Goal: Contribute content: Contribute content

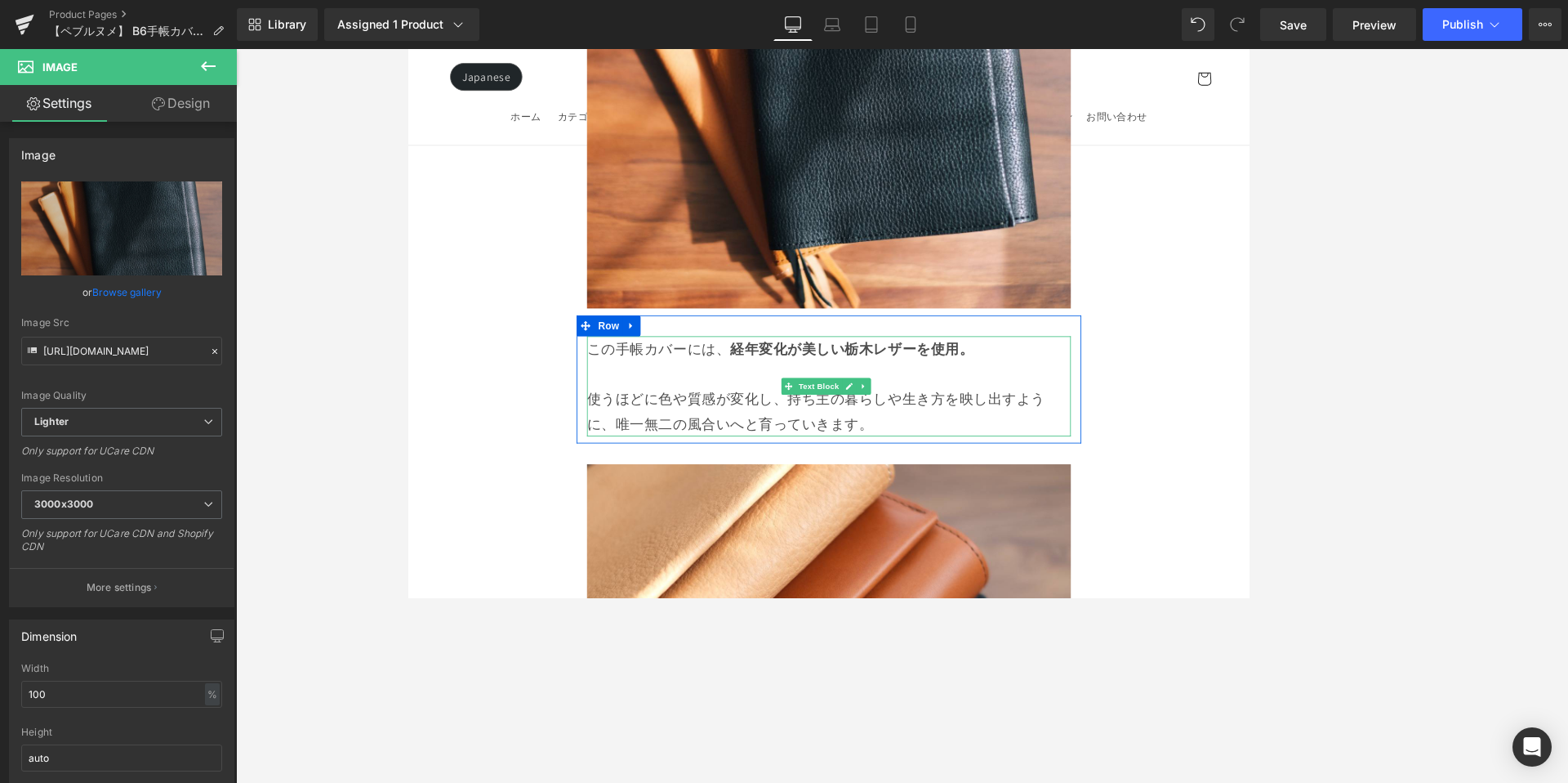
scroll to position [9817, 0]
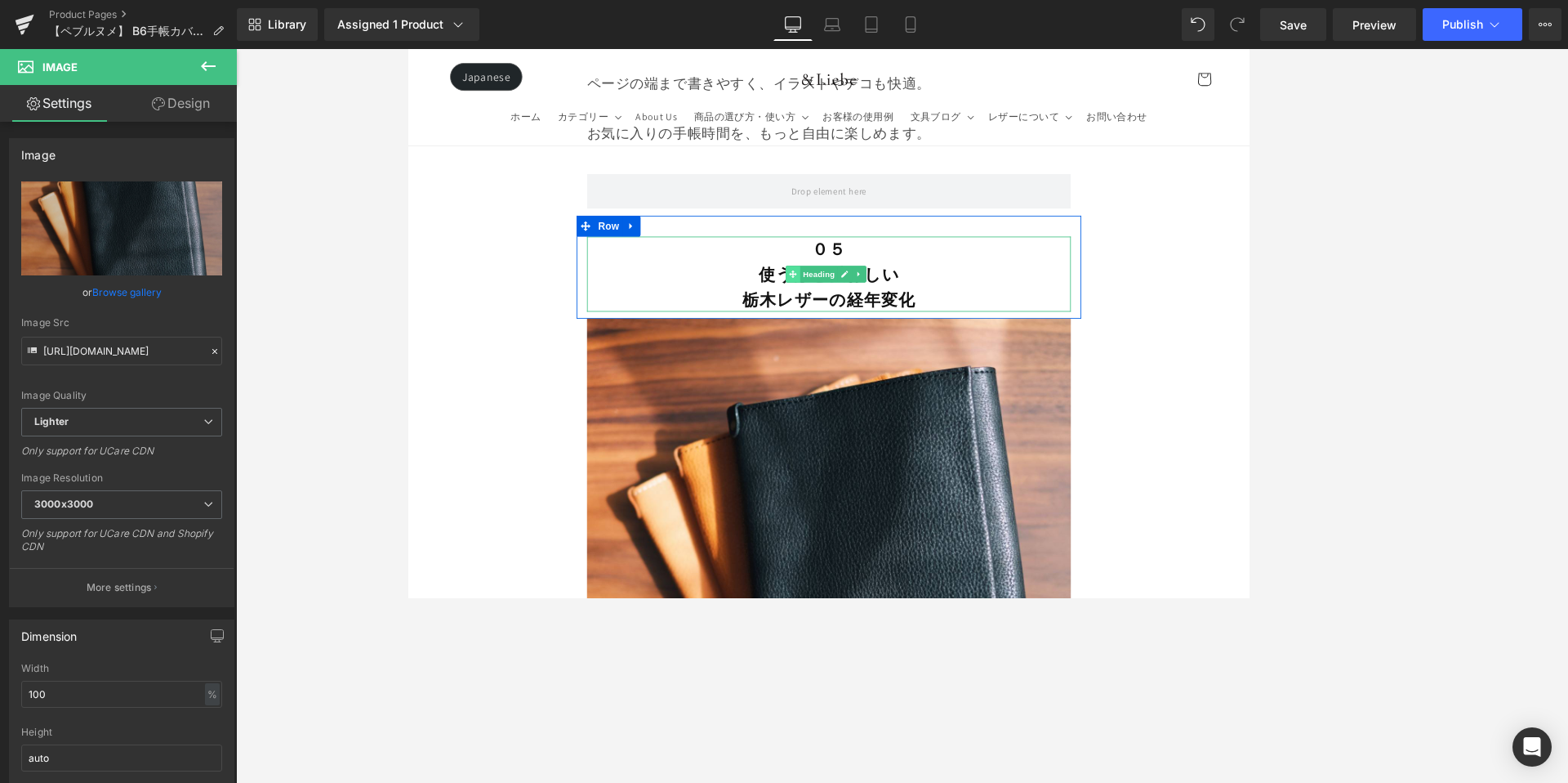
click at [850, 304] on span at bounding box center [858, 313] width 17 height 19
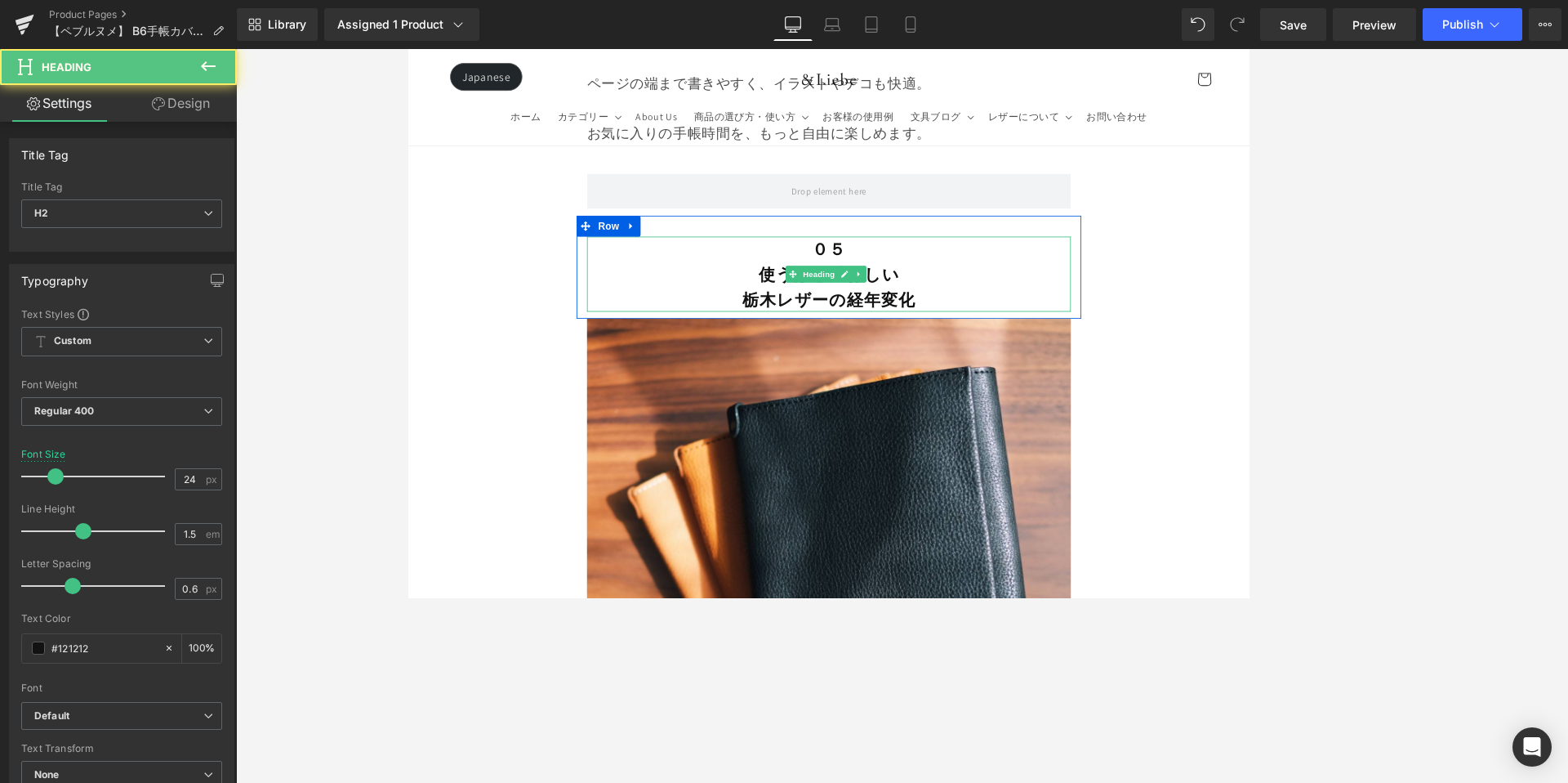
click at [821, 301] on b "使うほど愛おしい" at bounding box center [902, 313] width 166 height 26
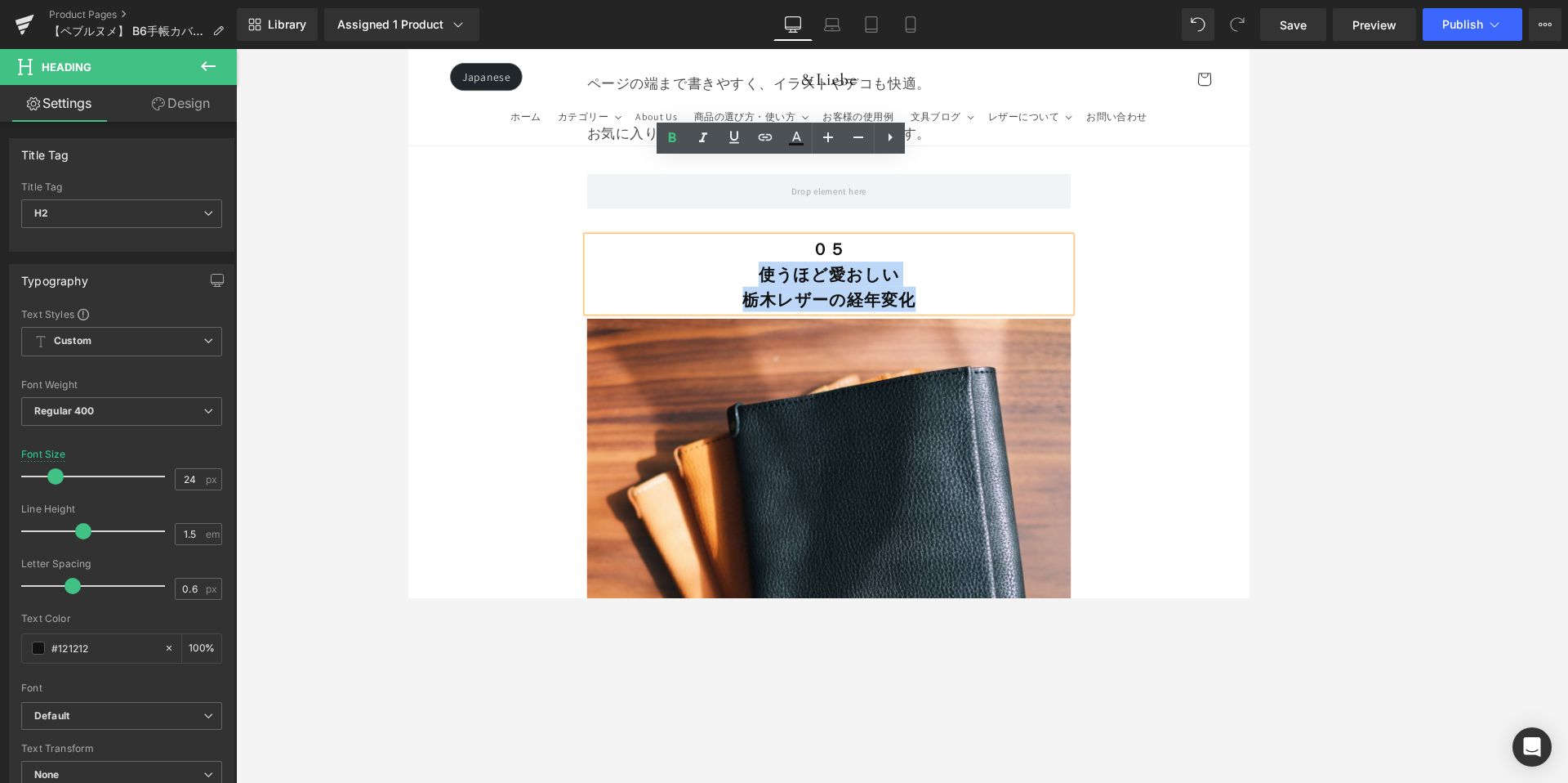
drag, startPoint x: 815, startPoint y: 228, endPoint x: 1022, endPoint y: 252, distance: 208.4
click at [1022, 270] on div "０５ 使うほど愛おしい 栃木レザーの経年変化" at bounding box center [901, 313] width 568 height 89
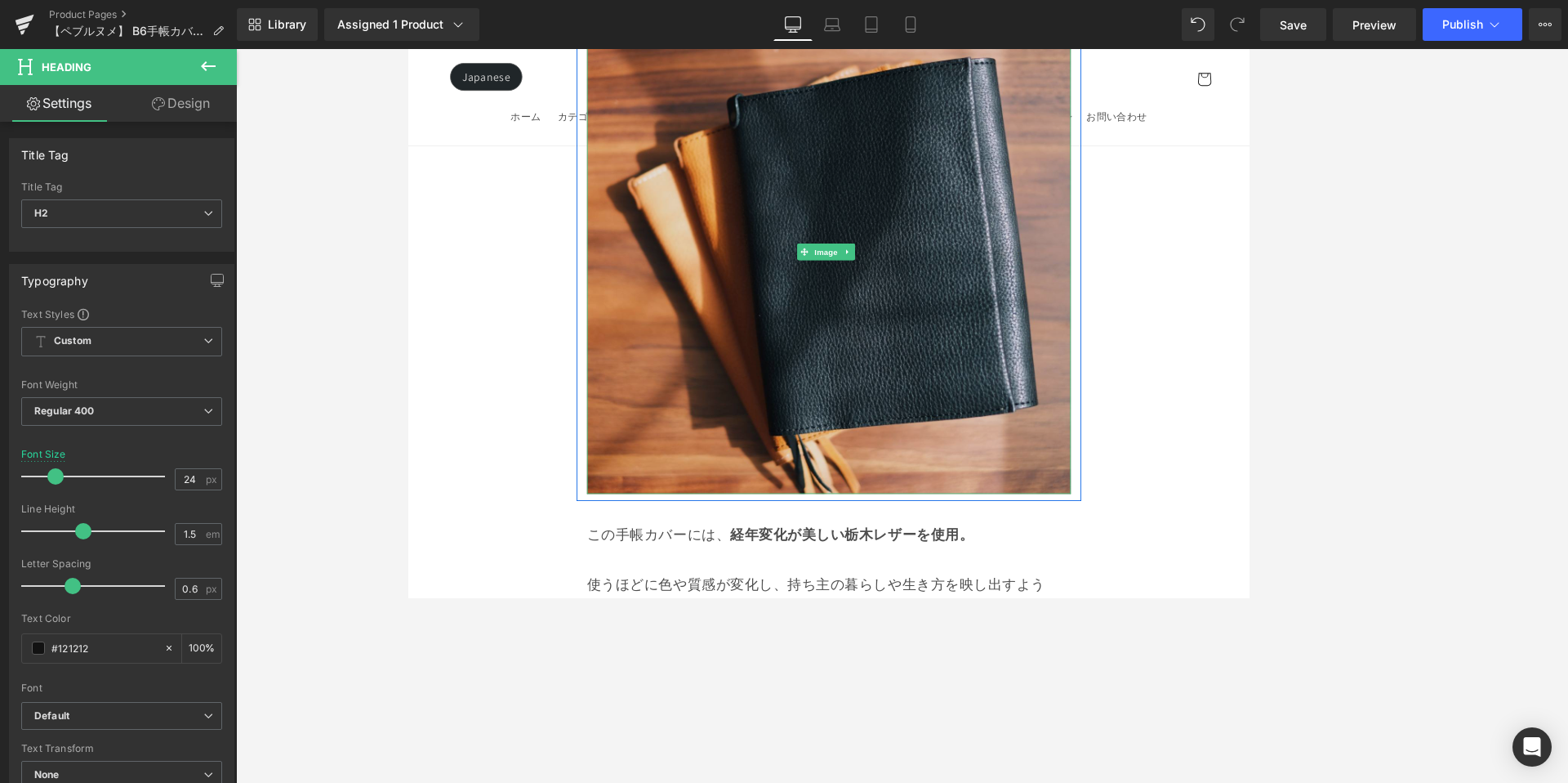
scroll to position [10391, 0]
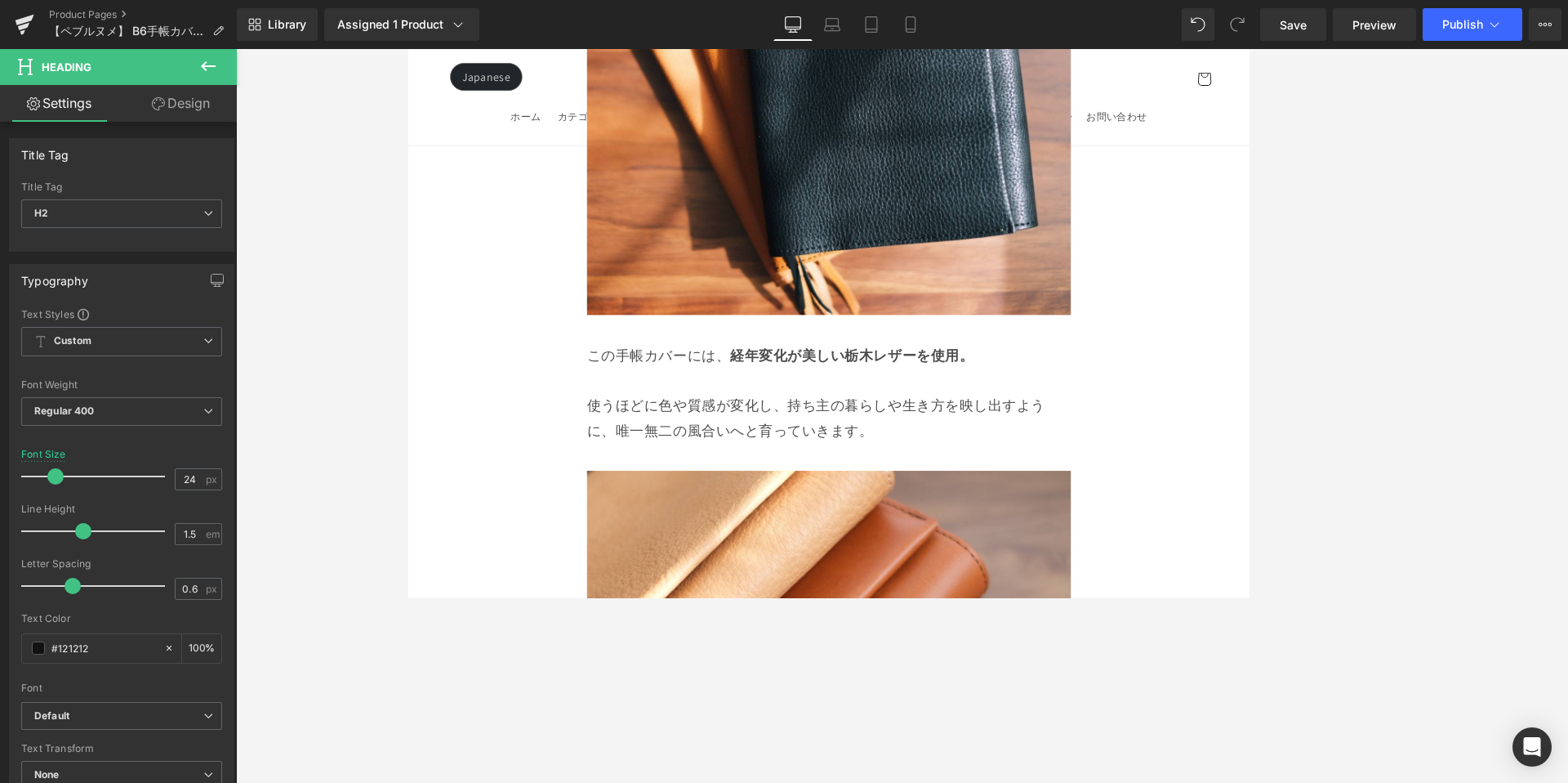
click at [809, 452] on p "使うほどに色や質感が変化し、持ち主の暮らしや生き方を映し出すように、唯一無二の風合いへと育っていきます。" at bounding box center [901, 481] width 568 height 58
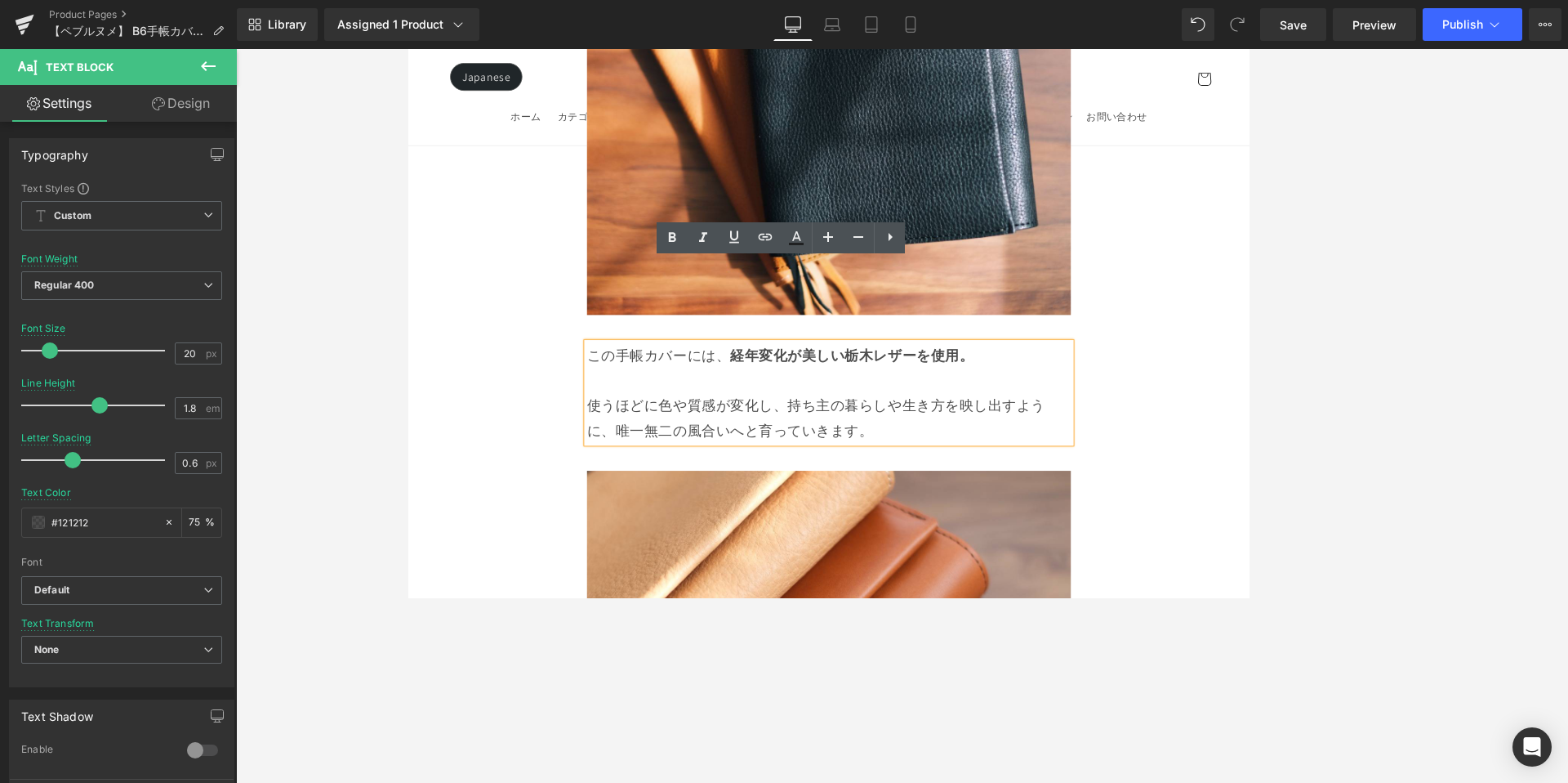
click at [940, 423] on p at bounding box center [901, 438] width 568 height 29
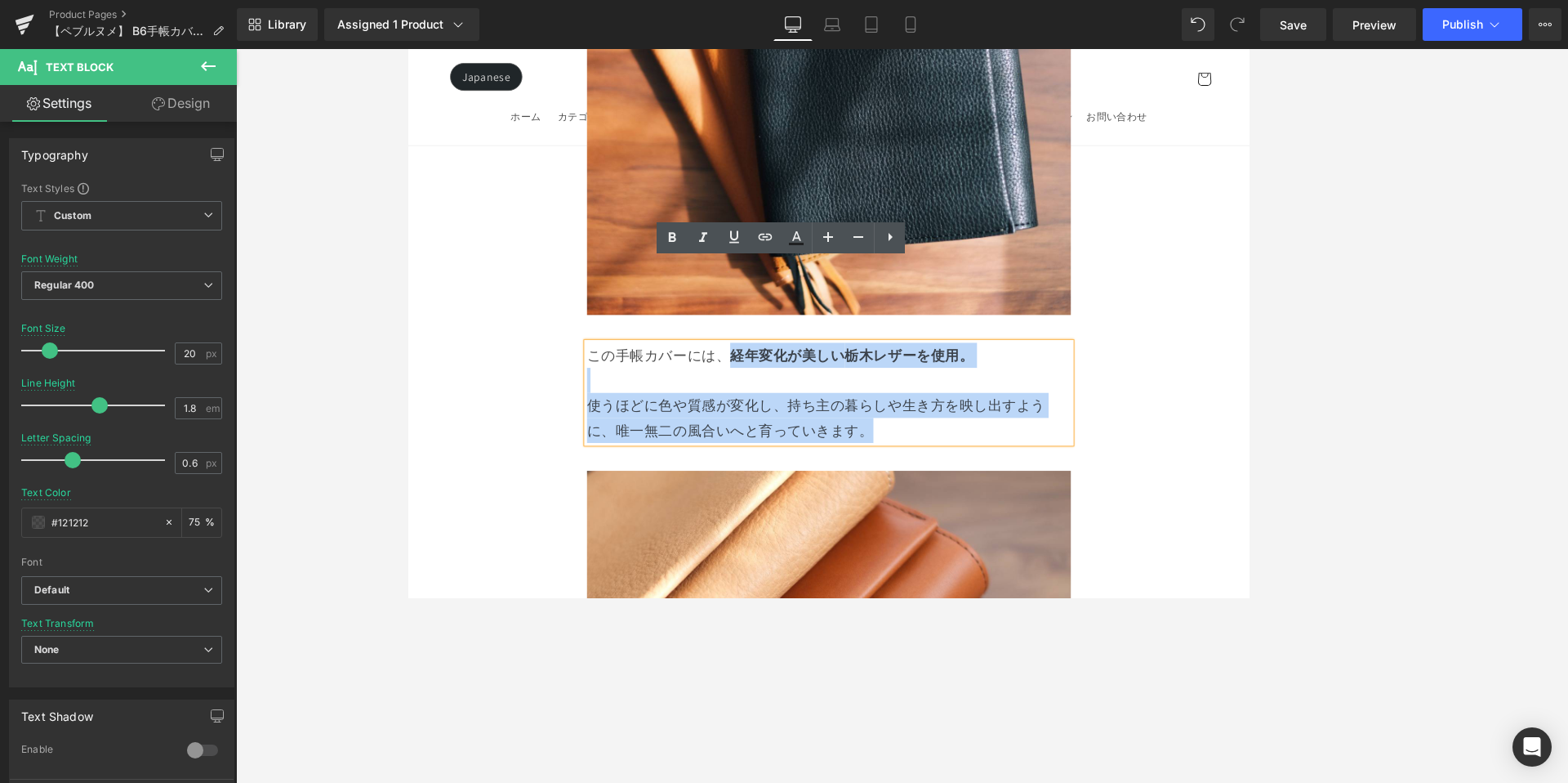
drag, startPoint x: 971, startPoint y: 394, endPoint x: 788, endPoint y: 325, distance: 195.6
click at [789, 394] on div "この手帳カバーには、 経年変化が美しい 栃木レザーを使用。 使うほどに色や質感が変化し、持ち主の暮らしや生き方を映し出すように、唯一無二の風合いへと育っていき…" at bounding box center [901, 452] width 568 height 118
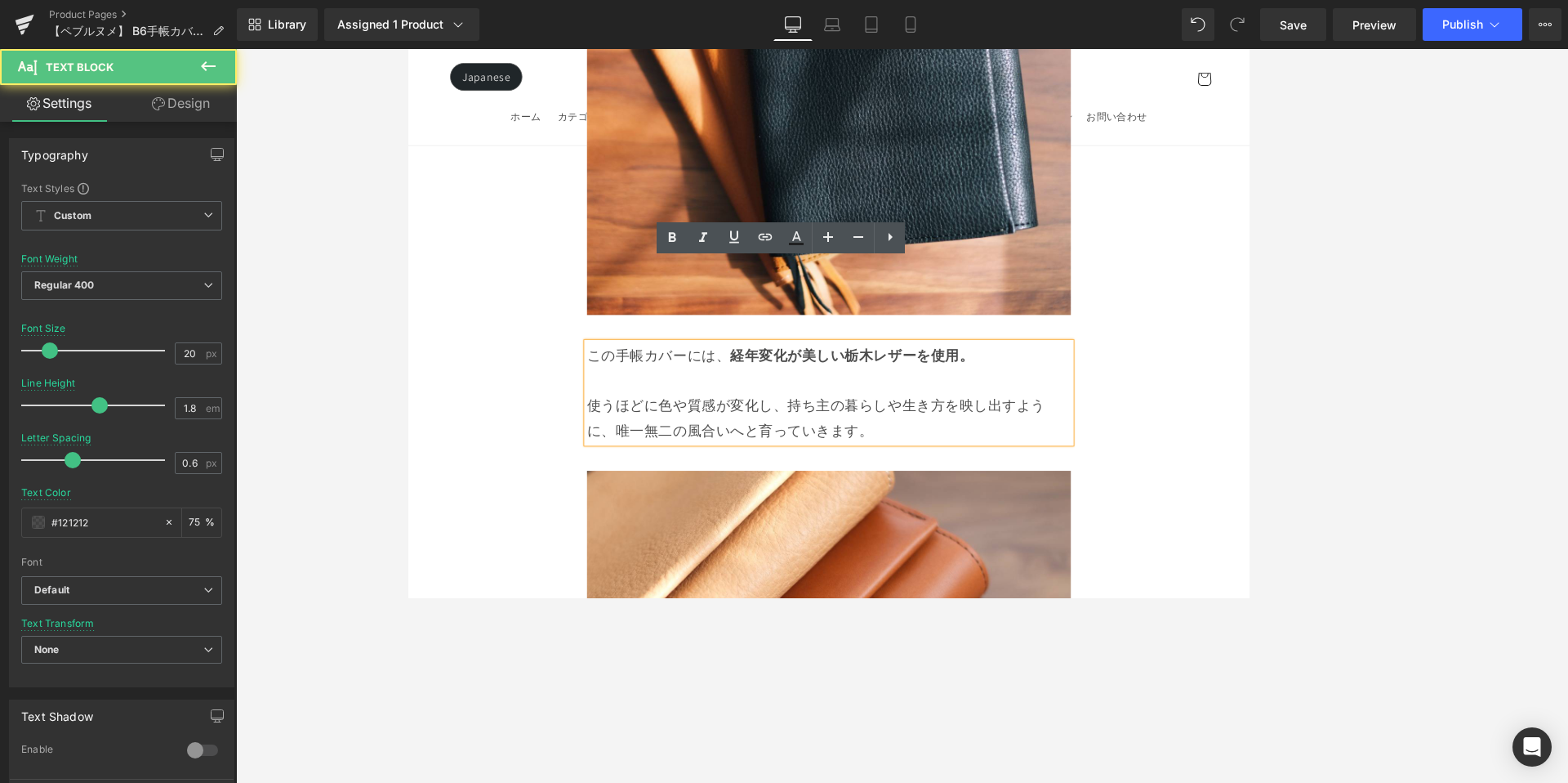
click at [780, 394] on p "この手帳カバーには、 経年変化が美しい 栃木レザーを使用。" at bounding box center [901, 408] width 568 height 29
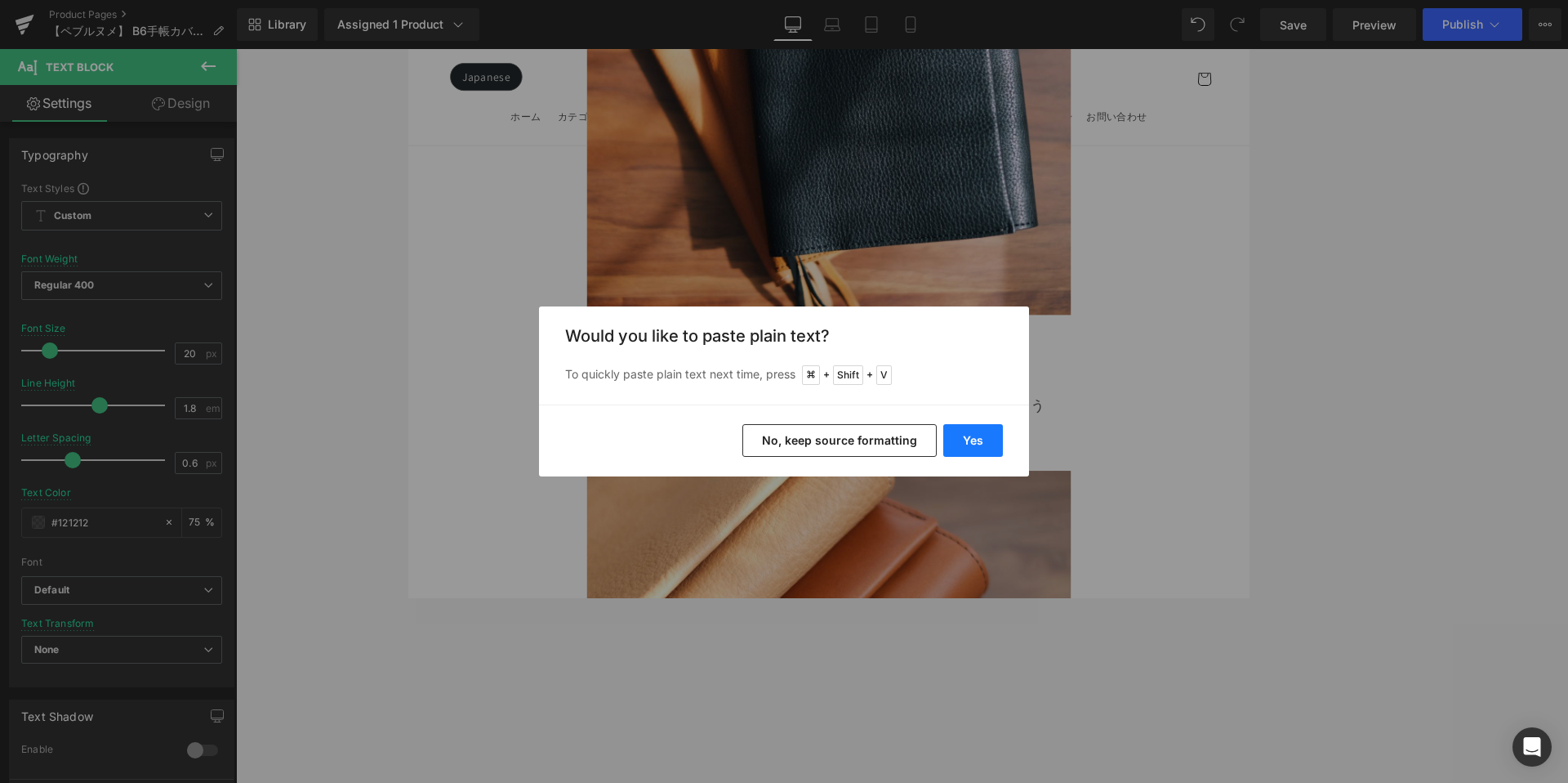
click at [982, 439] on button "Yes" at bounding box center [973, 440] width 59 height 33
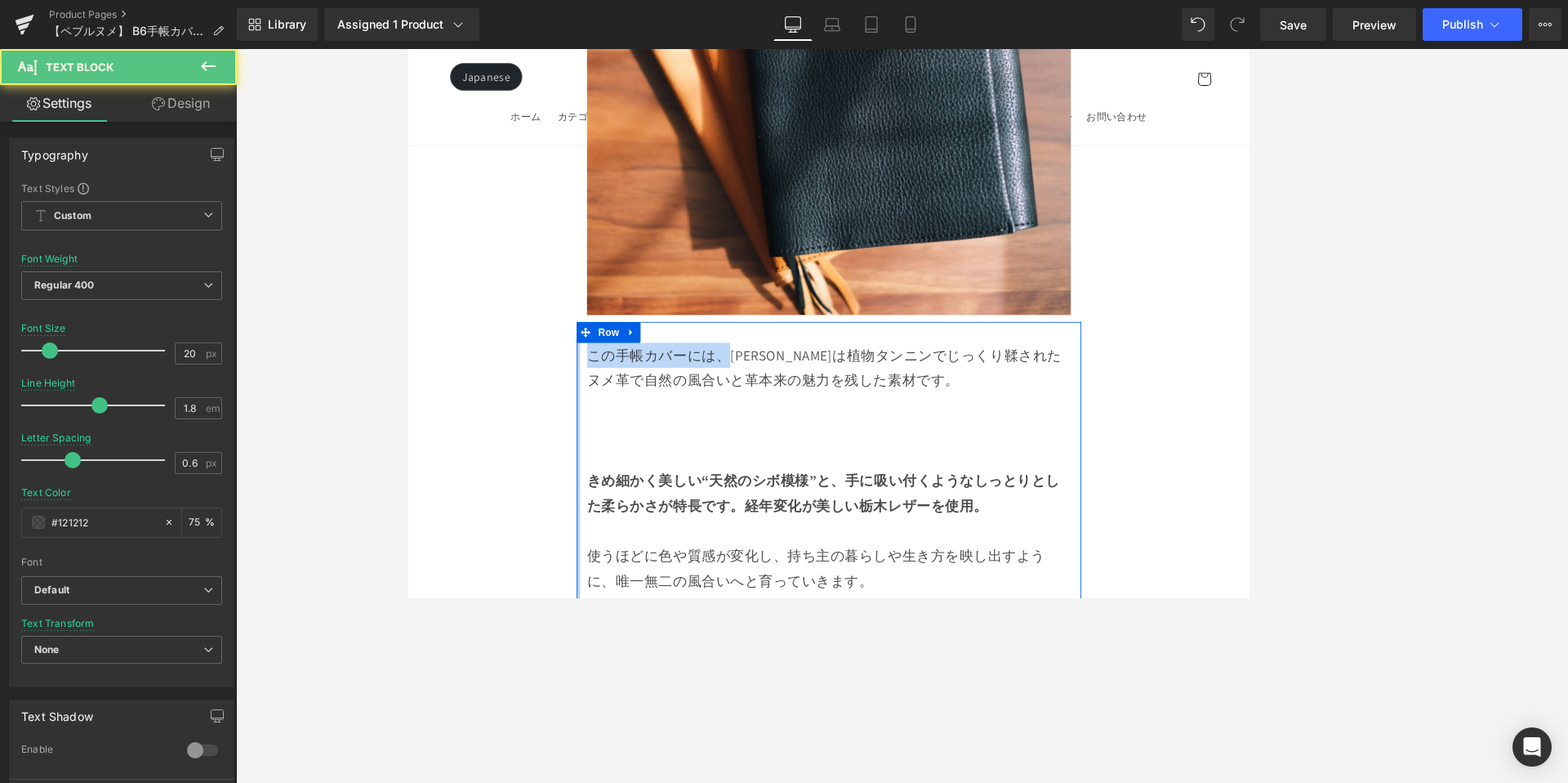
drag, startPoint x: 776, startPoint y: 321, endPoint x: 605, endPoint y: 324, distance: 171.0
click at [605, 369] on div "この手帳カバーには、ペブルヌメは植物タンニンでじっくり鞣されたヌメ革で自然の風合いと革本来の魅力を残した素材です。 きめ細かく美しい“天然のシボ模様”と、手に…" at bounding box center [901, 533] width 593 height 327
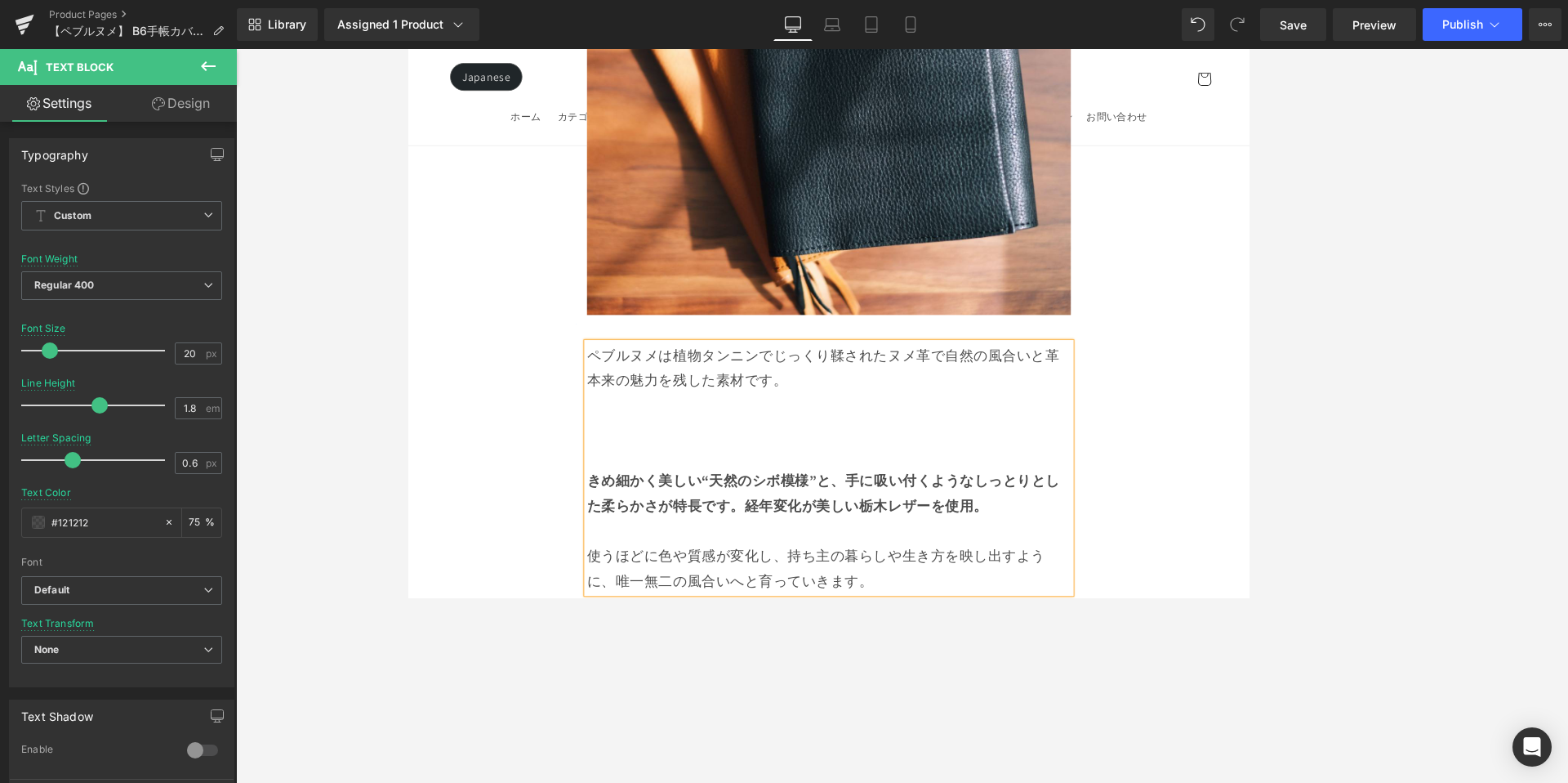
click at [719, 452] on p at bounding box center [901, 467] width 568 height 29
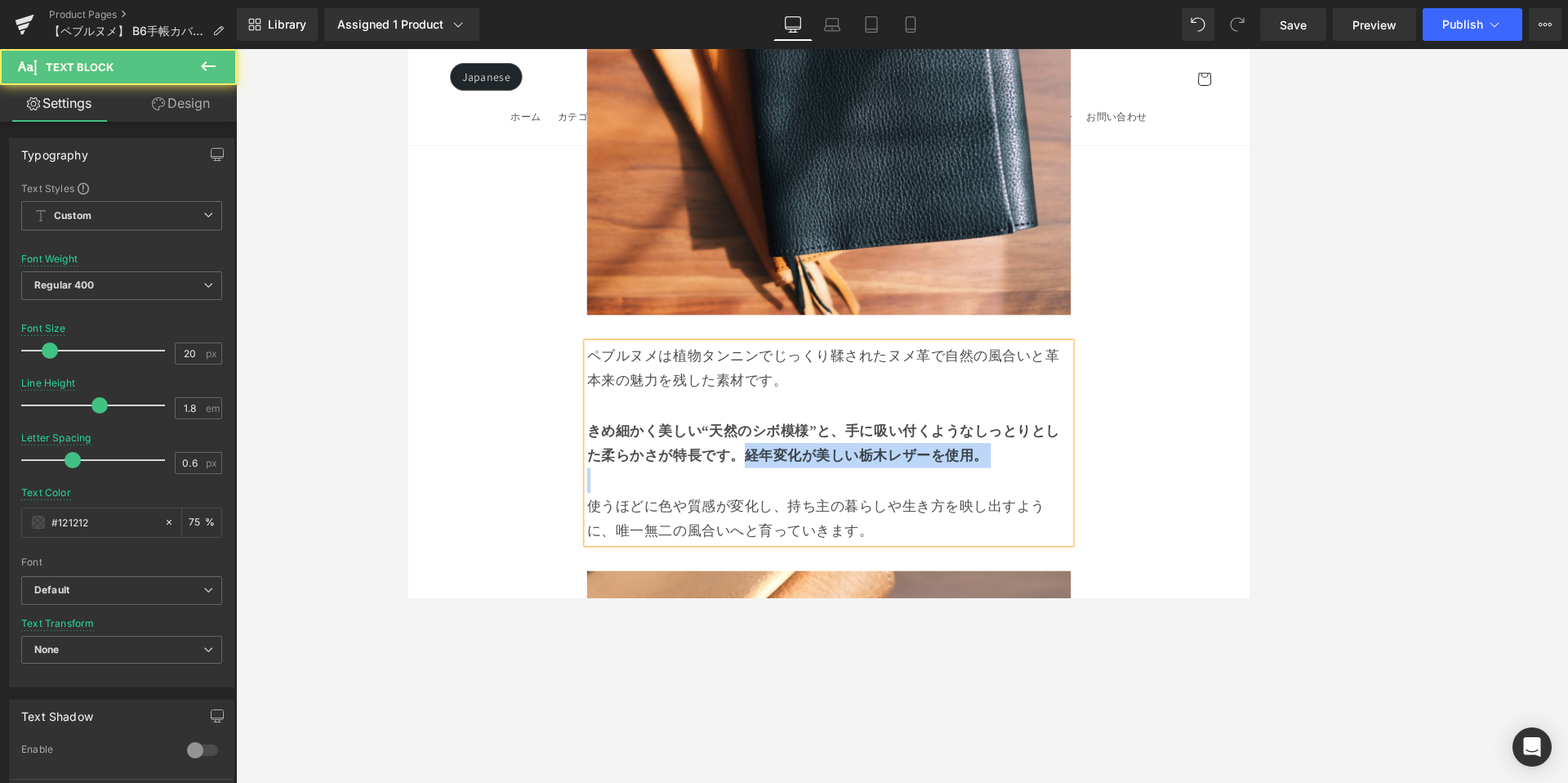
drag, startPoint x: 797, startPoint y: 436, endPoint x: 1110, endPoint y: 447, distance: 313.2
click at [1110, 447] on div "ペブルヌメは植物タンニンでじっくり鞣されたヌメ革で自然の風合いと革本来の魅力を残した素材です。 きめ細かく美しい“天然のシボ模様”と、手に吸い付くようなしっと…" at bounding box center [901, 512] width 568 height 236
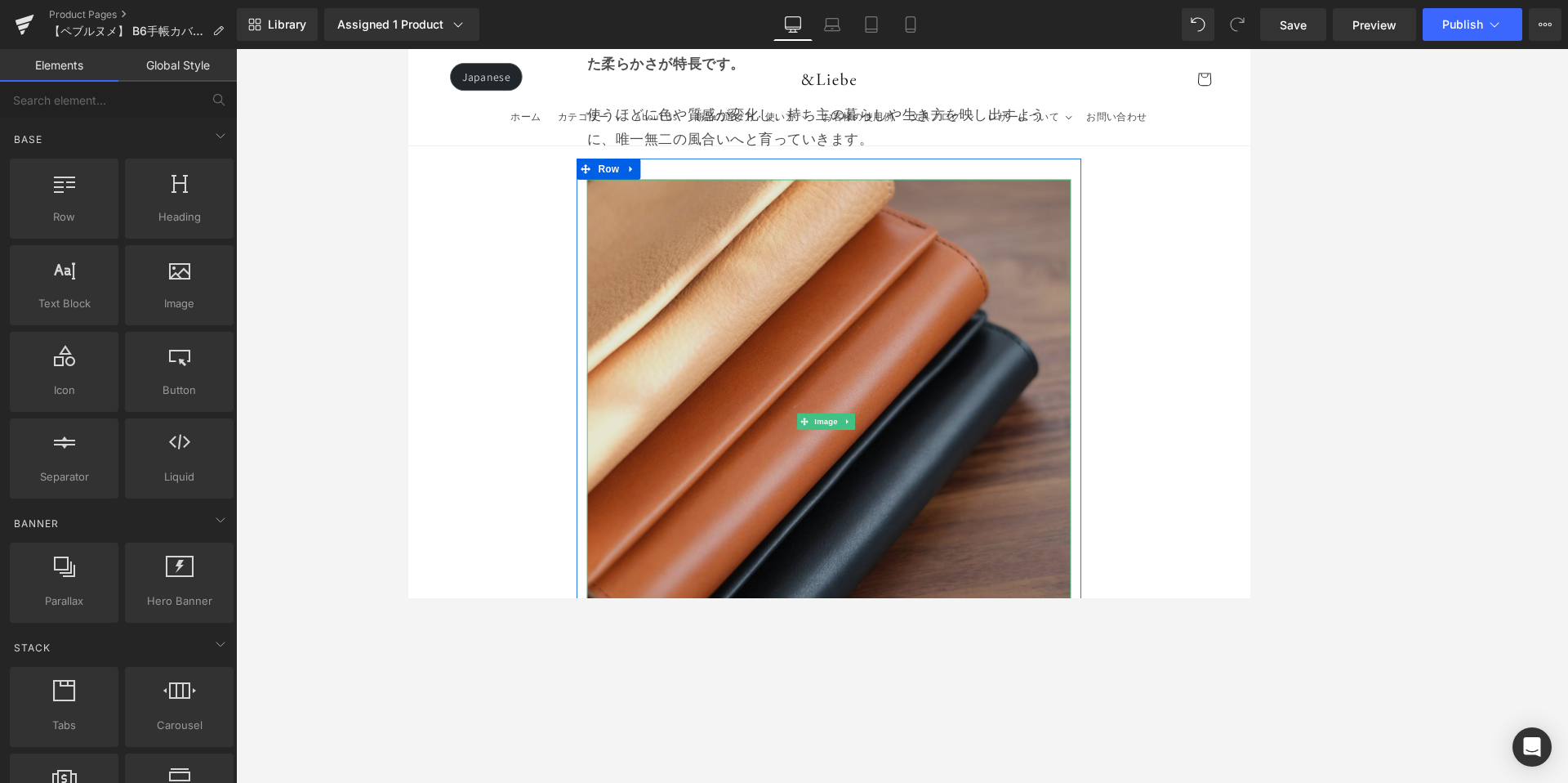
click at [1074, 344] on img at bounding box center [901, 486] width 568 height 568
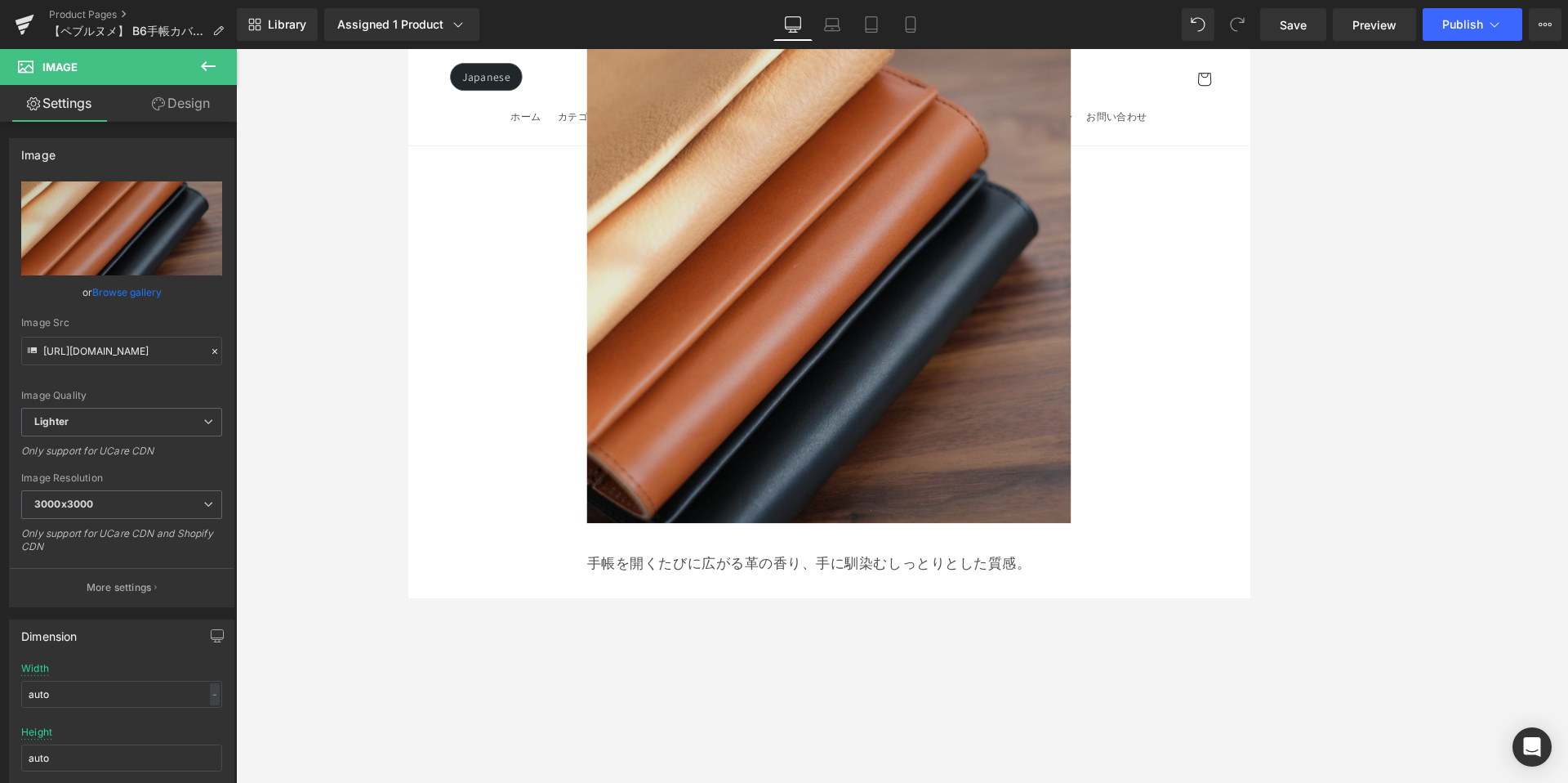
scroll to position [11013, 0]
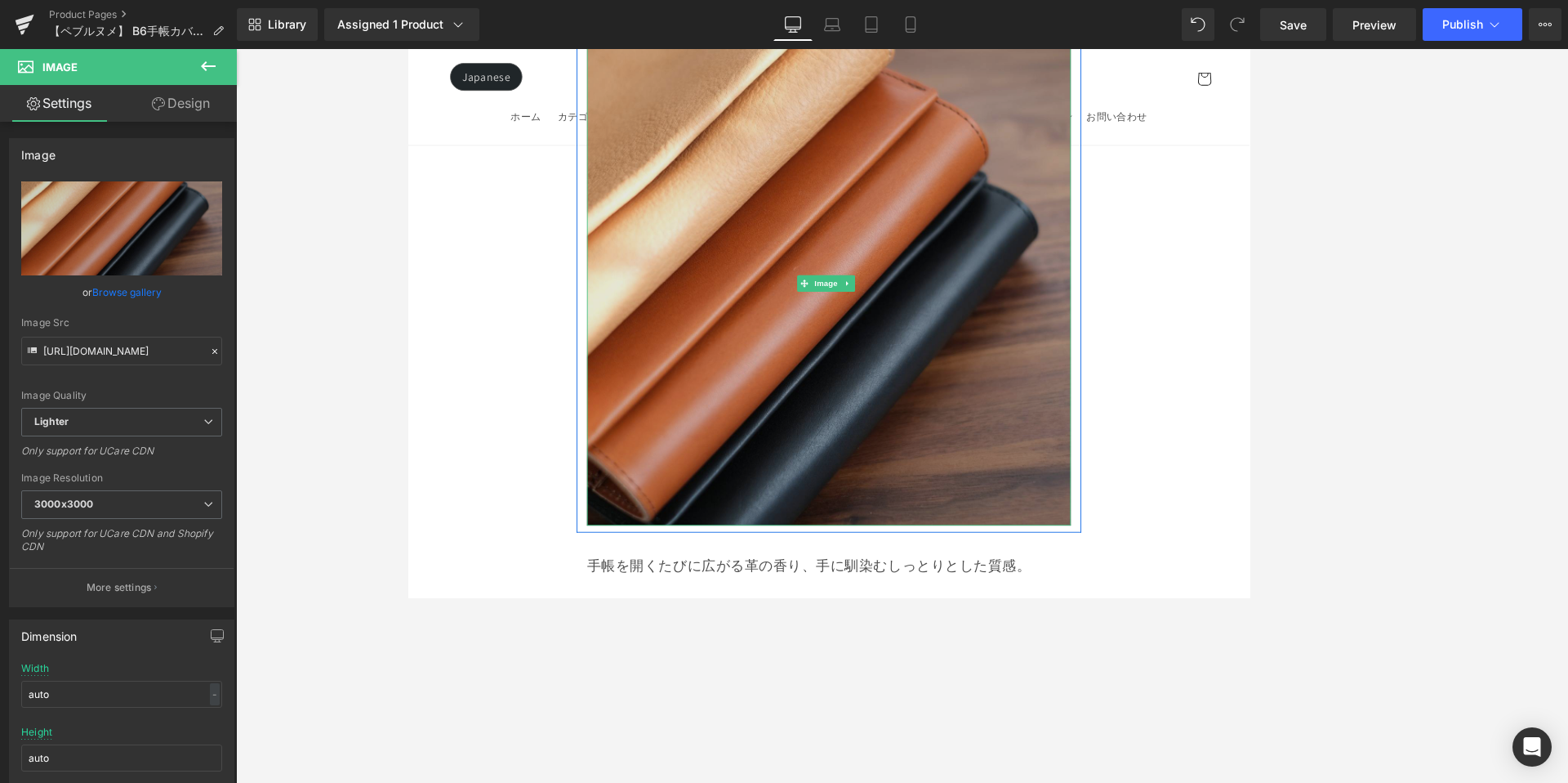
click at [968, 343] on img at bounding box center [901, 324] width 568 height 568
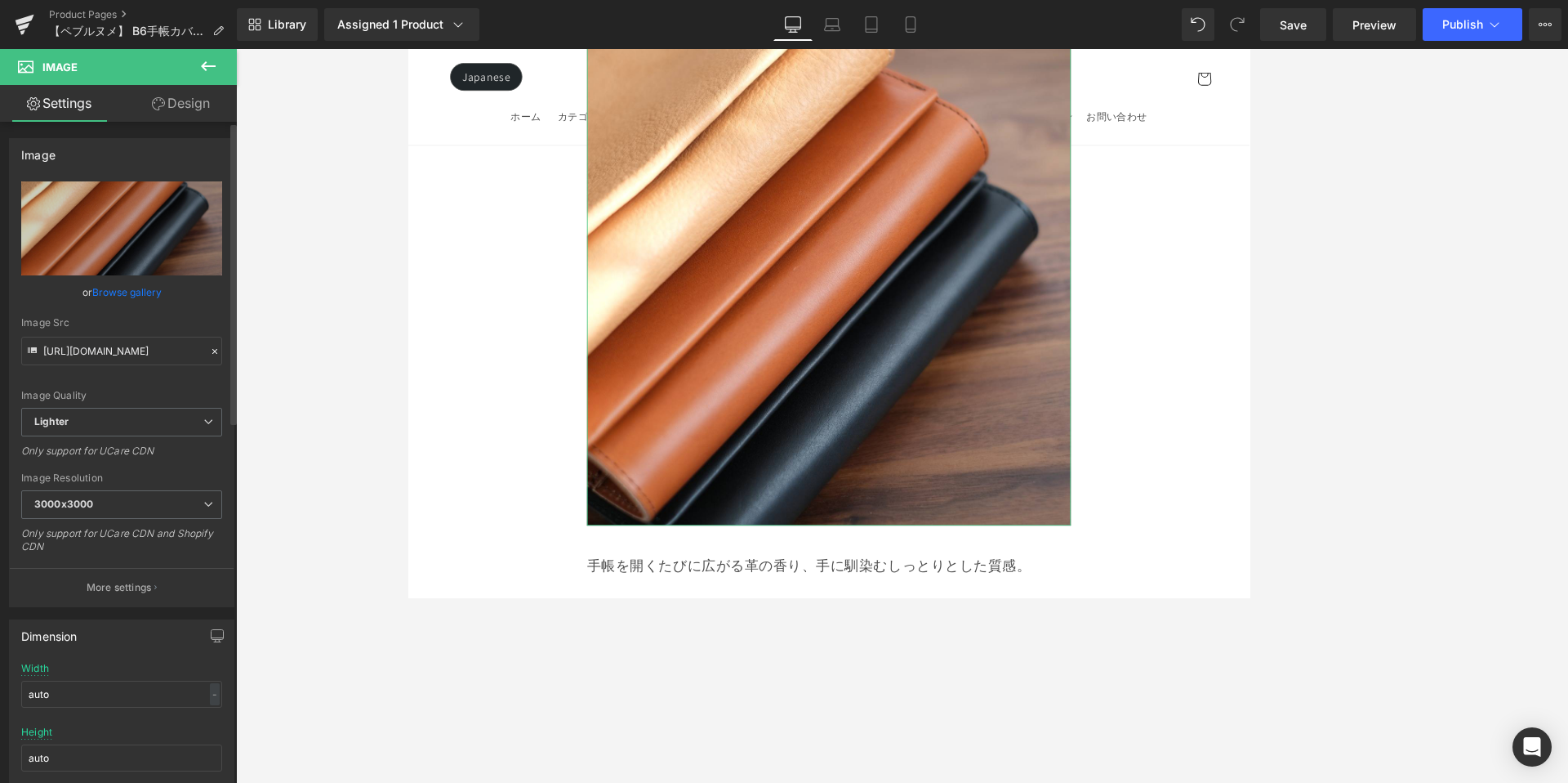
click at [147, 295] on link "Browse gallery" at bounding box center [127, 291] width 69 height 28
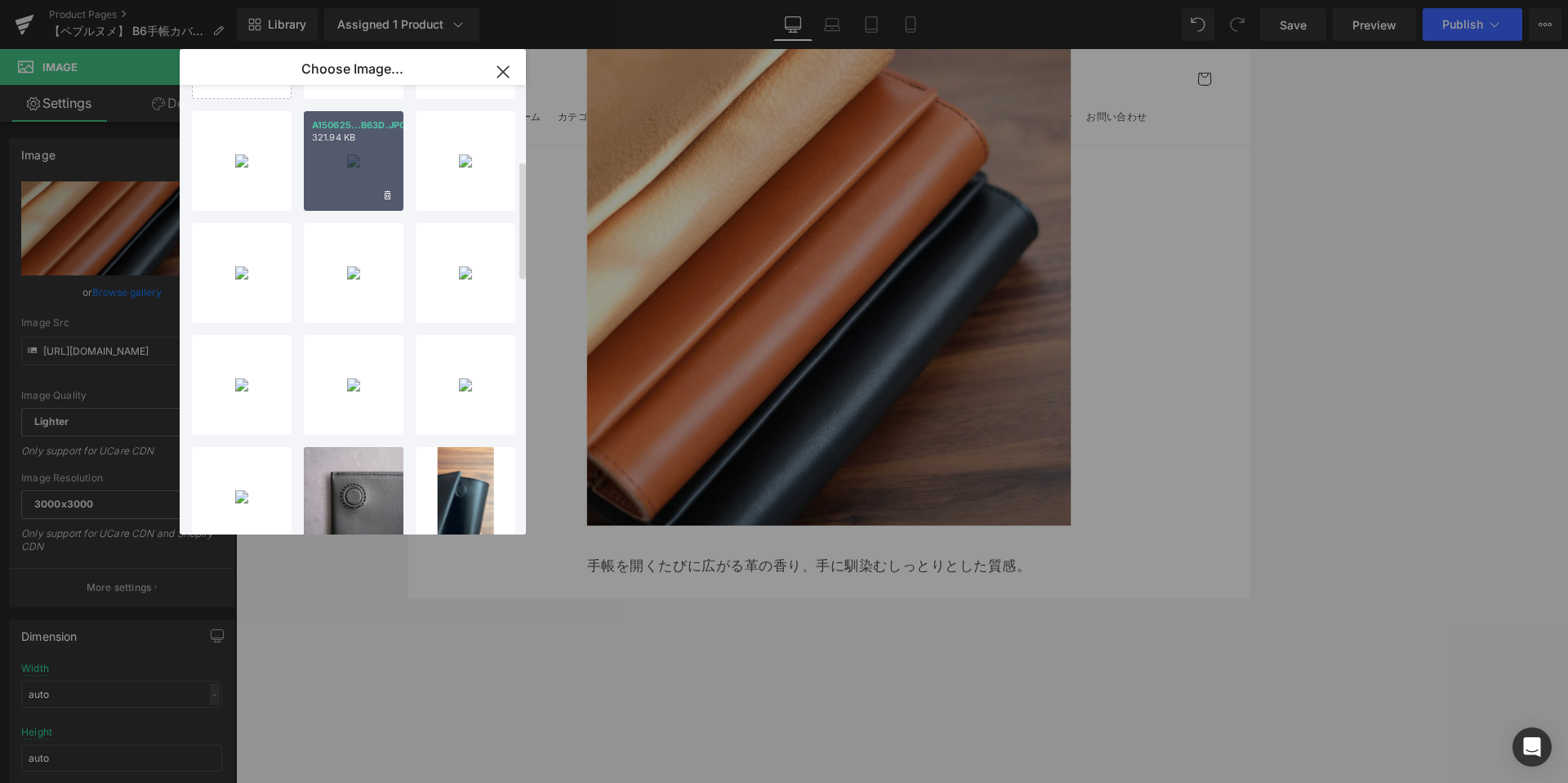
scroll to position [327, 0]
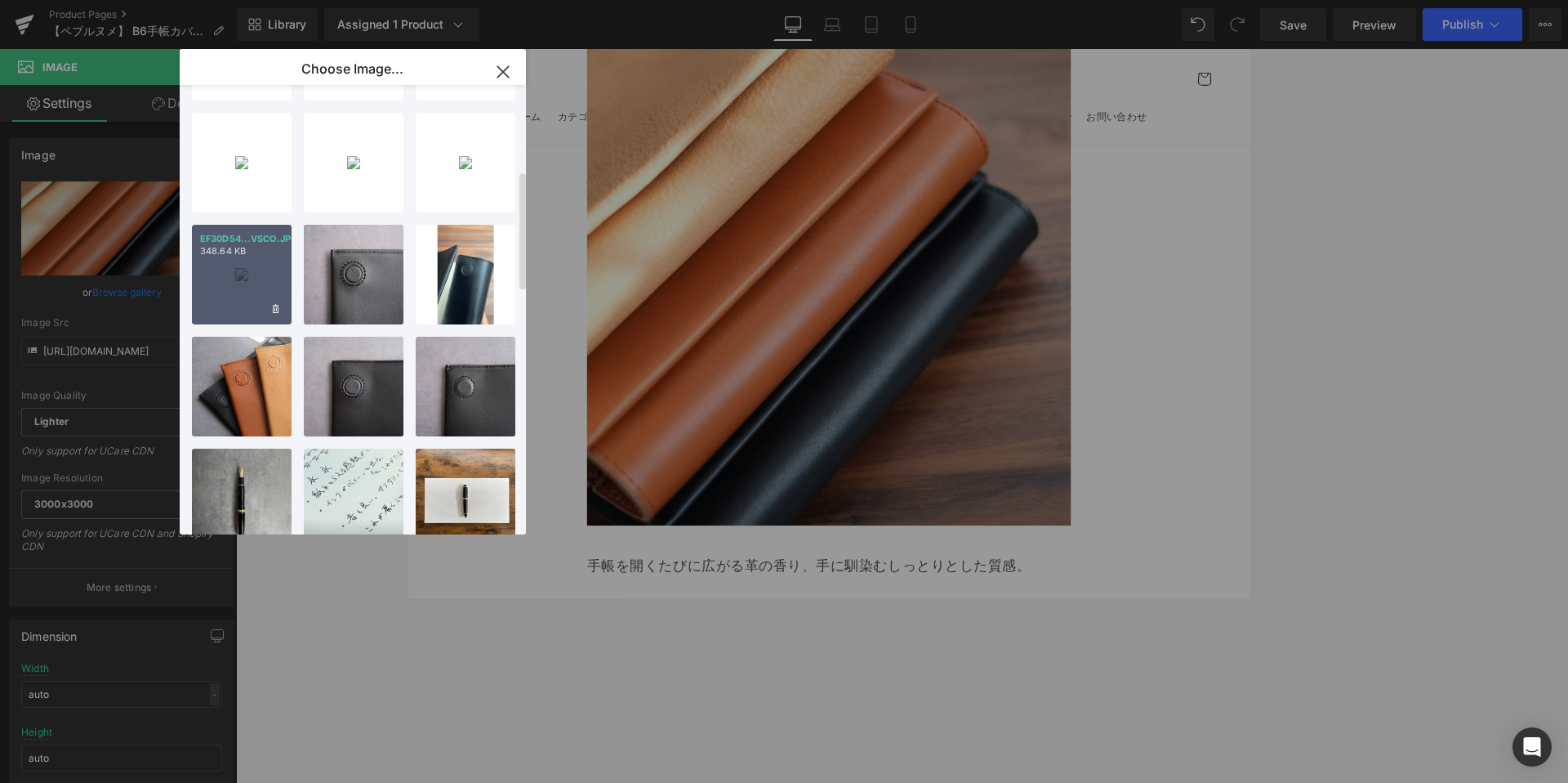
click at [248, 290] on div "EF30D54...VSCO.JPG 348.64 KB" at bounding box center [241, 274] width 100 height 100
type input "https://ucarecdn.com/4d669d29-ceb9-44d8-96b8-b5c43e90f606/-/format/auto/-/previ…"
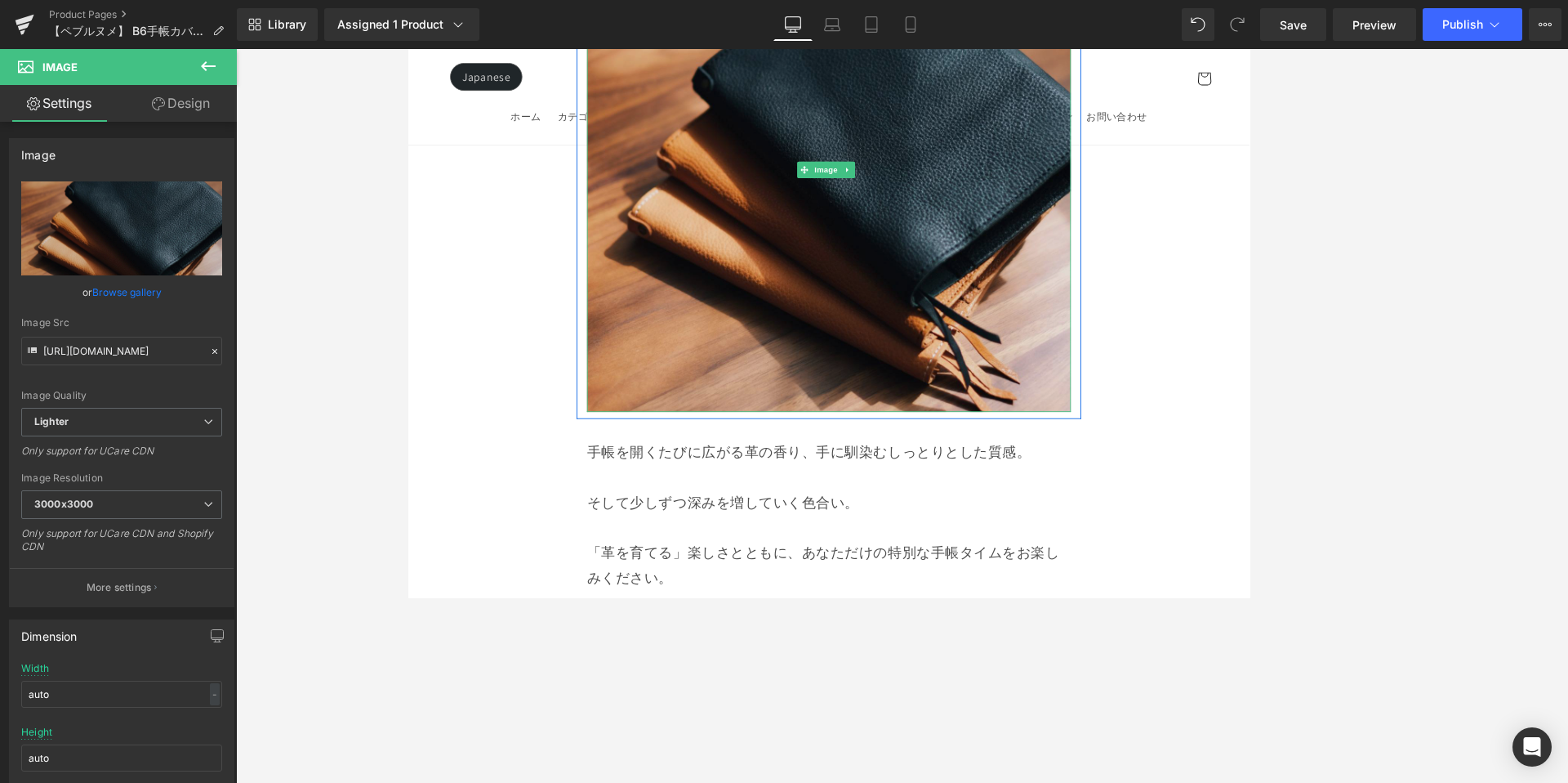
scroll to position [11294, 0]
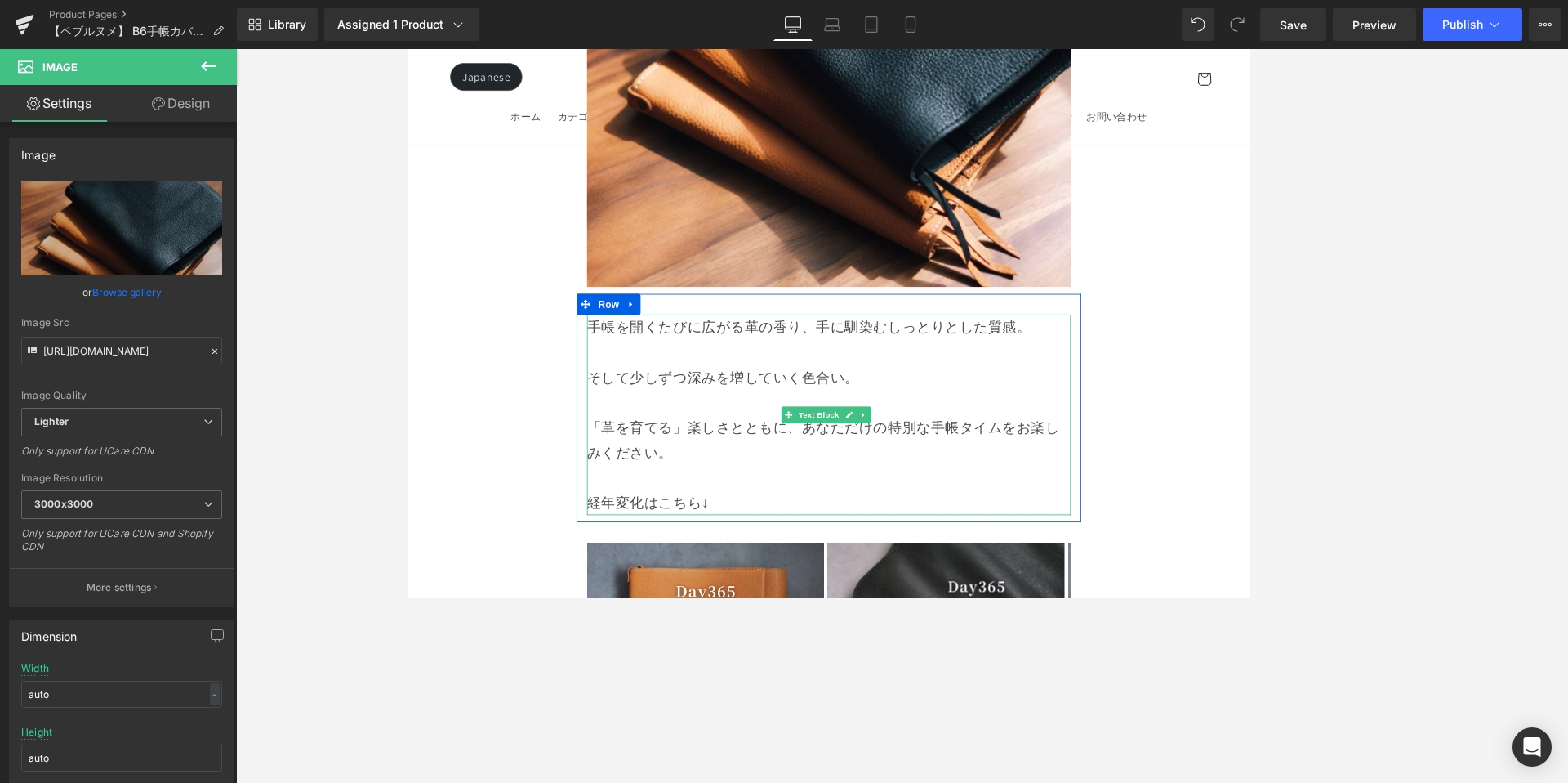
click at [784, 567] on p "経年変化はこちら↓" at bounding box center [901, 582] width 568 height 29
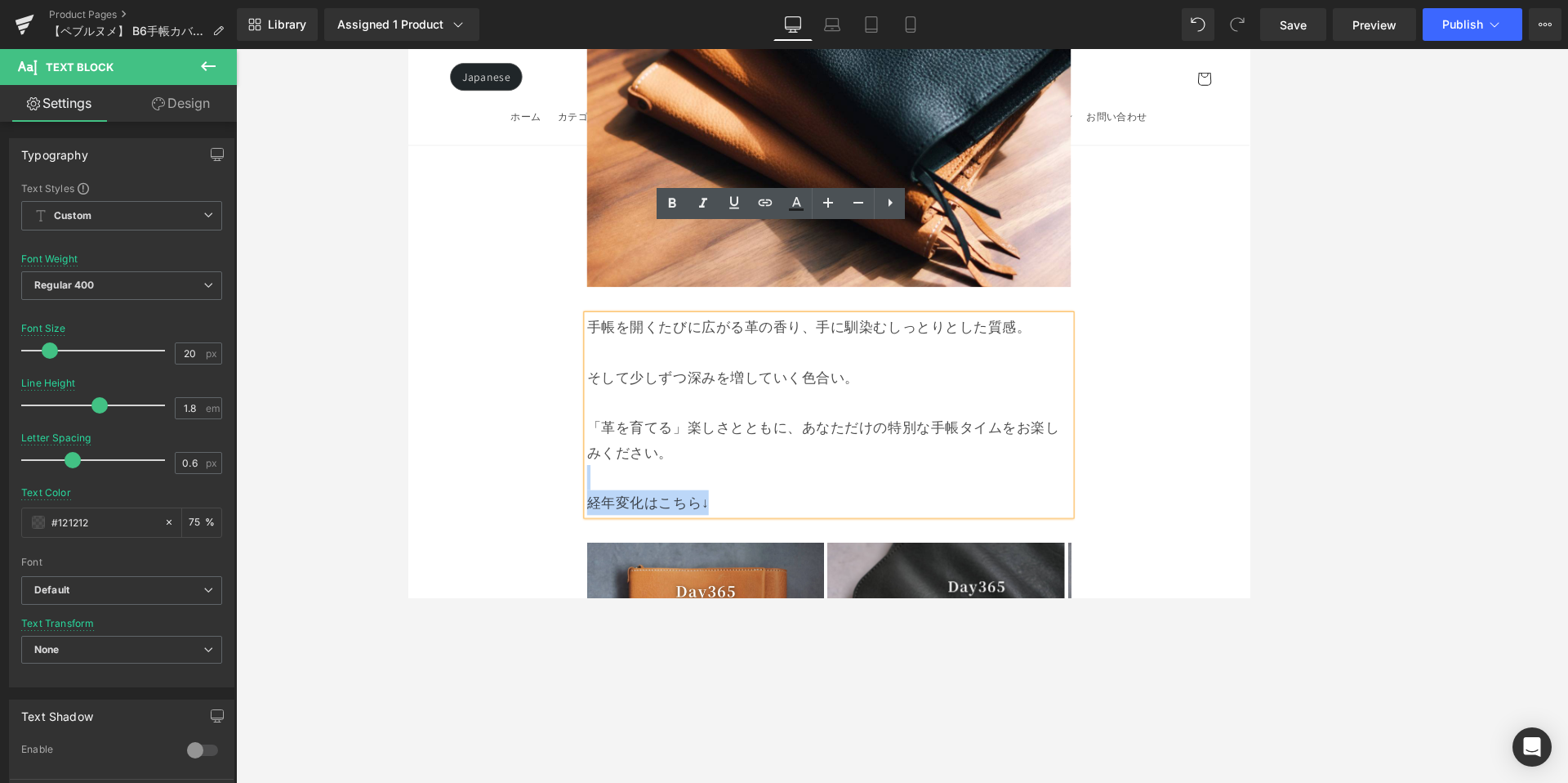
drag, startPoint x: 769, startPoint y: 483, endPoint x: 597, endPoint y: 462, distance: 173.3
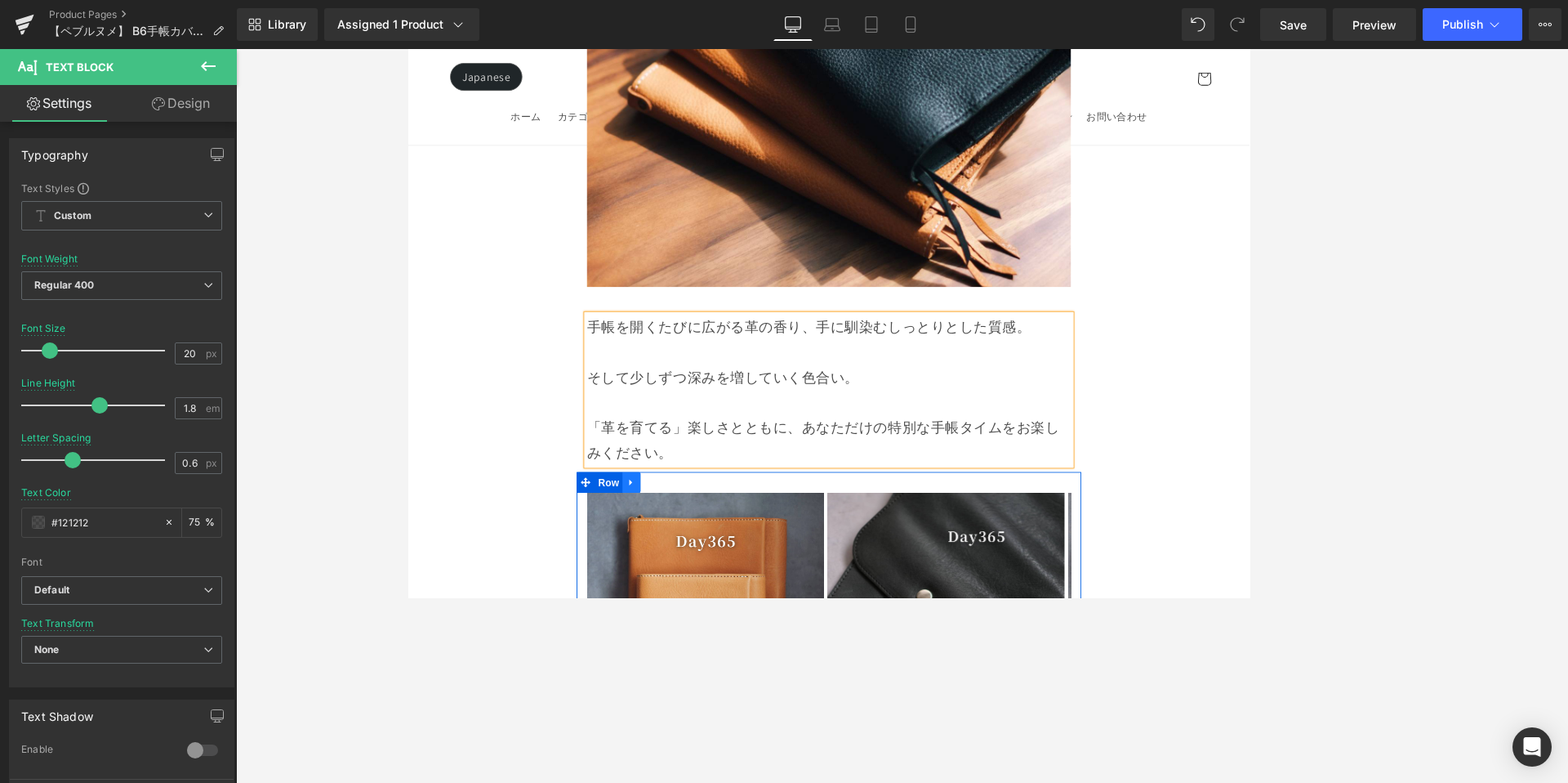
click at [668, 555] on icon at bounding box center [669, 558] width 4 height 7
click at [708, 553] on icon at bounding box center [712, 558] width 12 height 12
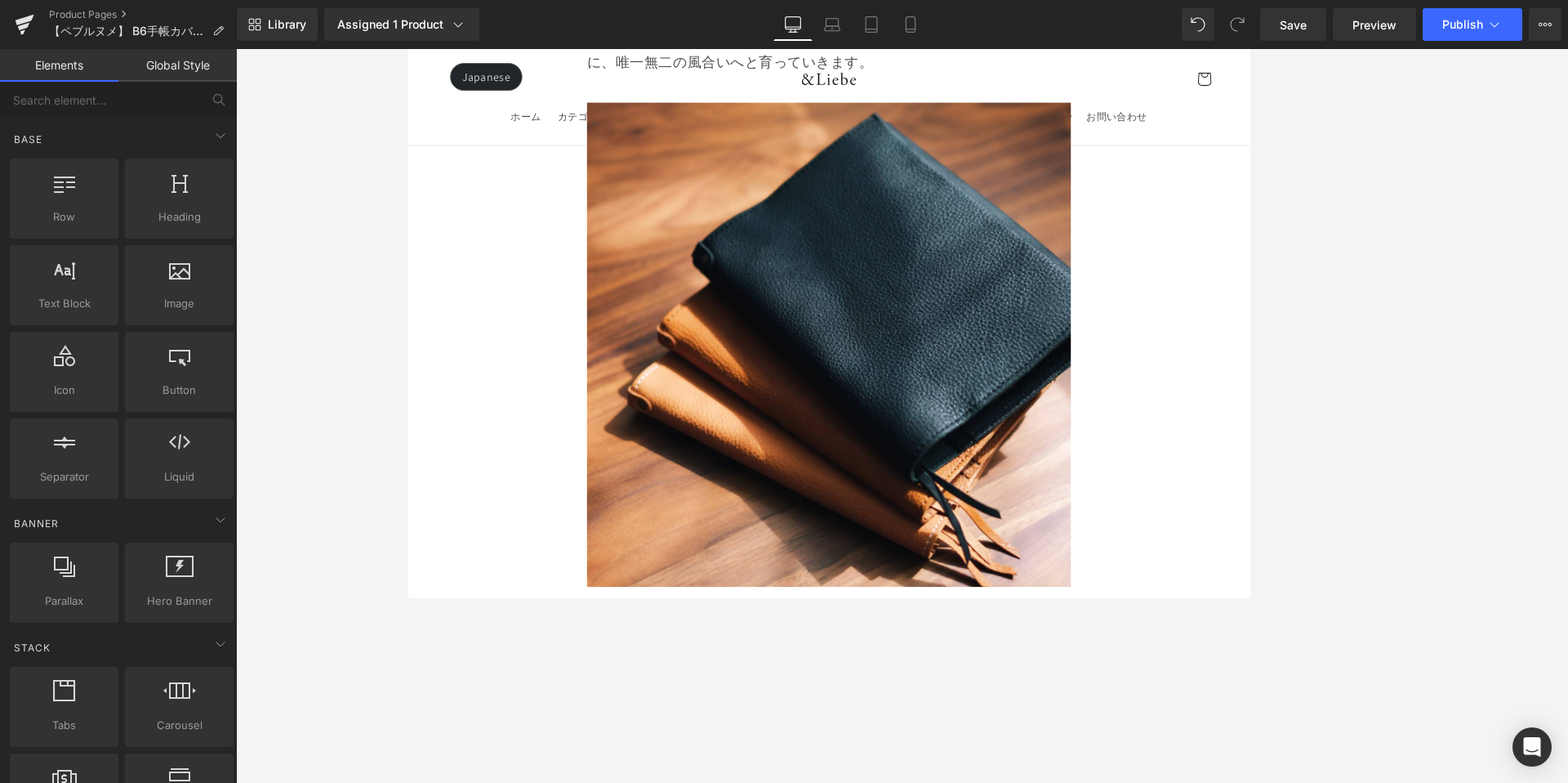
scroll to position [10946, 0]
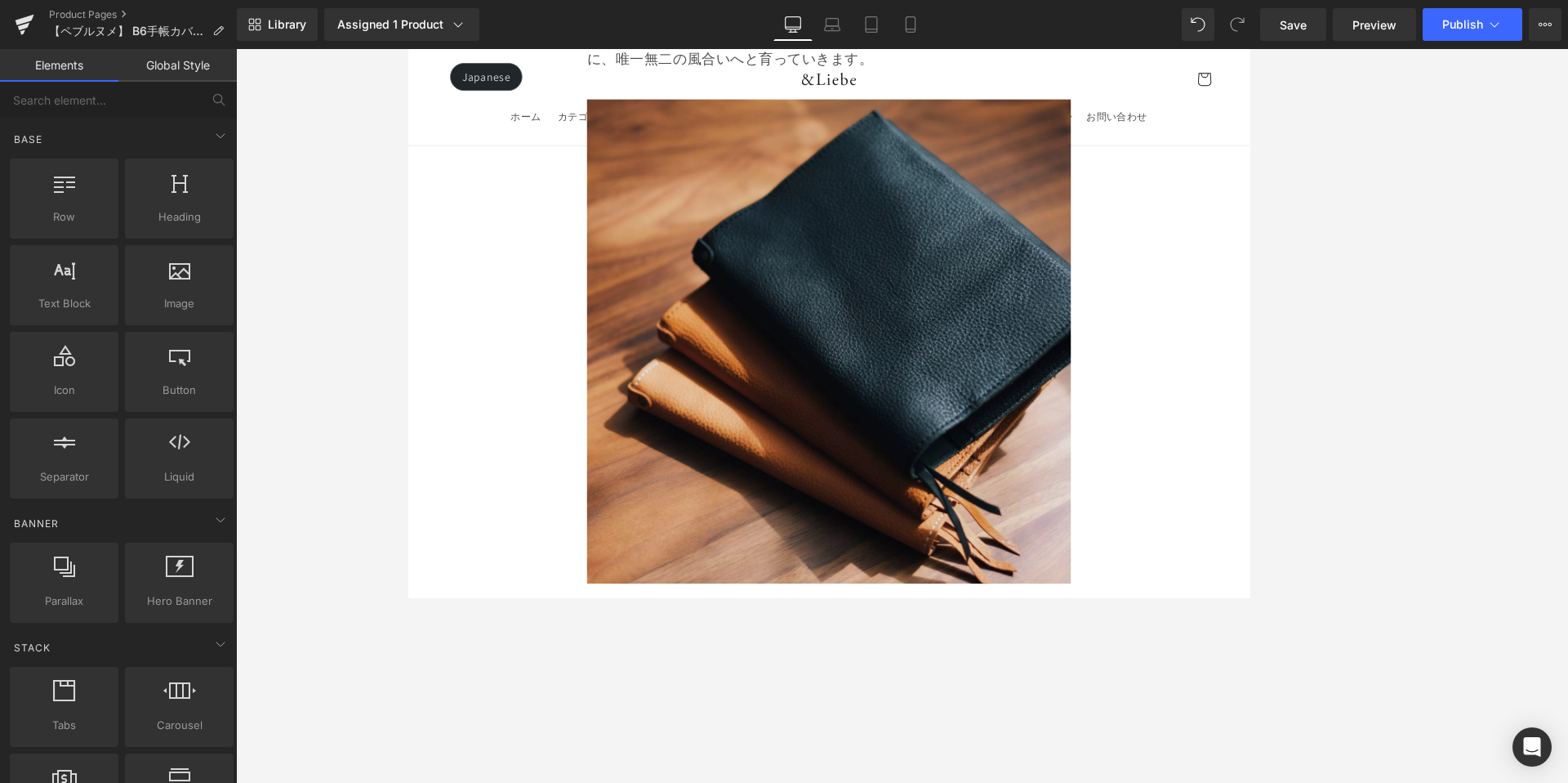
click at [785, 399] on img at bounding box center [901, 392] width 568 height 568
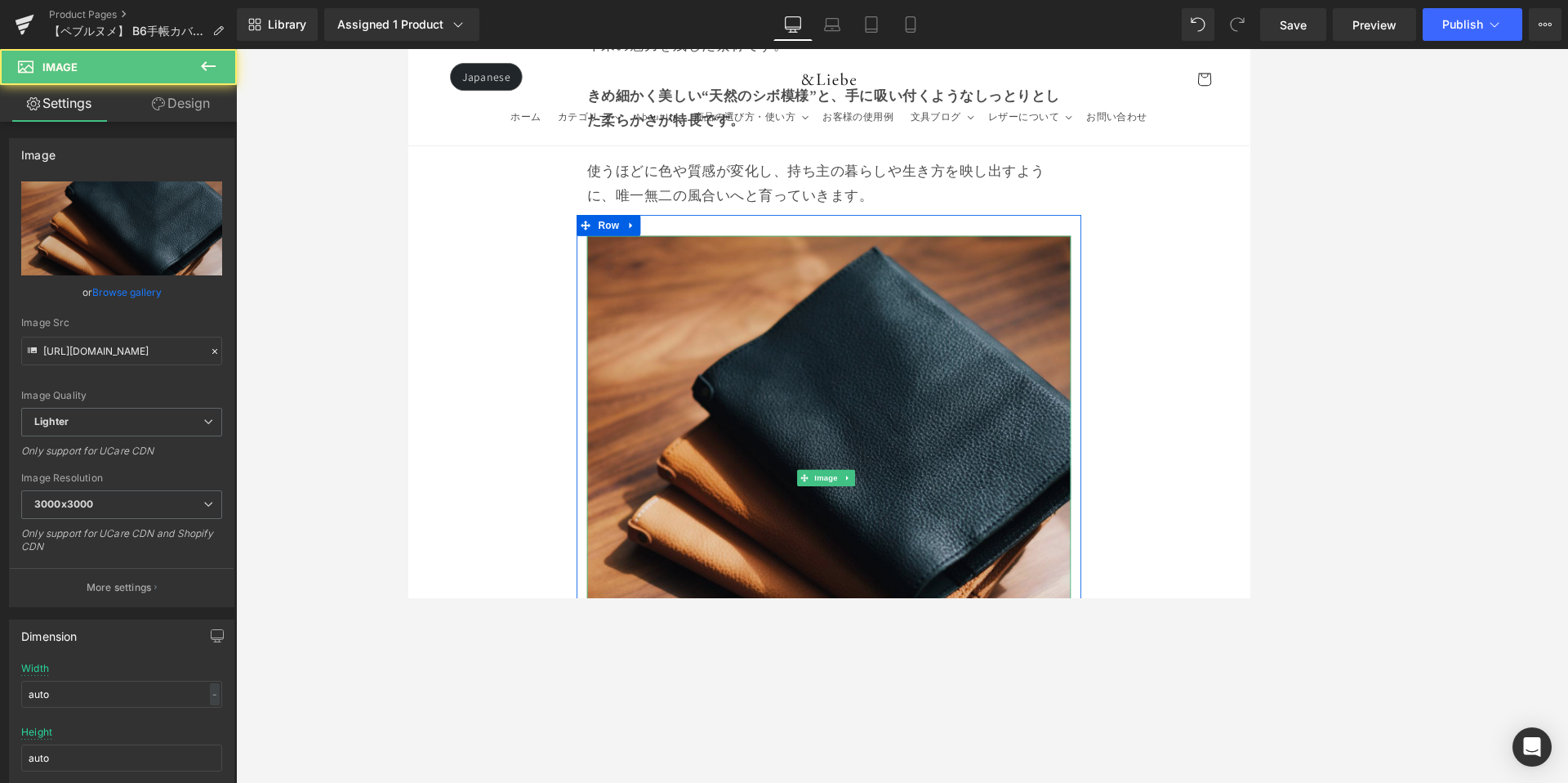
scroll to position [10461, 0]
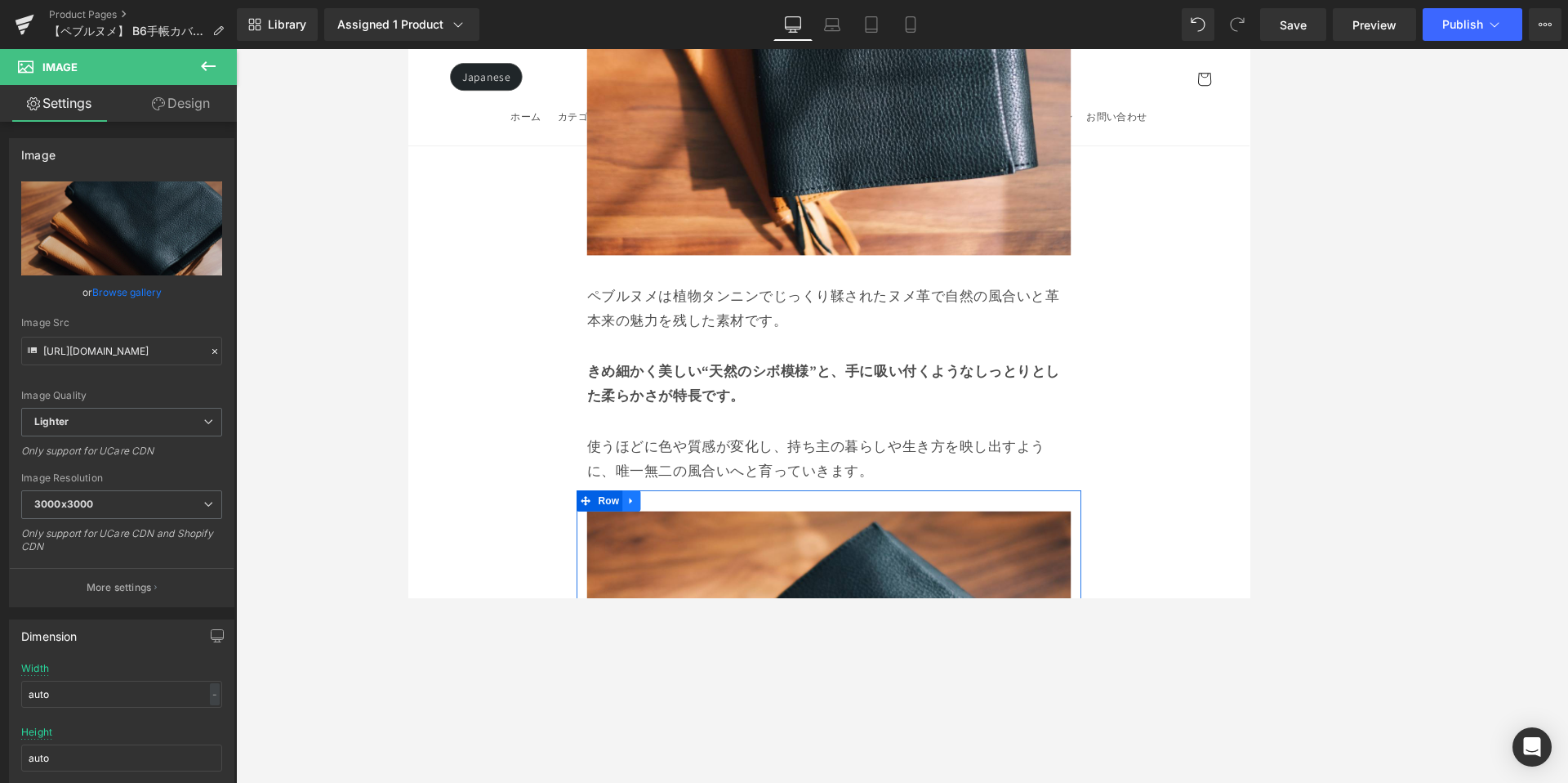
click at [671, 574] on icon at bounding box center [669, 579] width 12 height 12
click at [689, 574] on icon at bounding box center [690, 579] width 12 height 12
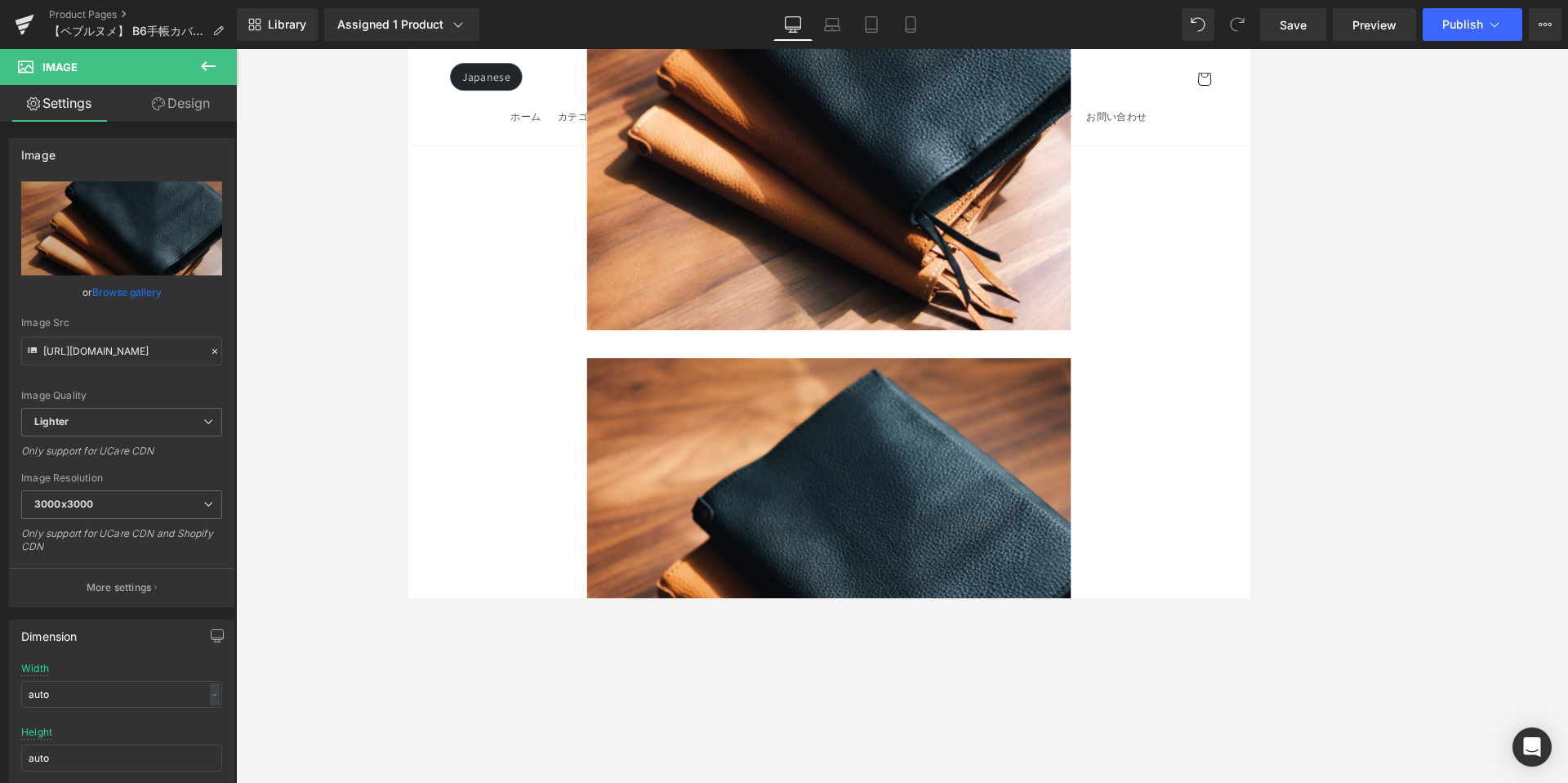
scroll to position [10671, 0]
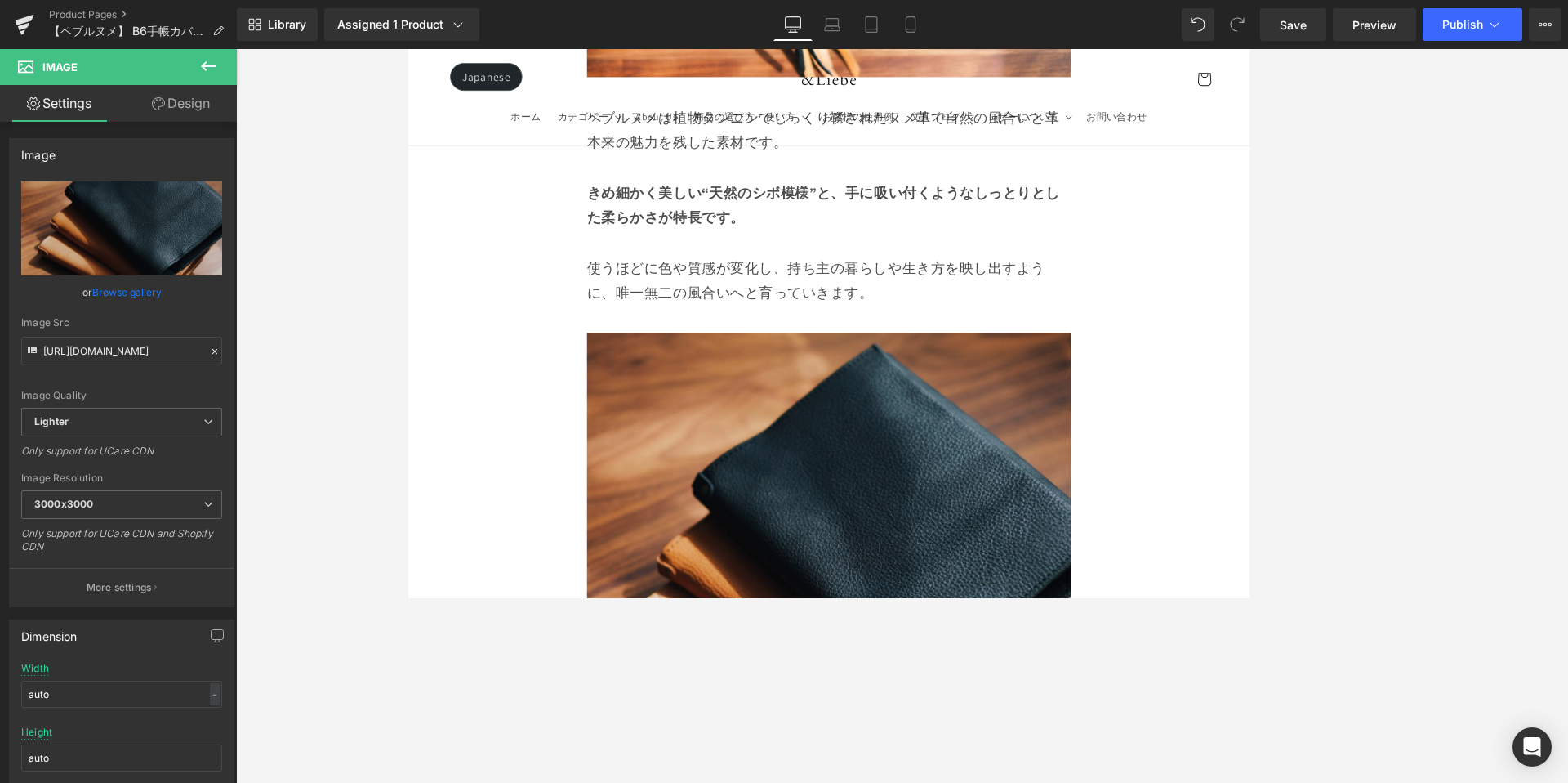
click at [691, 475] on img at bounding box center [901, 667] width 568 height 568
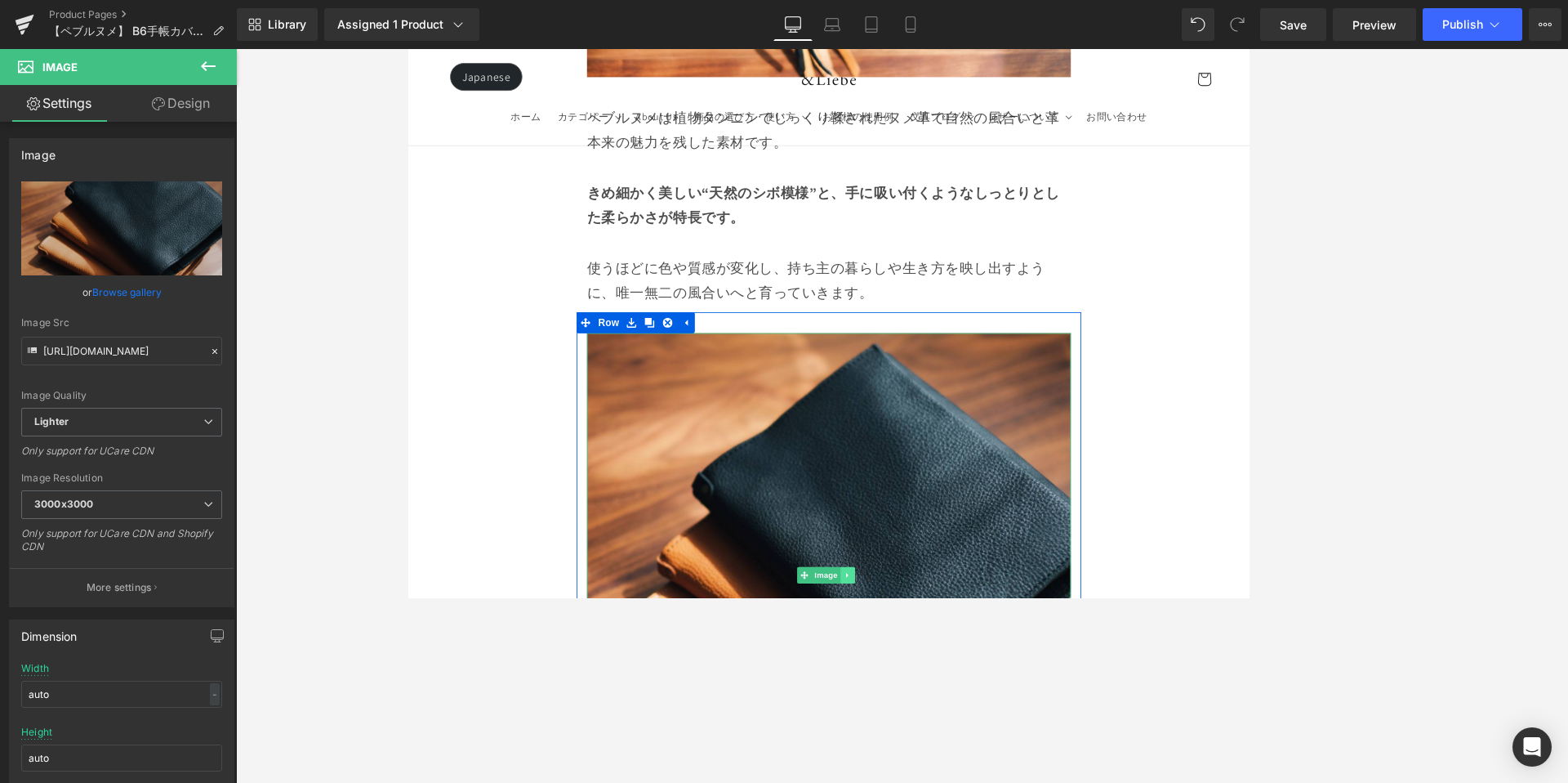
click at [926, 657] on link at bounding box center [923, 666] width 17 height 19
click at [931, 661] on icon at bounding box center [931, 666] width 9 height 10
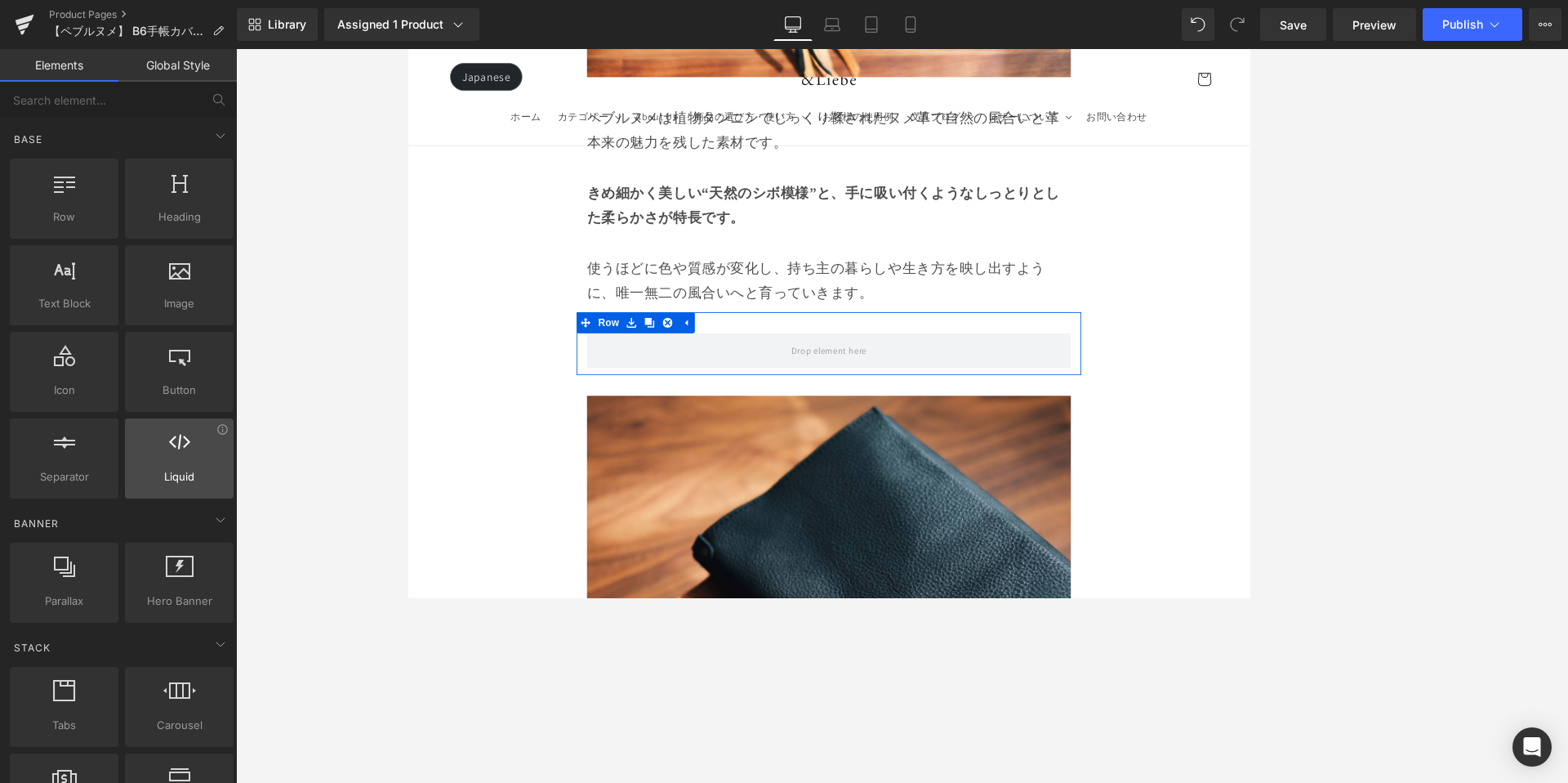
scroll to position [338, 0]
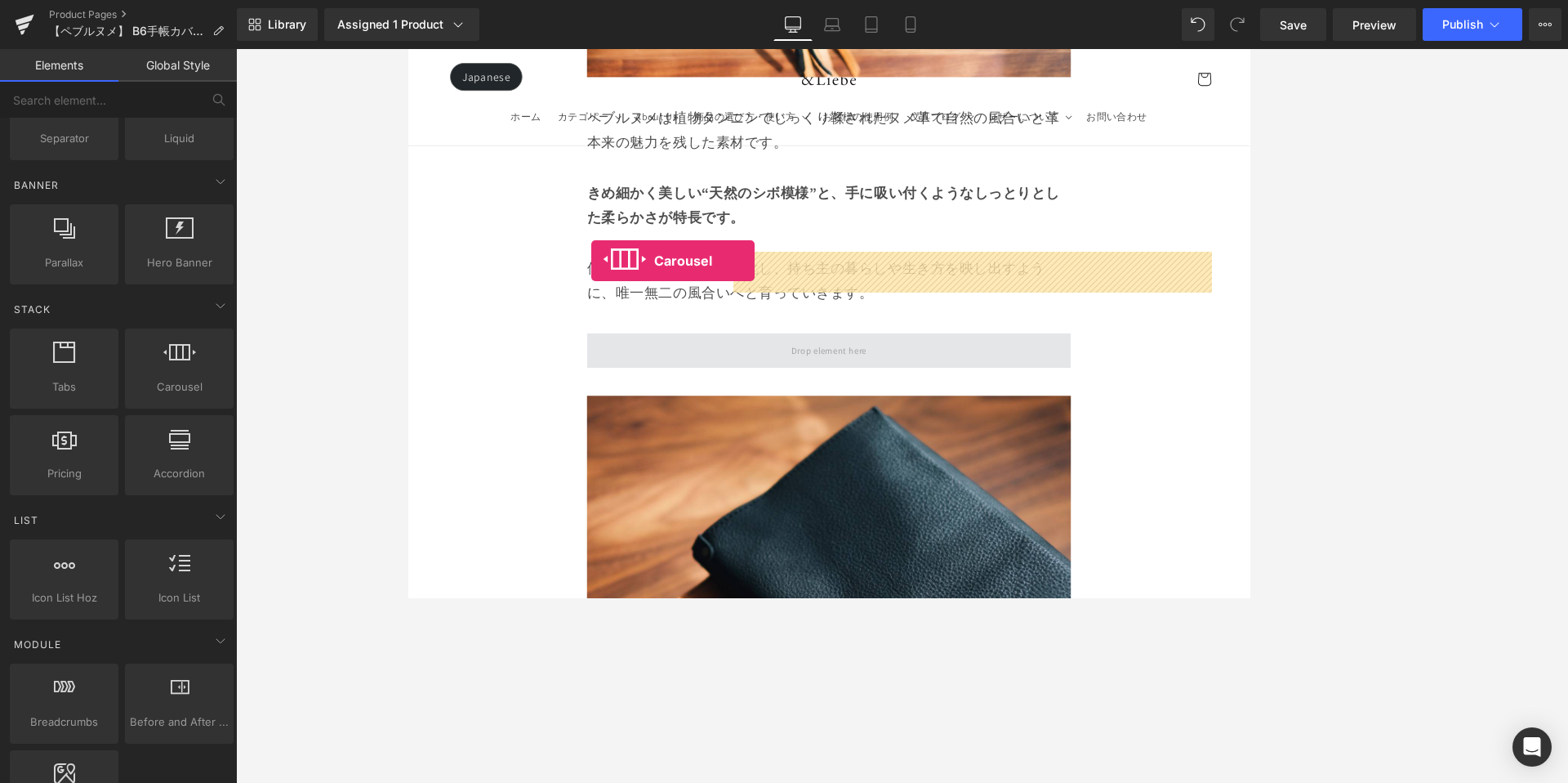
drag, startPoint x: 752, startPoint y: 358, endPoint x: 623, endPoint y: 298, distance: 142.3
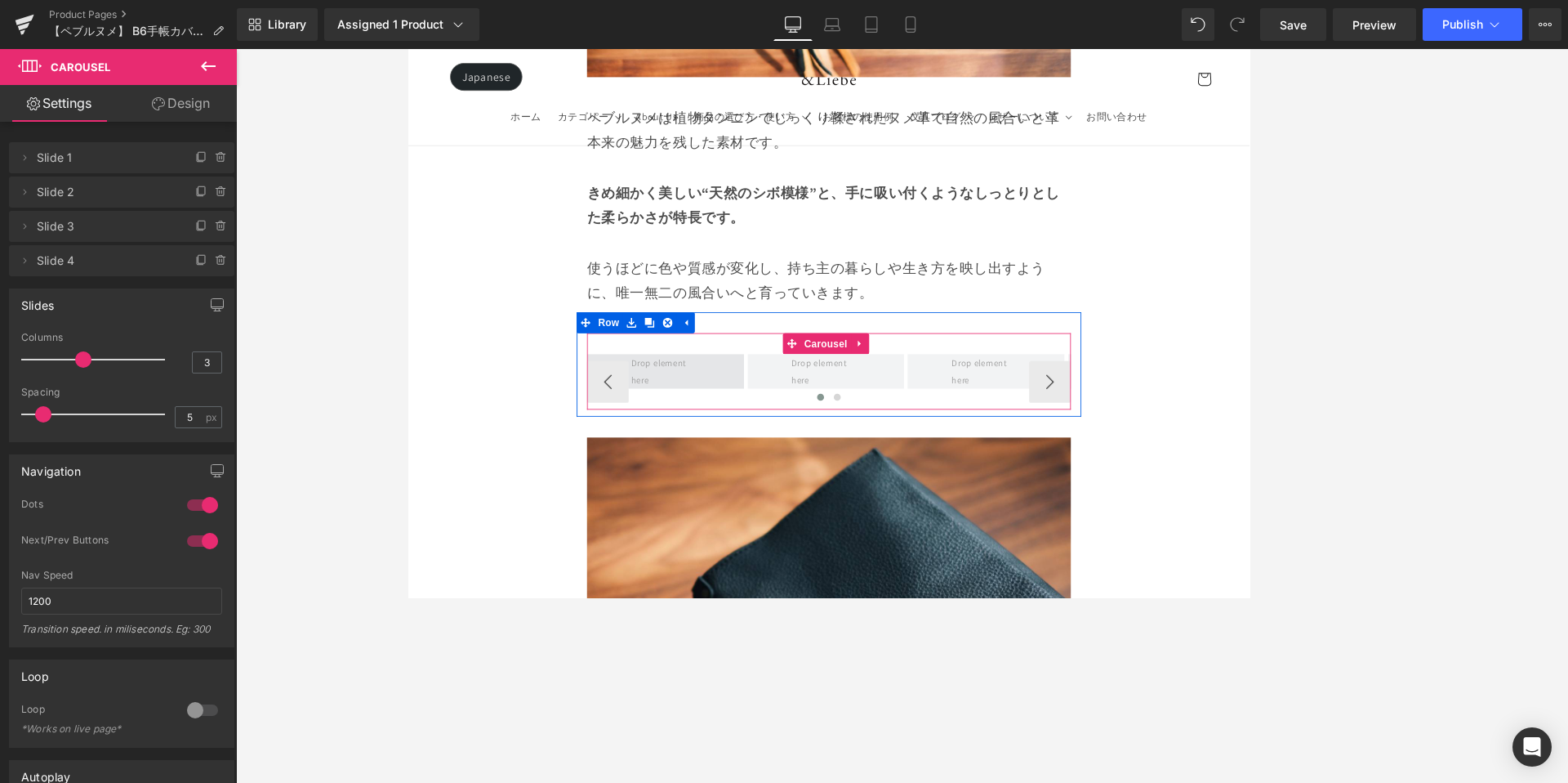
click at [691, 405] on span at bounding box center [709, 428] width 92 height 47
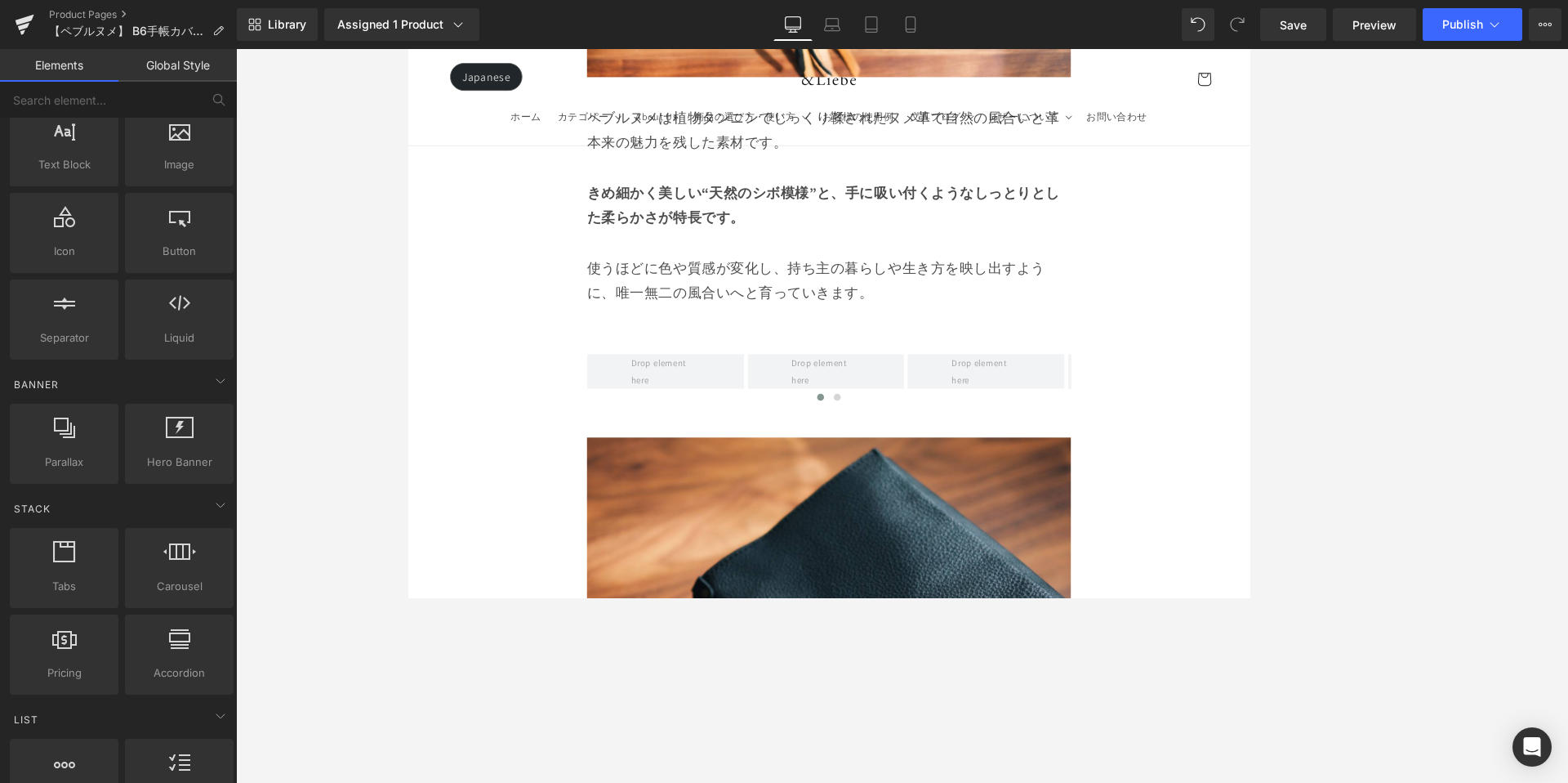
scroll to position [0, 0]
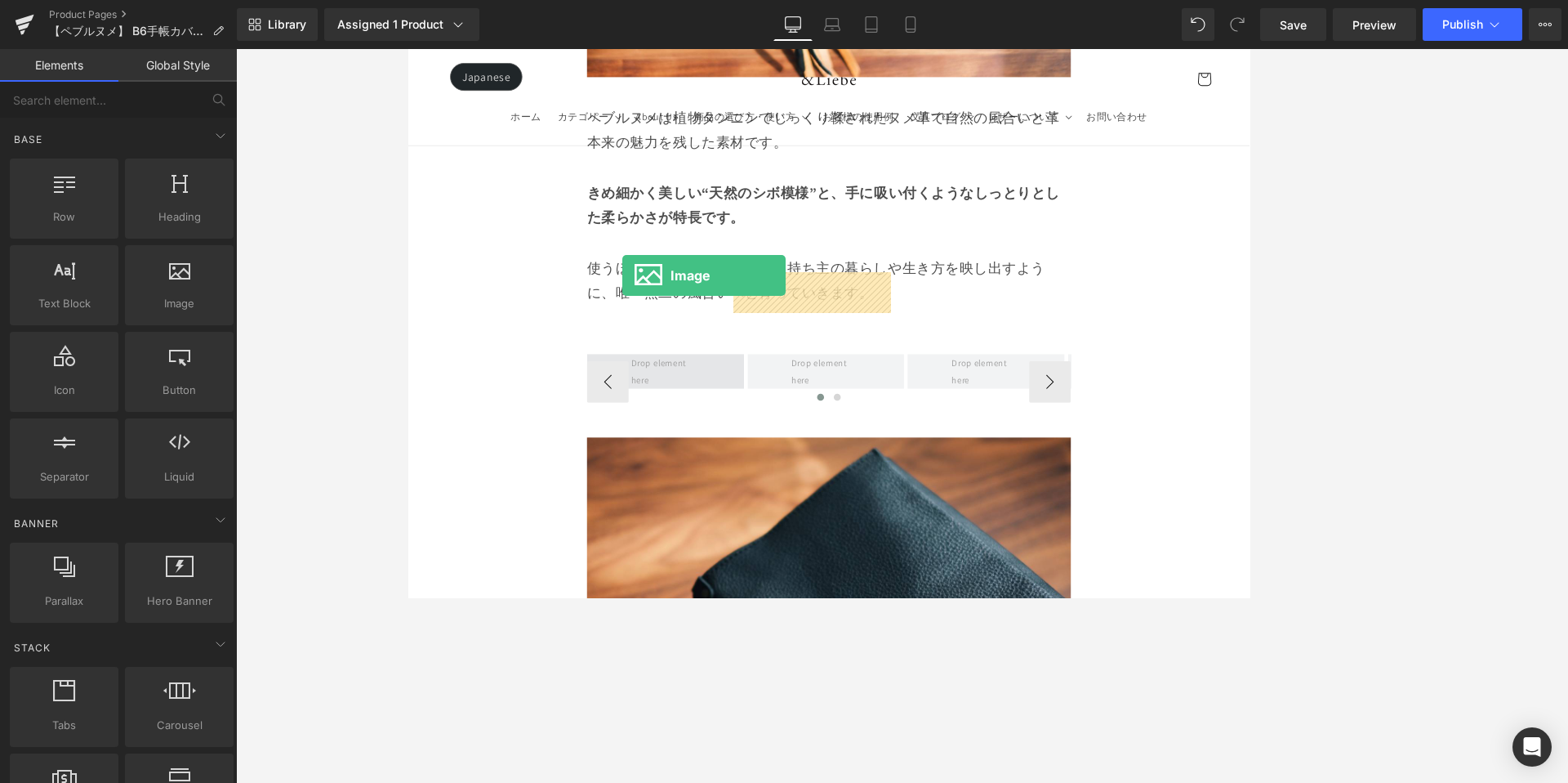
drag, startPoint x: 747, startPoint y: 342, endPoint x: 659, endPoint y: 314, distance: 92.3
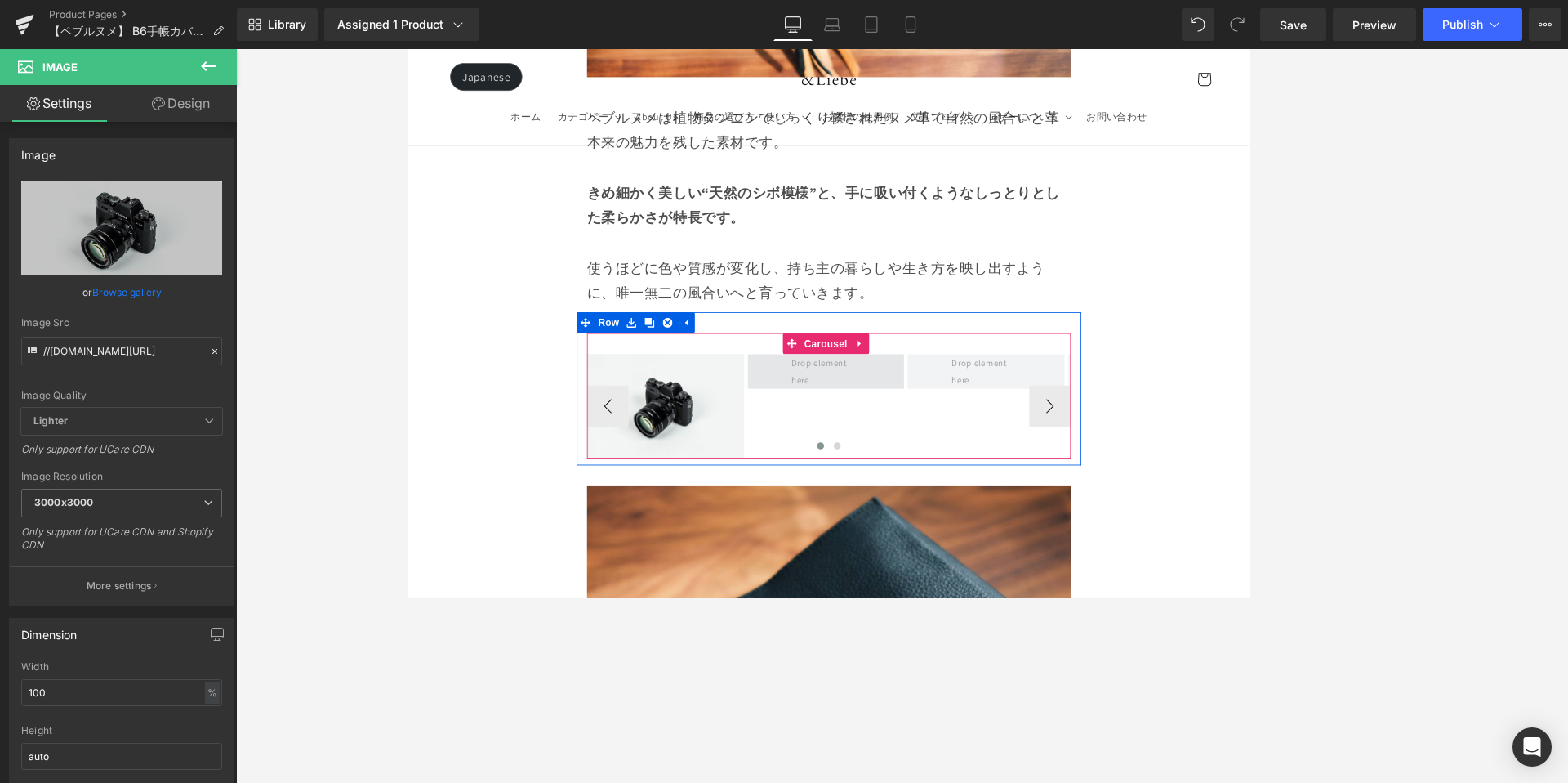
click at [825, 407] on span at bounding box center [899, 427] width 184 height 41
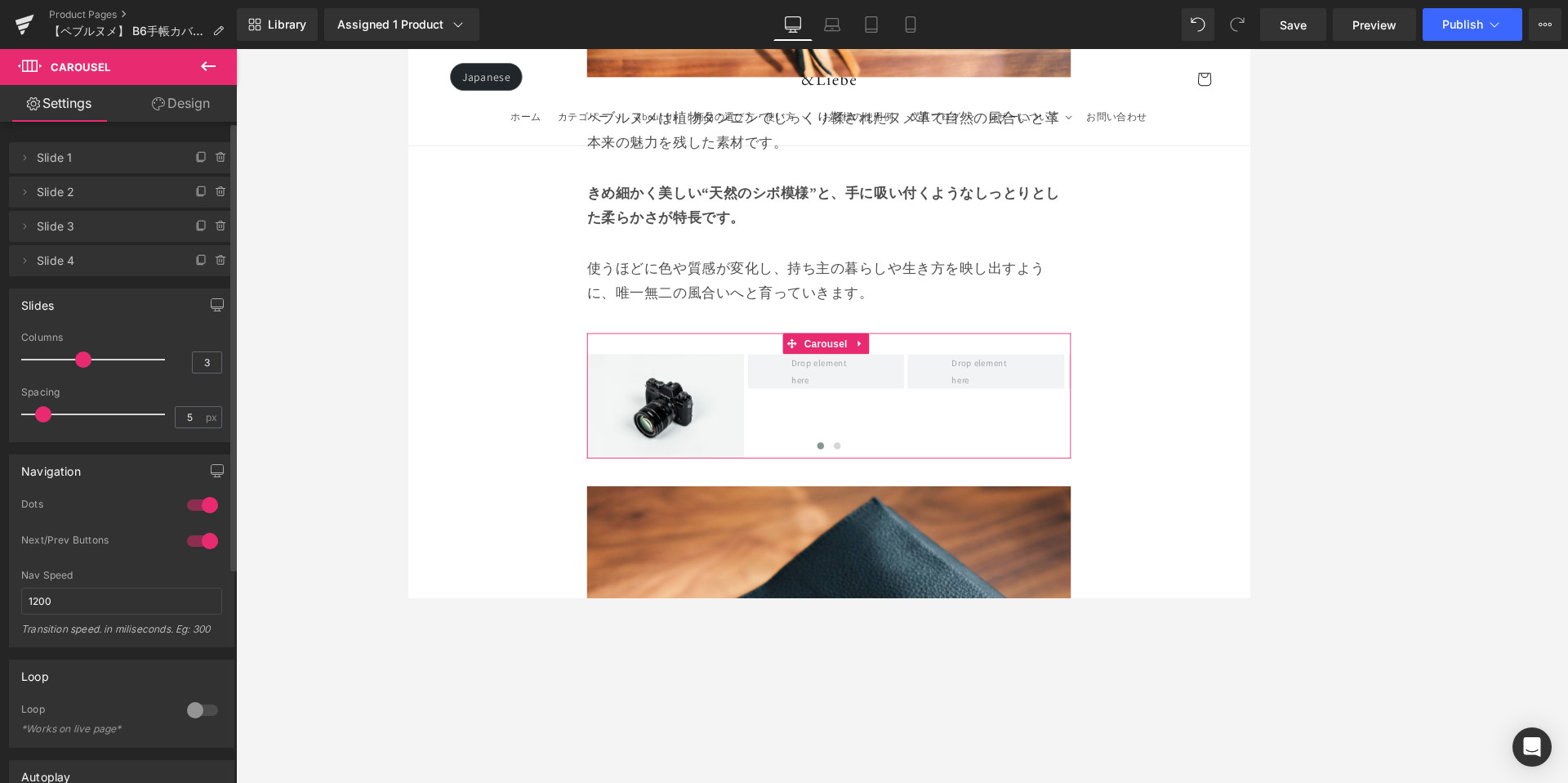
click at [217, 229] on icon at bounding box center [221, 227] width 13 height 13
click at [205, 229] on button "Delete" at bounding box center [204, 227] width 51 height 21
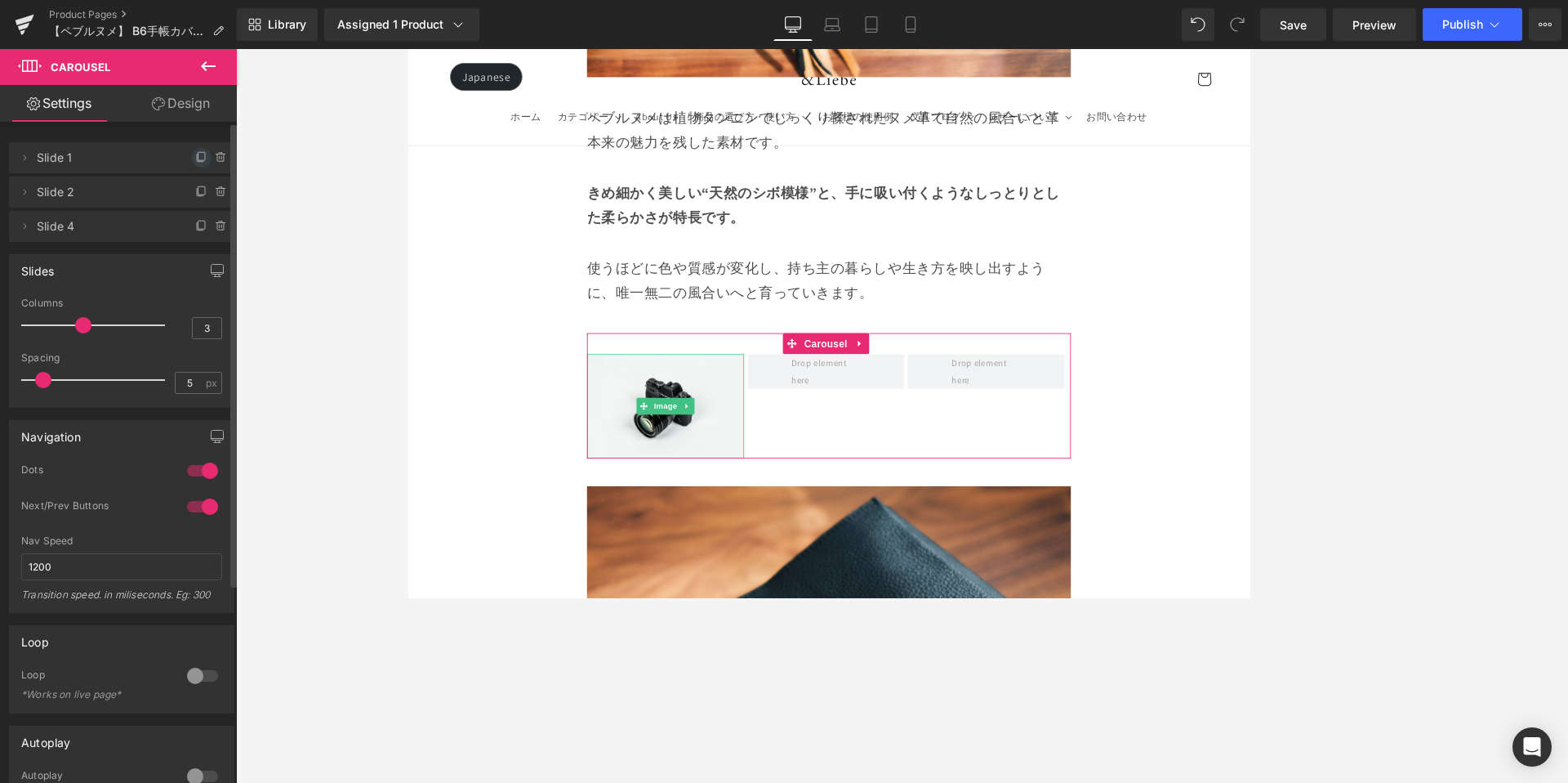
click at [194, 165] on span at bounding box center [201, 157] width 19 height 19
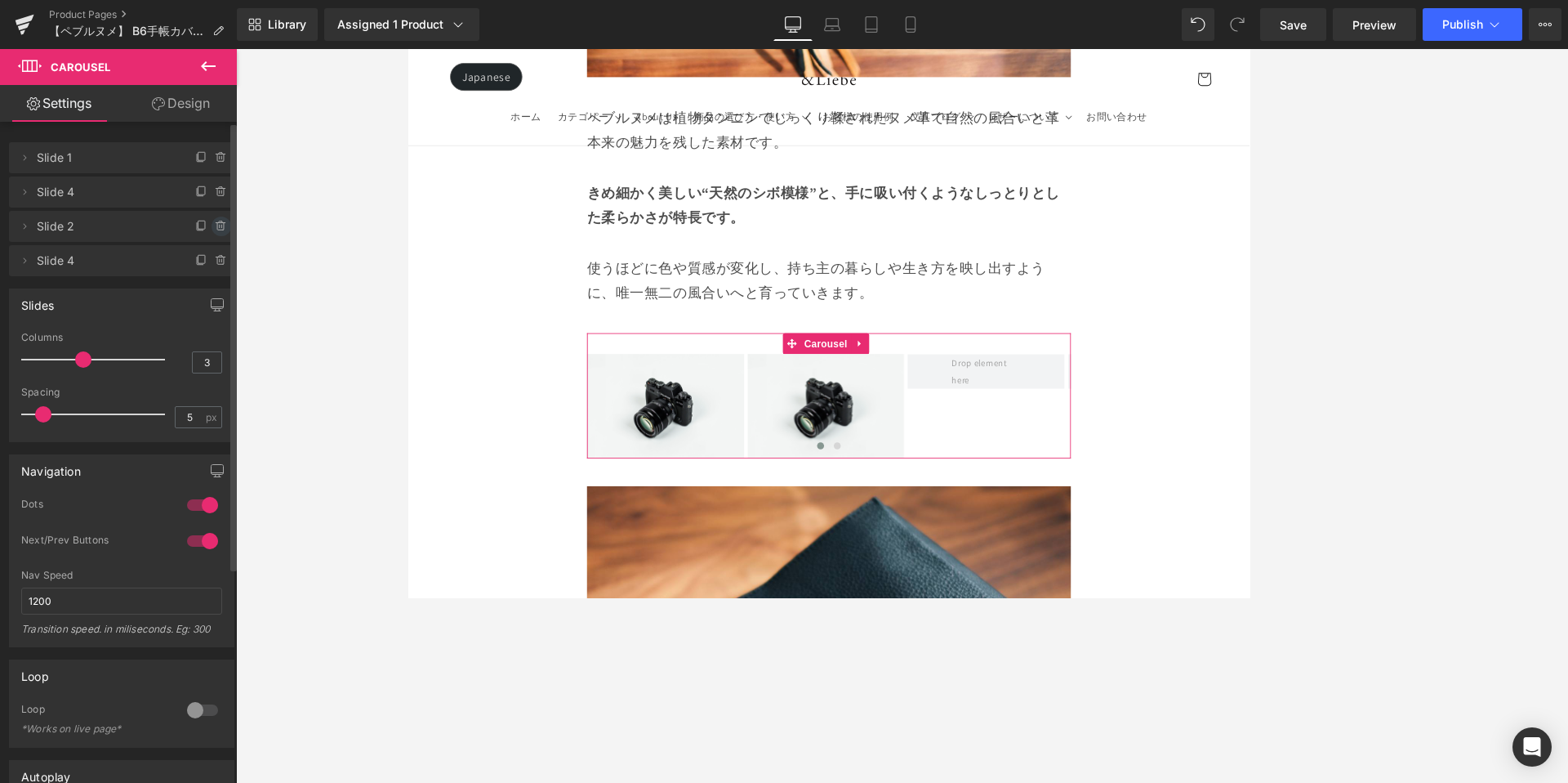
click at [217, 220] on icon at bounding box center [221, 227] width 13 height 13
click at [215, 228] on button "Delete" at bounding box center [204, 227] width 51 height 21
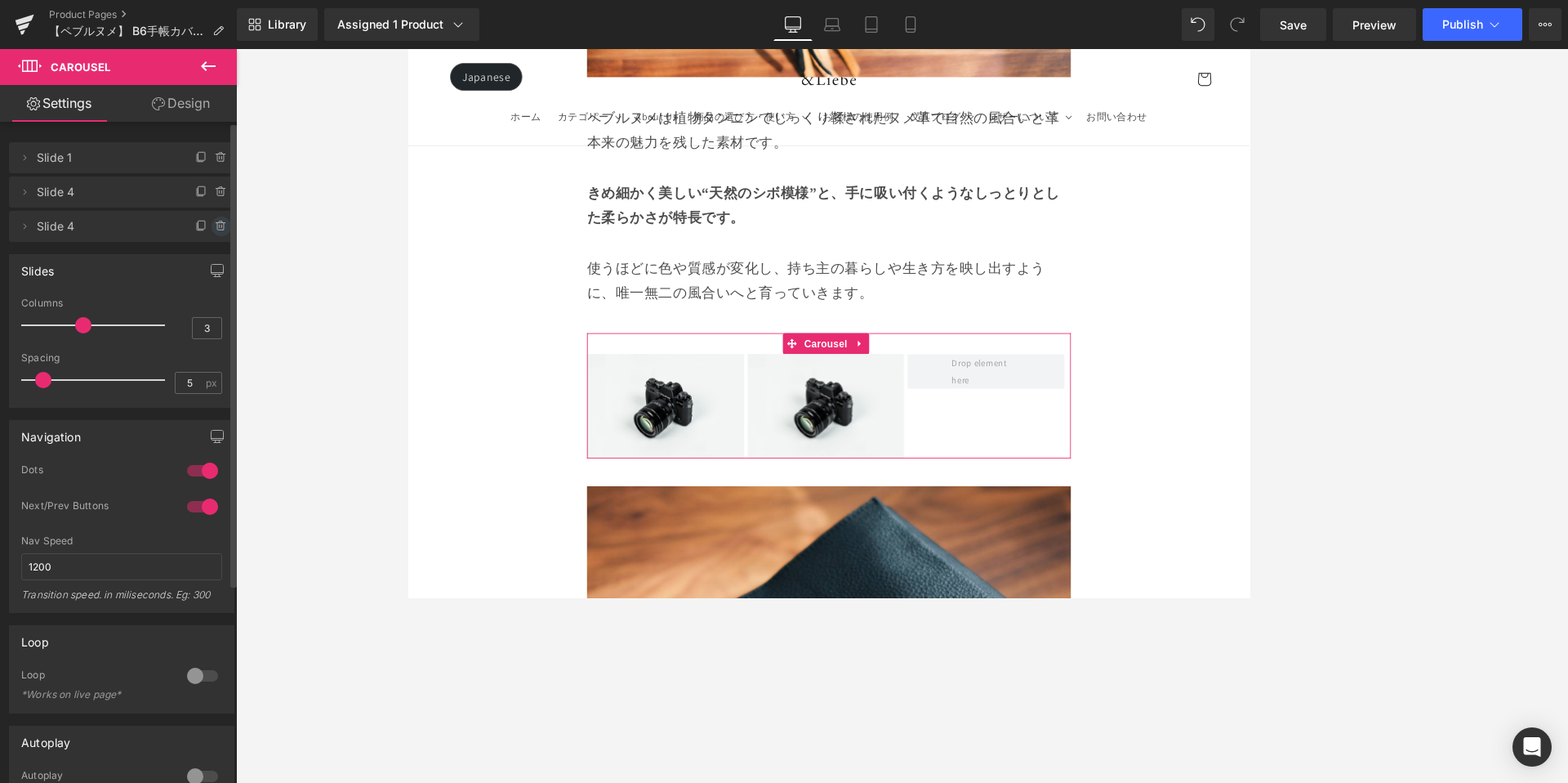
click at [216, 230] on icon at bounding box center [221, 227] width 13 height 13
click at [215, 229] on button "Delete" at bounding box center [204, 227] width 51 height 21
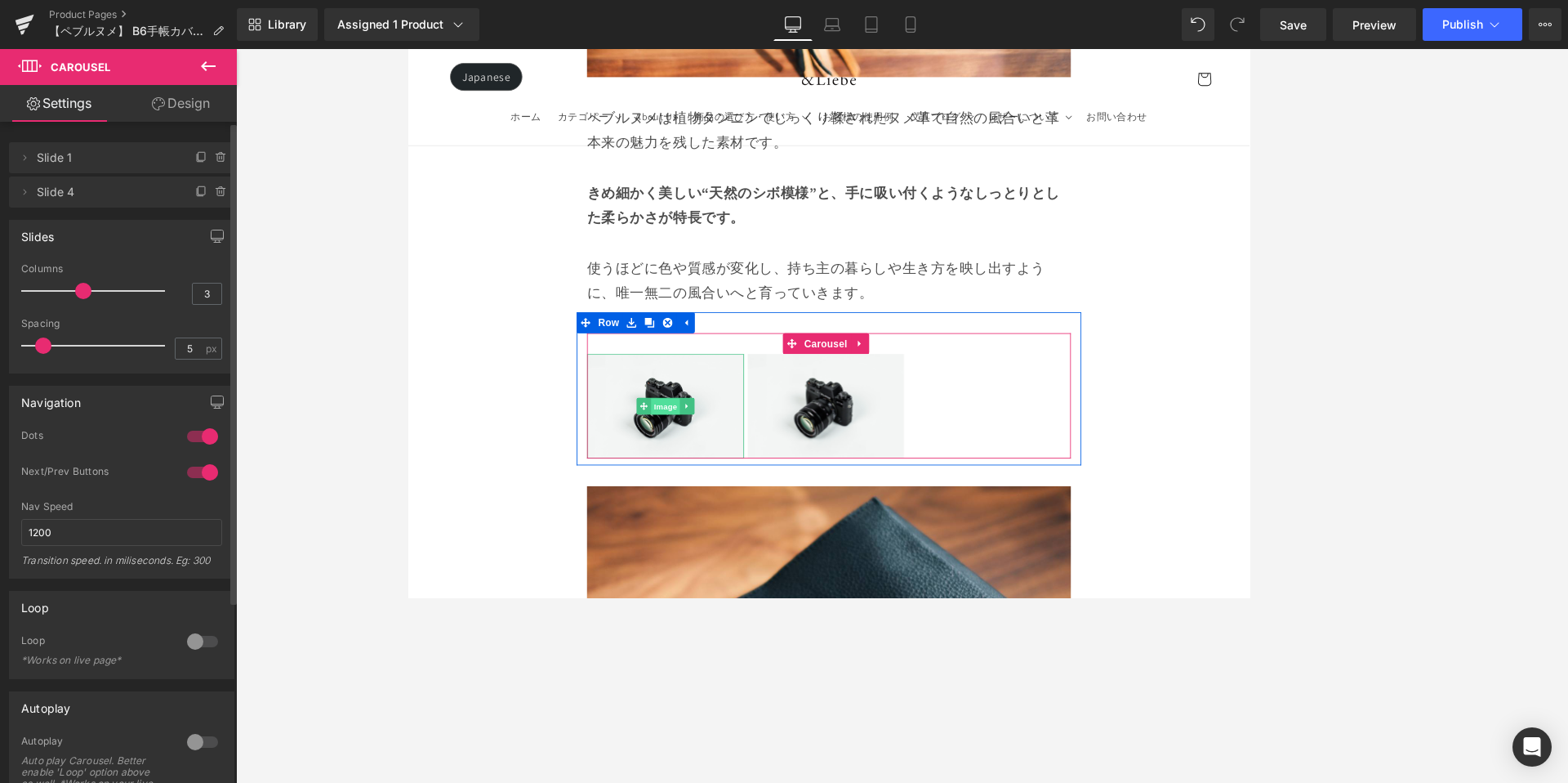
click at [704, 460] on span "Image" at bounding box center [710, 469] width 35 height 19
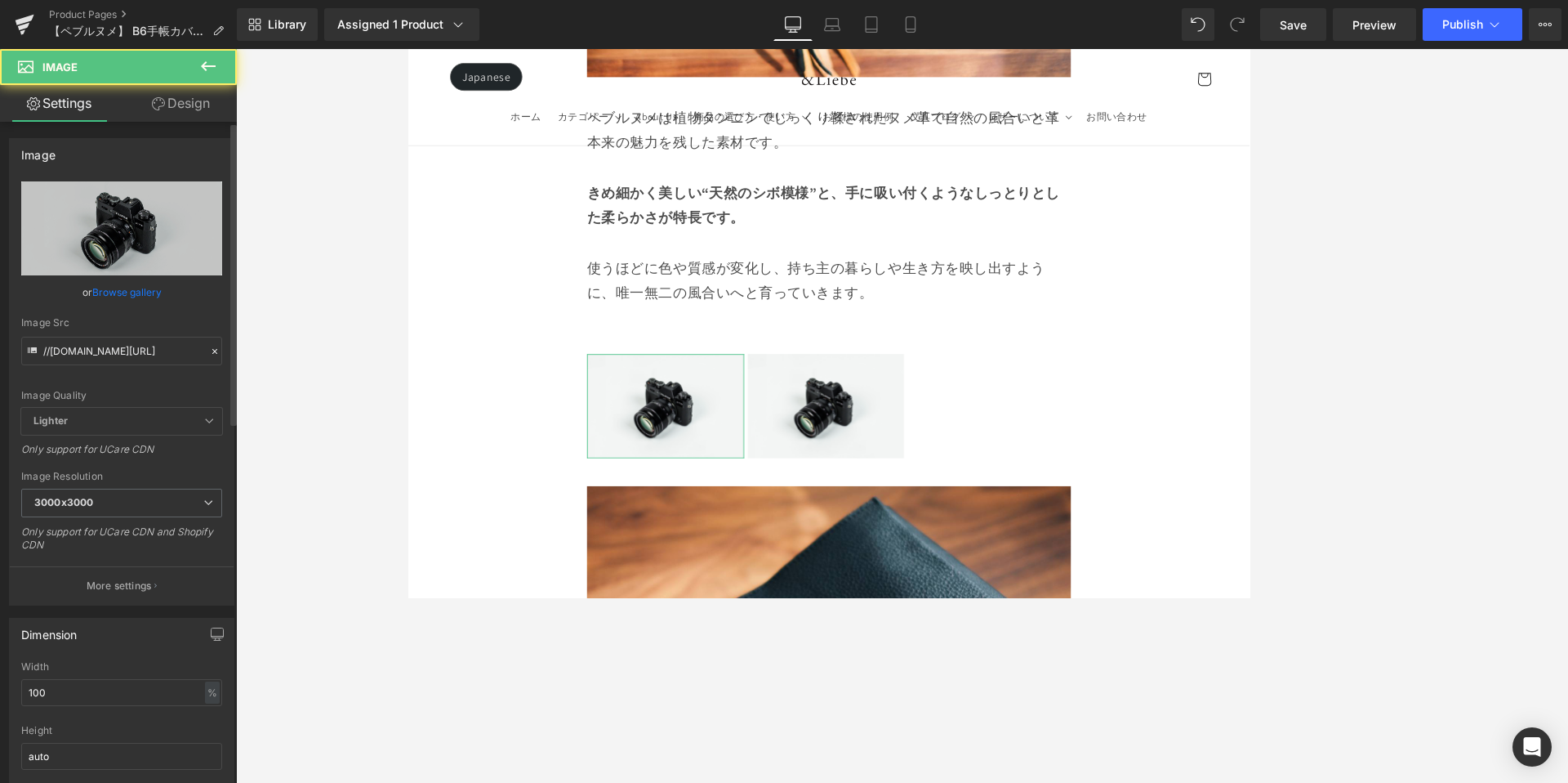
click at [125, 282] on link "Browse gallery" at bounding box center [127, 291] width 69 height 28
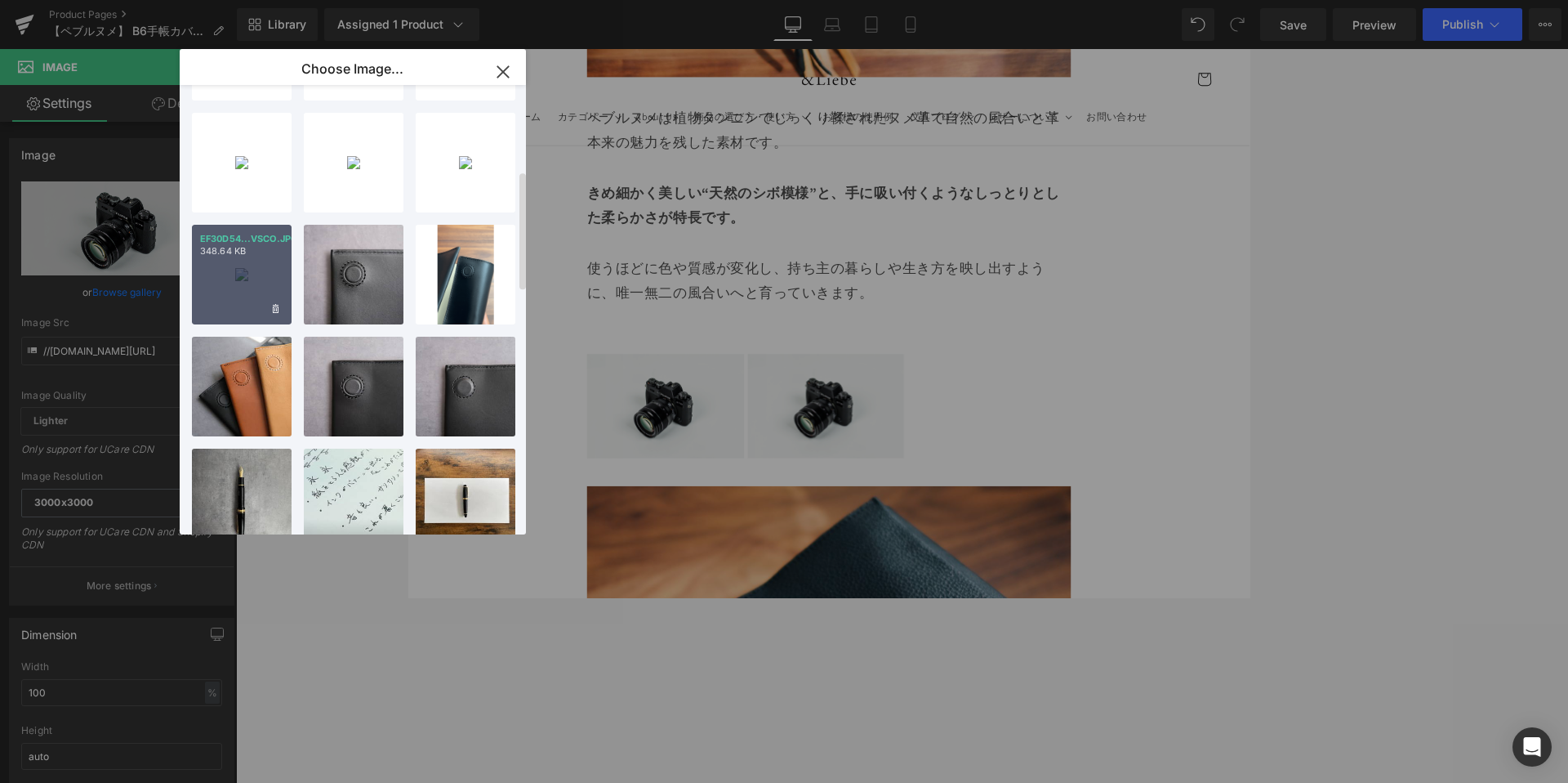
click at [257, 282] on div "EF30D54...VSCO.JPG 348.64 KB" at bounding box center [241, 274] width 100 height 100
type input "https://ucarecdn.com/4d669d29-ceb9-44d8-96b8-b5c43e90f606/-/format/auto/-/previ…"
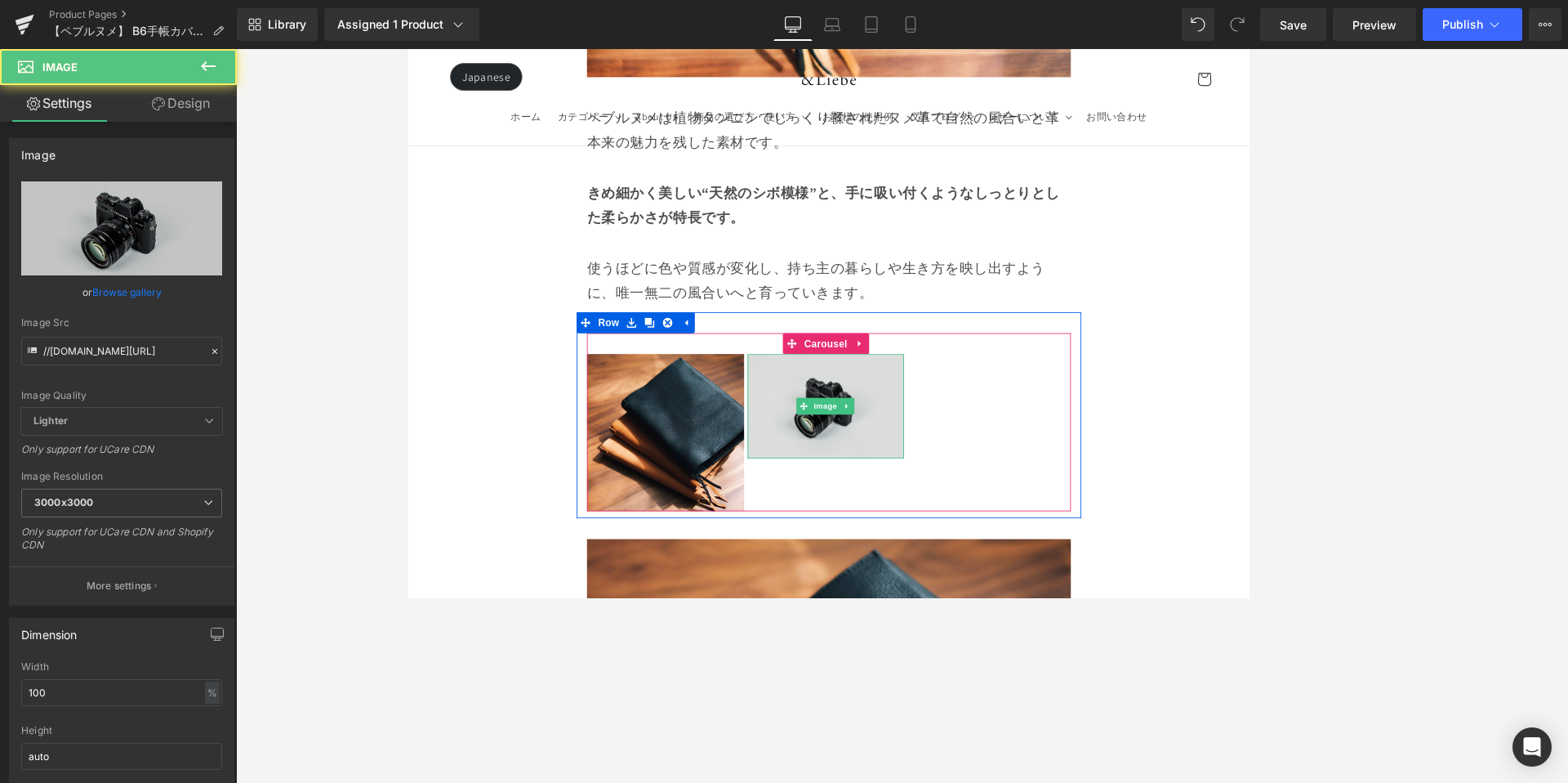
click at [866, 407] on img at bounding box center [899, 467] width 184 height 122
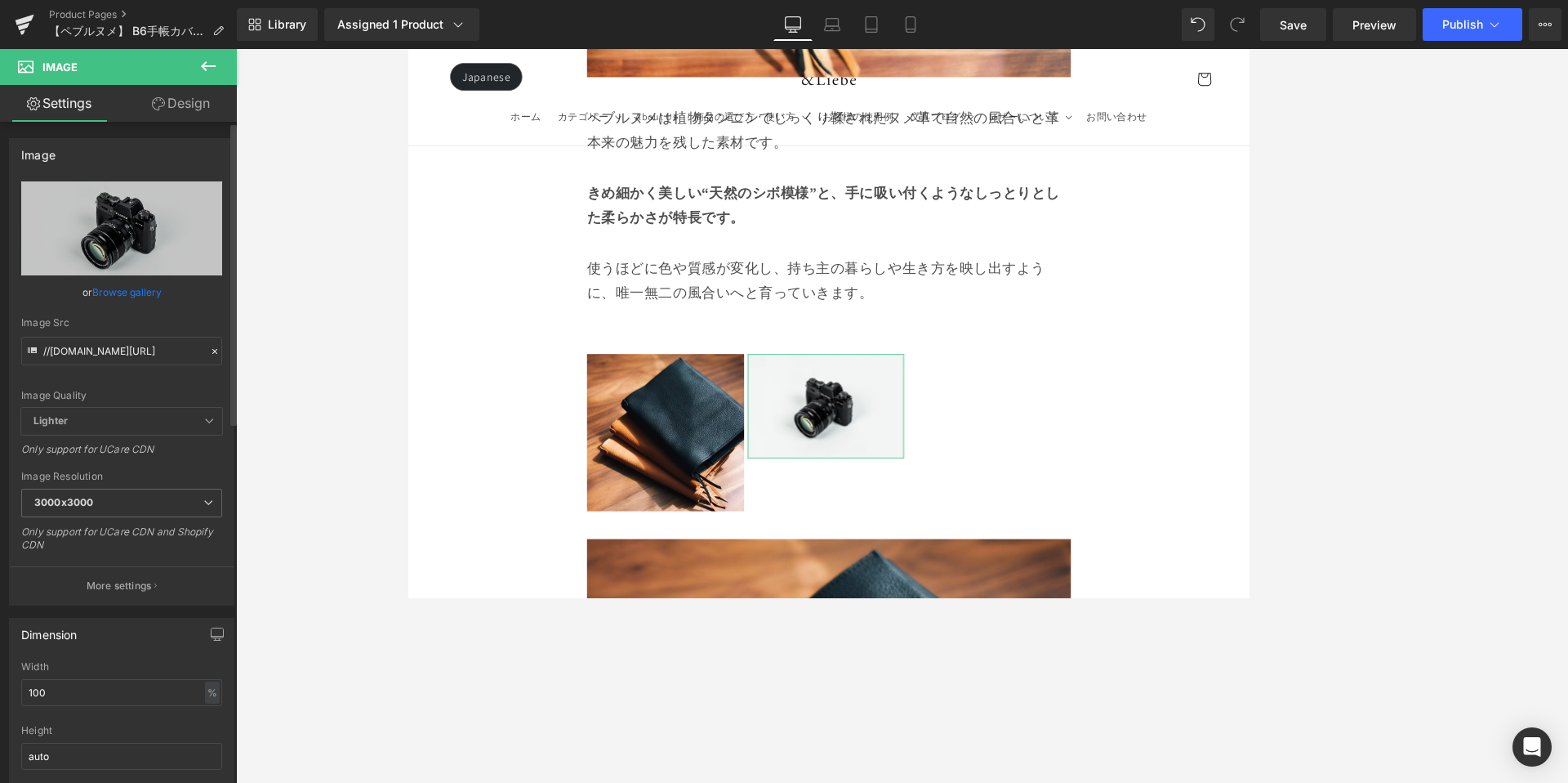
click at [130, 300] on link "Browse gallery" at bounding box center [127, 291] width 69 height 28
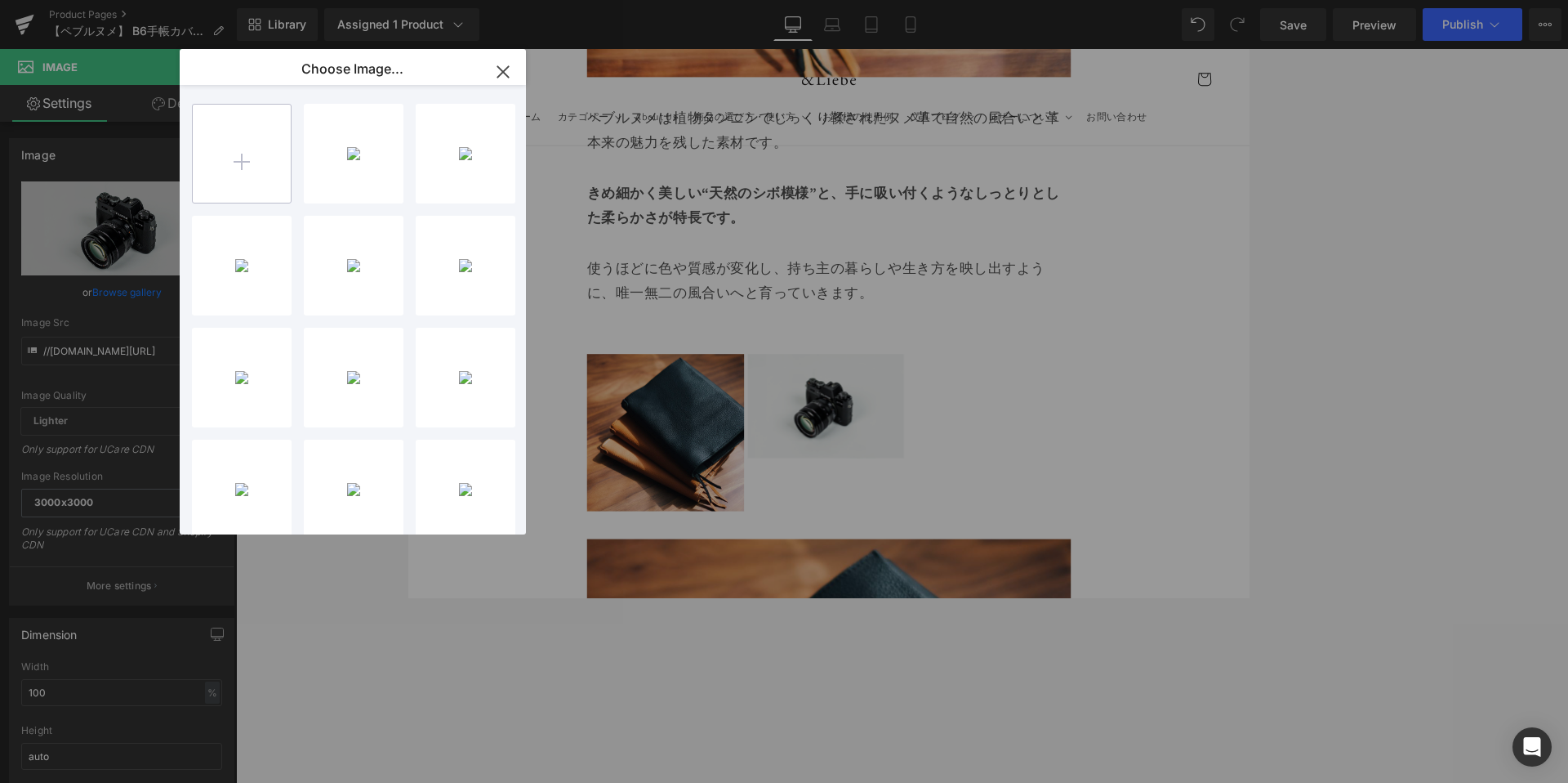
click at [236, 152] on input "file" at bounding box center [241, 153] width 98 height 98
type input "C:\fakepath\D819A545-55E1-4F69-B3AA-DC86DC70A2A8-50591-00000CF55AD42F8C_VSCO.JPG"
click at [258, 174] on input "file" at bounding box center [241, 153] width 98 height 98
type input "C:\fakepath\659E392A-5FC4-4EC1-A0BF-2C87F82932AB-50591-00000CF553E0D98A_VSCO.JPG"
click at [466, 140] on div "D819A54...VSCO.JPG 288.04 KB" at bounding box center [465, 153] width 100 height 100
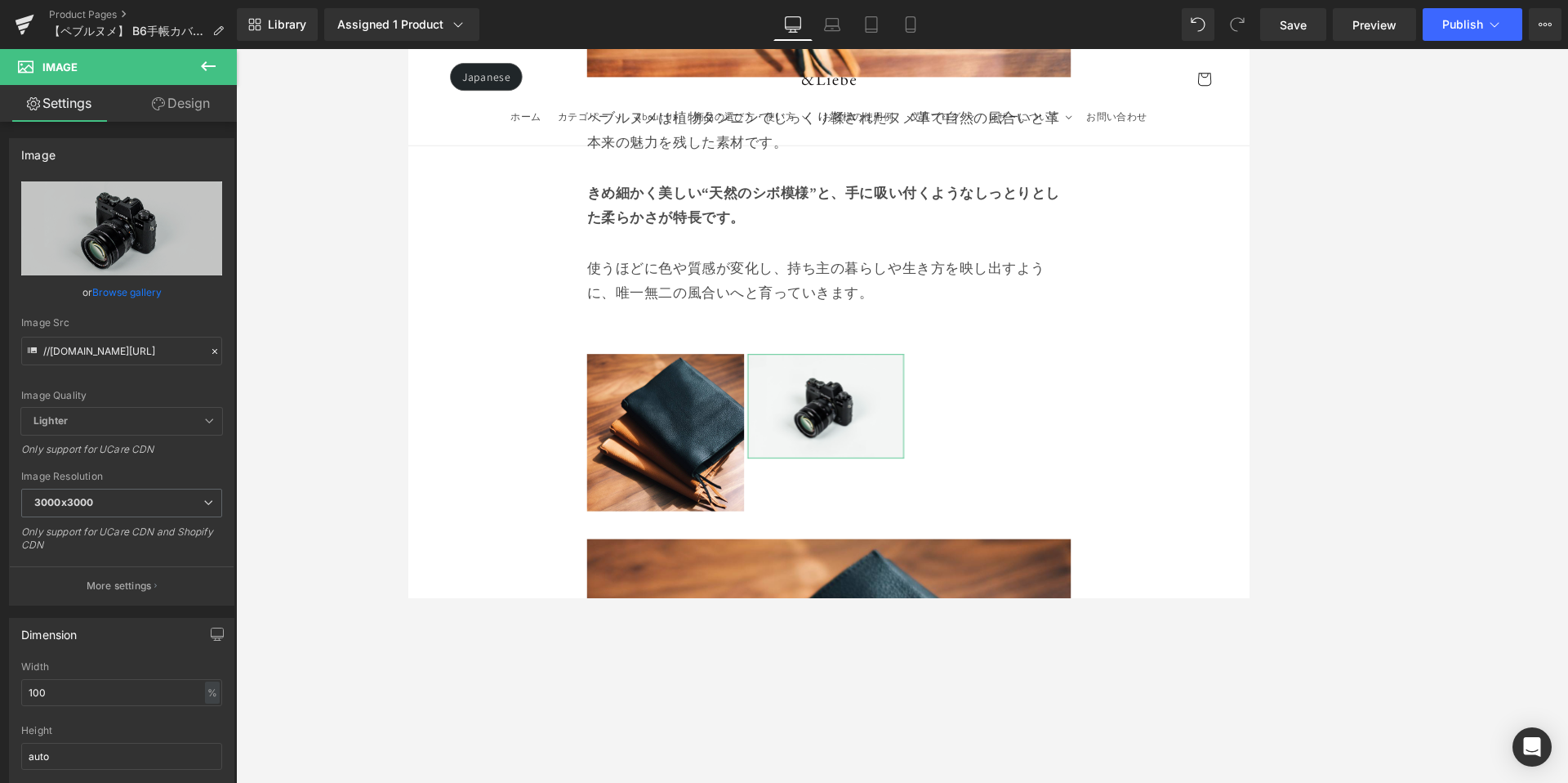
drag, startPoint x: 138, startPoint y: 288, endPoint x: 293, endPoint y: 259, distance: 157.7
click at [143, 288] on link "Browse gallery" at bounding box center [127, 291] width 69 height 28
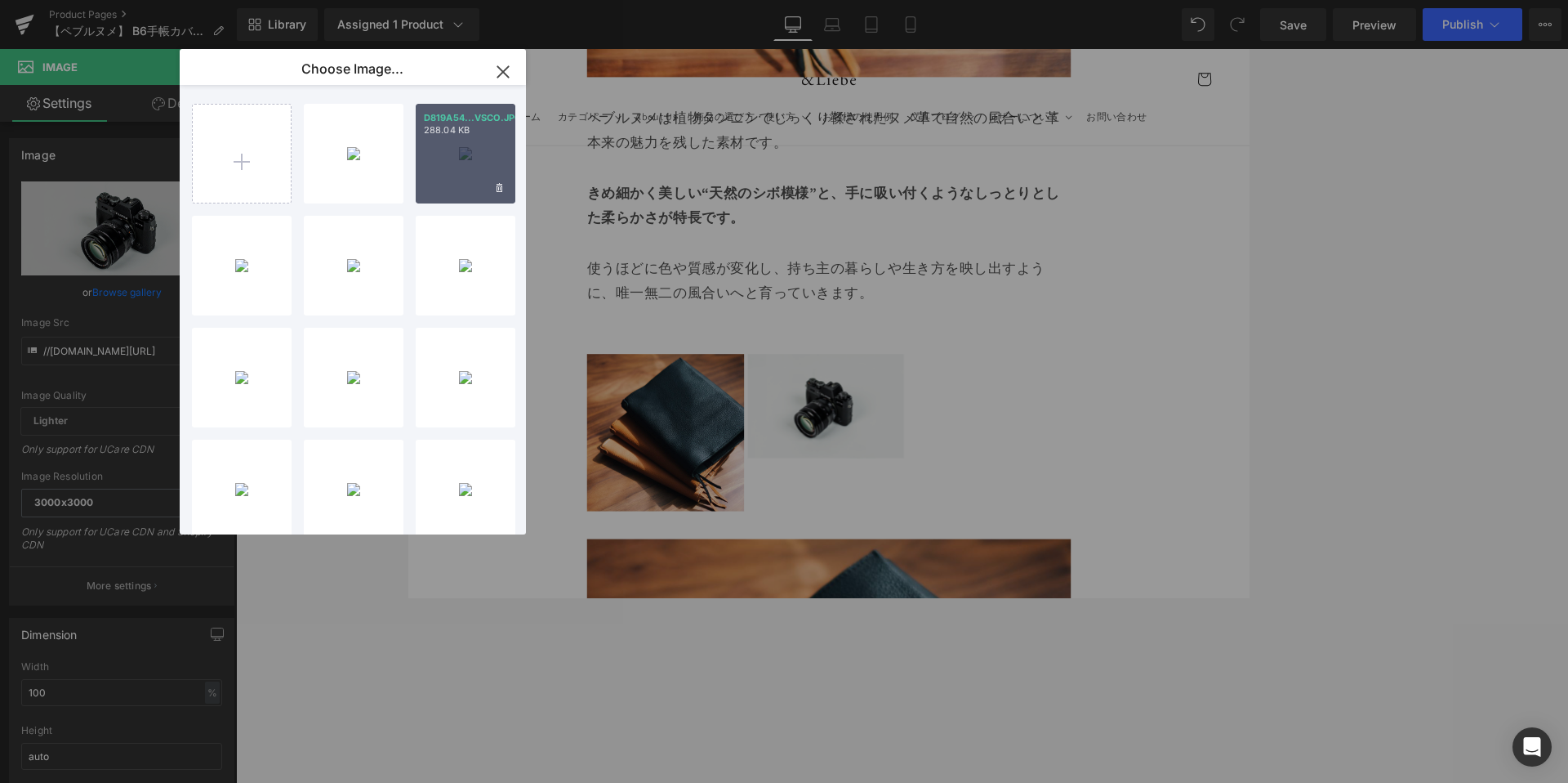
click at [473, 161] on div "D819A54...VSCO.JPG 288.04 KB" at bounding box center [465, 153] width 100 height 100
type input "https://ucarecdn.com/4afcbf86-4451-4276-a742-d8d22c9981da/-/format/auto/-/previ…"
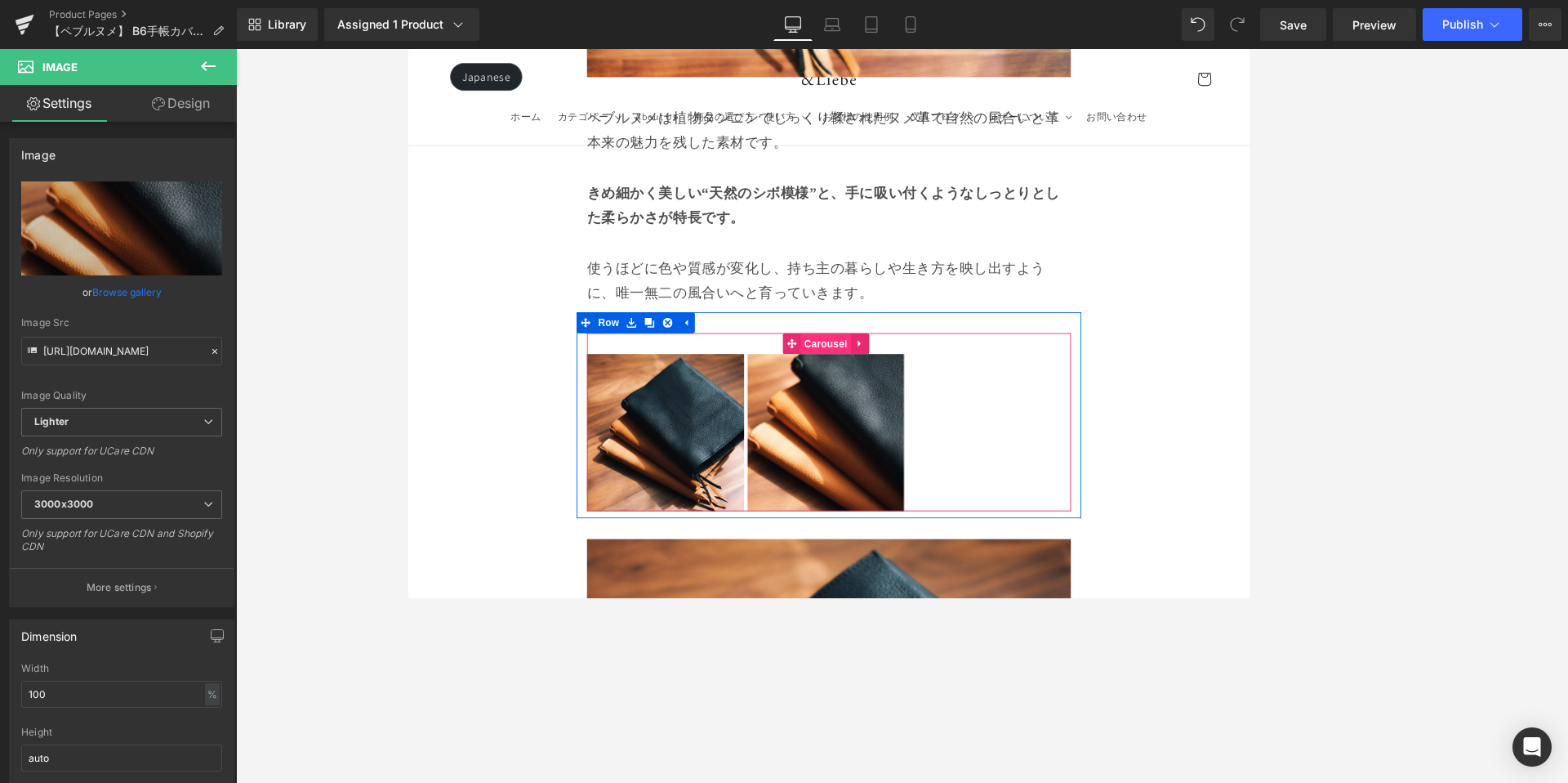
click at [896, 383] on span "Carousel" at bounding box center [898, 395] width 58 height 25
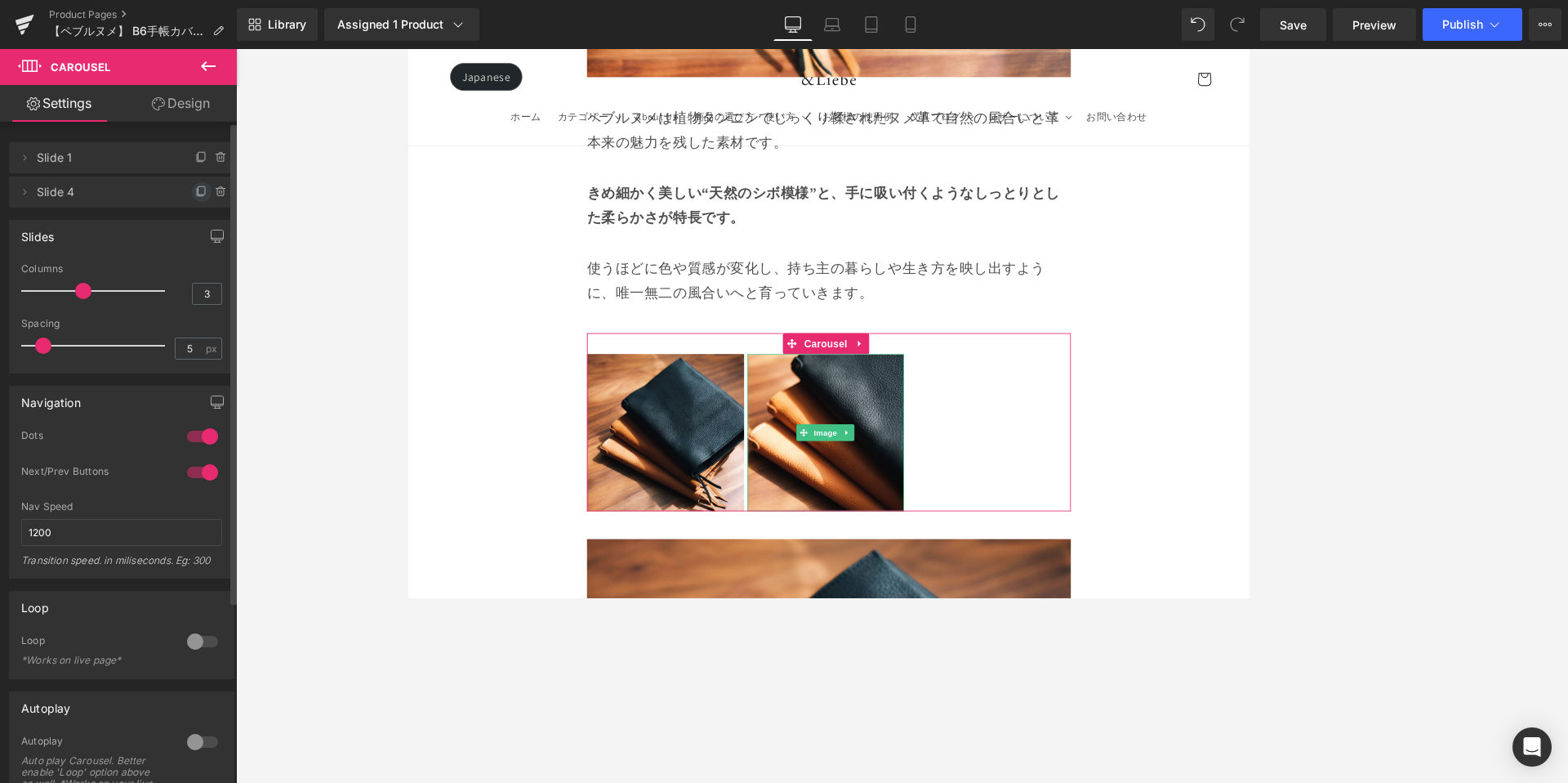
click at [195, 192] on icon at bounding box center [202, 192] width 13 height 13
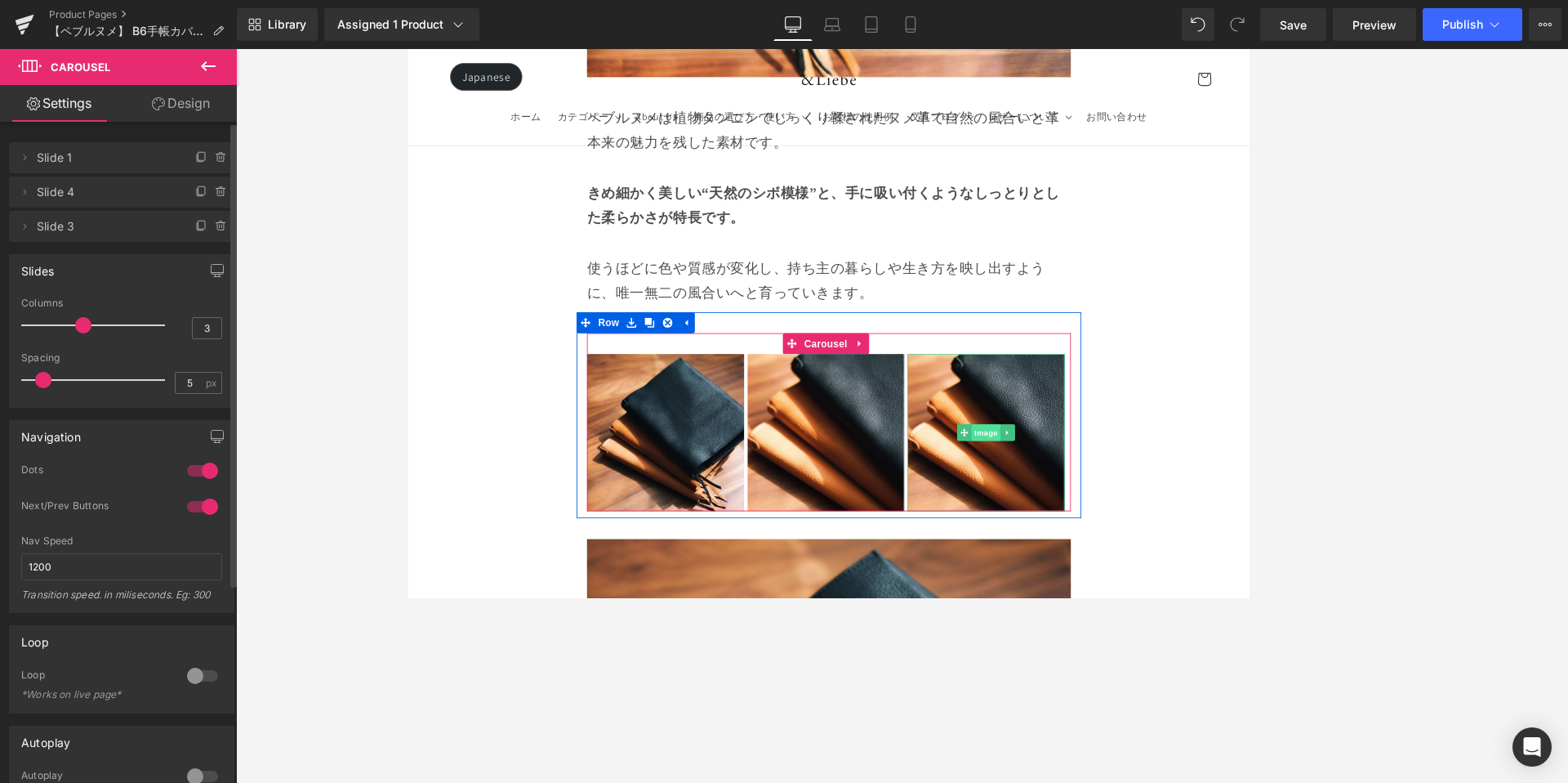
click at [1080, 490] on span "Image" at bounding box center [1087, 499] width 35 height 19
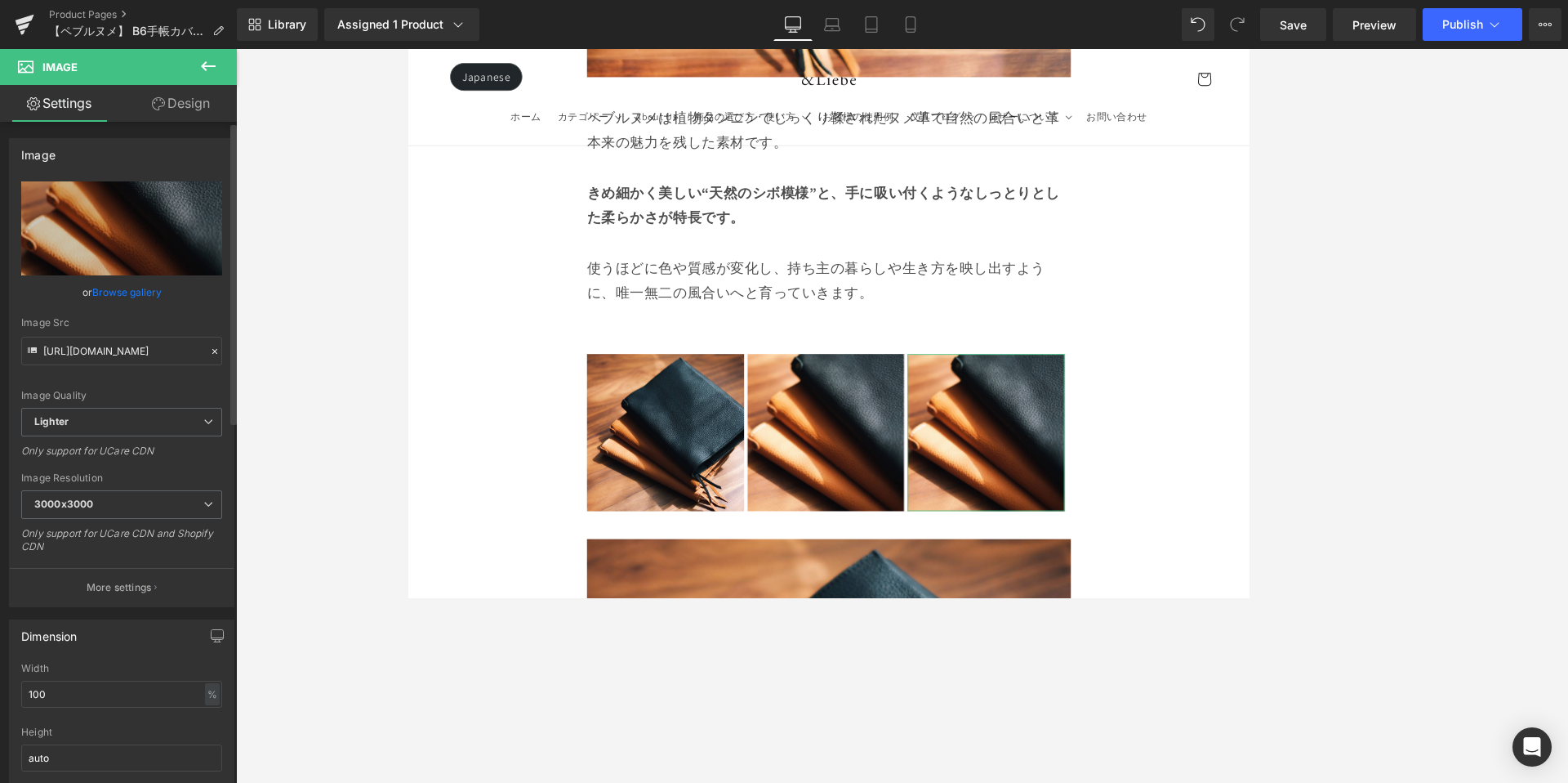
click at [130, 290] on link "Browse gallery" at bounding box center [127, 291] width 69 height 28
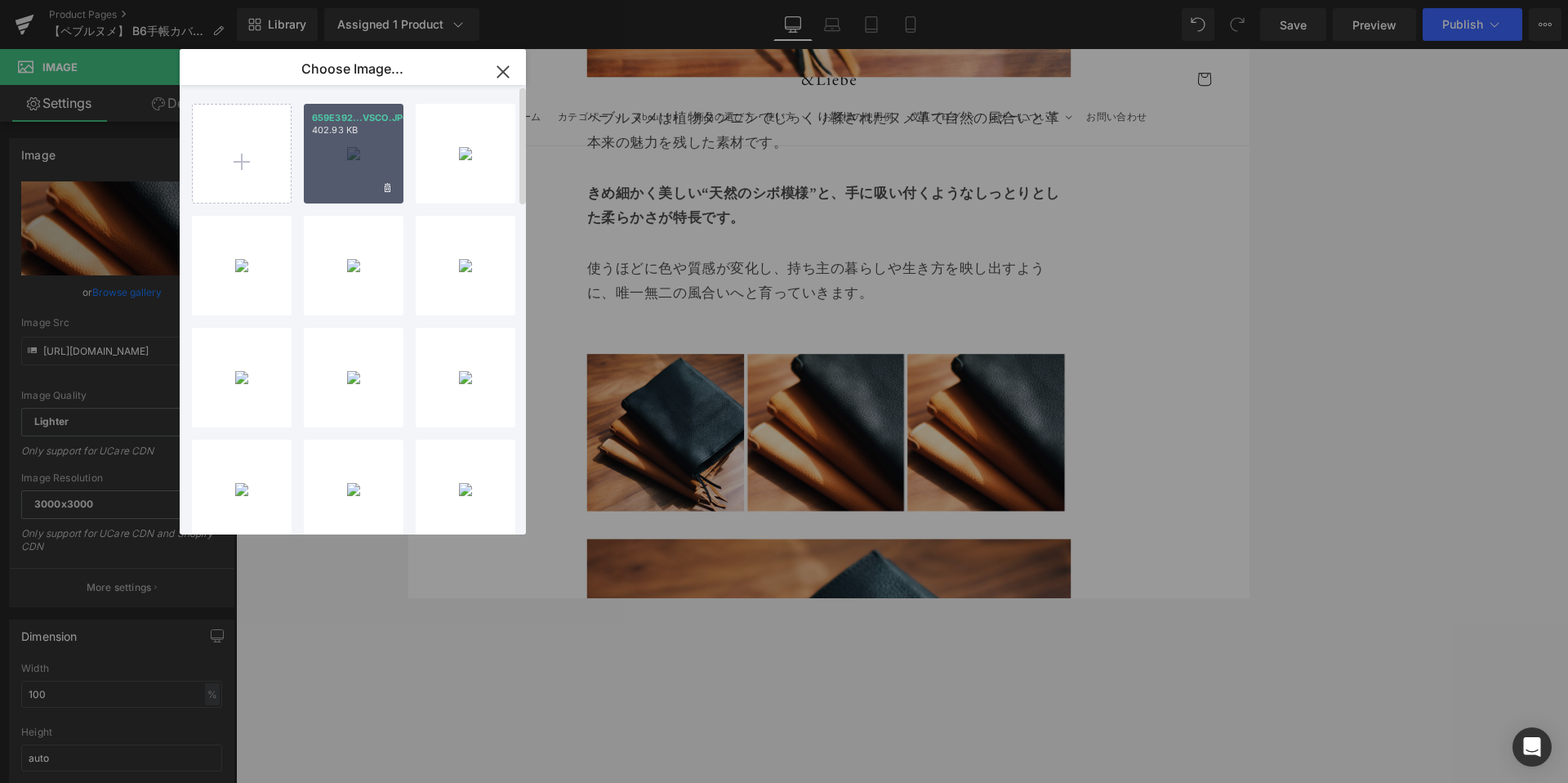
click at [365, 177] on div "659E392...VSCO.JPG 402.93 KB" at bounding box center [353, 153] width 100 height 100
type input "https://ucarecdn.com/1a8e17c3-75b6-4606-9d13-30867f9a486f/-/format/auto/-/previ…"
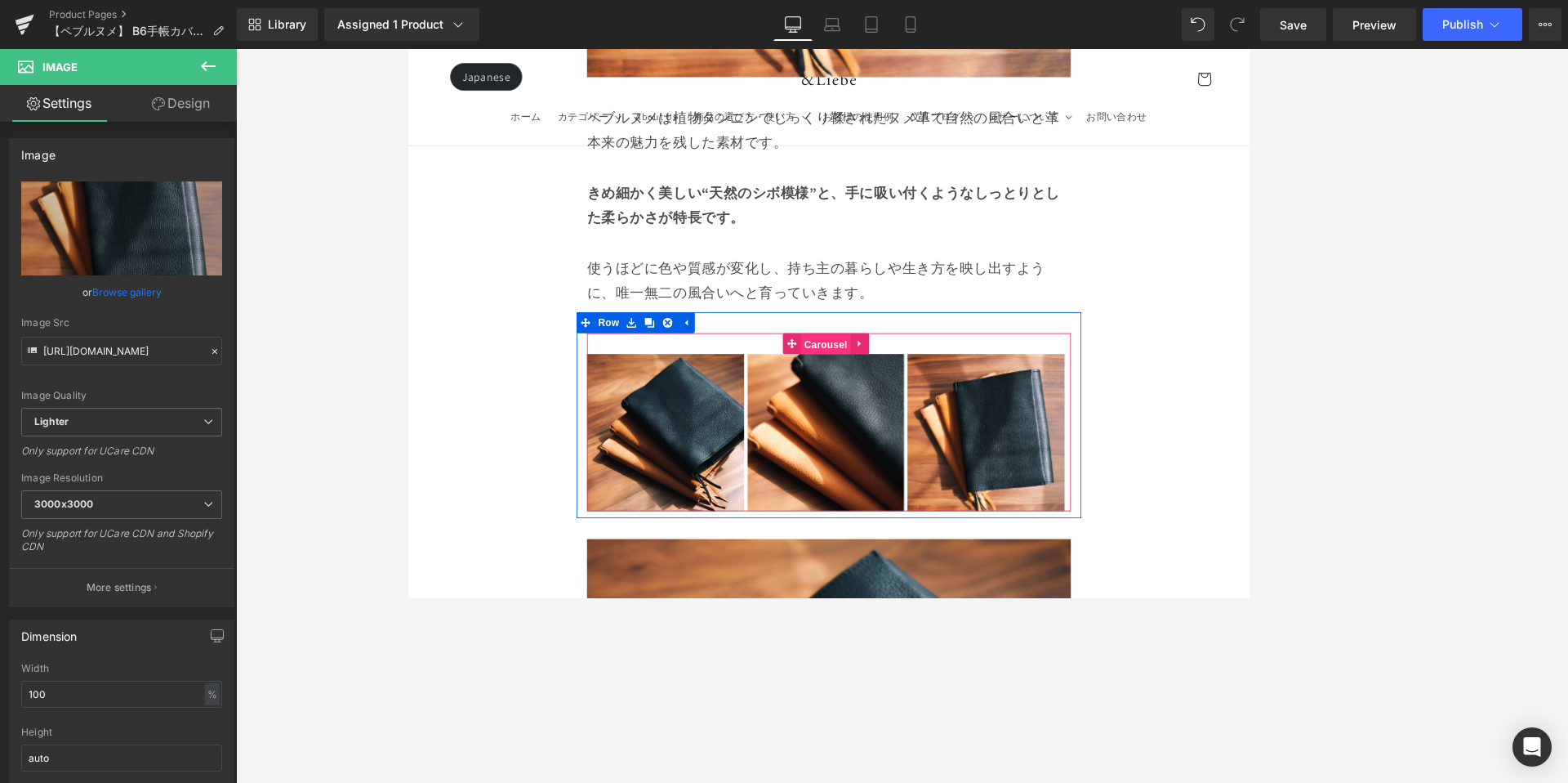
click at [870, 383] on span "Carousel" at bounding box center [898, 395] width 58 height 25
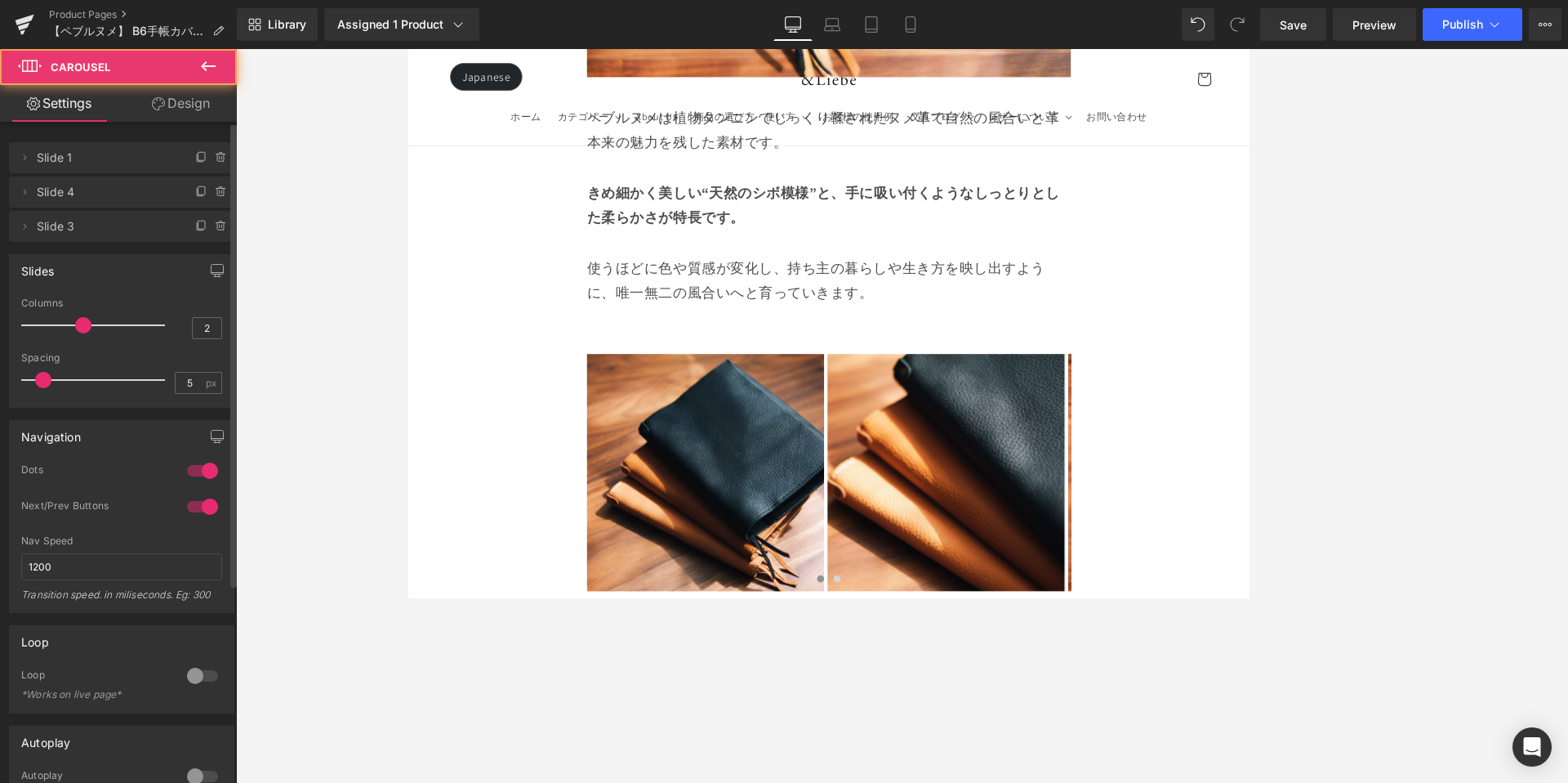
type input "1"
drag, startPoint x: 79, startPoint y: 321, endPoint x: 9, endPoint y: 327, distance: 70.3
click at [10, 327] on div "1 Columns 1 3 Columns 3 3 Columns 3 1 Columns 1 5px Spacing 5 px 5px Spacing 5 …" at bounding box center [121, 353] width 224 height 110
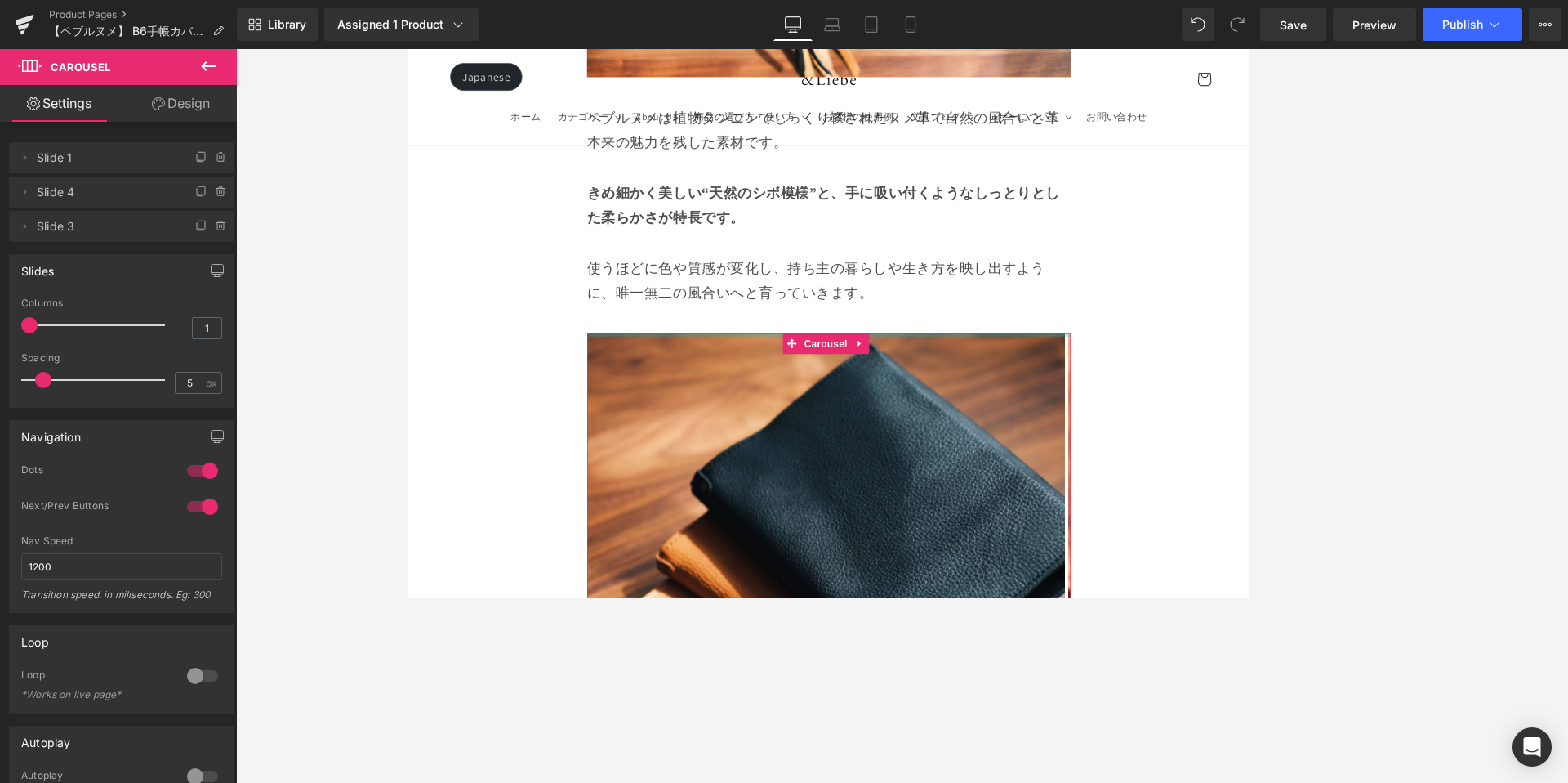
drag, startPoint x: 820, startPoint y: 291, endPoint x: 817, endPoint y: 260, distance: 31.1
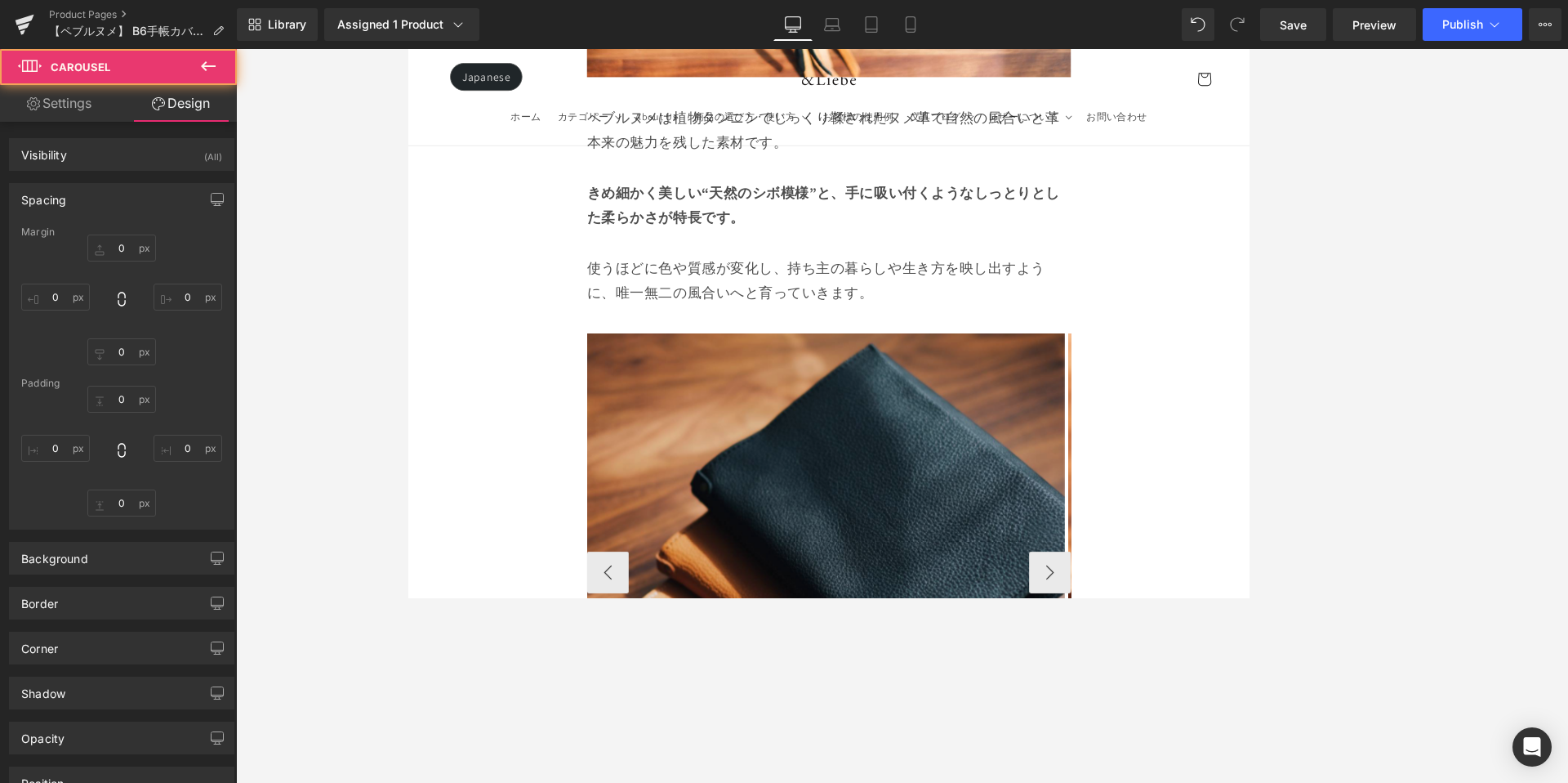
type input "0"
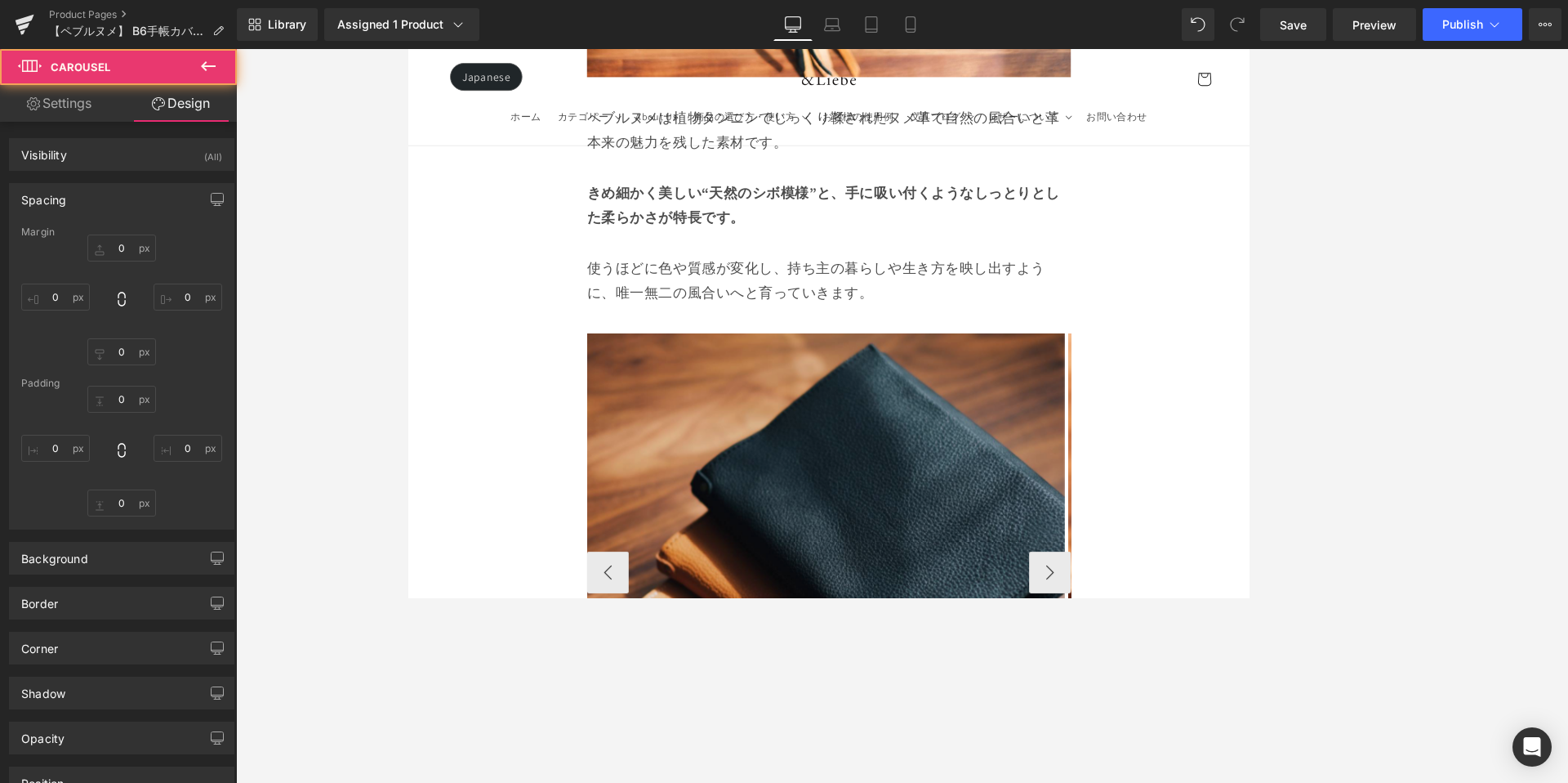
type input "0"
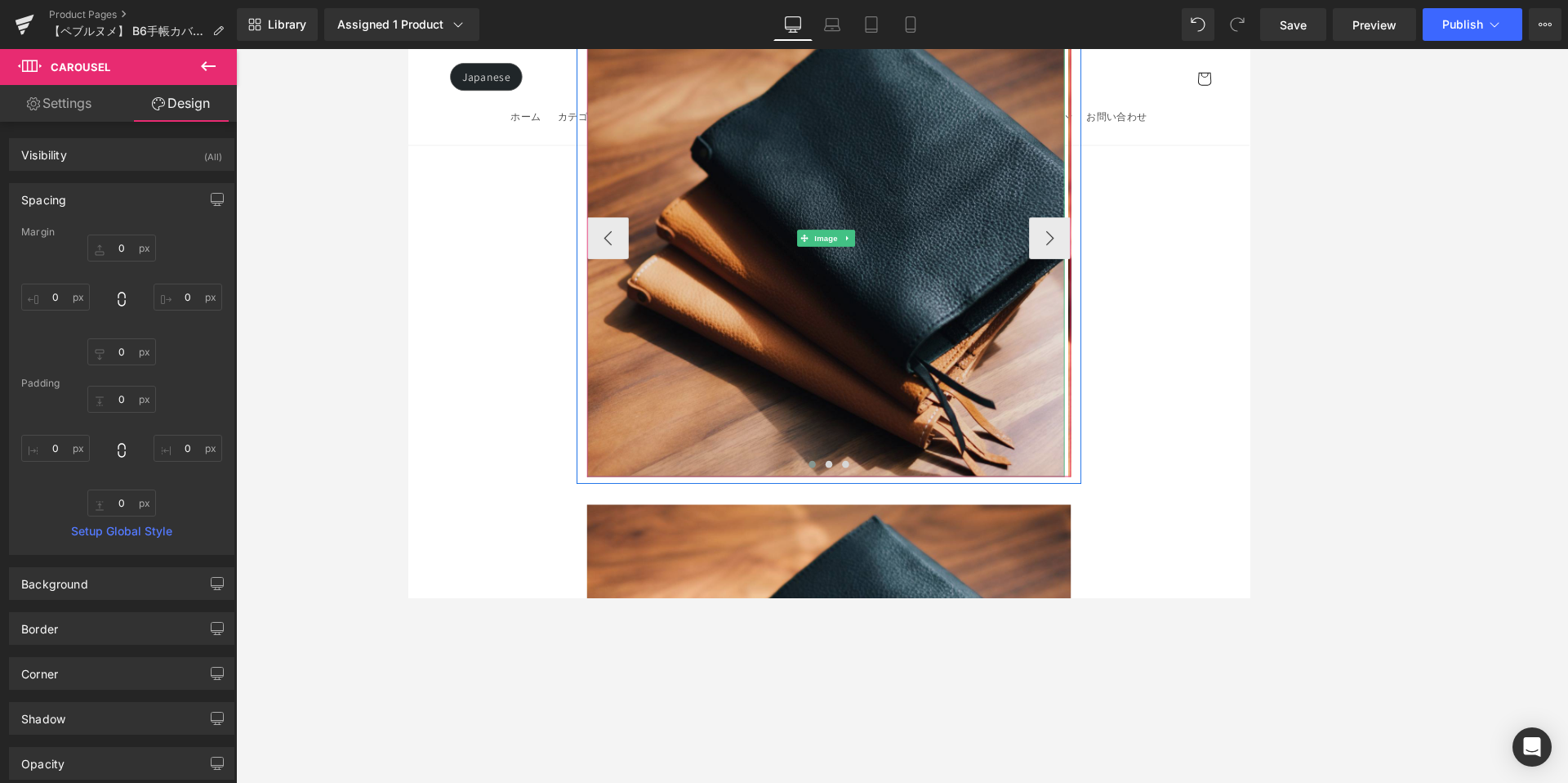
scroll to position [11263, 0]
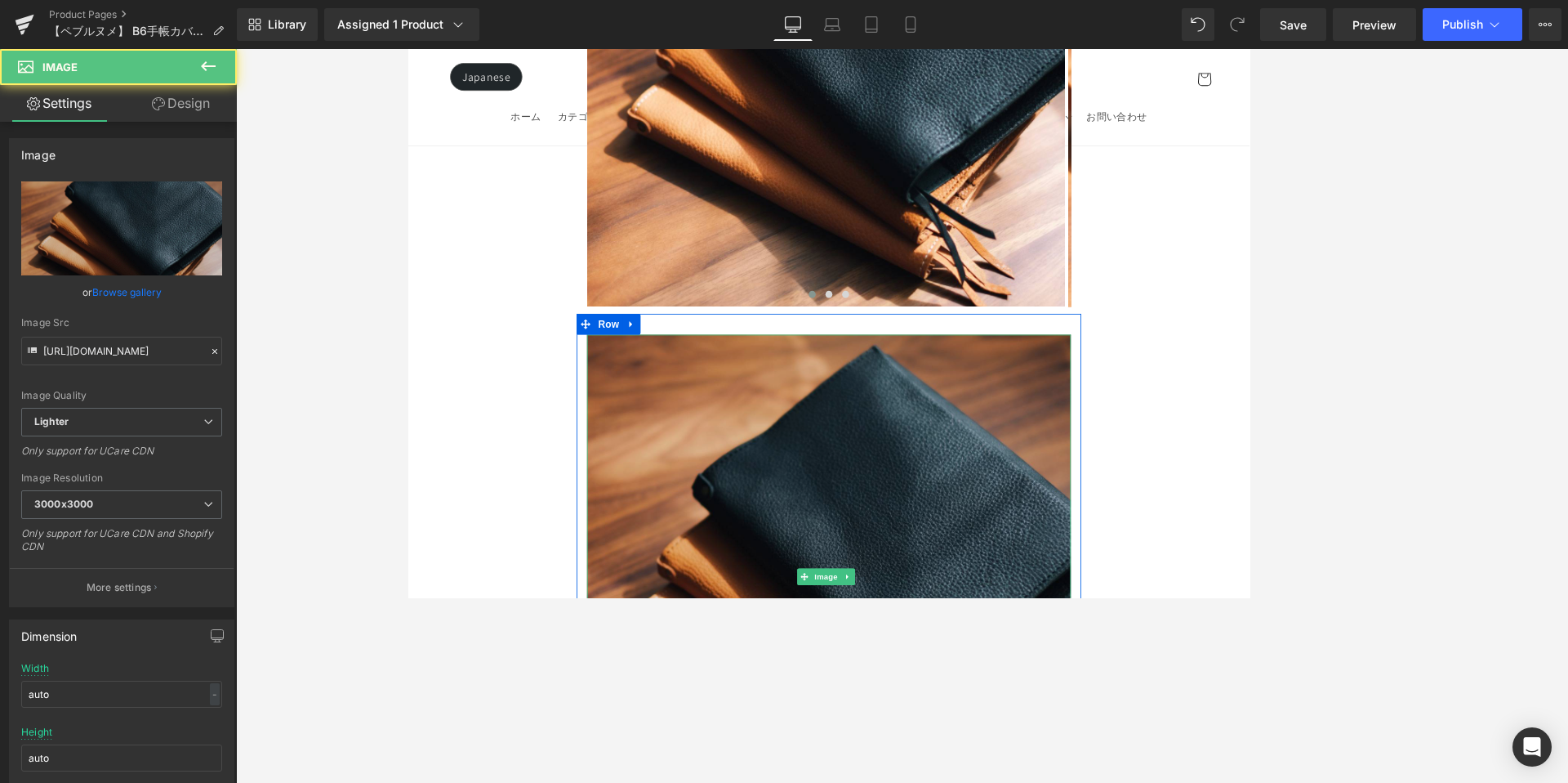
click at [947, 384] on img at bounding box center [901, 668] width 568 height 568
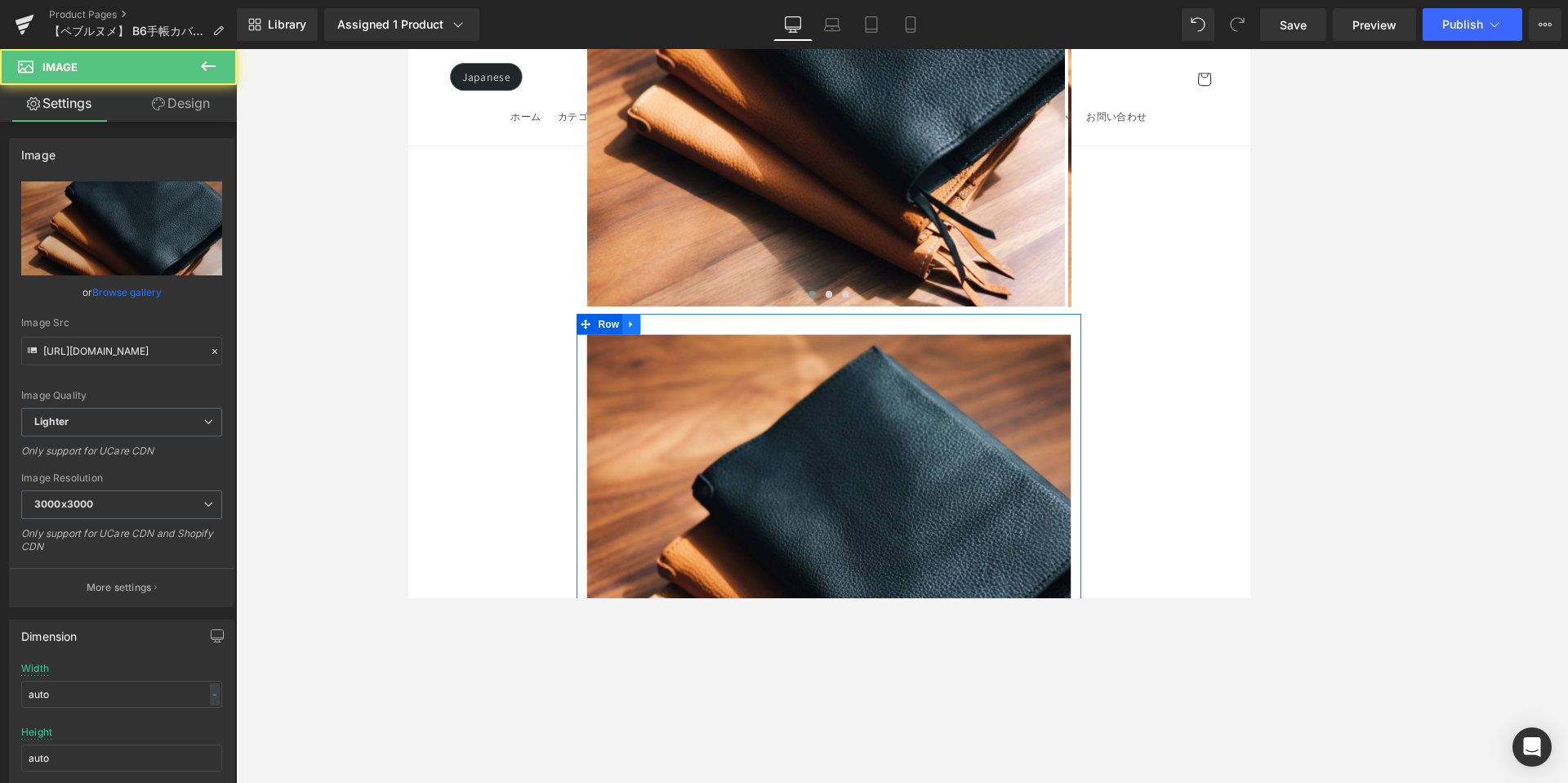
click at [677, 360] on link at bounding box center [669, 372] width 21 height 25
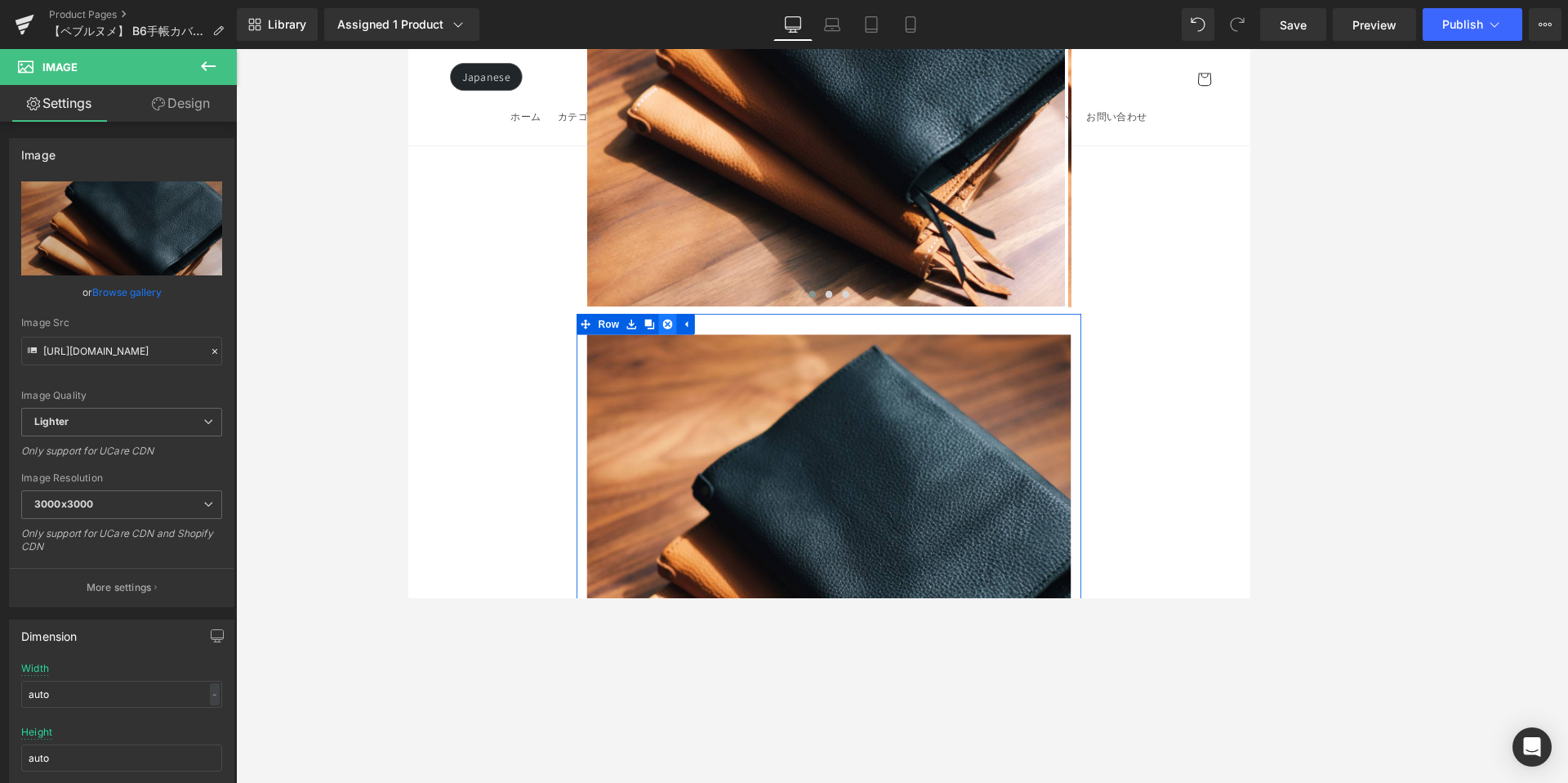
click at [710, 366] on icon at bounding box center [712, 372] width 12 height 12
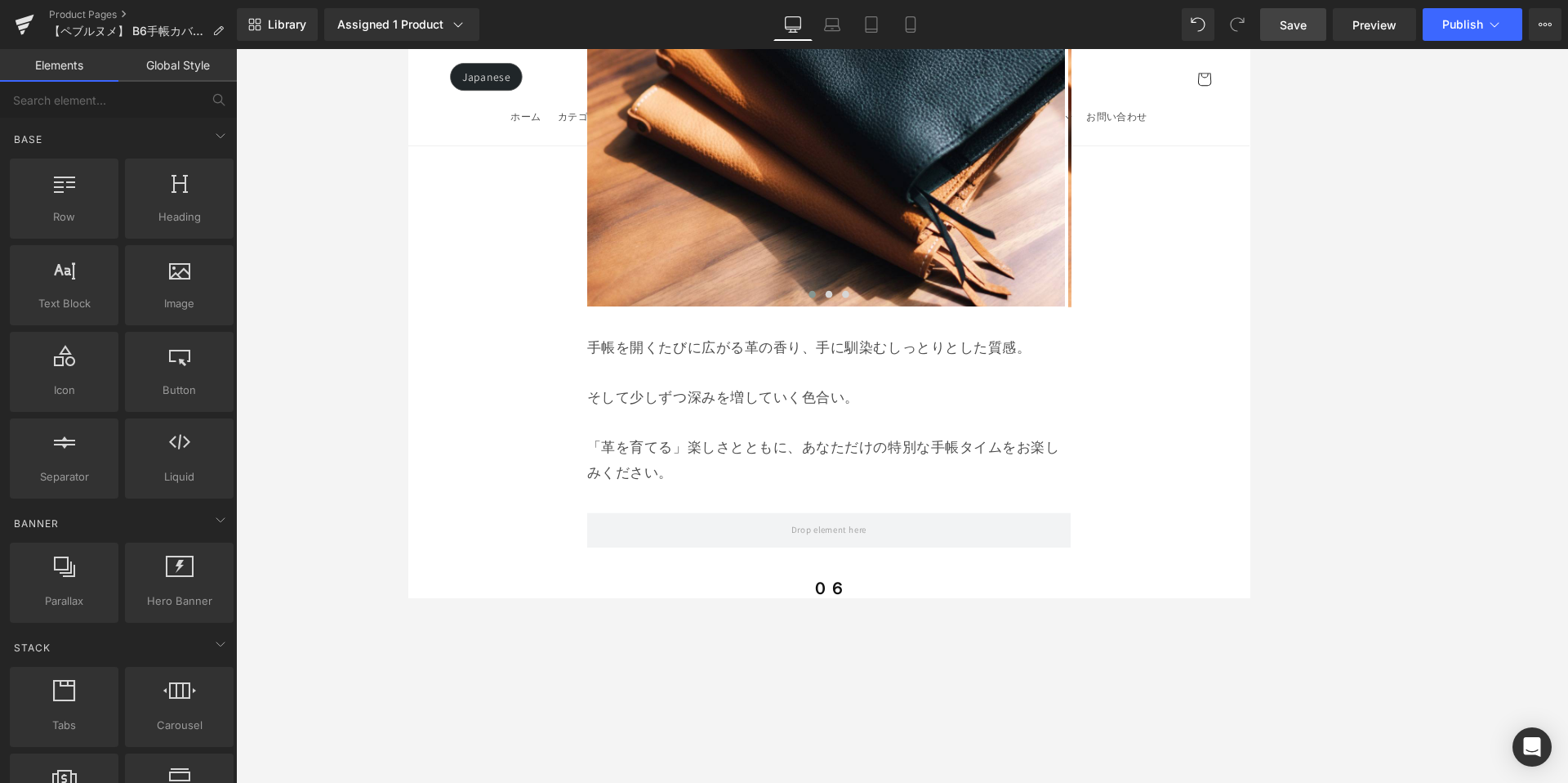
click at [1279, 28] on link "Save" at bounding box center [1293, 25] width 66 height 33
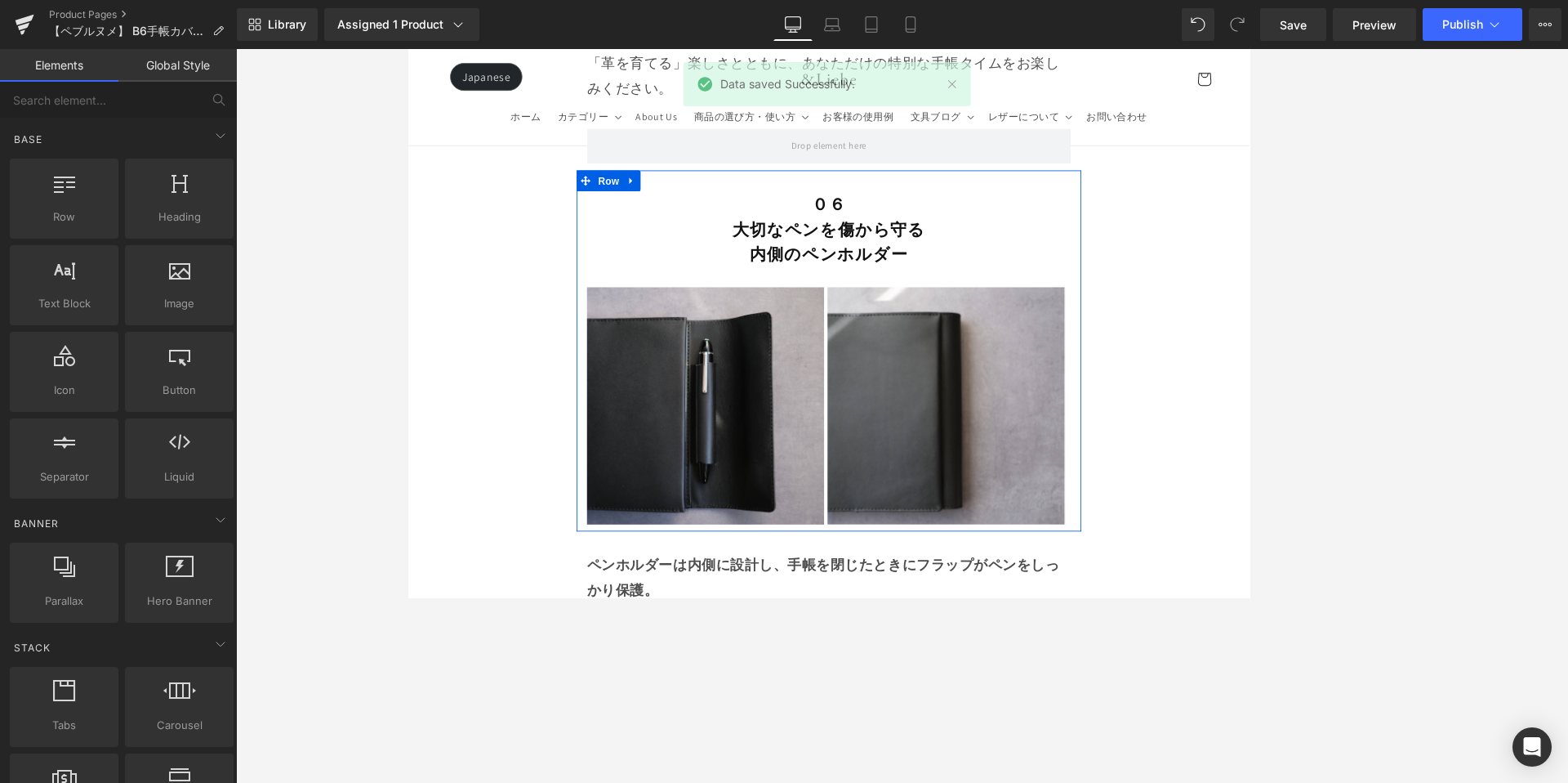
scroll to position [11715, 0]
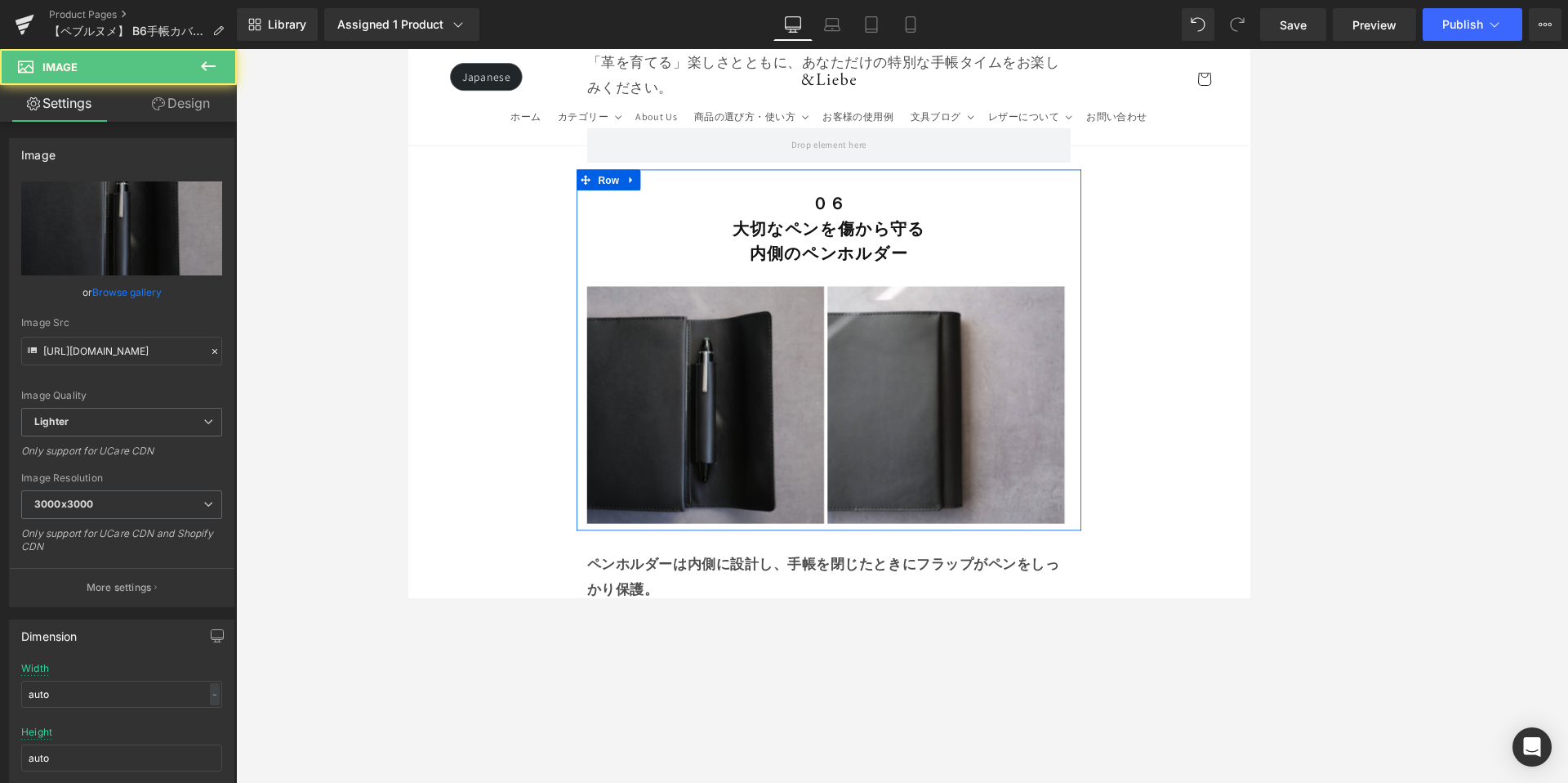
click at [788, 328] on img at bounding box center [756, 467] width 279 height 279
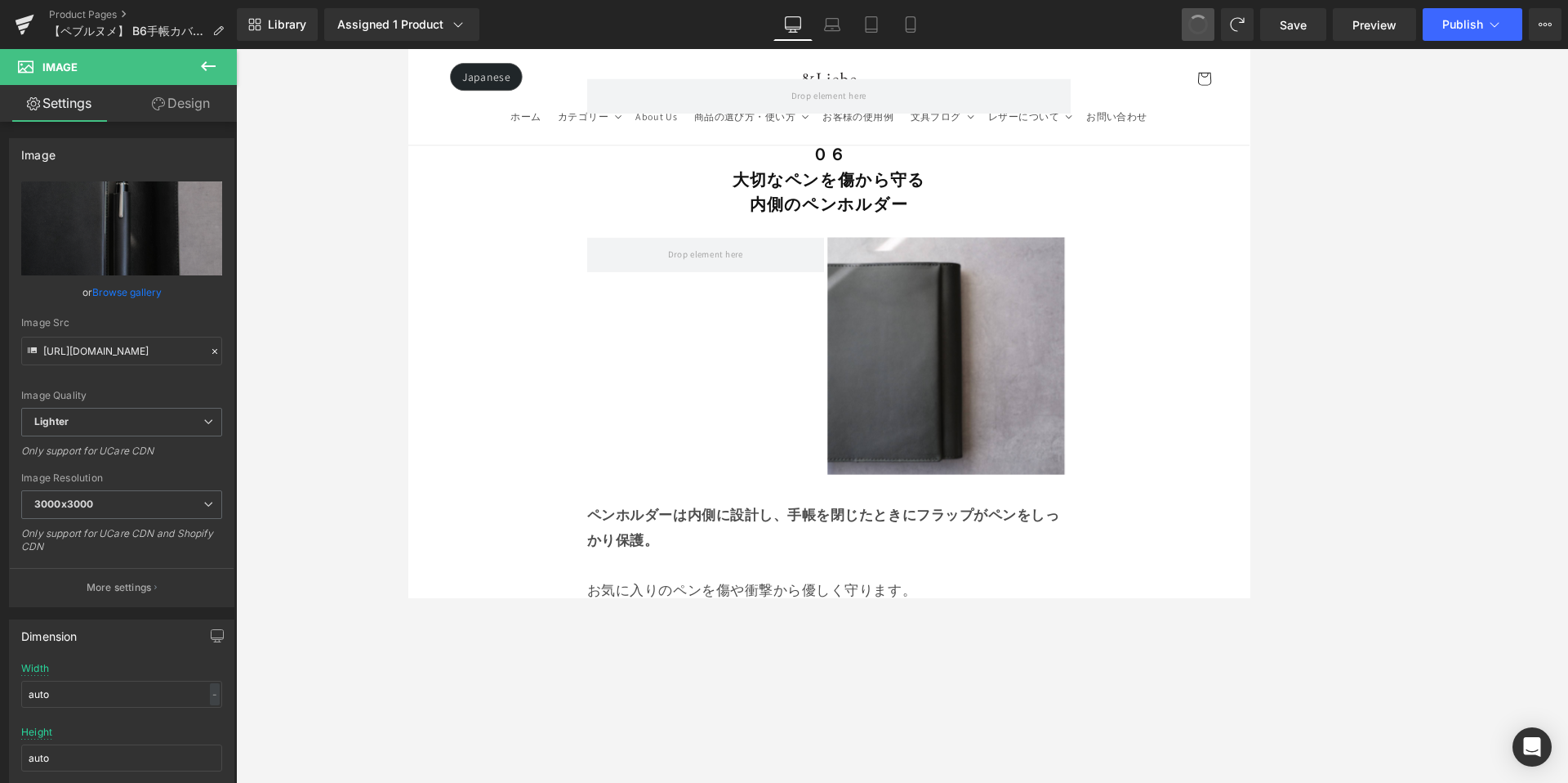
scroll to position [11784, 0]
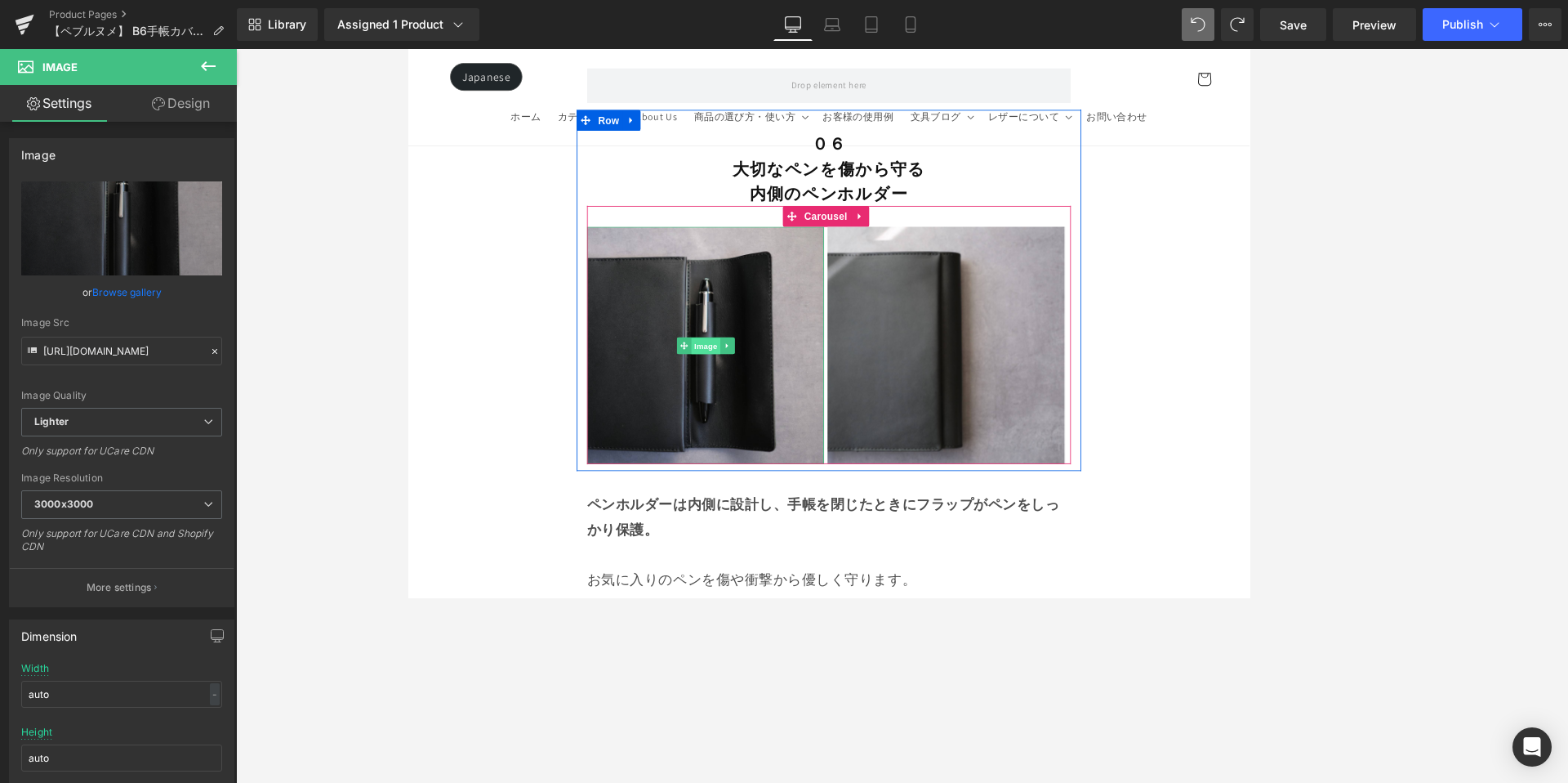
click at [744, 388] on span "Image" at bounding box center [757, 397] width 35 height 19
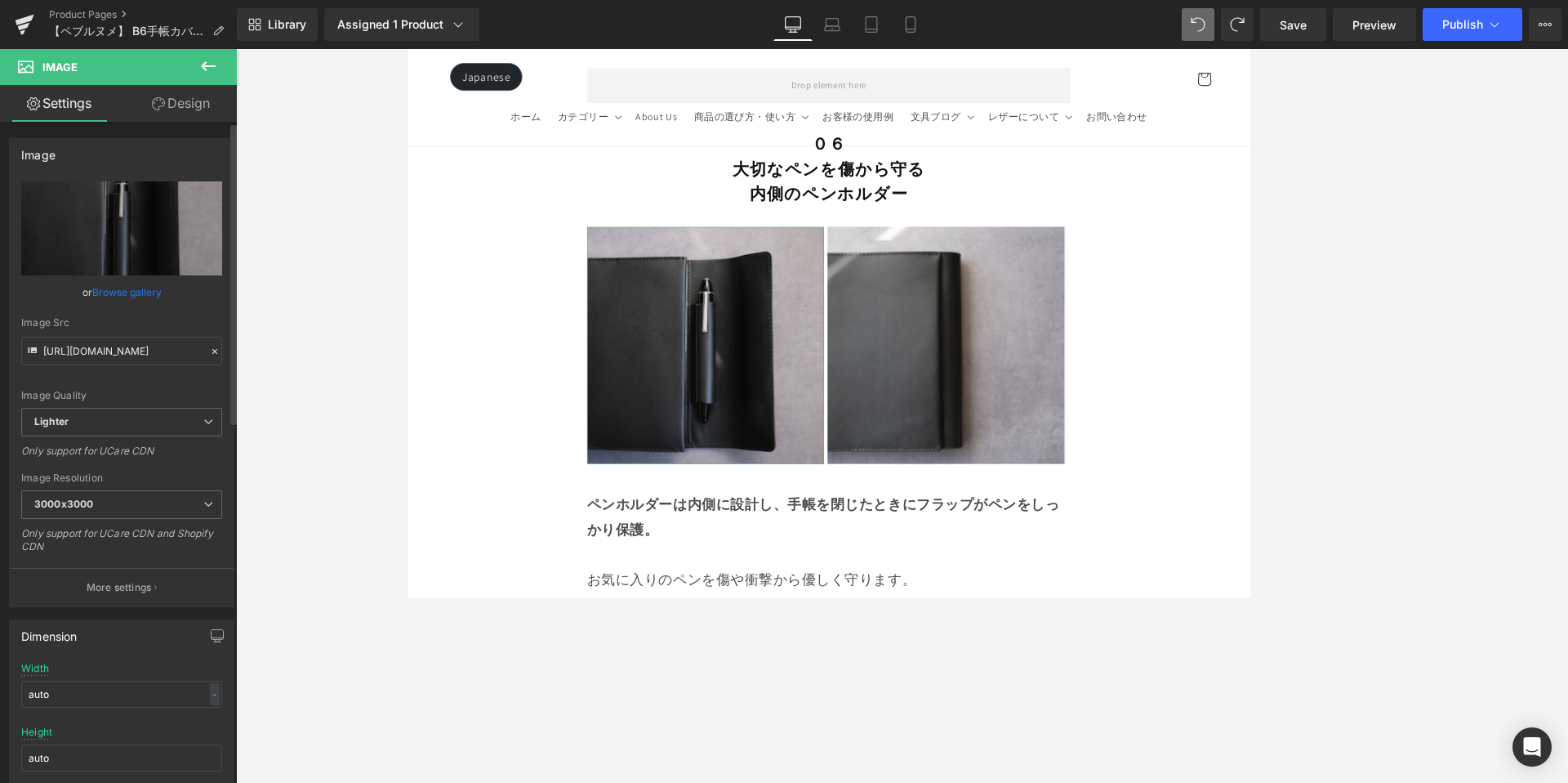
click at [119, 287] on link "Browse gallery" at bounding box center [127, 291] width 69 height 28
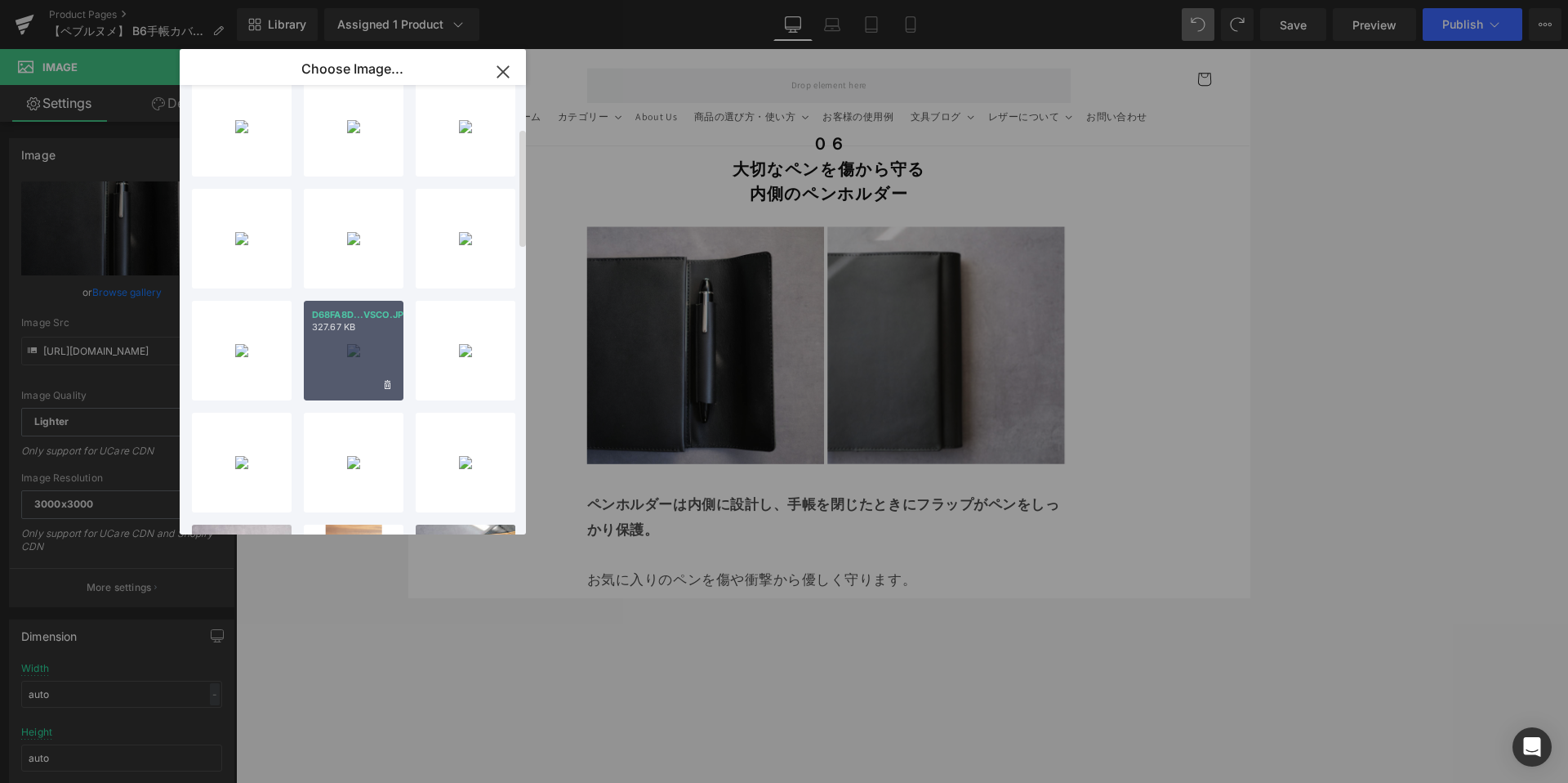
scroll to position [129, 0]
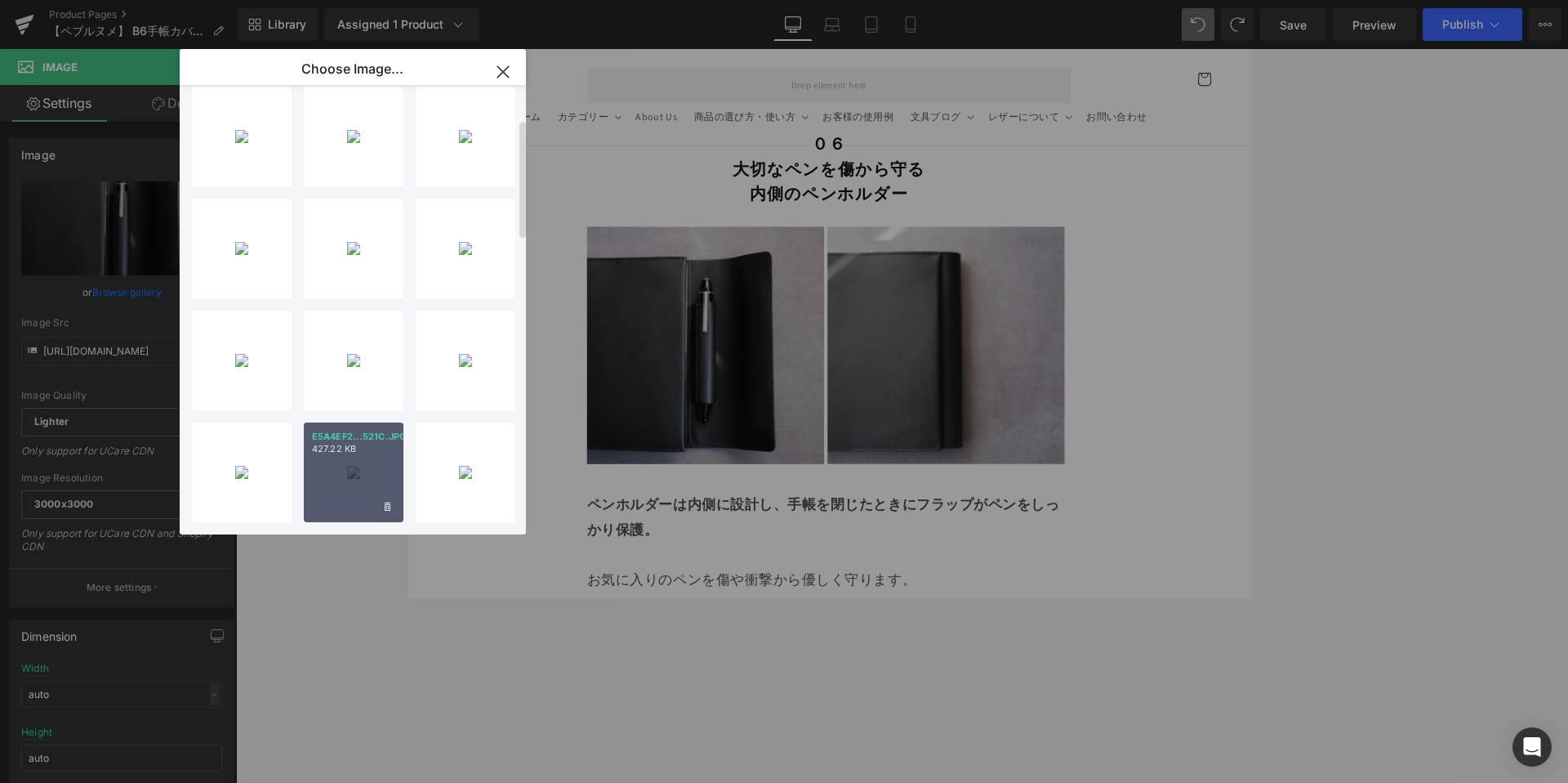
click at [338, 476] on div "E5A4EF2...521C.JPG 427.22 KB" at bounding box center [353, 471] width 100 height 100
type input "https://ucarecdn.com/50ea69f8-7dba-4588-94b4-34520097ed0e/-/format/auto/-/previ…"
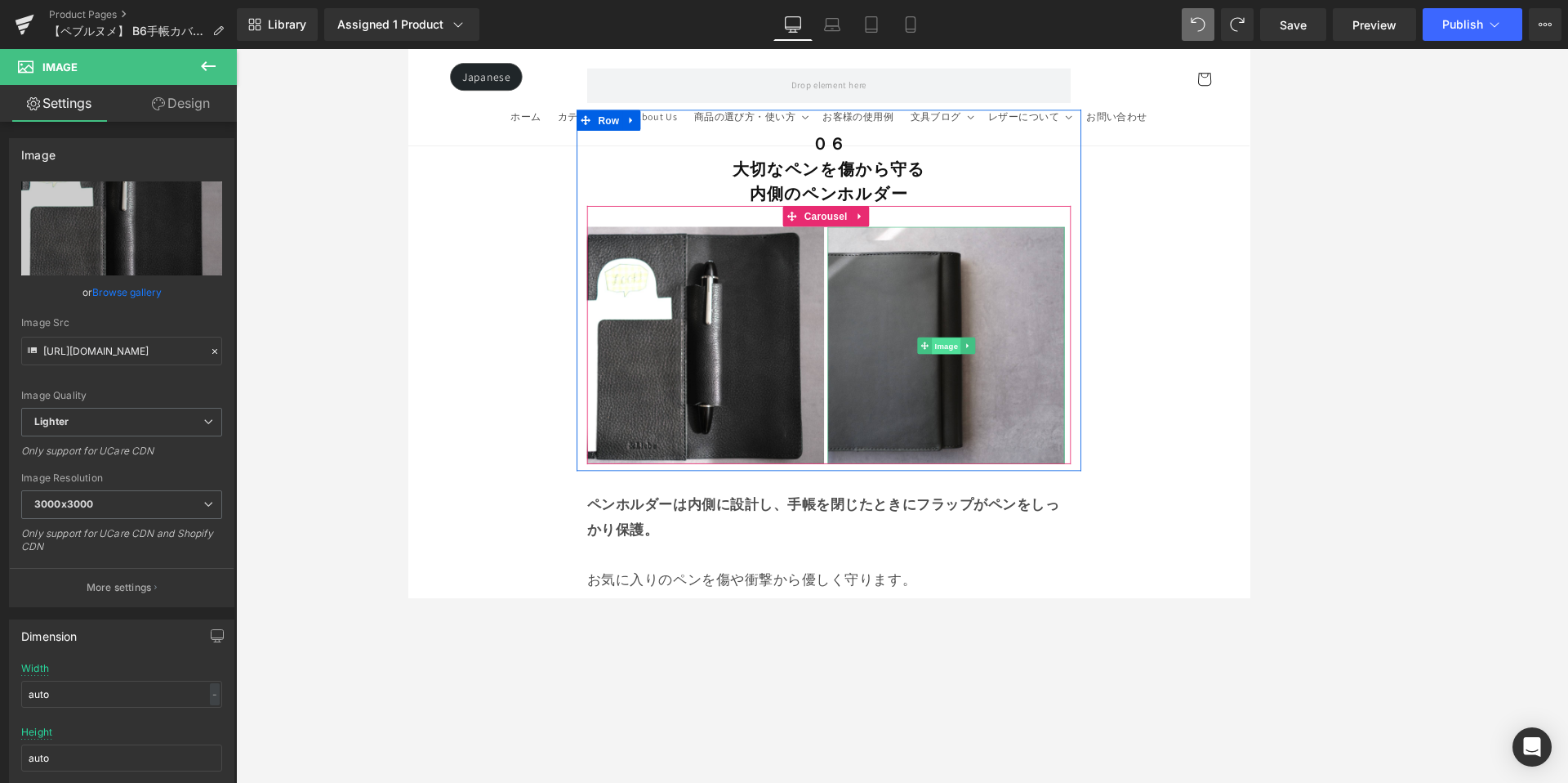
click at [1024, 388] on span "Image" at bounding box center [1040, 397] width 35 height 19
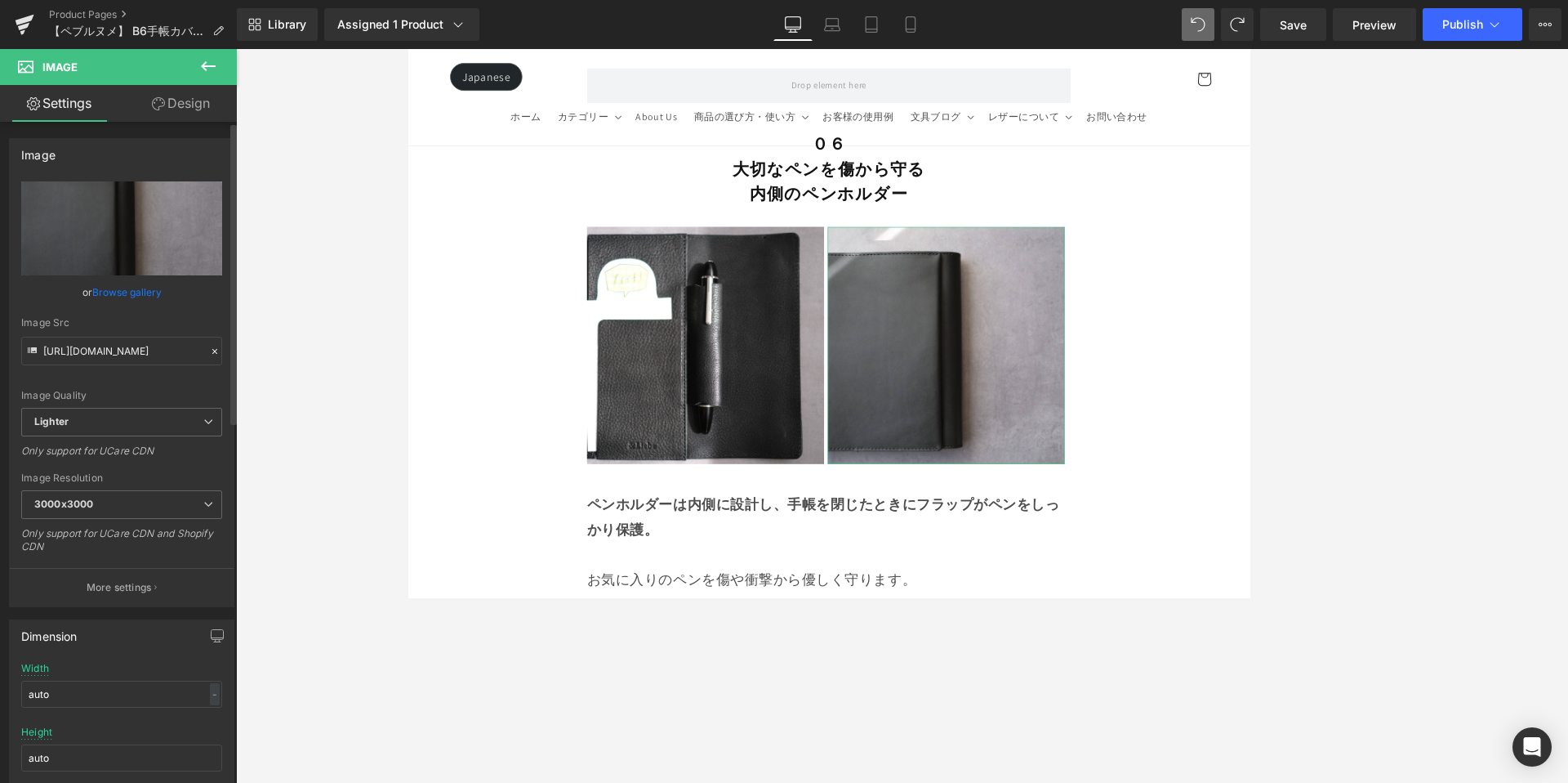
click at [126, 293] on link "Browse gallery" at bounding box center [127, 291] width 69 height 28
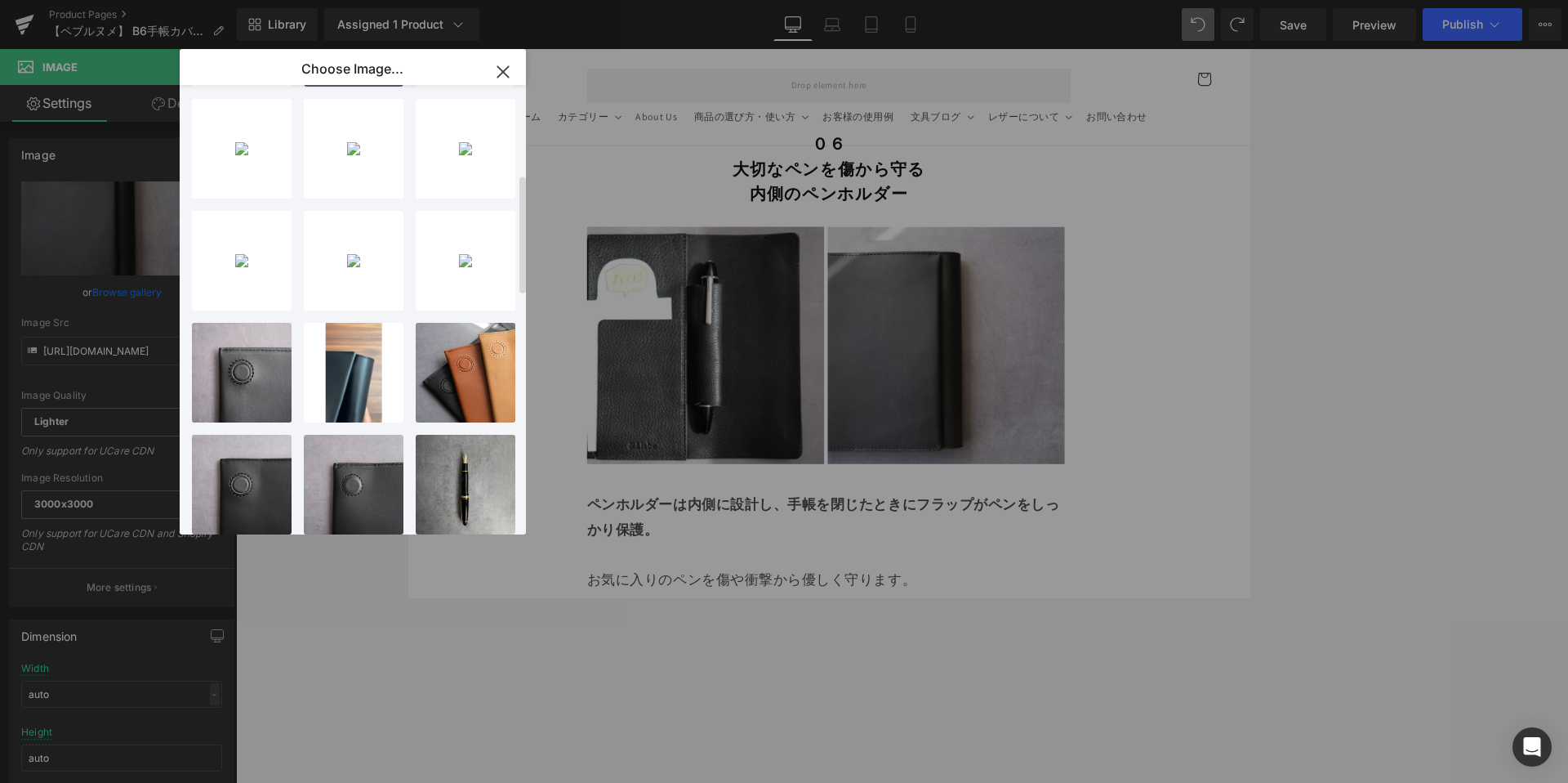
scroll to position [0, 0]
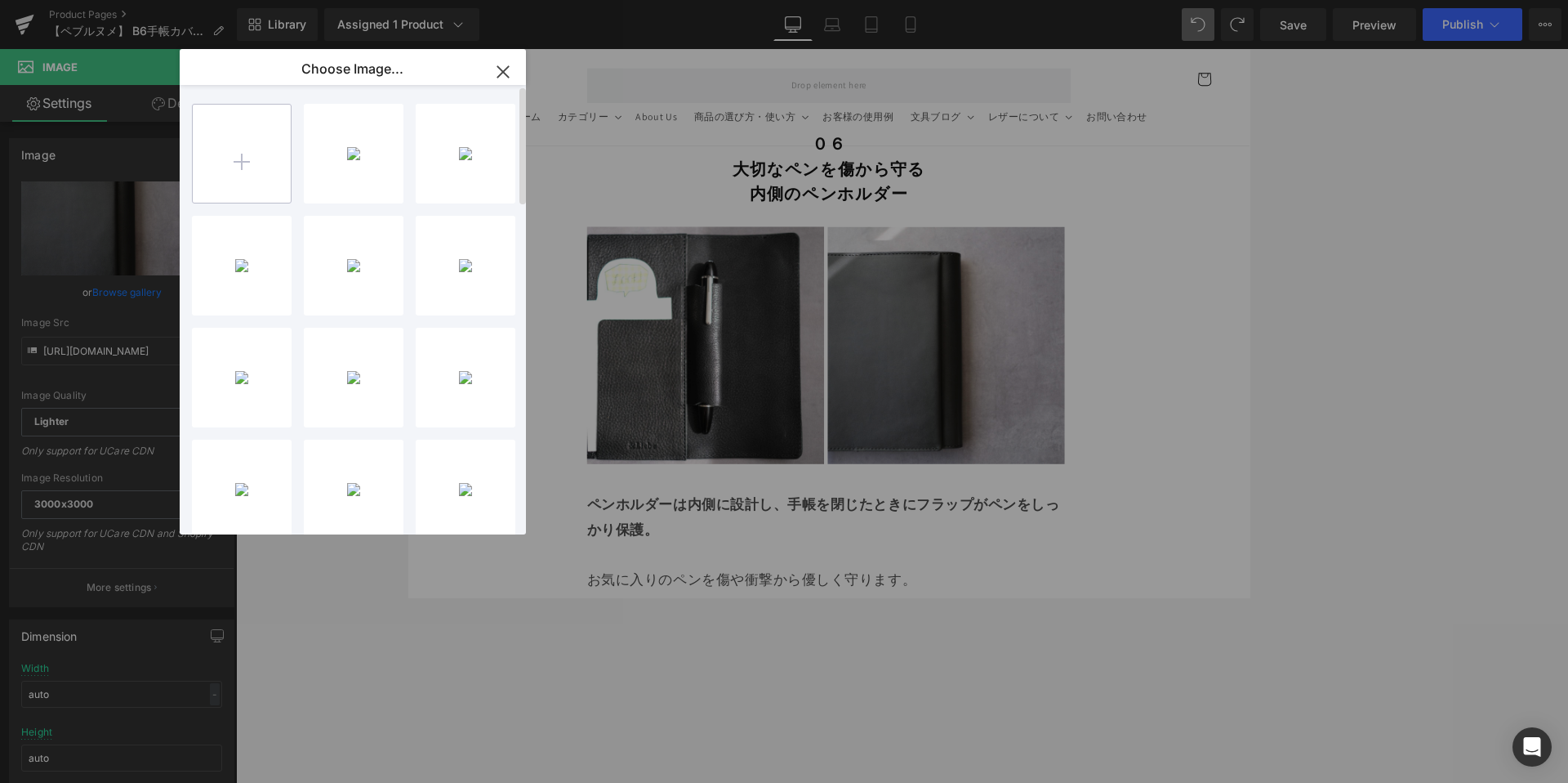
click at [232, 160] on input "file" at bounding box center [241, 153] width 98 height 98
type input "C:\fakepath\761F3E7E-A4C8-4C8E-98EA-5508433C4E0E-50591-00000CF52AE79CBC_VSCO.JPG"
click at [344, 160] on div "761F3E7...VSCO.JPG 328.29 KB" at bounding box center [353, 153] width 100 height 100
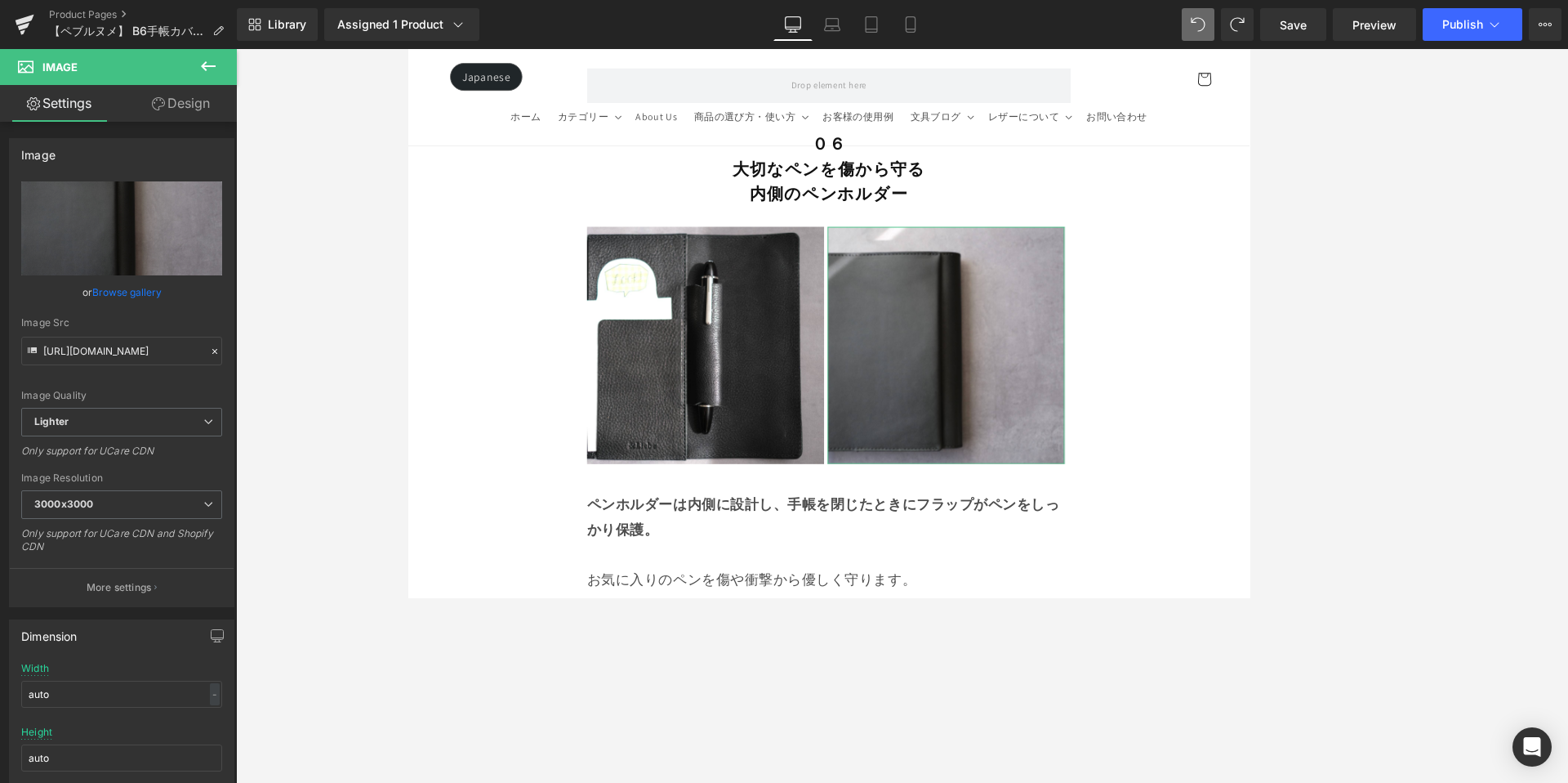
drag, startPoint x: 143, startPoint y: 282, endPoint x: 241, endPoint y: 198, distance: 129.1
click at [143, 283] on link "Browse gallery" at bounding box center [127, 291] width 69 height 28
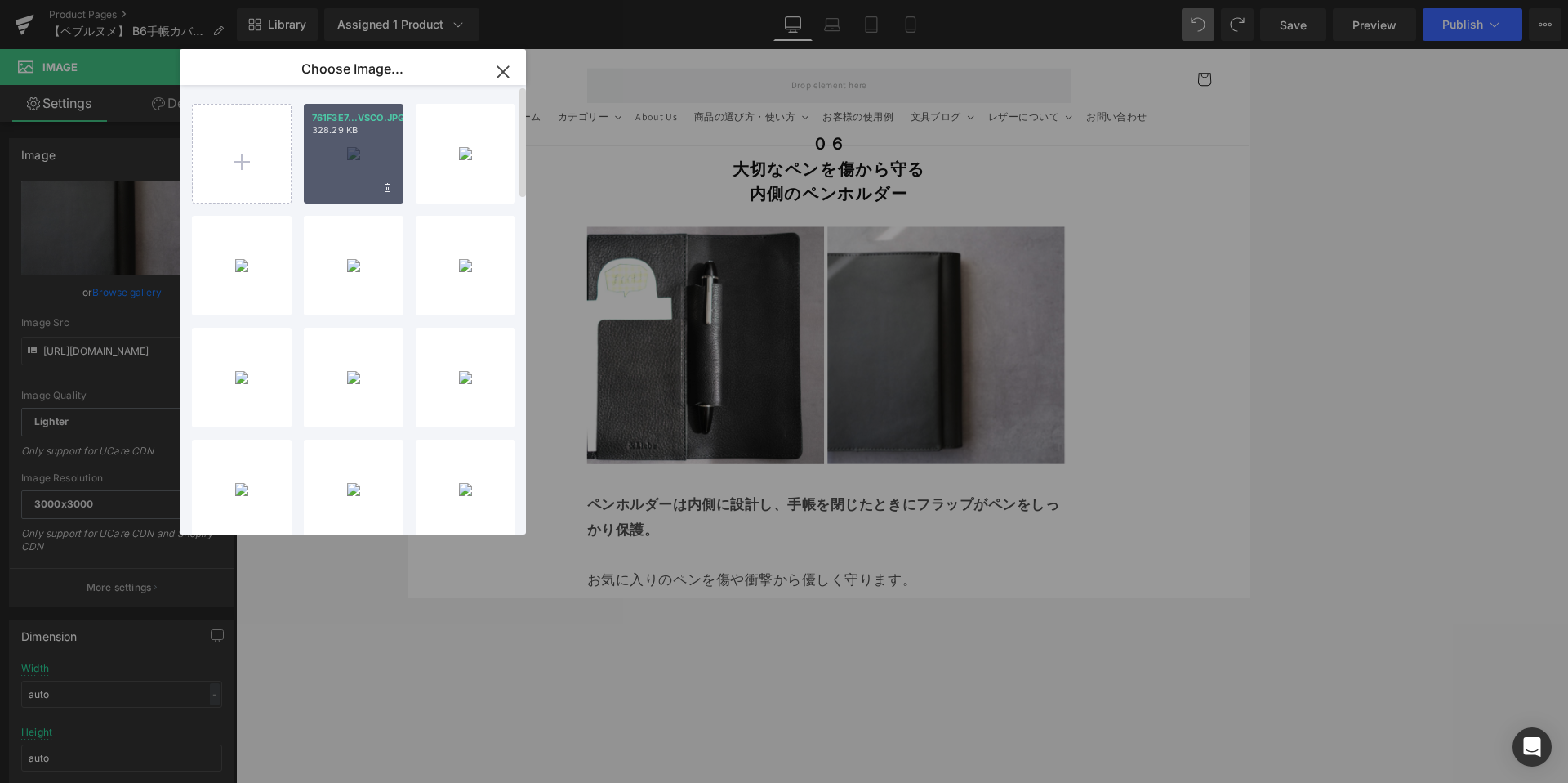
click at [363, 142] on div "761F3E7...VSCO.JPG 328.29 KB" at bounding box center [353, 153] width 100 height 100
type input "https://ucarecdn.com/04450c59-947e-4b0c-b90a-9d16b4935267/-/format/auto/-/previ…"
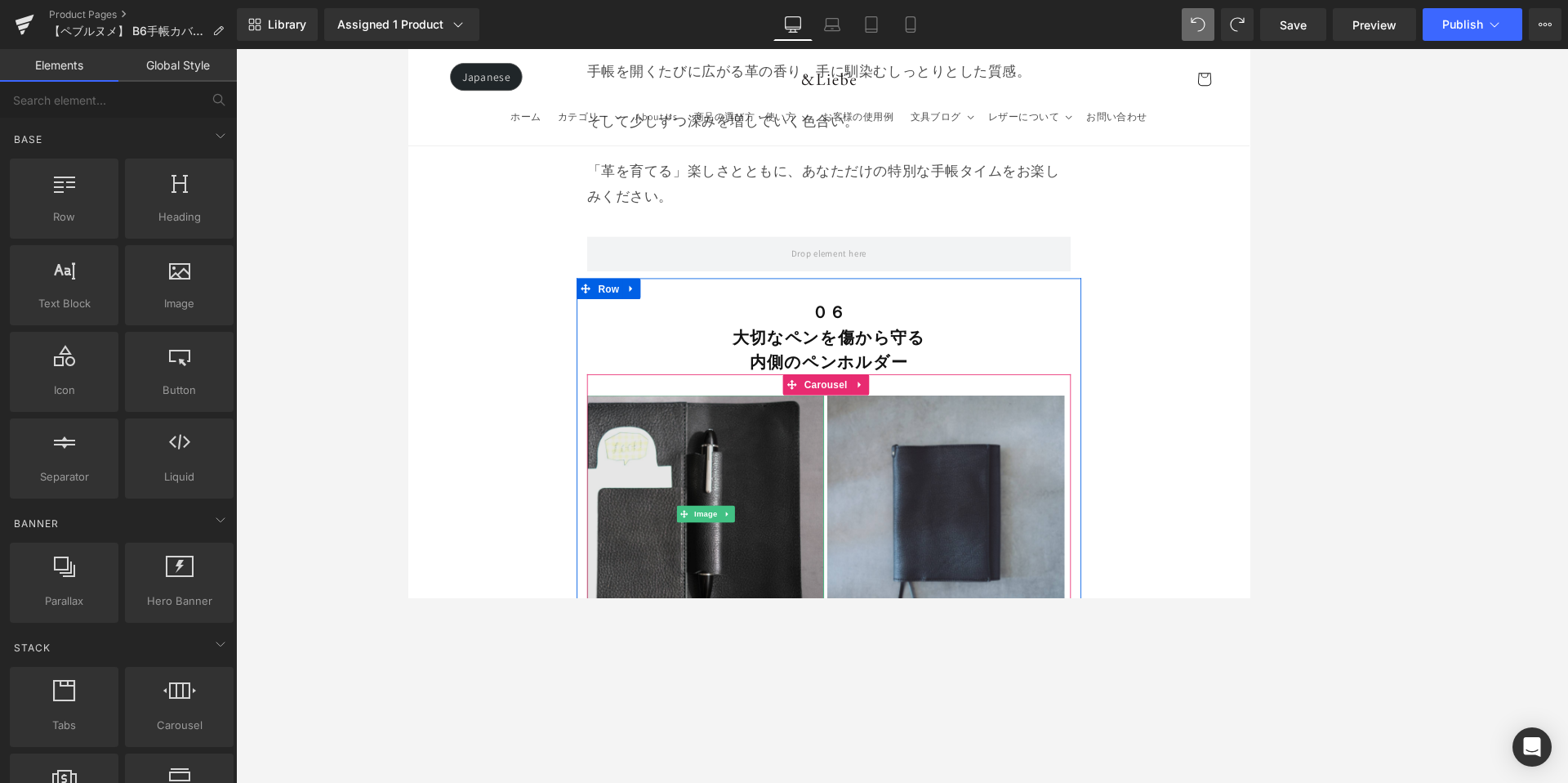
scroll to position [11761, 0]
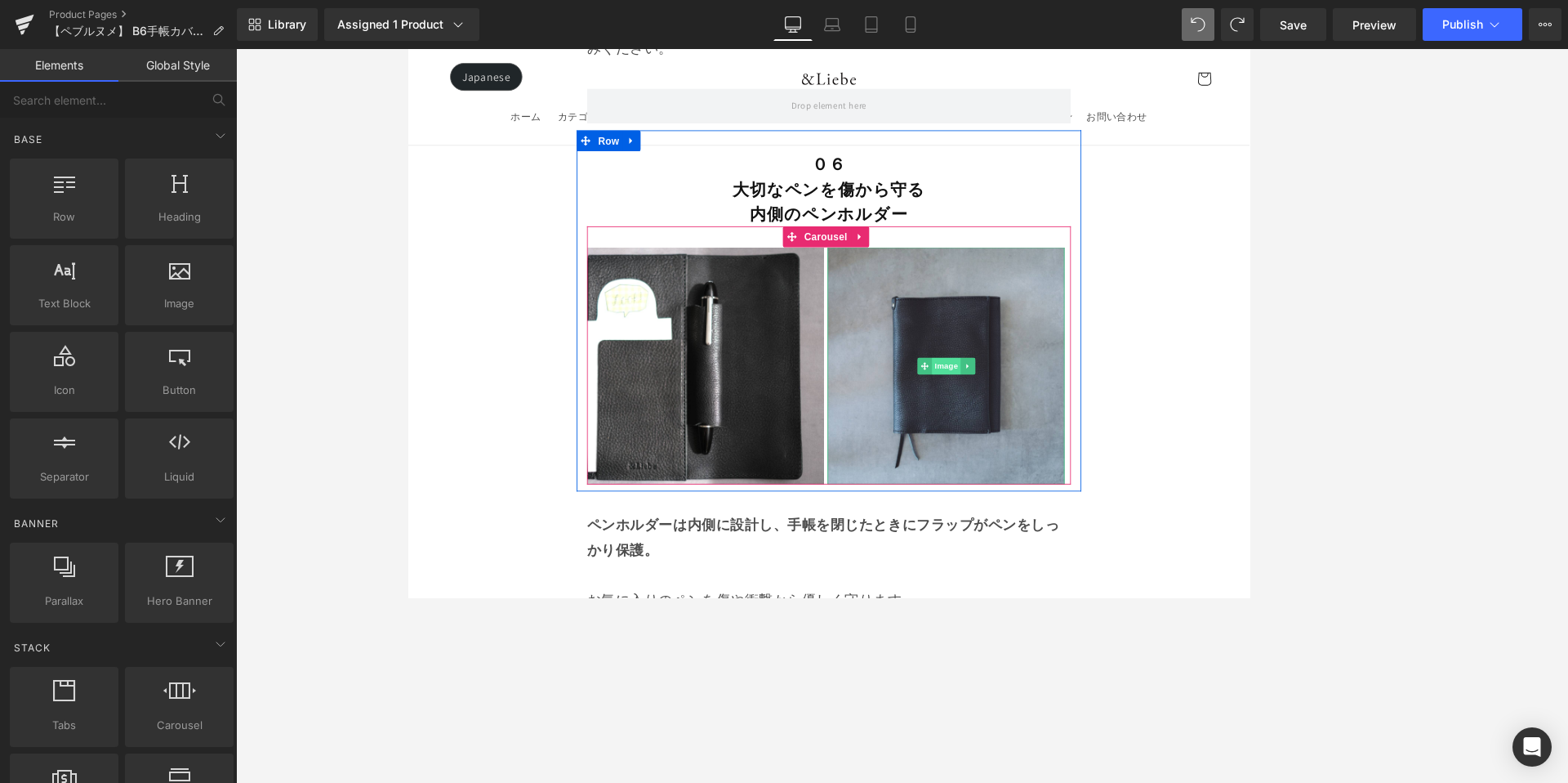
click at [1036, 412] on span "Image" at bounding box center [1040, 421] width 35 height 19
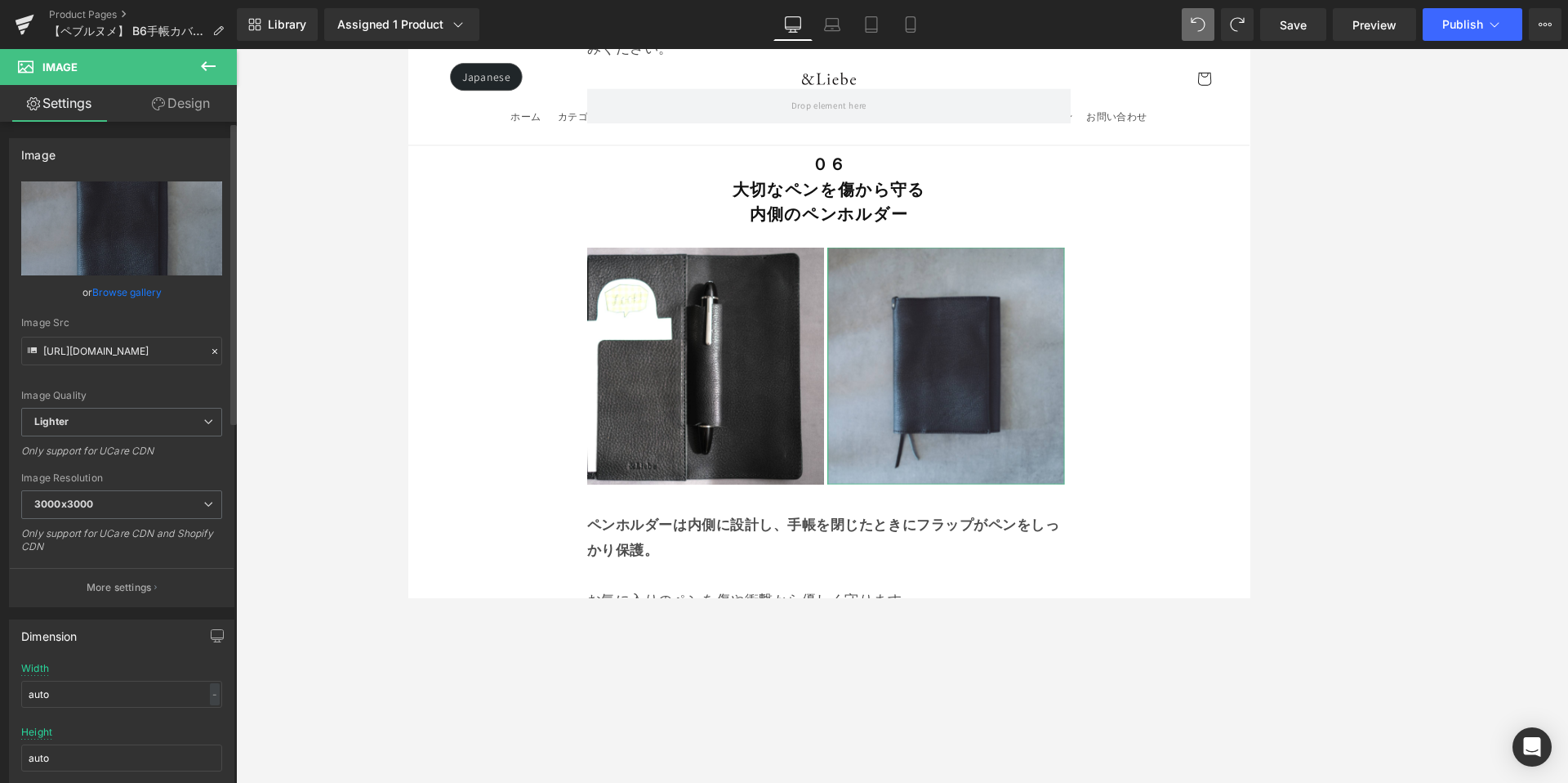
click at [128, 283] on link "Browse gallery" at bounding box center [127, 291] width 69 height 28
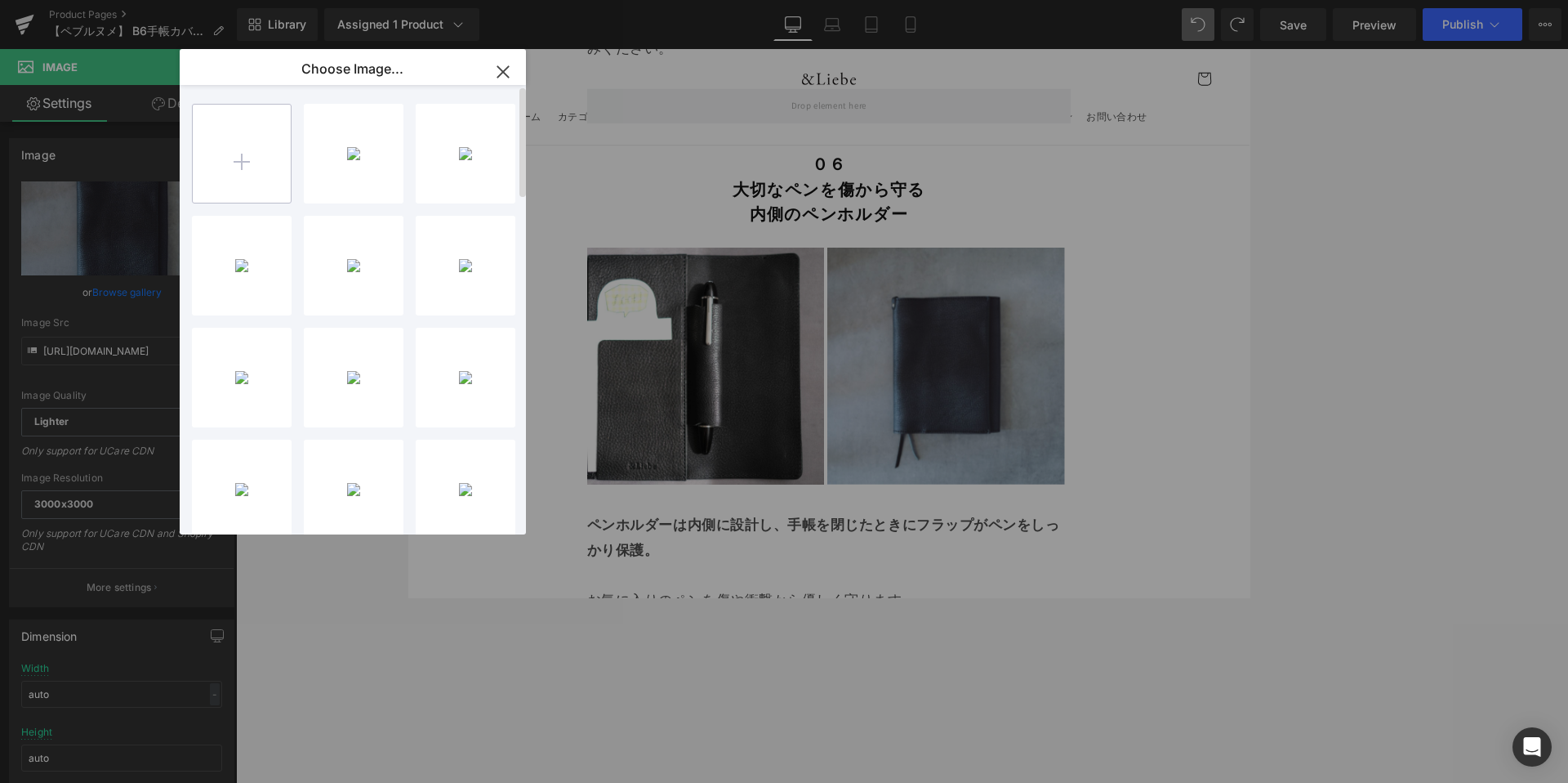
click at [262, 151] on input "file" at bounding box center [241, 153] width 98 height 98
type input "C:\fakepath\B6ペブル.jpg"
click at [329, 153] on div "B6ペブル...゚ブル.jpg 163.44 KB" at bounding box center [353, 153] width 100 height 100
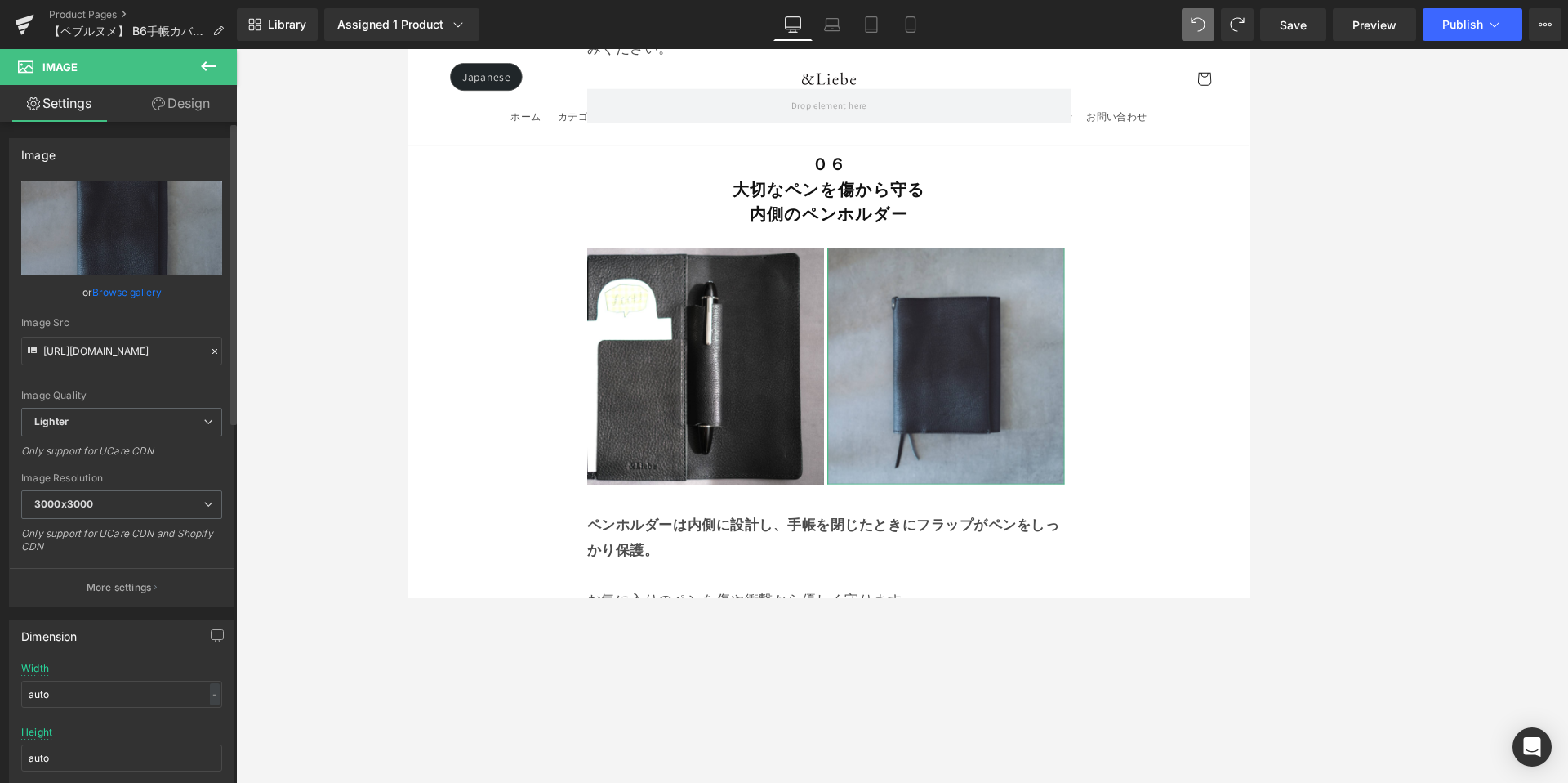
click at [132, 293] on link "Browse gallery" at bounding box center [127, 291] width 69 height 28
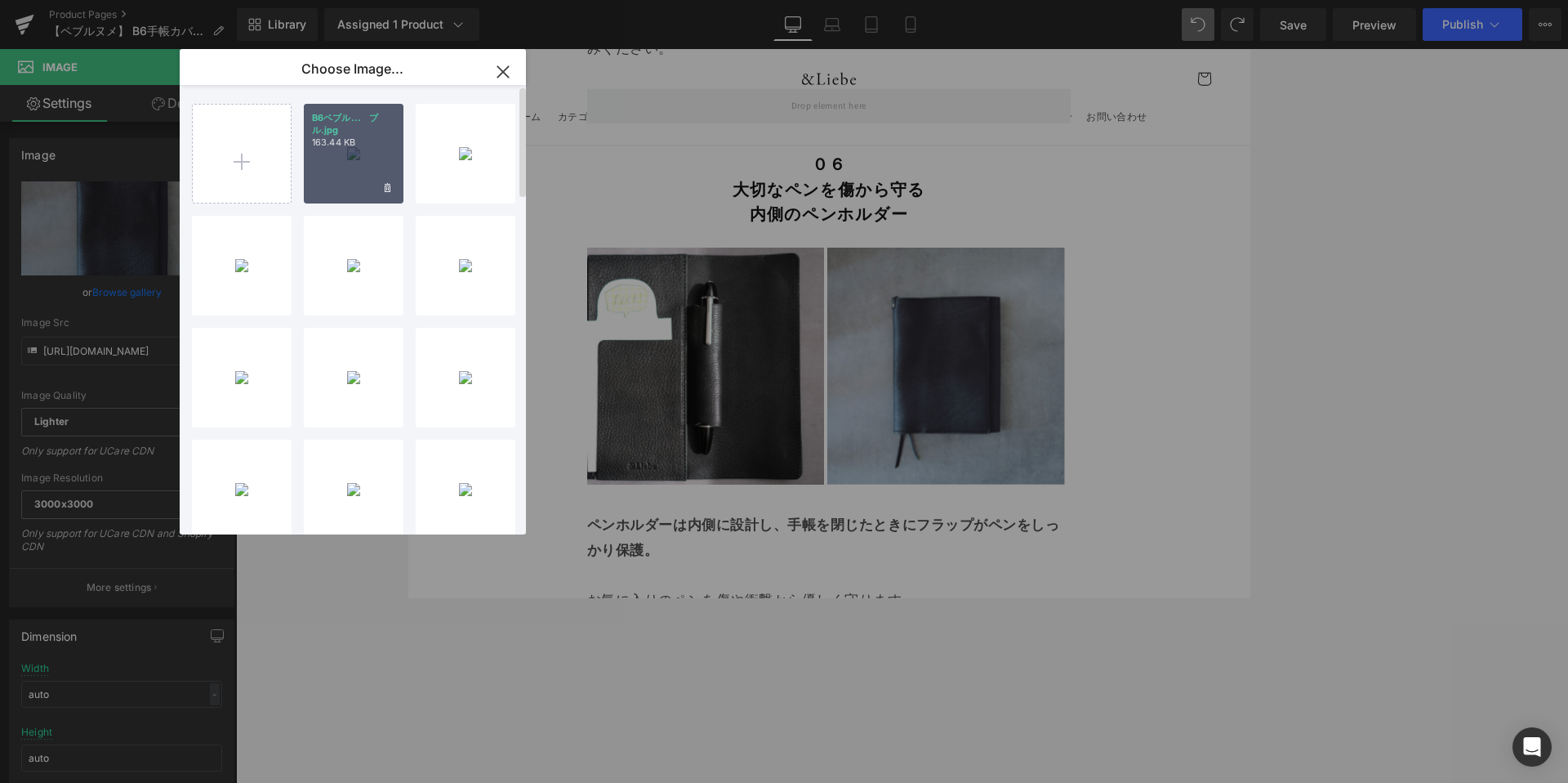
click at [352, 148] on div "B6ペブル...゚ブル.jpg 163.44 KB" at bounding box center [353, 153] width 100 height 100
type input "https://ucarecdn.com/beba0b5f-c15e-4e51-a36e-74f34ba37787/-/format/auto/-/previ…"
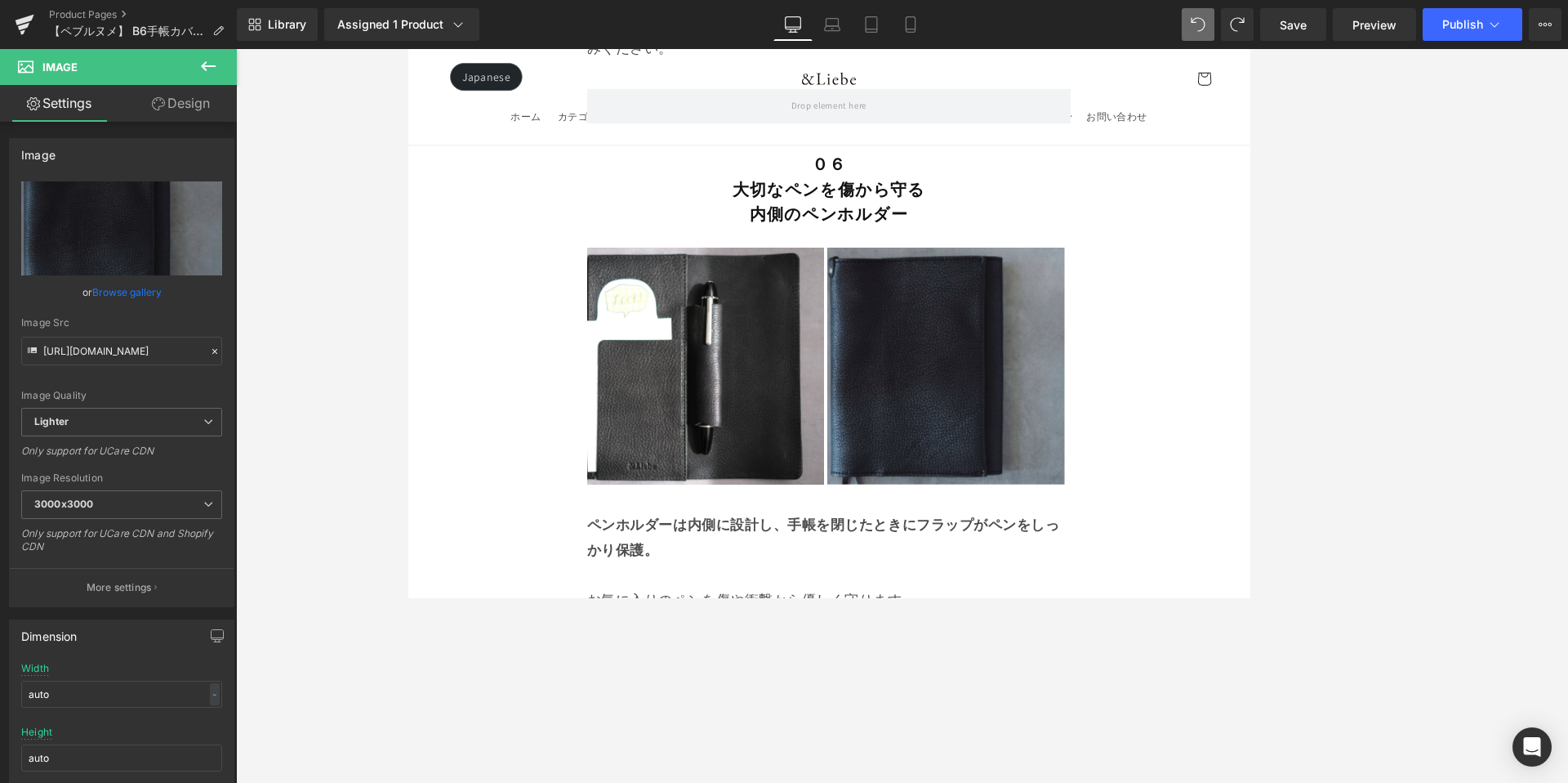
click at [1313, 259] on div at bounding box center [901, 416] width 1332 height 734
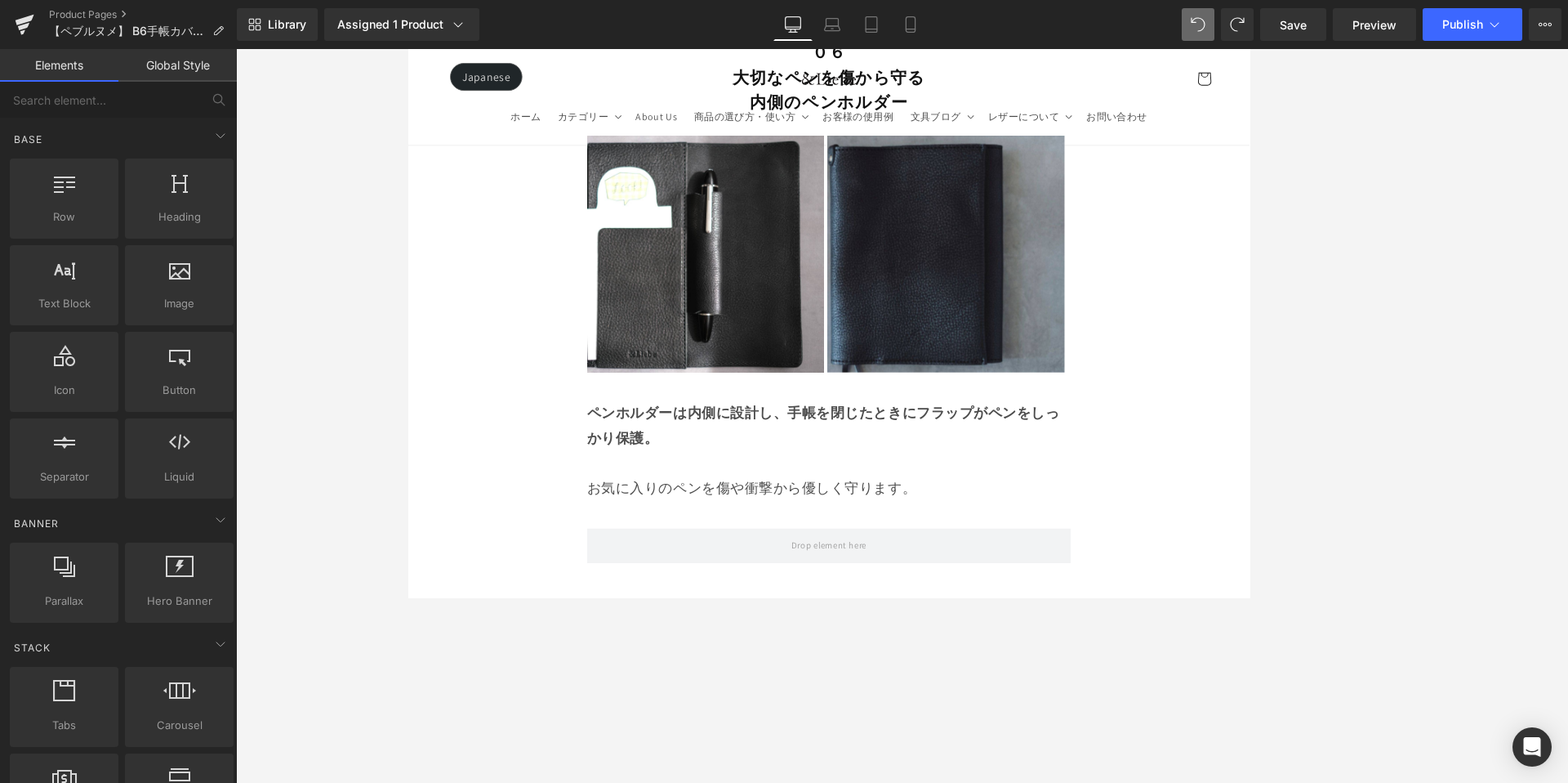
scroll to position [12155, 0]
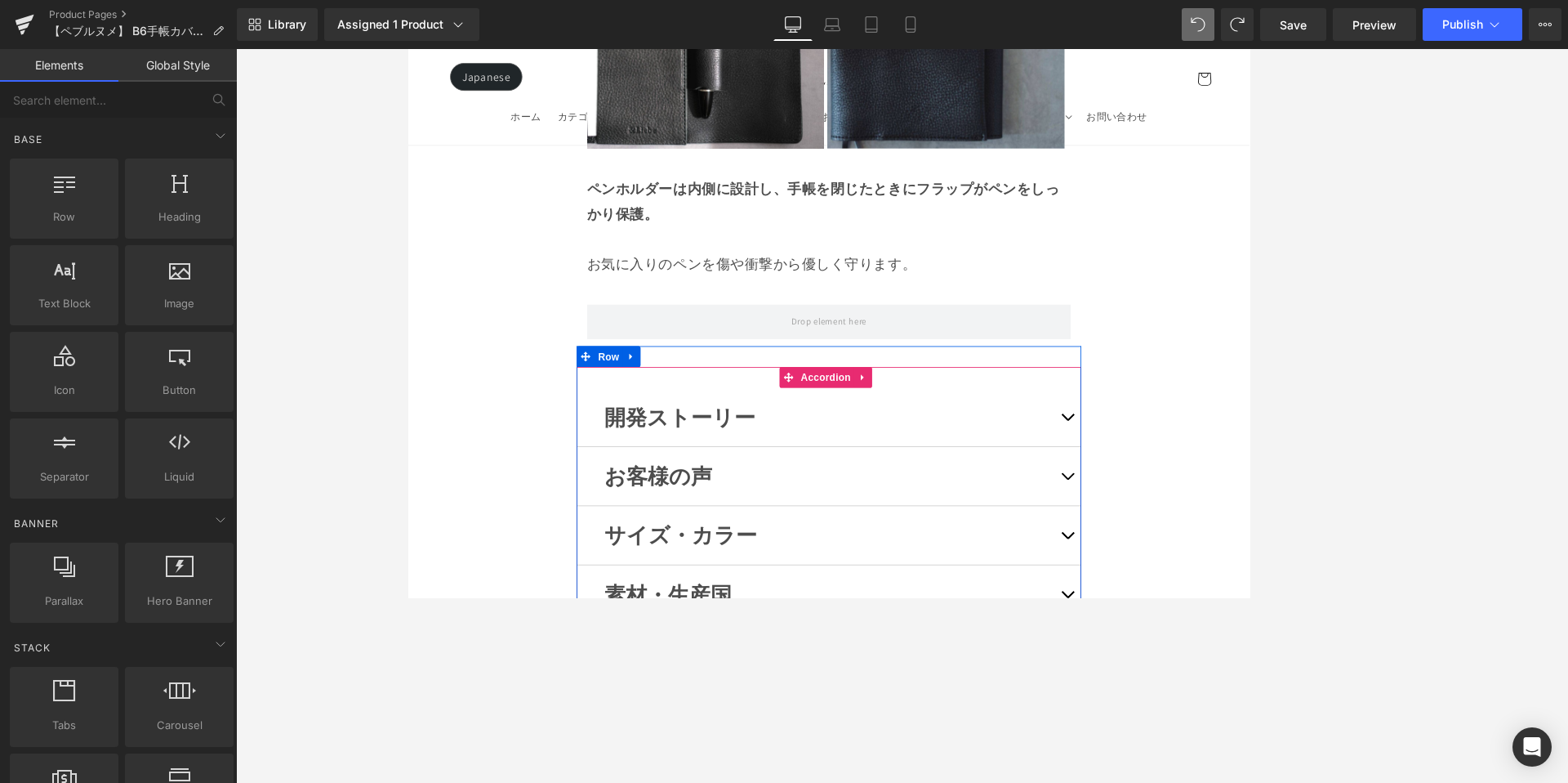
click at [1171, 447] on button "button" at bounding box center [1182, 481] width 33 height 69
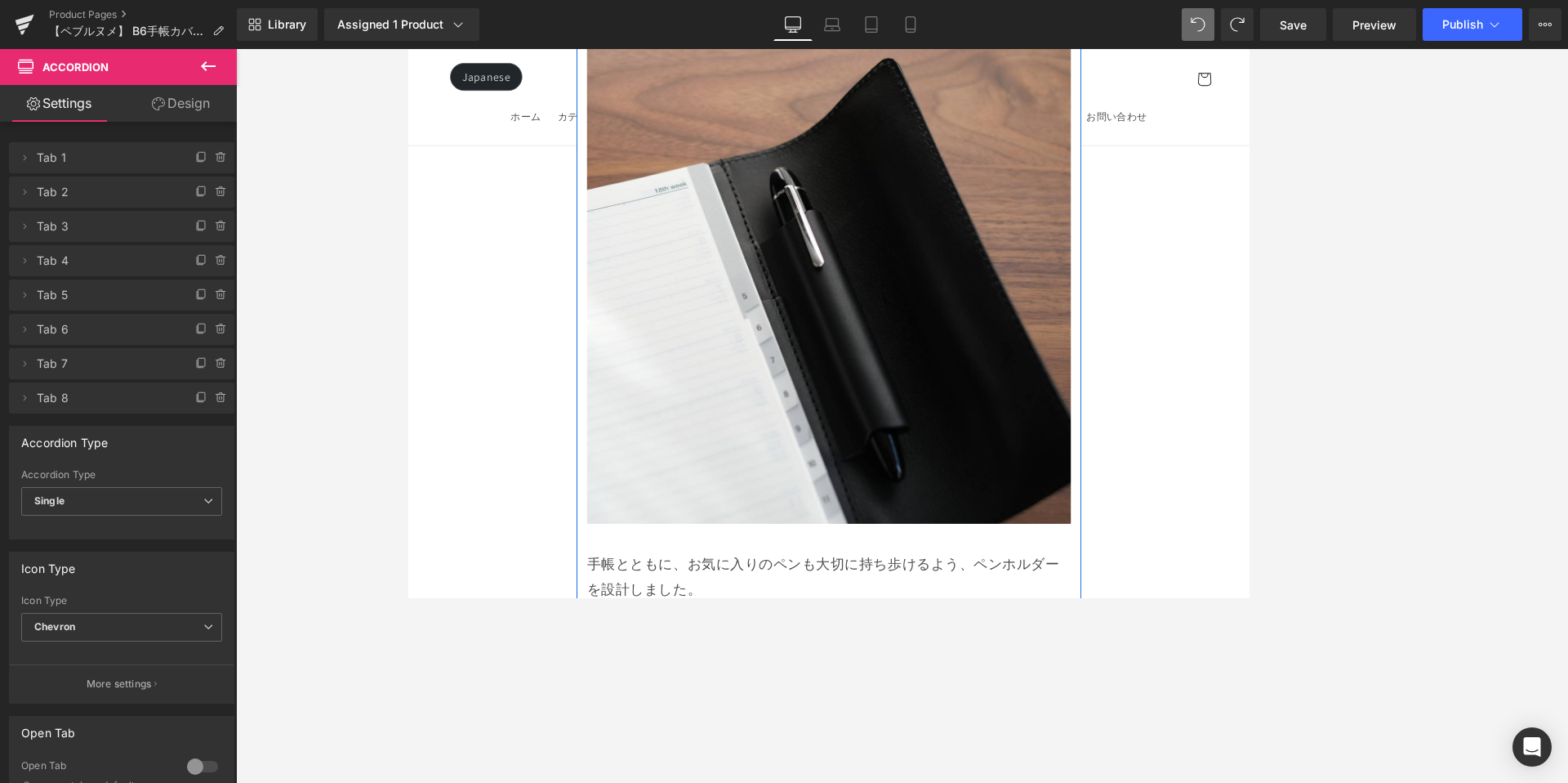
scroll to position [14178, 0]
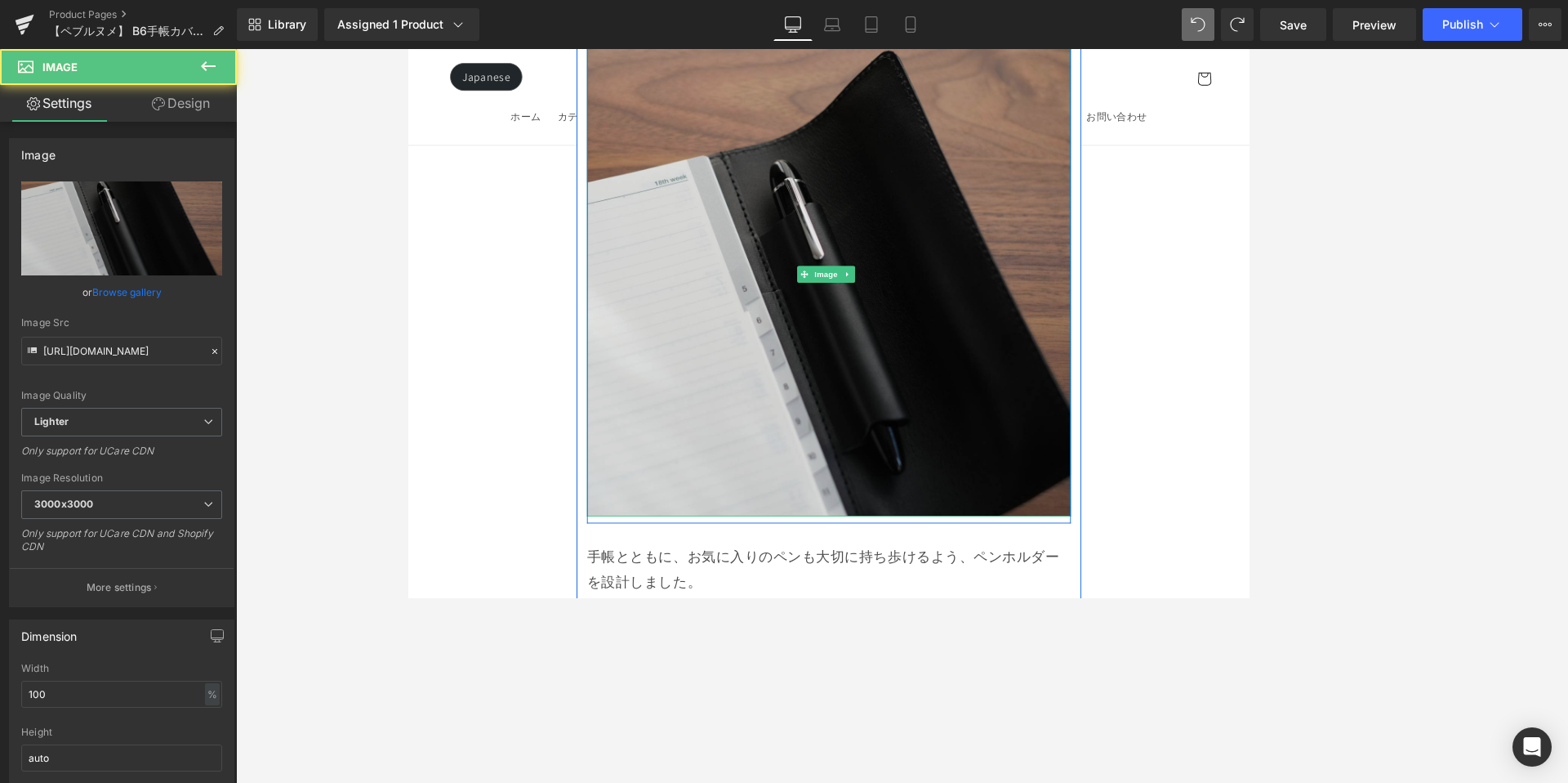
click at [978, 364] on img at bounding box center [901, 313] width 568 height 568
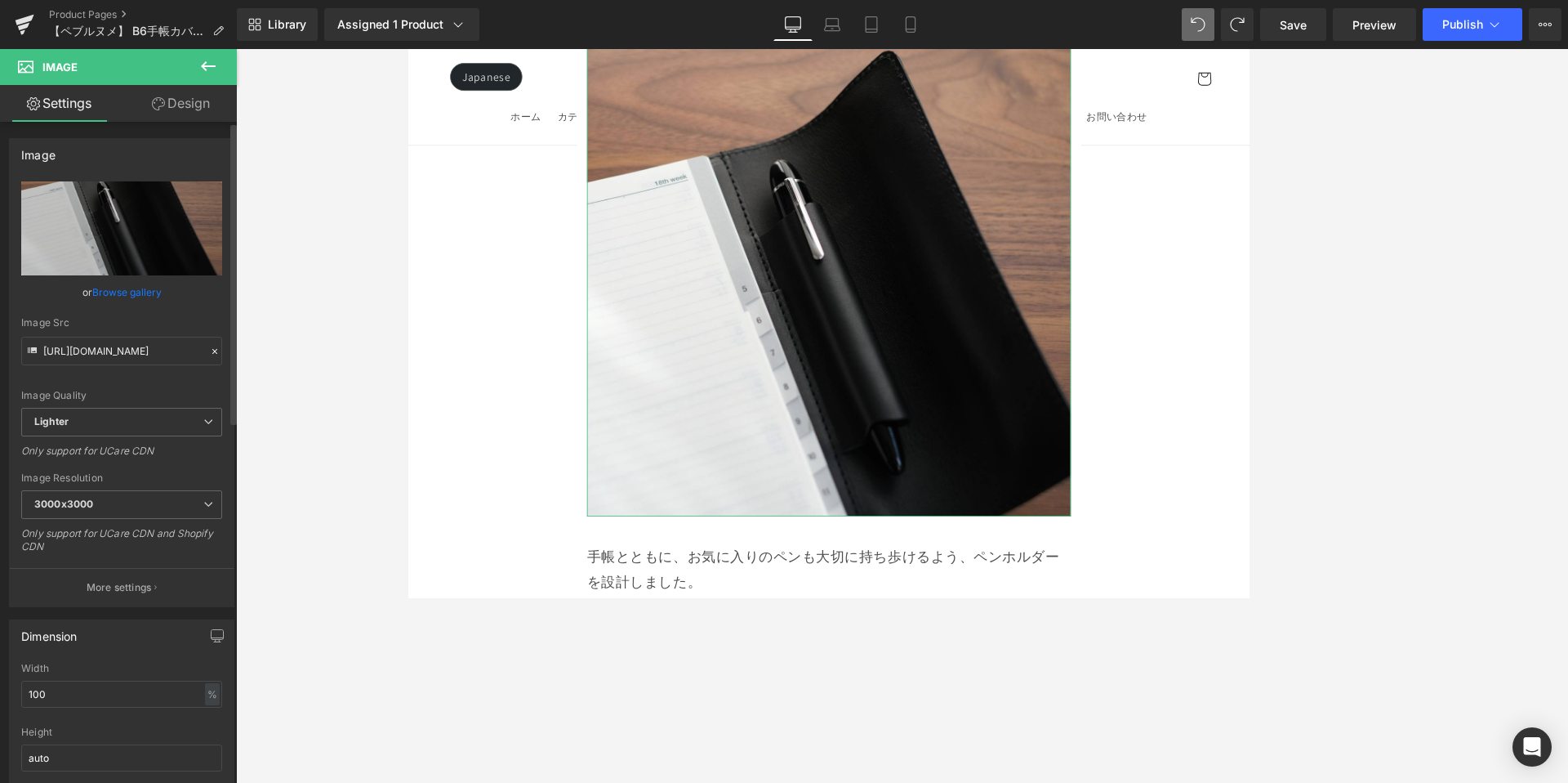
click at [138, 290] on link "Browse gallery" at bounding box center [127, 291] width 69 height 28
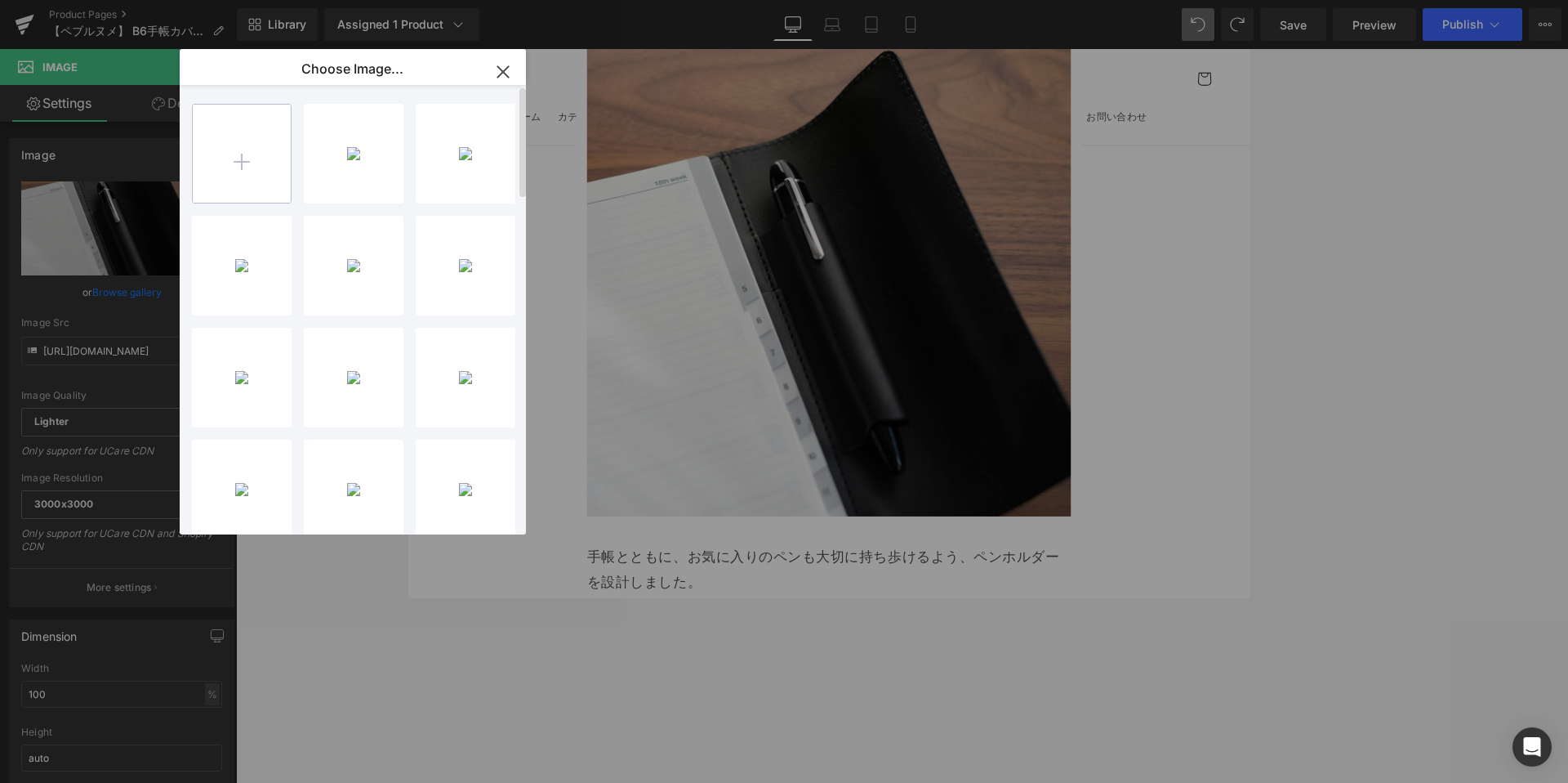
click at [245, 164] on input "file" at bounding box center [241, 153] width 98 height 98
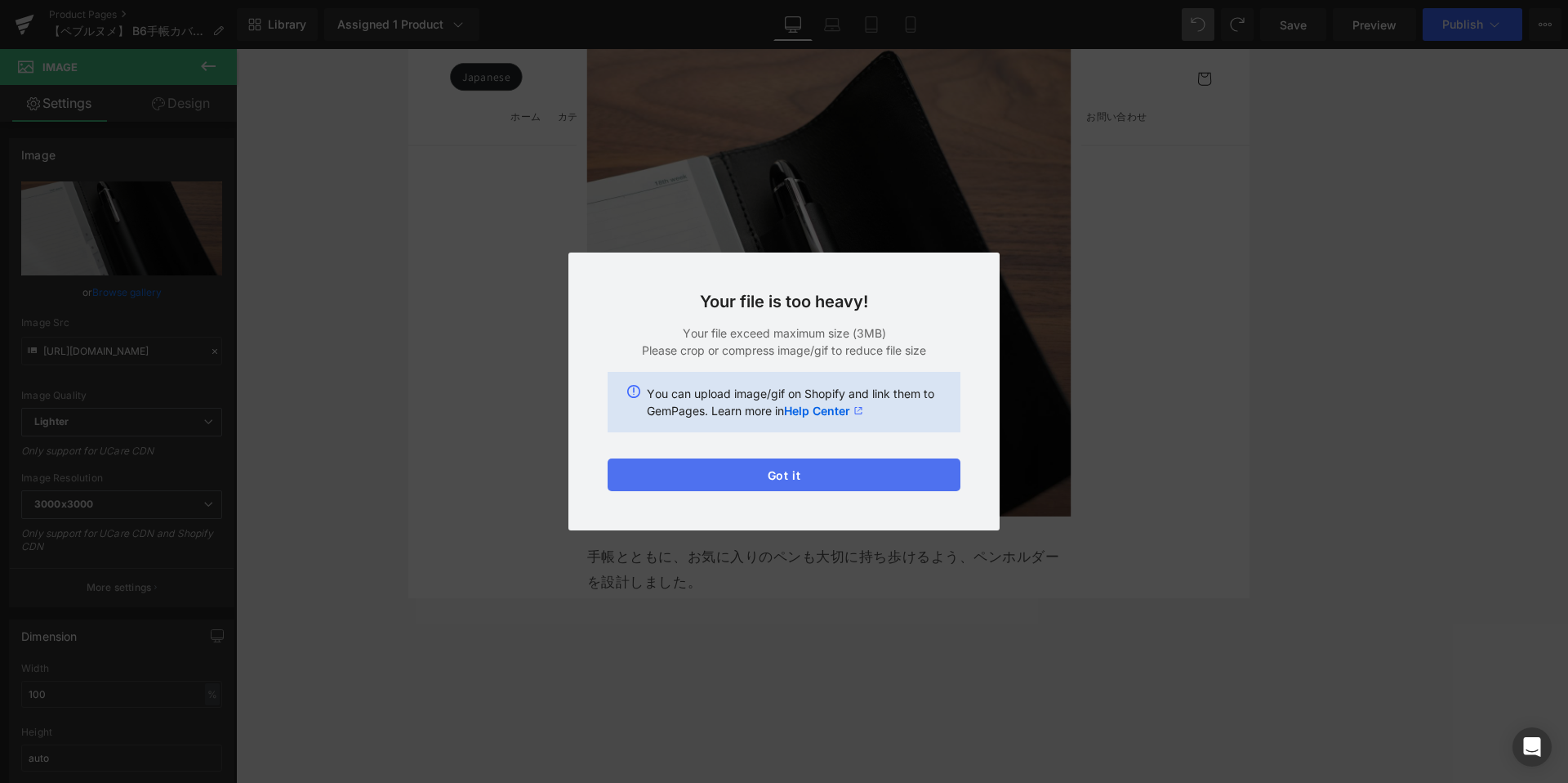
click at [870, 0] on div "Text Color Highlight Color #333333 Choose Image... Back to Library Insert B6ペフ…" at bounding box center [784, 0] width 1568 height 0
click at [689, 473] on button "Got it" at bounding box center [784, 475] width 353 height 33
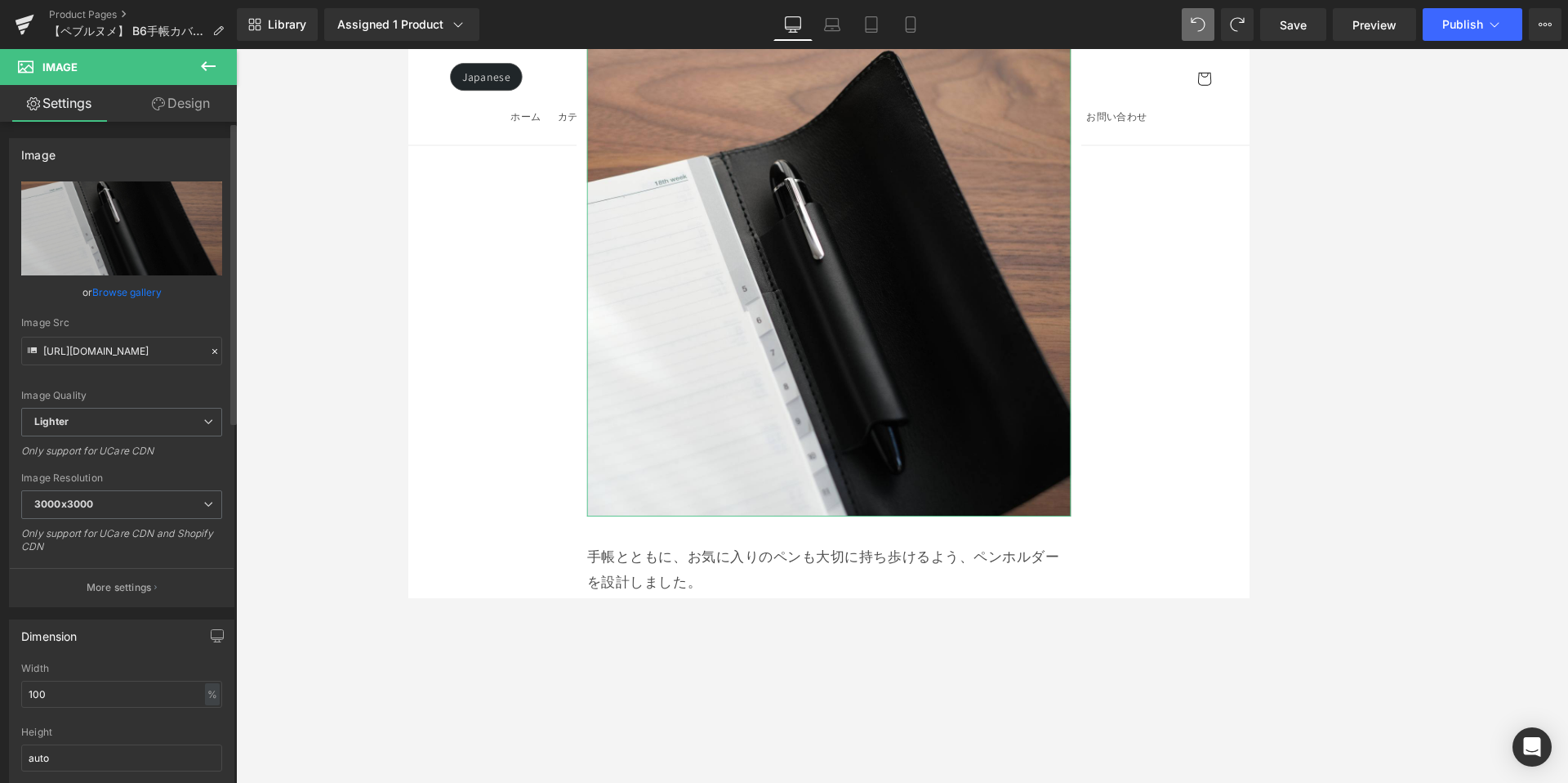
click at [147, 289] on link "Browse gallery" at bounding box center [127, 291] width 69 height 28
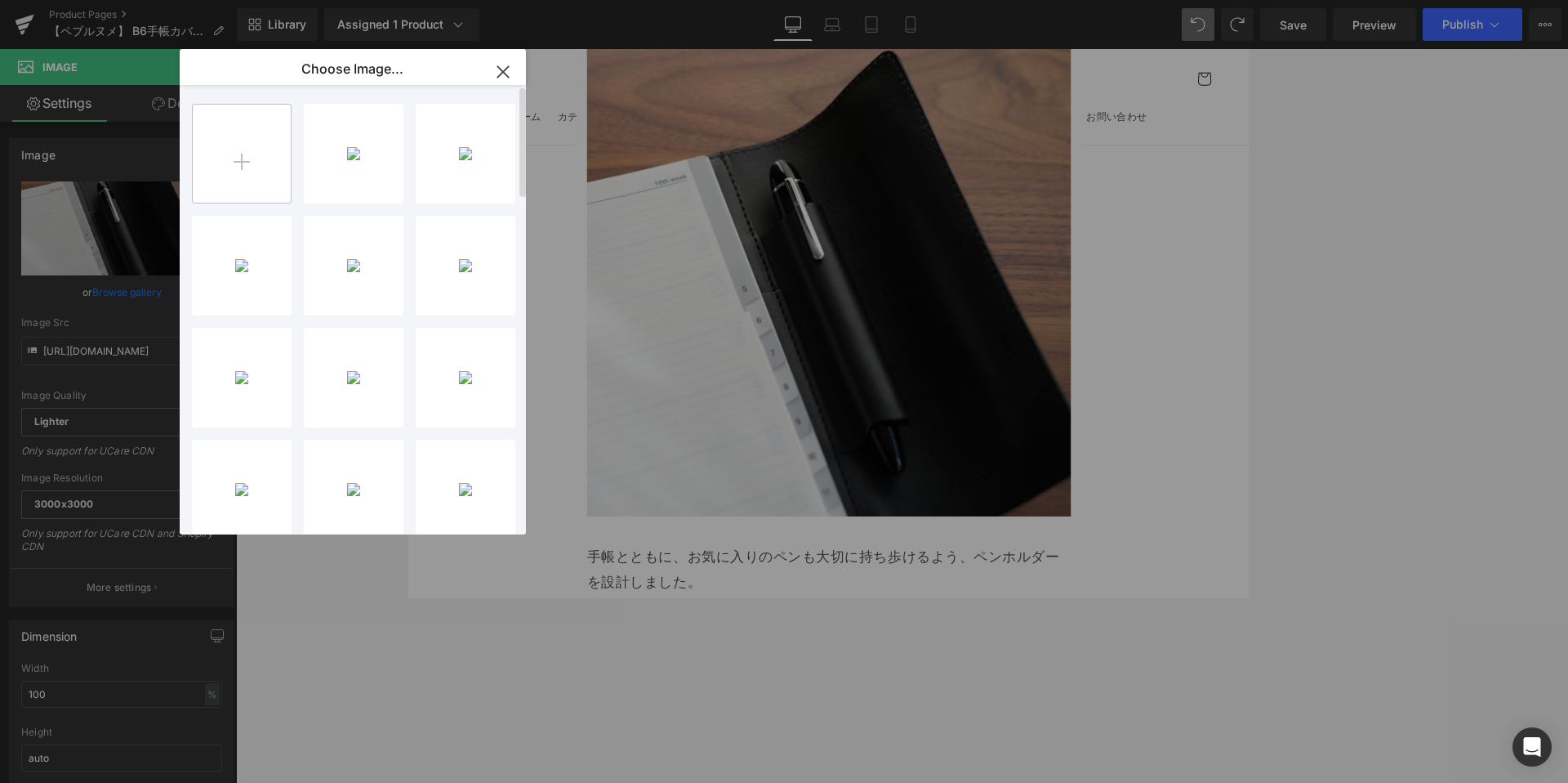
click at [247, 153] on input "file" at bounding box center [241, 153] width 98 height 98
type input "C:\fakepath\A150625D-34BE-4AB7-A393-CC7F9B9B0460-50591-00000CF5A60BB63D.JPG"
click at [320, 158] on div "A150625...B63D.JPG 321.94 KB" at bounding box center [353, 153] width 100 height 100
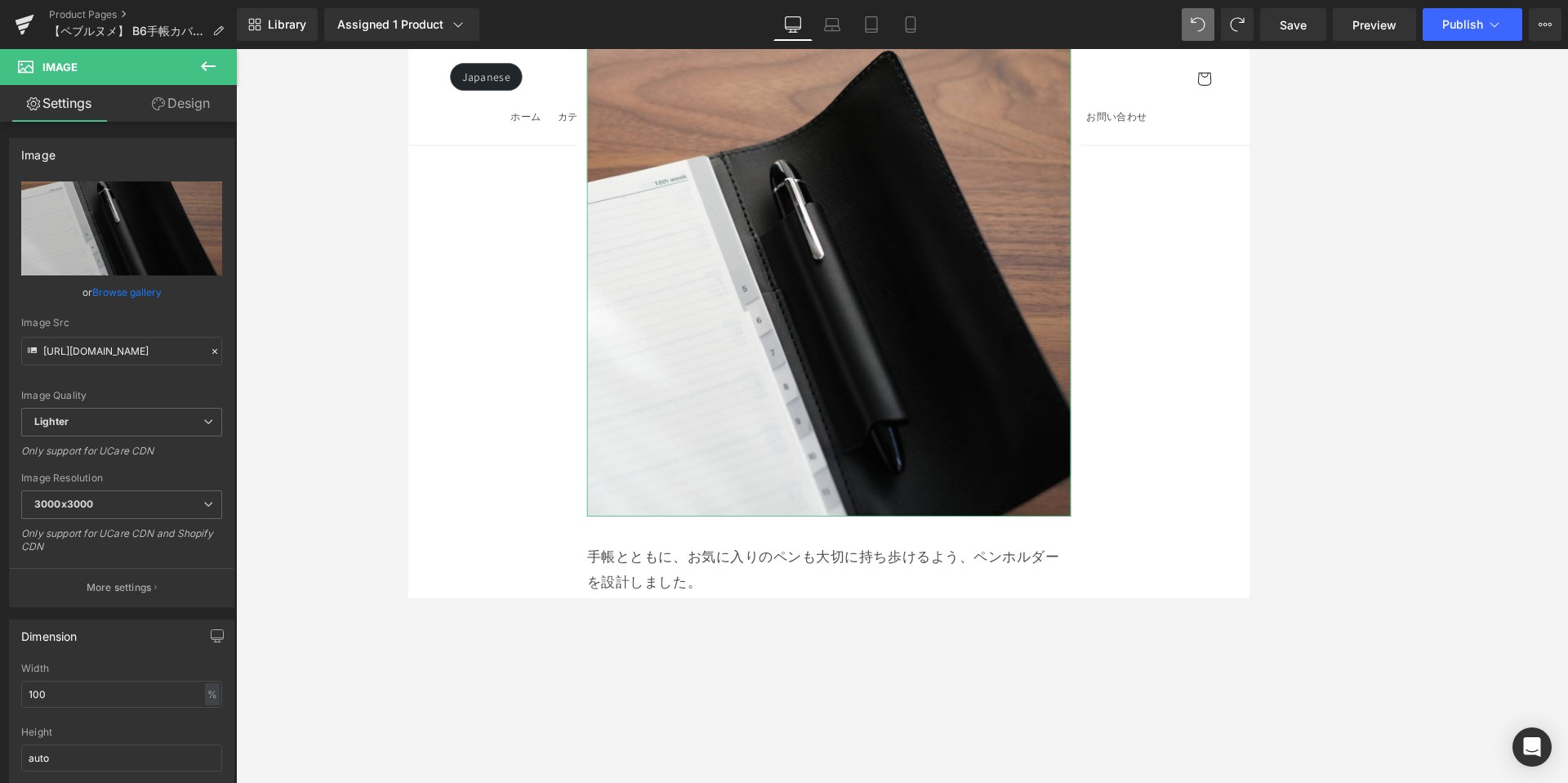
drag, startPoint x: 149, startPoint y: 292, endPoint x: 209, endPoint y: 231, distance: 85.6
click at [147, 290] on link "Browse gallery" at bounding box center [127, 291] width 69 height 28
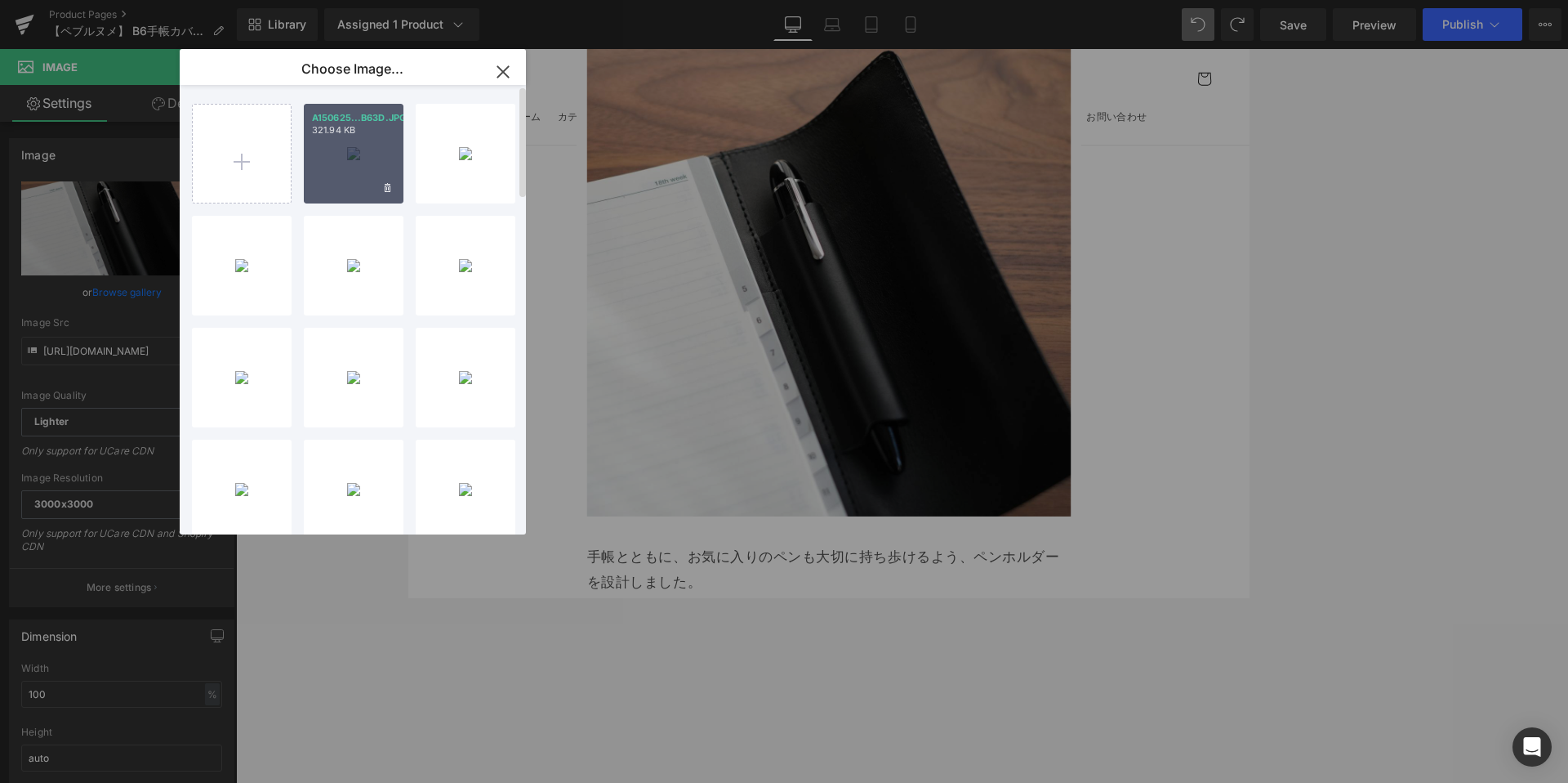
click at [336, 158] on div "A150625...B63D.JPG 321.94 KB" at bounding box center [353, 153] width 100 height 100
type input "https://ucarecdn.com/50a0d256-6e67-4511-897f-d48d71f25851/-/format/auto/-/previ…"
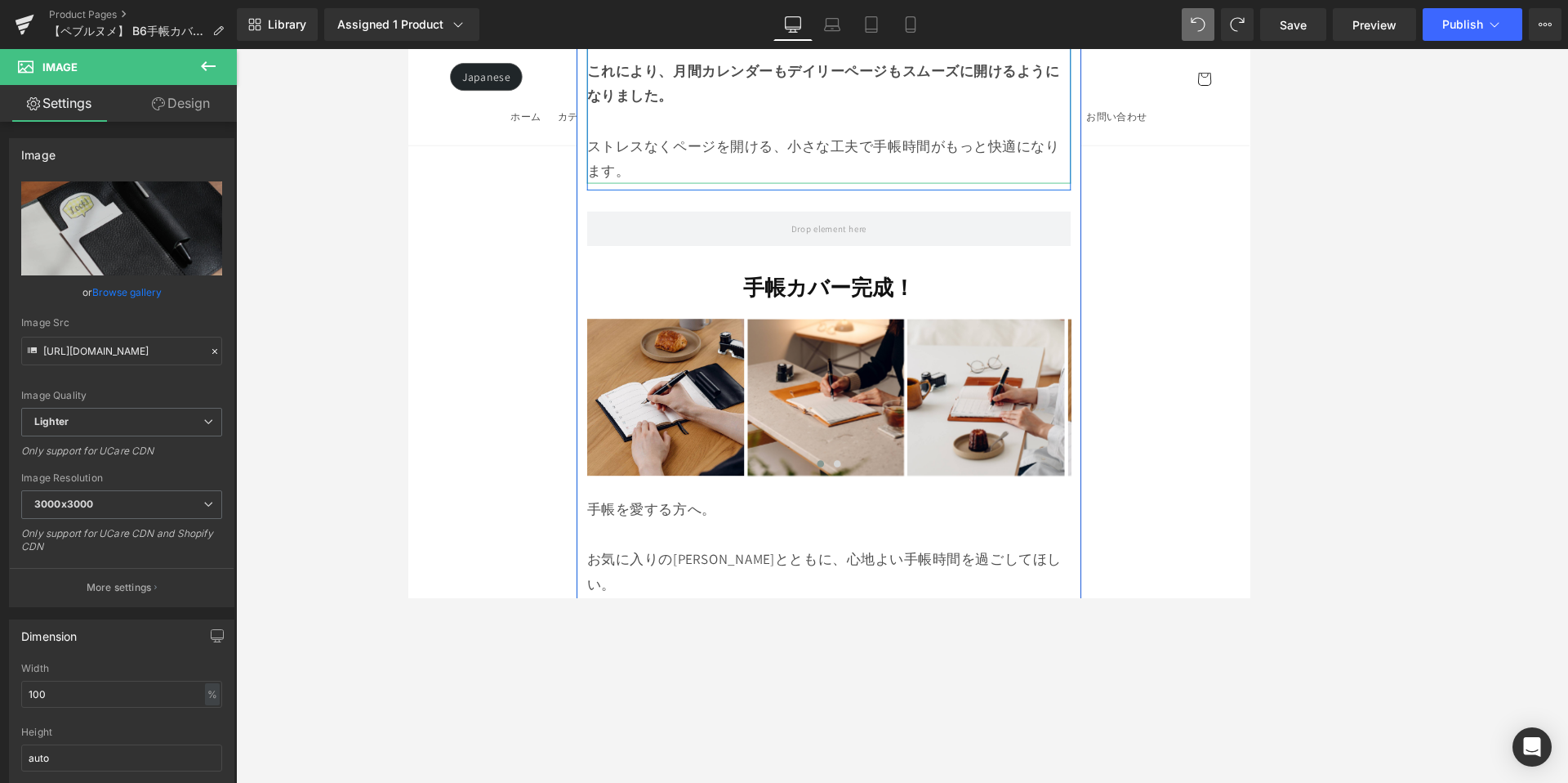
scroll to position [15652, 0]
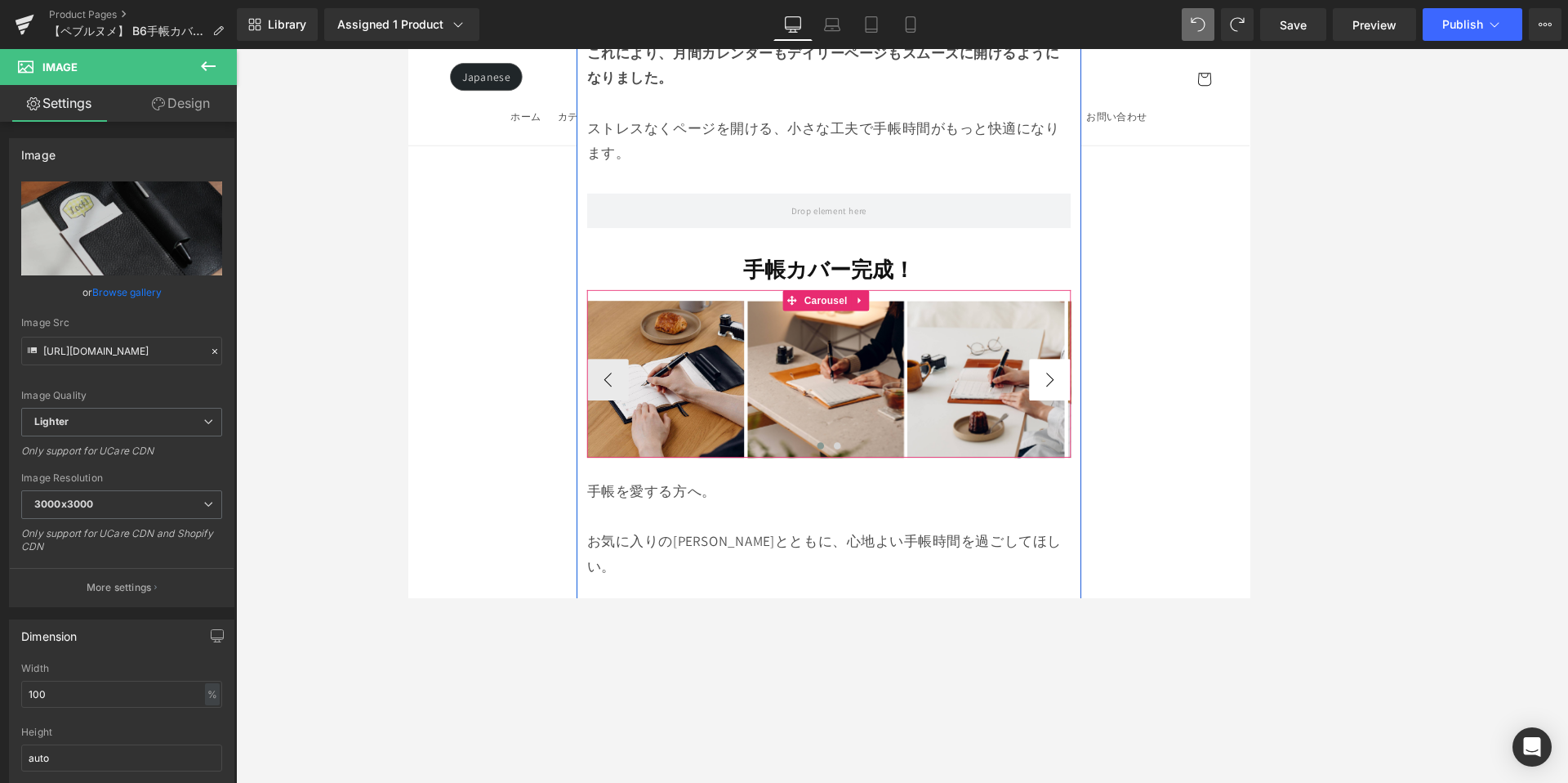
click at [1160, 414] on button "›" at bounding box center [1162, 439] width 49 height 49
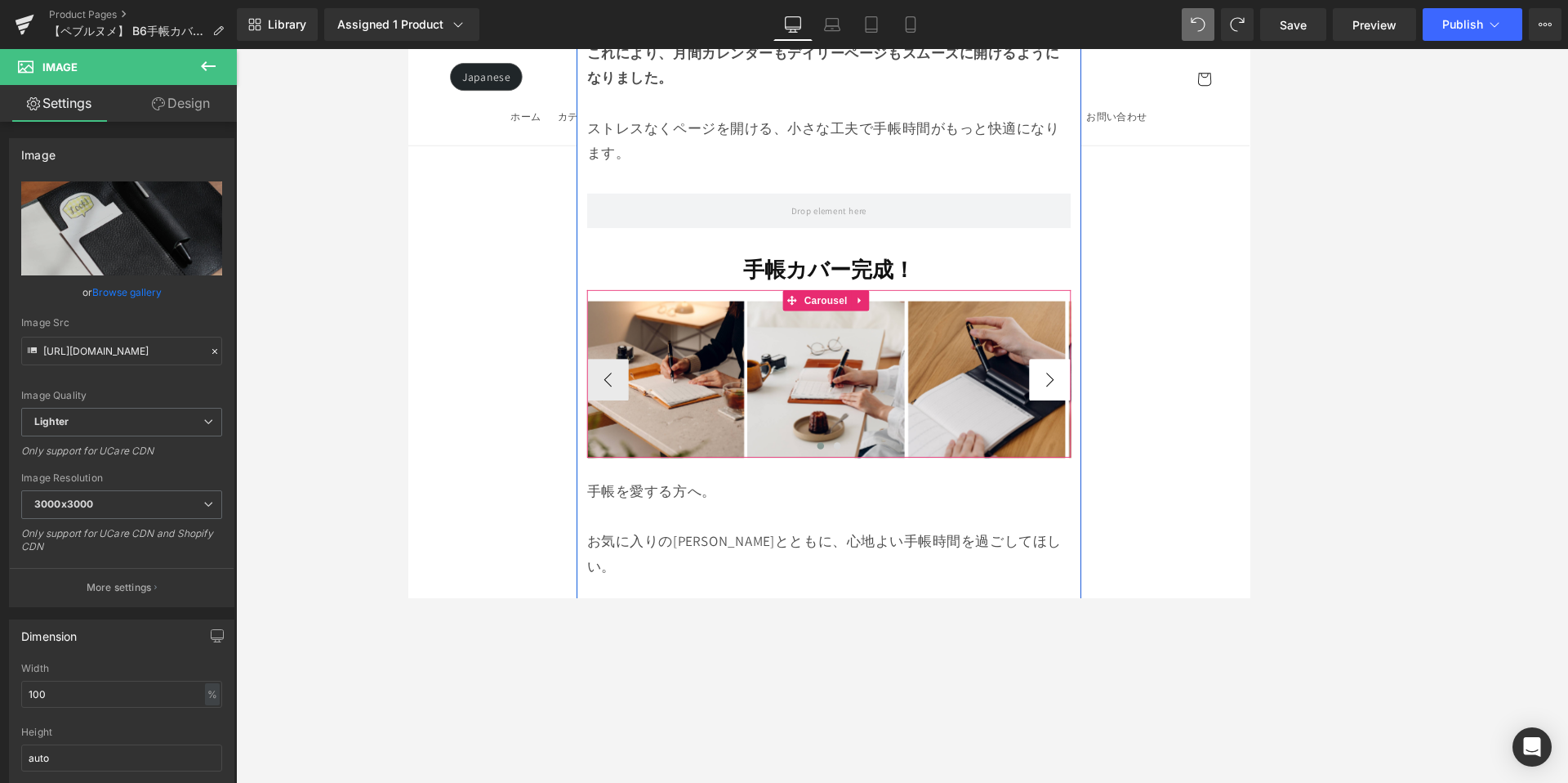
click at [1160, 414] on button "›" at bounding box center [1162, 439] width 49 height 49
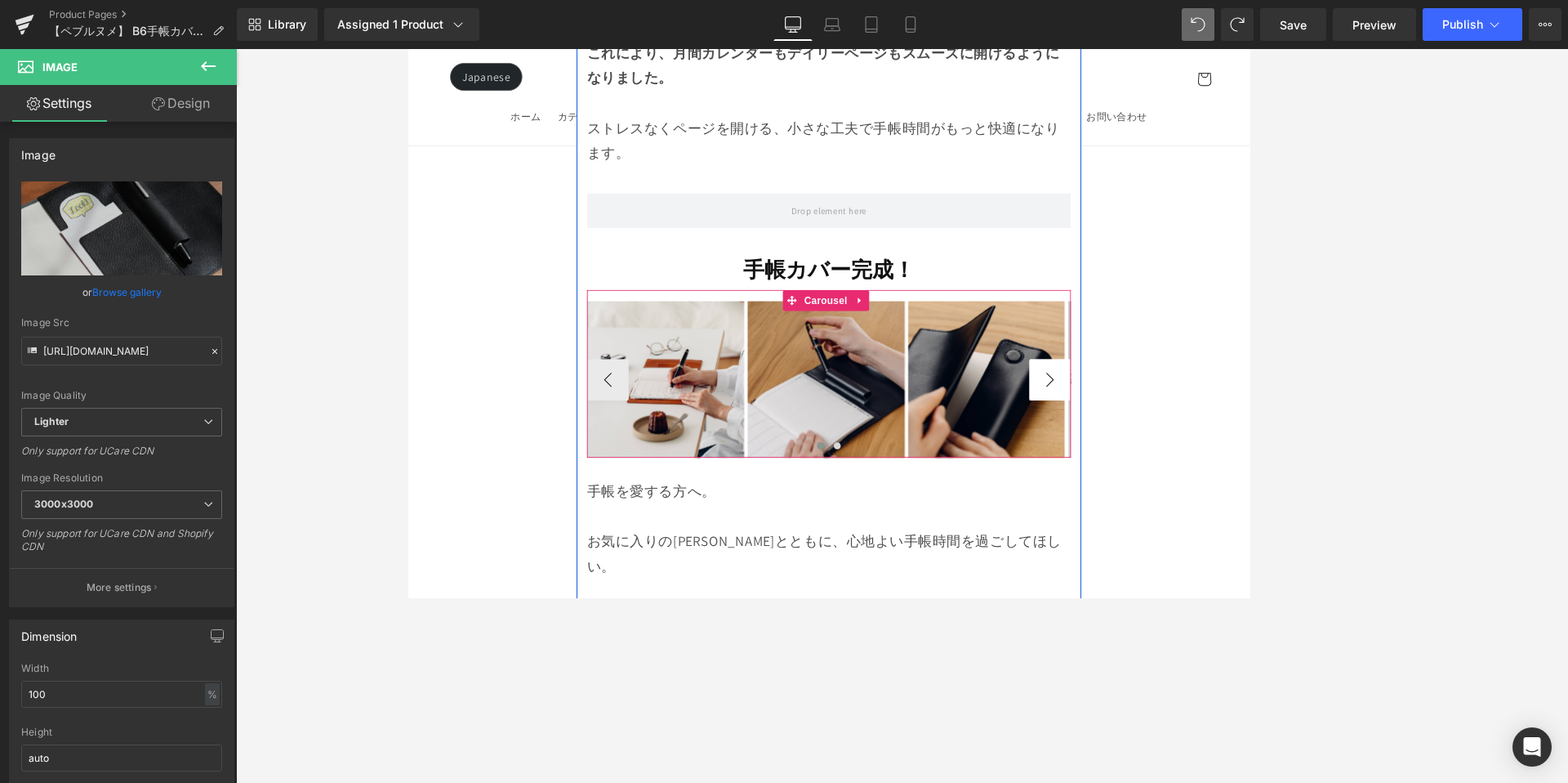
click at [1160, 414] on button "›" at bounding box center [1162, 439] width 49 height 49
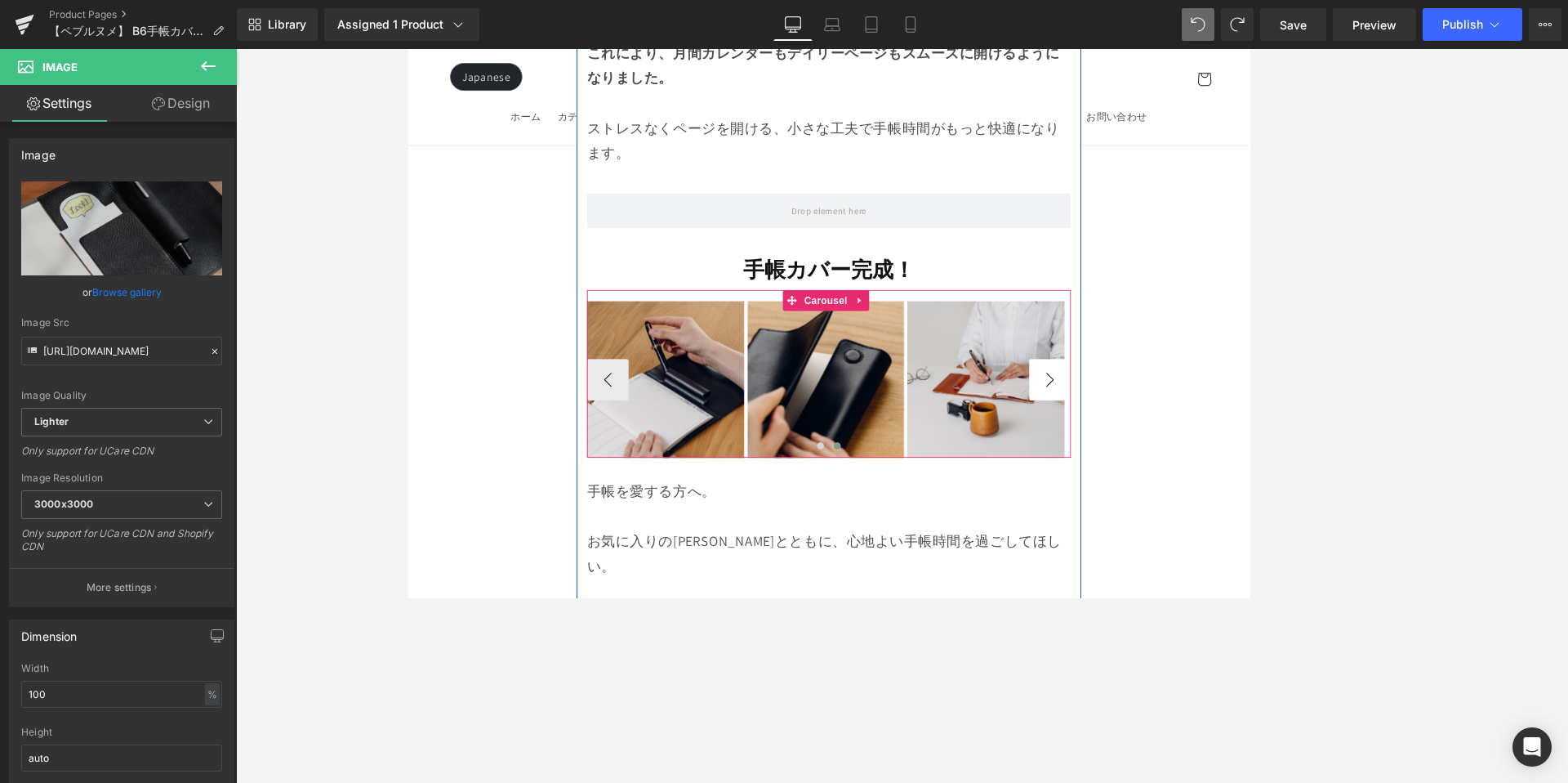
click at [1160, 414] on button "›" at bounding box center [1162, 439] width 49 height 49
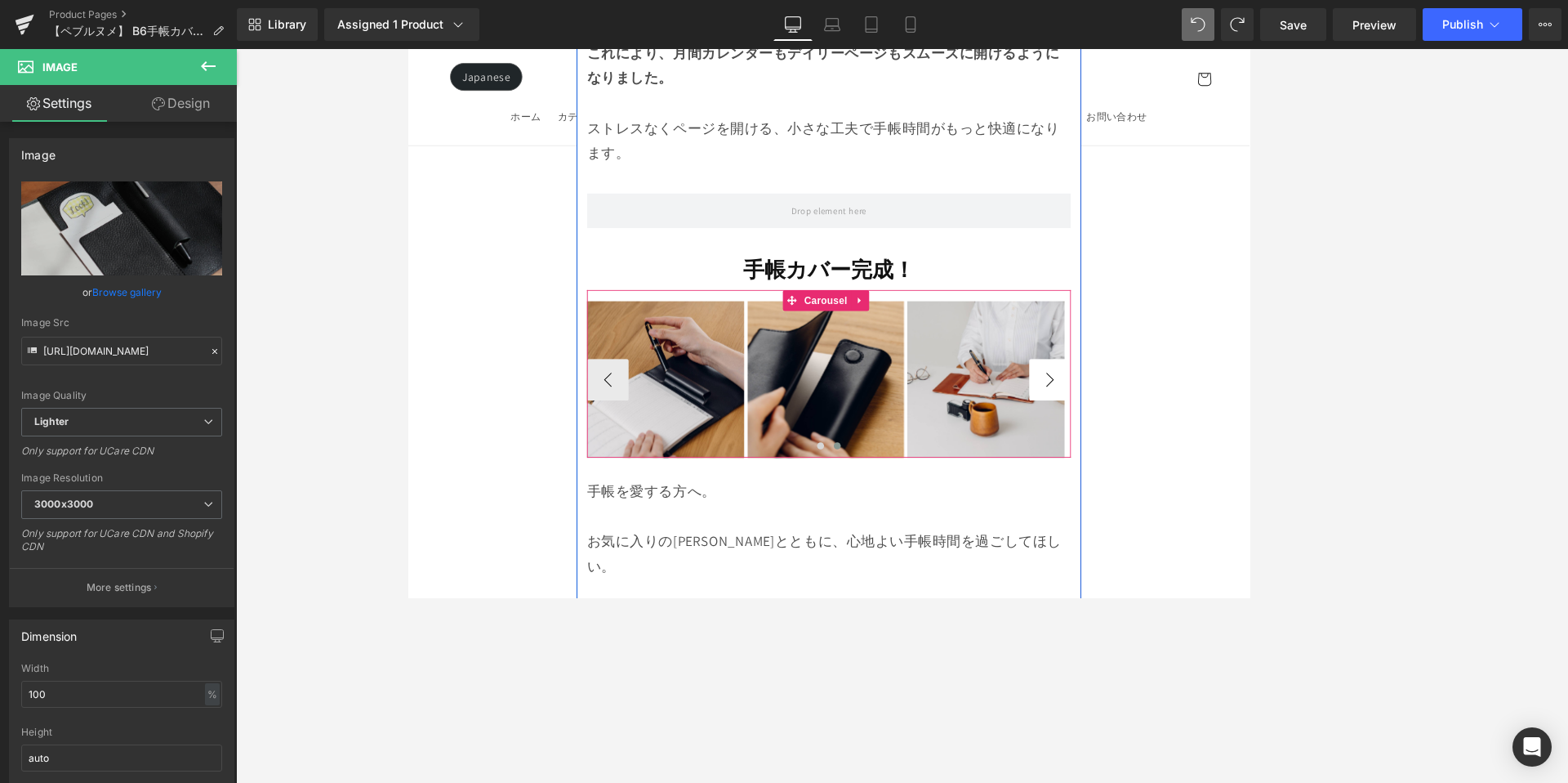
click at [1160, 414] on button "›" at bounding box center [1162, 439] width 49 height 49
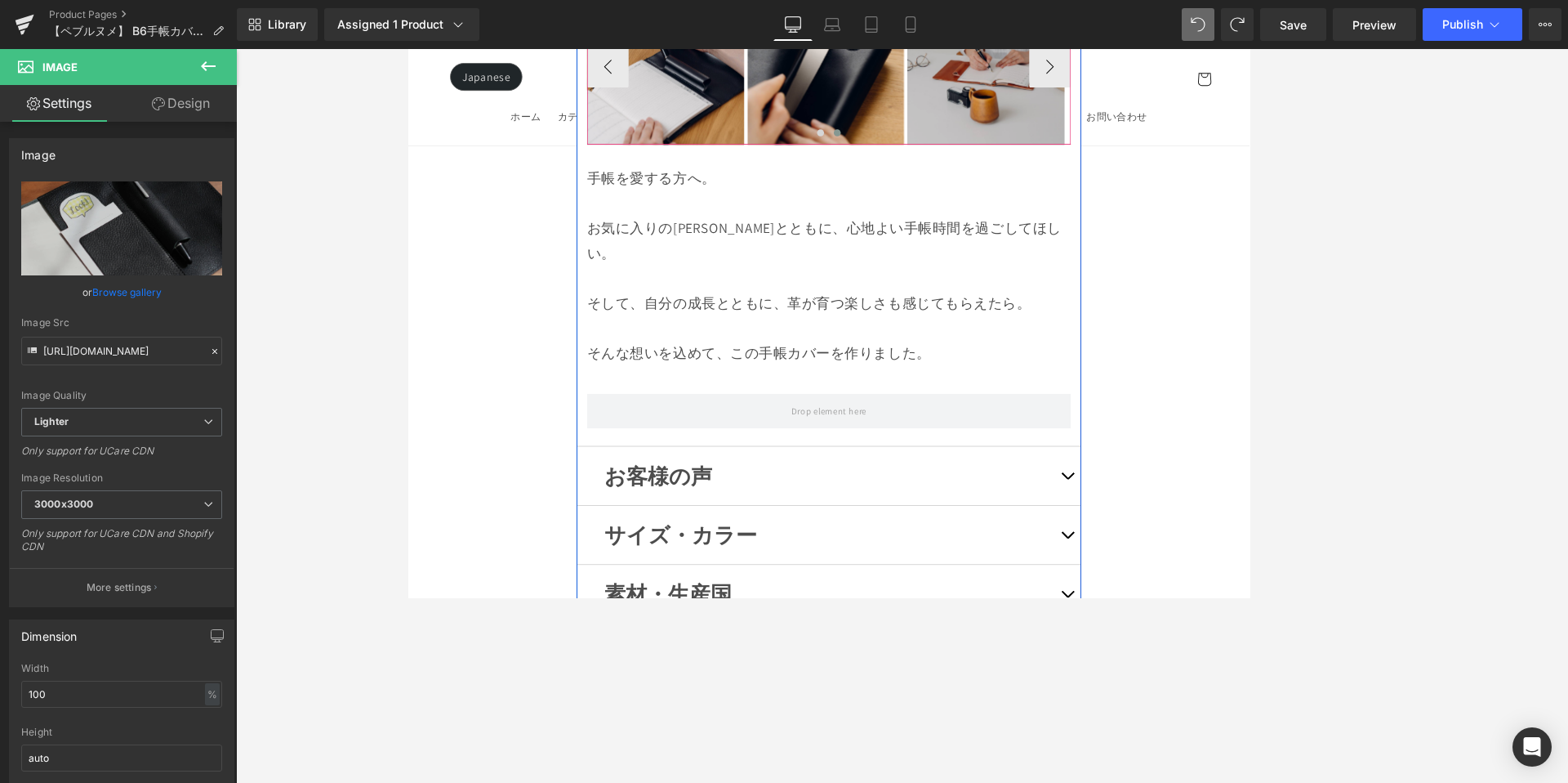
scroll to position [16104, 0]
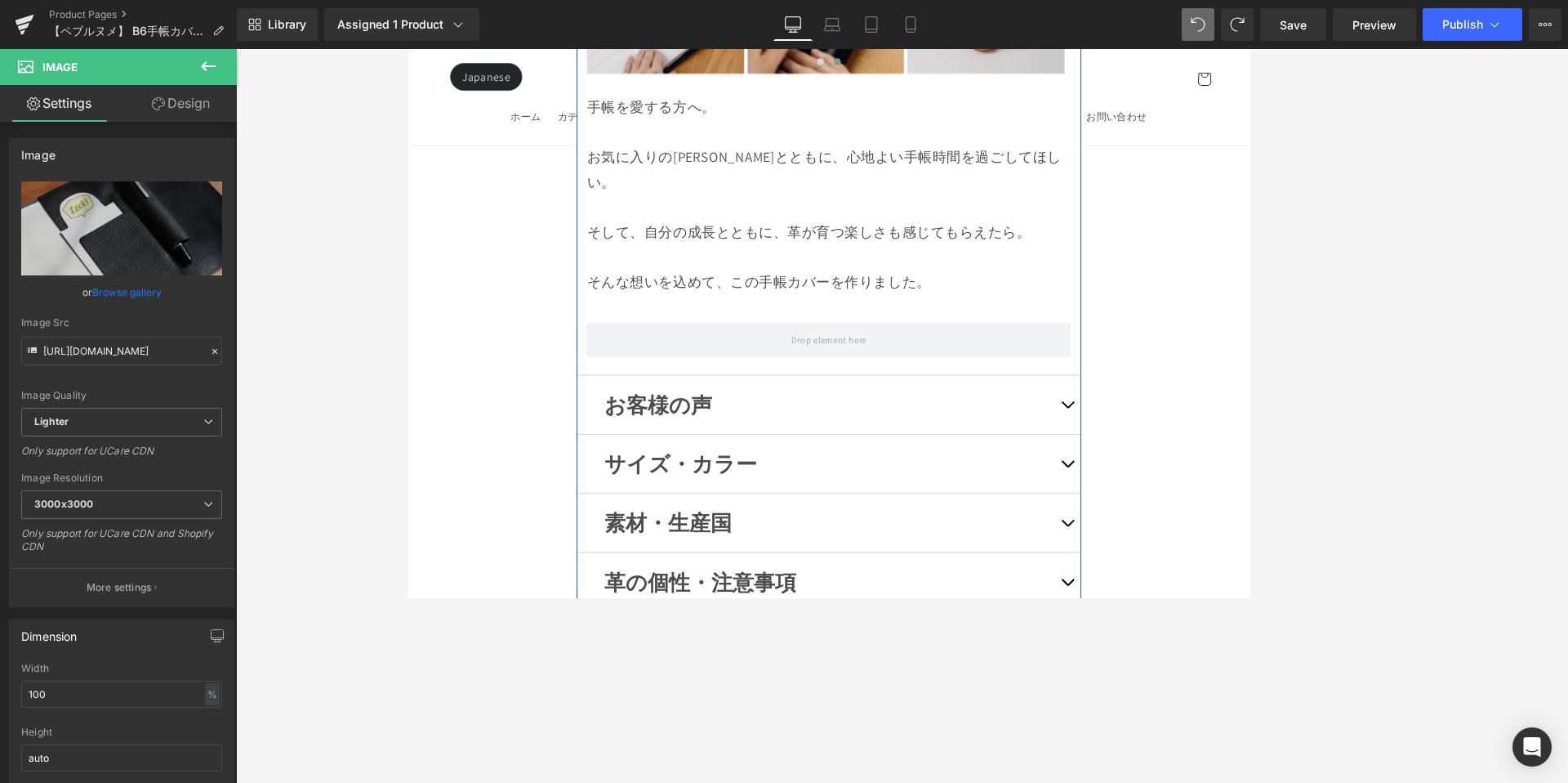
click at [1182, 540] on span "button" at bounding box center [1182, 540] width 0 height 0
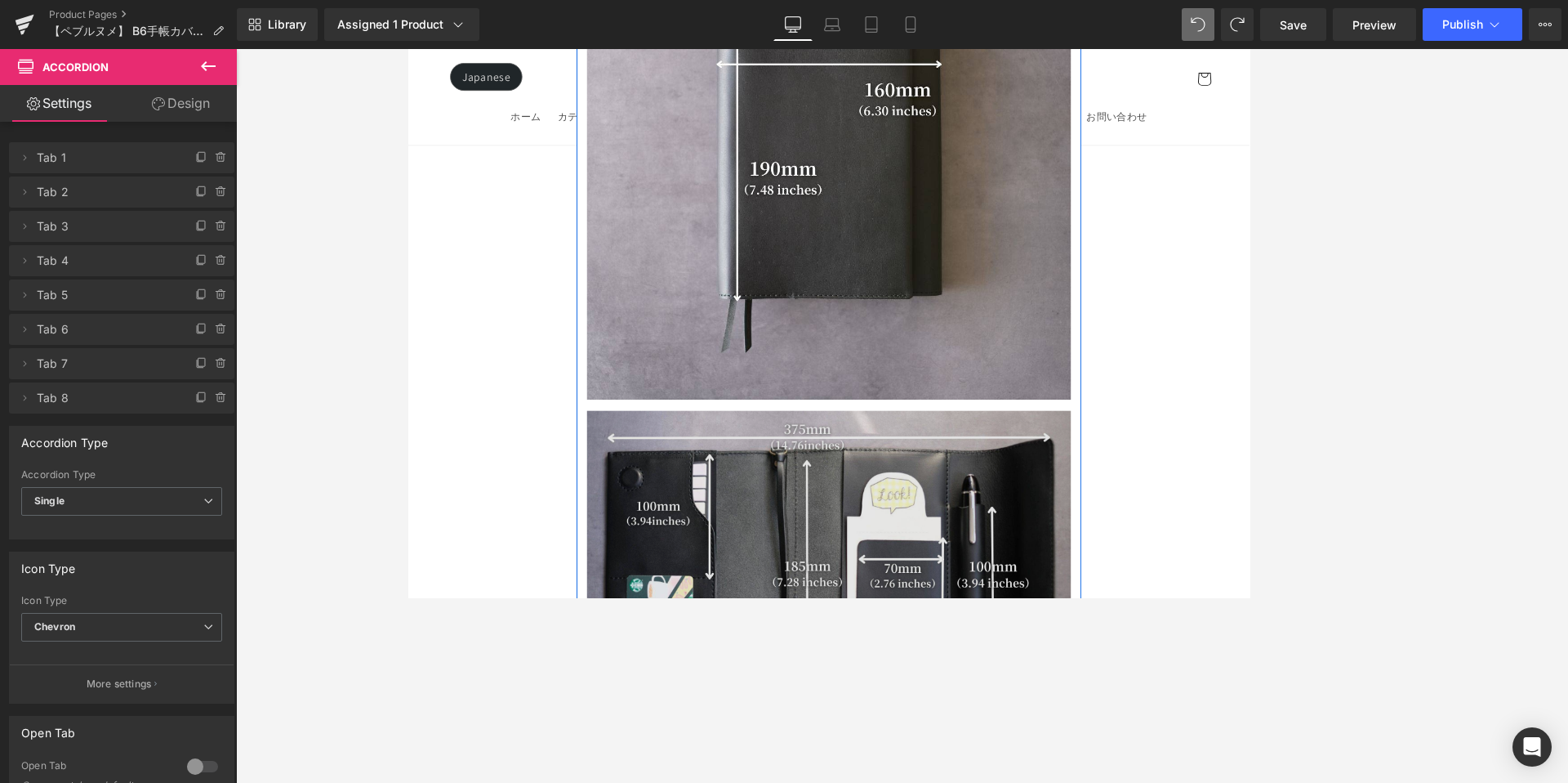
scroll to position [13189, 0]
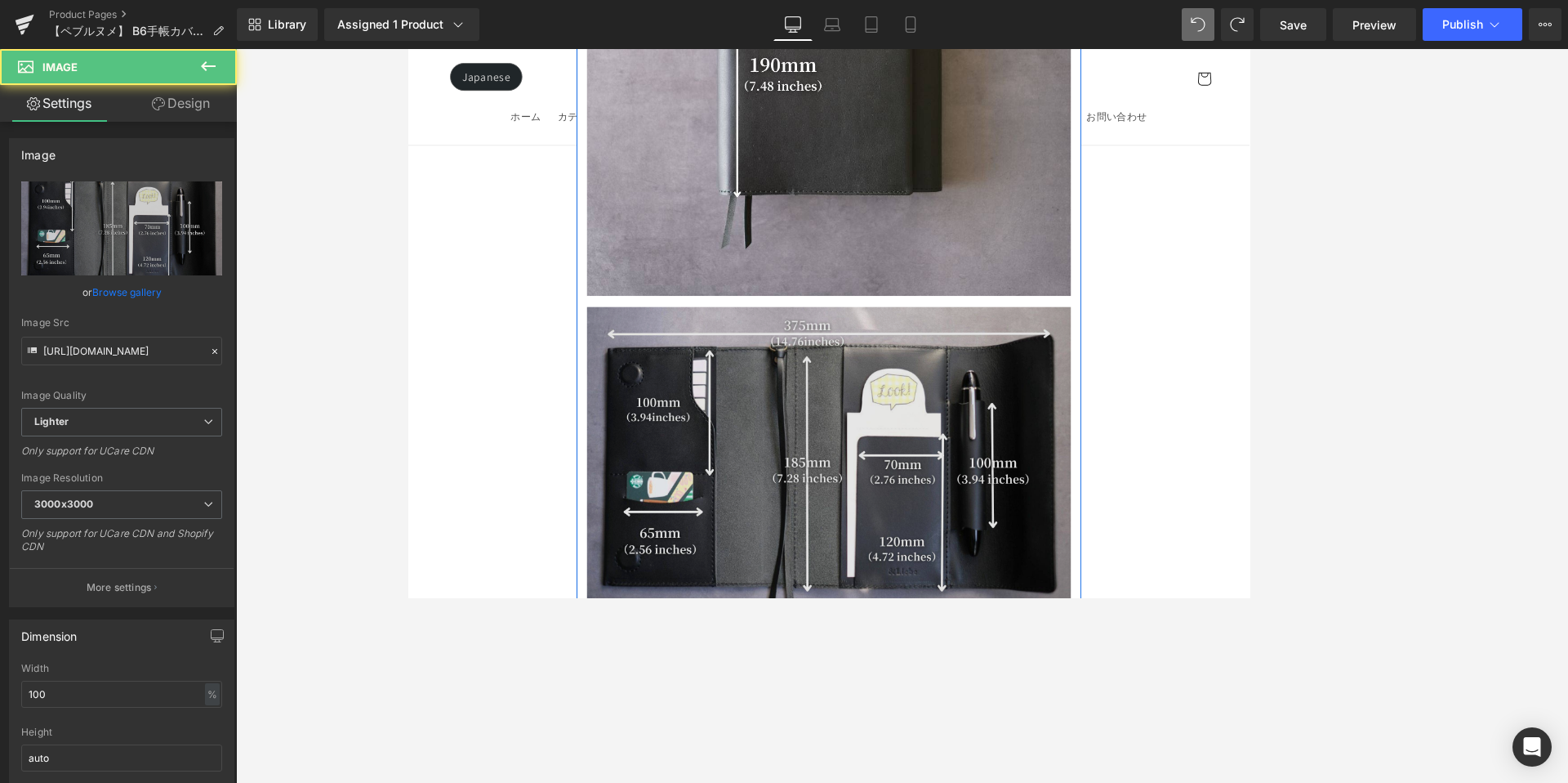
click at [1079, 412] on img at bounding box center [901, 541] width 568 height 379
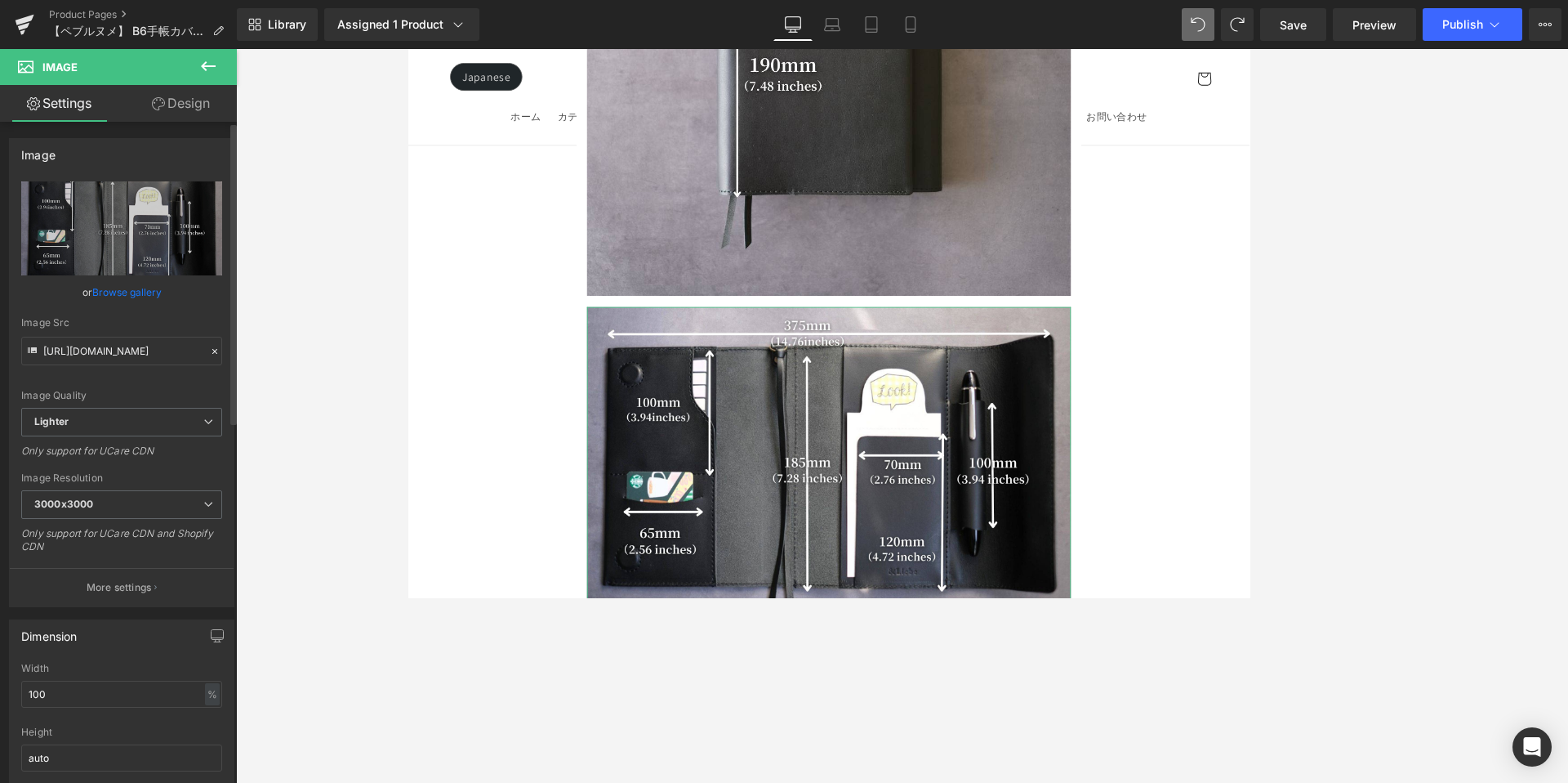
click at [139, 298] on link "Browse gallery" at bounding box center [127, 291] width 69 height 28
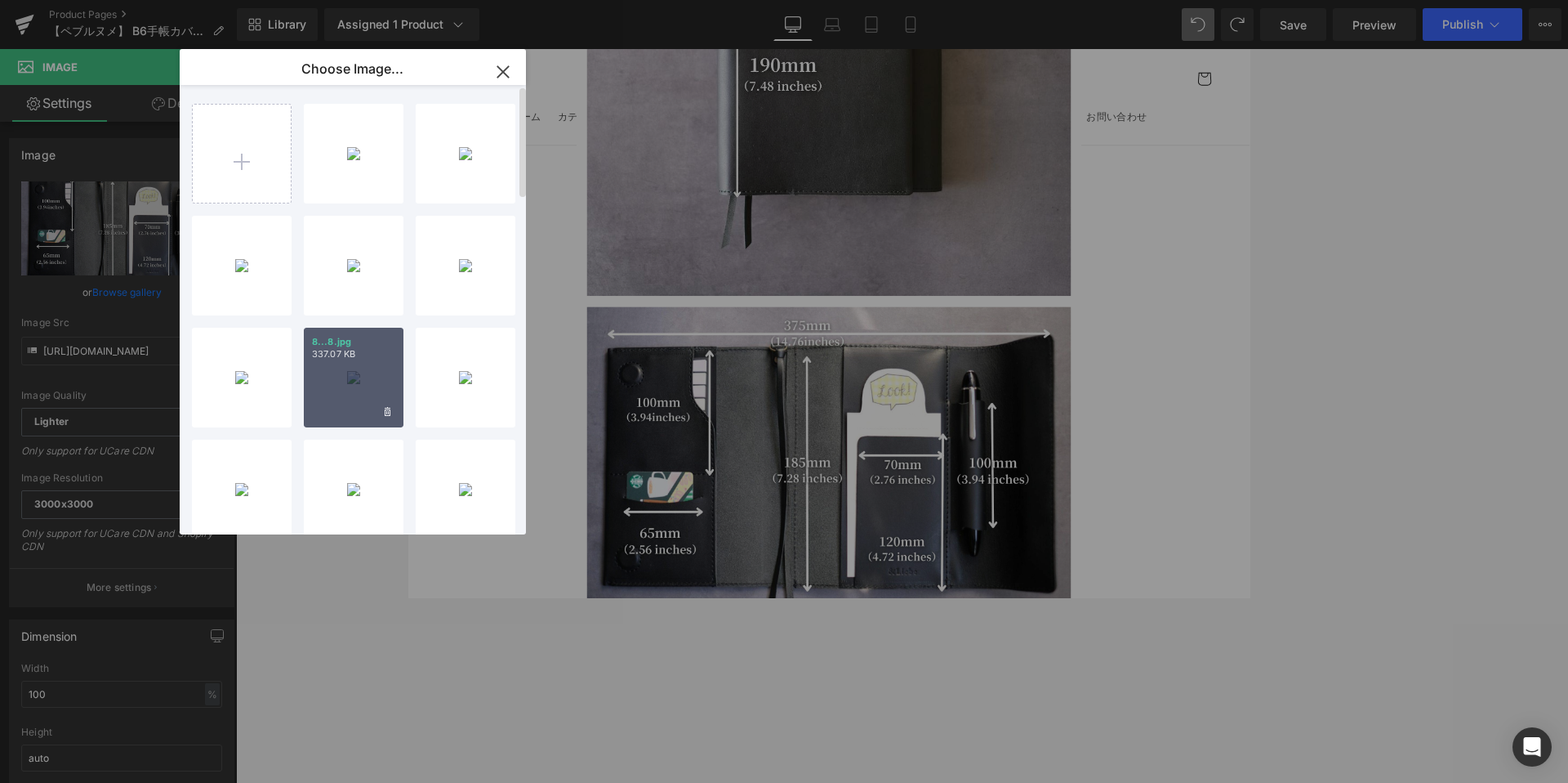
click at [363, 350] on p "337.07 KB" at bounding box center [353, 354] width 83 height 12
type input "https://ucarecdn.com/4cc59482-1061-4381-bdaf-d541b460efcb/-/format/auto/-/previ…"
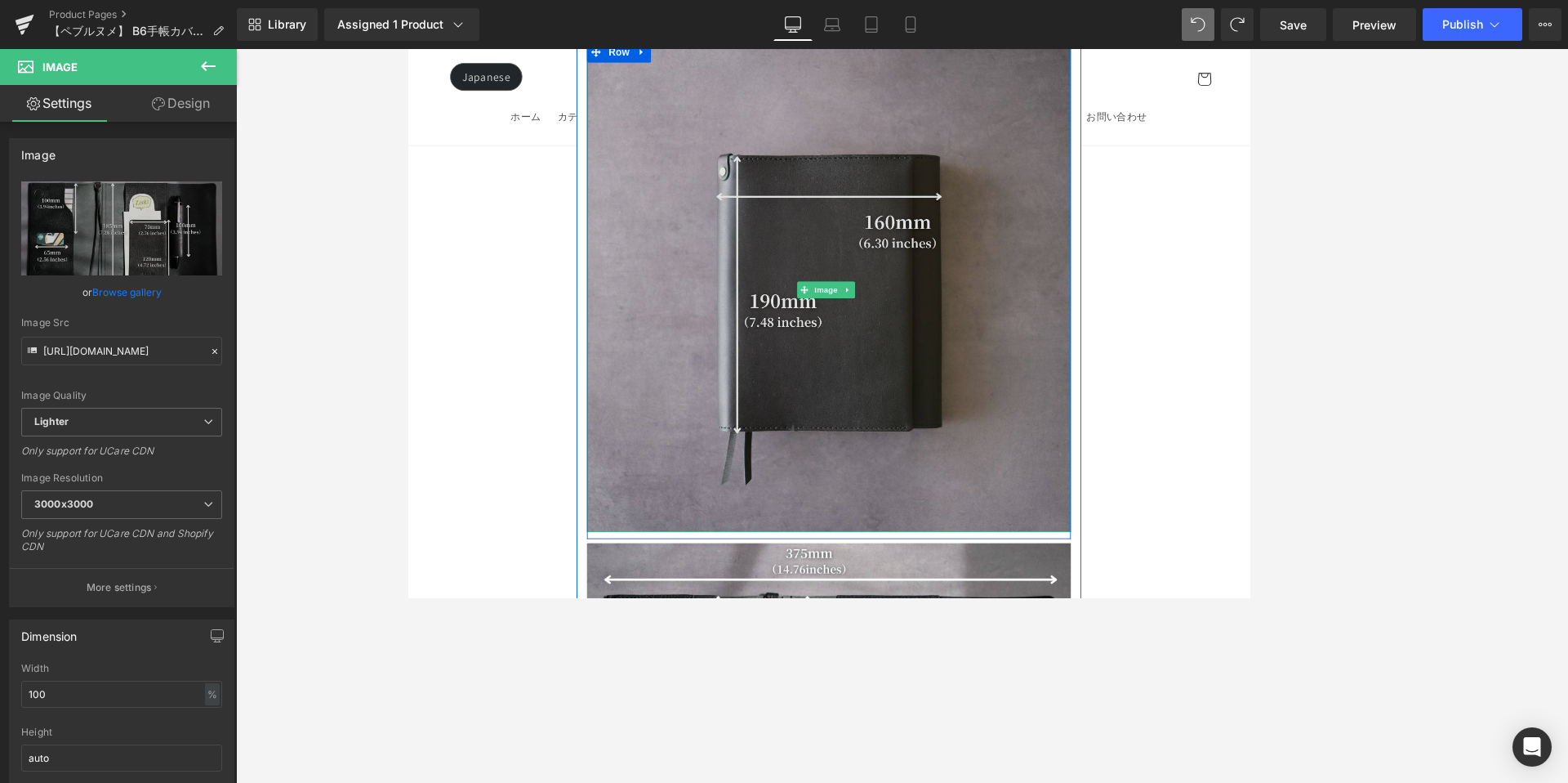
scroll to position [12882, 0]
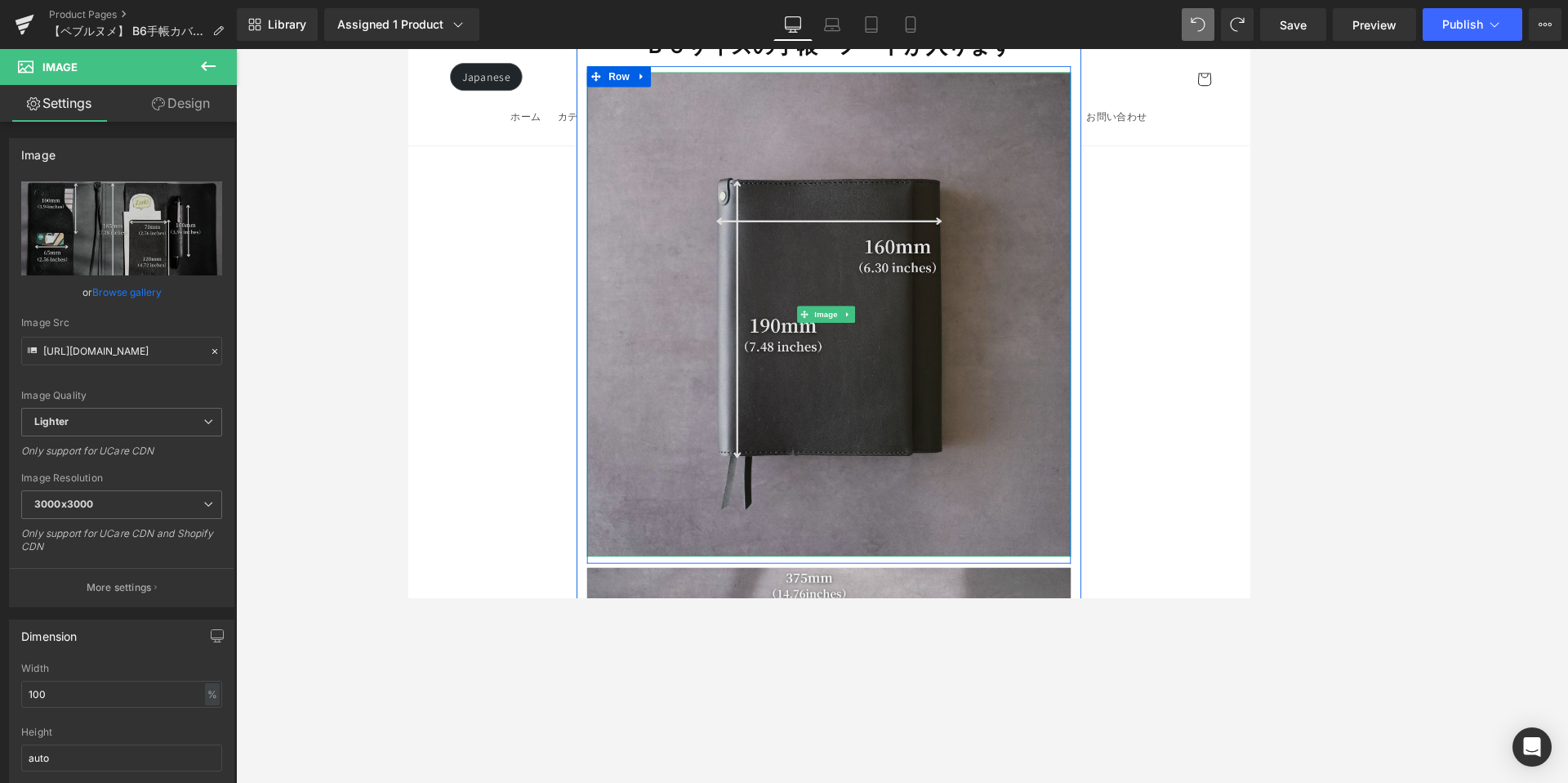
click at [806, 277] on img at bounding box center [901, 361] width 568 height 568
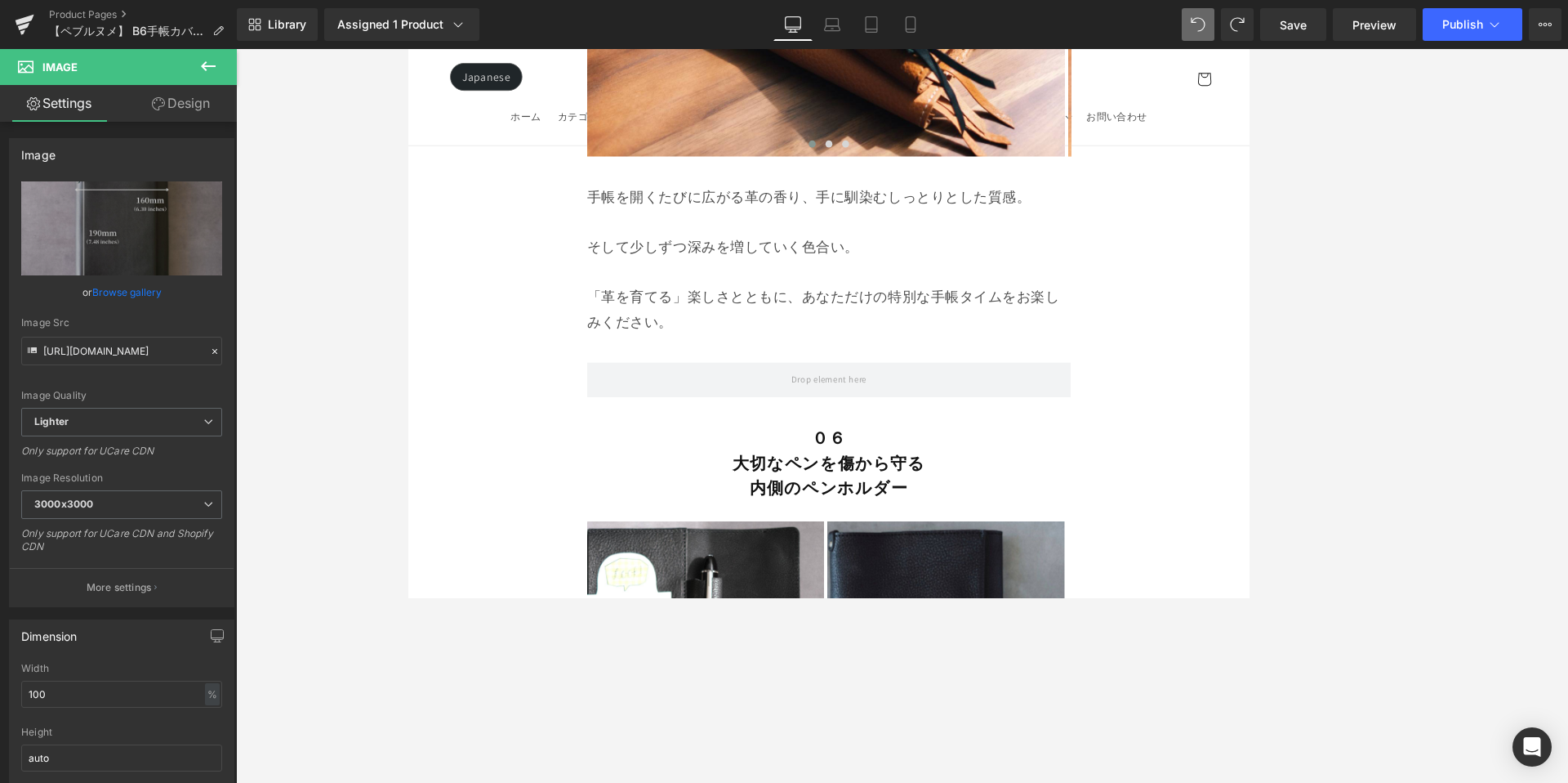
scroll to position [11673, 0]
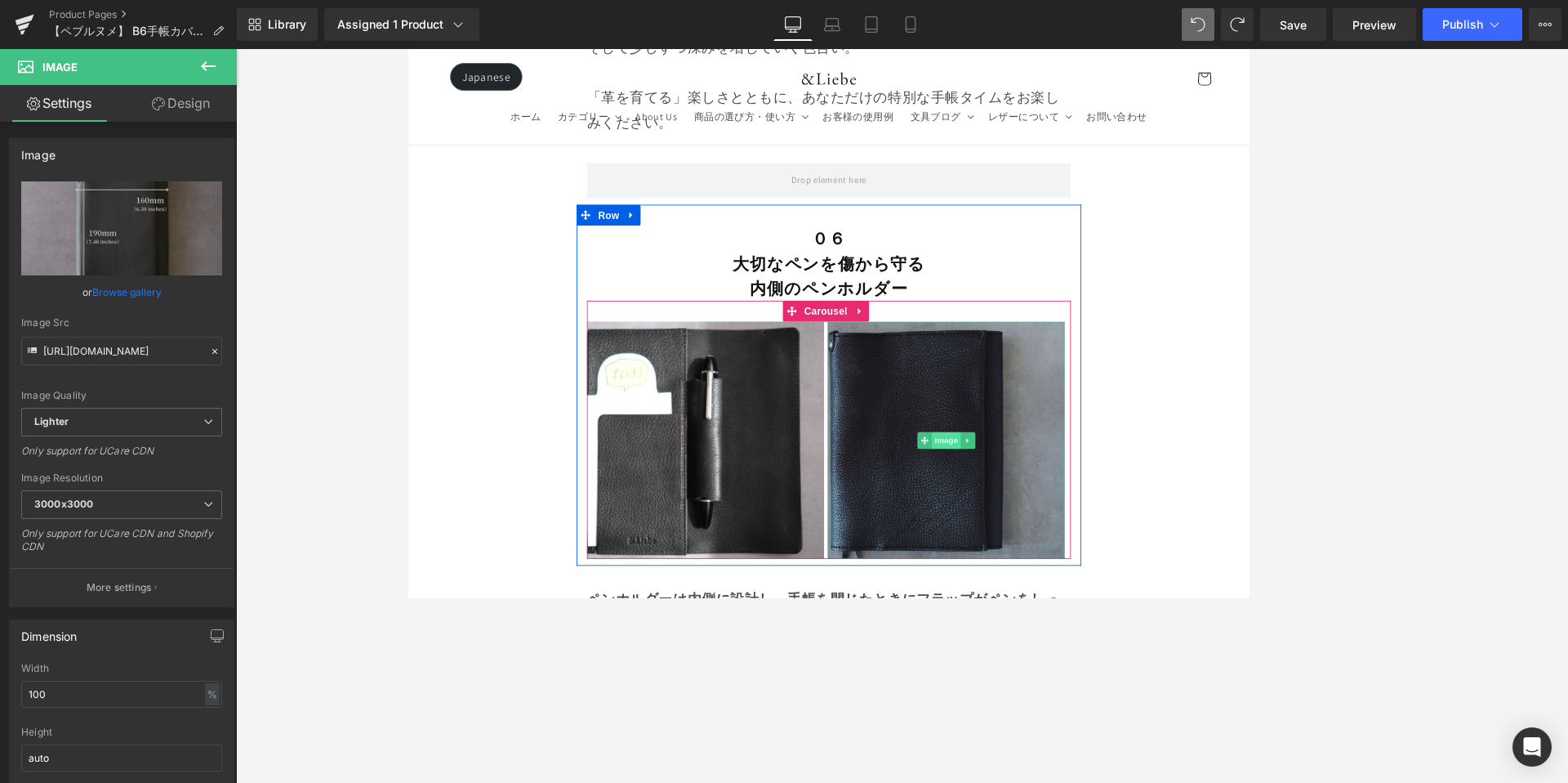
click at [1023, 499] on span "Image" at bounding box center [1040, 508] width 35 height 19
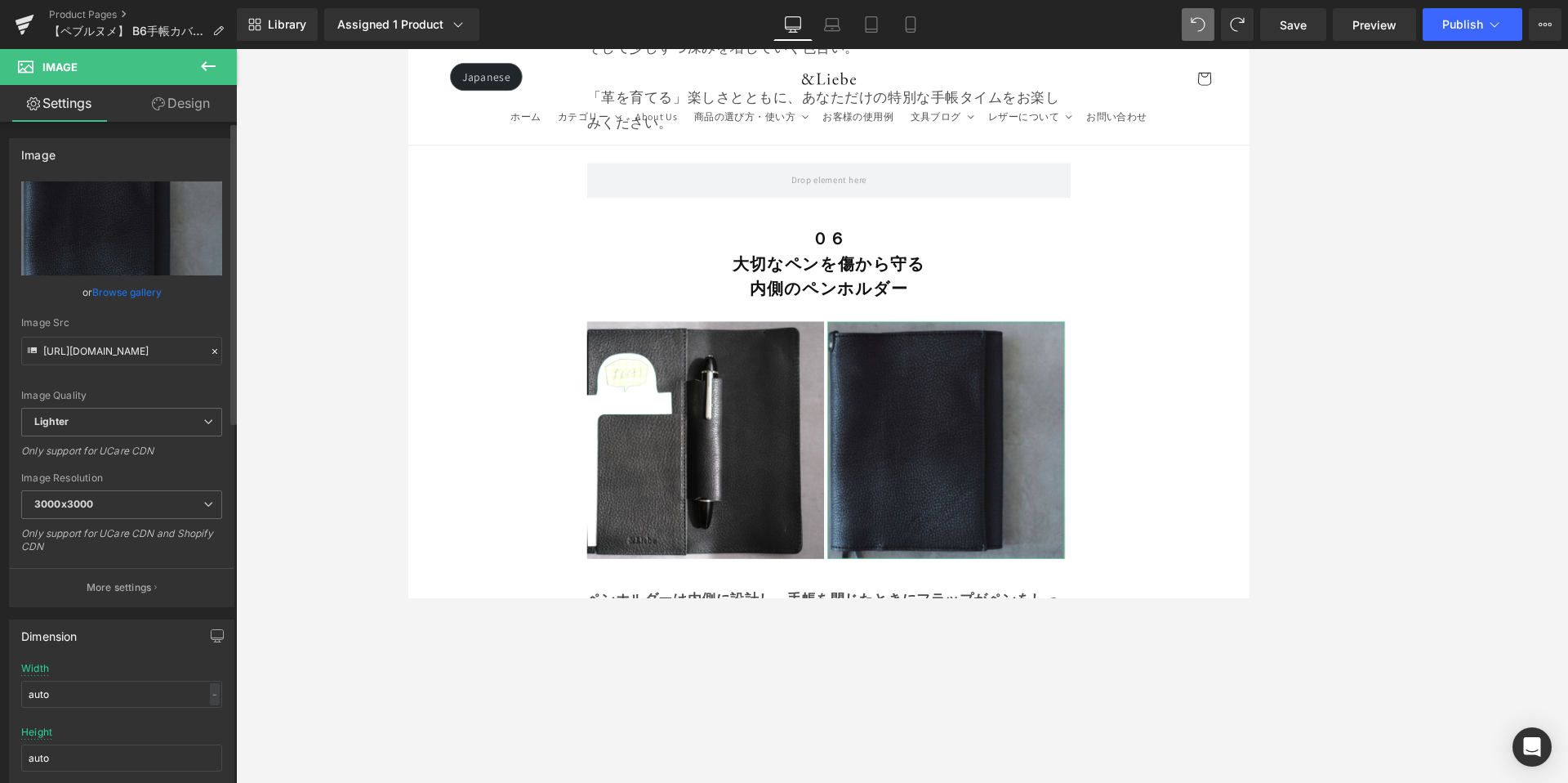
click at [110, 289] on link "Browse gallery" at bounding box center [127, 291] width 69 height 28
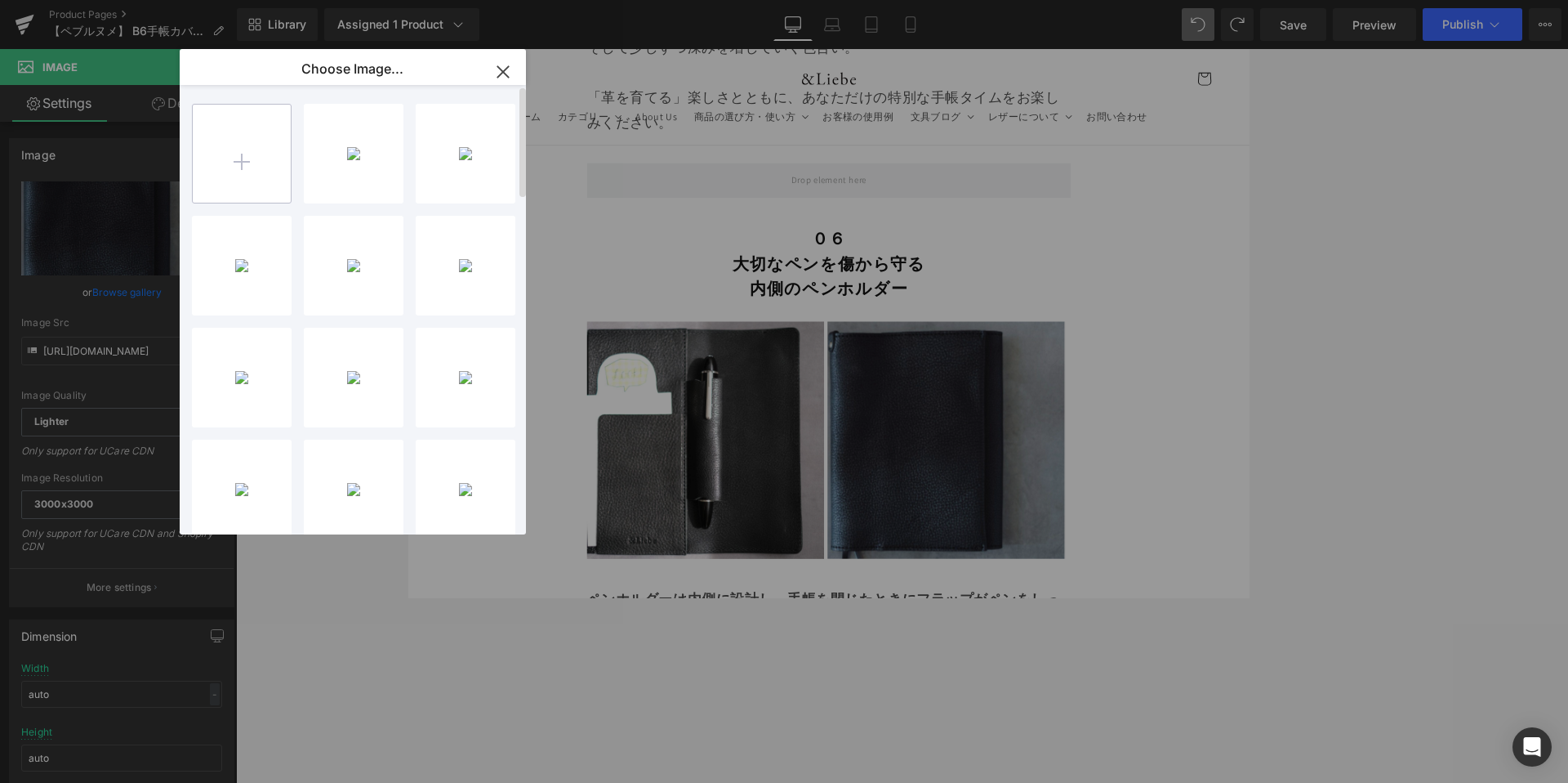
click at [224, 132] on input "file" at bounding box center [241, 153] width 98 height 98
type input "C:\fakepath\B6ペブル (2).jpg"
click at [363, 154] on span at bounding box center [349, 154] width 71 height 4
click at [361, 153] on div "B6ペブル... _2_.jpg 181.83 KB" at bounding box center [353, 153] width 100 height 100
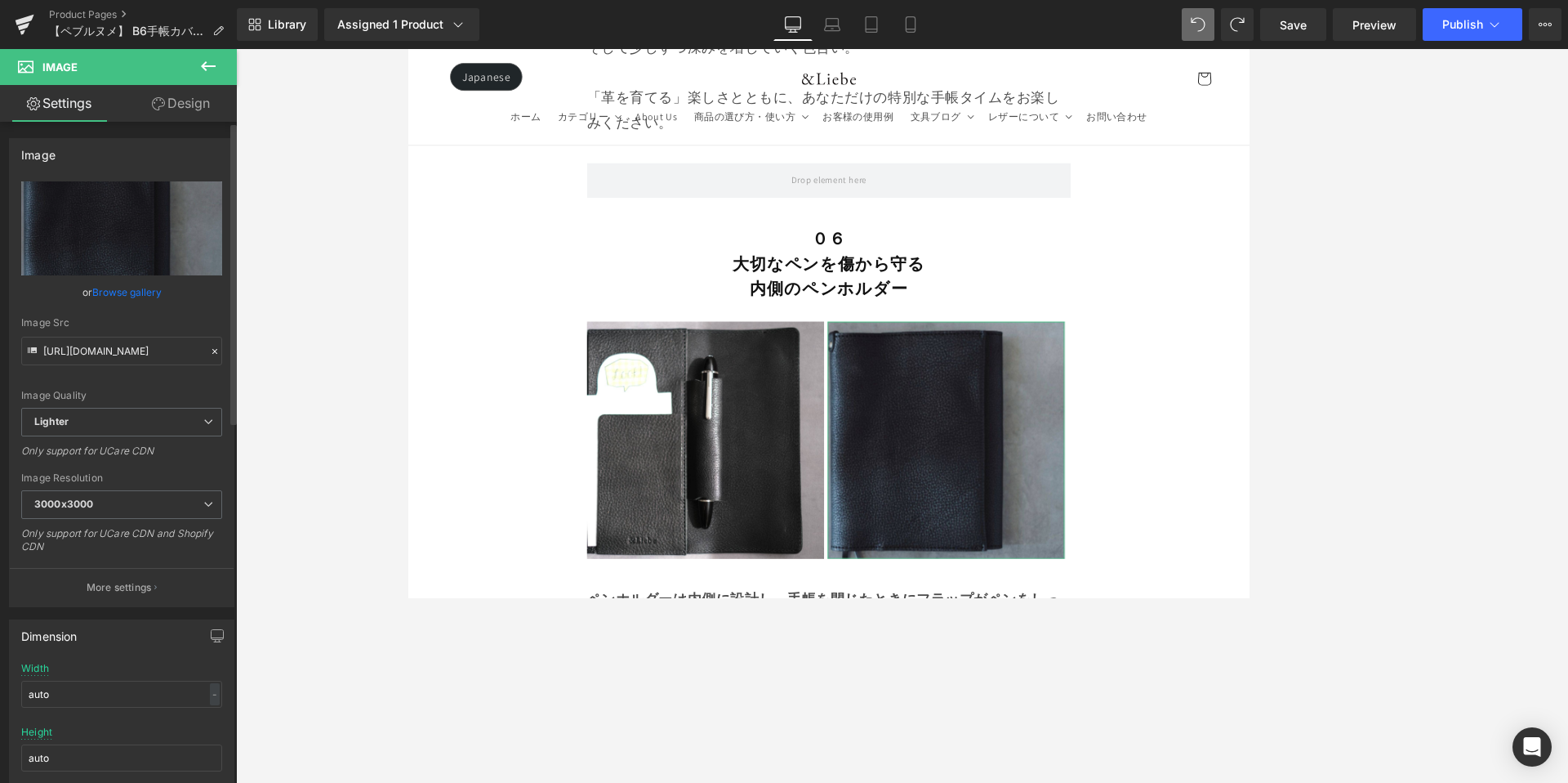
click at [124, 291] on link "Browse gallery" at bounding box center [127, 291] width 69 height 28
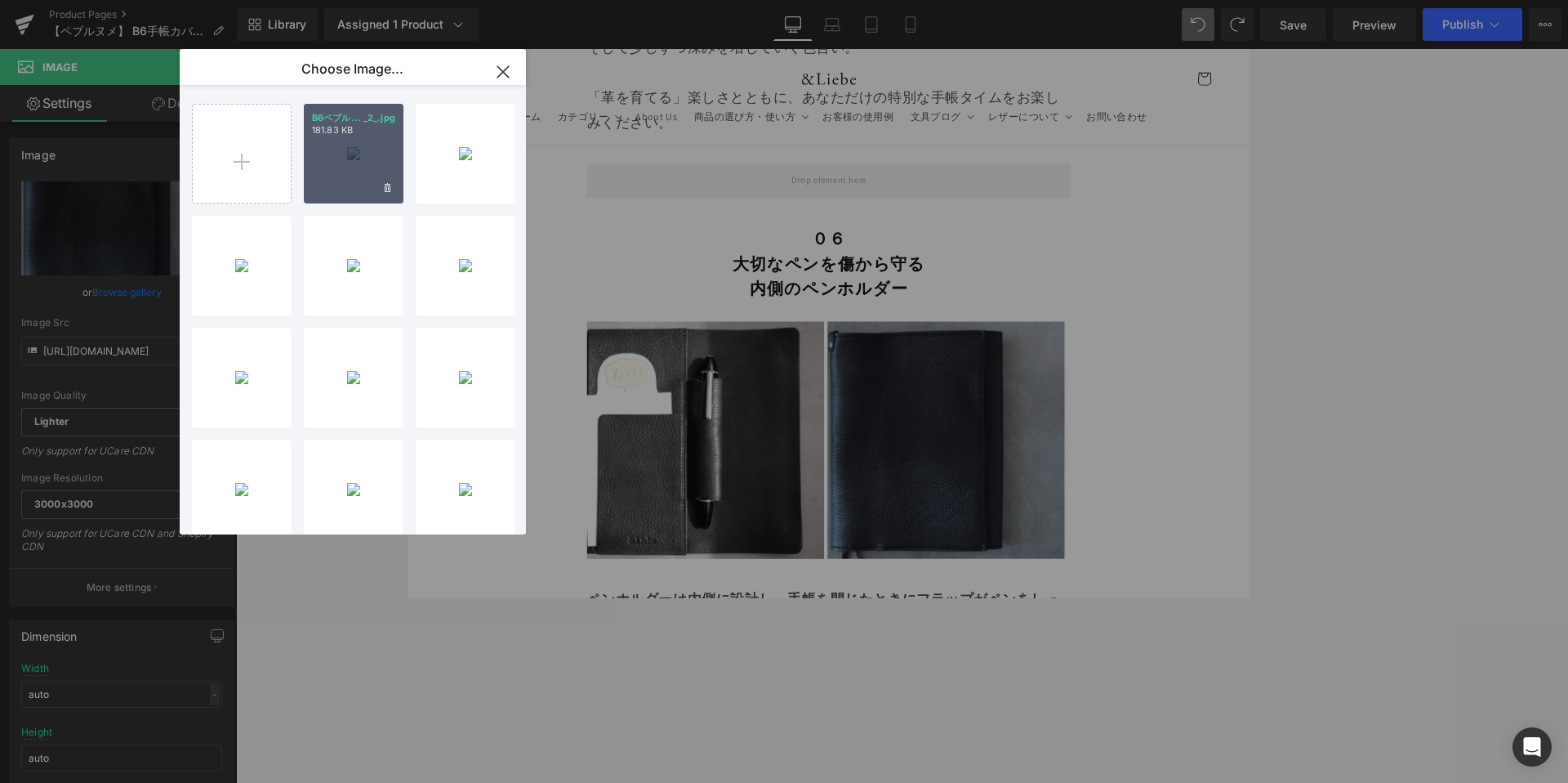
click at [329, 151] on div "B6ペブル... _2_.jpg 181.83 KB" at bounding box center [353, 153] width 100 height 100
type input "https://ucarecdn.com/e2787495-c570-41b0-85a2-b8b3bf1faf38/-/format/auto/-/previ…"
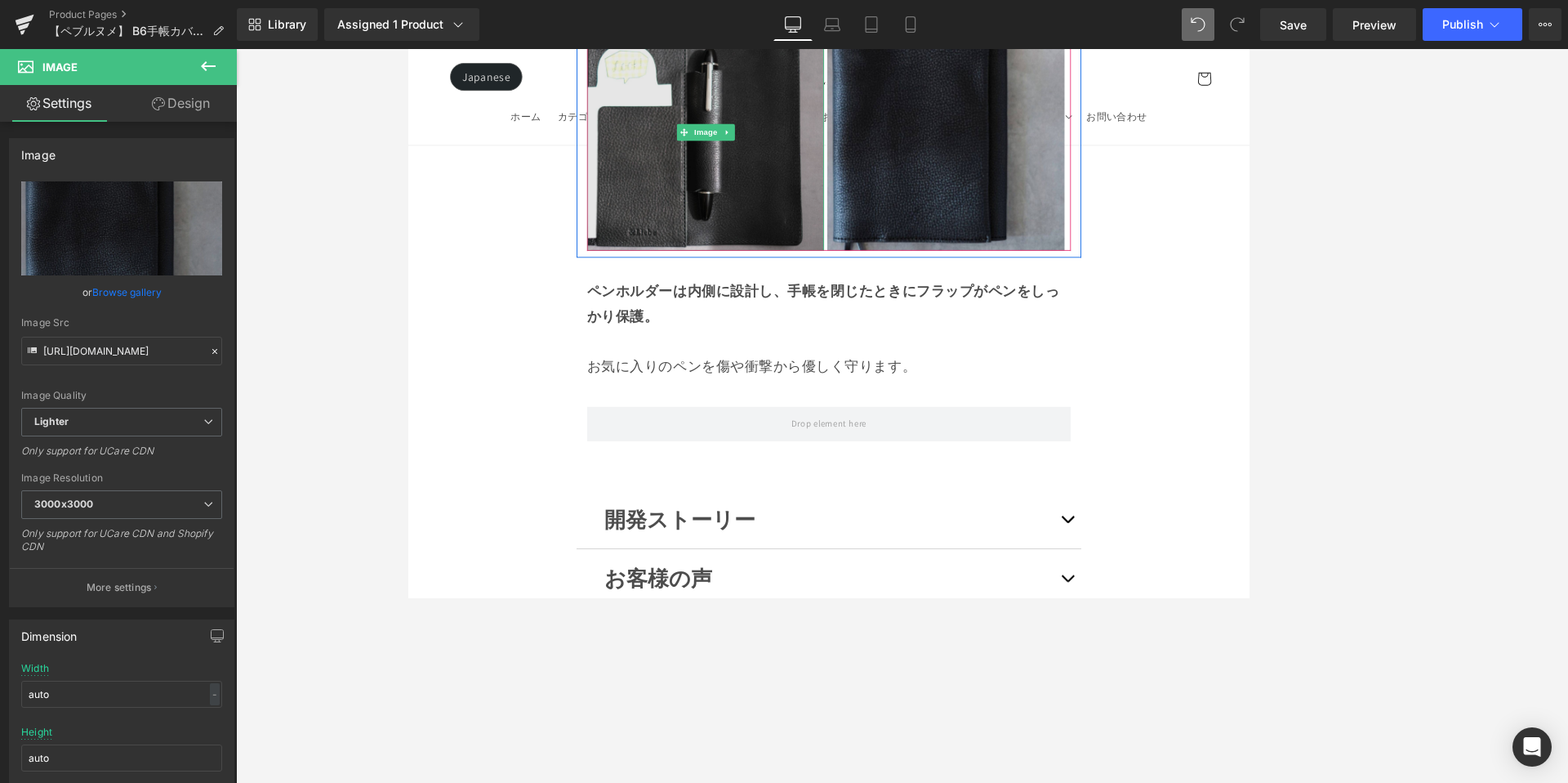
scroll to position [12251, 0]
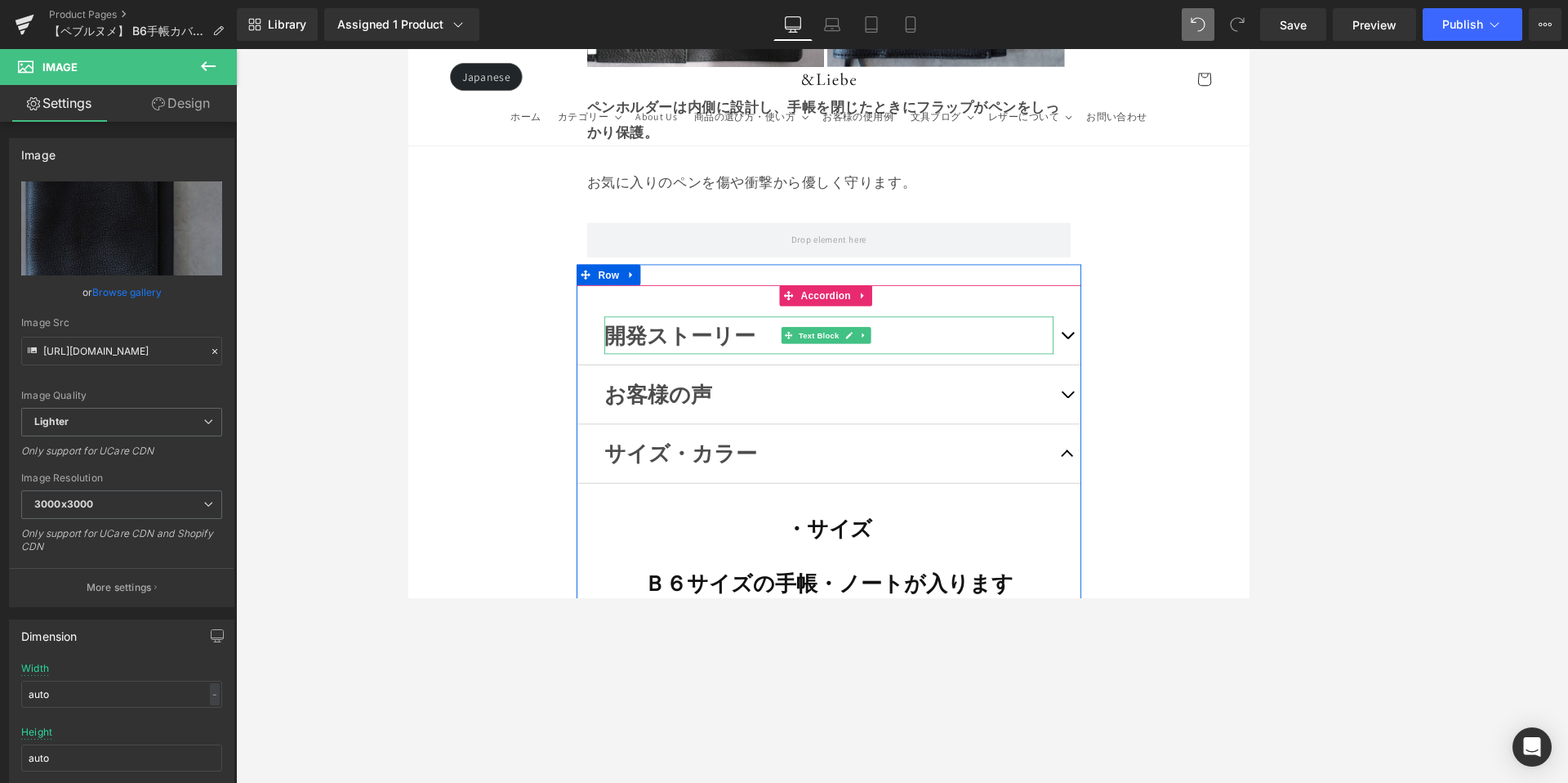
click at [762, 369] on strong "開発ストーリー" at bounding box center [726, 386] width 177 height 33
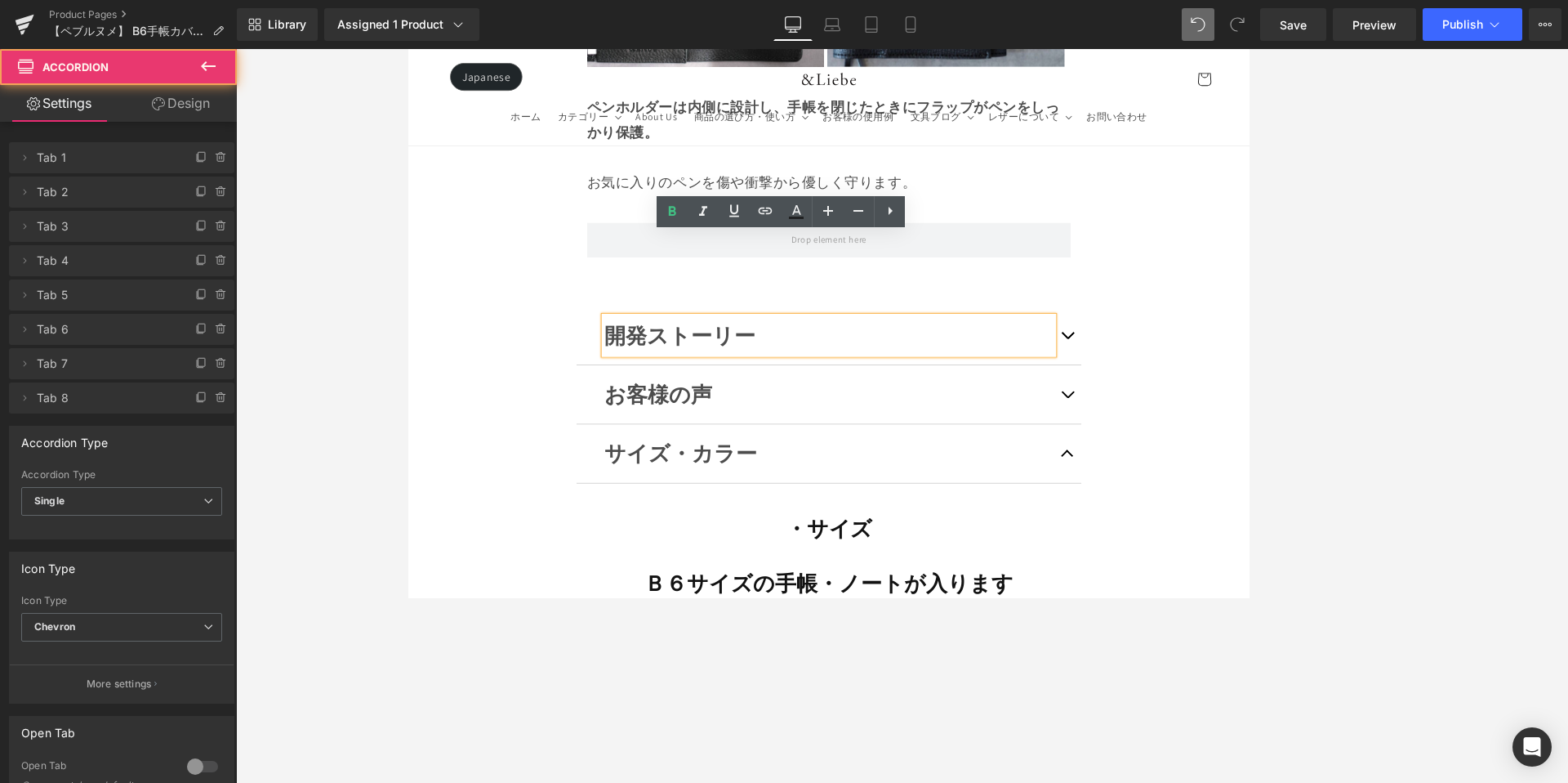
click at [1182, 390] on span "button" at bounding box center [1182, 390] width 0 height 0
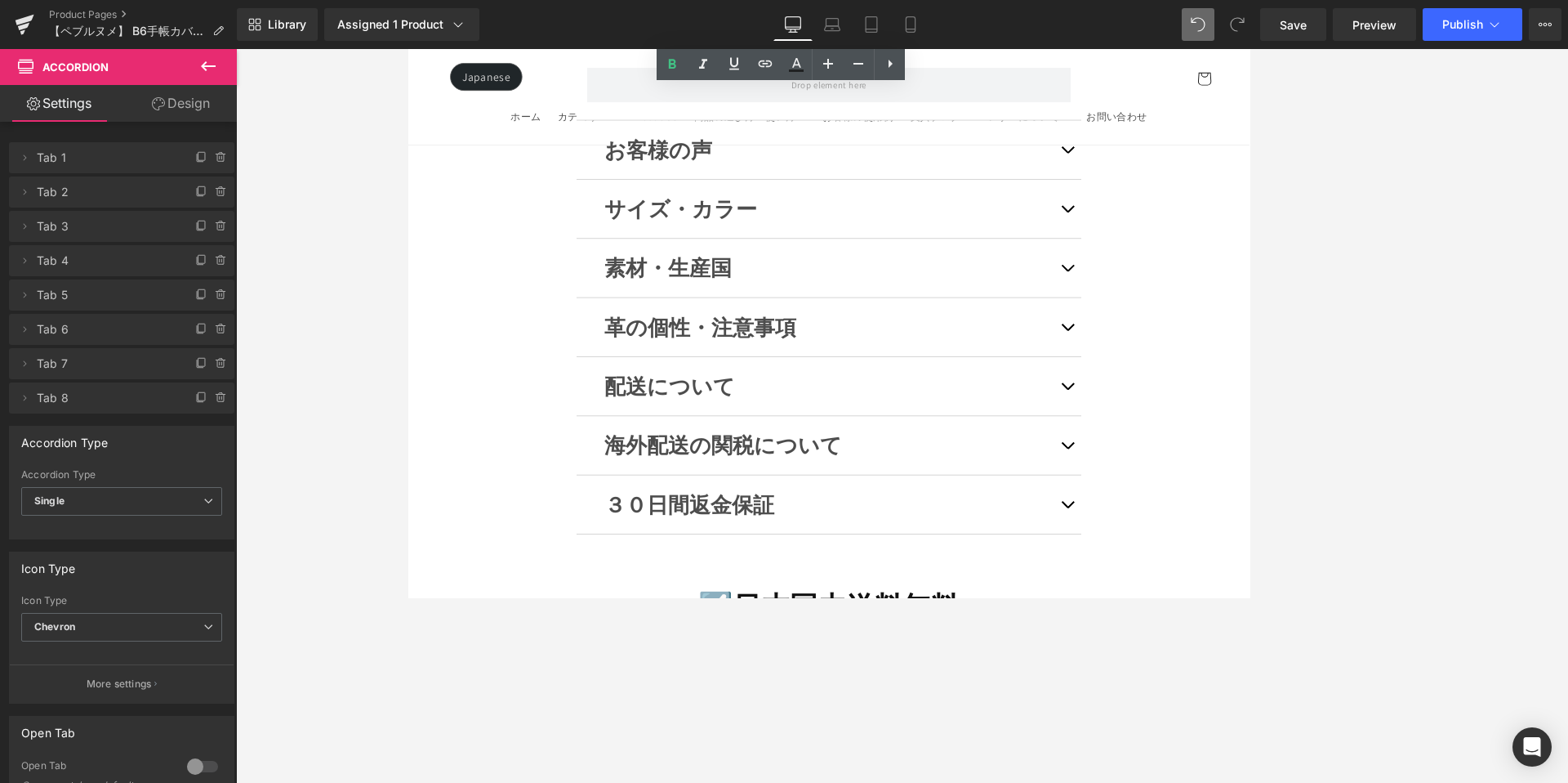
scroll to position [16036, 0]
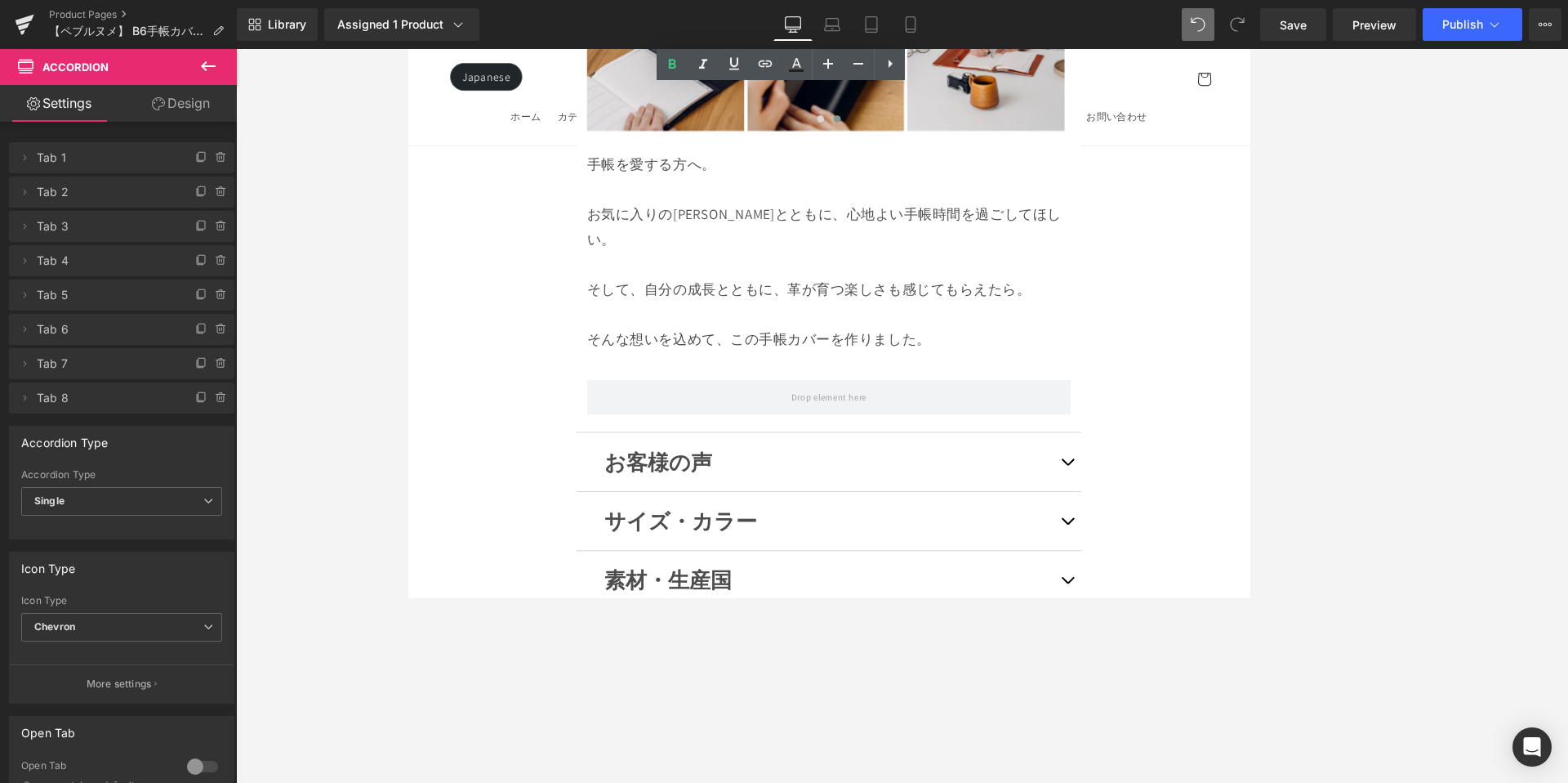
click at [1165, 499] on button "button" at bounding box center [1182, 533] width 33 height 69
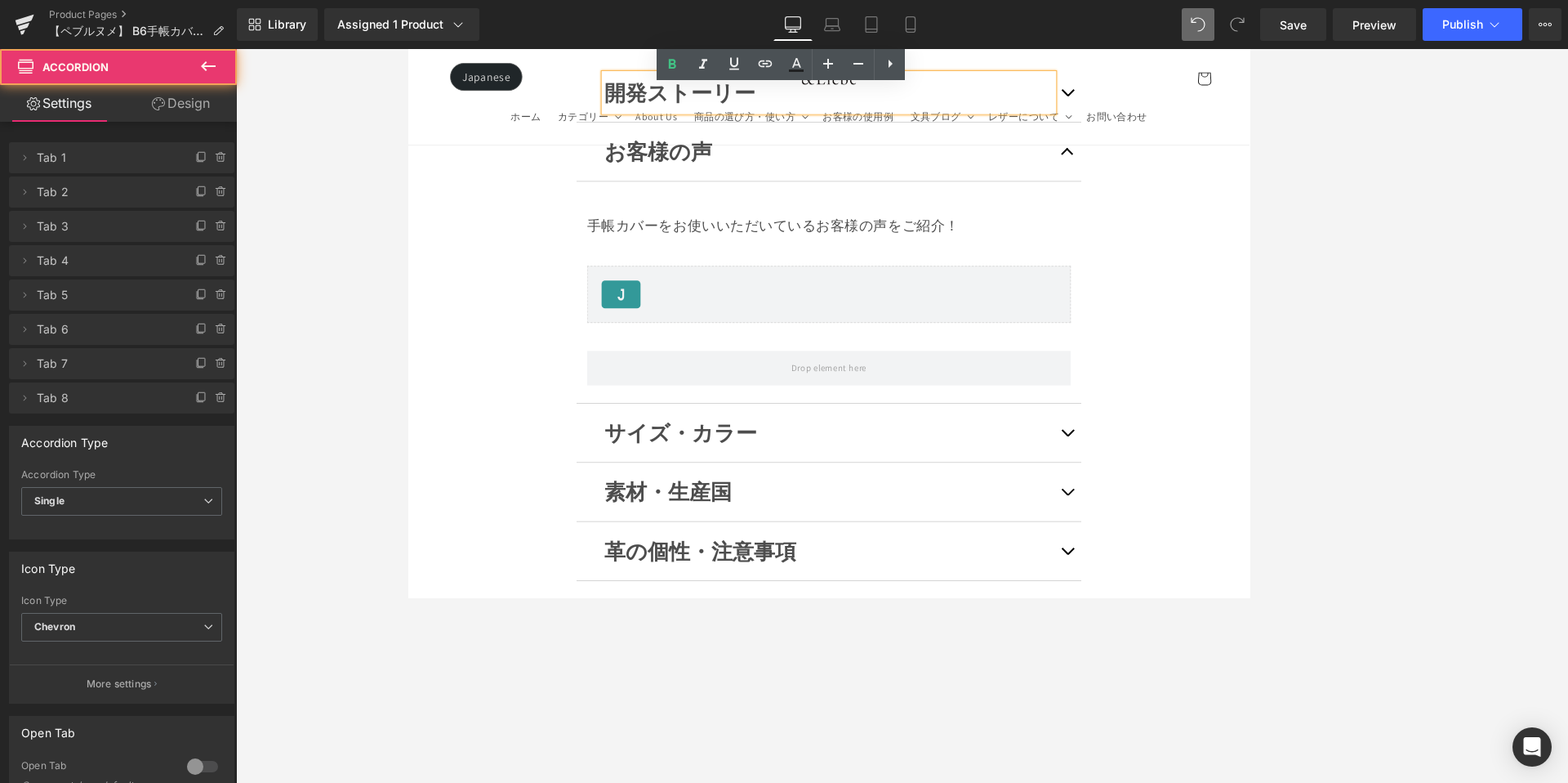
click at [1165, 466] on button "button" at bounding box center [1182, 500] width 33 height 69
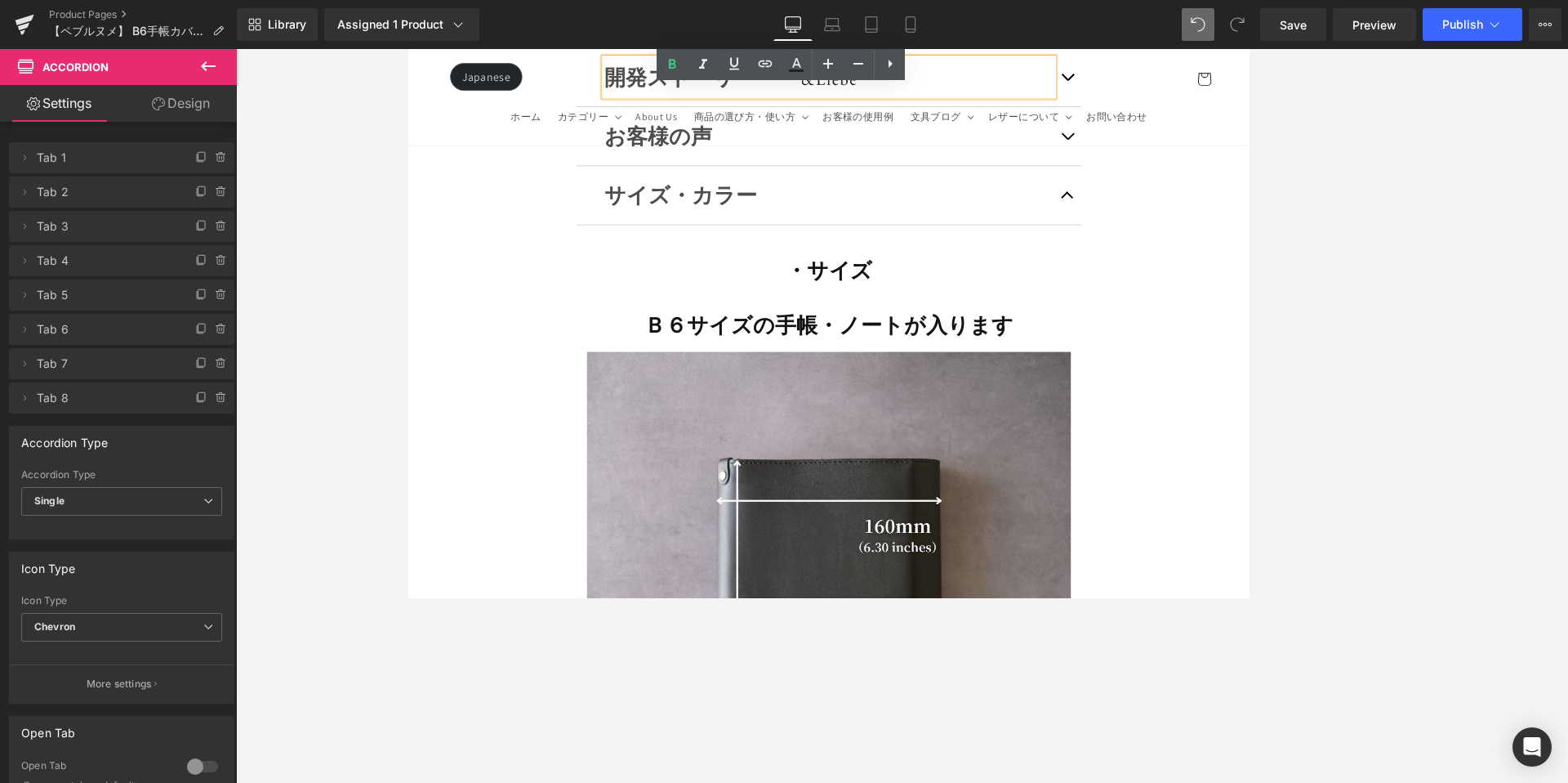
scroll to position [12778, 0]
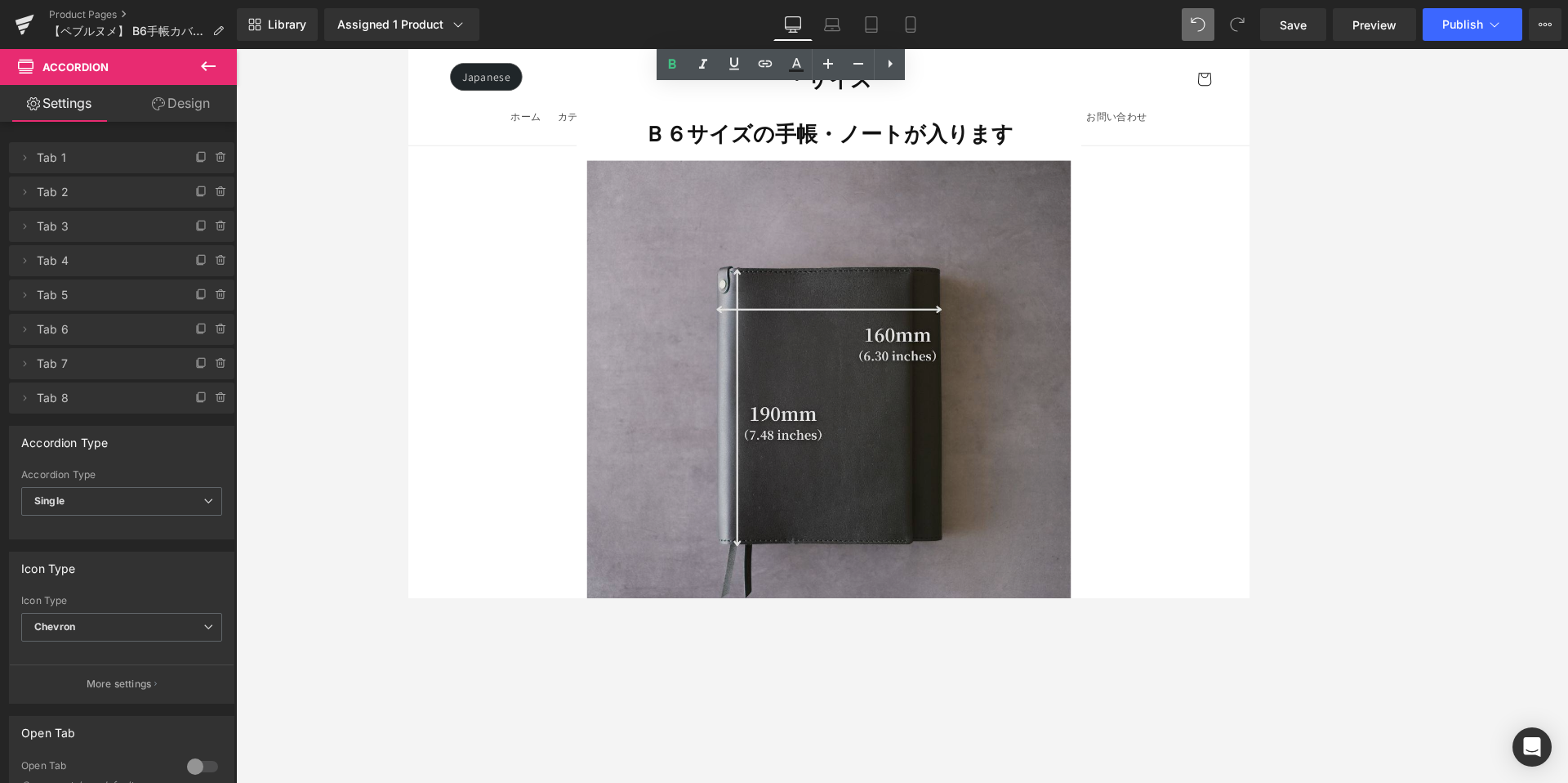
click at [1066, 385] on img at bounding box center [901, 465] width 568 height 568
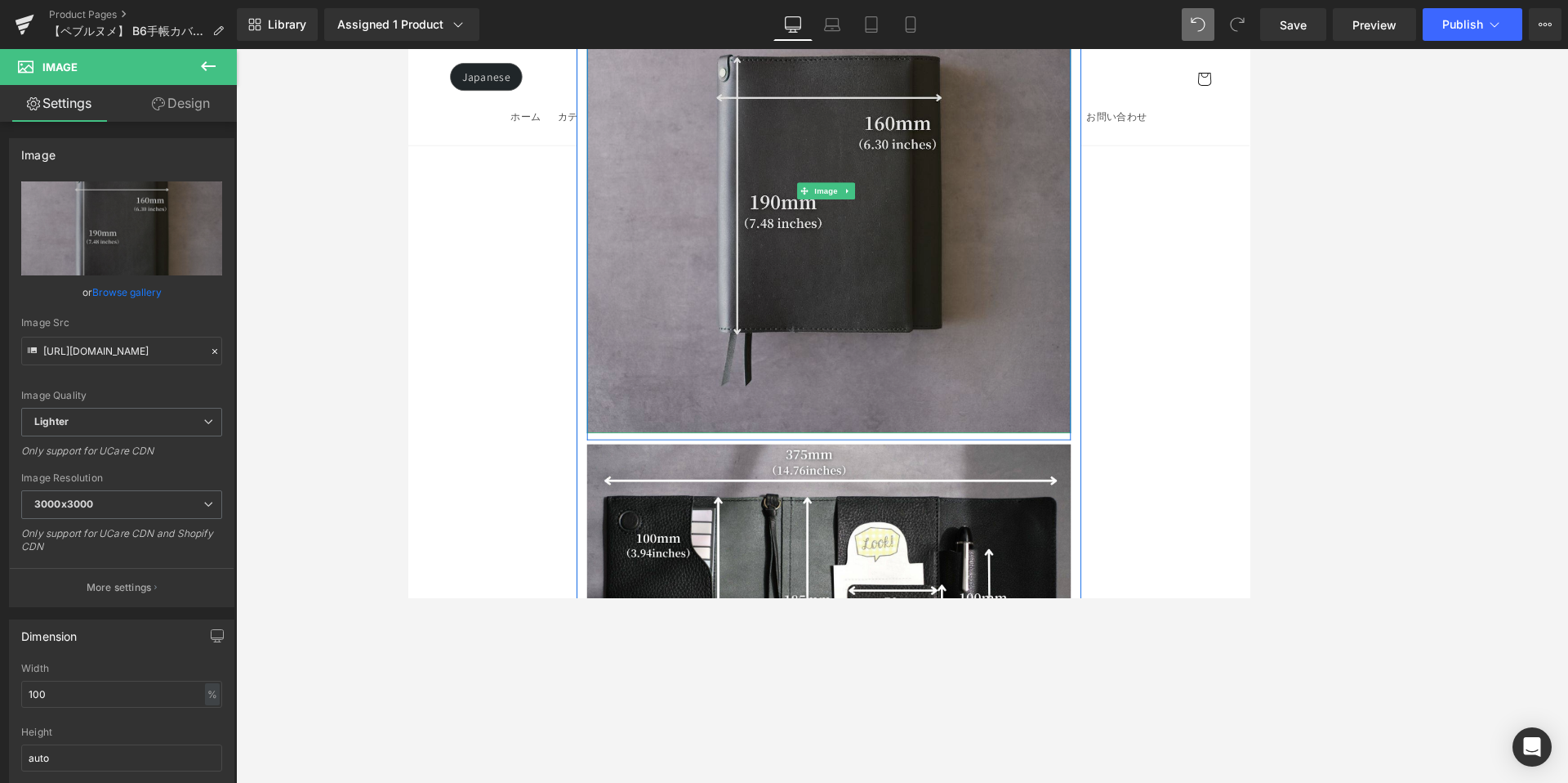
scroll to position [13056, 0]
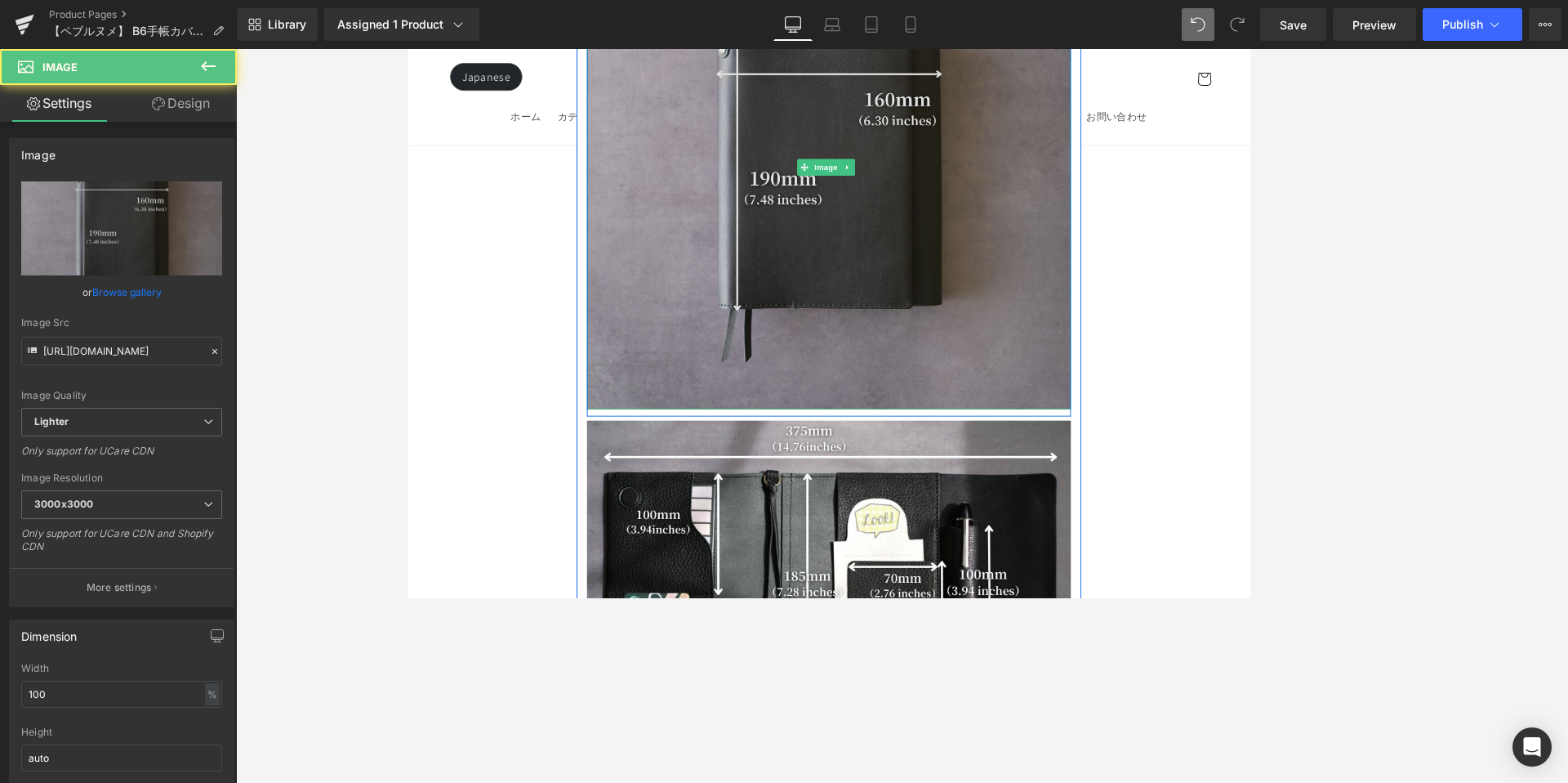
click at [732, 192] on img at bounding box center [901, 187] width 568 height 568
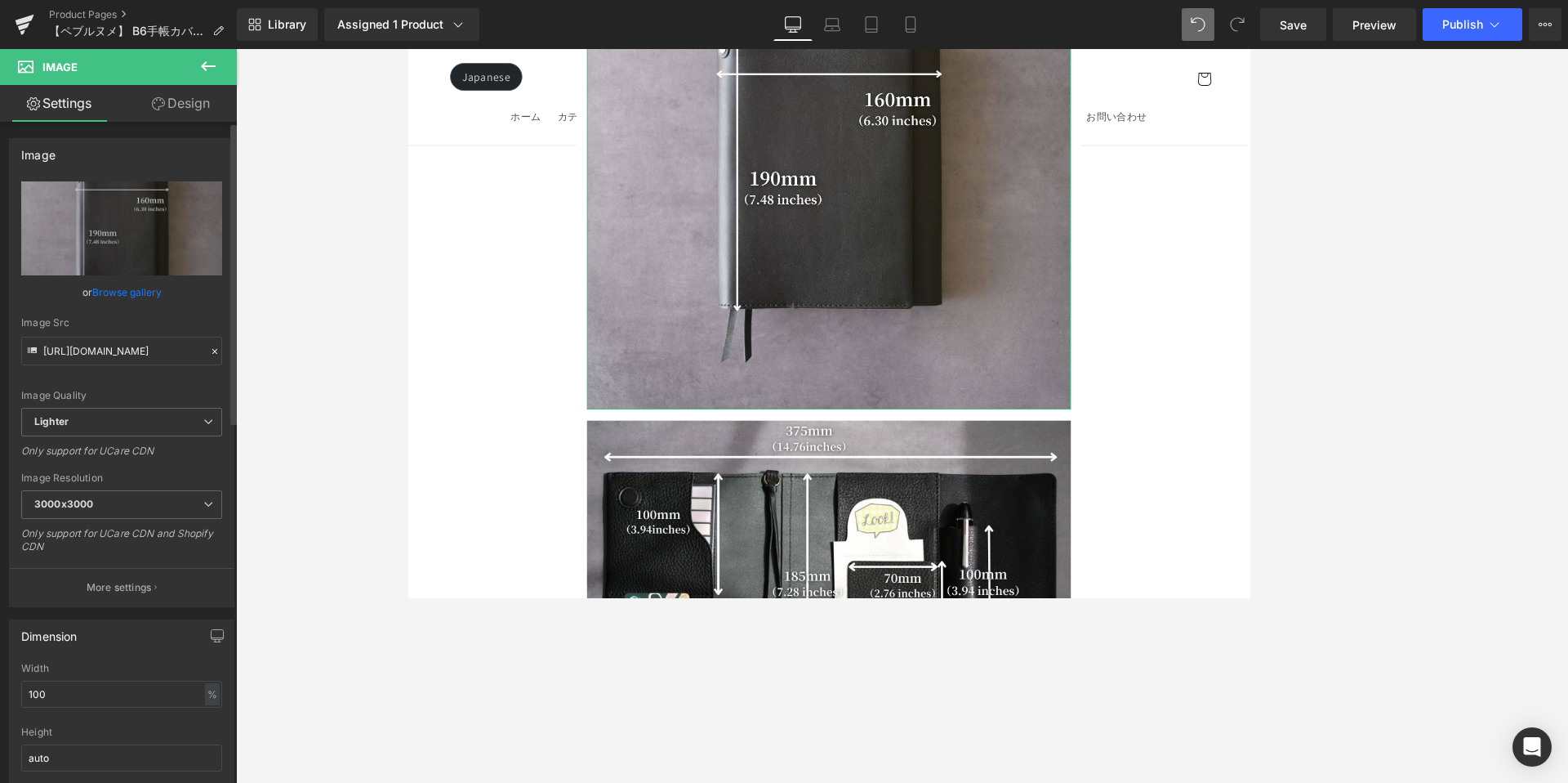
click at [150, 290] on link "Browse gallery" at bounding box center [127, 291] width 69 height 28
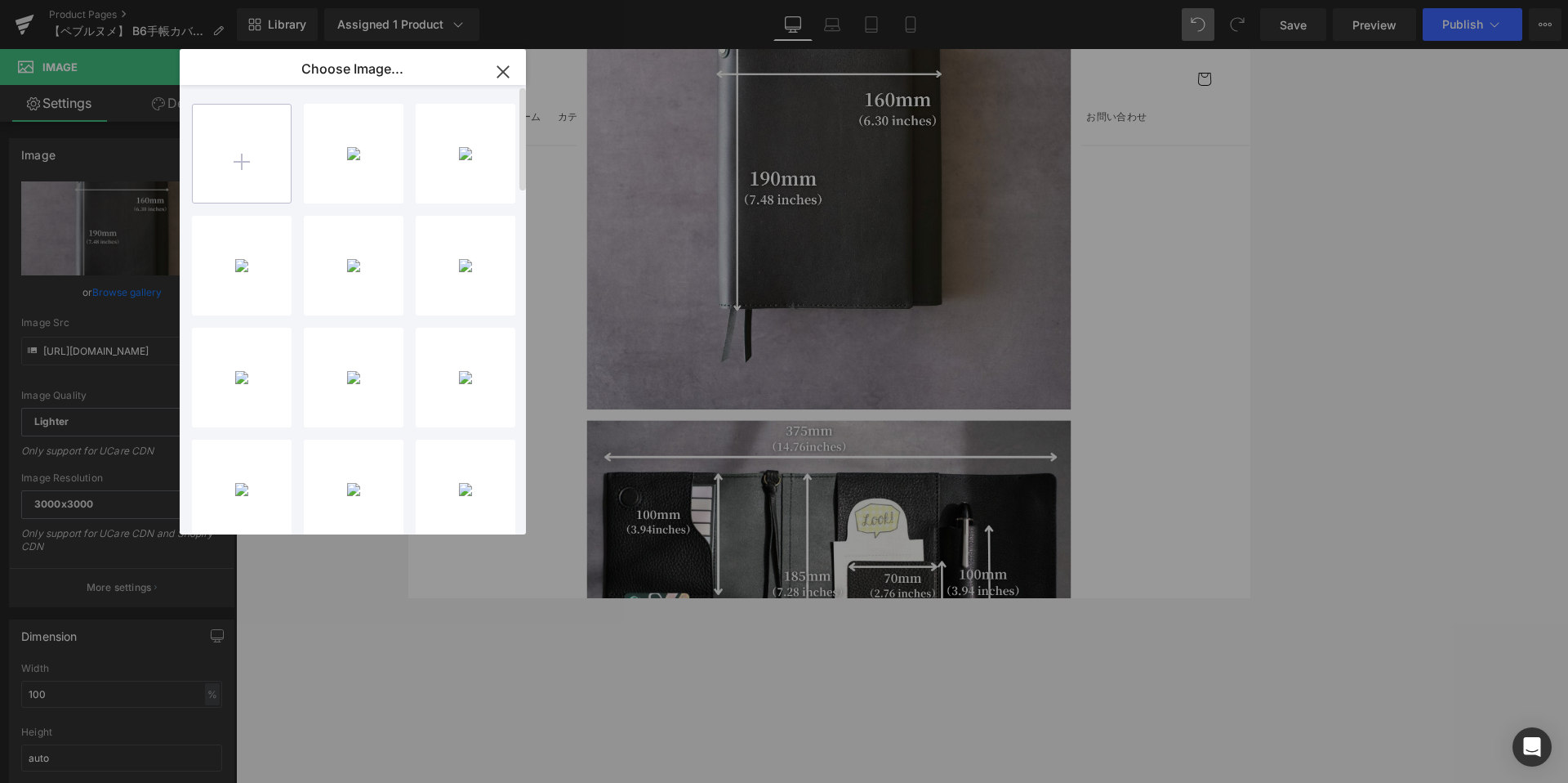
click at [237, 170] on input "file" at bounding box center [241, 153] width 98 height 98
type input "C:\fakepath\手帳カバーB6LP.jpg"
click at [331, 147] on p "157.80 KB" at bounding box center [353, 142] width 83 height 12
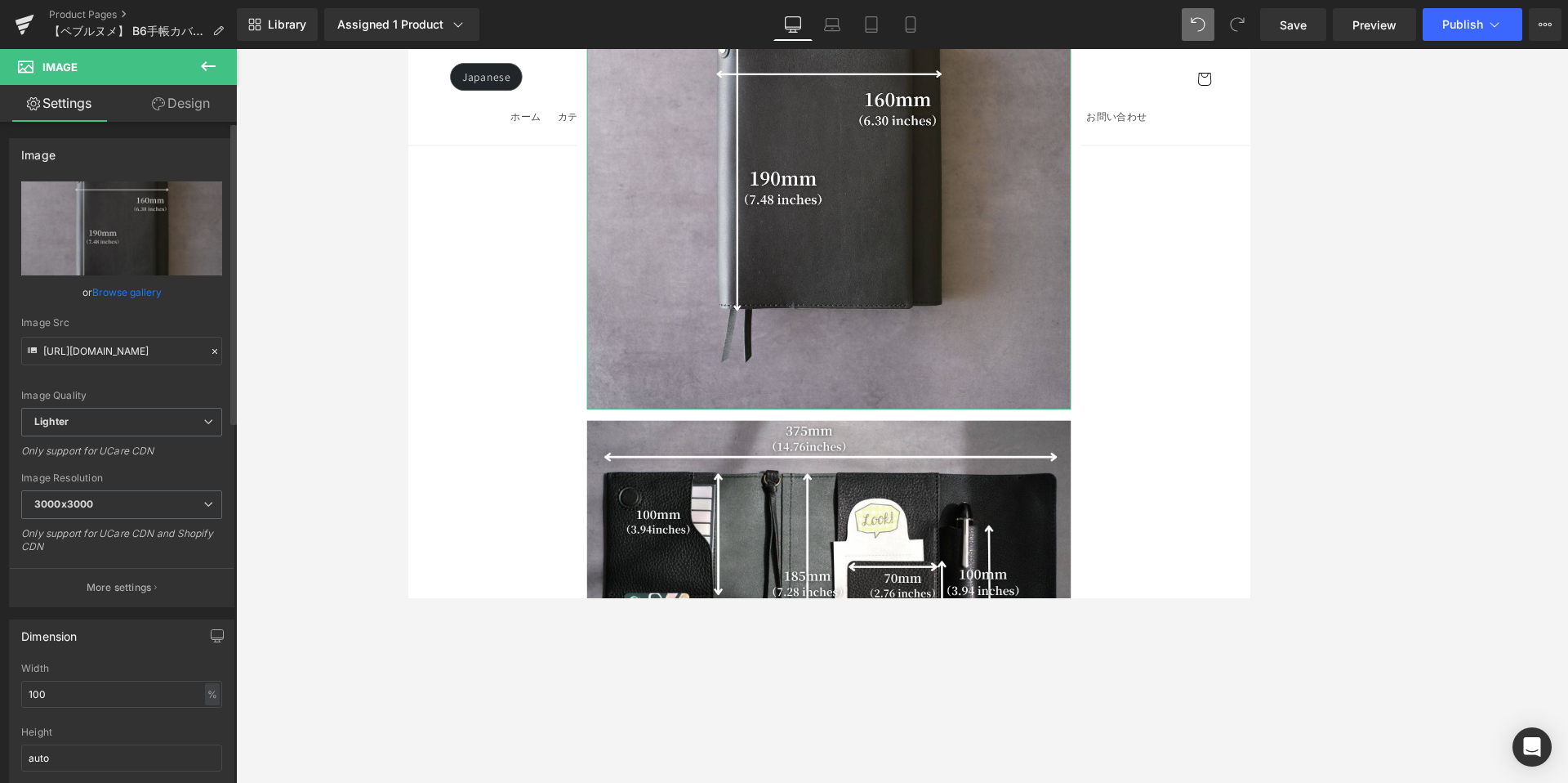
click at [127, 296] on link "Browse gallery" at bounding box center [127, 291] width 69 height 28
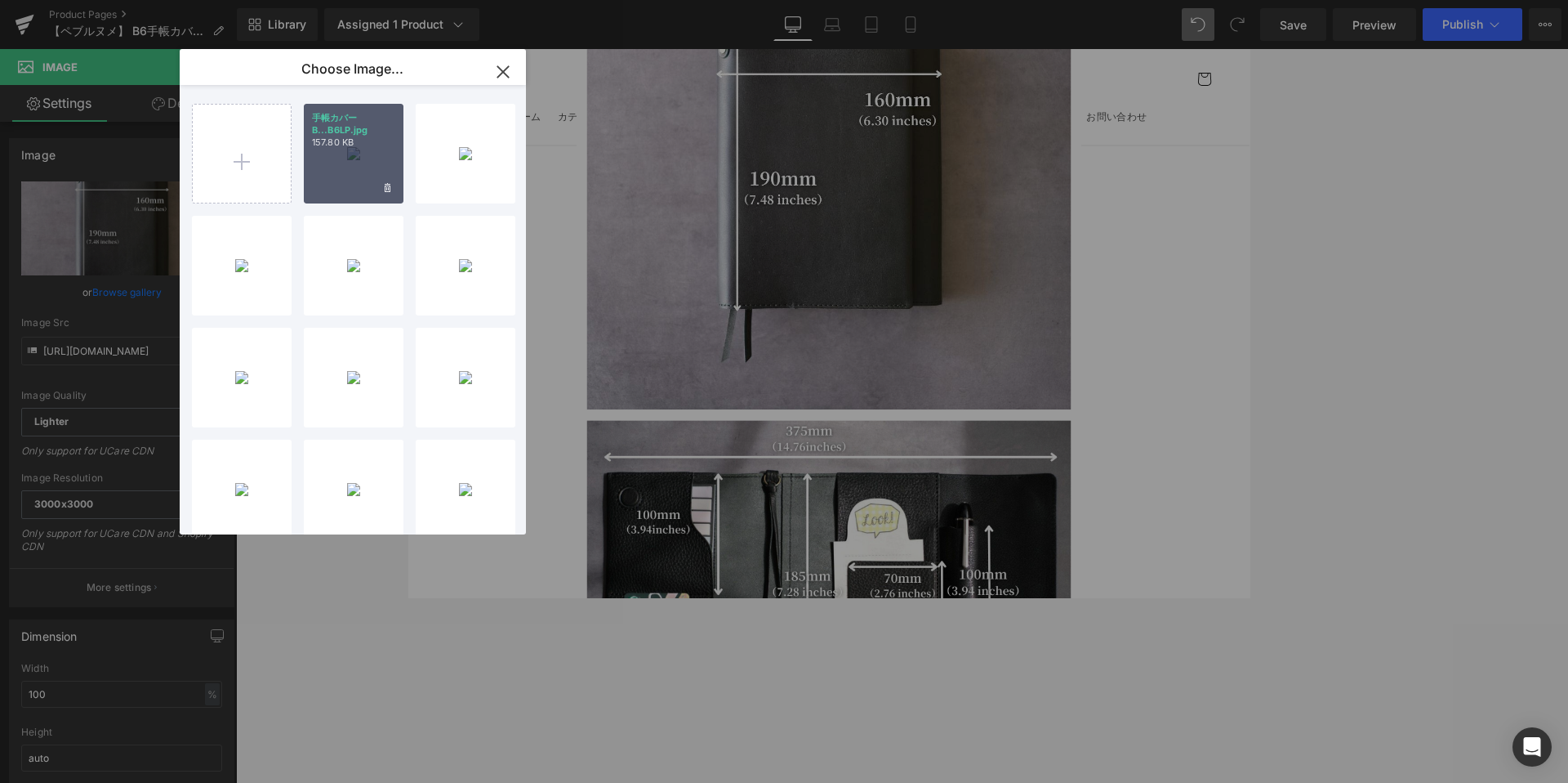
click at [352, 141] on p "157.80 KB" at bounding box center [353, 142] width 83 height 12
type input "[URL][DOMAIN_NAME]"
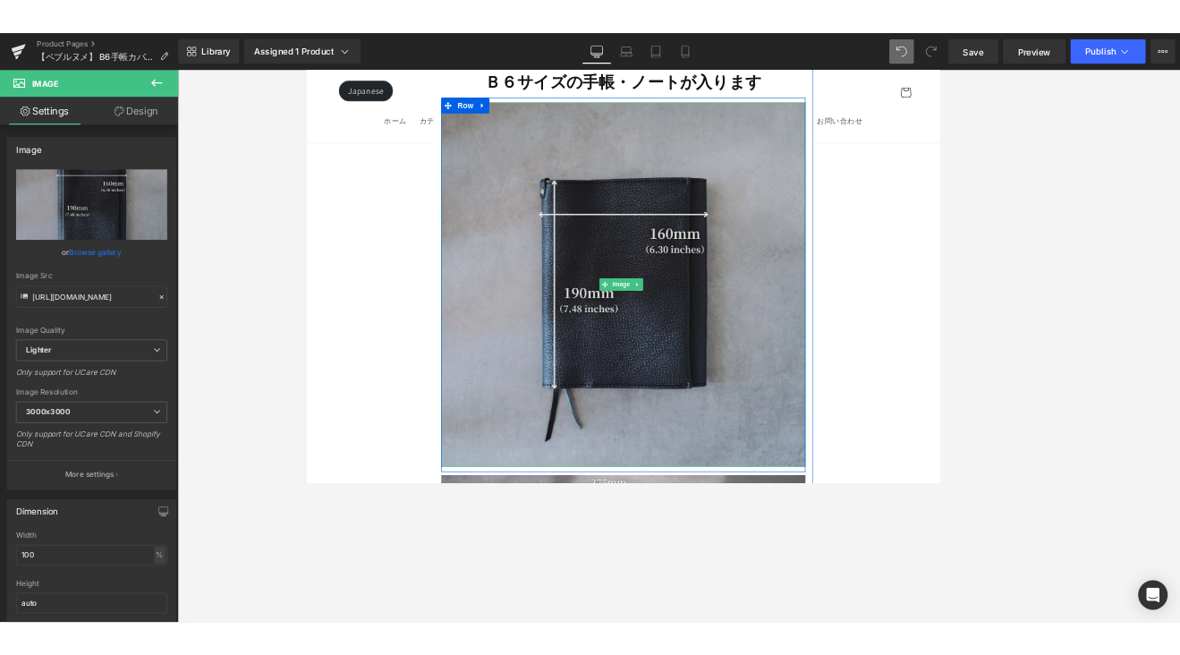
scroll to position [13991, 0]
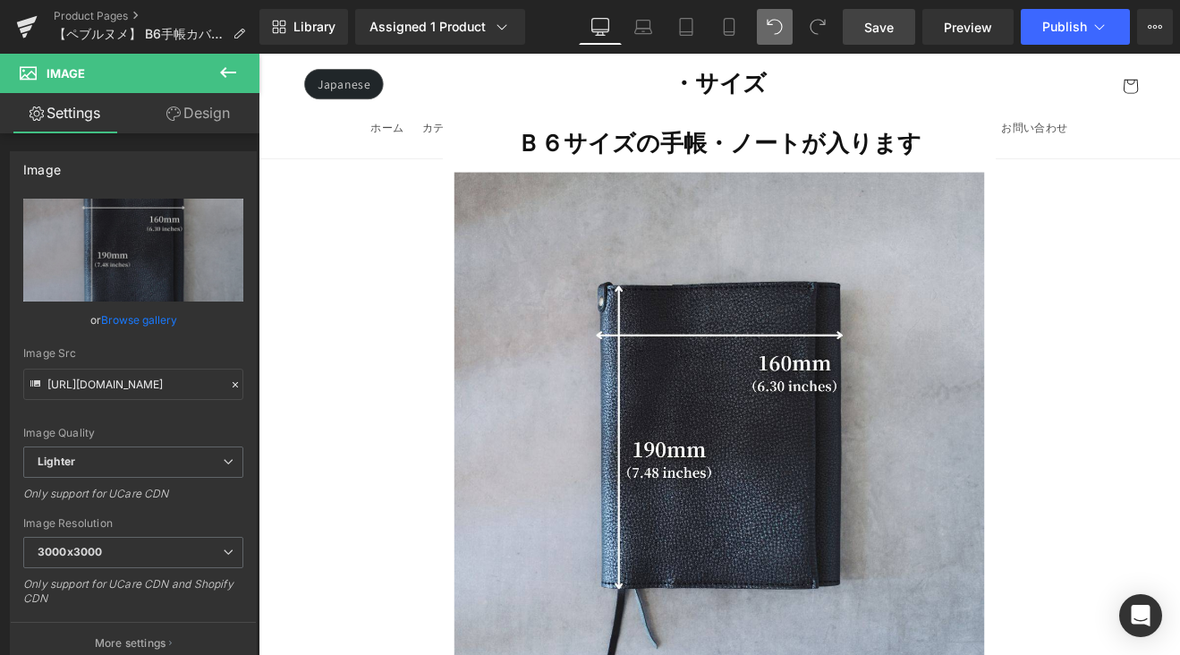
click at [871, 30] on span "Save" at bounding box center [879, 27] width 30 height 19
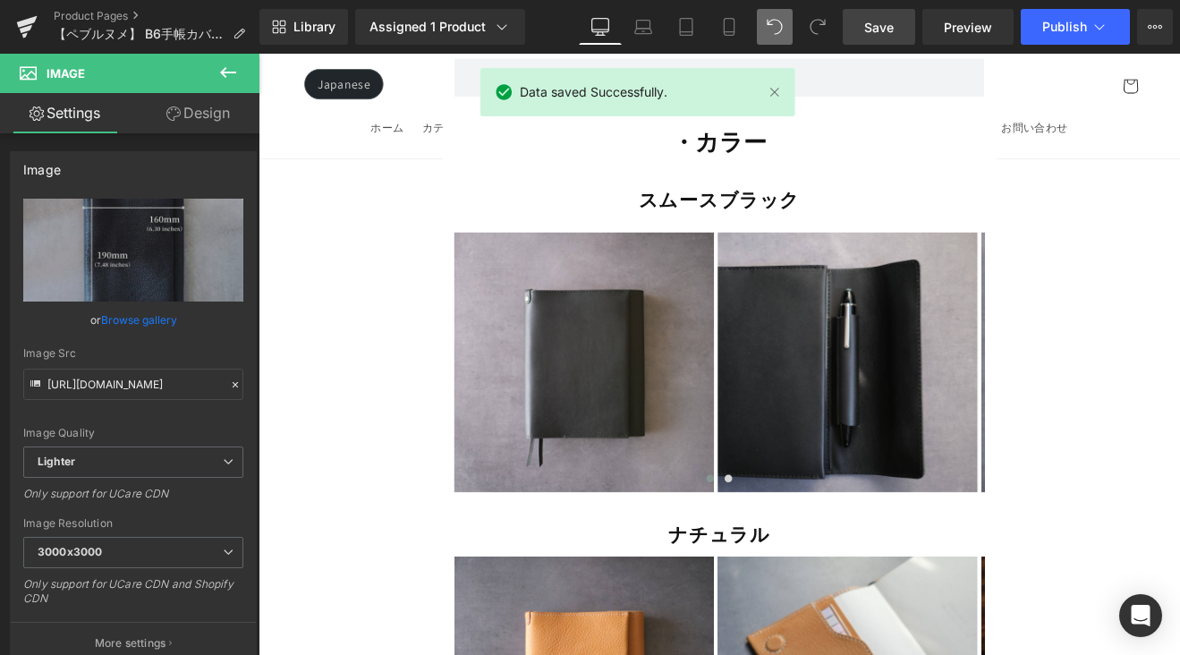
scroll to position [15107, 0]
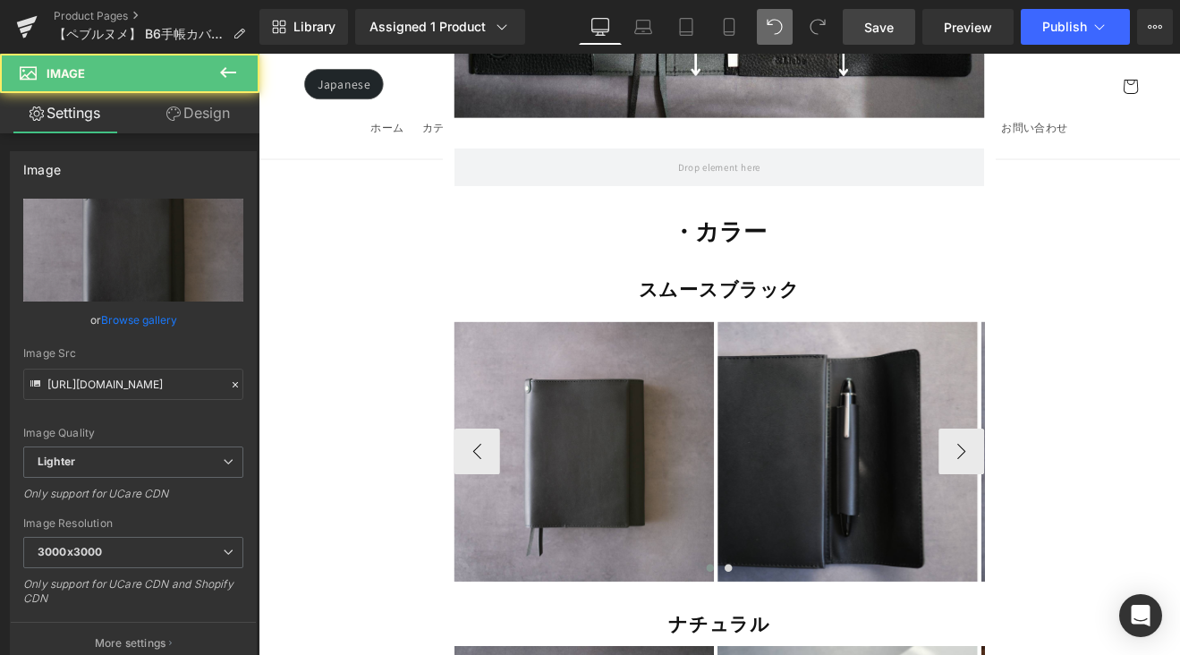
click at [667, 401] on div "Image" at bounding box center [640, 520] width 305 height 305
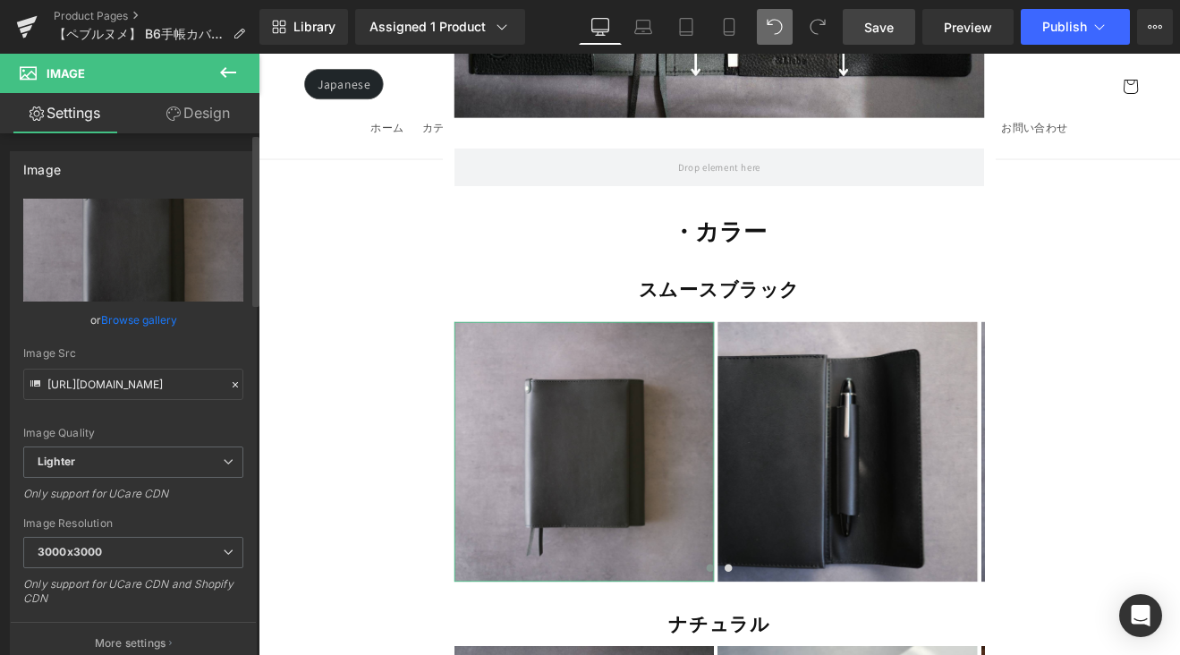
click at [157, 322] on link "Browse gallery" at bounding box center [139, 319] width 76 height 31
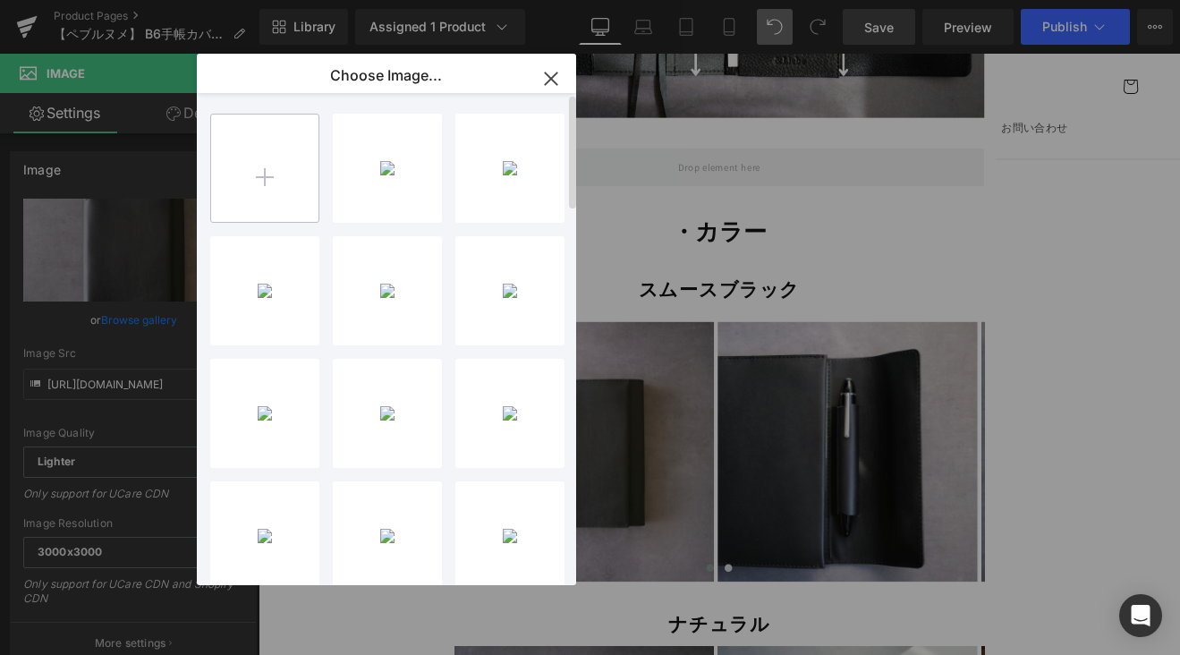
click at [271, 174] on input "file" at bounding box center [264, 167] width 107 height 107
type input "C:\fakepath\761F3E7E-A4C8-4C8E-98EA-5508433C4E0E-50591-00000CF52AE79CBC_VSCO 2 …"
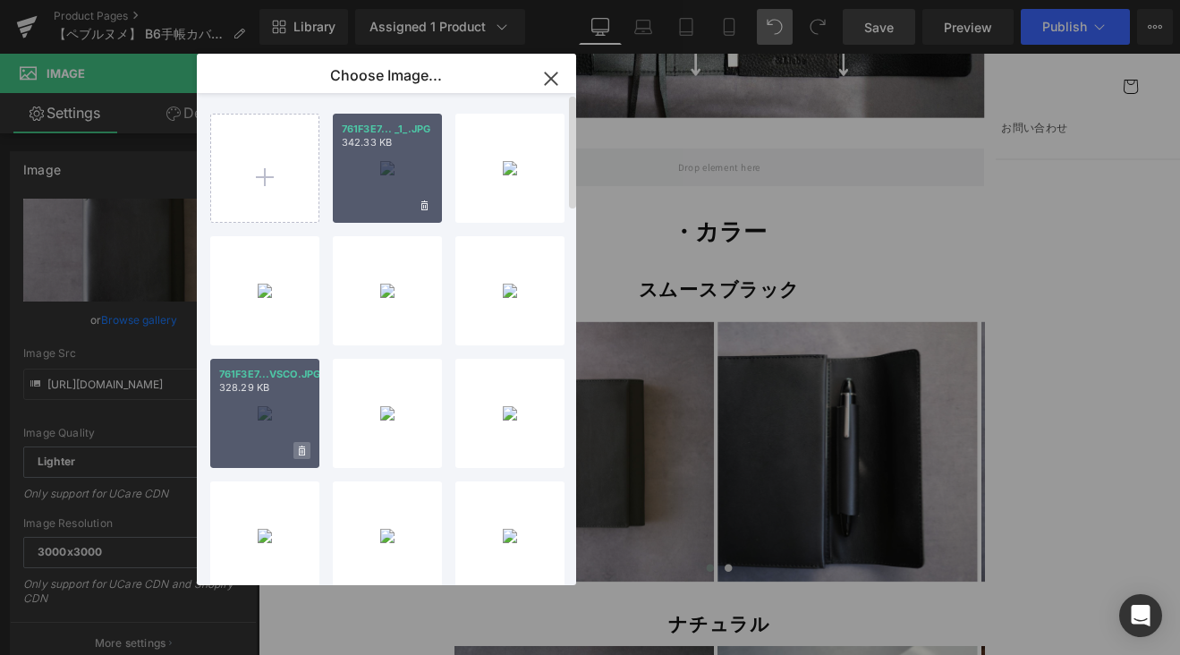
click at [302, 455] on icon at bounding box center [302, 451] width 6 height 12
click at [244, 445] on span "Yes" at bounding box center [241, 450] width 45 height 19
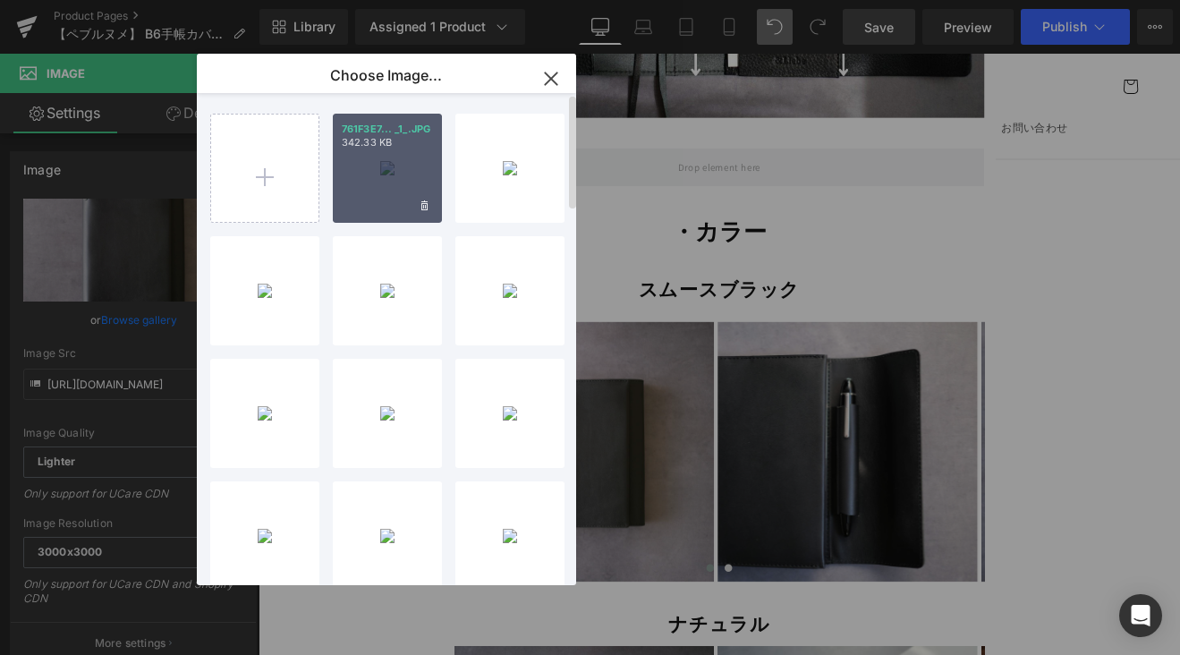
click at [355, 174] on div "761F3E7... _1_.JPG 342.33 KB" at bounding box center [387, 168] width 109 height 109
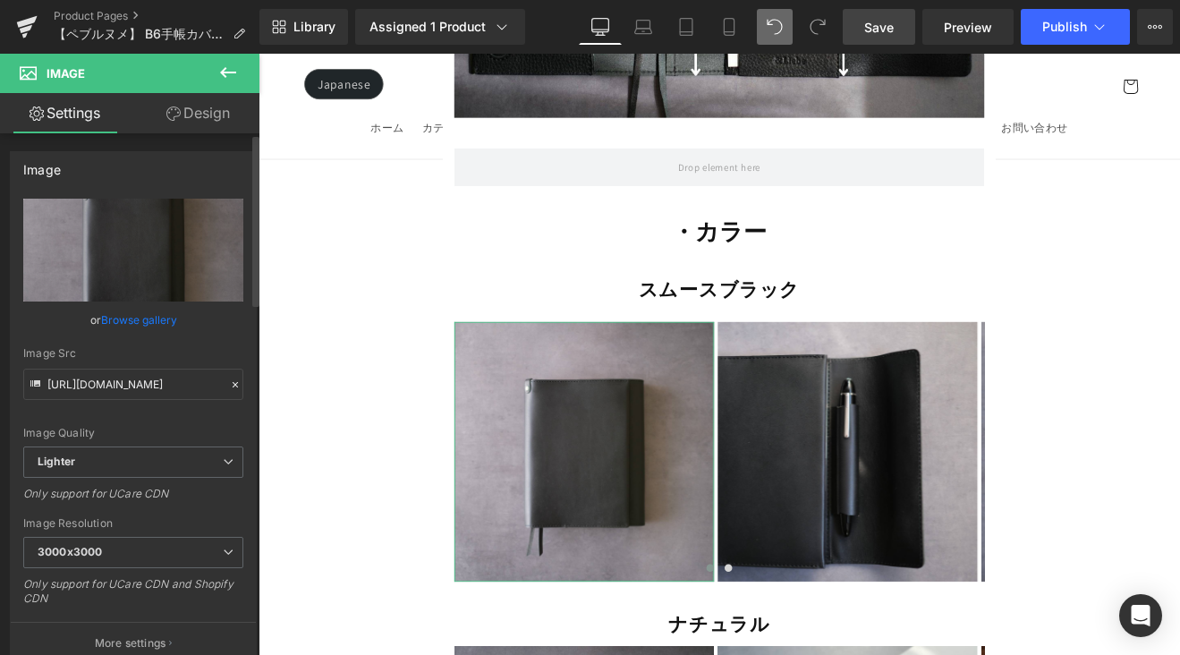
click at [144, 317] on link "Browse gallery" at bounding box center [139, 319] width 76 height 31
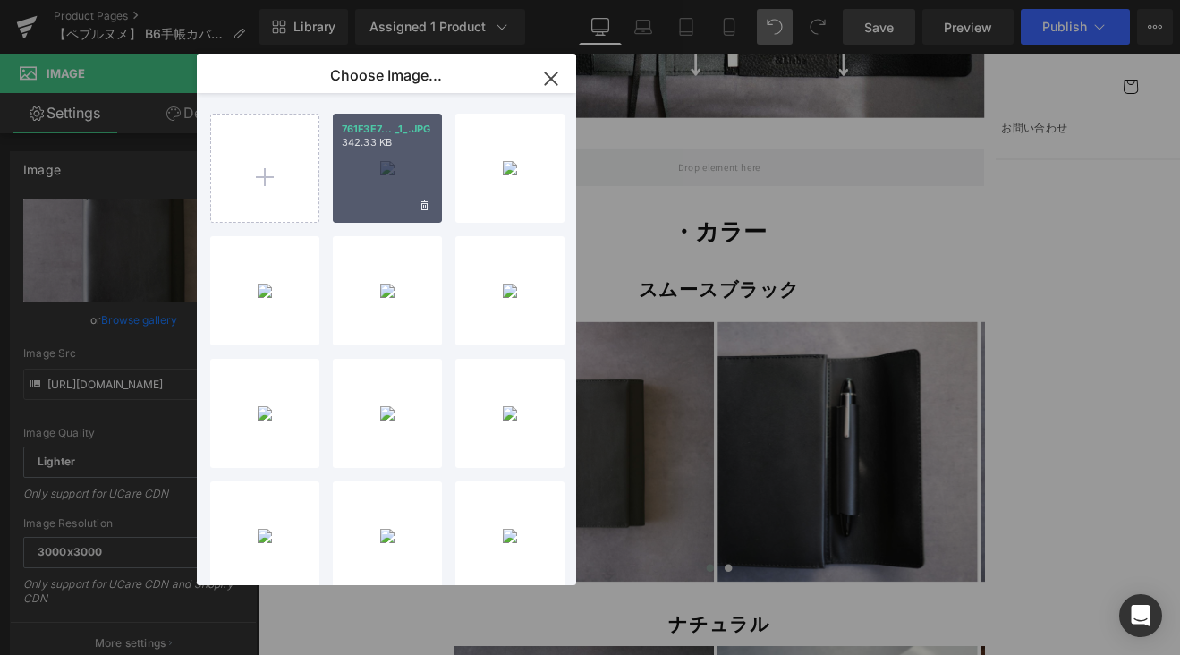
click at [384, 174] on div "761F3E7... _1_.JPG 342.33 KB" at bounding box center [387, 168] width 109 height 109
type input "[URL][DOMAIN_NAME]"
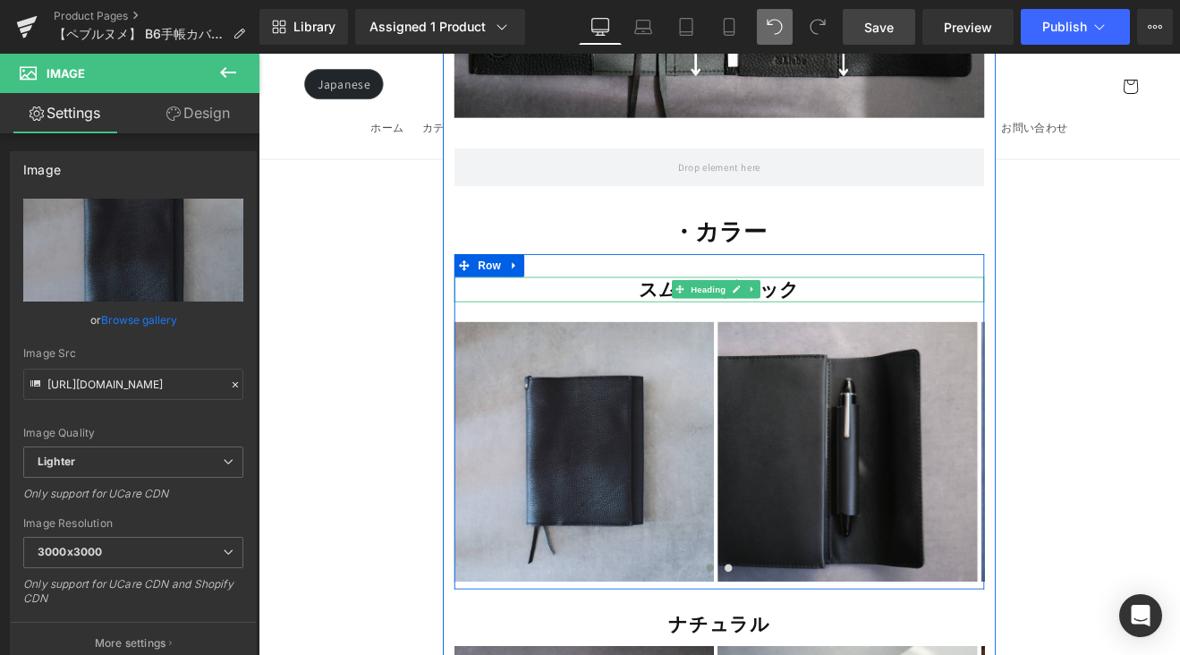
click at [783, 319] on span "Heading" at bounding box center [786, 329] width 48 height 21
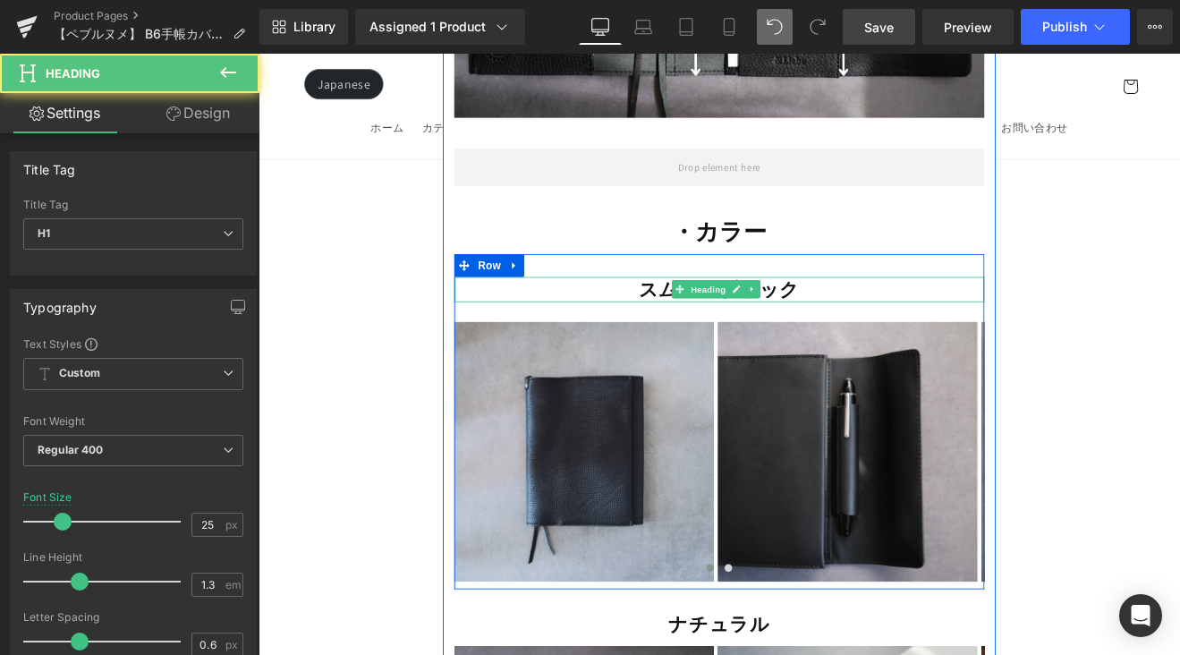
click at [870, 315] on strong "スムースブラック" at bounding box center [800, 330] width 190 height 30
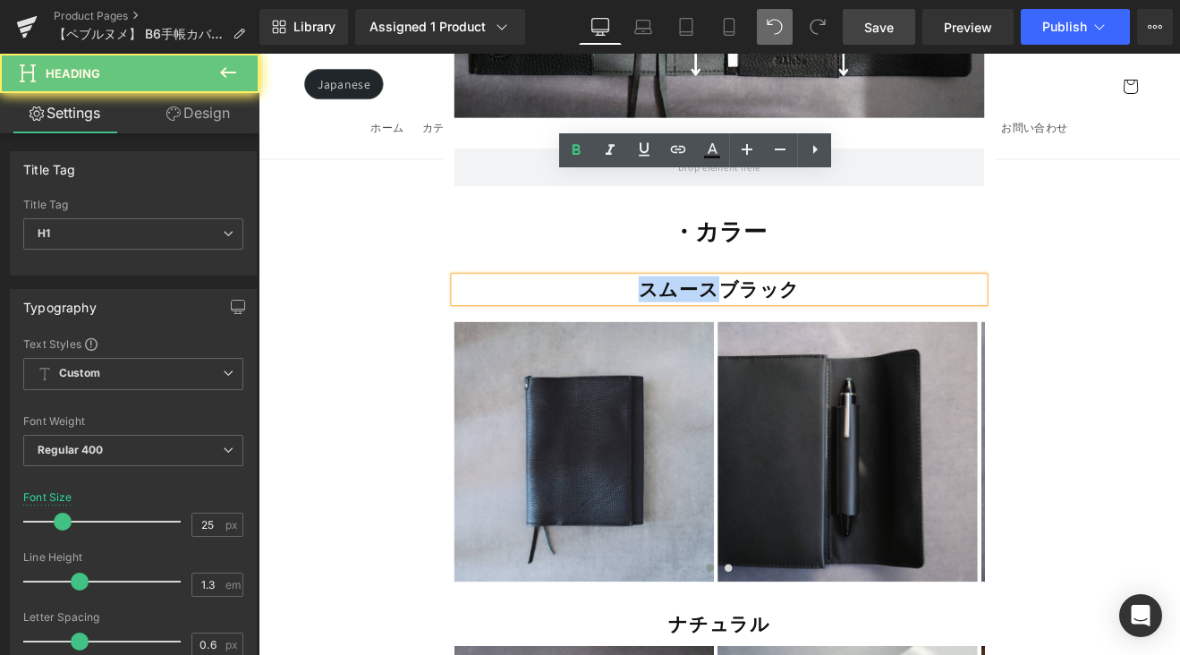
drag, startPoint x: 796, startPoint y: 210, endPoint x: 707, endPoint y: 215, distance: 88.7
click at [706, 315] on strong "スムースブラック" at bounding box center [800, 330] width 190 height 30
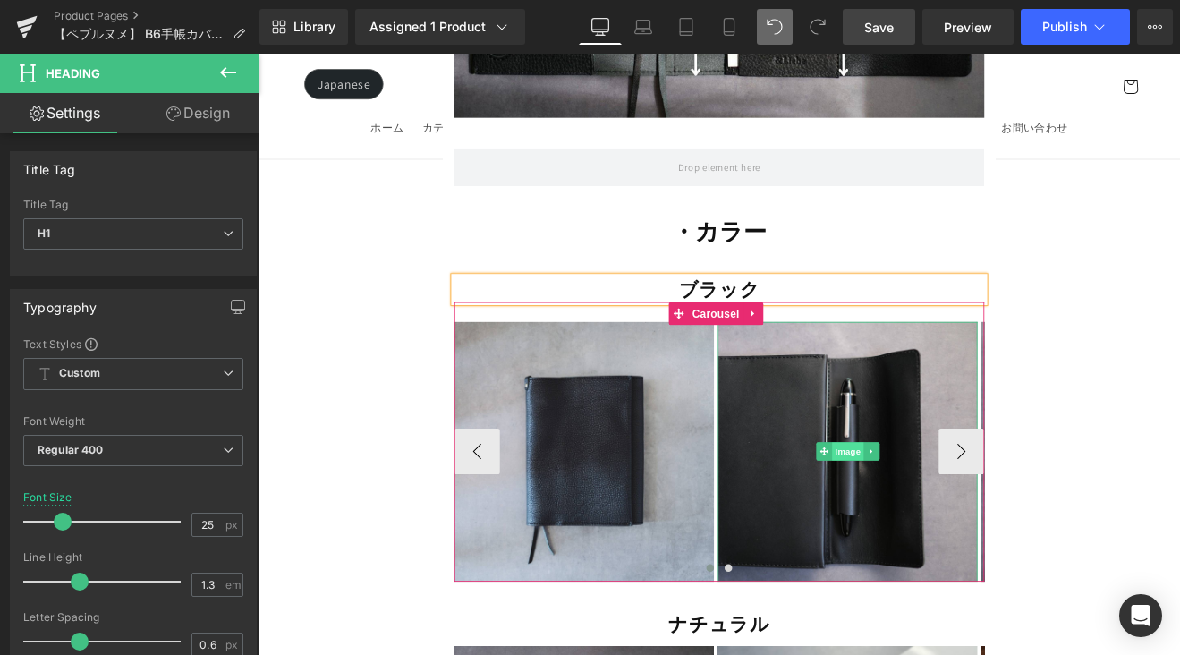
click at [951, 510] on span "Image" at bounding box center [951, 520] width 38 height 21
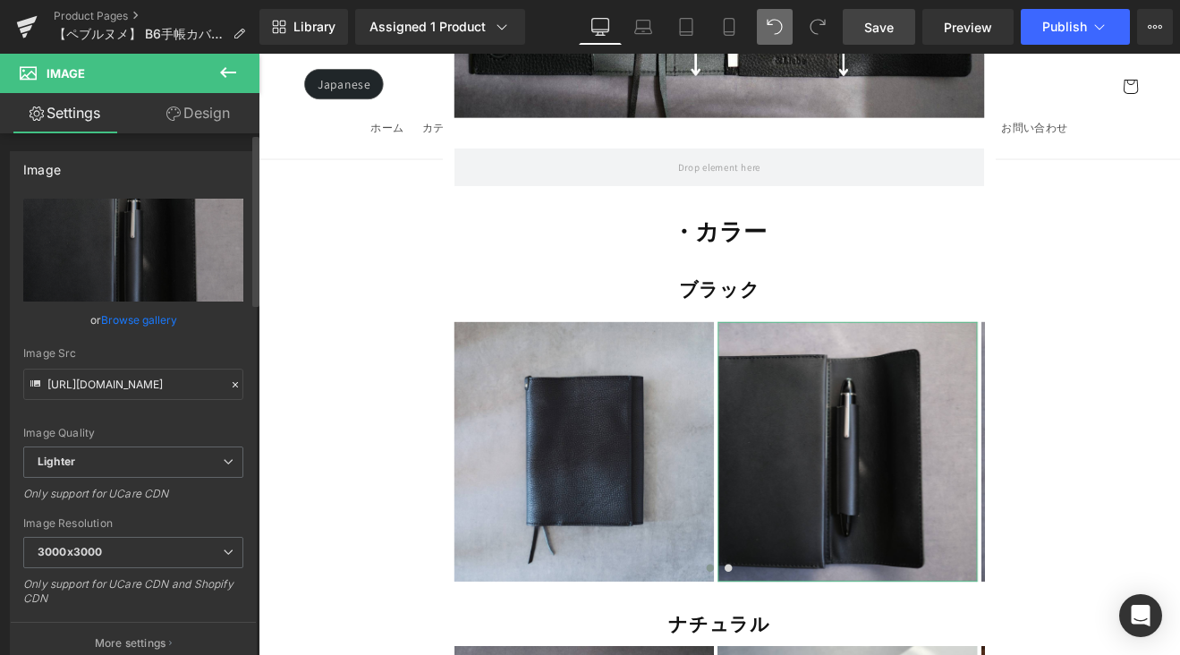
click at [167, 318] on link "Browse gallery" at bounding box center [139, 319] width 76 height 31
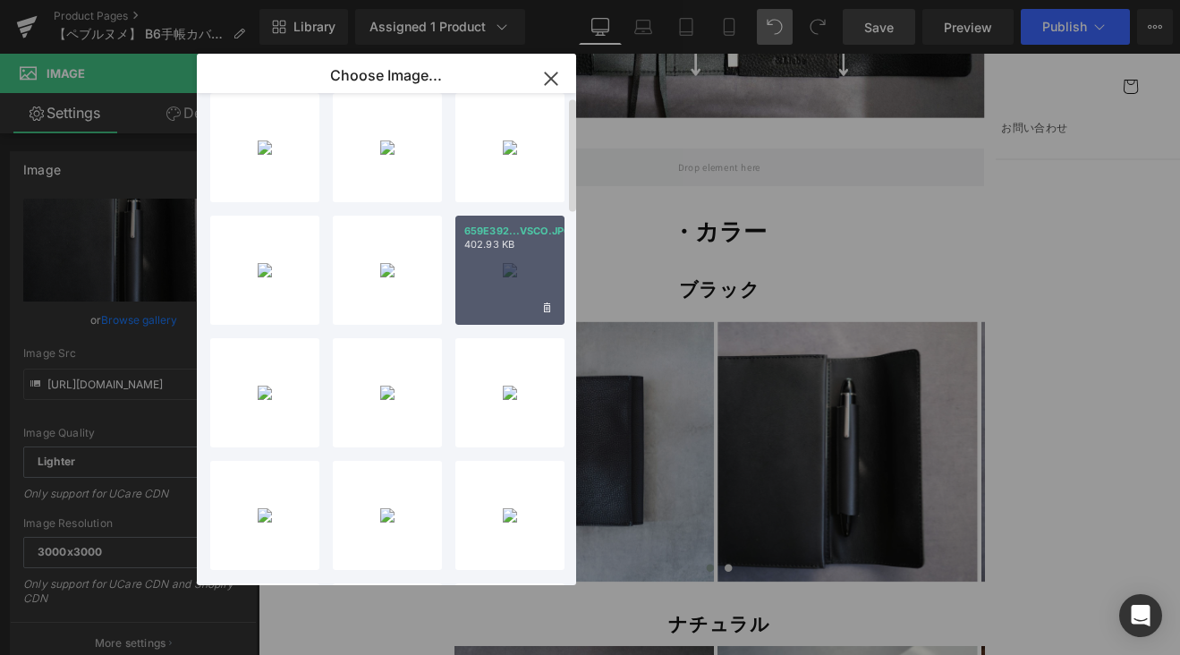
scroll to position [148, 0]
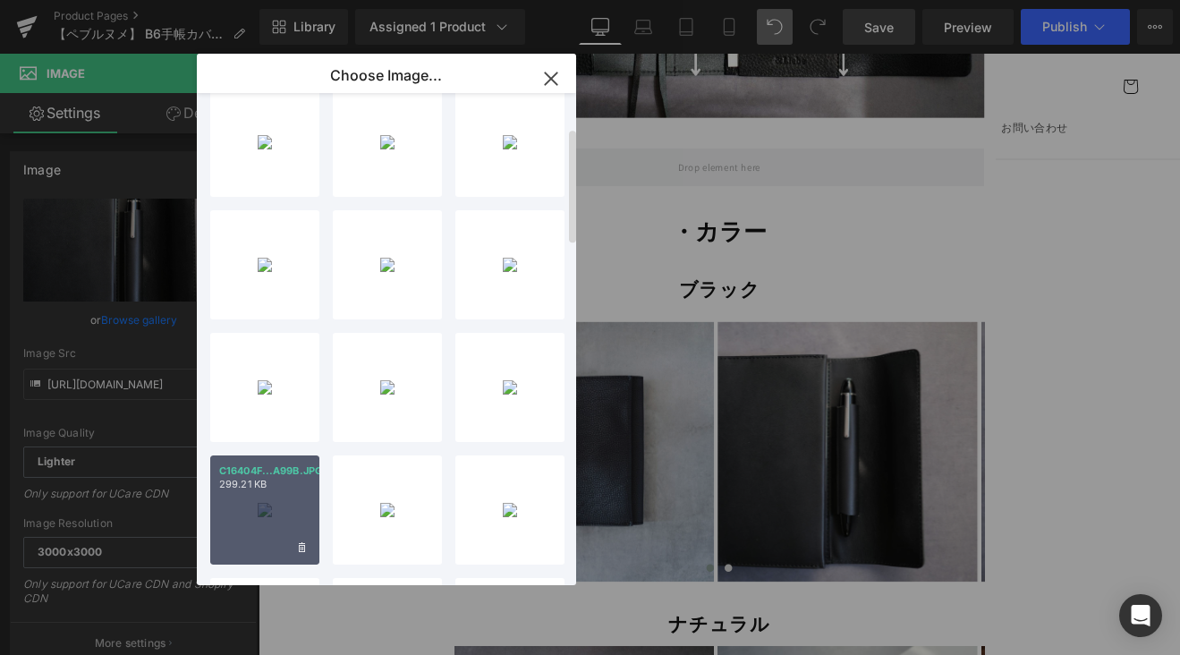
click at [280, 498] on div "C16404F...A99B.JPG 299.21 KB" at bounding box center [264, 509] width 109 height 109
type input "https://ucarecdn.com/3427ab45-d5ca-49e4-ae21-0e8d75a26833/-/format/auto/-/previ…"
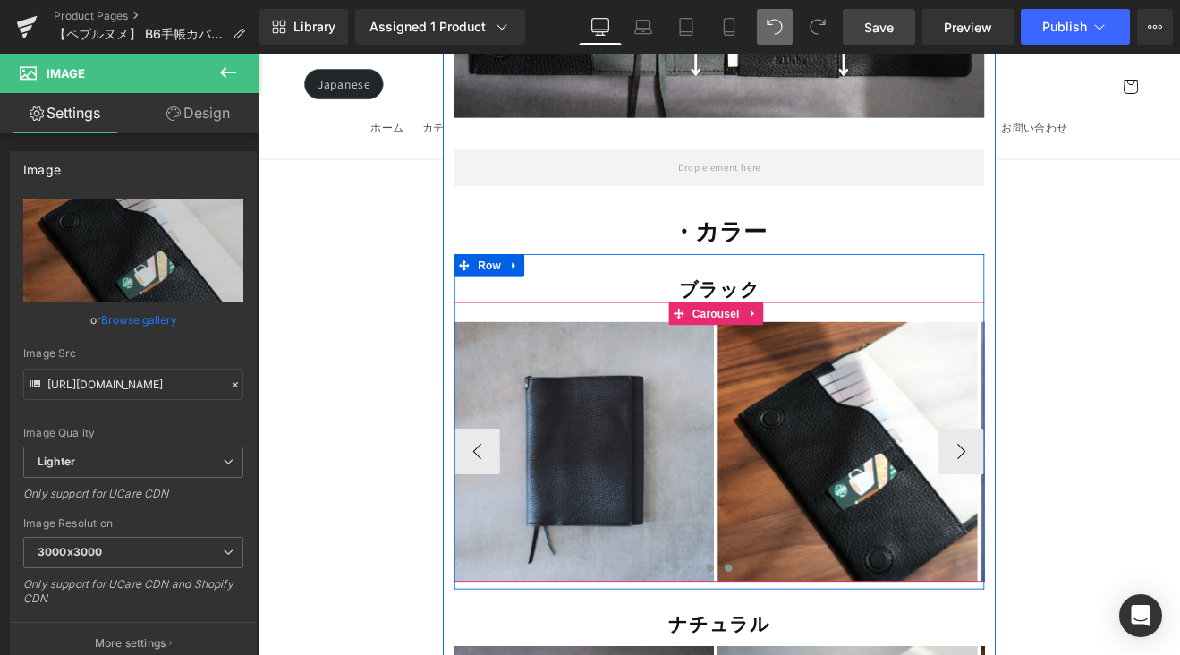
click at [806, 653] on span at bounding box center [810, 657] width 9 height 9
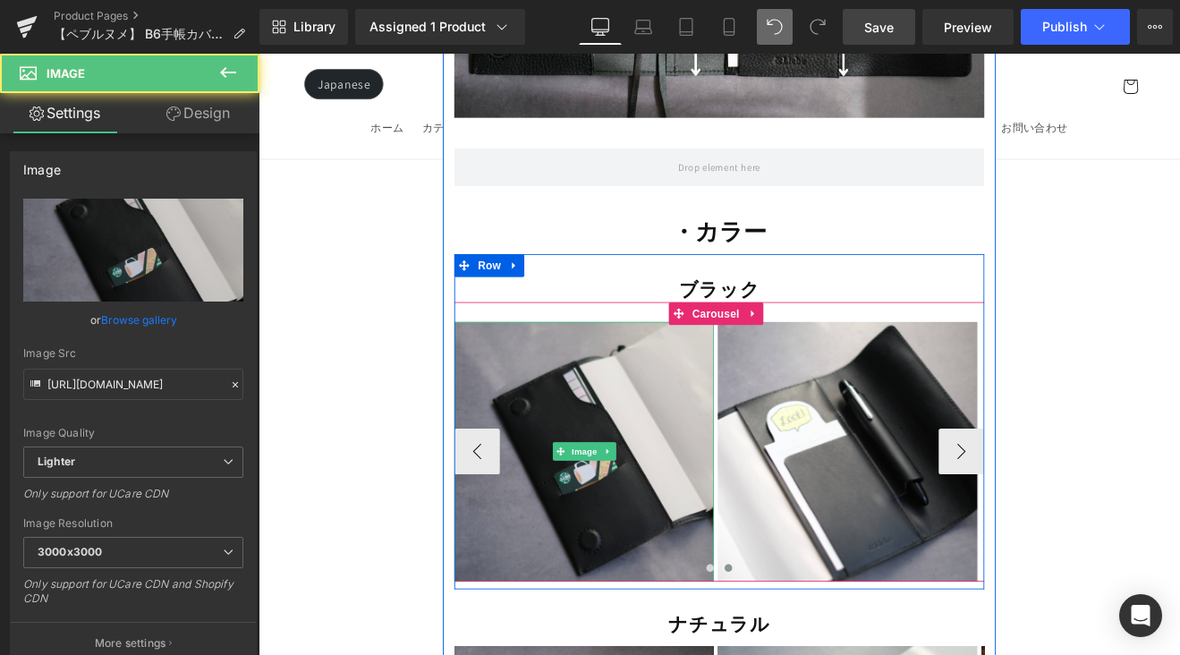
click at [667, 420] on img at bounding box center [640, 520] width 305 height 305
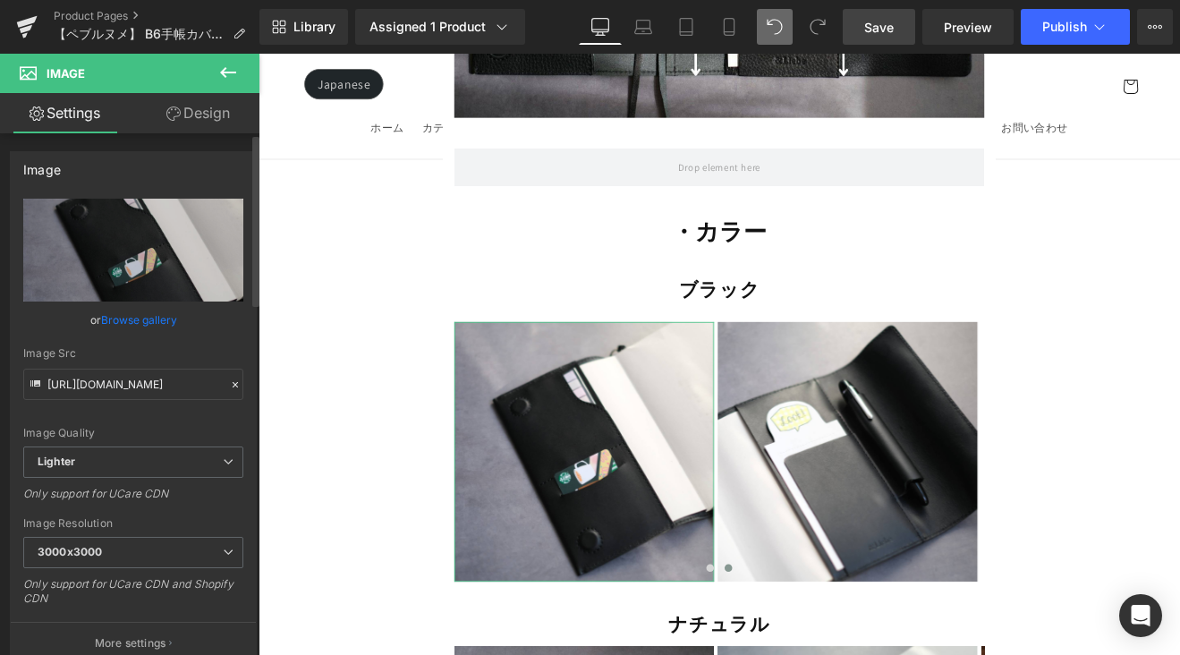
click at [160, 324] on link "Browse gallery" at bounding box center [139, 319] width 76 height 31
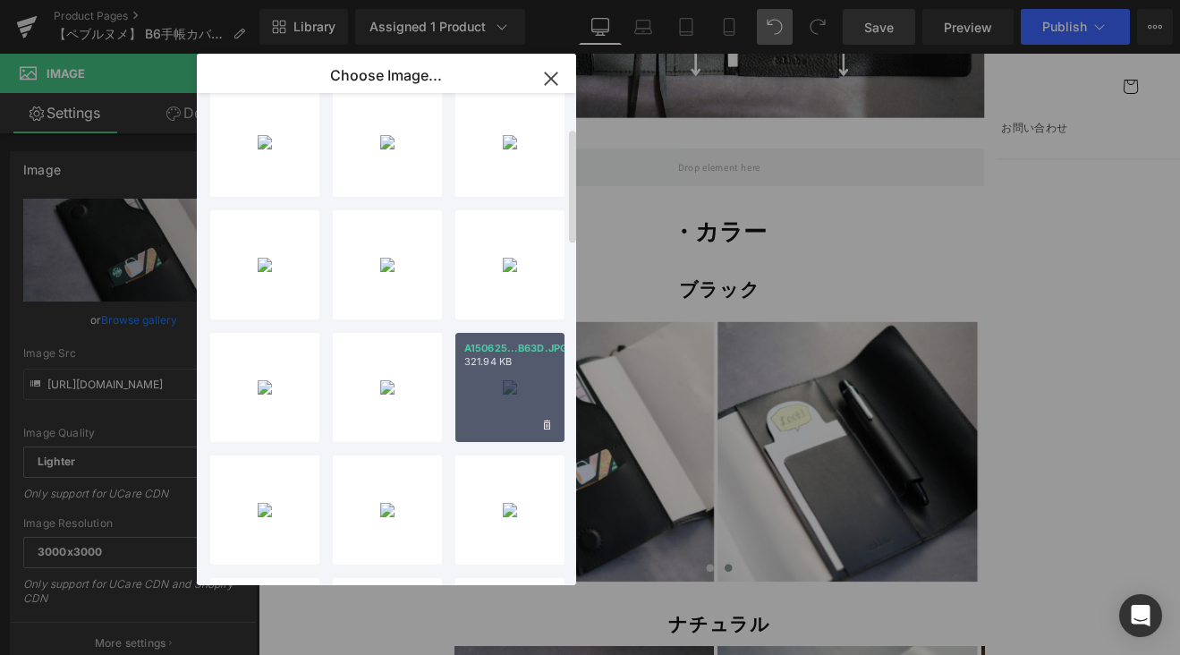
click at [515, 400] on div "A150625...B63D.JPG 321.94 KB" at bounding box center [509, 387] width 109 height 109
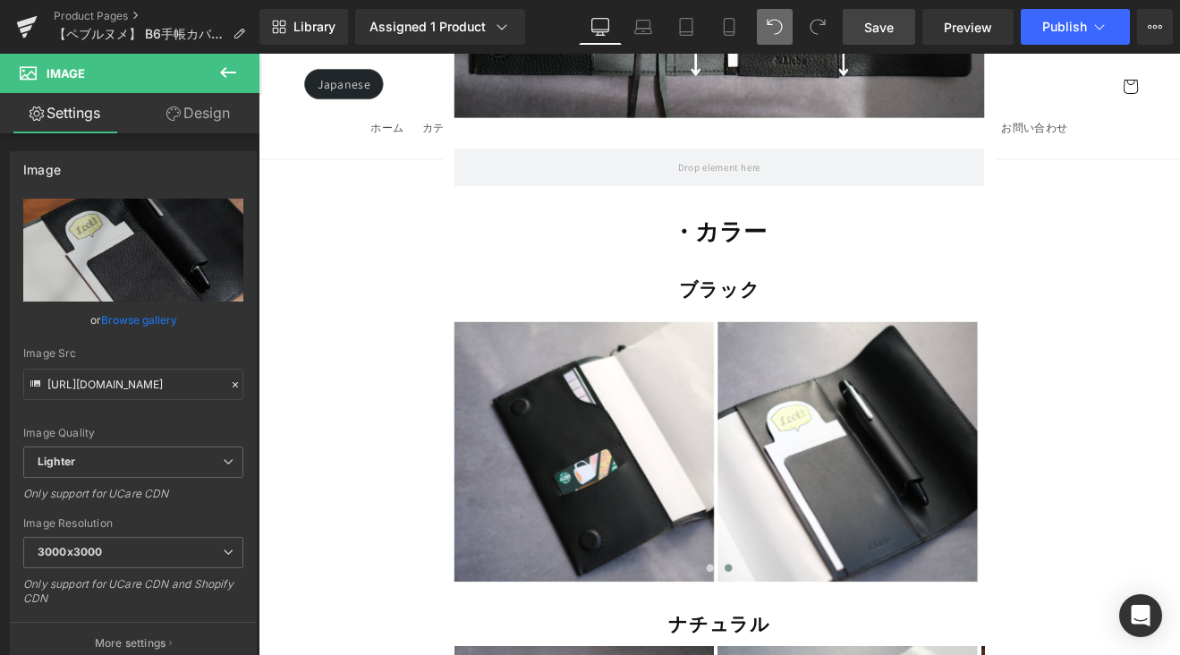
type input "https://ucarecdn.com/605f394f-5600-430b-ab16-109599777bfc/-/format/auto/-/previ…"
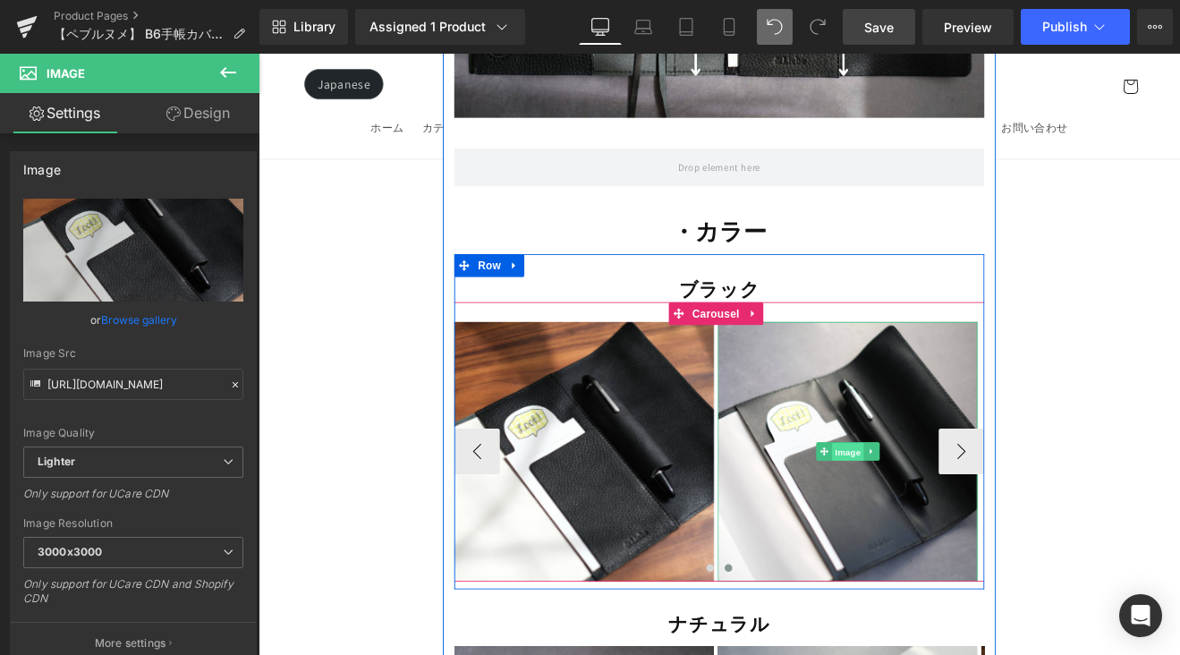
click at [948, 511] on span "Image" at bounding box center [951, 521] width 38 height 21
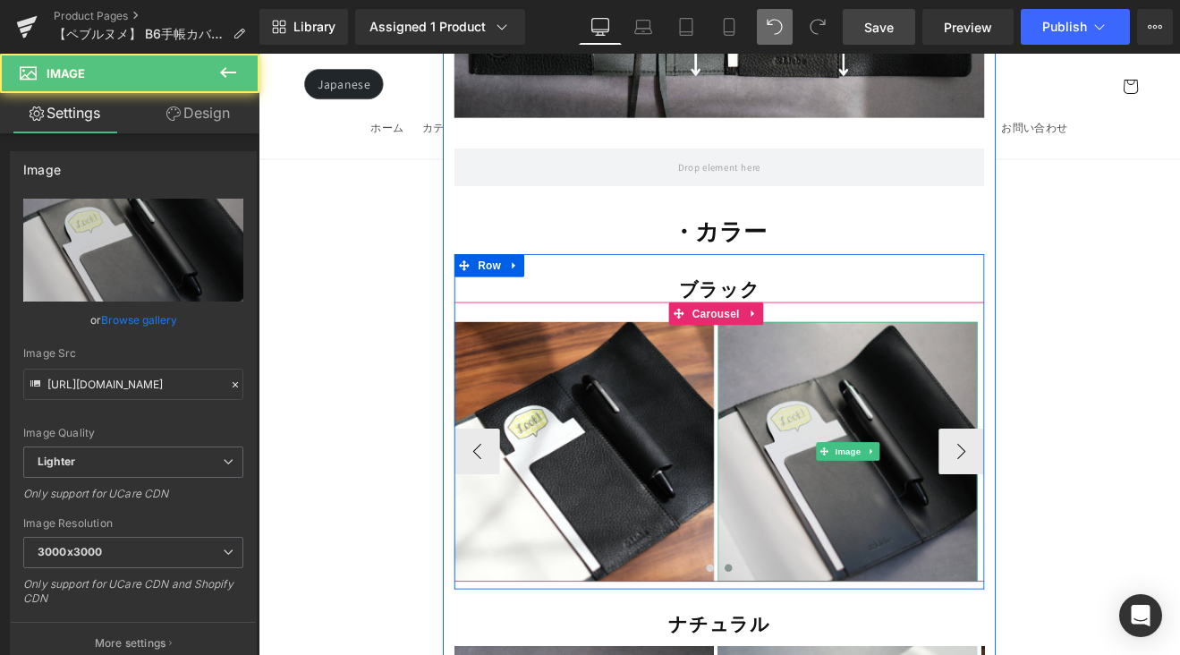
click at [927, 368] on img at bounding box center [950, 520] width 305 height 305
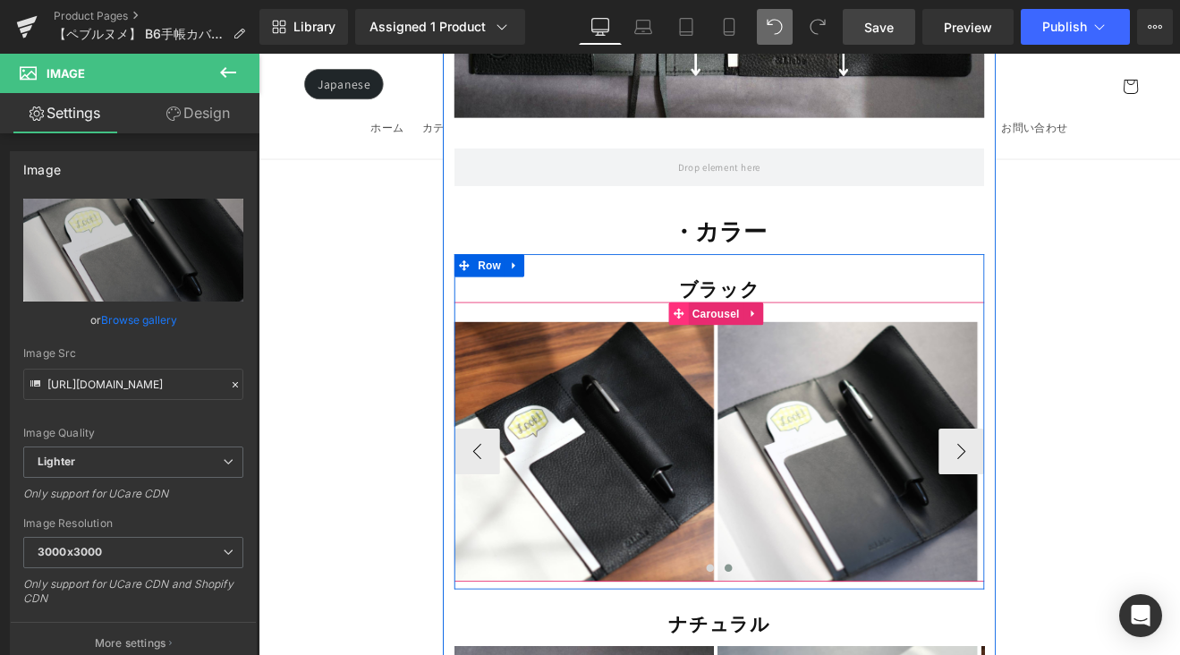
click at [750, 345] on span at bounding box center [751, 358] width 23 height 27
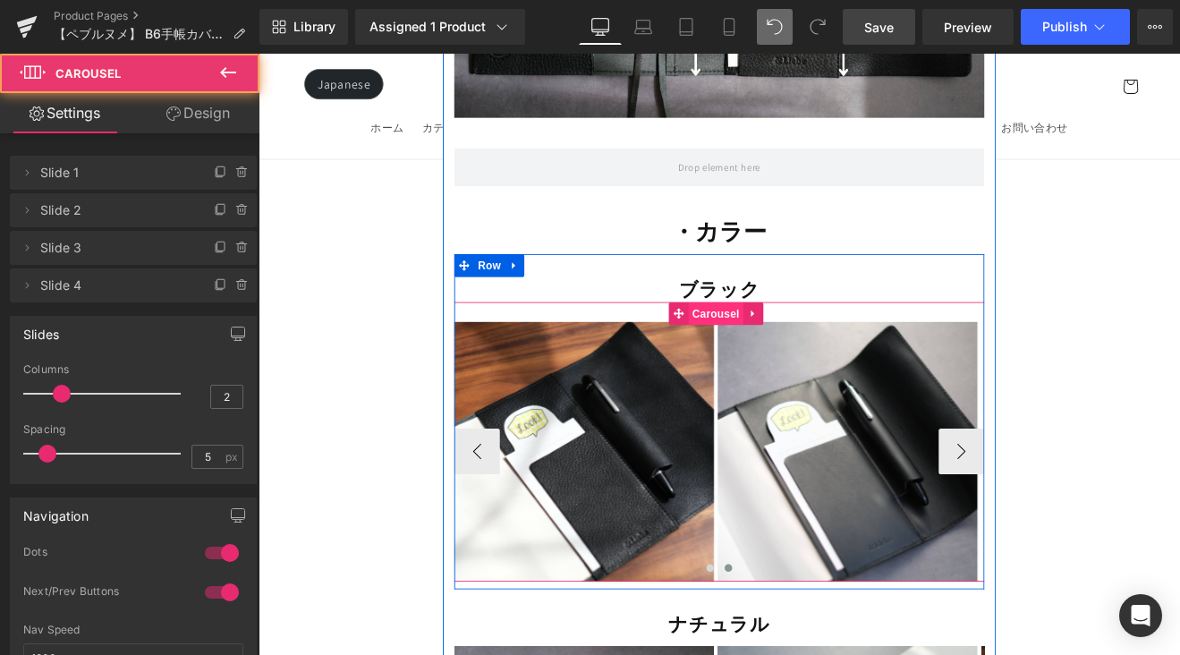
click at [773, 345] on span "Carousel" at bounding box center [795, 358] width 64 height 27
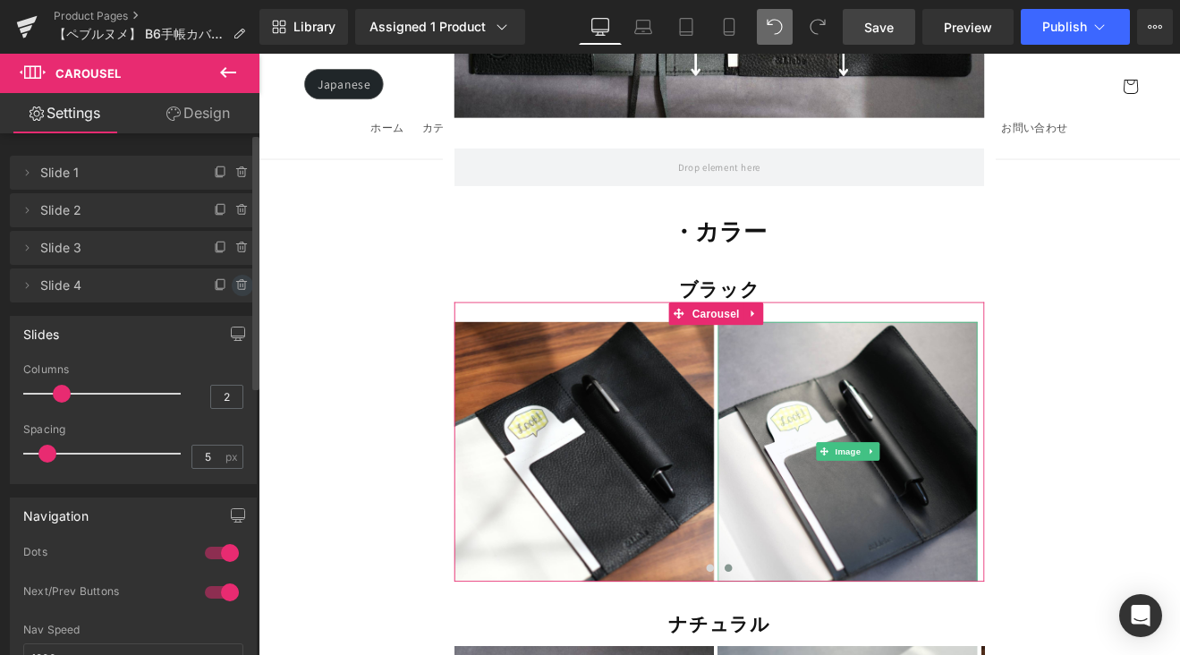
click at [235, 285] on icon at bounding box center [242, 285] width 14 height 14
click at [235, 285] on button "Delete" at bounding box center [223, 286] width 56 height 23
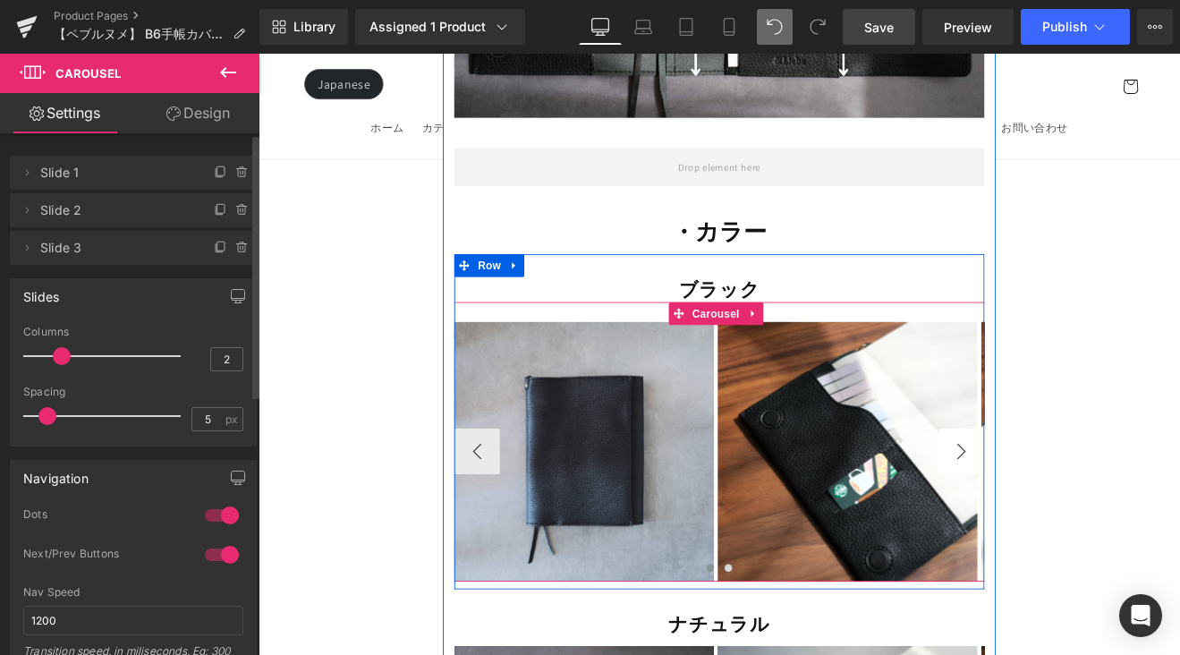
click at [1078, 494] on button "›" at bounding box center [1084, 521] width 54 height 54
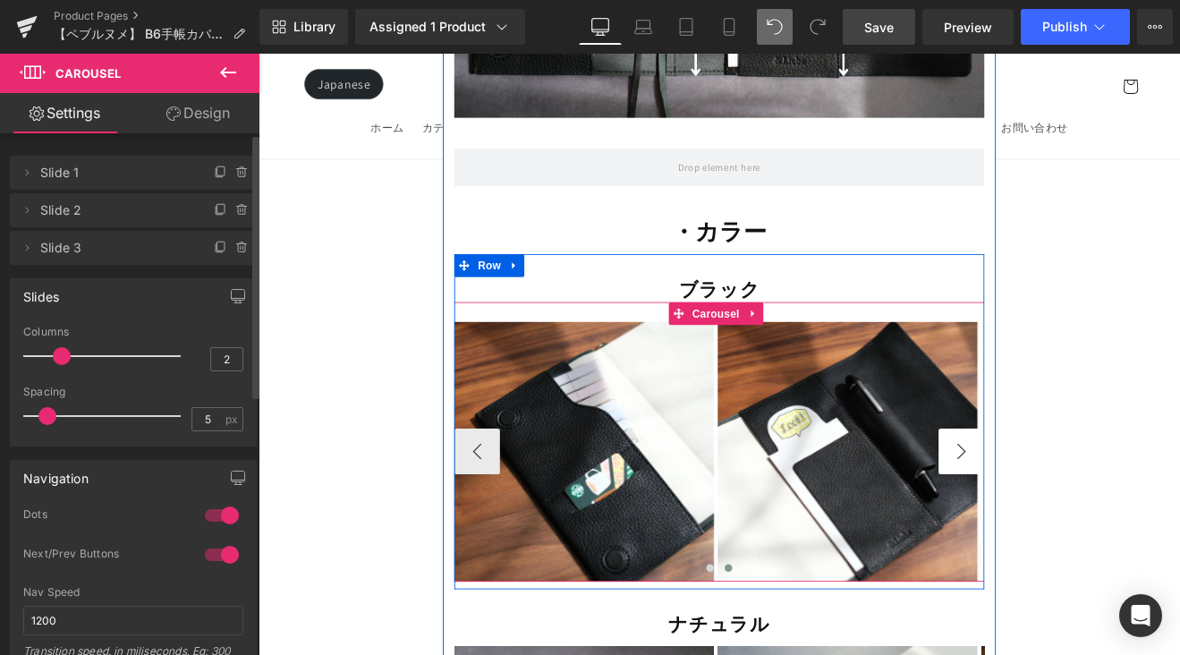
click at [1078, 494] on button "›" at bounding box center [1084, 521] width 54 height 54
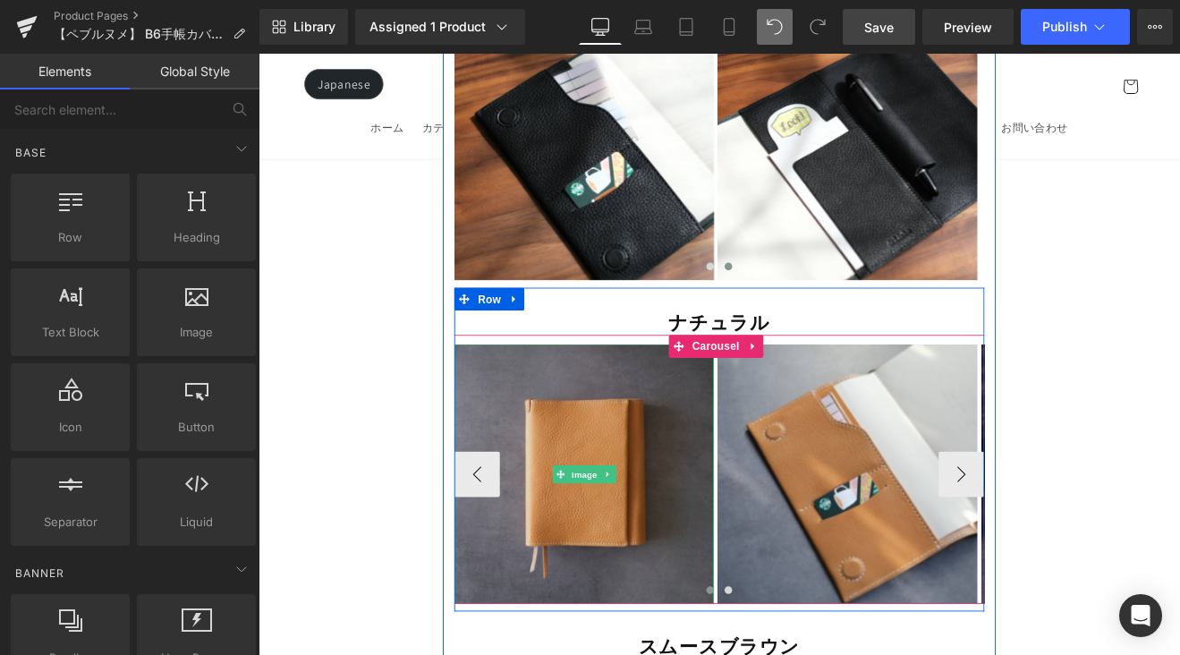
click at [629, 446] on img at bounding box center [640, 546] width 305 height 305
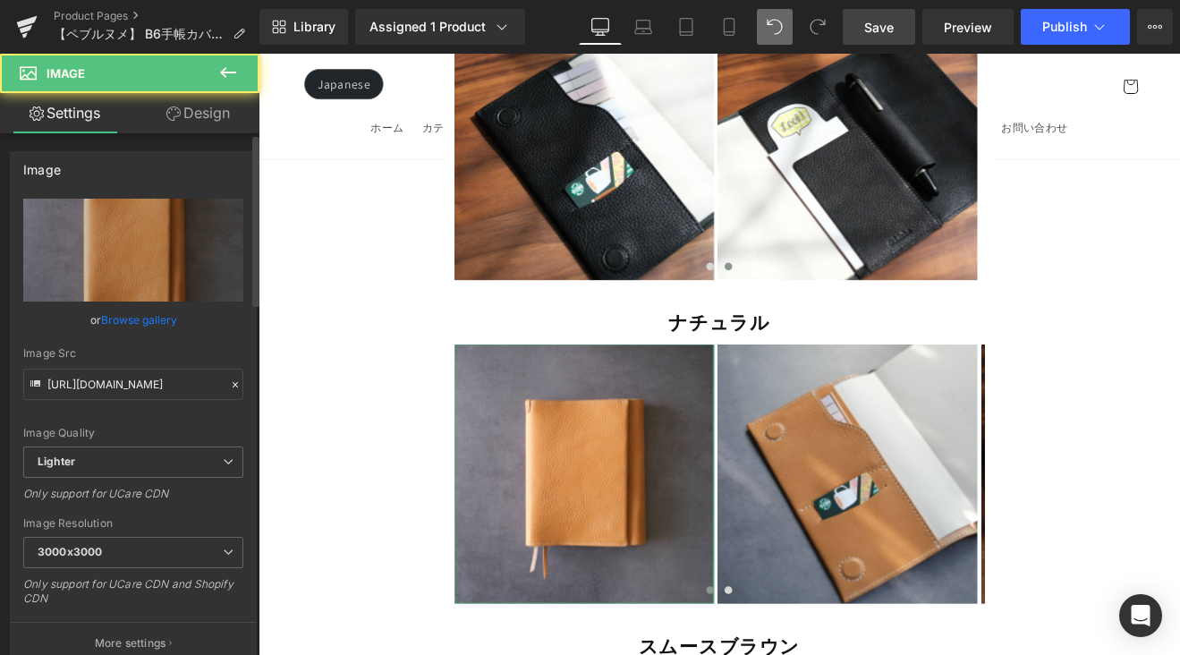
click at [159, 318] on link "Browse gallery" at bounding box center [139, 319] width 76 height 31
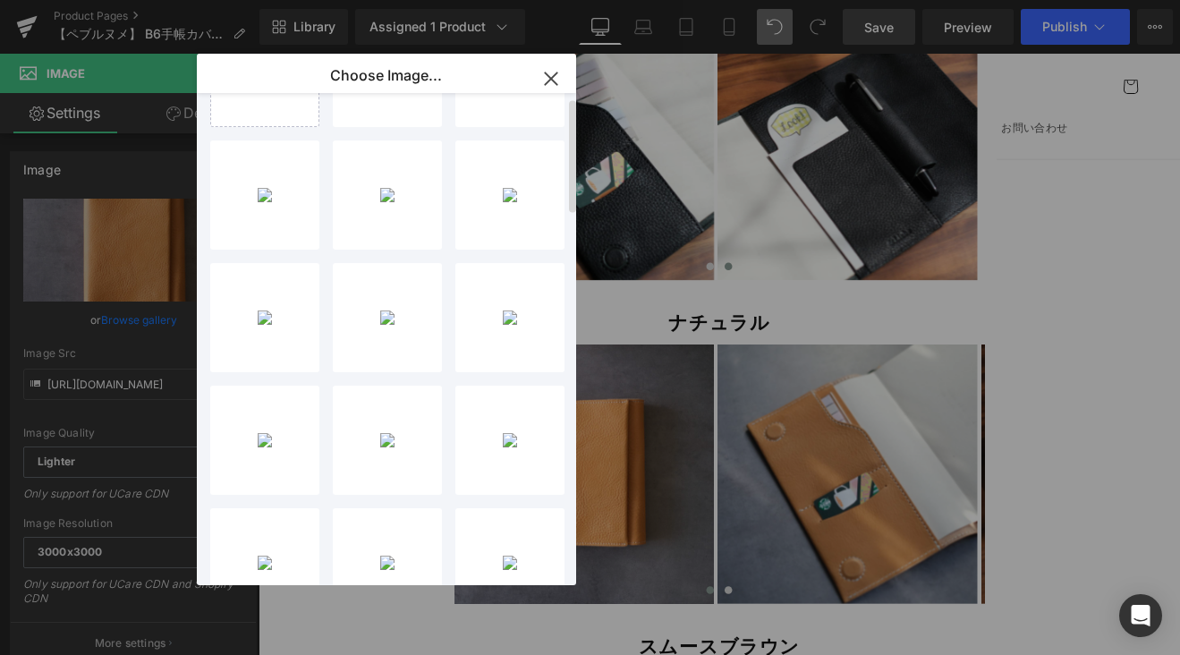
scroll to position [0, 0]
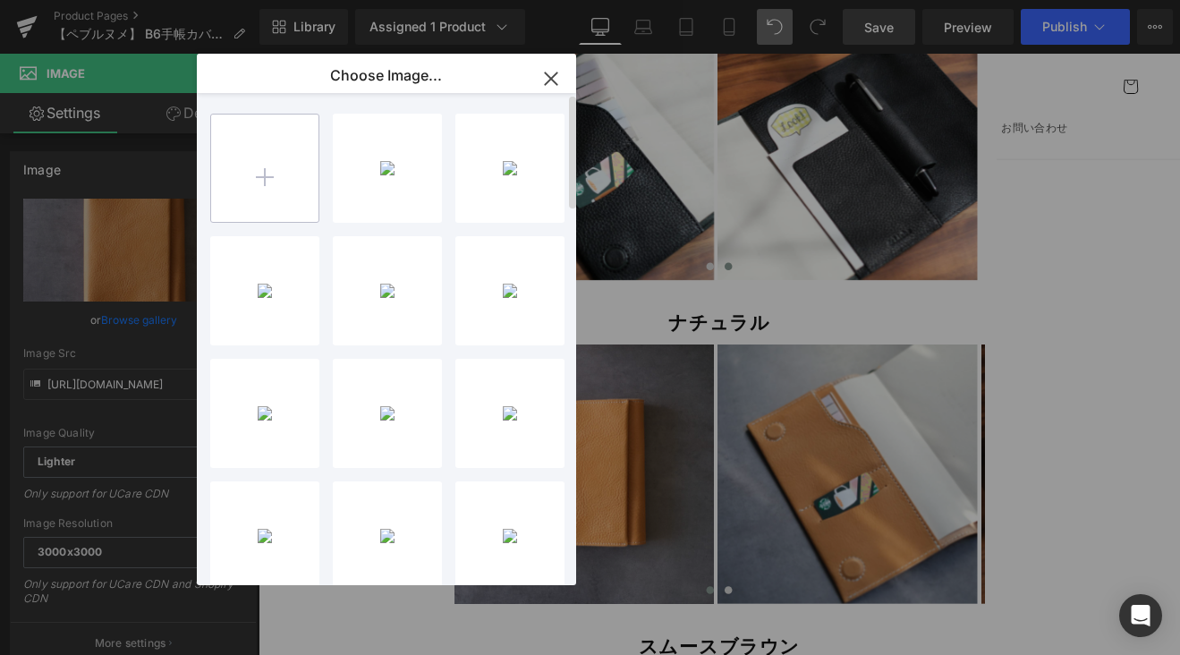
click at [288, 171] on input "file" at bounding box center [264, 167] width 107 height 107
type input "C:\fakepath\B0216800-C39B-49AD-B325-7CE45F074BA7-50591-00000CF522B5E01C_VSCO.JPG"
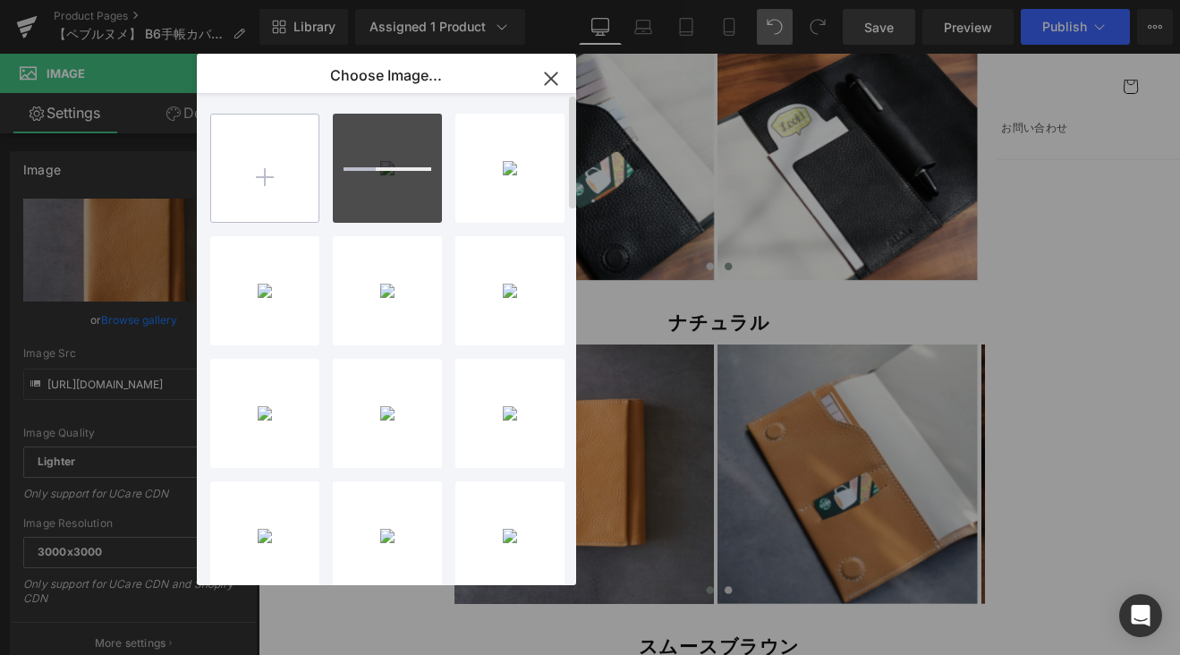
click at [244, 164] on input "file" at bounding box center [264, 167] width 107 height 107
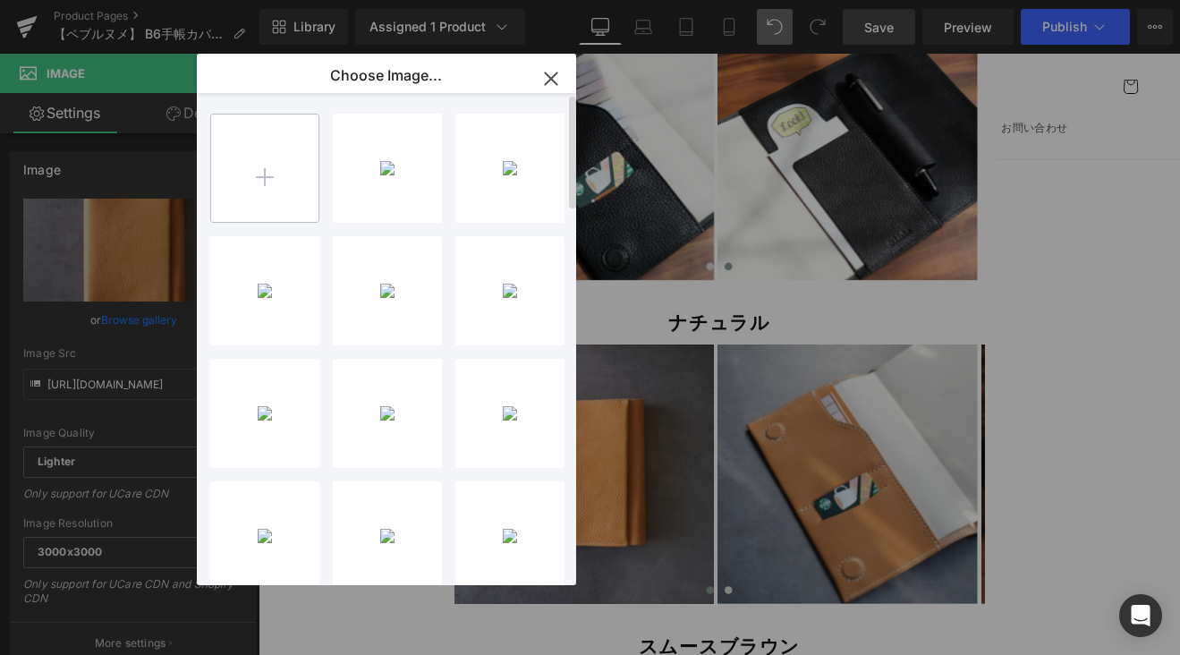
type input "C:\fakepath\0A1E5D49-857E-4A59-856D-6BACDFD7271E-50591-00000CF56CAFFCFF_VSCO.JPG"
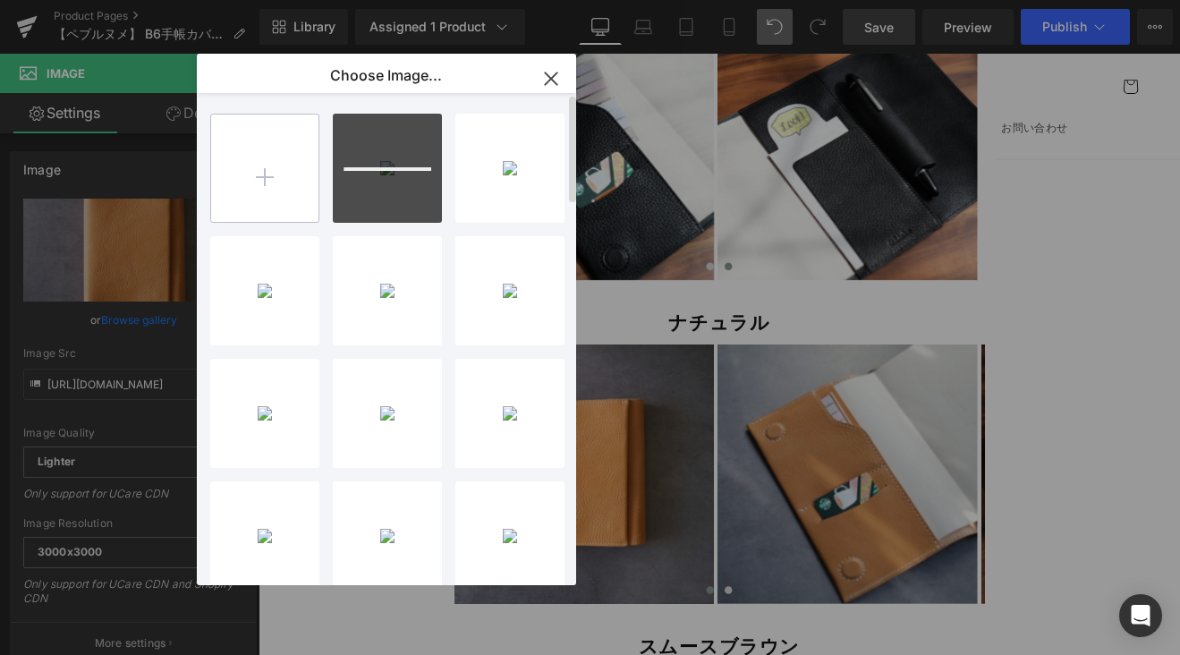
click at [265, 178] on input "file" at bounding box center [264, 167] width 107 height 107
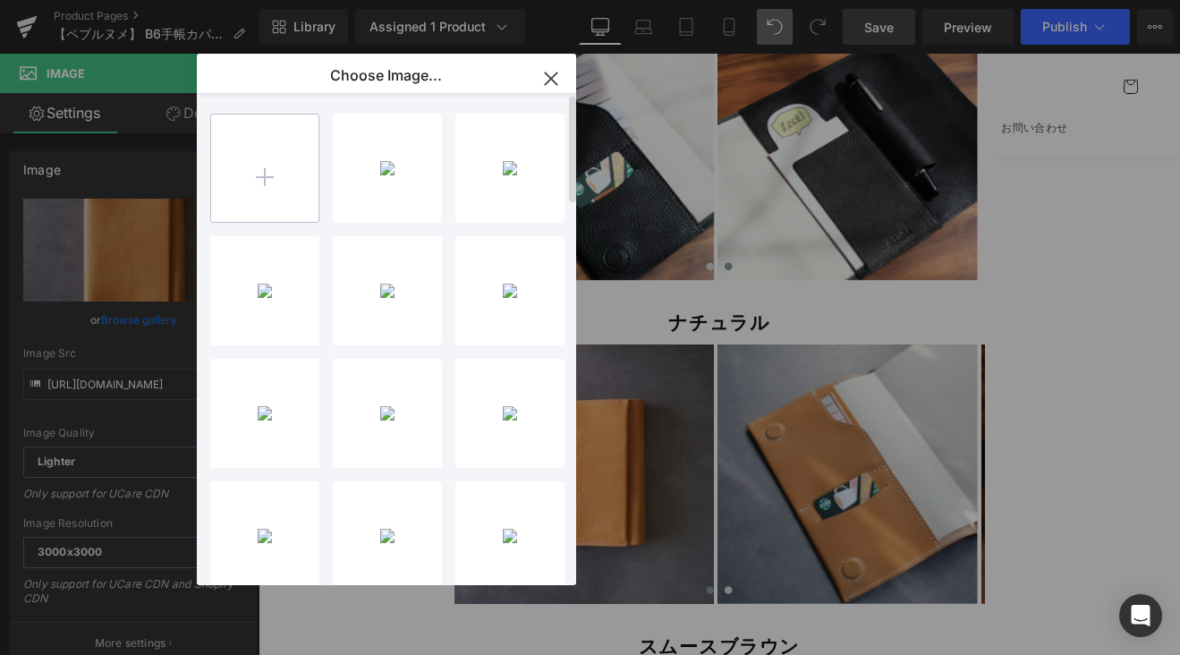
type input "C:\fakepath\ABCF9C1E-BABB-4D81-9AB4-054A984B8DD3-50591-00000CF587C48DEE_VSCO.JPG"
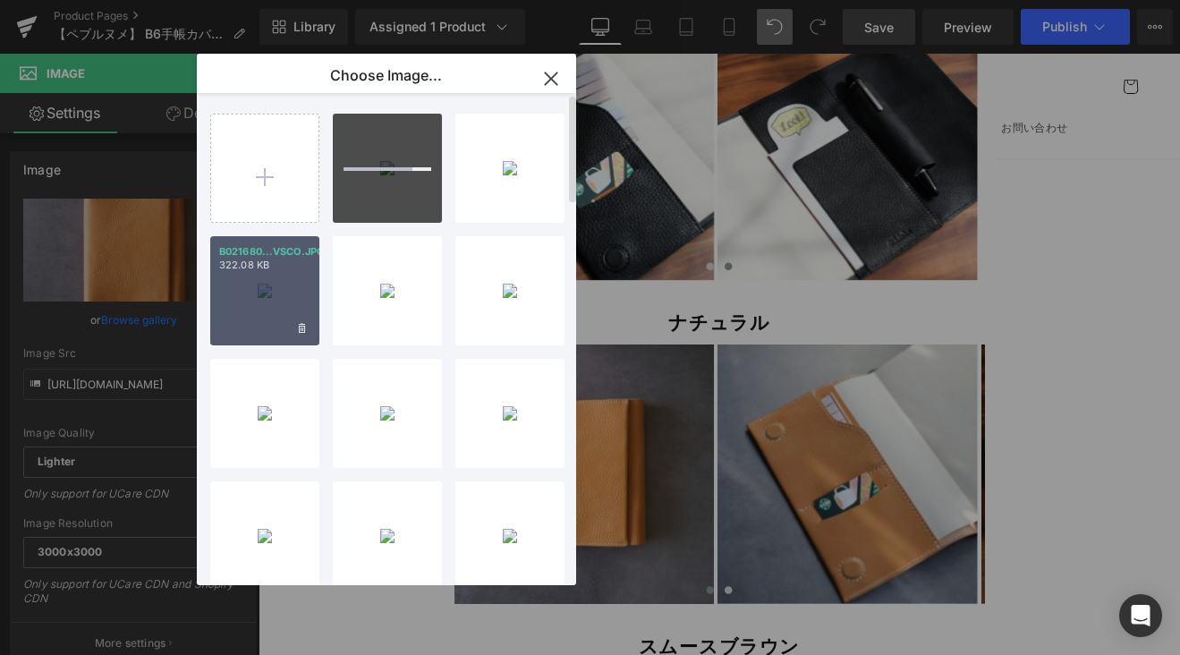
click at [256, 291] on div "B021680...VSCO.JPG 322.08 KB" at bounding box center [264, 290] width 109 height 109
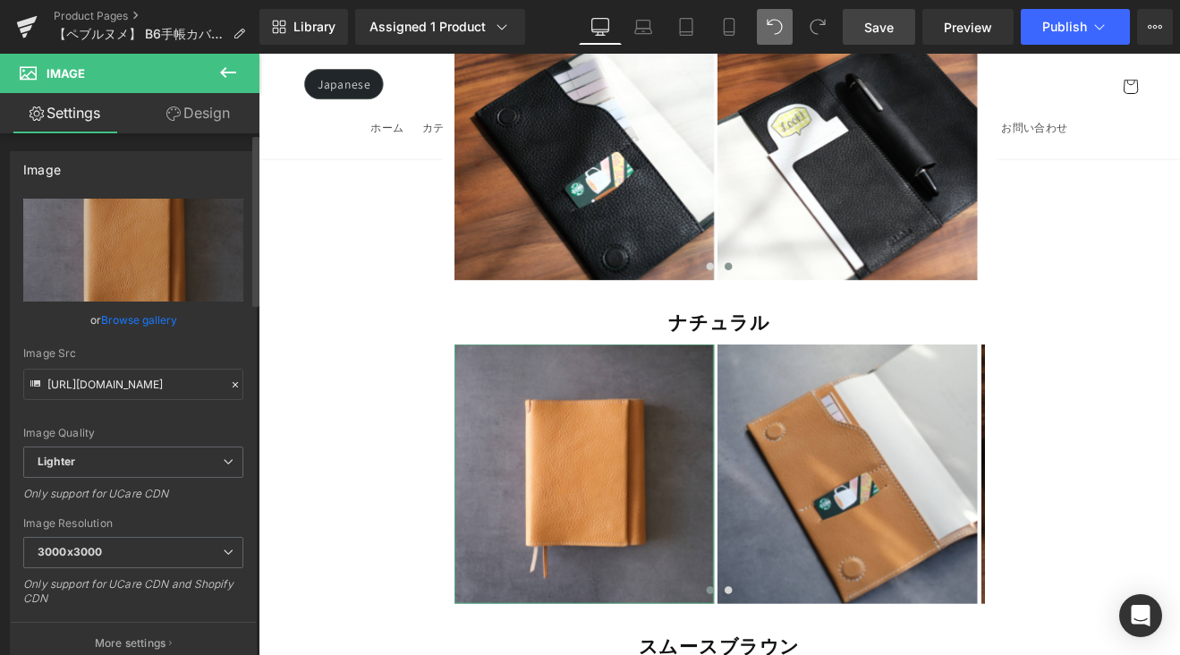
click at [162, 322] on link "Browse gallery" at bounding box center [139, 319] width 76 height 31
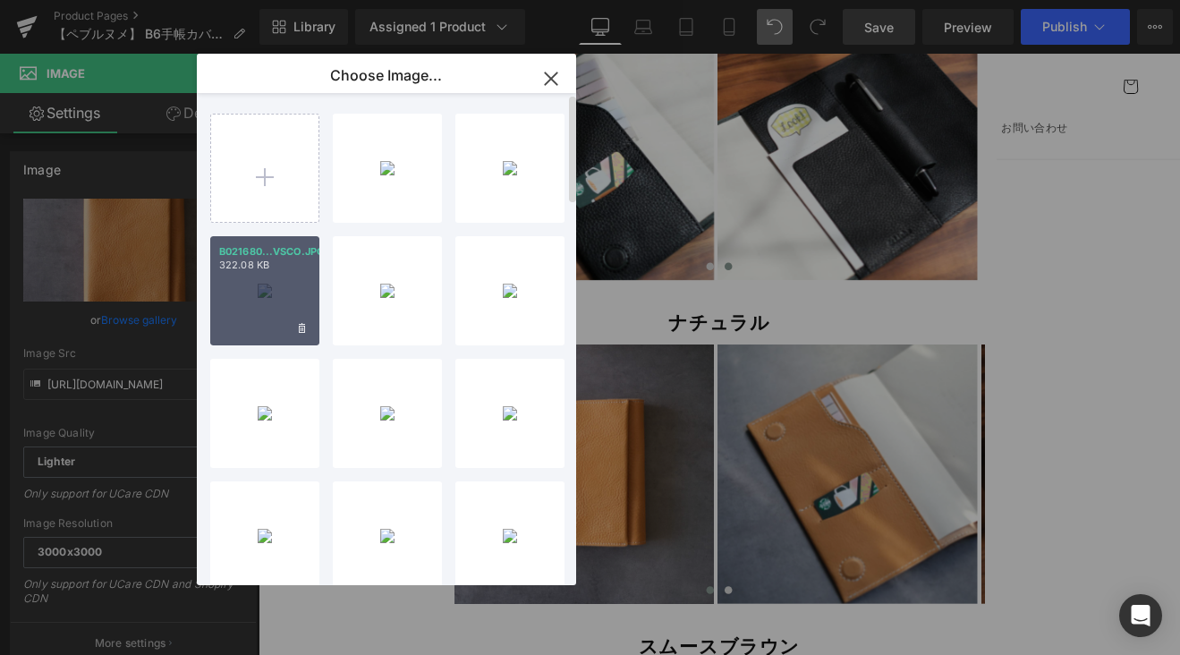
click at [269, 278] on div "B021680...VSCO.JPG 322.08 KB" at bounding box center [264, 290] width 109 height 109
type input "[URL][DOMAIN_NAME]"
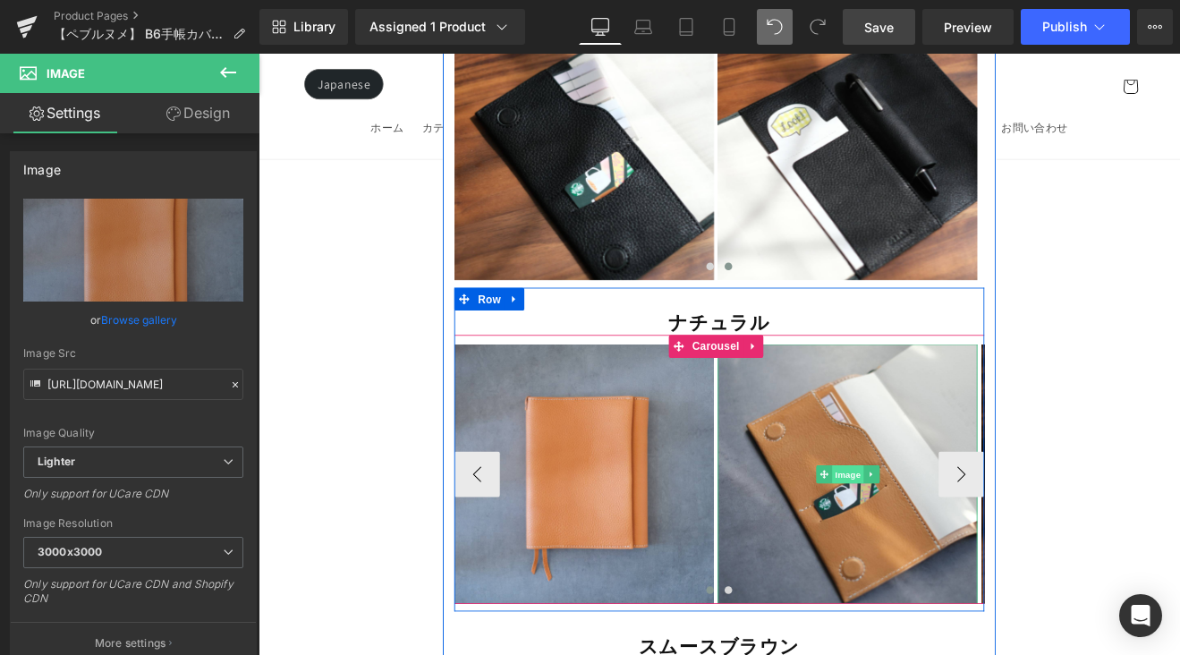
click at [960, 537] on span "Image" at bounding box center [951, 547] width 38 height 21
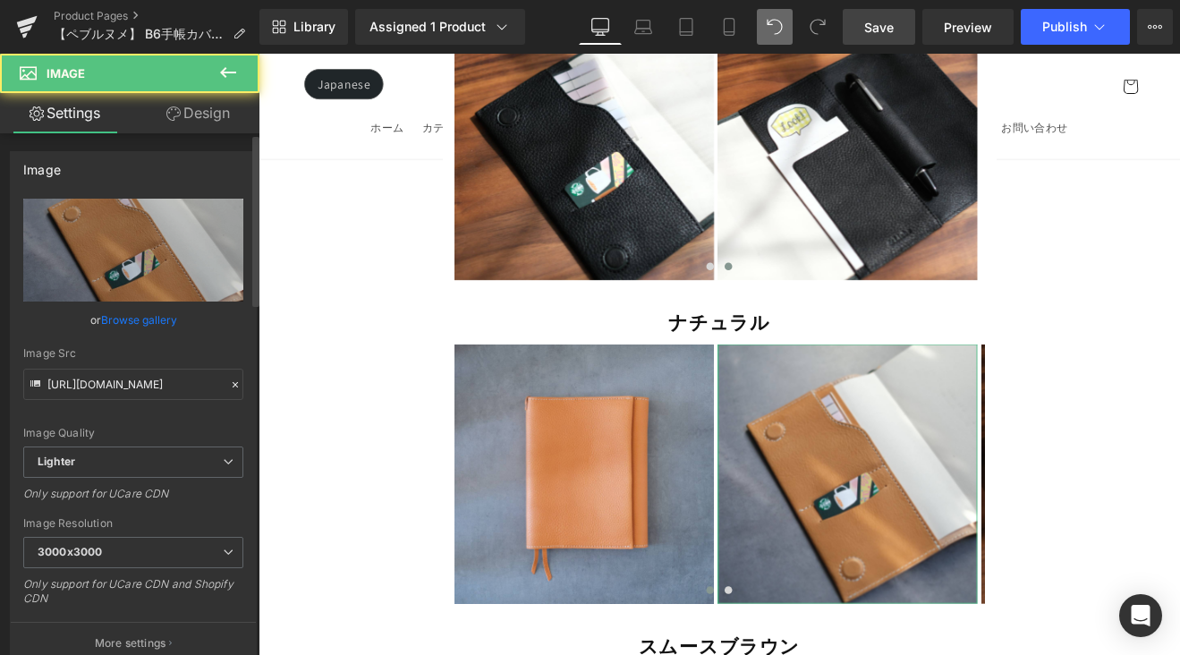
click at [123, 317] on link "Browse gallery" at bounding box center [139, 319] width 76 height 31
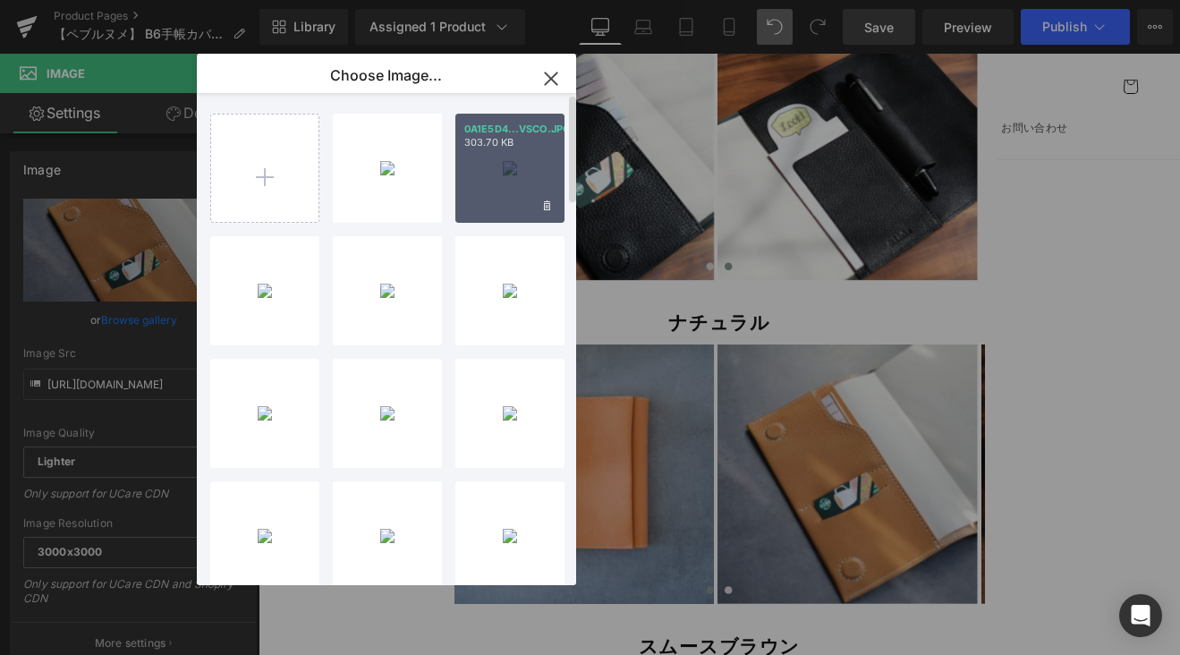
click at [508, 179] on div "0A1E5D4...VSCO.JPG 303.70 KB" at bounding box center [509, 168] width 109 height 109
type input "https://ucarecdn.com/27a4638c-0c3c-4ce5-99f7-90727140da66/-/format/auto/-/previ…"
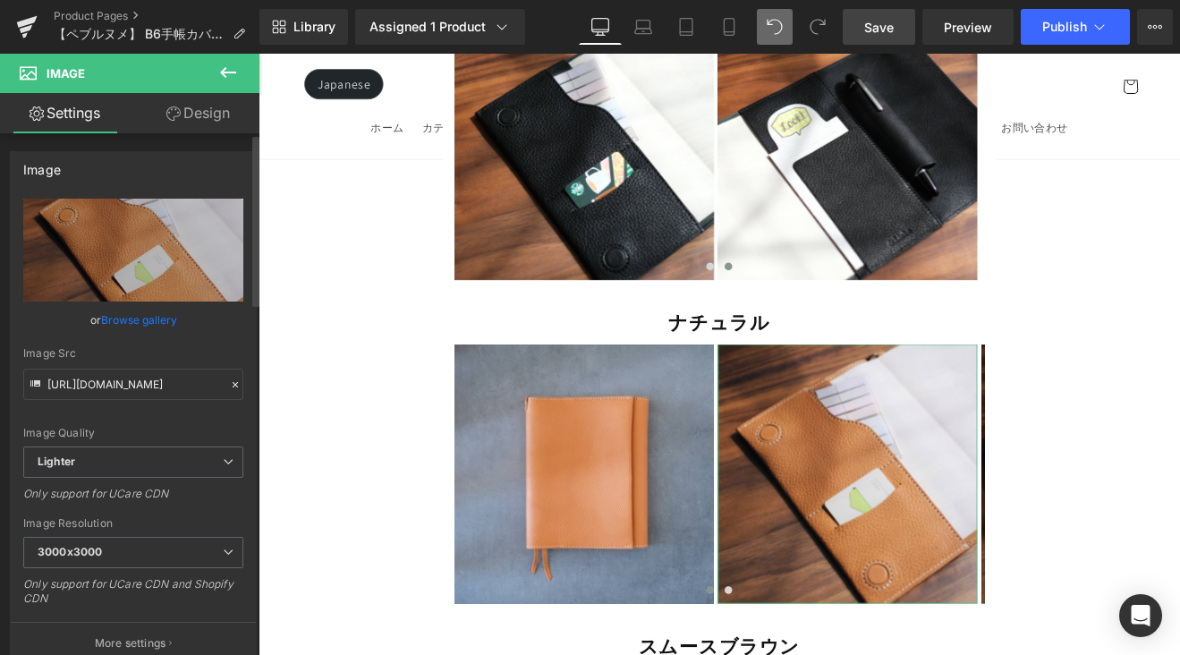
click at [148, 325] on link "Browse gallery" at bounding box center [139, 319] width 76 height 31
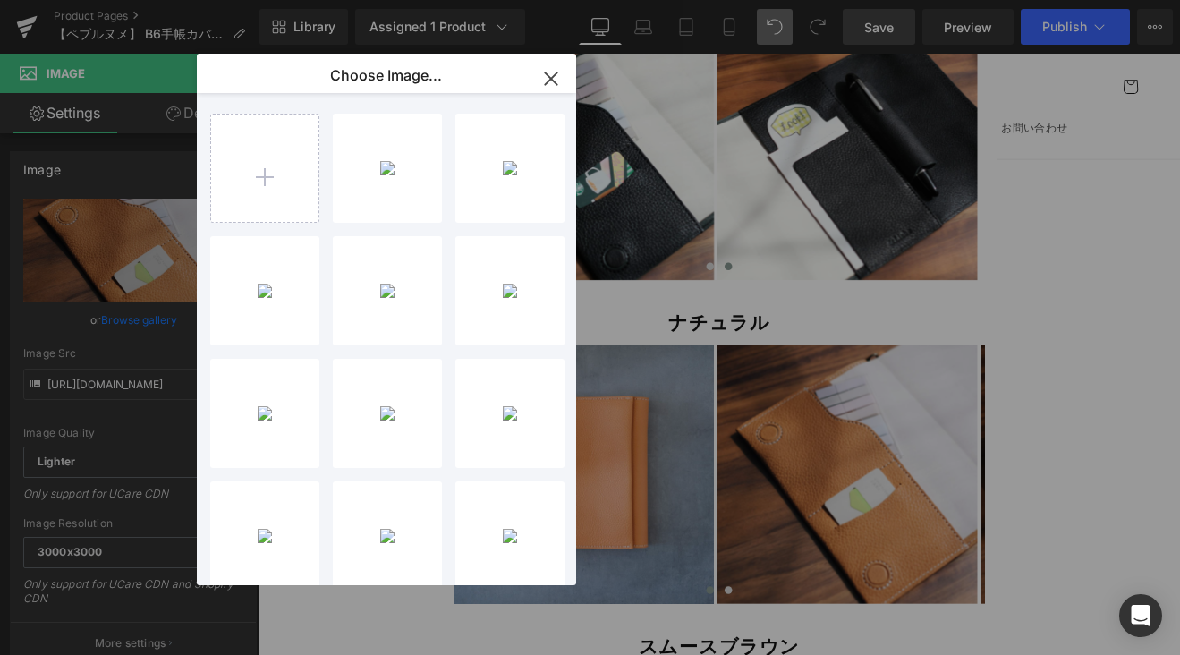
click at [550, 75] on icon "button" at bounding box center [551, 78] width 29 height 29
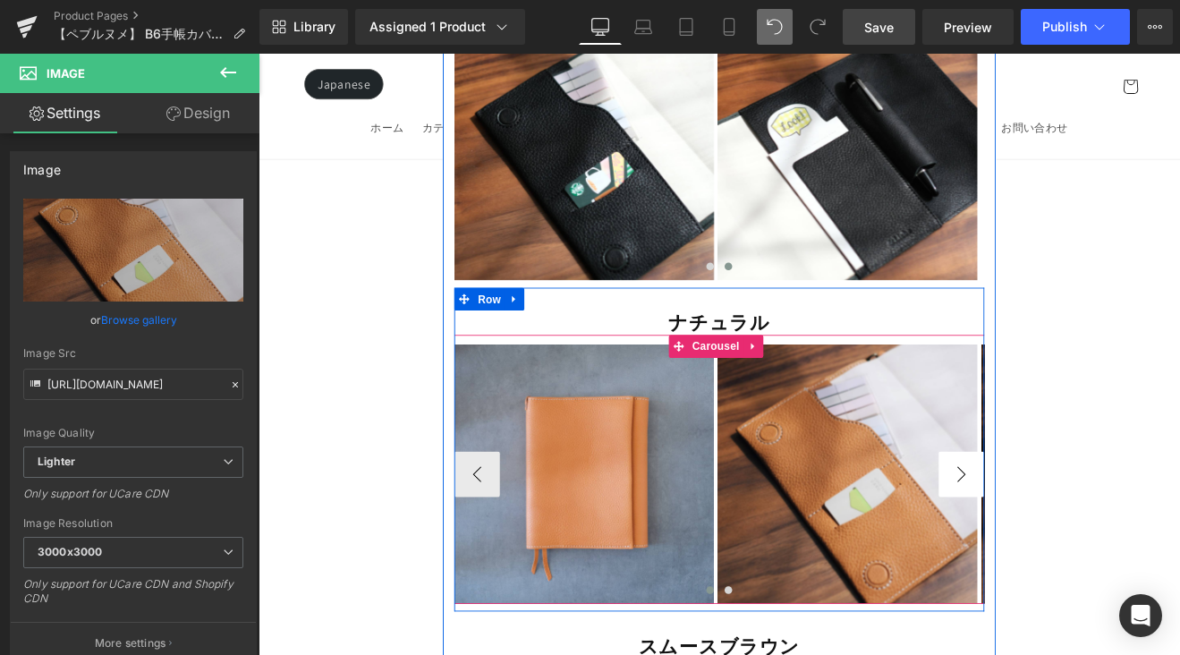
click at [1081, 521] on button "›" at bounding box center [1084, 548] width 54 height 54
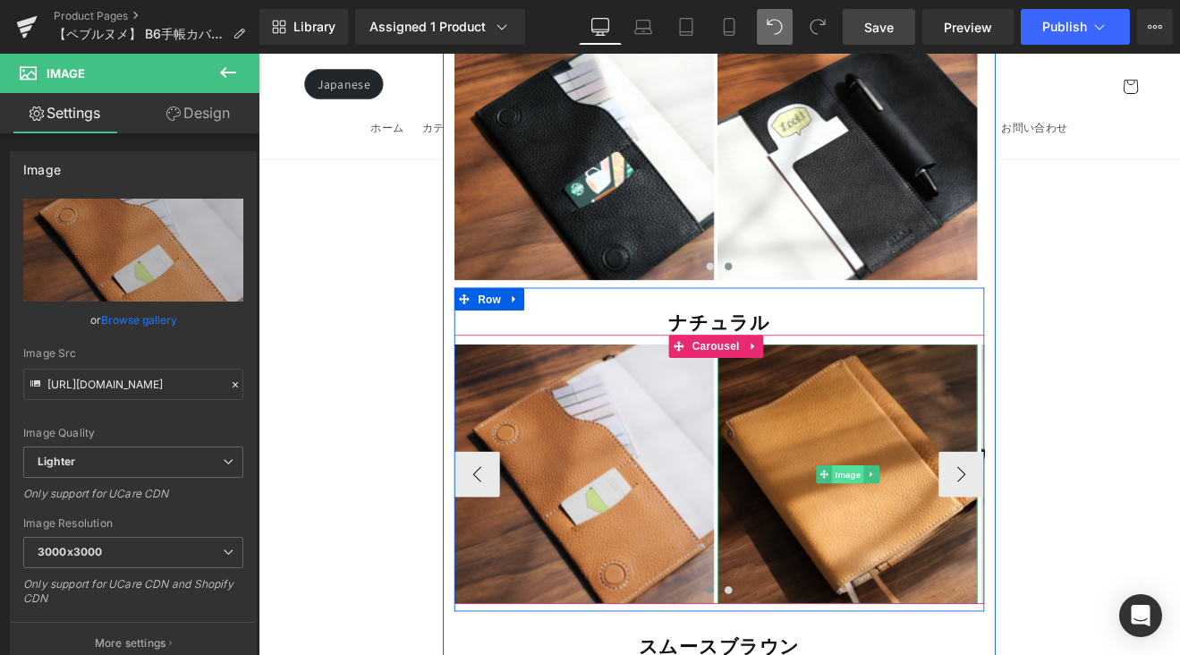
click at [949, 537] on span "Image" at bounding box center [951, 547] width 38 height 21
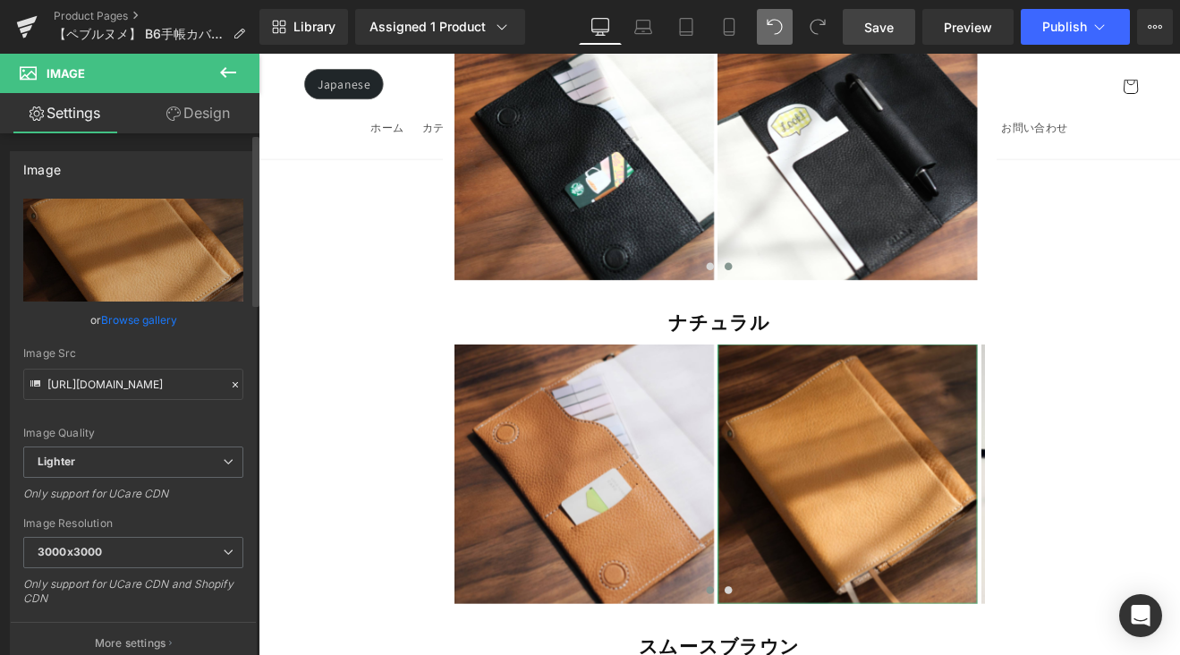
click at [124, 324] on link "Browse gallery" at bounding box center [139, 319] width 76 height 31
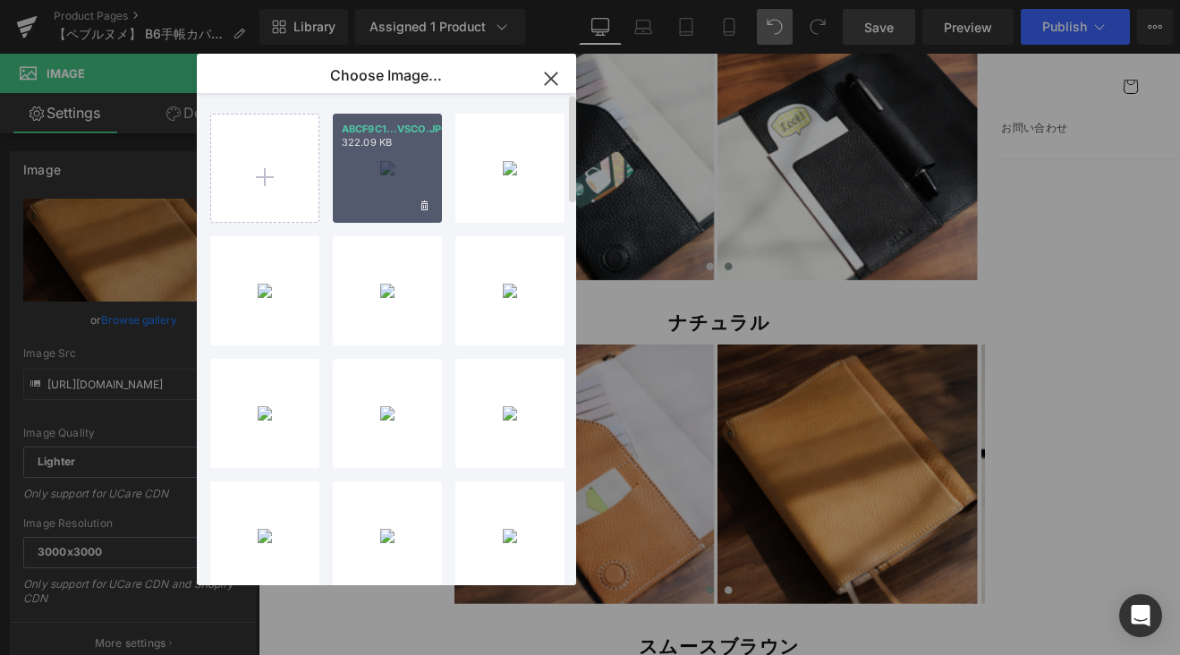
click at [394, 182] on div "ABCF9C1...VSCO.JPG 322.09 KB" at bounding box center [387, 168] width 109 height 109
type input "https://ucarecdn.com/ddb7cdad-4d87-4c0a-8ba9-bddcd56a5dcb/-/format/auto/-/previ…"
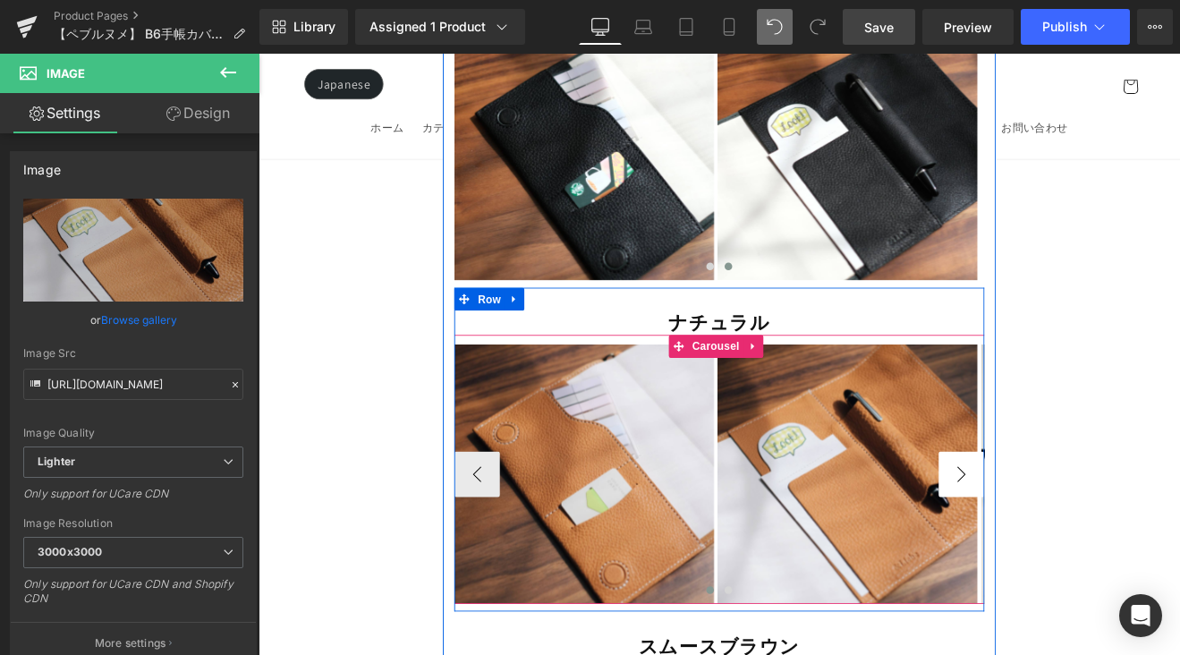
click at [1068, 521] on button "›" at bounding box center [1084, 548] width 54 height 54
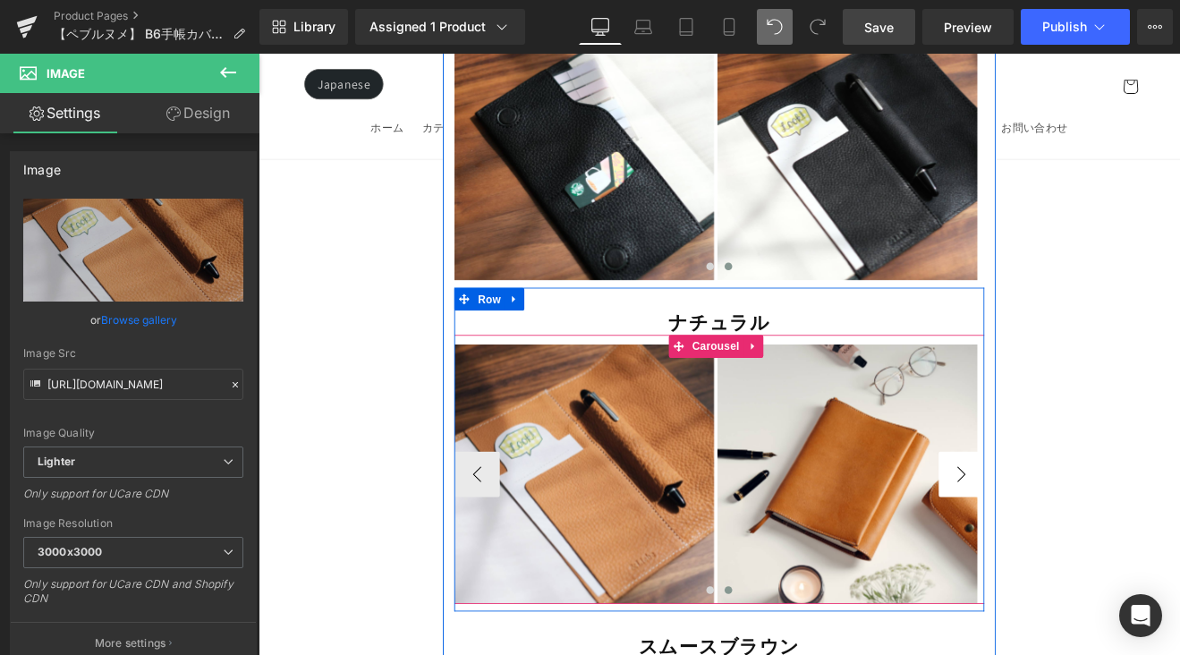
click at [1068, 521] on button "›" at bounding box center [1084, 548] width 54 height 54
click at [943, 537] on span "Image" at bounding box center [951, 547] width 38 height 21
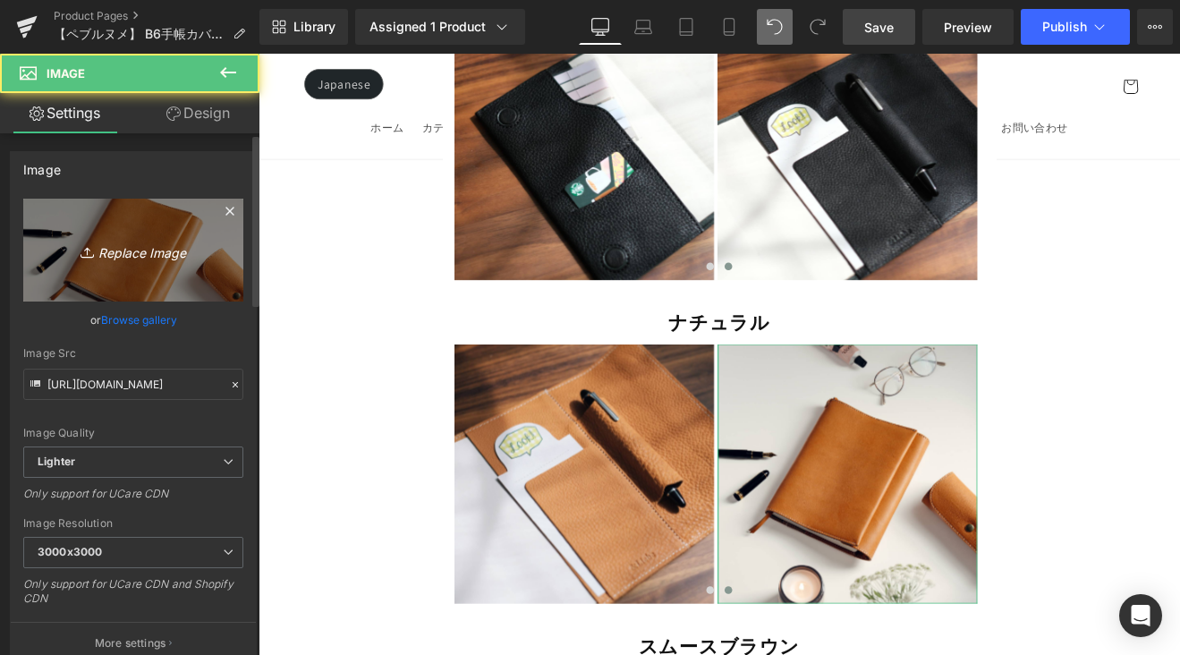
click at [161, 247] on icon "Replace Image" at bounding box center [133, 250] width 143 height 22
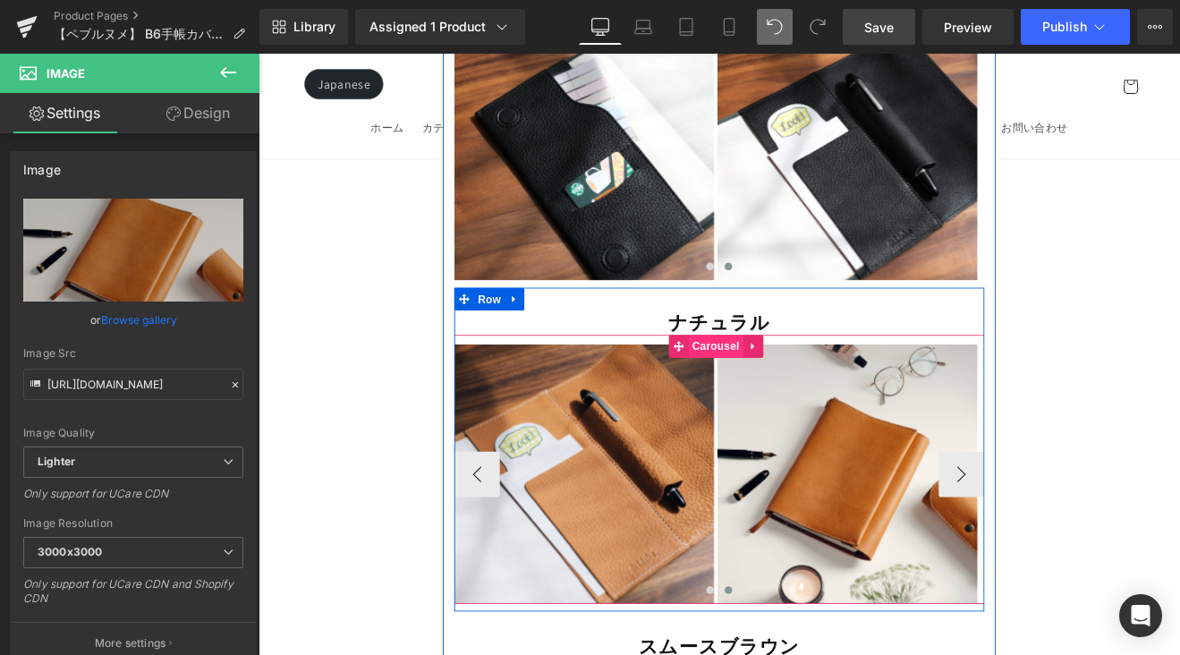
click at [773, 384] on span "Carousel" at bounding box center [795, 397] width 64 height 27
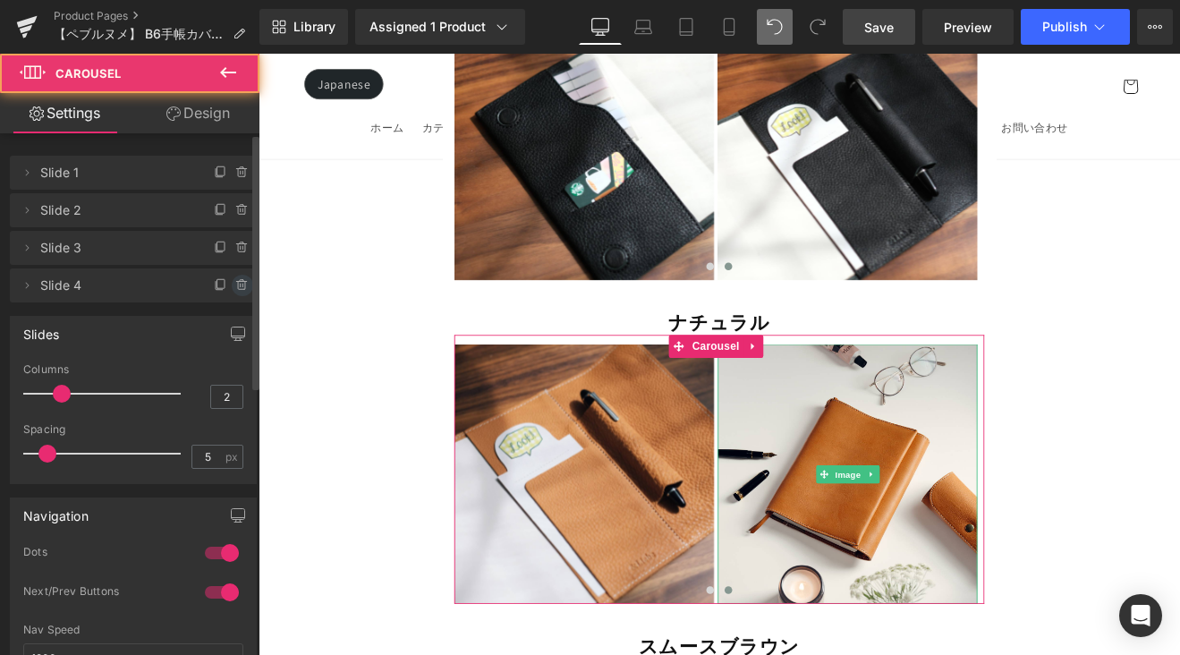
click at [235, 285] on icon at bounding box center [242, 285] width 14 height 14
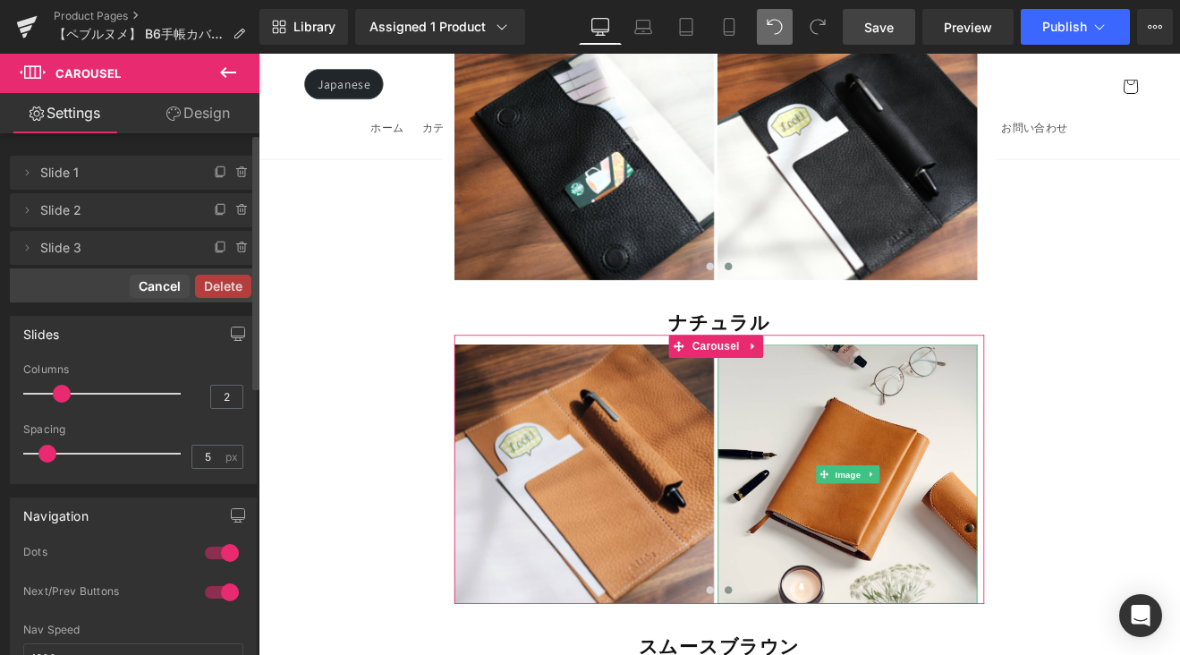
click at [171, 284] on button "Cancel" at bounding box center [160, 286] width 60 height 23
drag, startPoint x: 233, startPoint y: 284, endPoint x: 231, endPoint y: 296, distance: 12.6
click at [235, 284] on icon at bounding box center [242, 285] width 14 height 14
click at [217, 292] on button "Delete" at bounding box center [223, 286] width 56 height 23
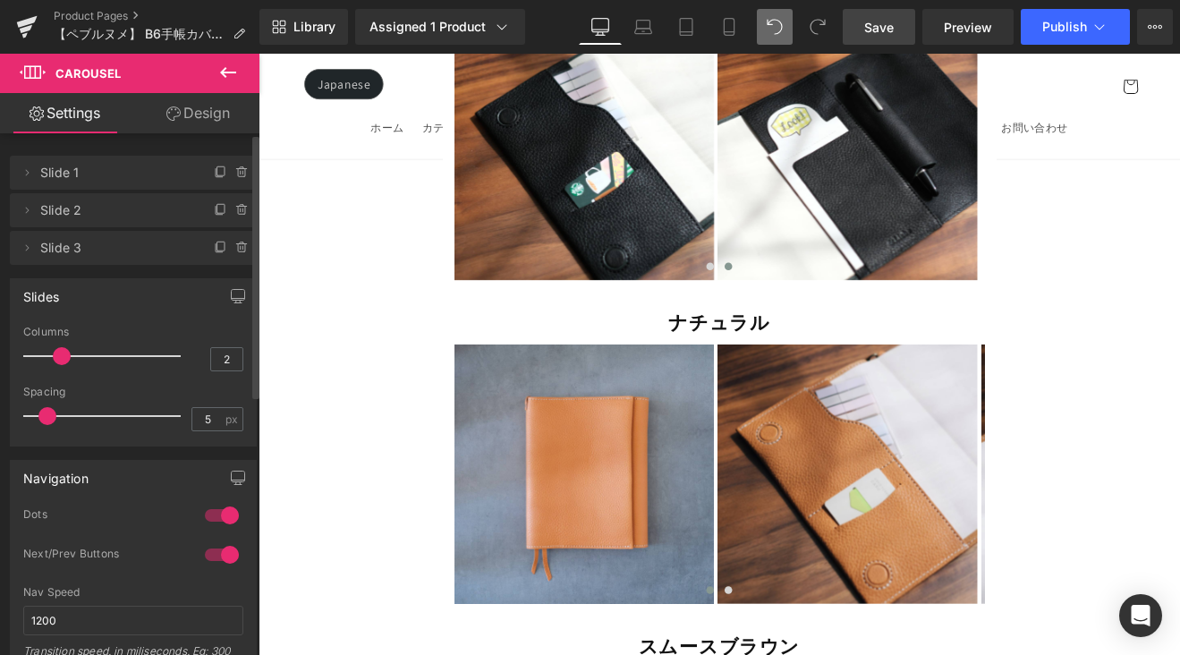
click at [874, 29] on span "Save" at bounding box center [879, 27] width 30 height 19
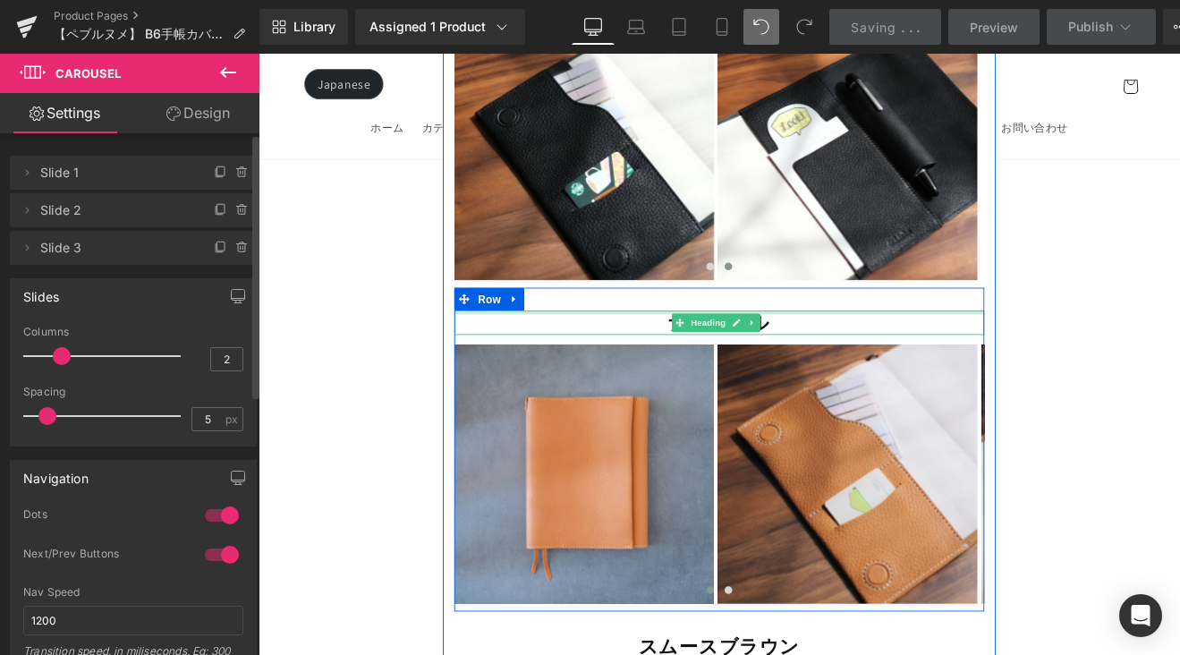
scroll to position [15134, 0]
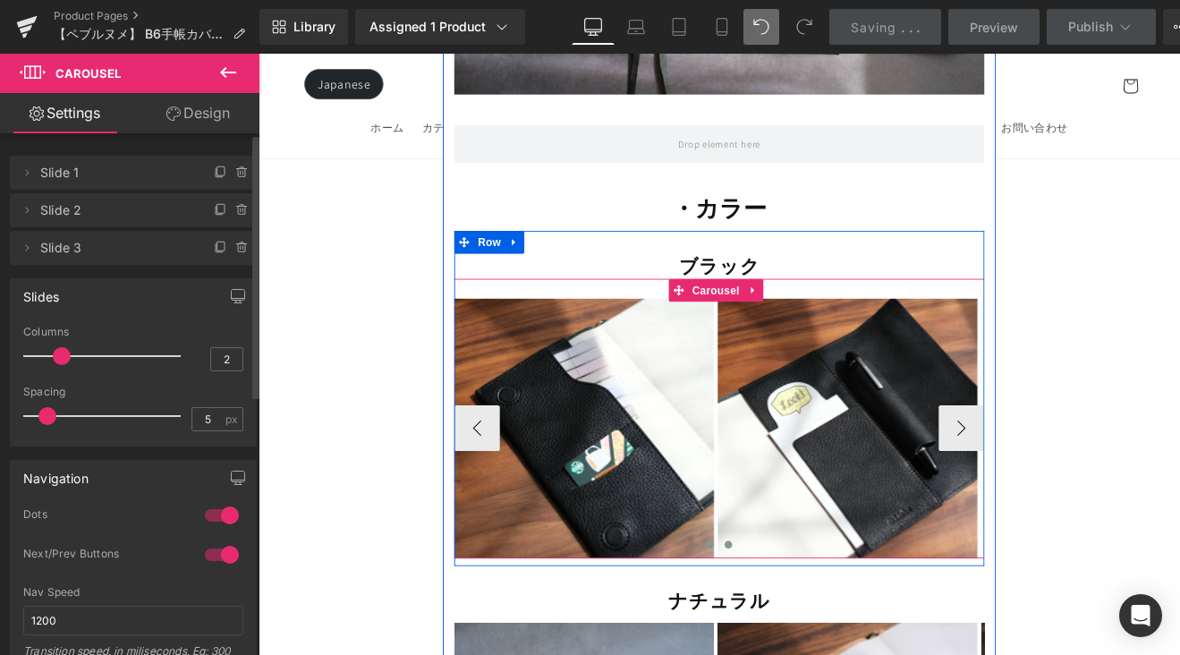
click at [783, 622] on button at bounding box center [788, 631] width 21 height 18
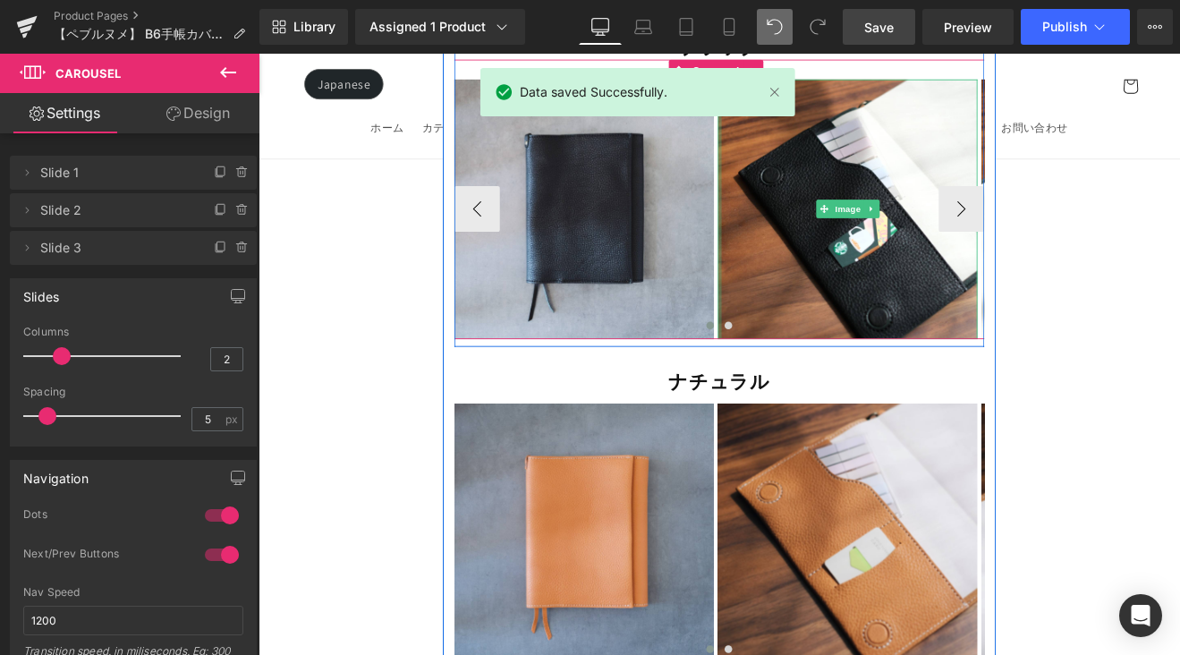
scroll to position [15585, 0]
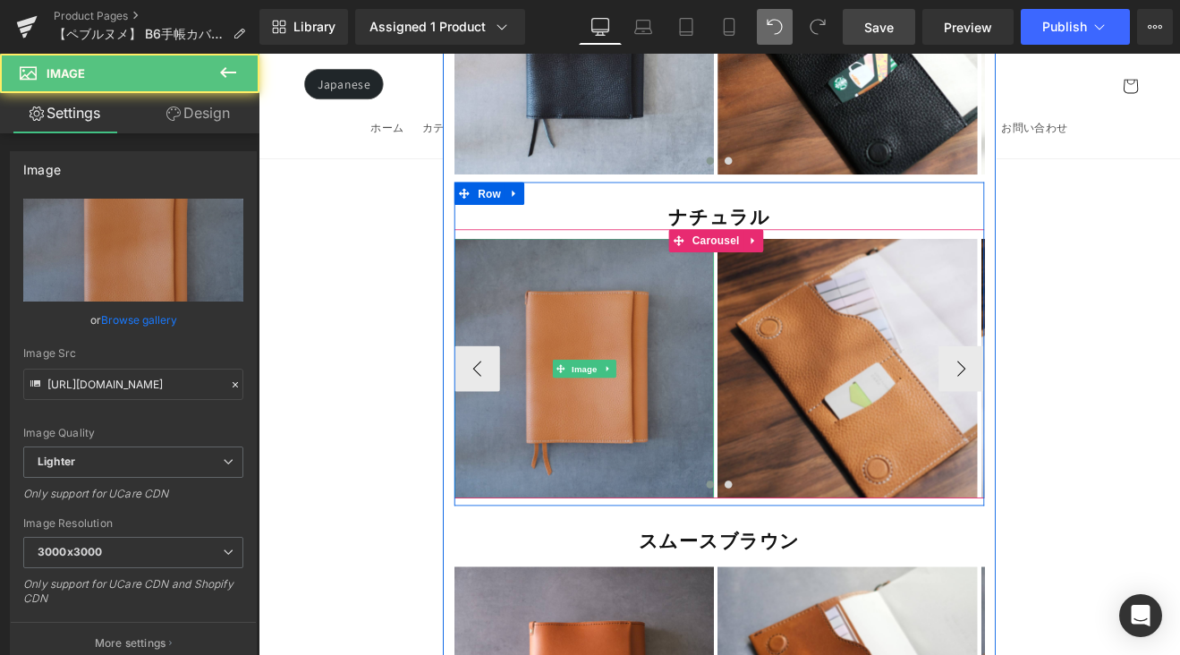
click at [645, 335] on img at bounding box center [640, 423] width 305 height 305
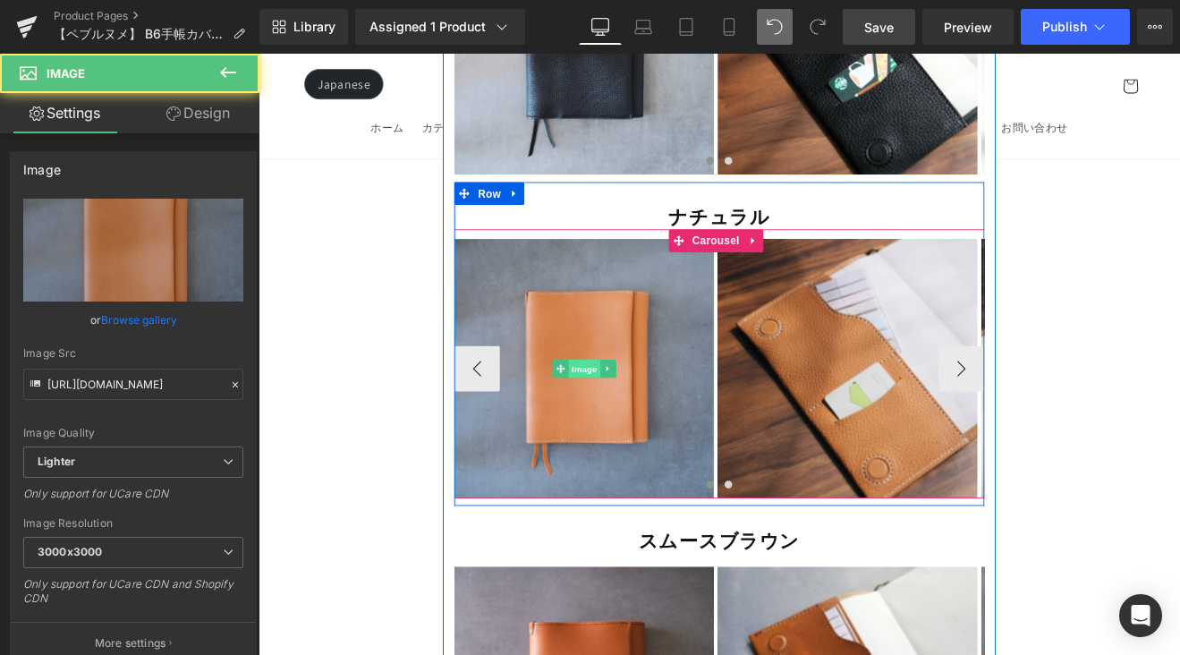
click at [643, 413] on span "Image" at bounding box center [641, 423] width 38 height 21
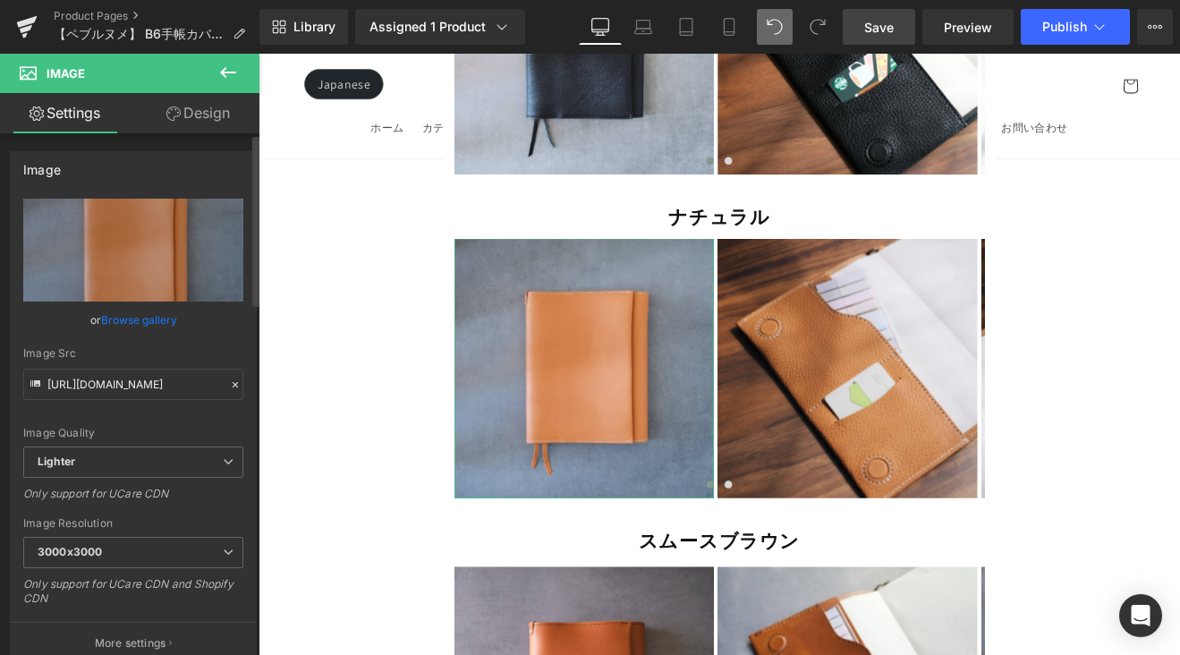
click at [154, 317] on link "Browse gallery" at bounding box center [139, 319] width 76 height 31
drag, startPoint x: 978, startPoint y: 438, endPoint x: 804, endPoint y: 442, distance: 174.4
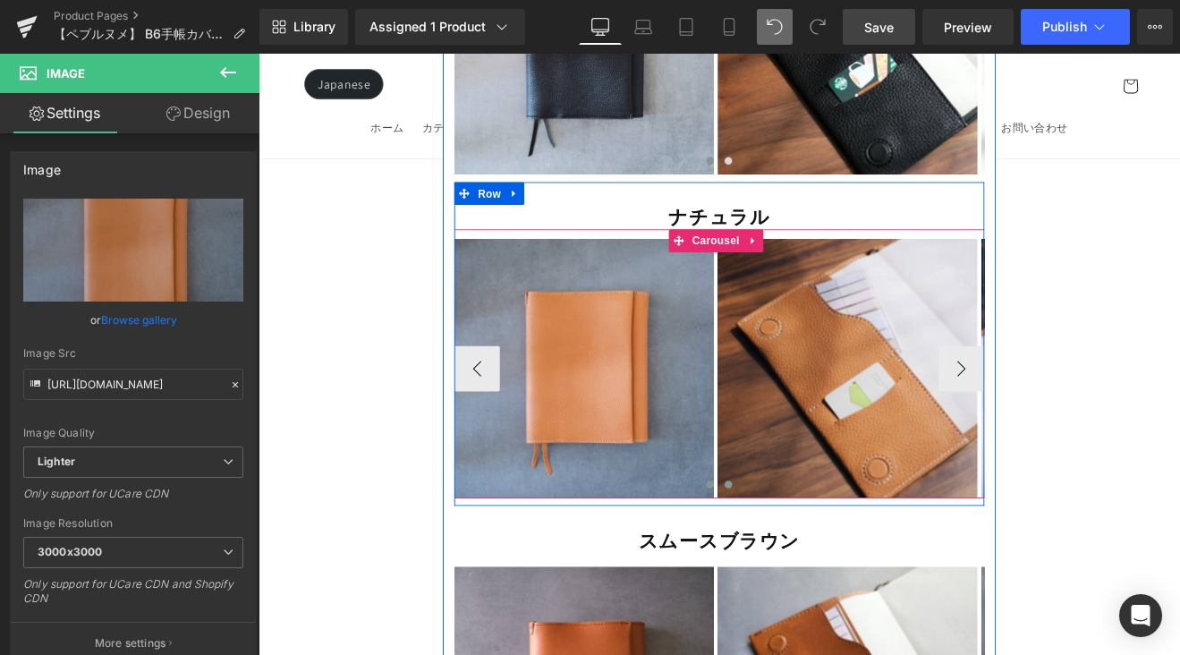
click at [806, 555] on span at bounding box center [810, 559] width 9 height 9
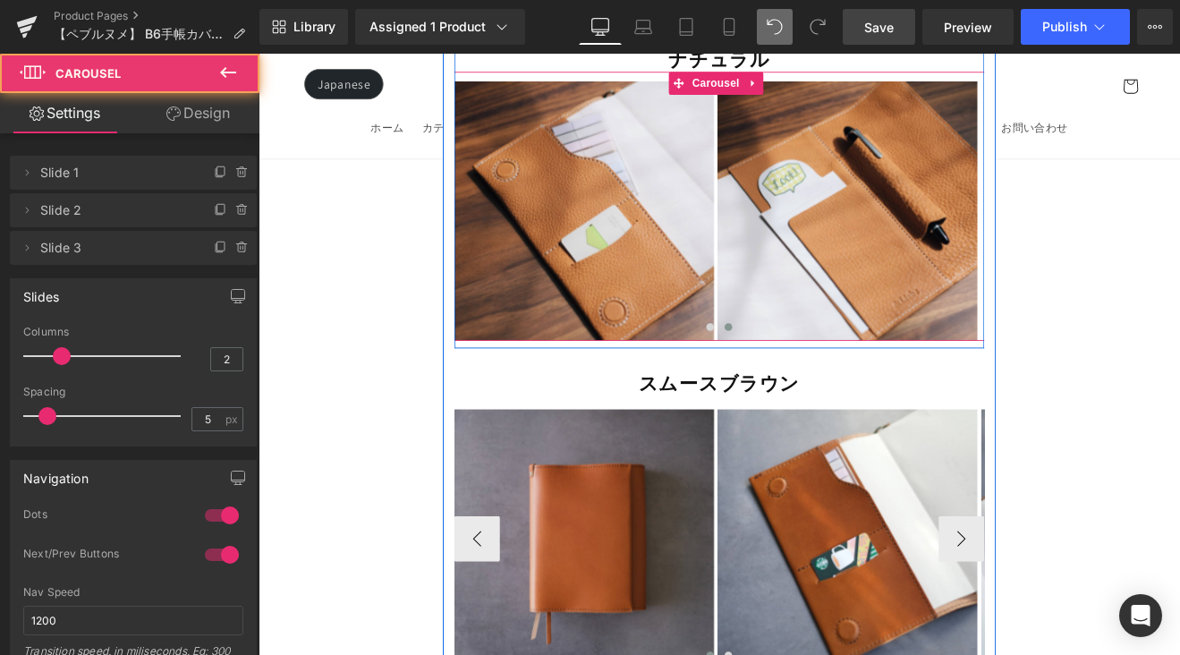
scroll to position [15956, 0]
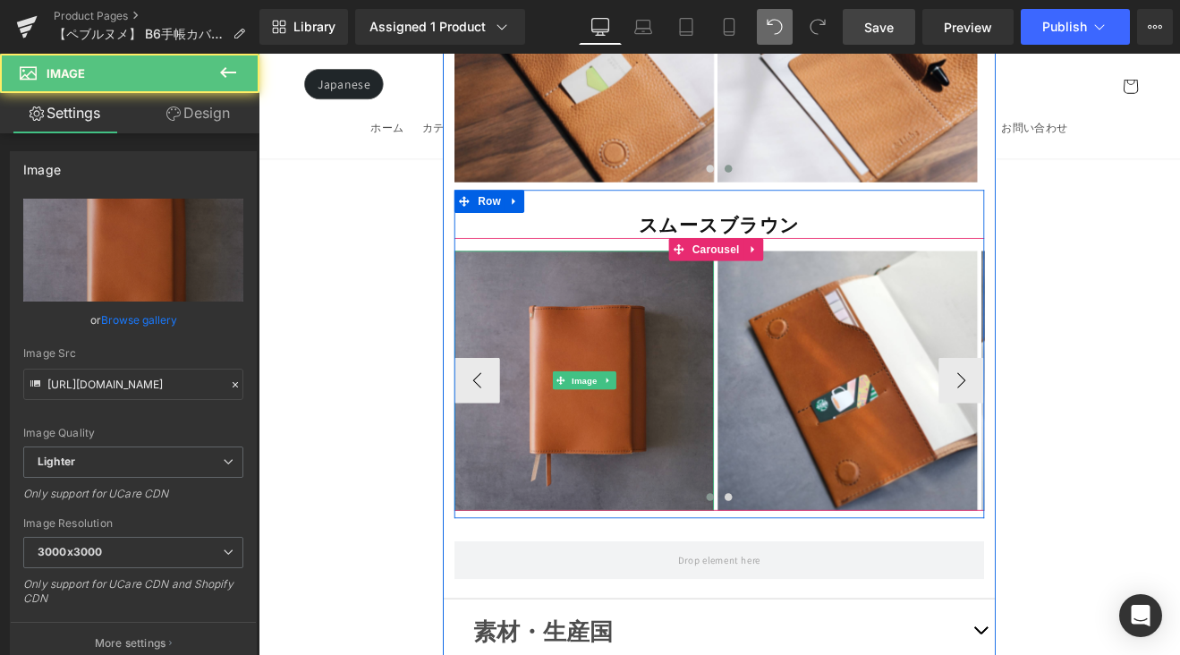
click at [655, 383] on img at bounding box center [640, 437] width 305 height 305
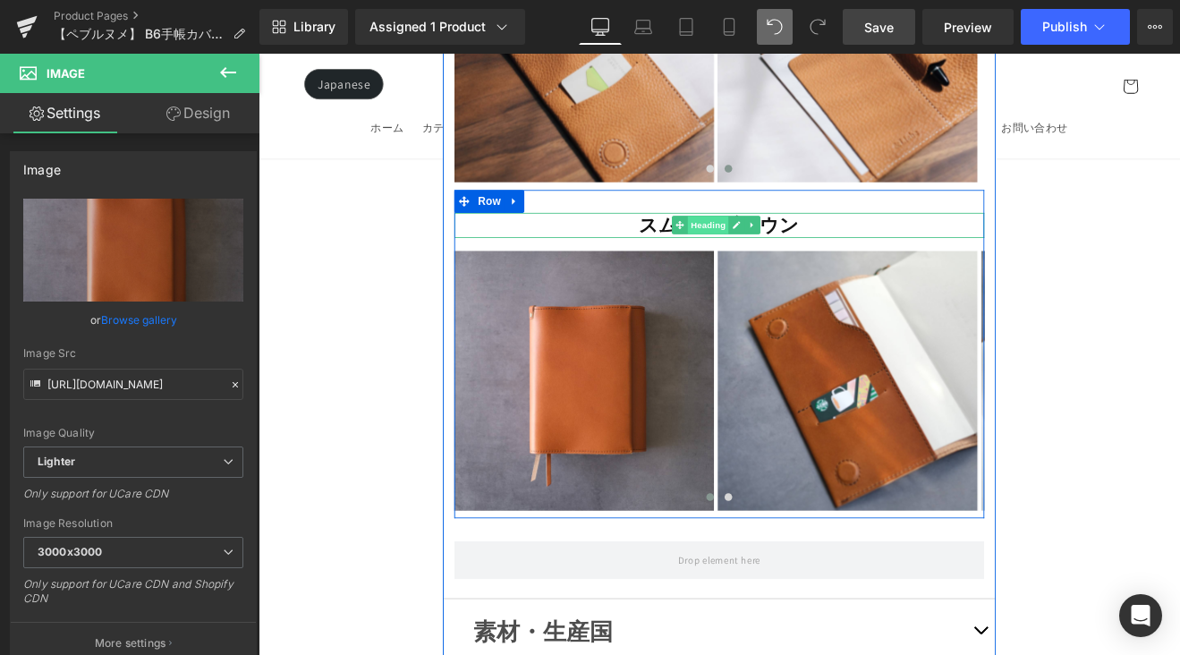
click at [775, 244] on span "Heading" at bounding box center [786, 254] width 48 height 21
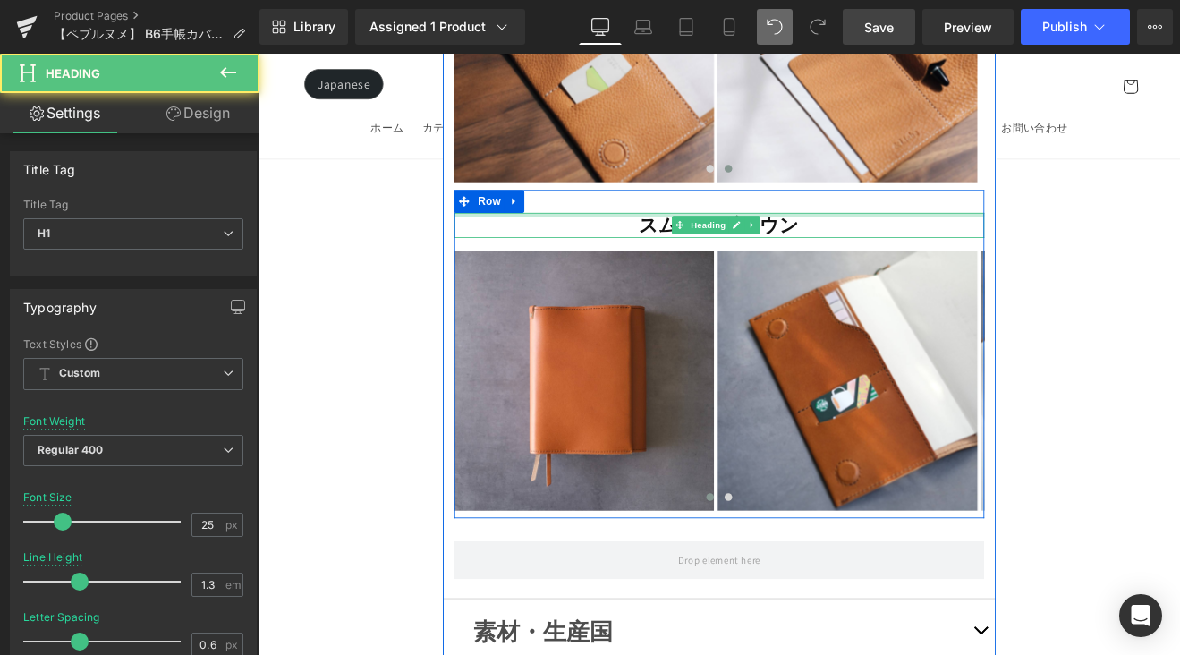
click at [876, 241] on div "スムースブラウン Heading" at bounding box center [799, 256] width 622 height 30
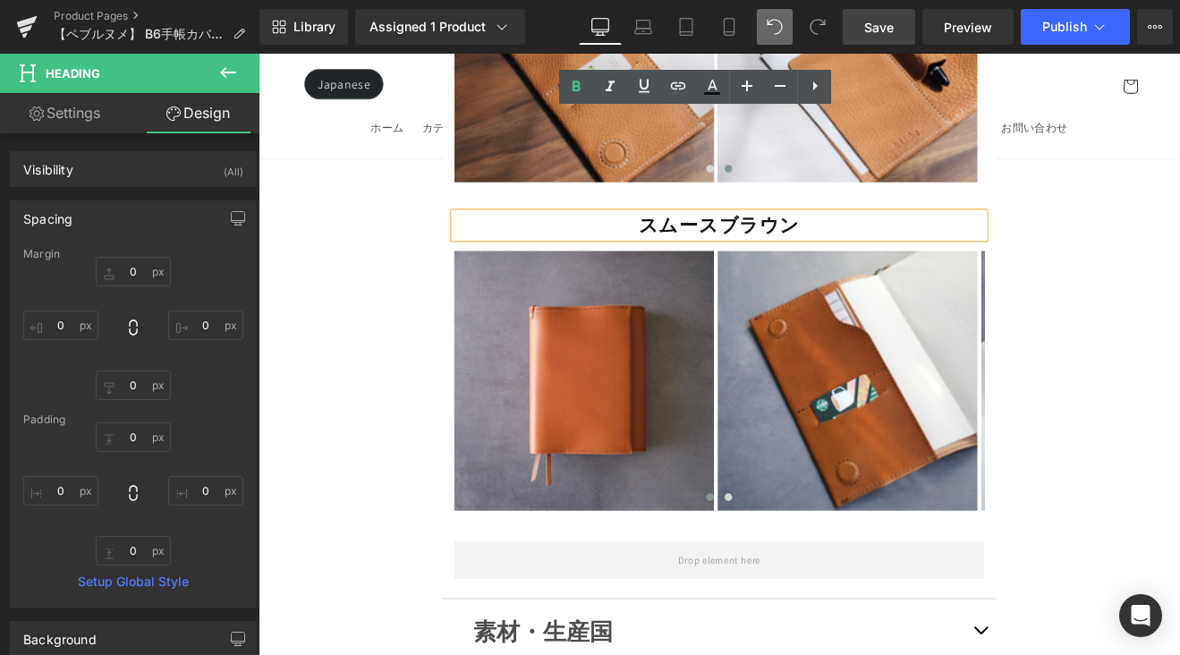
click at [791, 240] on strong "スムースブラウン" at bounding box center [800, 255] width 190 height 30
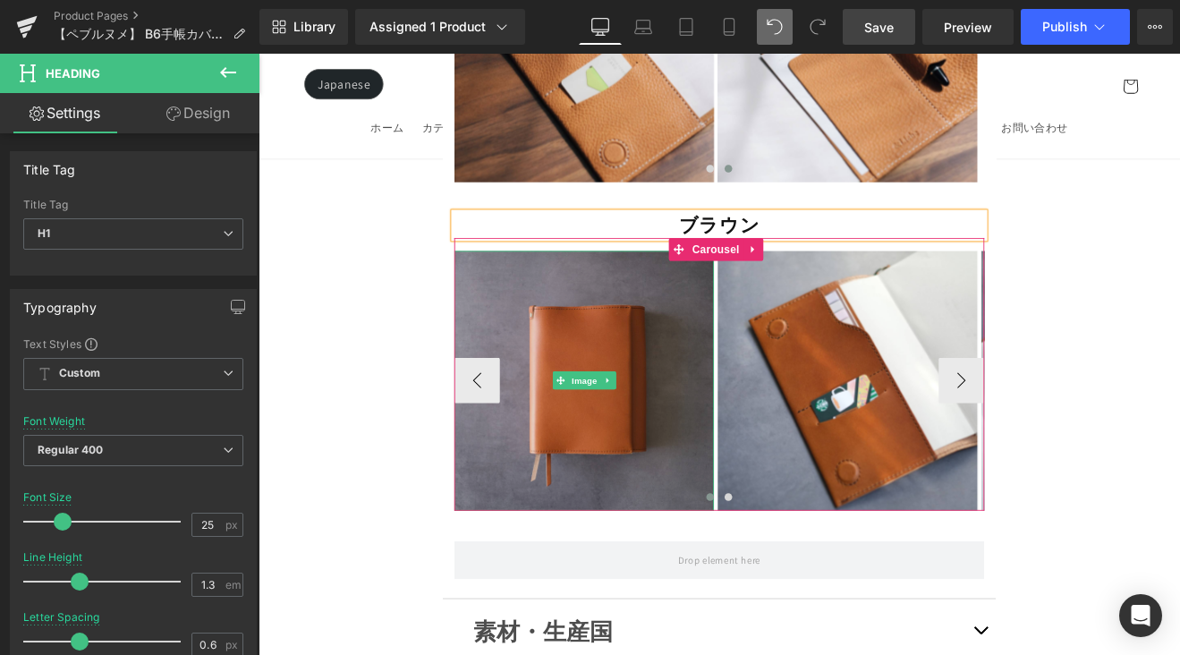
click at [690, 317] on img at bounding box center [640, 437] width 305 height 305
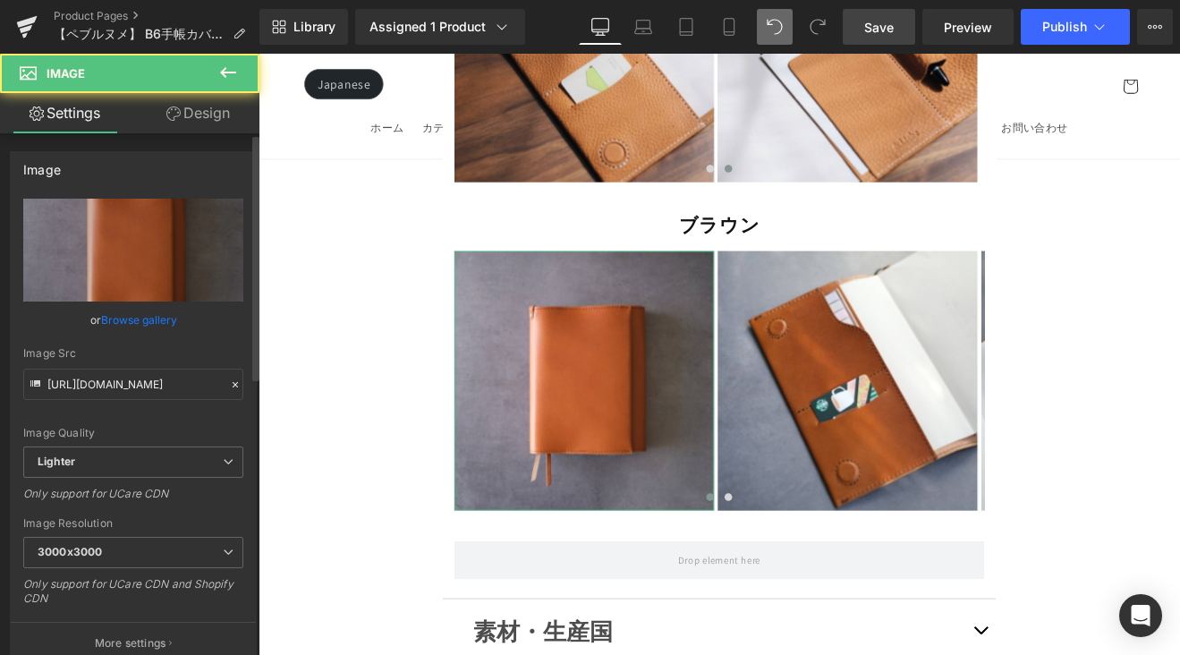
click at [143, 320] on link "Browse gallery" at bounding box center [139, 319] width 76 height 31
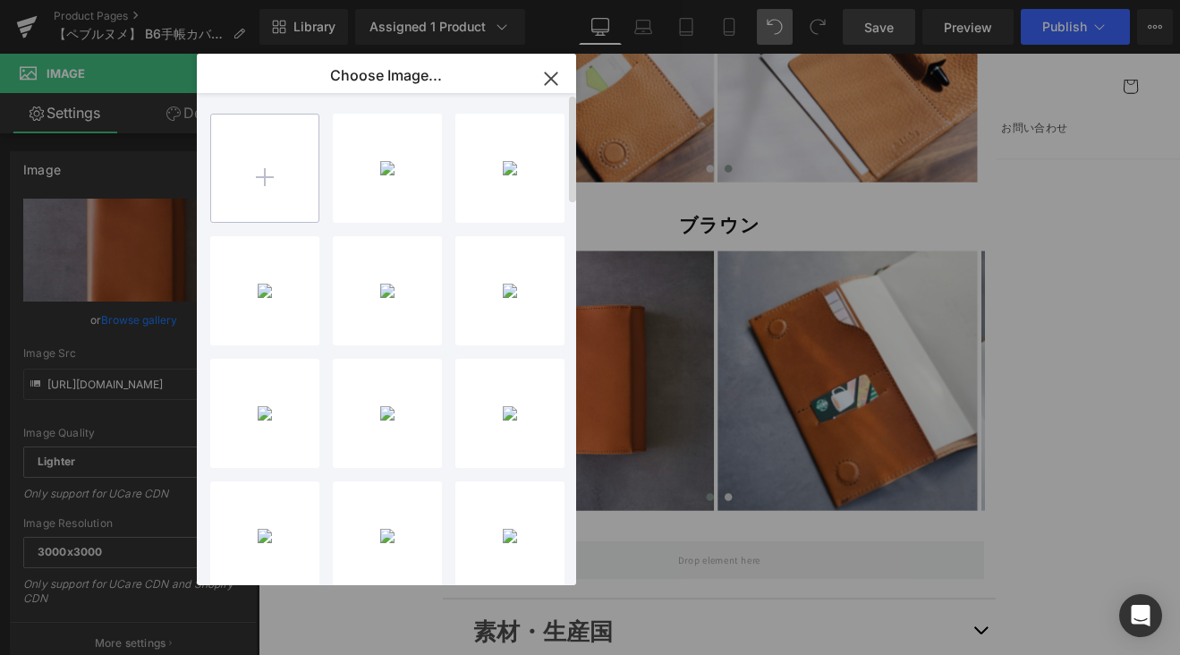
click at [283, 182] on input "file" at bounding box center [264, 167] width 107 height 107
type input "C:\fakepath\C76079CD-E7B5-45FF-BC66-3F09934E2FE9-50591-00000CF51B016180_VSCO.JPG"
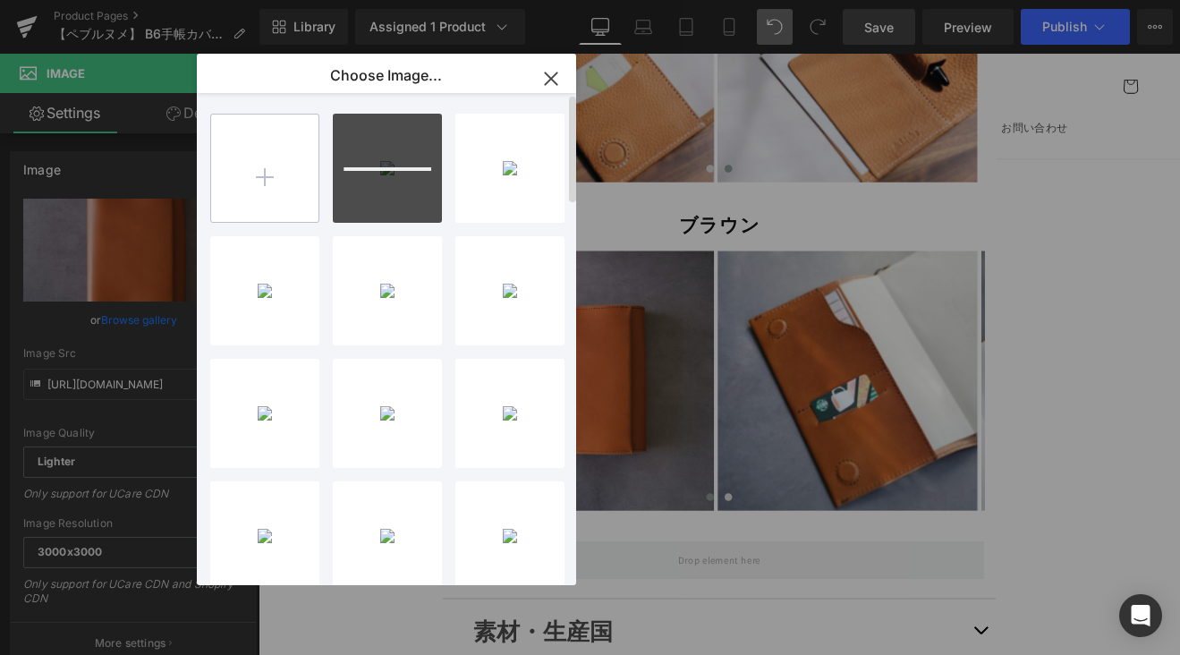
click at [263, 174] on input "file" at bounding box center [264, 167] width 107 height 107
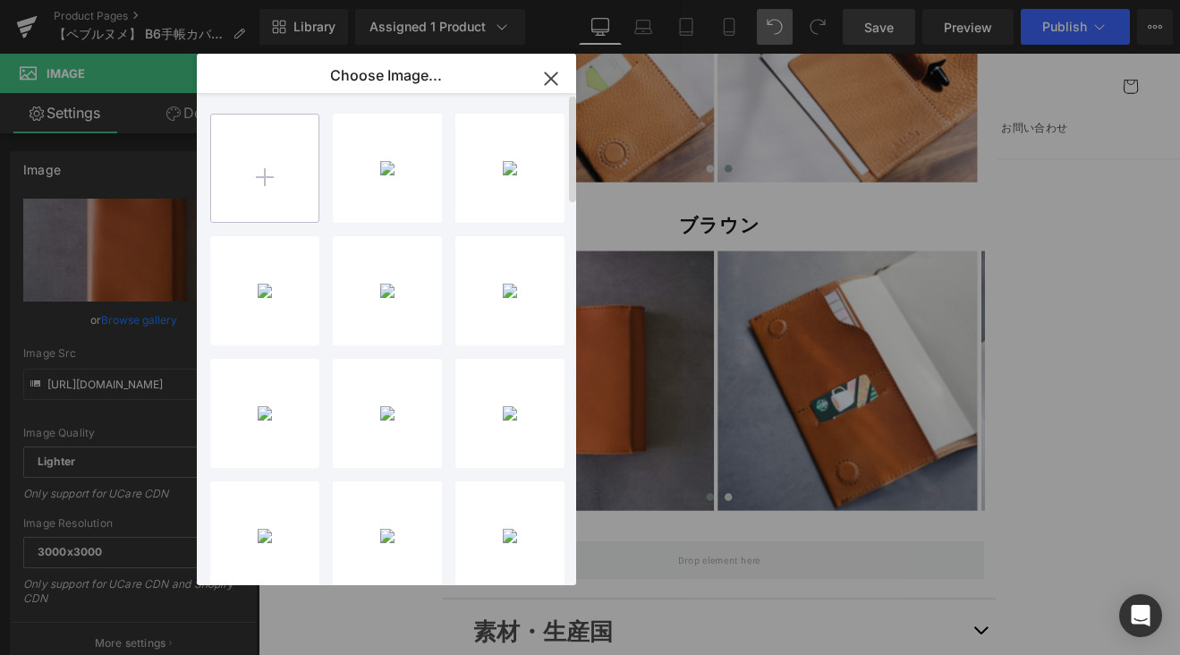
type input "C:\fakepath\D68FA8DE-6CDC-4793-968C-B3EFE786B3A4-50591-00000CF5F09BE524_VSCO.JPG"
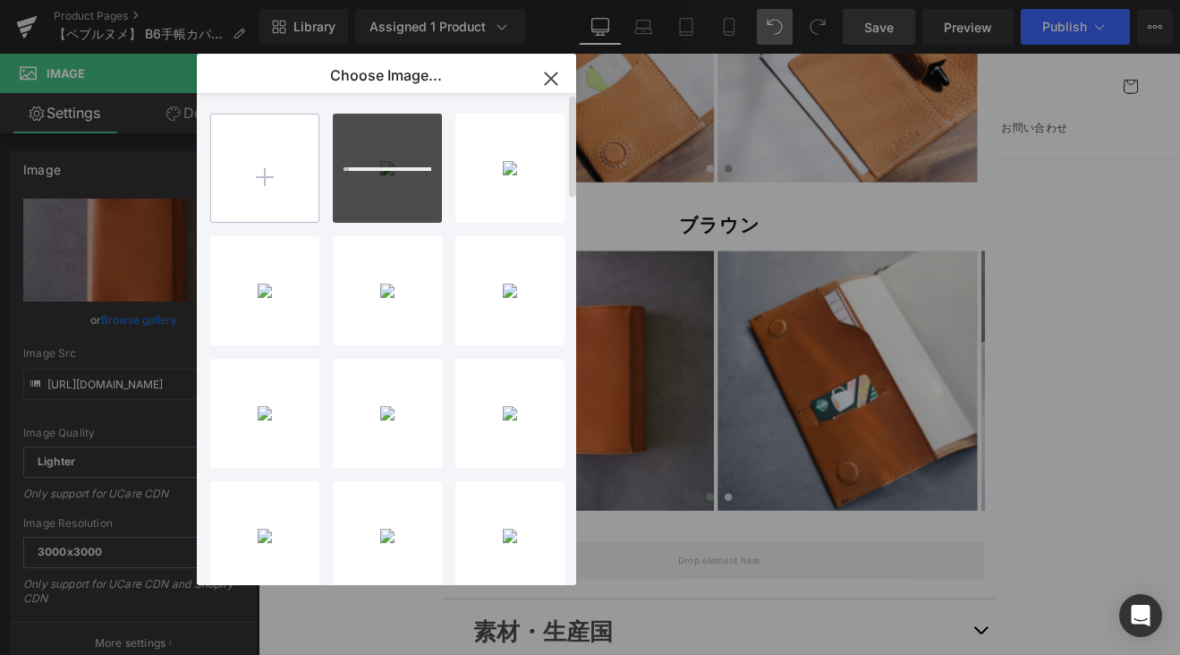
click at [292, 190] on input "file" at bounding box center [264, 167] width 107 height 107
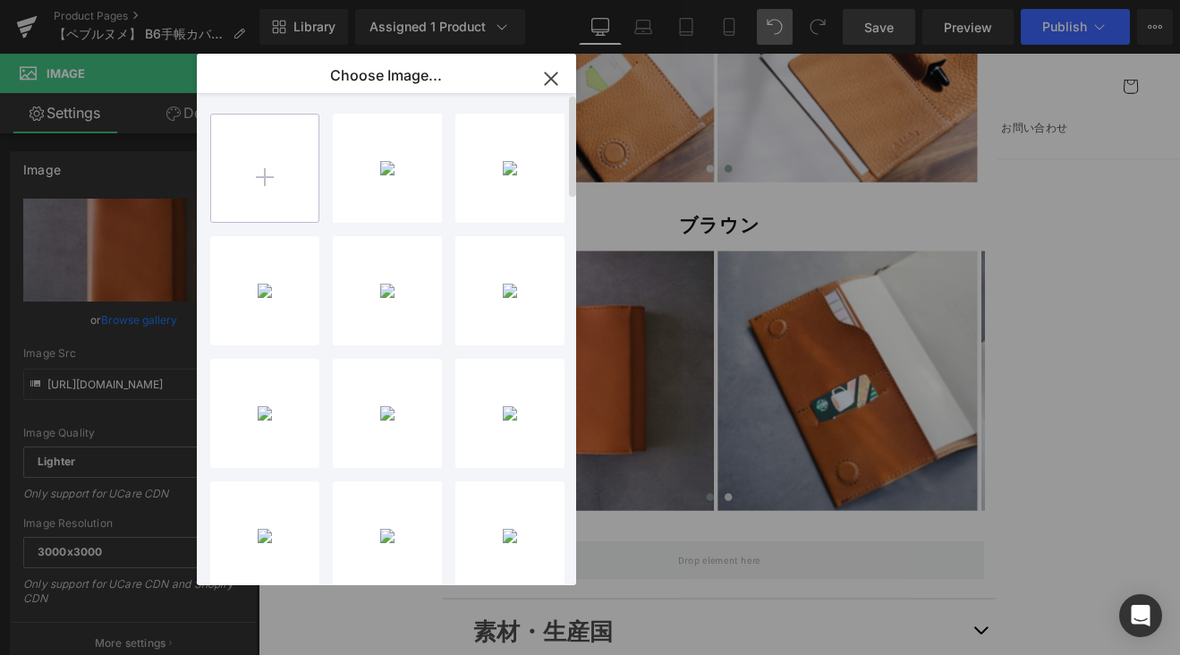
type input "C:\fakepath\CE874942-B2A5-434C-865D-C0B0C473EC6F-50591-00000CF5F75C1E72_VSCO.JPG"
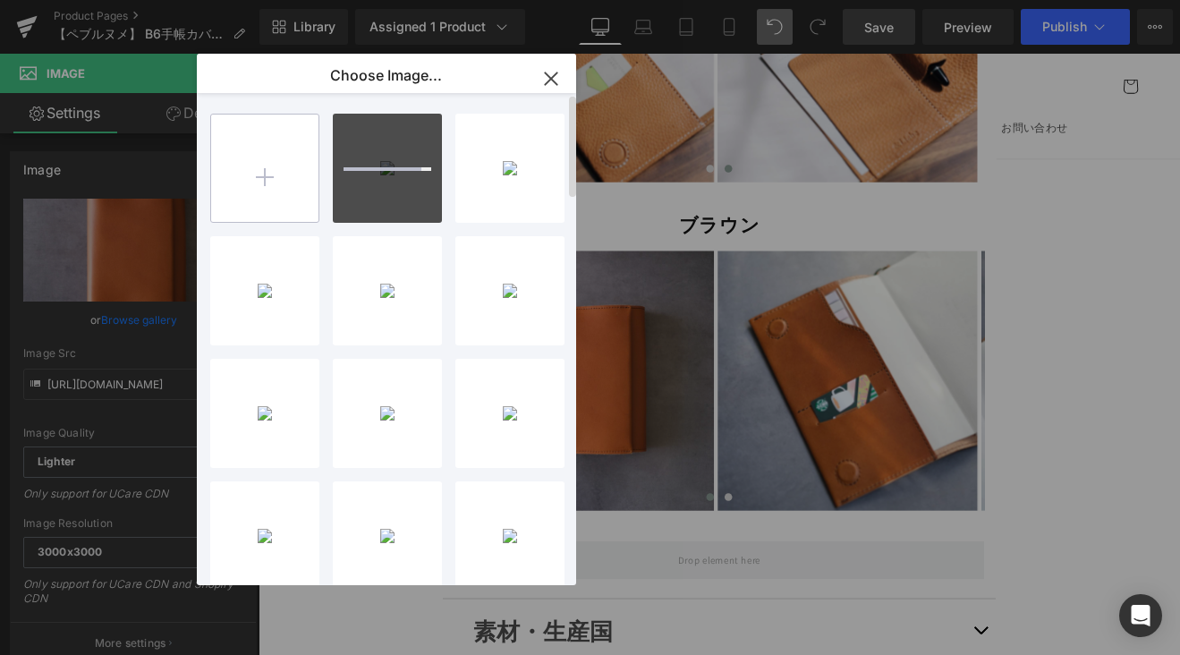
click at [289, 159] on input "file" at bounding box center [264, 167] width 107 height 107
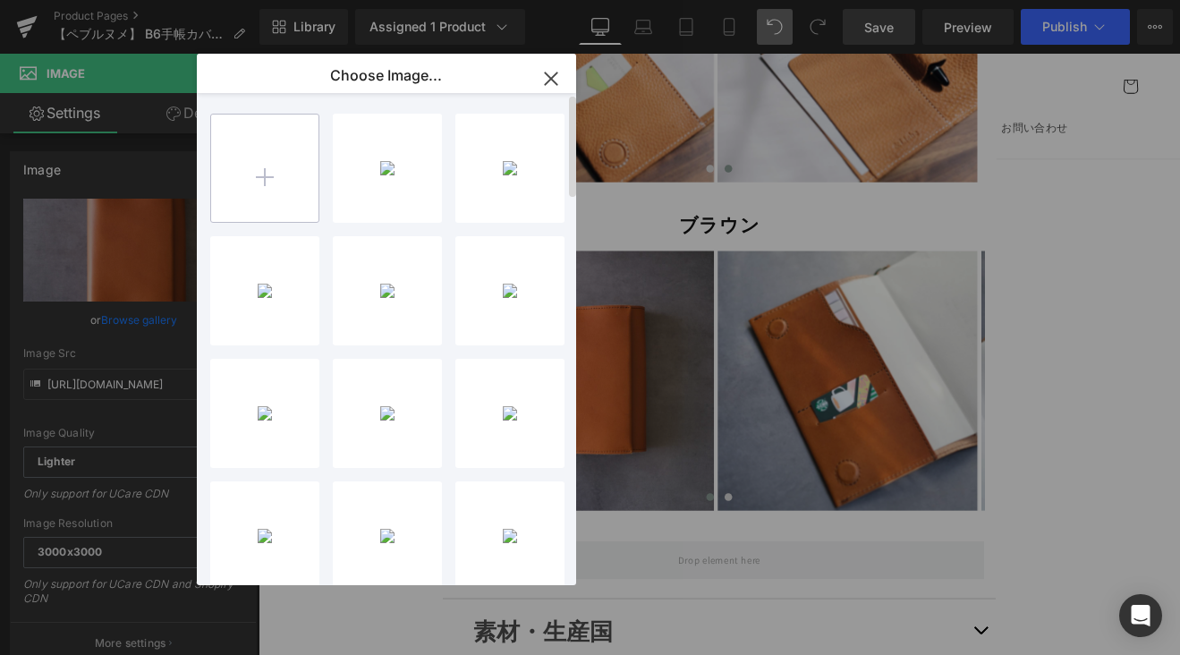
type input "C:\fakepath\A50E6941-7A3F-40D7-BEDC-15D7AA30FA36-50591-00000CF5FE5A4236_VSCO.JPG"
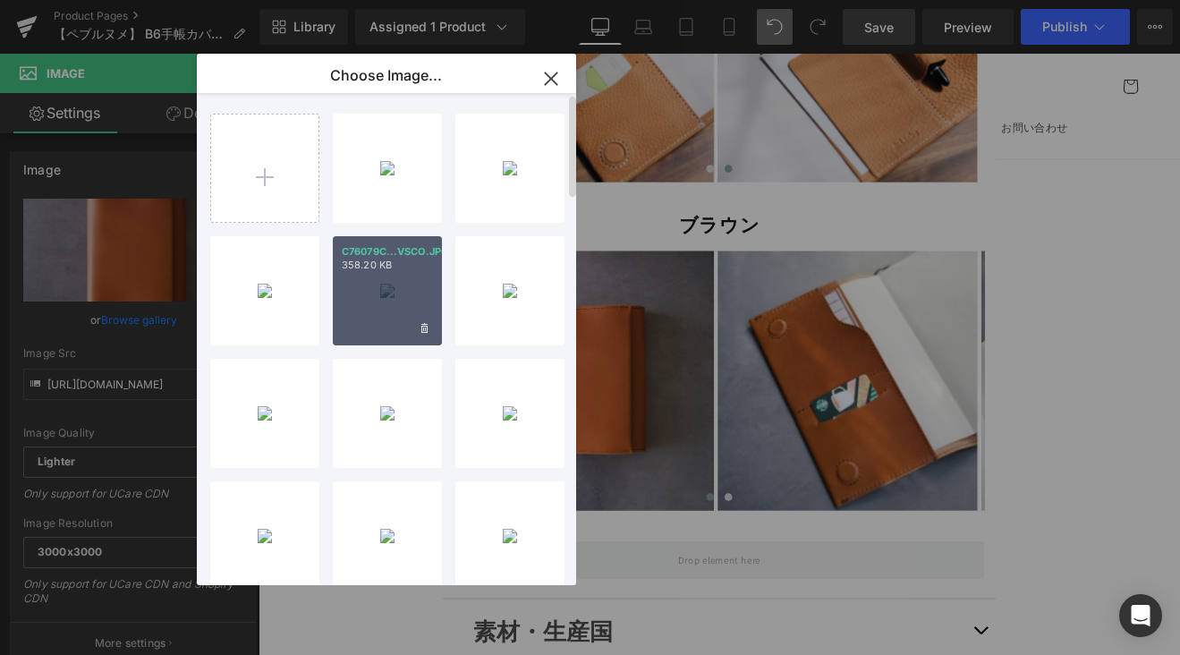
click at [377, 300] on div "C76079C...VSCO.JPG 358.20 KB" at bounding box center [387, 290] width 109 height 109
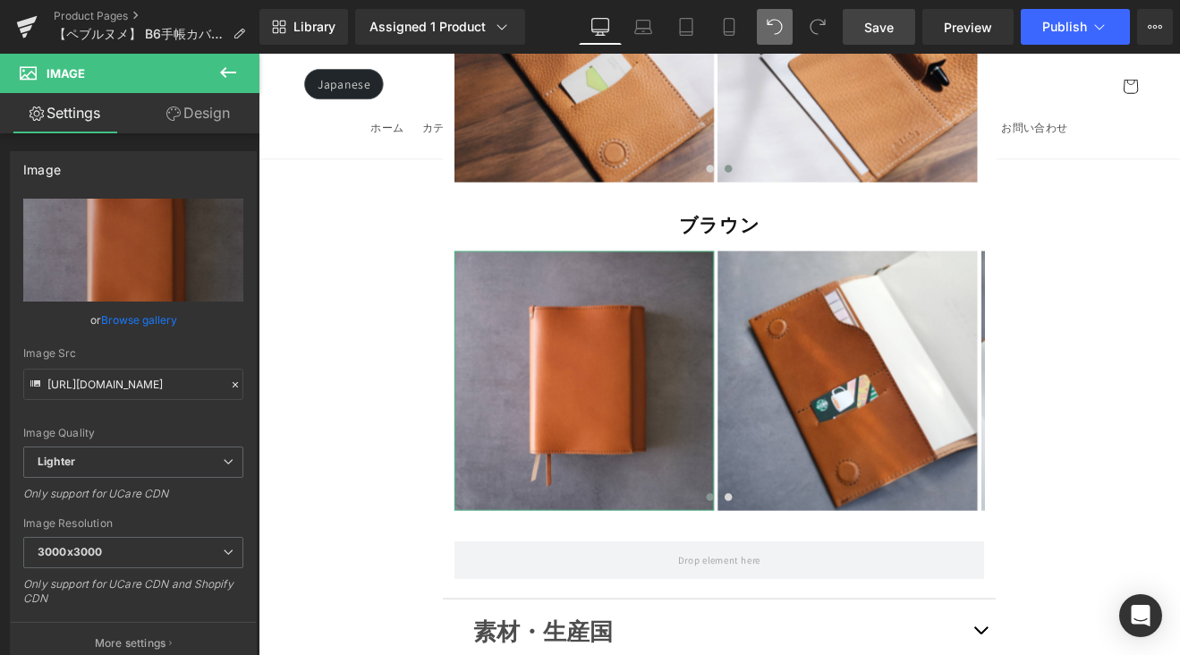
drag, startPoint x: 138, startPoint y: 313, endPoint x: 152, endPoint y: 311, distance: 14.4
click at [138, 313] on link "Browse gallery" at bounding box center [139, 319] width 76 height 31
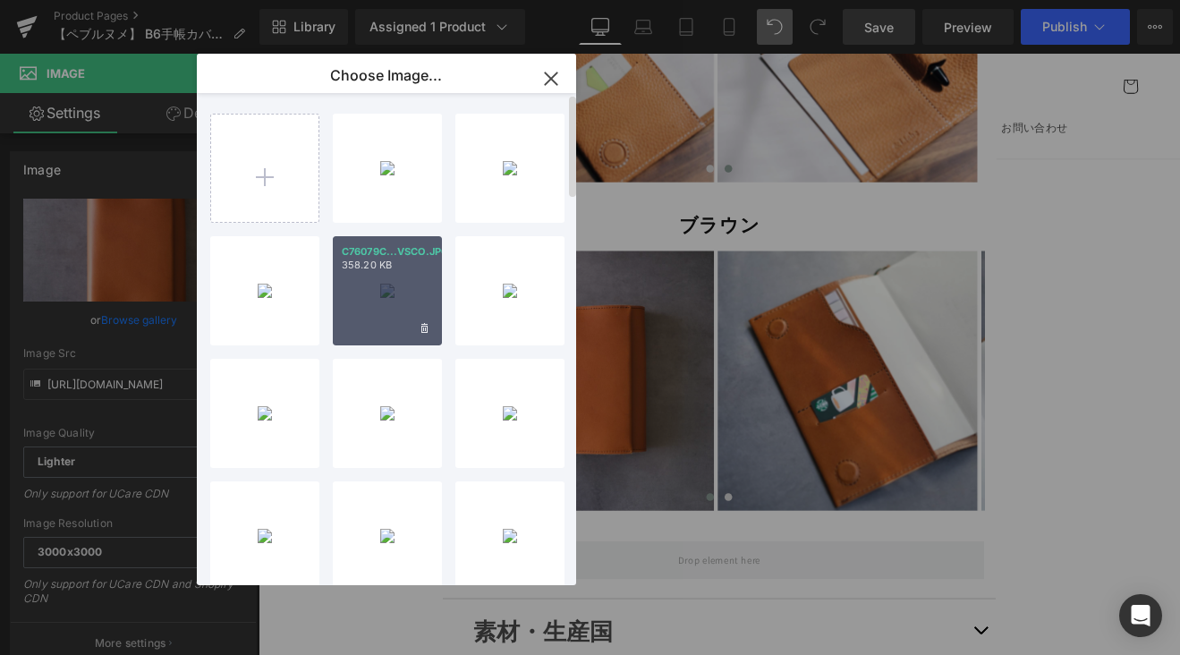
click at [417, 285] on div "C76079C...VSCO.JPG 358.20 KB" at bounding box center [387, 290] width 109 height 109
type input "[URL][DOMAIN_NAME]"
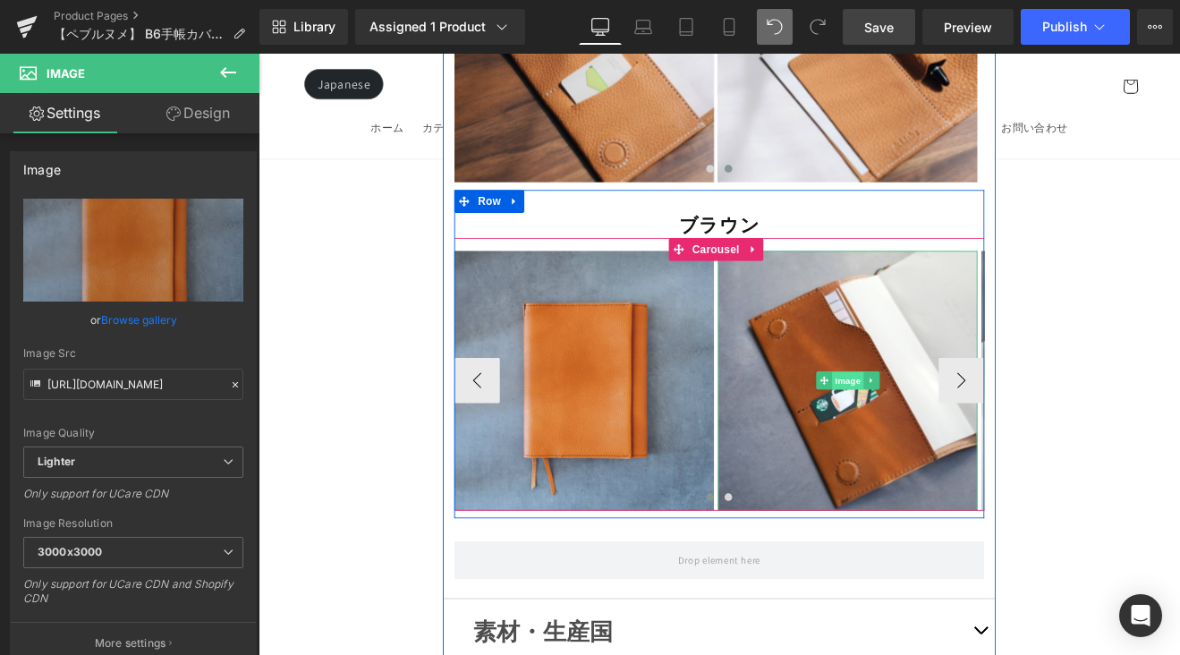
click at [958, 427] on span "Image" at bounding box center [951, 437] width 38 height 21
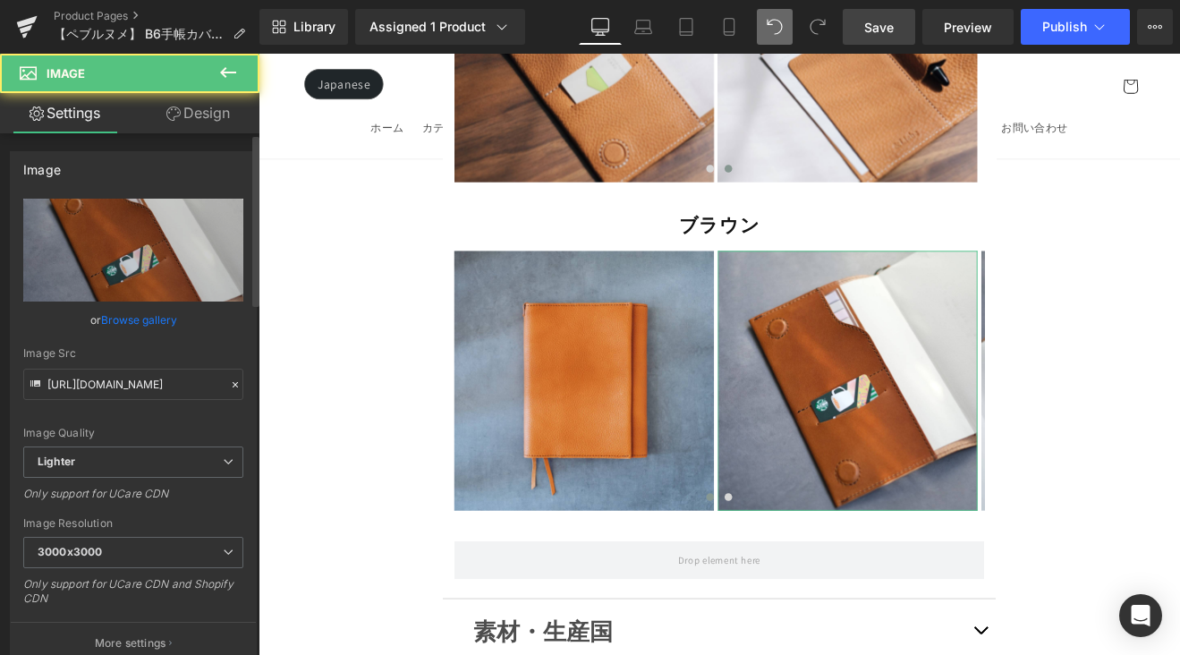
click at [119, 308] on link "Browse gallery" at bounding box center [139, 319] width 76 height 31
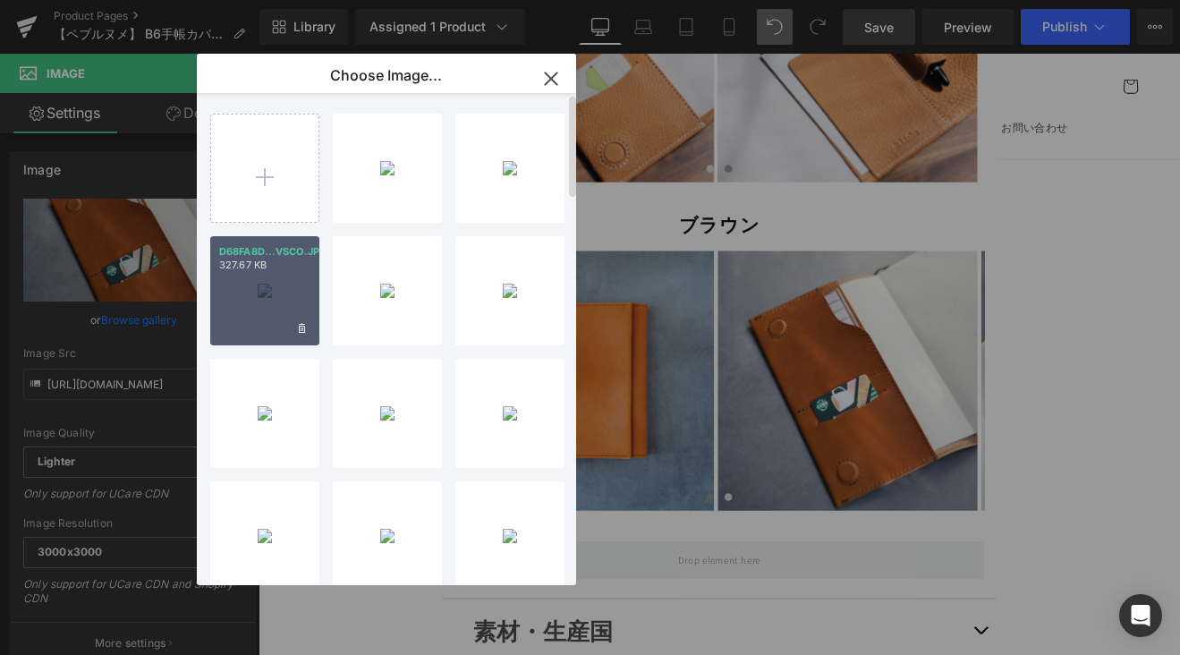
drag, startPoint x: 263, startPoint y: 259, endPoint x: 39, endPoint y: 242, distance: 224.2
click at [263, 259] on p "327.67 KB" at bounding box center [264, 264] width 91 height 13
type input "https://ucarecdn.com/422d0add-0b06-4e0c-840c-d924df5c3b40/-/format/auto/-/previ…"
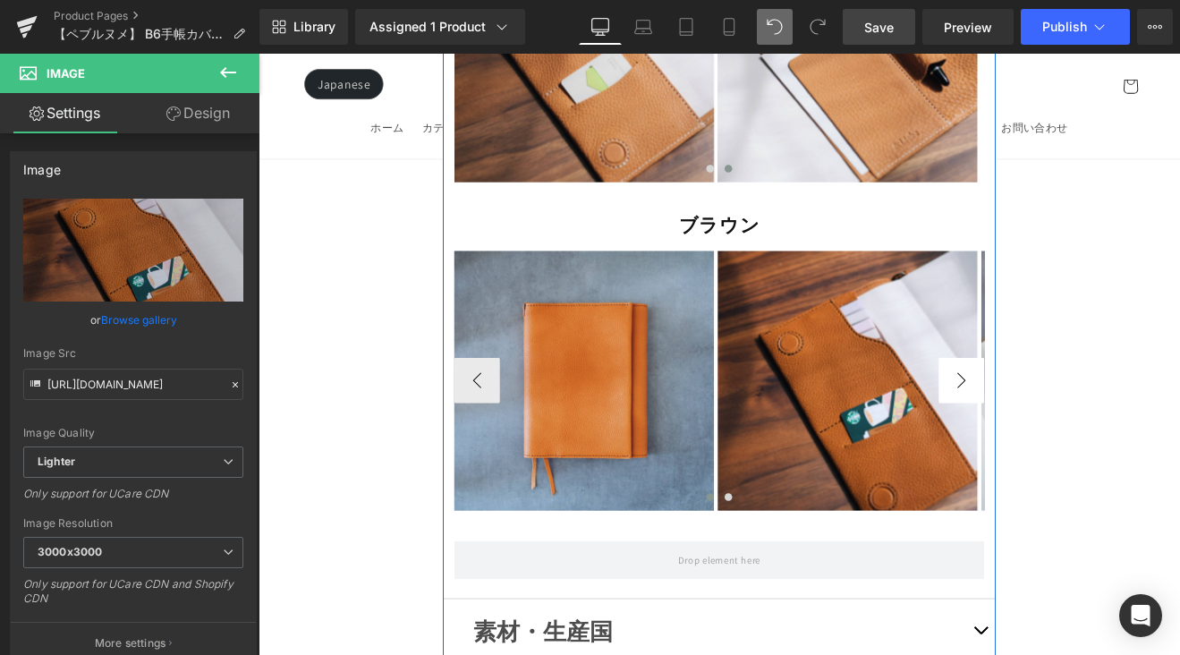
click at [1080, 410] on button "›" at bounding box center [1084, 437] width 54 height 54
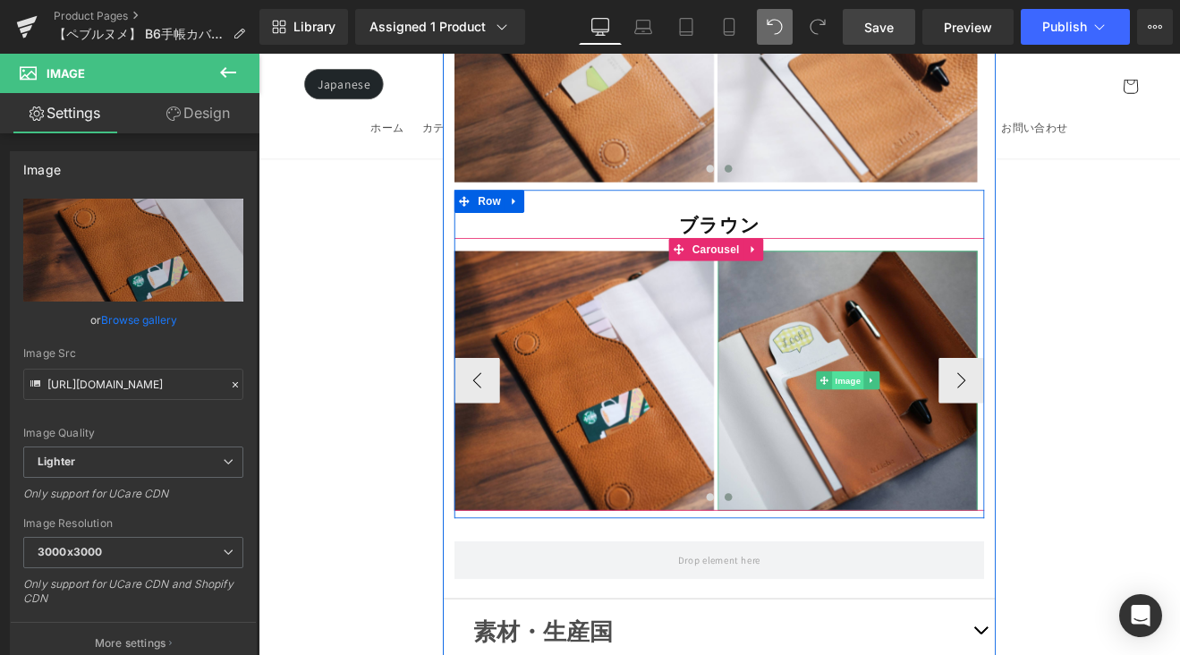
click at [939, 427] on span "Image" at bounding box center [951, 437] width 38 height 21
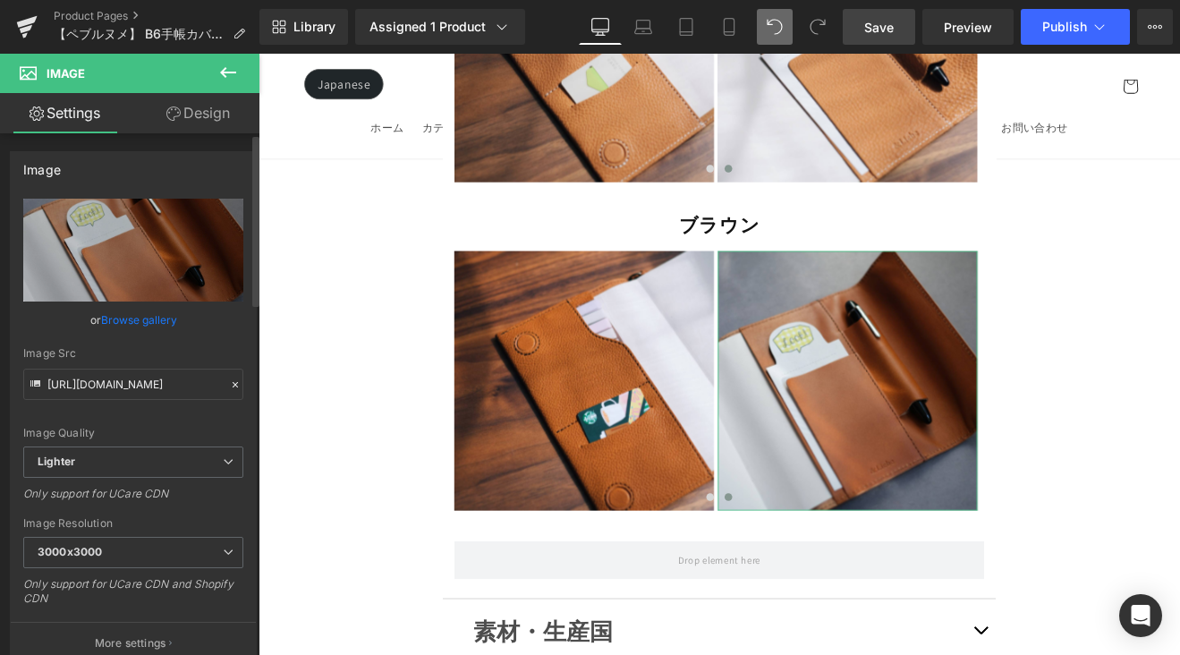
click at [129, 320] on link "Browse gallery" at bounding box center [139, 319] width 76 height 31
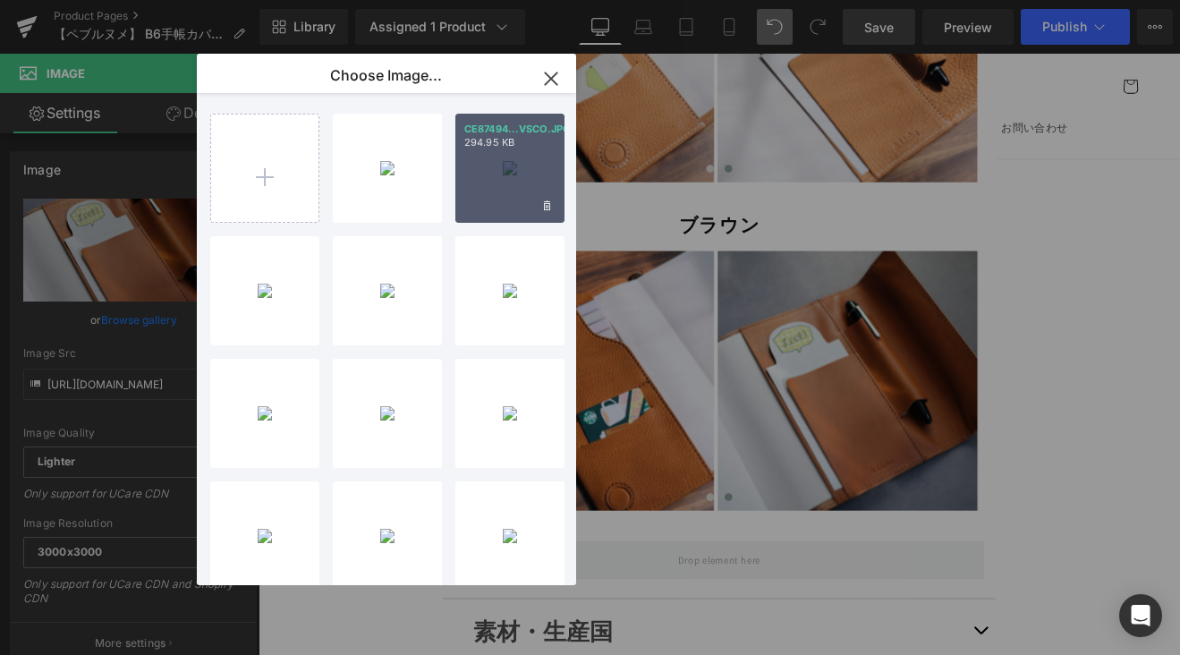
click at [500, 190] on div "CE87494...VSCO.JPG 294.95 KB" at bounding box center [509, 168] width 109 height 109
type input "https://ucarecdn.com/ce61e319-ccbd-49ca-ad92-2922005aa0d6/-/format/auto/-/previ…"
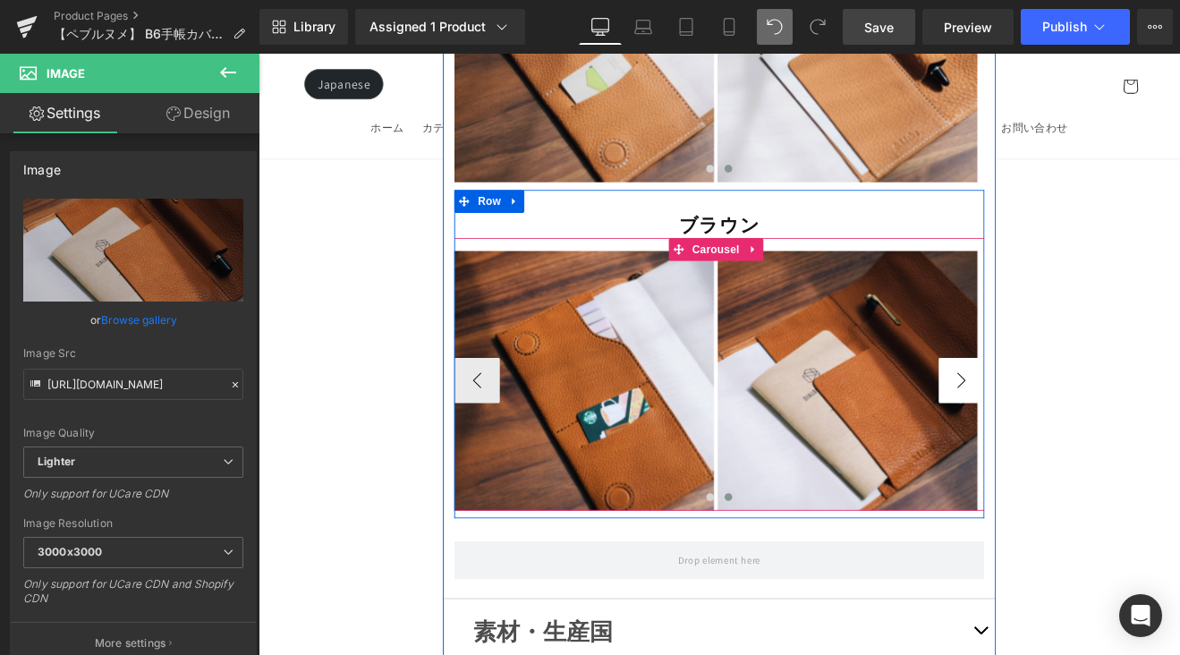
click at [1087, 410] on button "›" at bounding box center [1084, 437] width 54 height 54
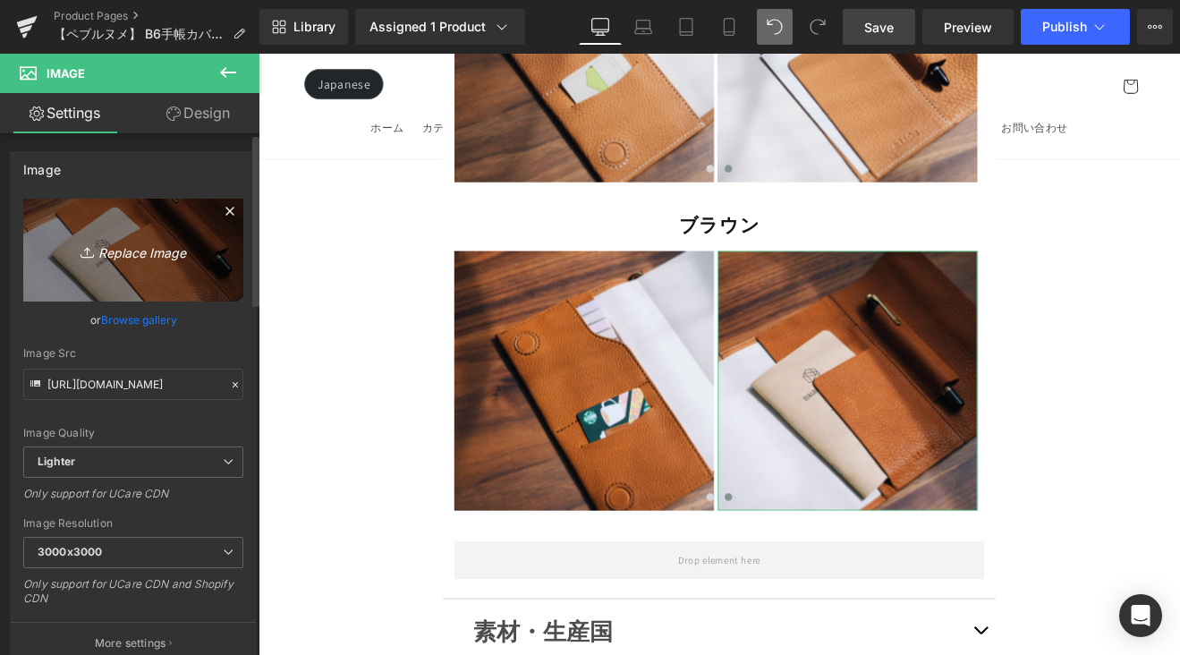
click at [153, 260] on icon "Replace Image" at bounding box center [133, 250] width 143 height 22
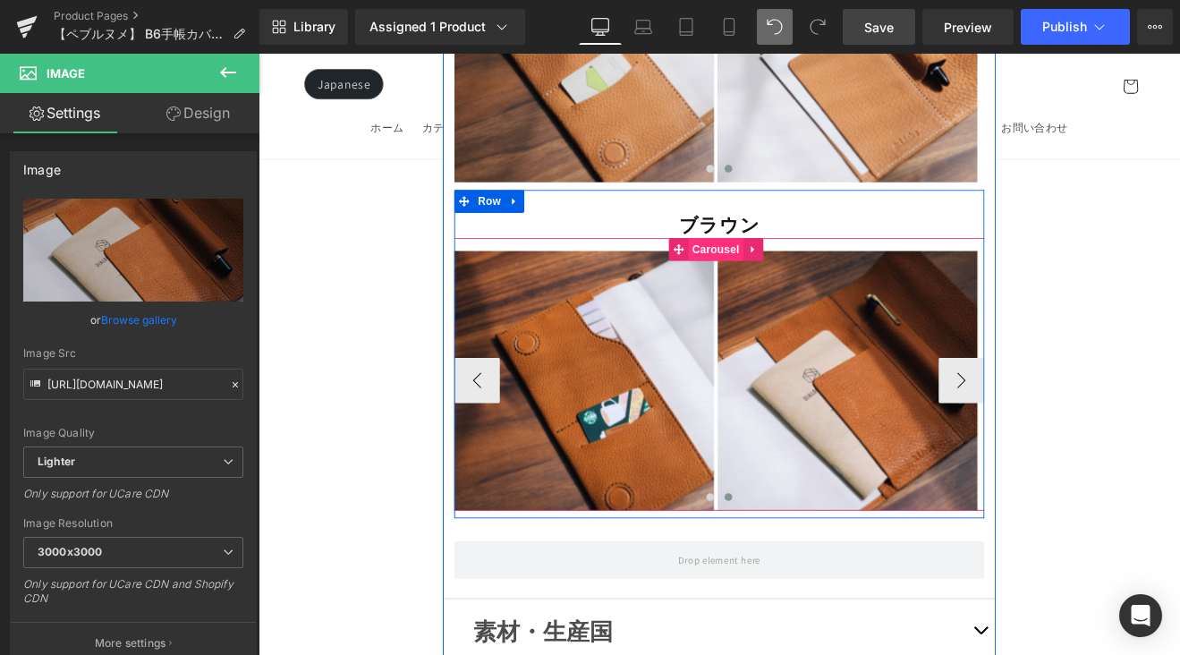
click at [778, 270] on span "Carousel" at bounding box center [795, 283] width 64 height 27
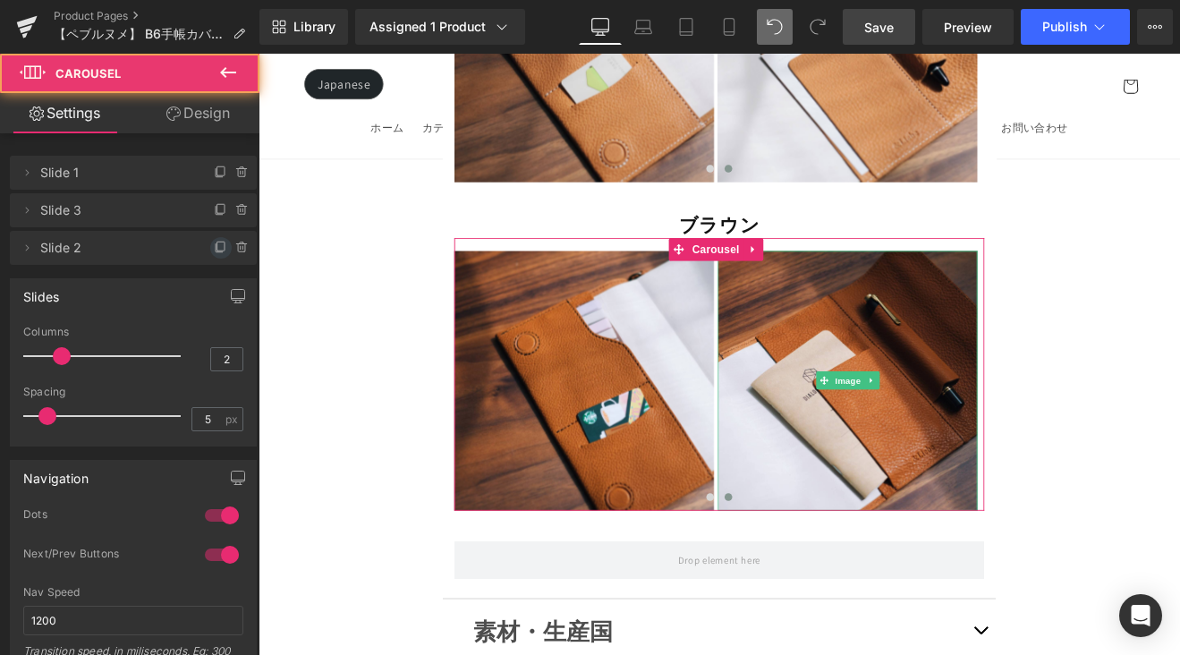
click at [215, 244] on icon at bounding box center [221, 248] width 14 height 14
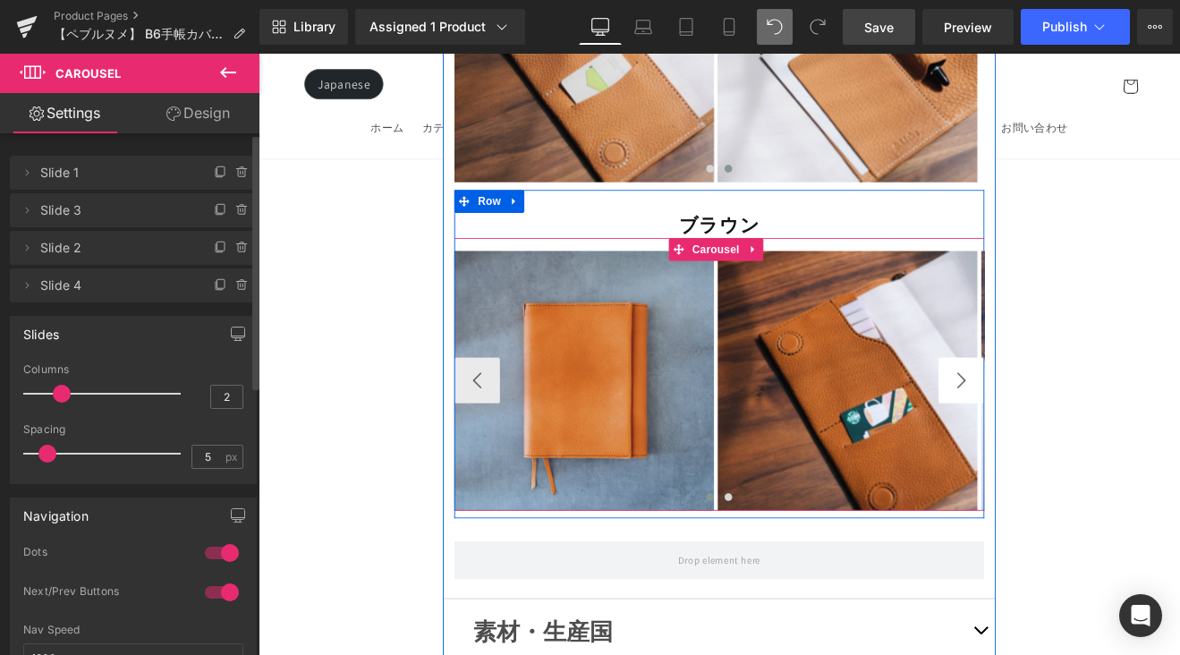
click at [1079, 410] on button "›" at bounding box center [1084, 437] width 54 height 54
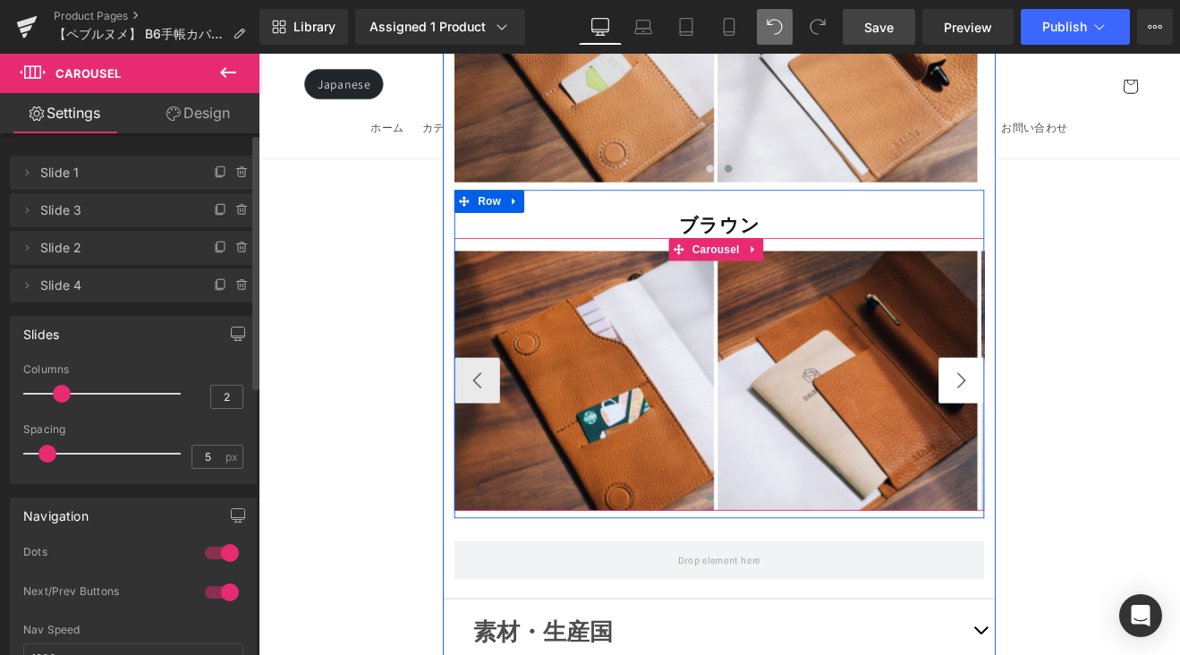
click at [1079, 410] on button "›" at bounding box center [1084, 437] width 54 height 54
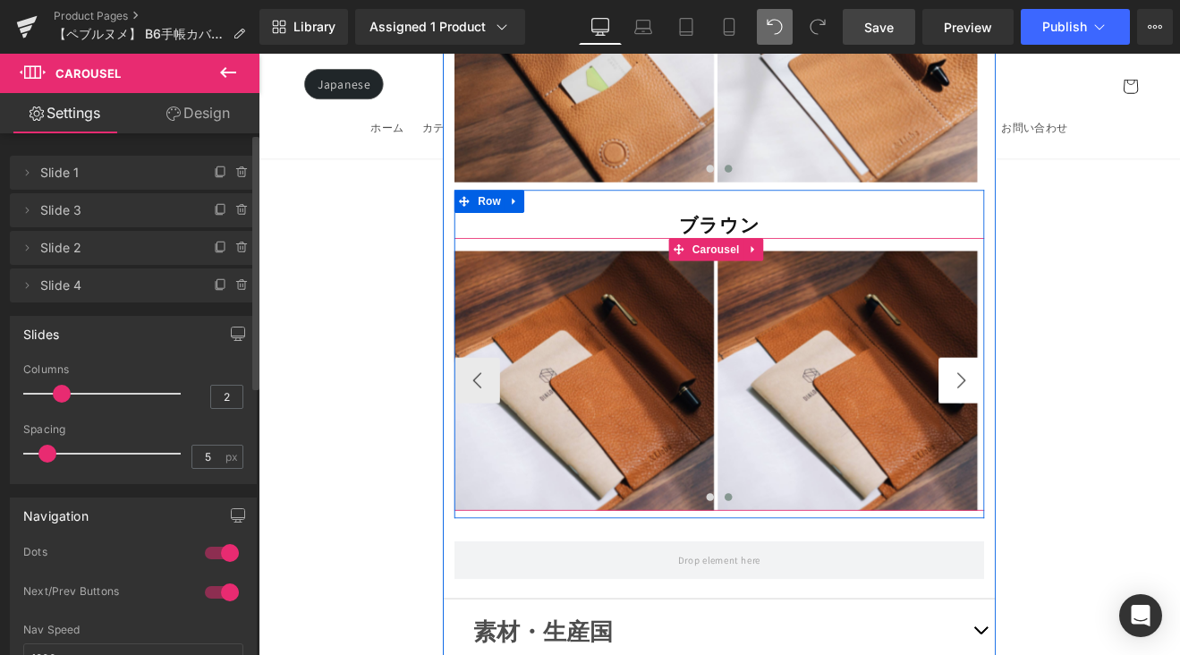
click at [1079, 410] on button "›" at bounding box center [1084, 437] width 54 height 54
click at [956, 427] on span "Image" at bounding box center [951, 437] width 38 height 21
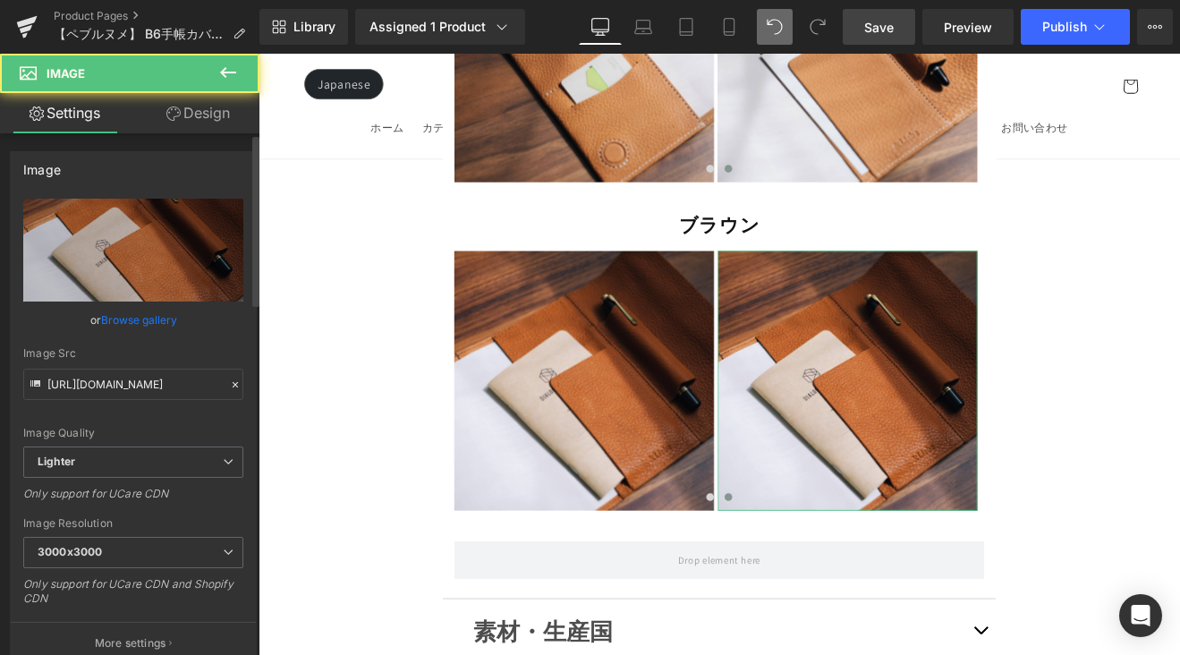
click at [141, 309] on link "Browse gallery" at bounding box center [139, 319] width 76 height 31
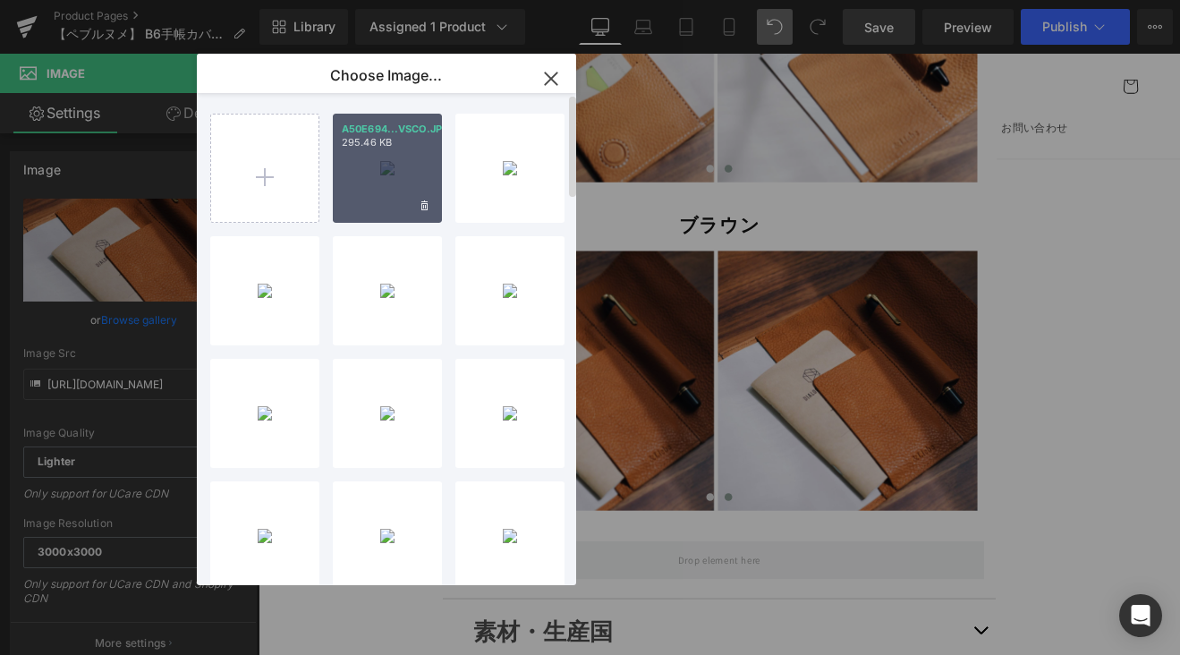
click at [404, 163] on div "A50E694...VSCO.JPG 295.46 KB" at bounding box center [387, 168] width 109 height 109
type input "https://ucarecdn.com/f25ea176-2dc7-4df3-b425-9defb3454c3f/-/format/auto/-/previ…"
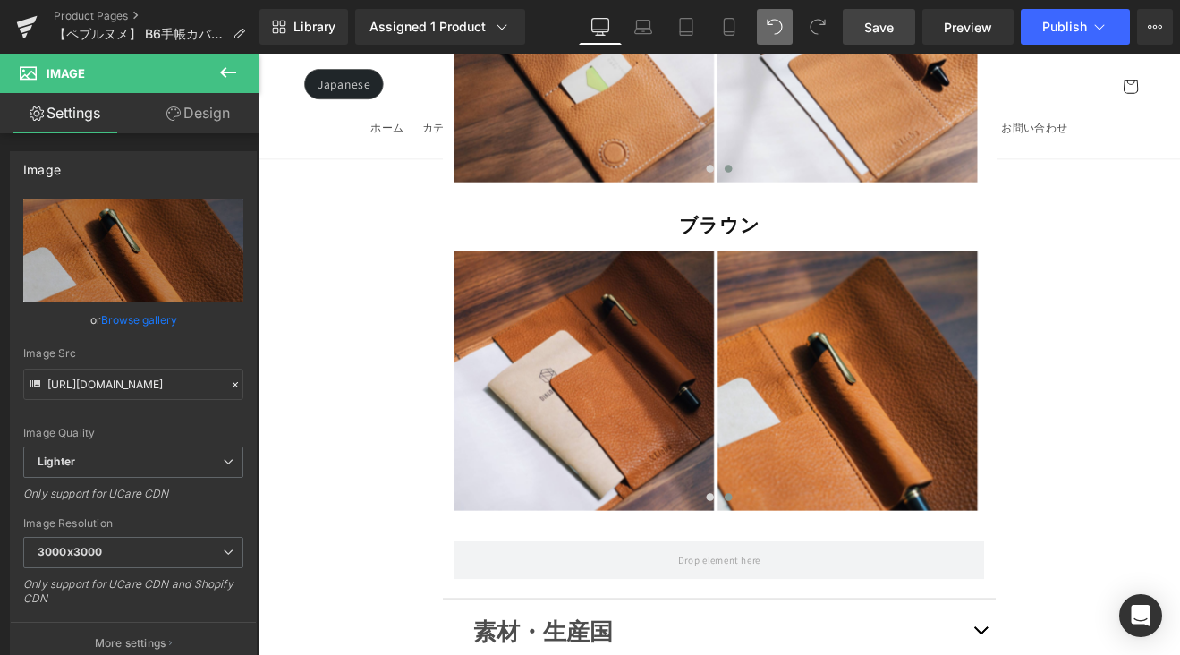
click at [876, 13] on link "Save" at bounding box center [878, 27] width 72 height 36
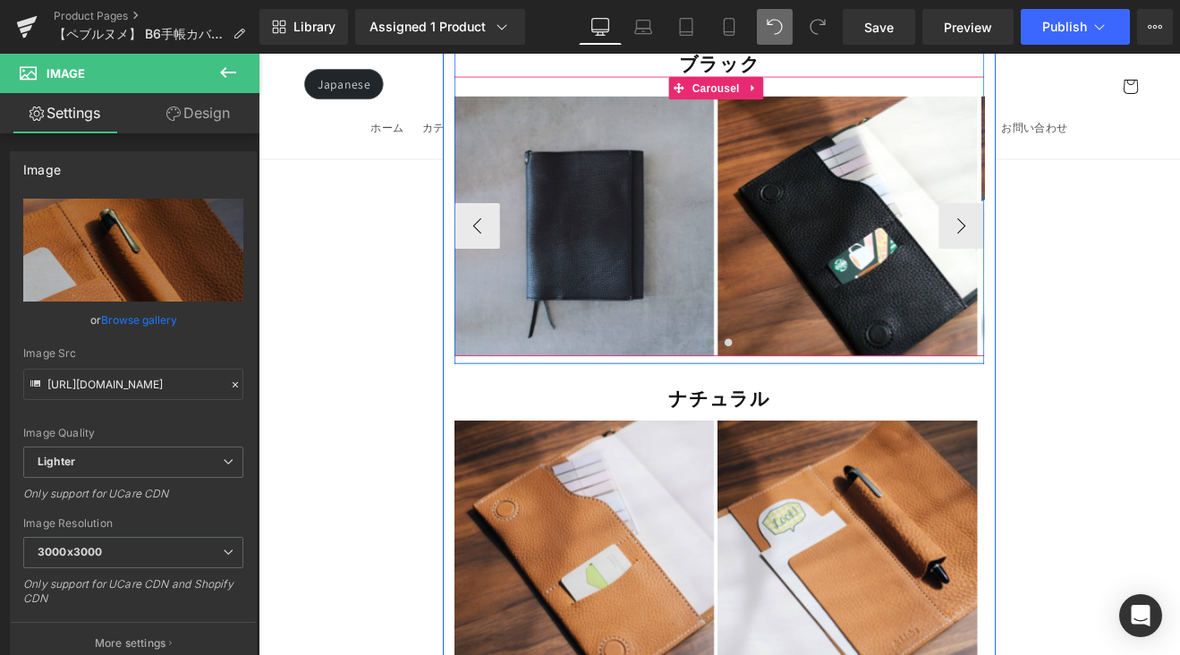
scroll to position [15359, 0]
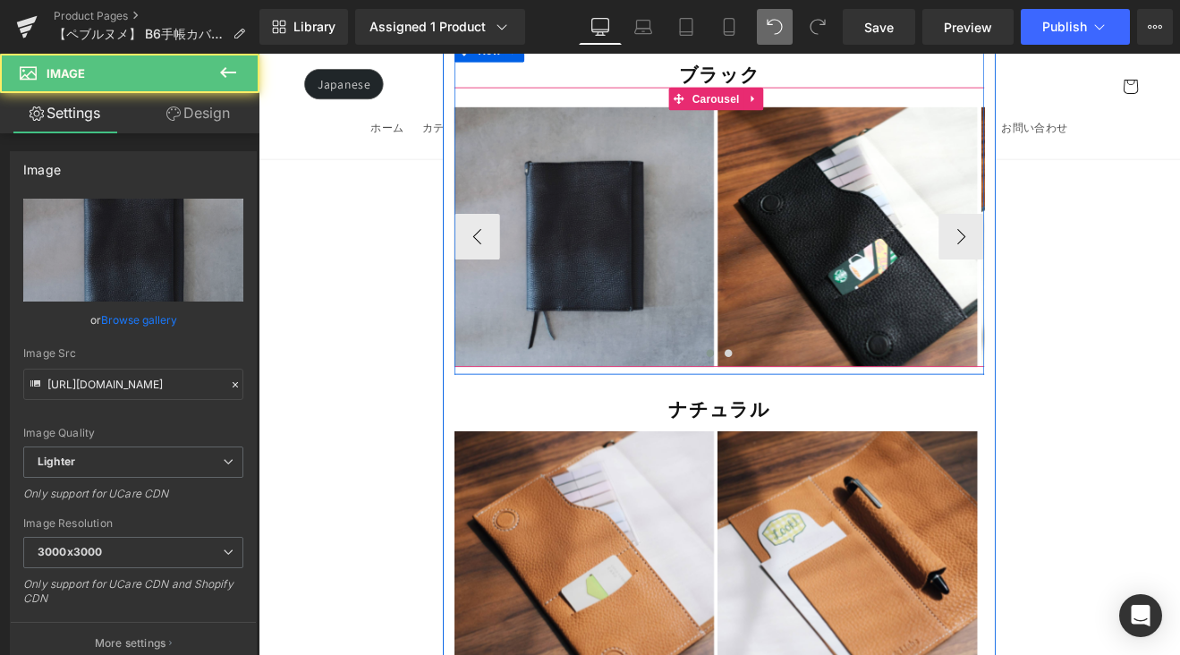
click at [639, 161] on img at bounding box center [640, 268] width 305 height 305
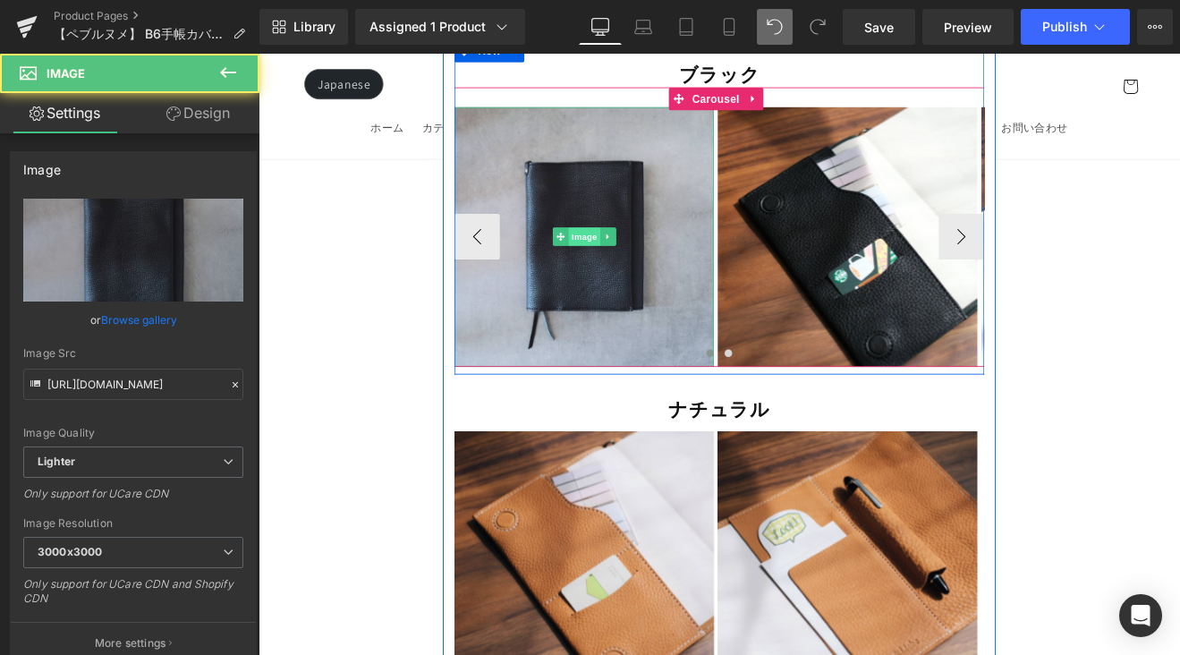
click at [639, 258] on span "Image" at bounding box center [641, 268] width 38 height 21
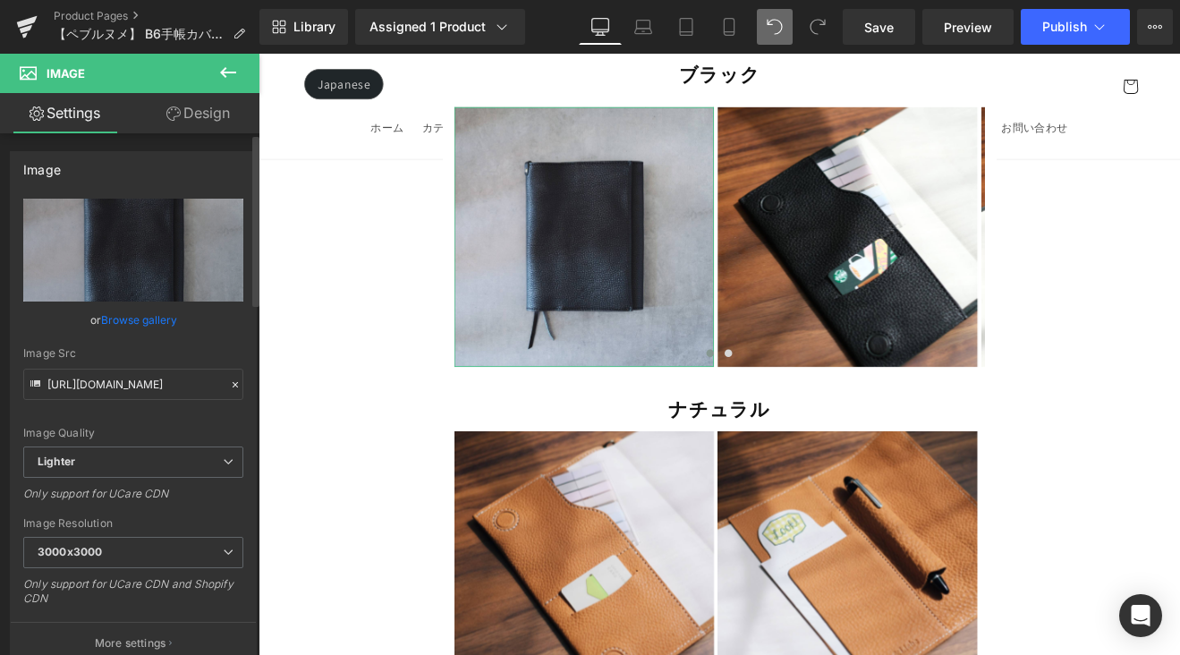
click at [156, 317] on link "Browse gallery" at bounding box center [139, 319] width 76 height 31
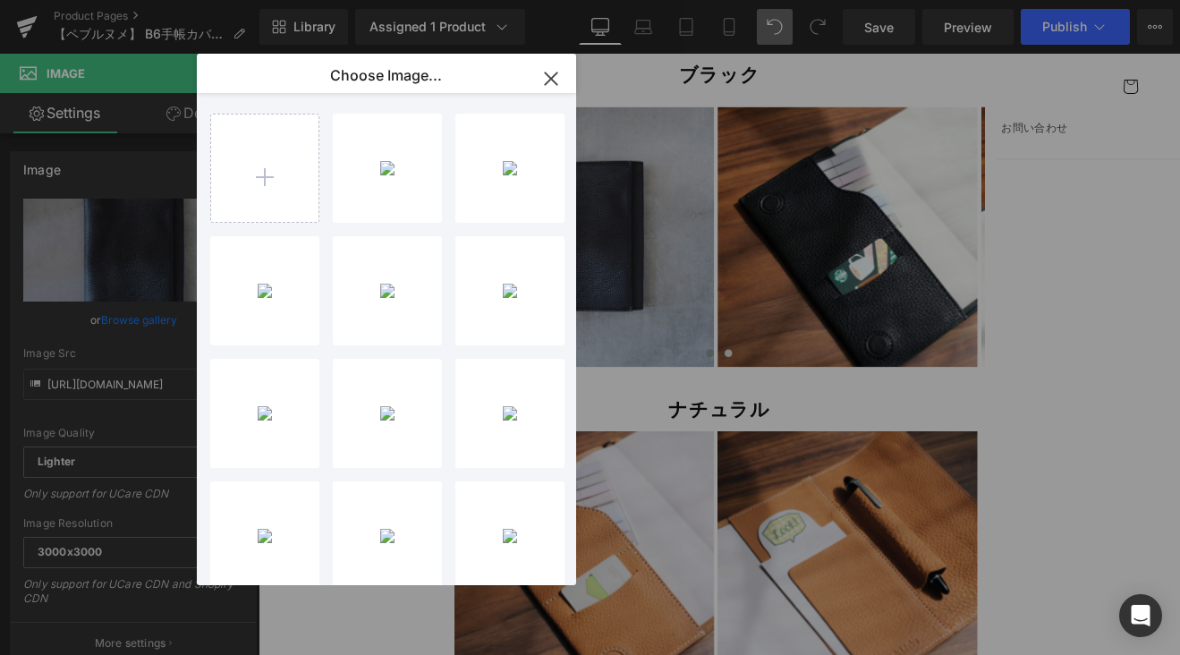
click at [564, 85] on icon "button" at bounding box center [551, 78] width 29 height 29
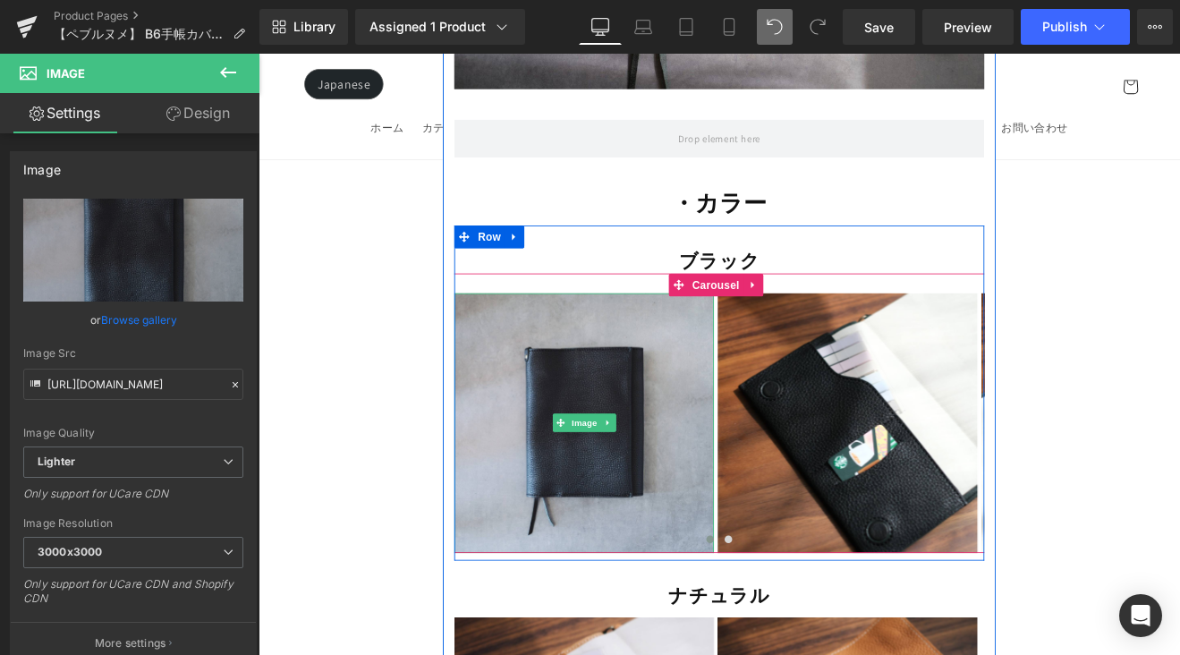
scroll to position [14744, 0]
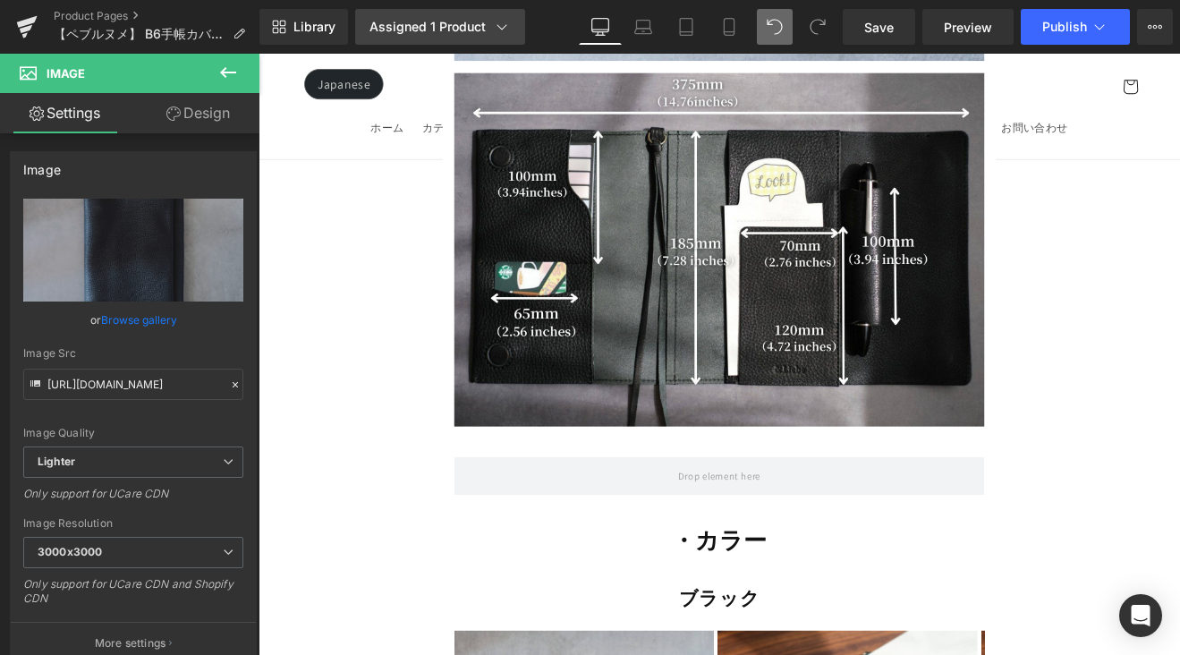
click at [495, 36] on link "Assigned 1 Product" at bounding box center [440, 27] width 170 height 36
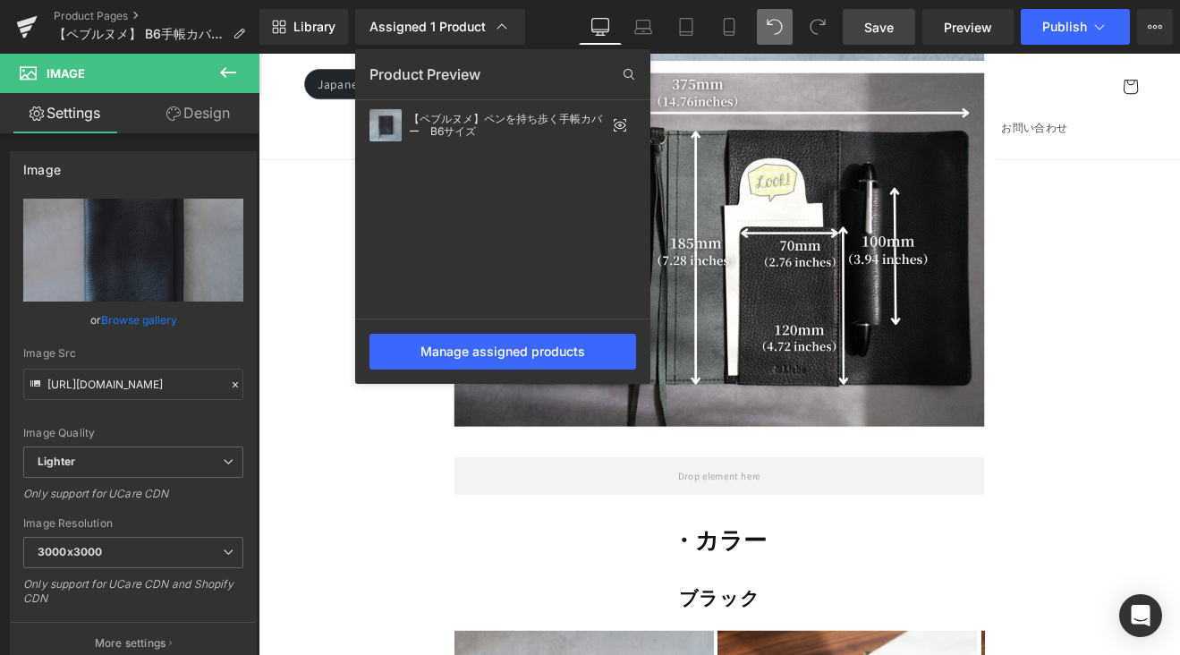
click at [859, 23] on link "Save" at bounding box center [878, 27] width 72 height 36
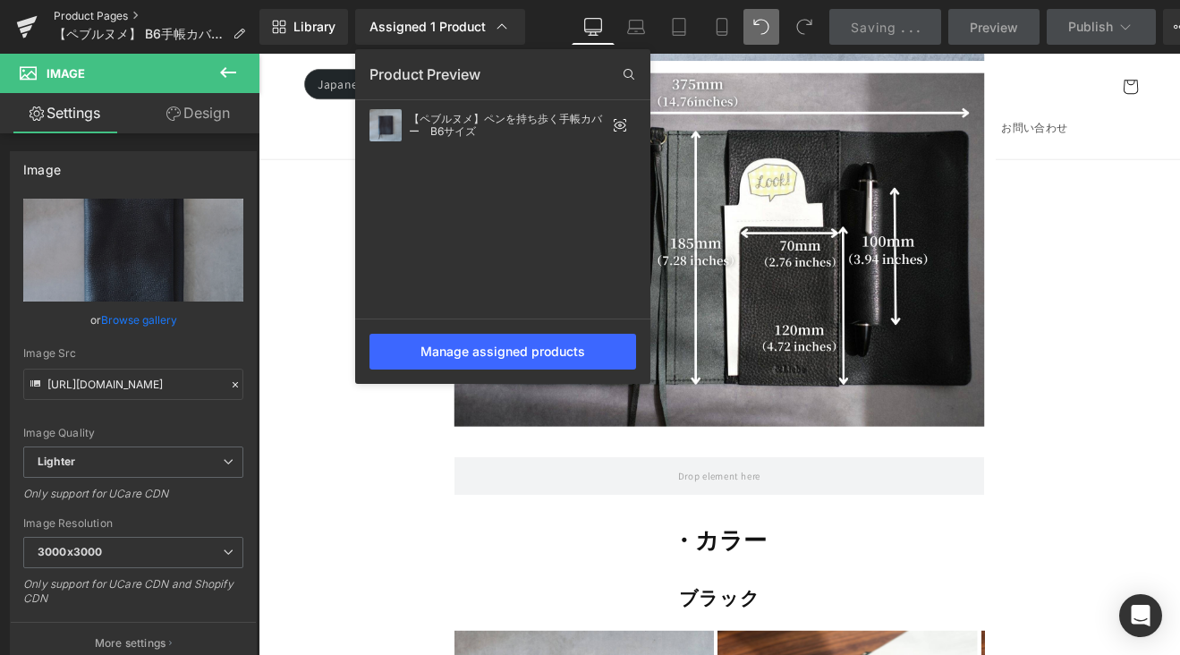
click at [105, 12] on link "Product Pages" at bounding box center [157, 16] width 206 height 14
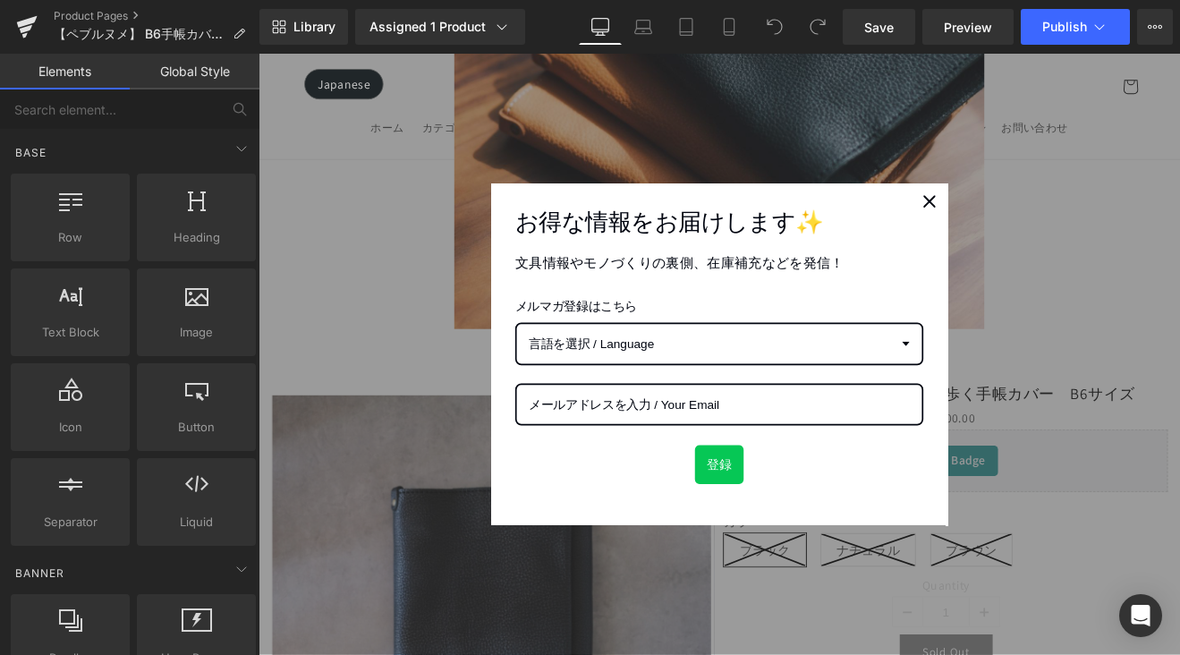
scroll to position [482, 0]
click at [1039, 228] on icon "close icon" at bounding box center [1046, 227] width 14 height 14
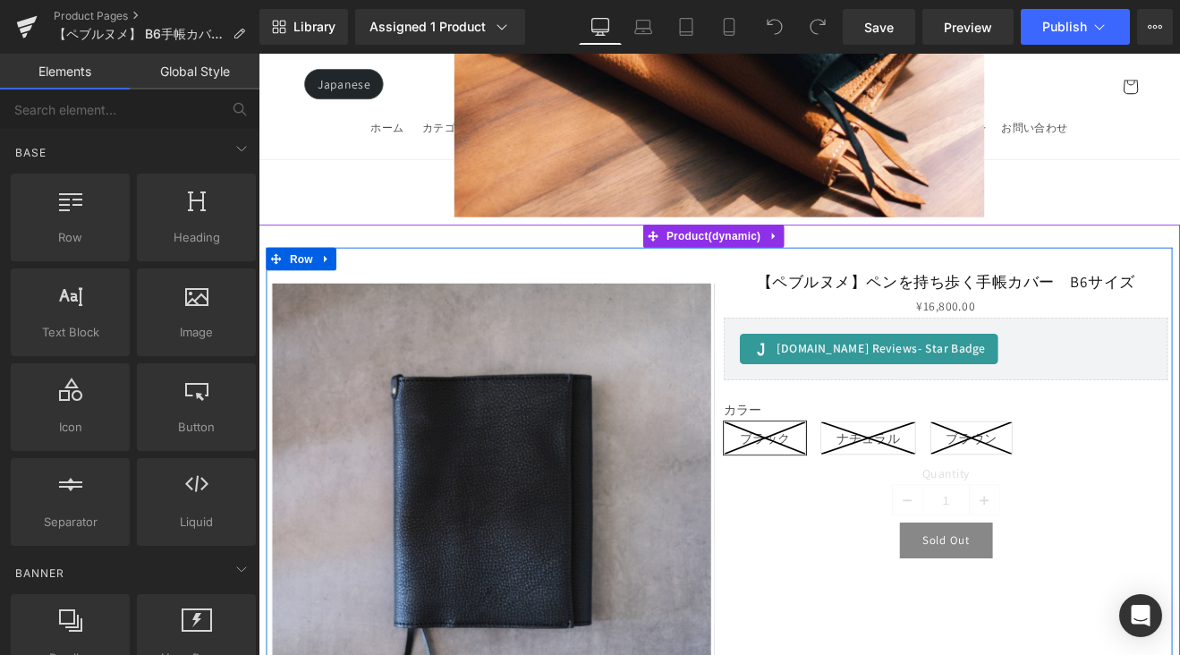
scroll to position [628, 0]
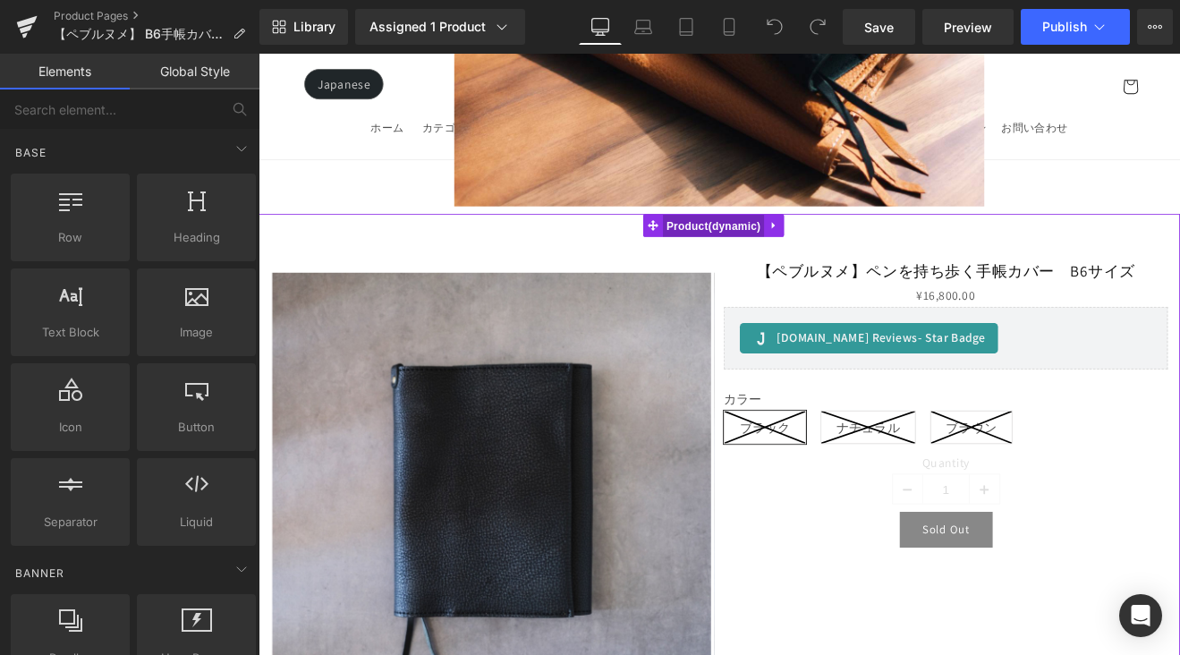
click at [774, 249] on span "Product" at bounding box center [793, 256] width 120 height 27
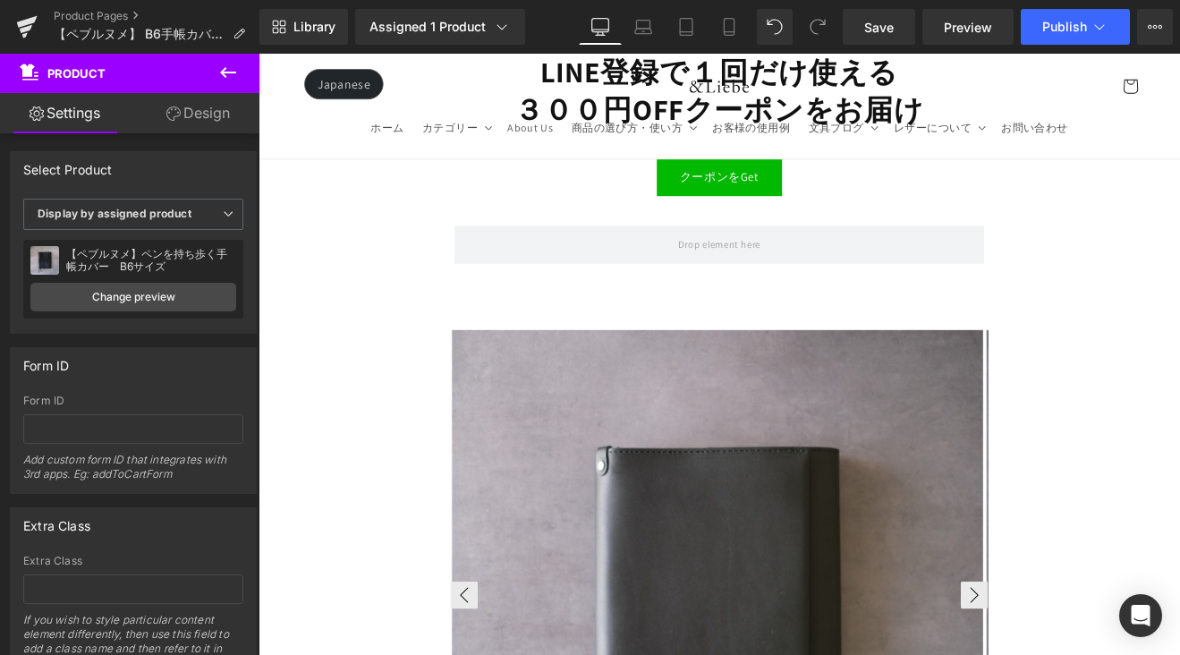
scroll to position [14608, 0]
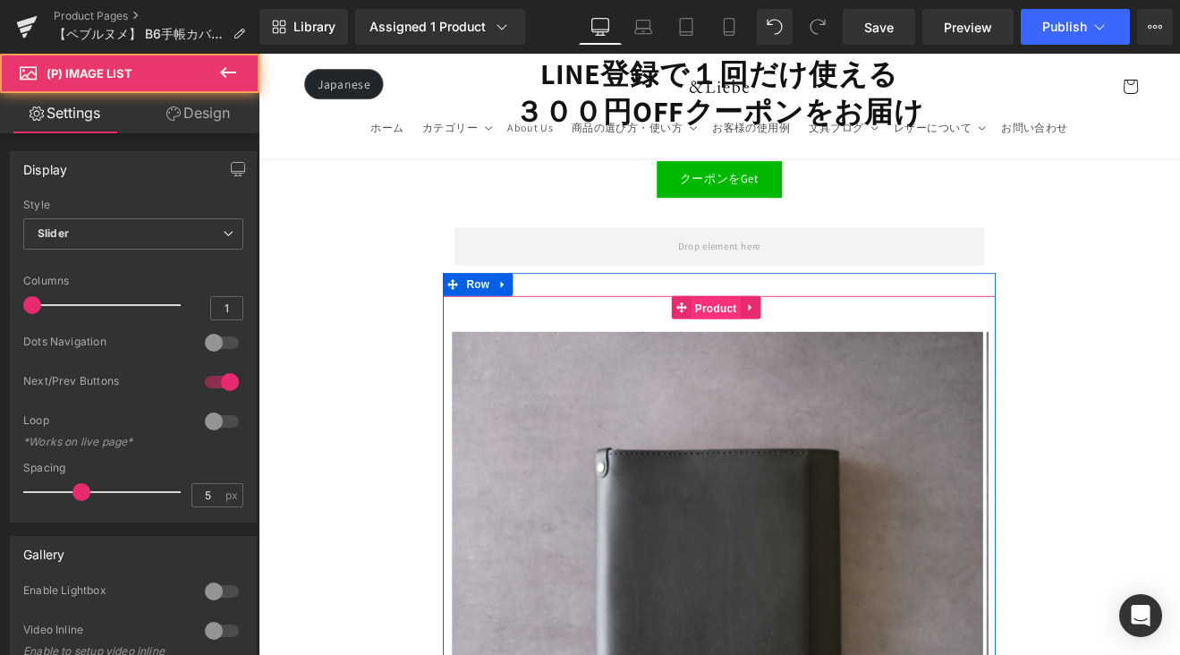
click at [785, 339] on span "Product" at bounding box center [795, 352] width 58 height 27
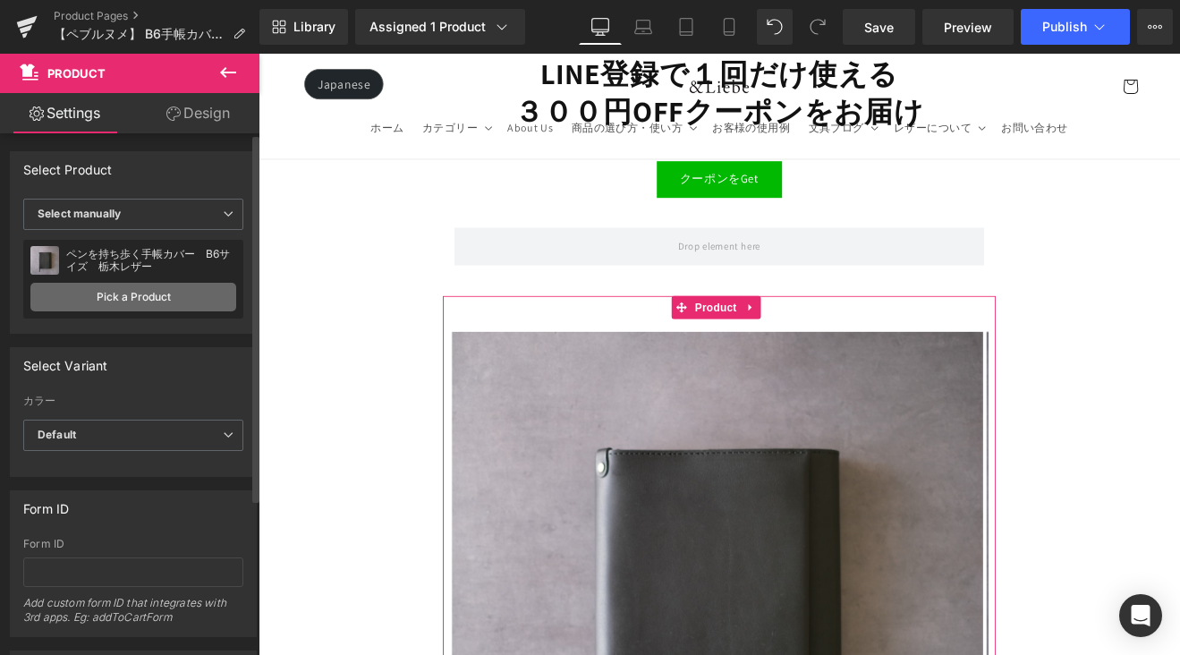
click at [198, 290] on link "Pick a Product" at bounding box center [133, 297] width 206 height 29
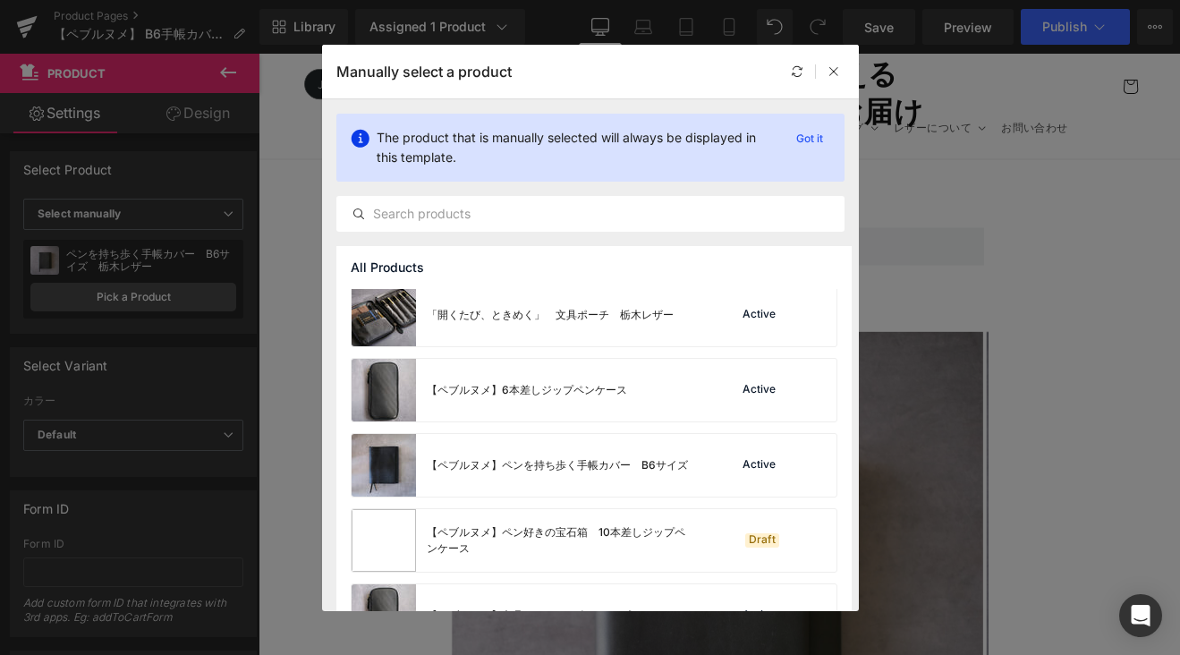
scroll to position [74, 0]
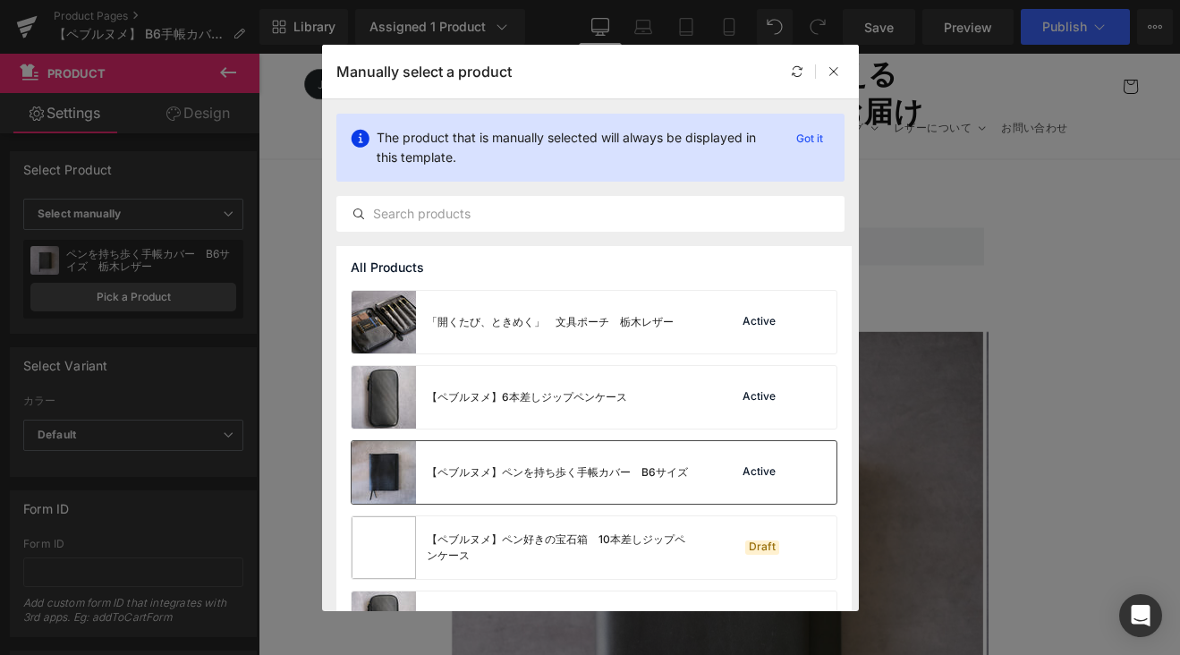
click at [632, 477] on div "【ペブルヌメ】ペンを持ち歩く手帳カバー　B6サイズ" at bounding box center [557, 472] width 261 height 16
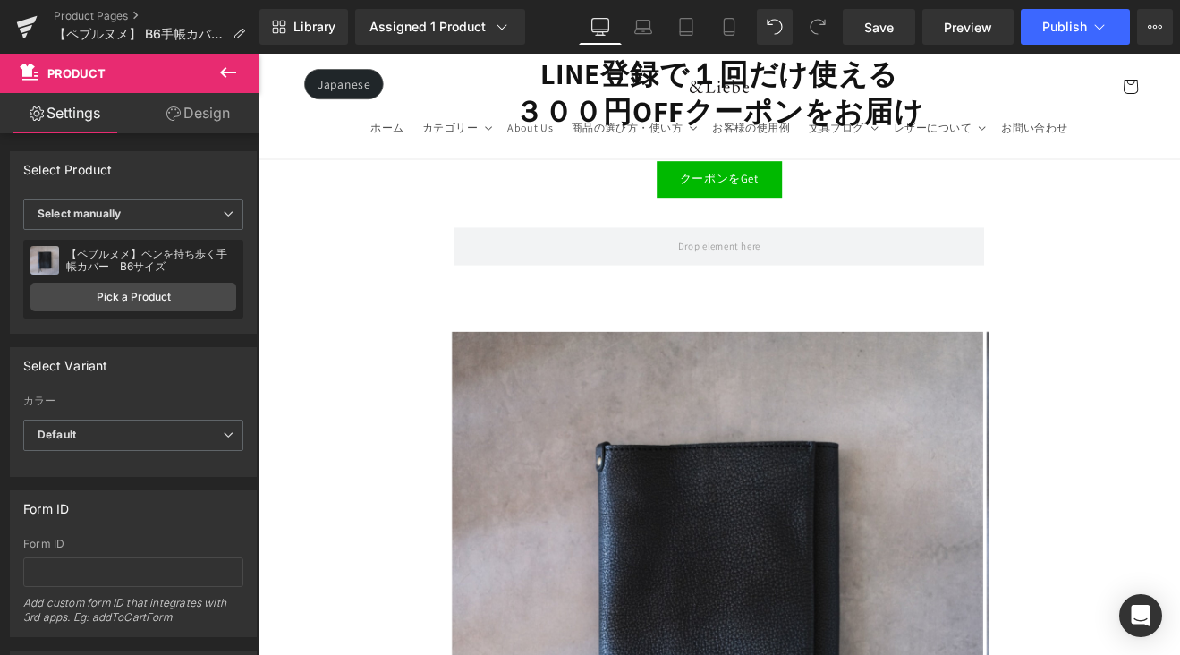
click at [876, 49] on div "Library Assigned 1 Product Product Preview 【ペブルヌメ】ペンを持ち歩く手帳カバー　B6サイズ Manage ass…" at bounding box center [719, 27] width 920 height 54
drag, startPoint x: 877, startPoint y: 27, endPoint x: 802, endPoint y: 220, distance: 207.3
click at [877, 27] on span "Save" at bounding box center [879, 27] width 30 height 19
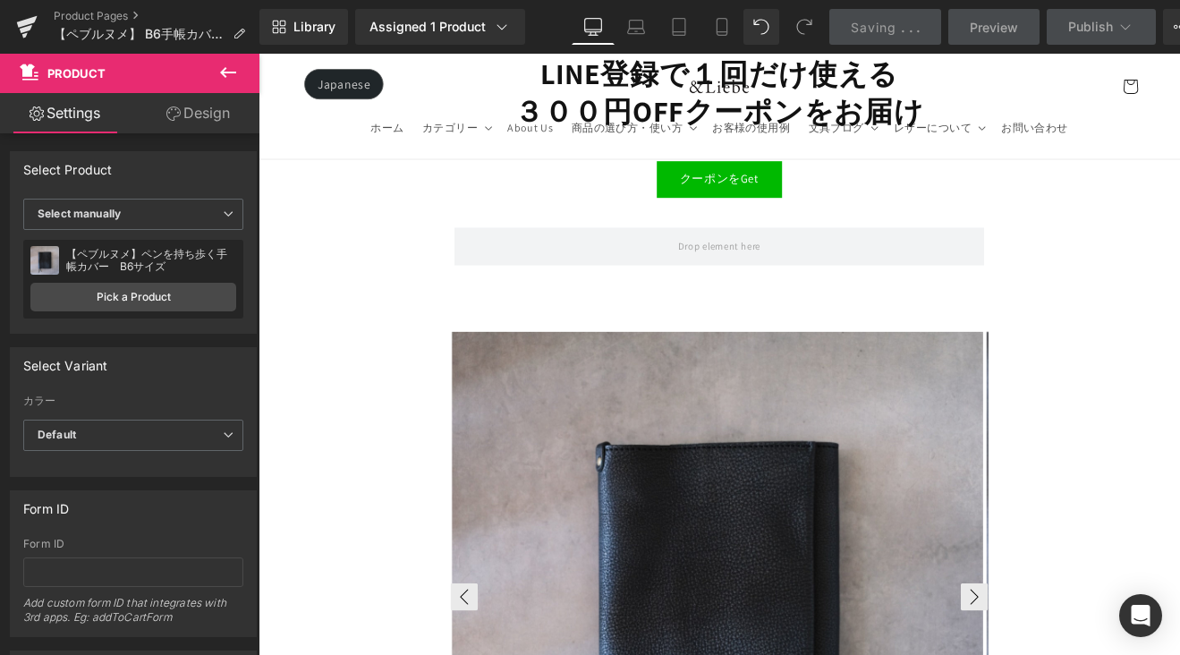
scroll to position [14774, 0]
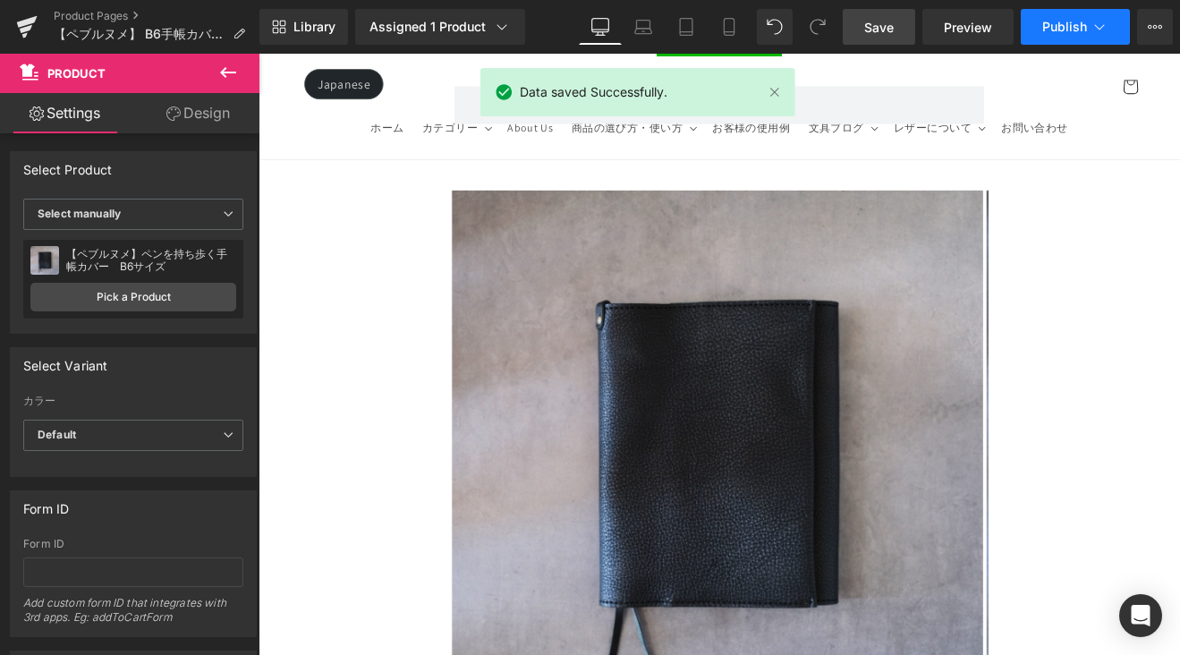
click at [1063, 30] on span "Publish" at bounding box center [1064, 27] width 45 height 14
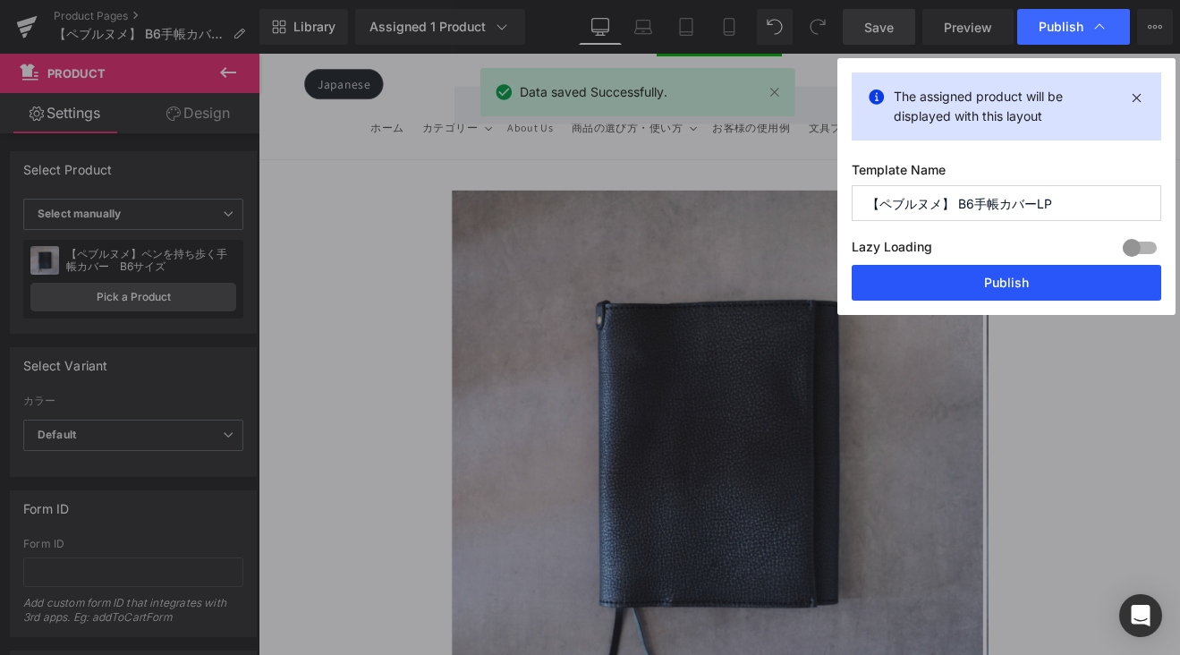
click at [1029, 283] on button "Publish" at bounding box center [1005, 283] width 309 height 36
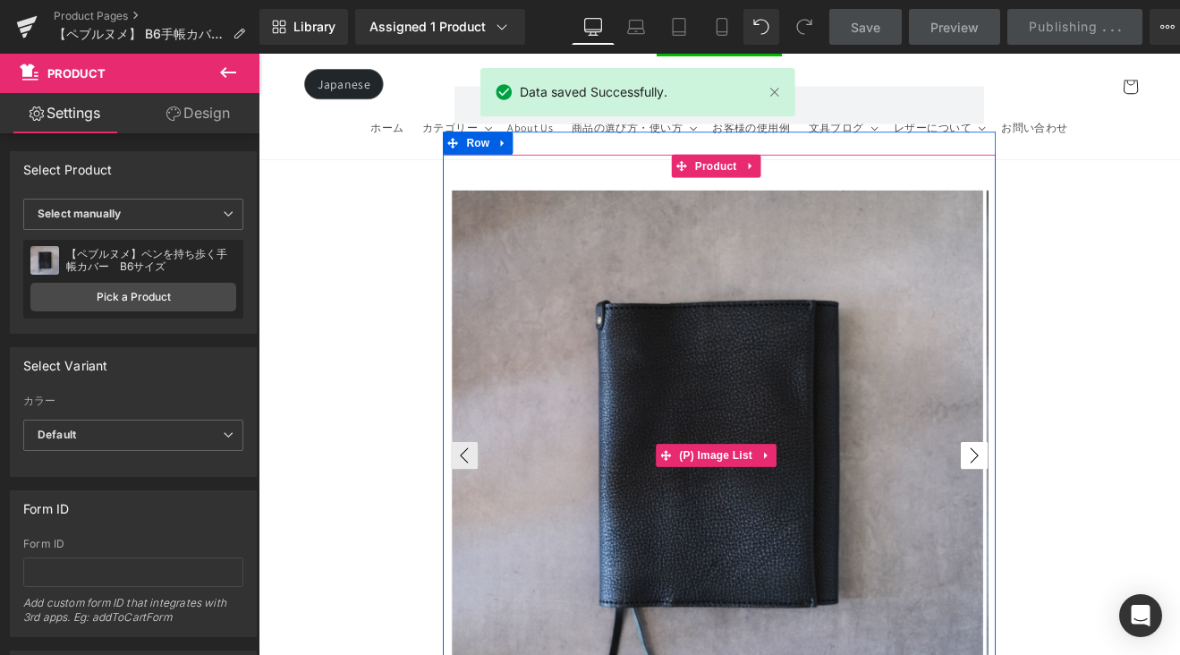
click at [1089, 509] on button "›" at bounding box center [1099, 525] width 32 height 32
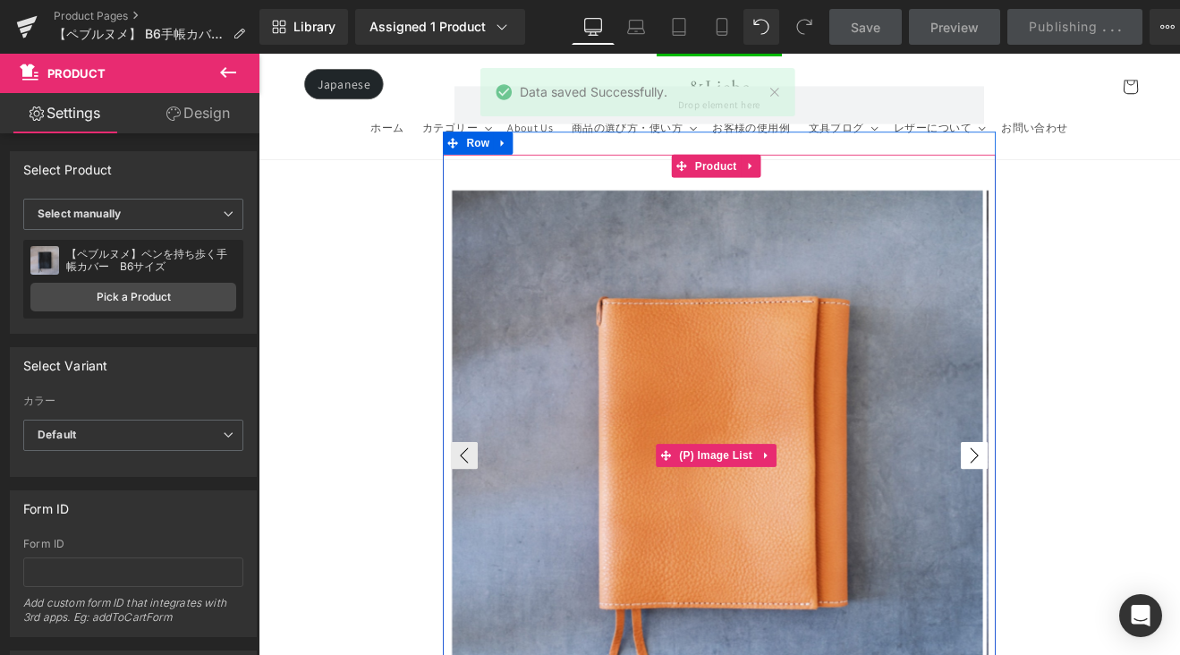
click at [1089, 509] on button "›" at bounding box center [1099, 525] width 32 height 32
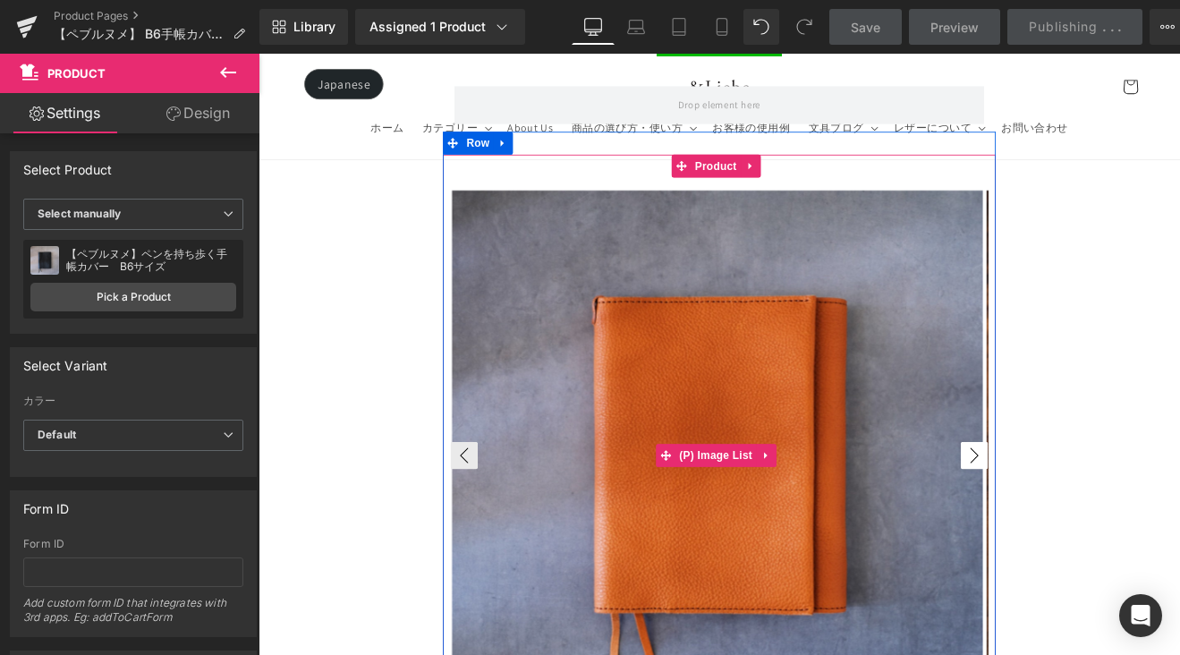
click at [1089, 509] on button "›" at bounding box center [1099, 525] width 32 height 32
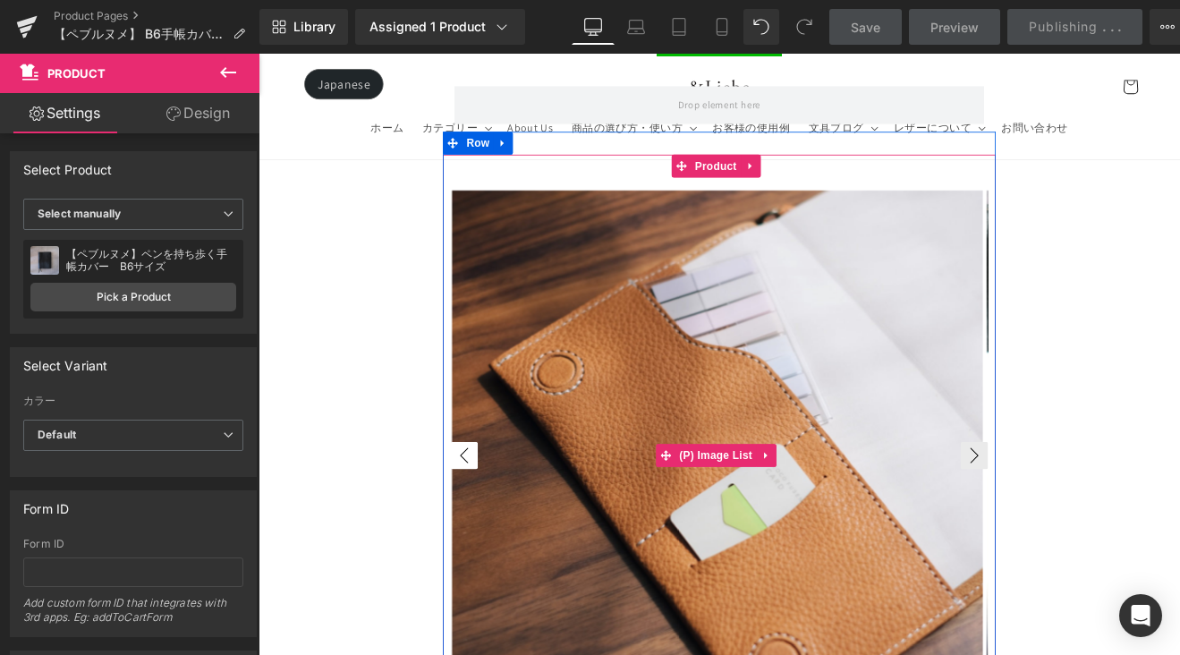
click at [506, 509] on button "‹" at bounding box center [500, 525] width 32 height 32
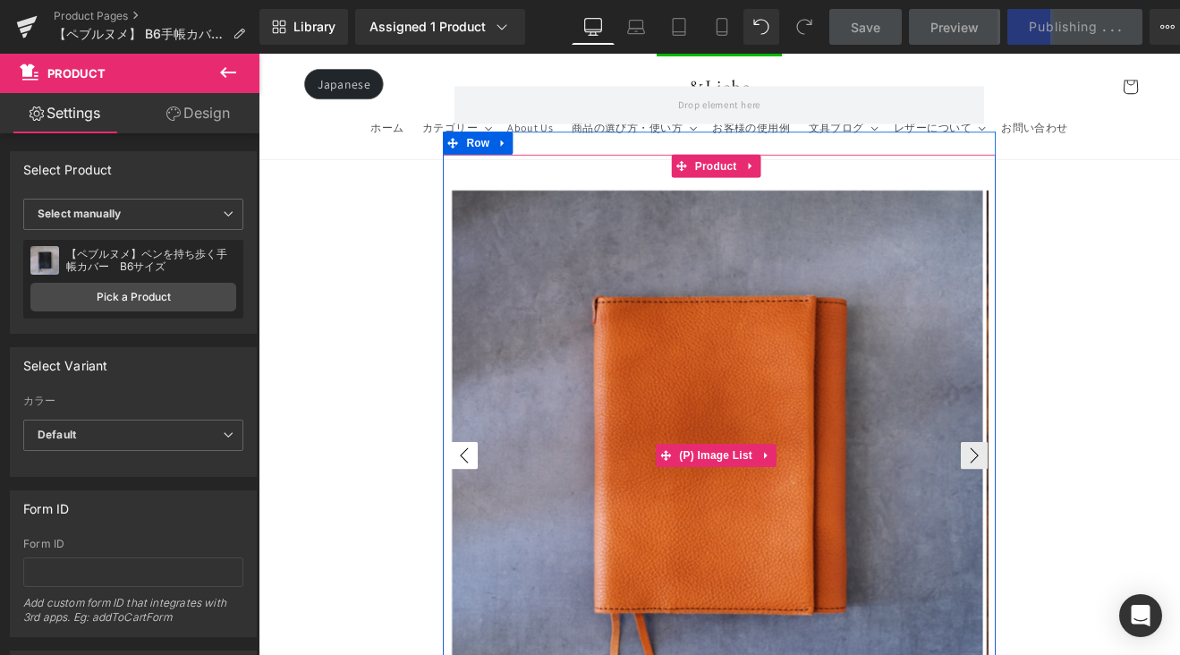
click at [507, 509] on button "‹" at bounding box center [500, 525] width 32 height 32
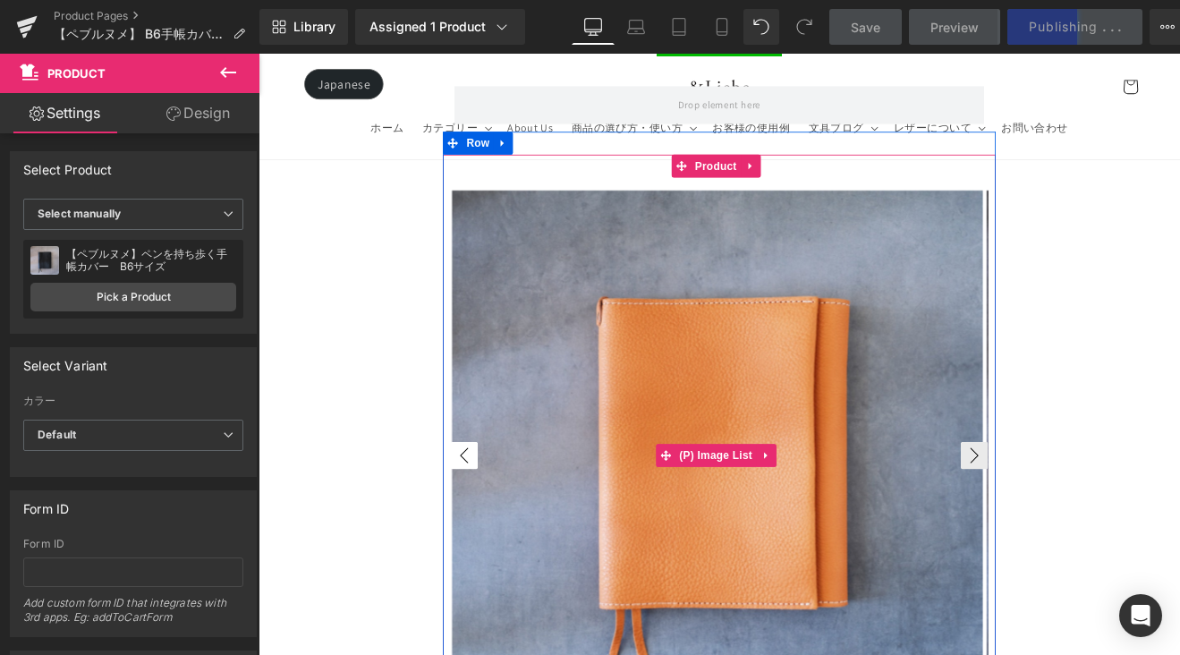
click at [507, 509] on button "‹" at bounding box center [500, 525] width 32 height 32
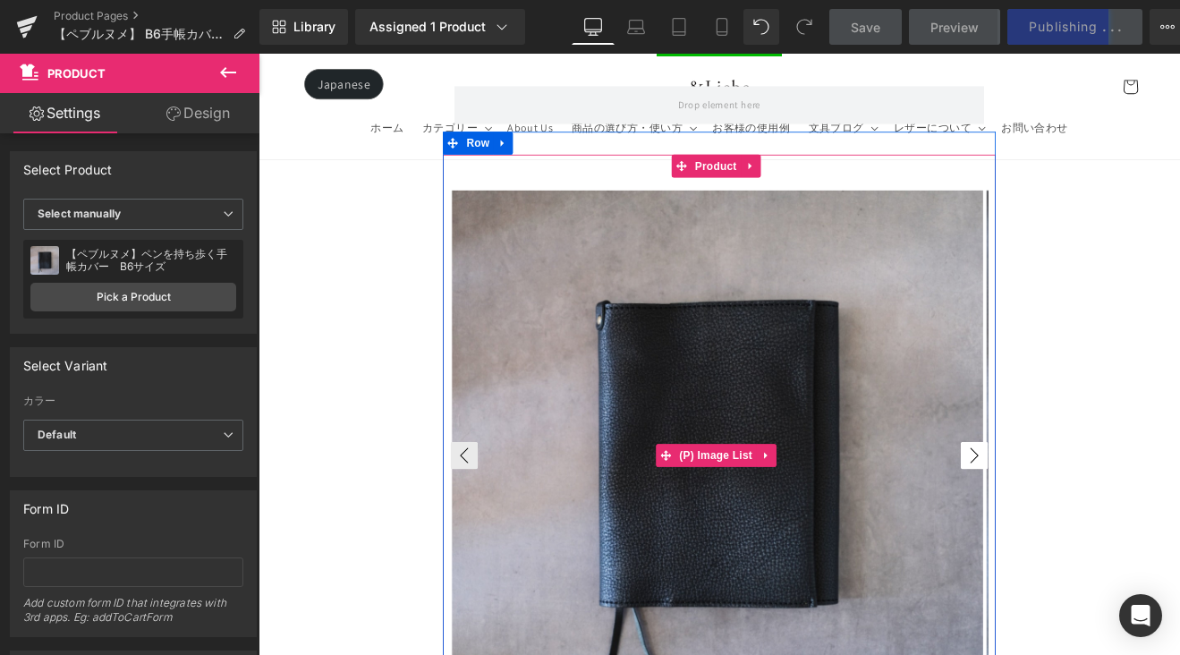
click at [1084, 509] on button "›" at bounding box center [1099, 525] width 32 height 32
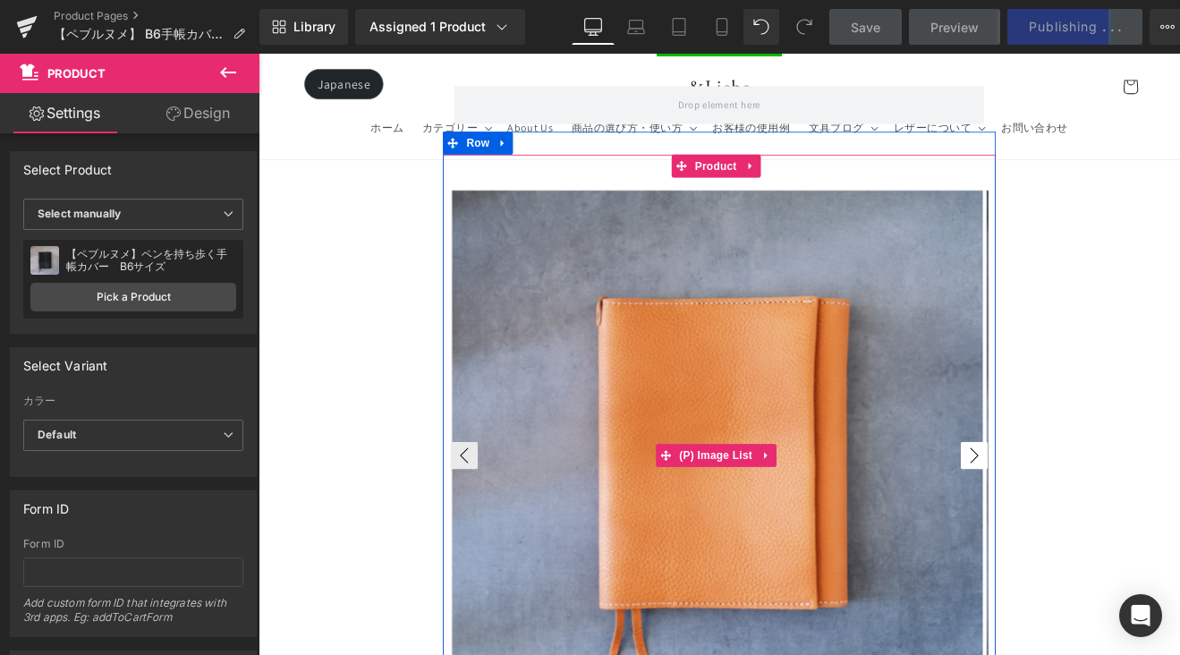
click at [1084, 509] on button "›" at bounding box center [1099, 525] width 32 height 32
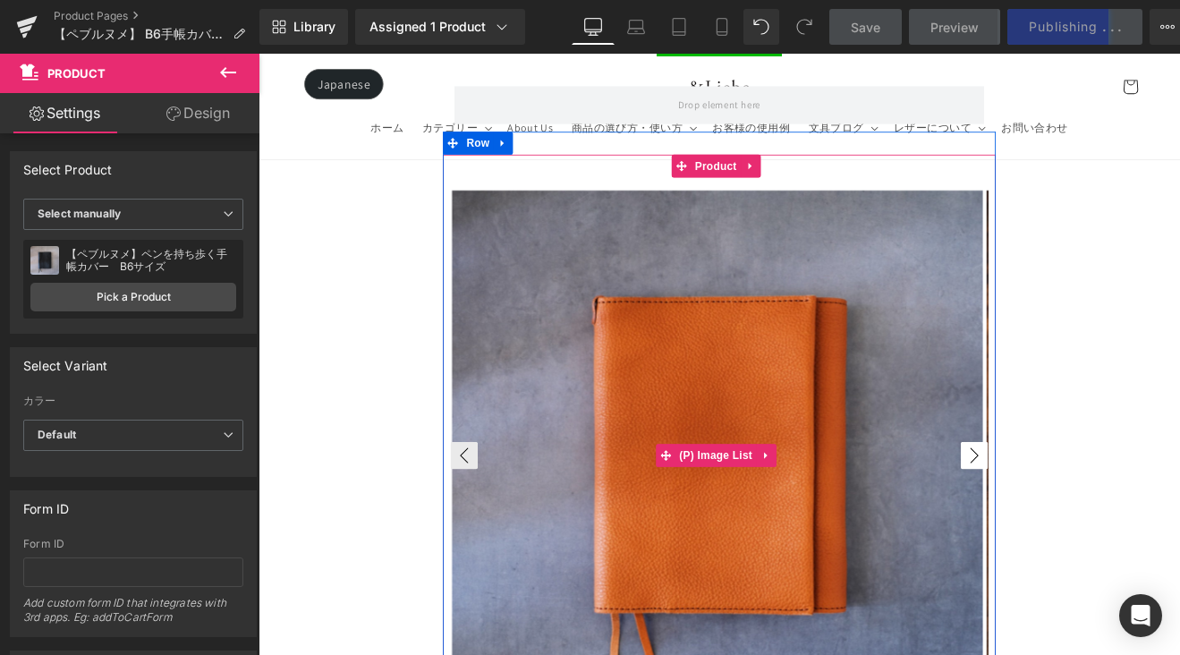
click at [1084, 509] on button "›" at bounding box center [1099, 525] width 32 height 32
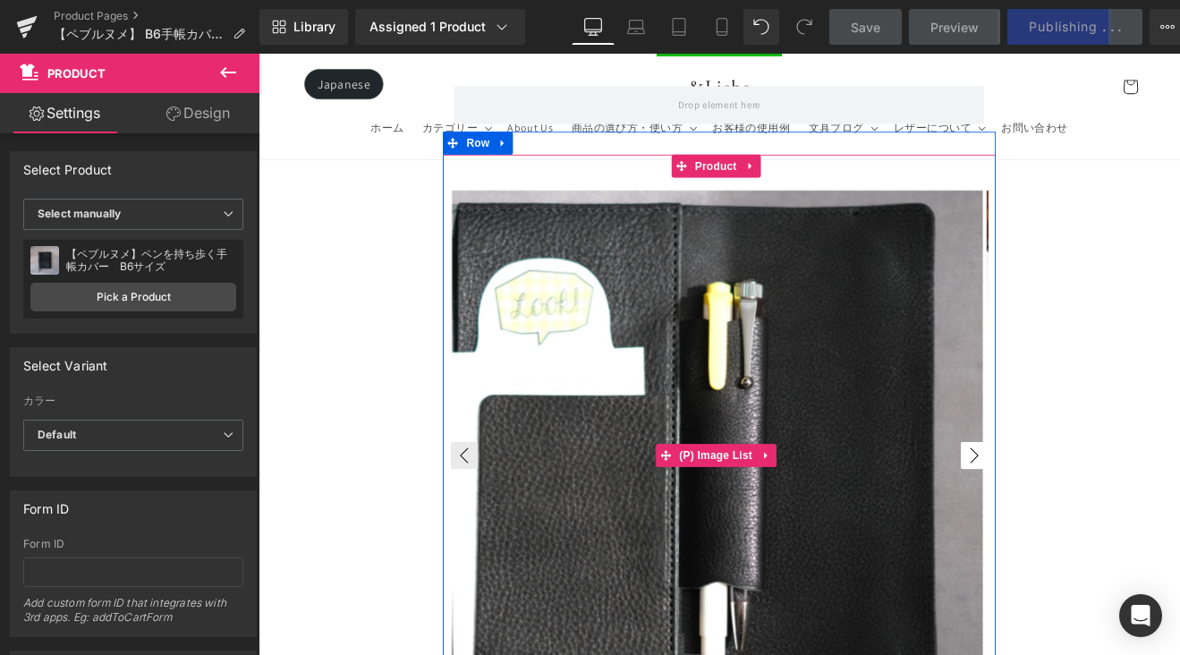
click at [1084, 509] on button "›" at bounding box center [1099, 525] width 32 height 32
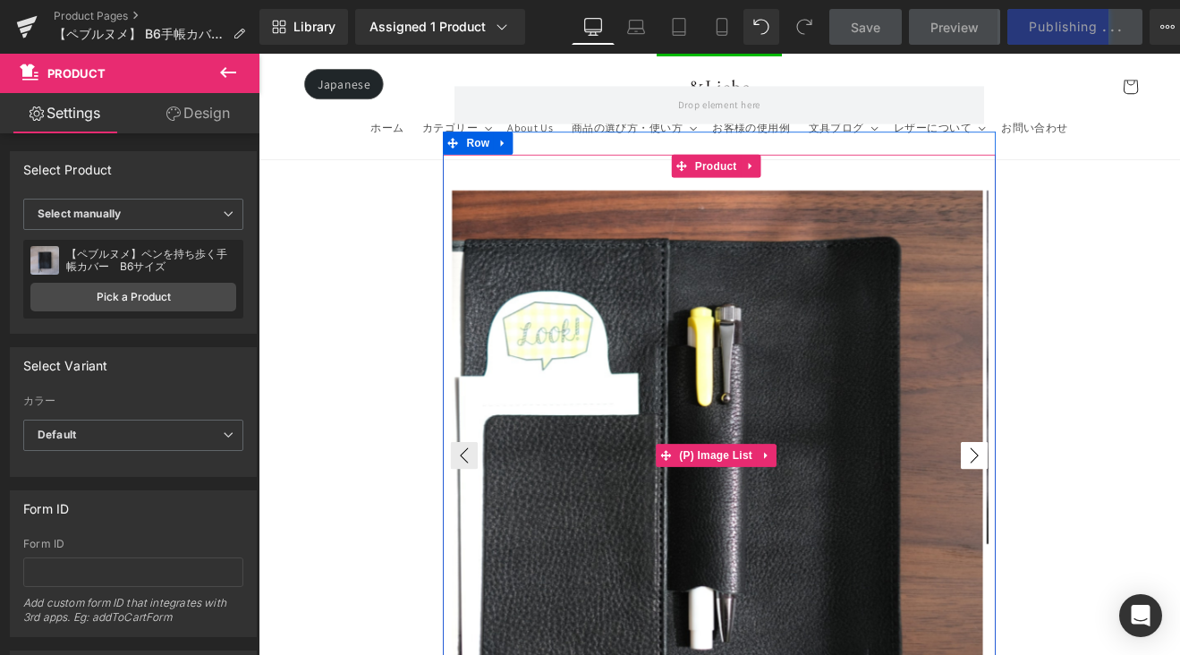
click at [1084, 509] on button "›" at bounding box center [1099, 525] width 32 height 32
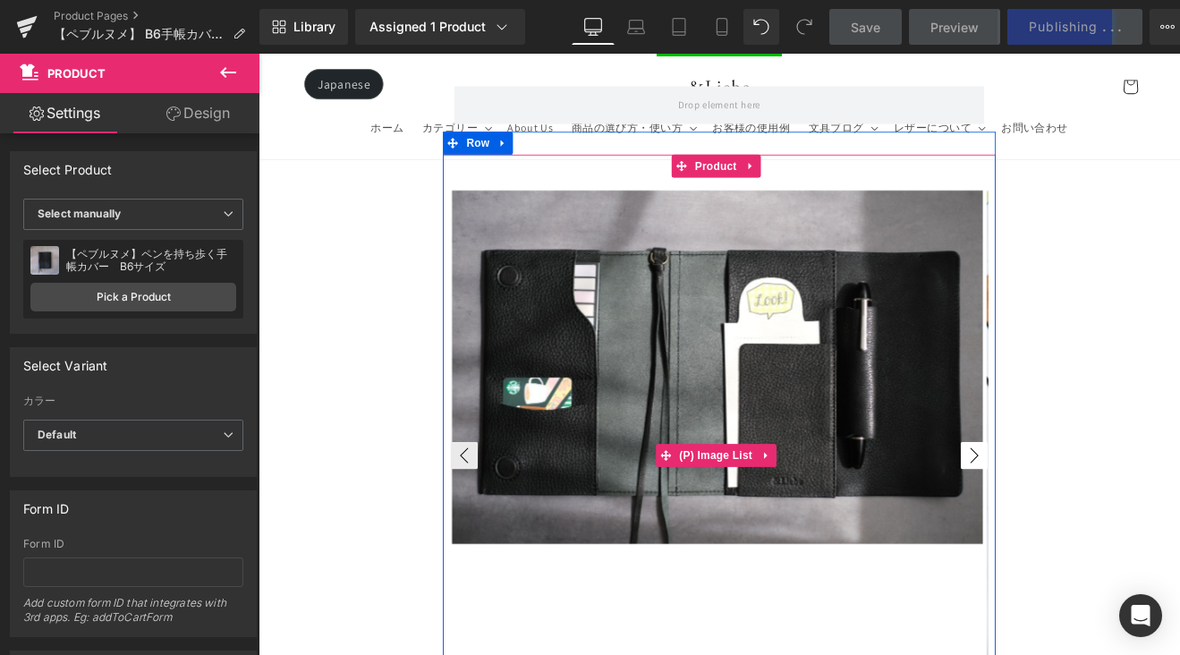
click at [1084, 509] on button "›" at bounding box center [1099, 525] width 32 height 32
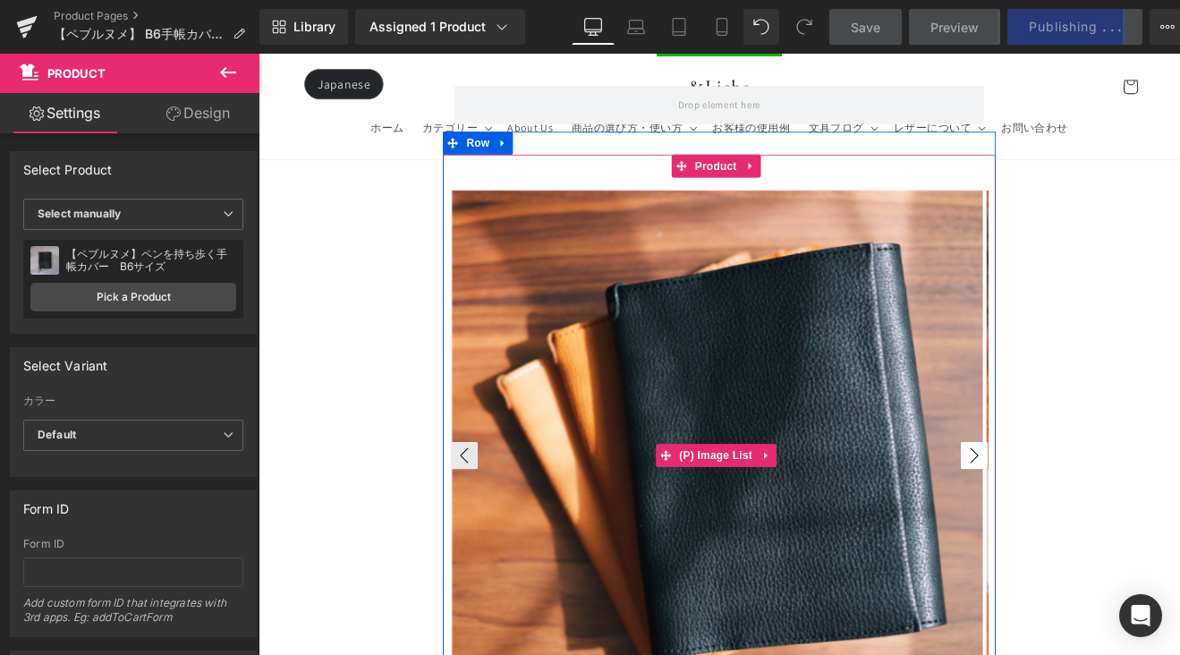
click at [1084, 509] on button "›" at bounding box center [1099, 525] width 32 height 32
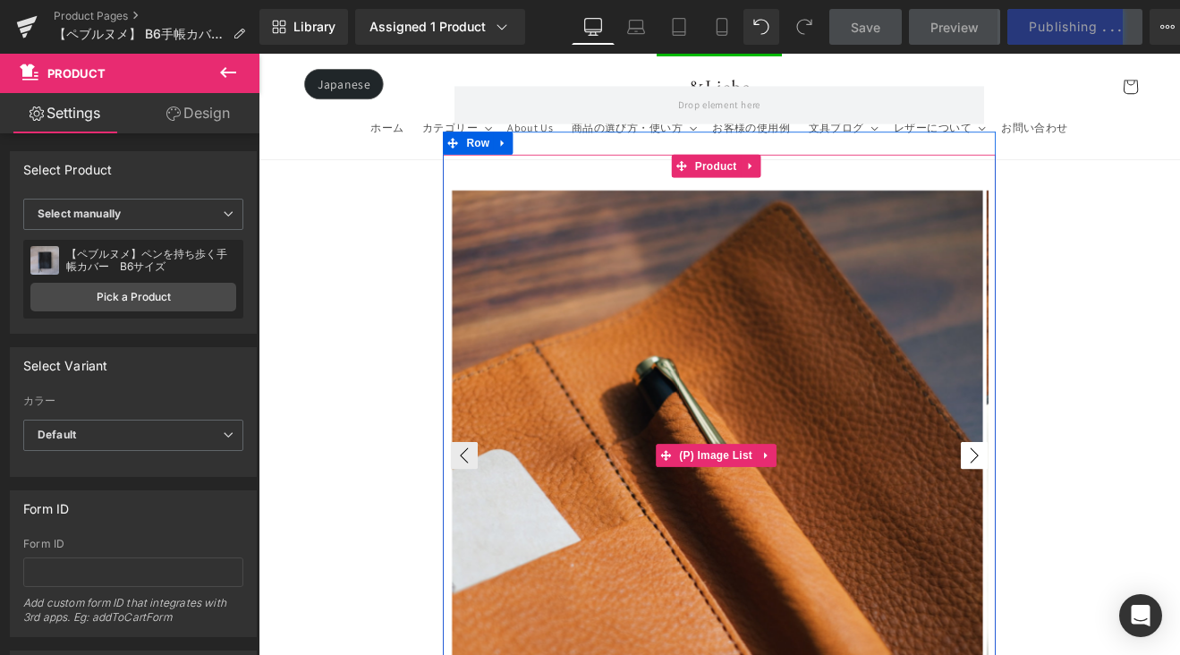
click at [1084, 509] on button "›" at bounding box center [1099, 525] width 32 height 32
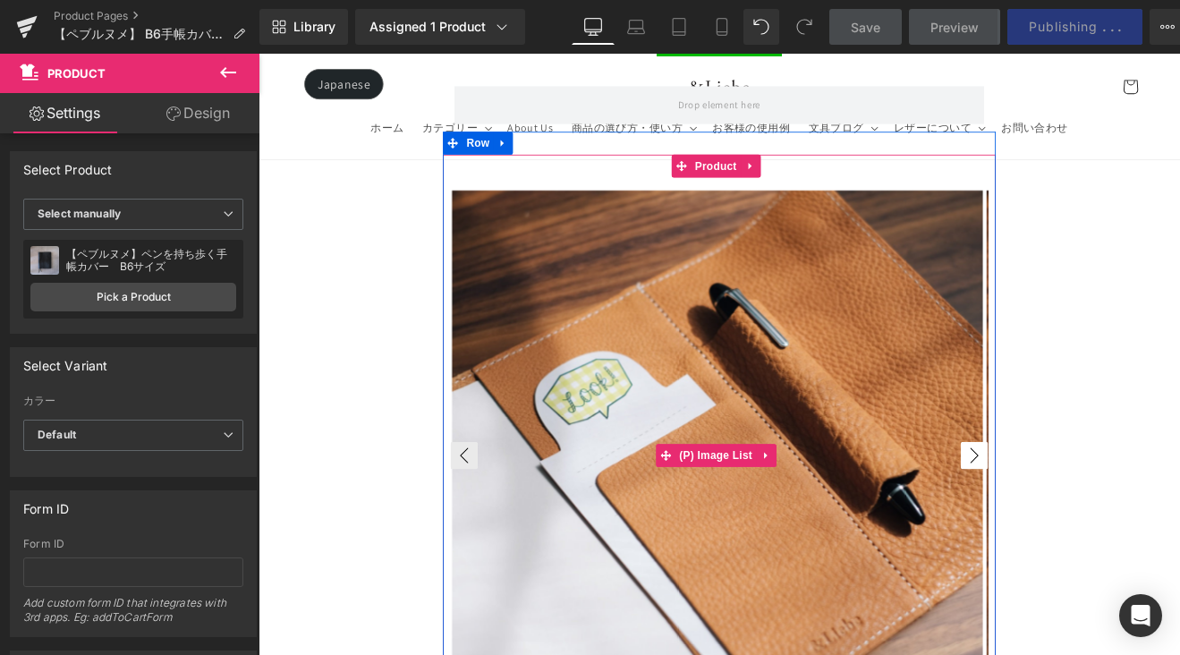
click at [1084, 509] on button "›" at bounding box center [1099, 525] width 32 height 32
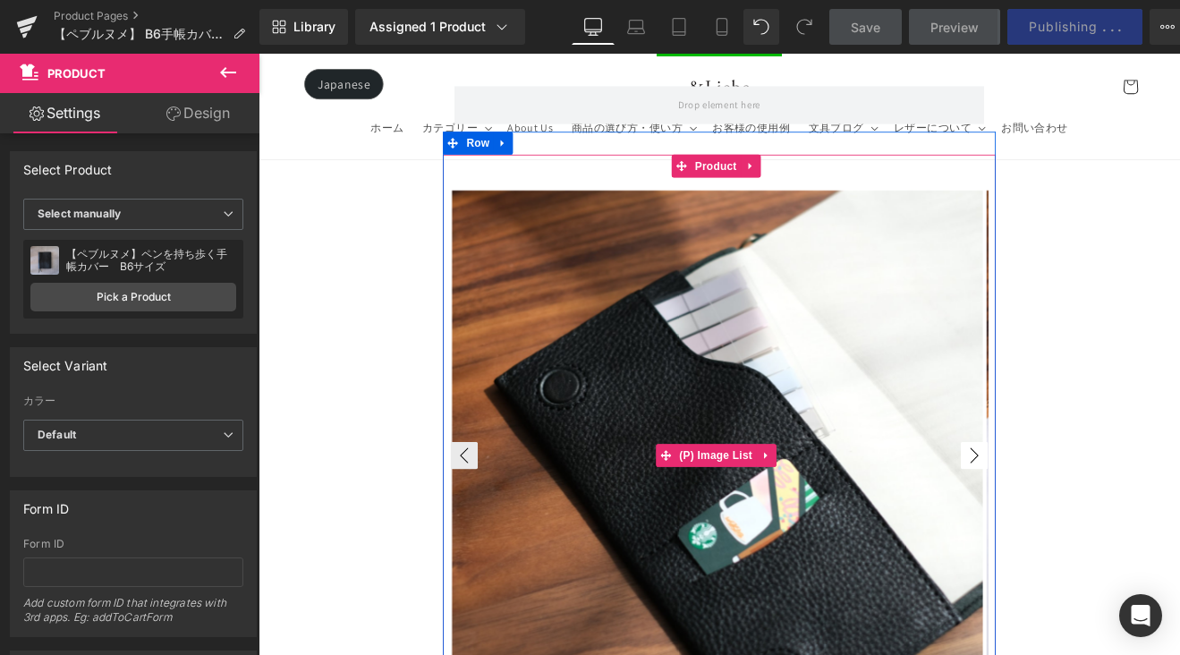
click at [1084, 509] on button "›" at bounding box center [1099, 525] width 32 height 32
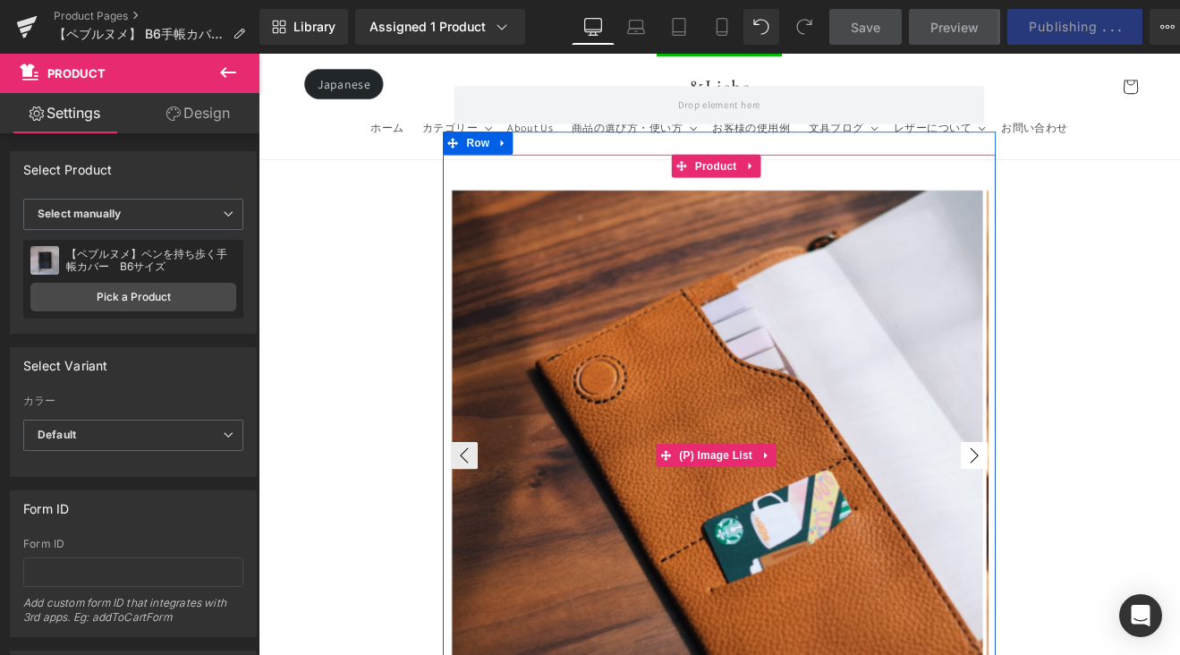
click at [1084, 509] on button "›" at bounding box center [1099, 525] width 32 height 32
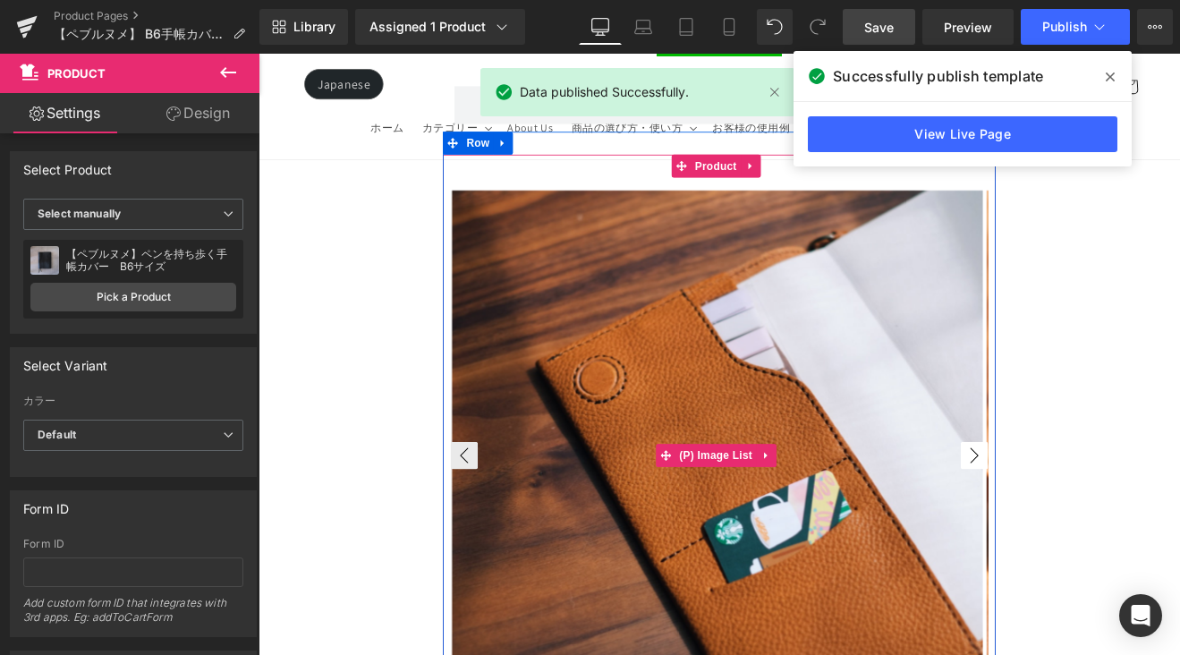
click at [1084, 509] on button "›" at bounding box center [1099, 525] width 32 height 32
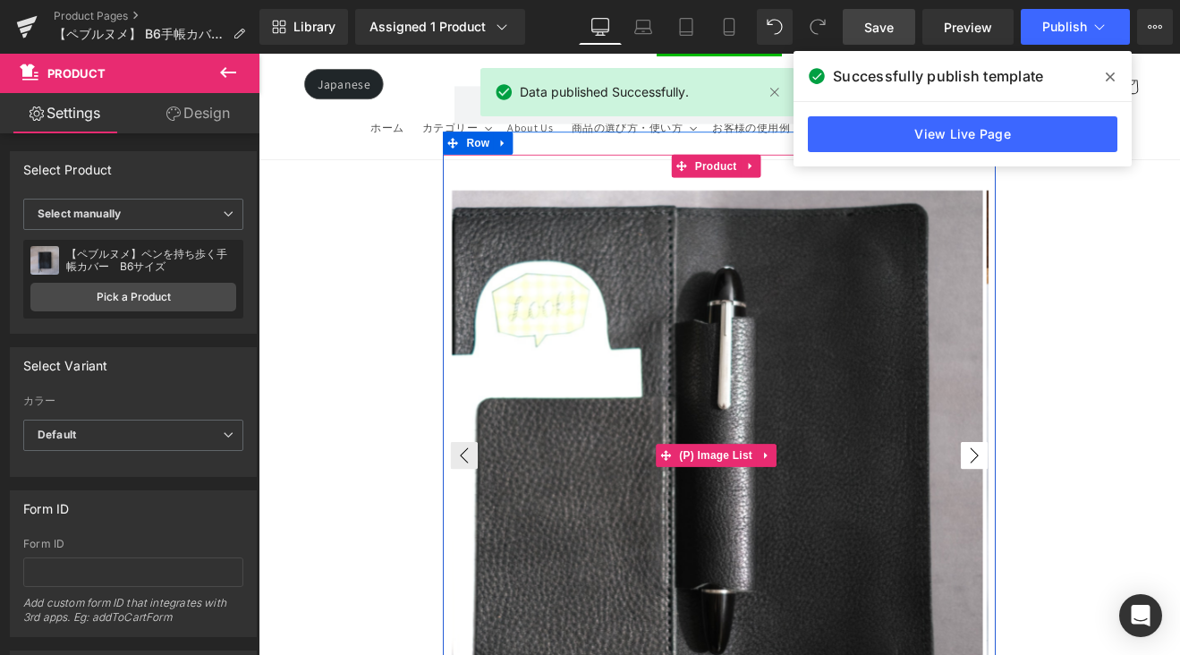
click at [1084, 509] on button "›" at bounding box center [1099, 525] width 32 height 32
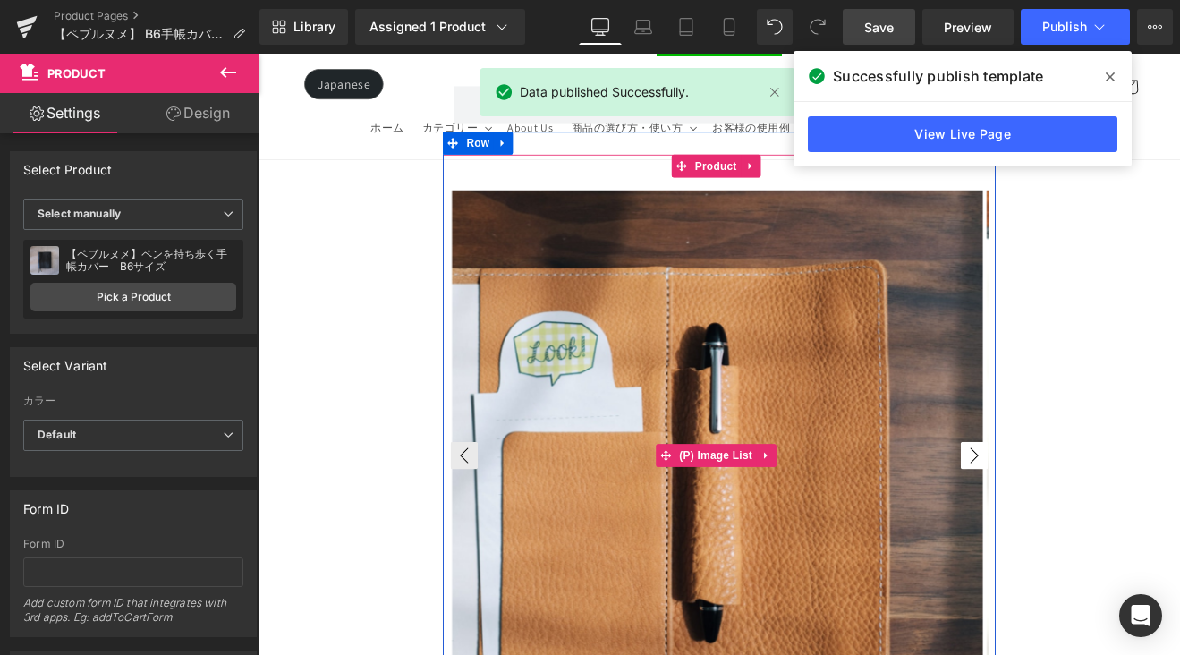
click at [1084, 509] on button "›" at bounding box center [1099, 525] width 32 height 32
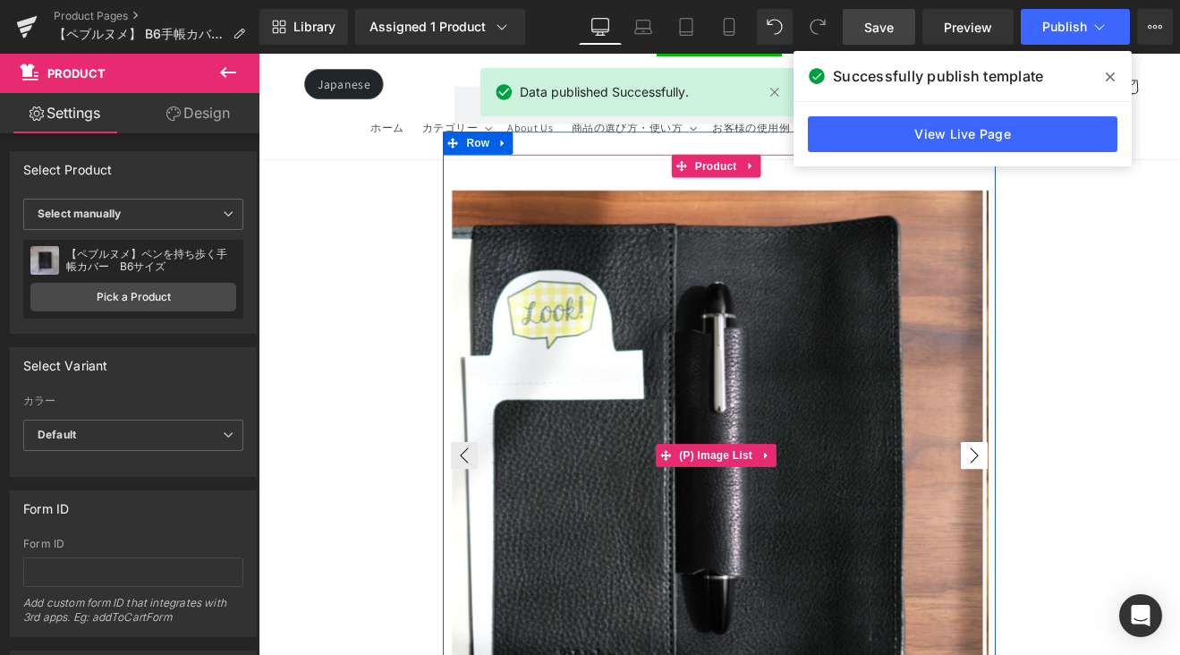
click at [1084, 509] on button "›" at bounding box center [1099, 525] width 32 height 32
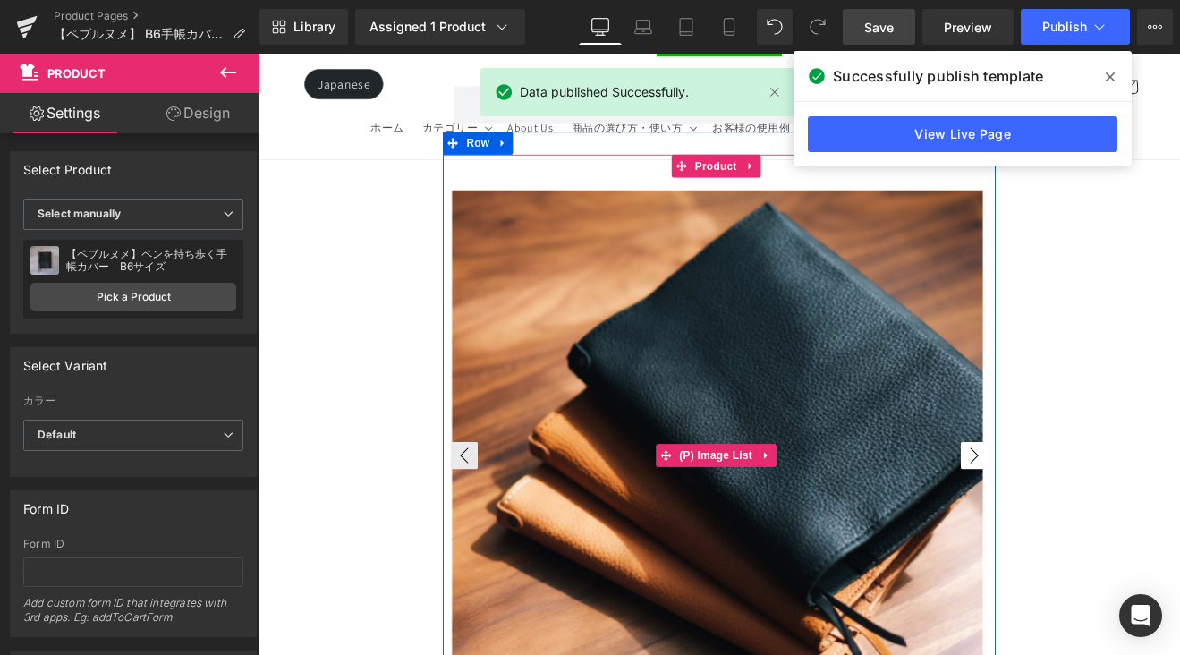
click at [1084, 509] on button "›" at bounding box center [1099, 525] width 32 height 32
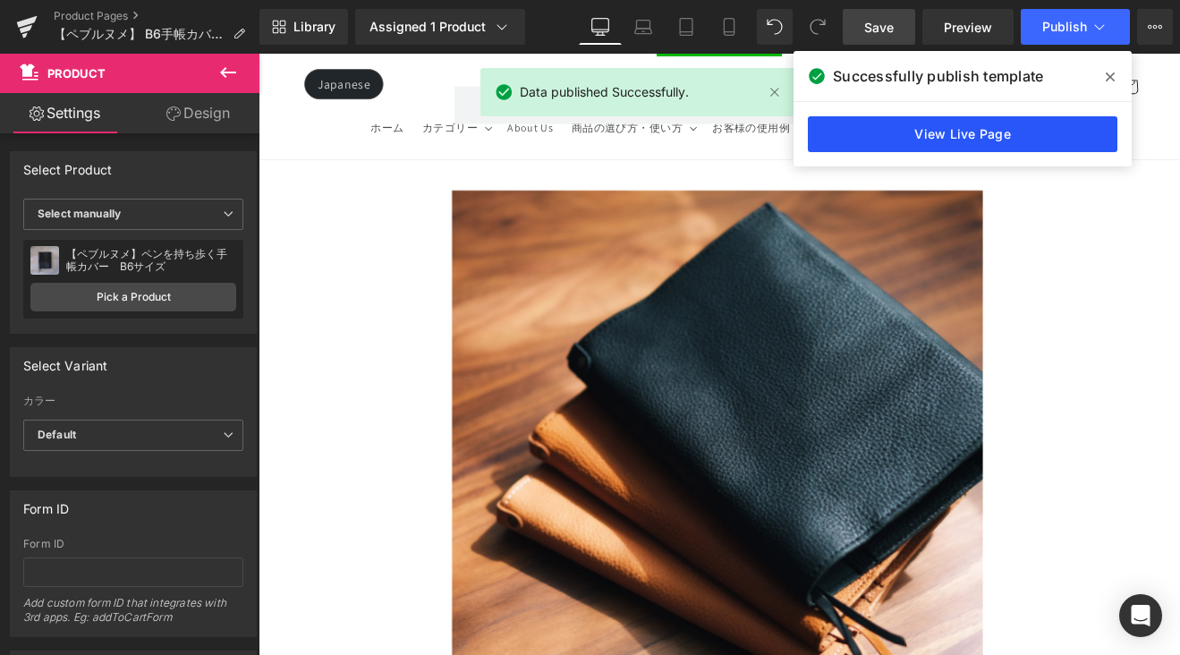
click at [976, 131] on link "View Live Page" at bounding box center [962, 134] width 309 height 36
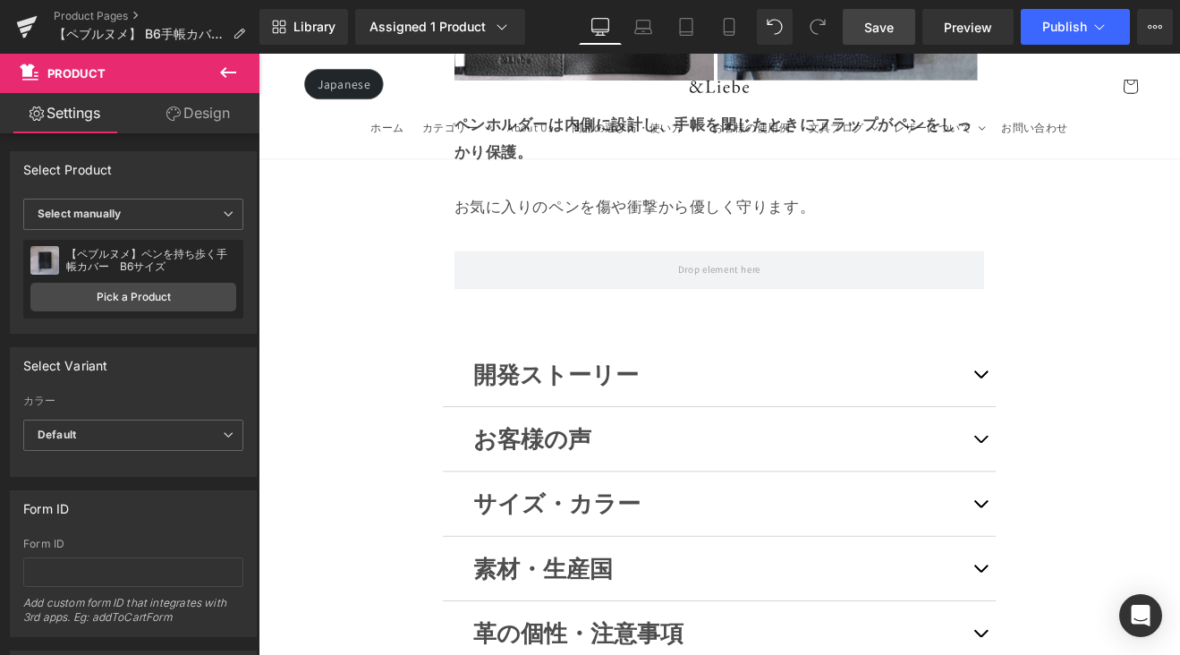
scroll to position [13424, 0]
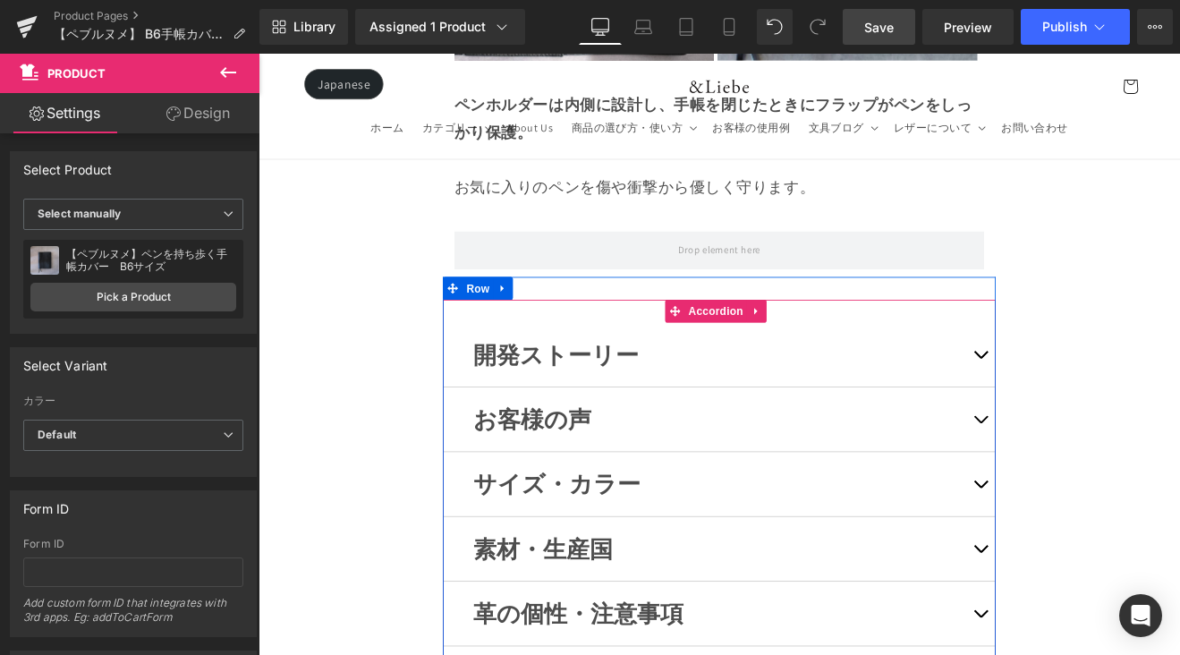
click at [1104, 597] on button "button" at bounding box center [1106, 634] width 36 height 75
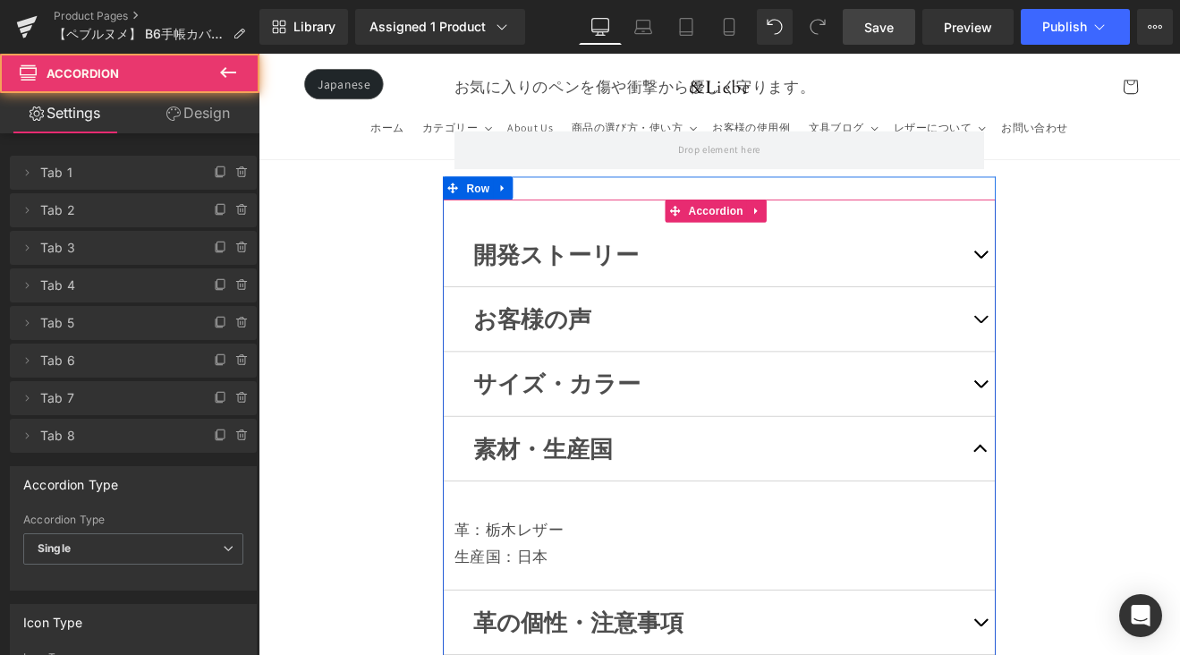
scroll to position [13555, 0]
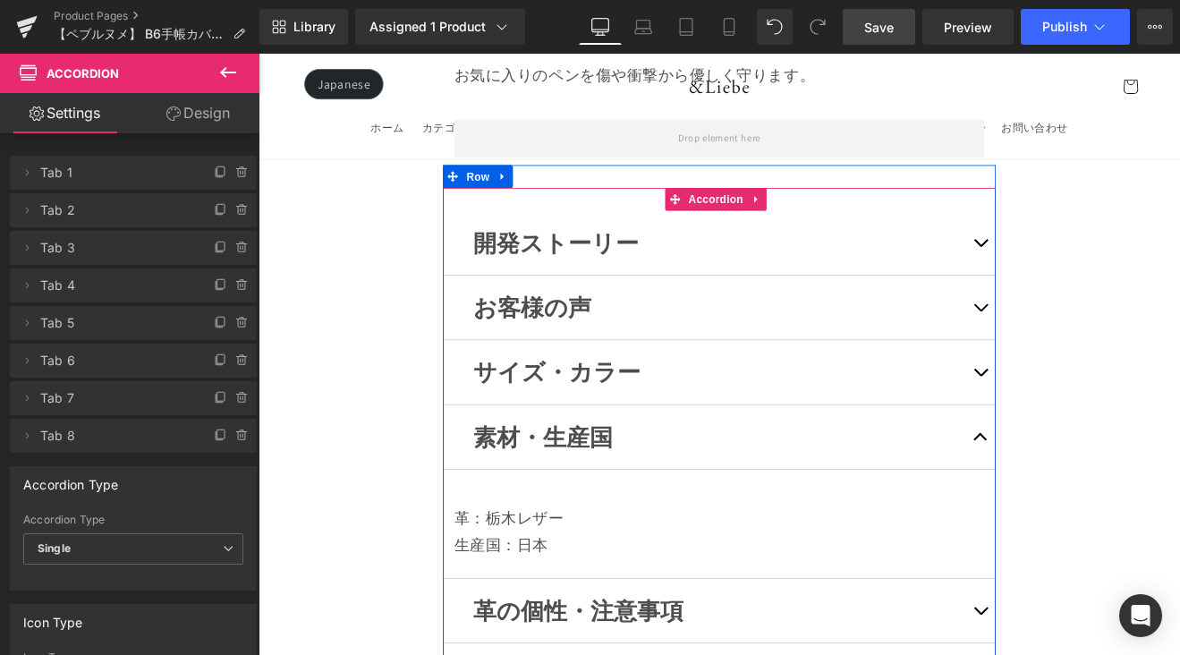
click at [619, 582] on p "革：栃木レザー" at bounding box center [799, 598] width 622 height 32
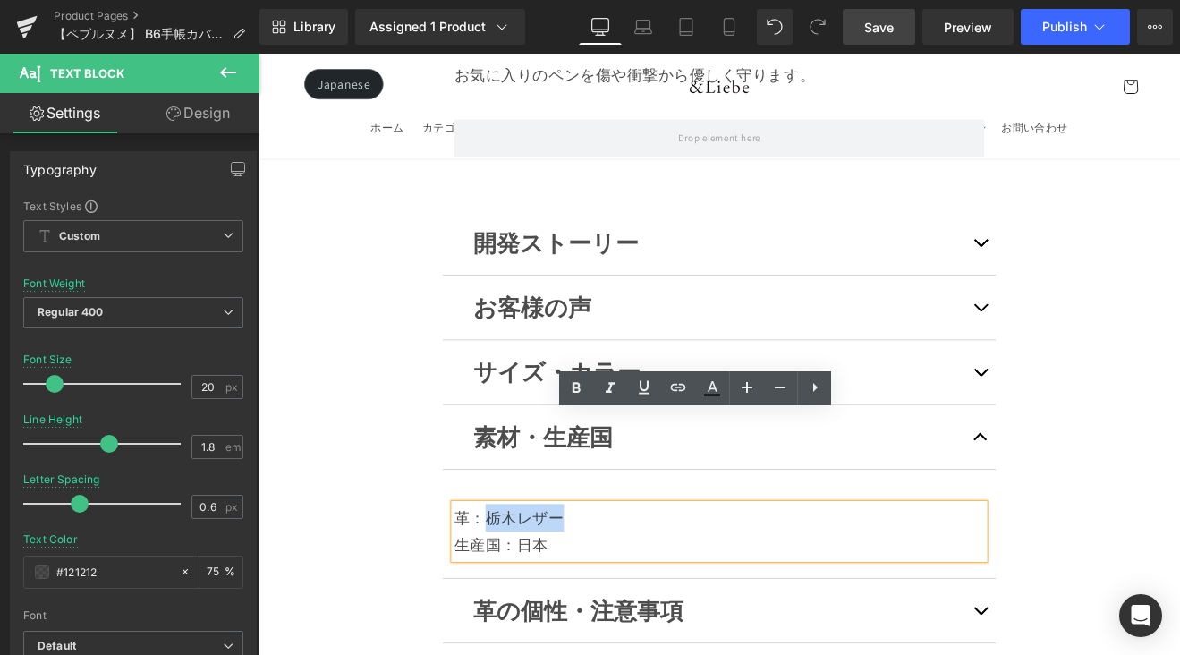
drag, startPoint x: 622, startPoint y: 494, endPoint x: 526, endPoint y: 495, distance: 95.7
click at [526, 582] on p "革：栃木レザー" at bounding box center [799, 598] width 622 height 32
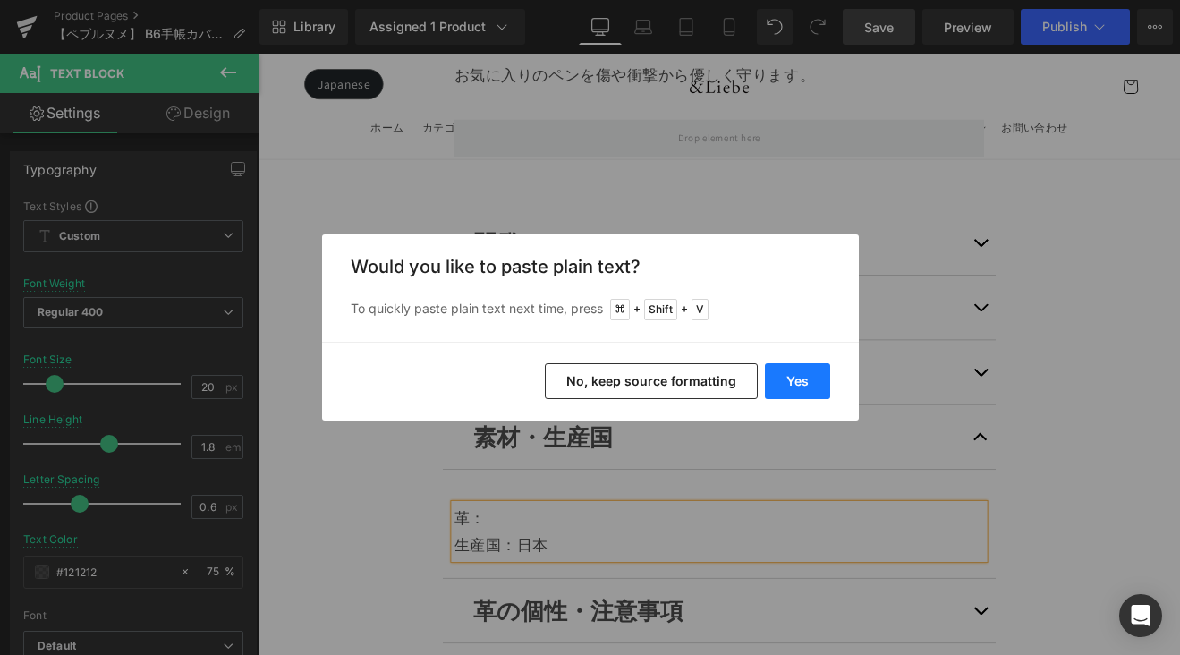
click at [794, 388] on button "Yes" at bounding box center [797, 381] width 65 height 36
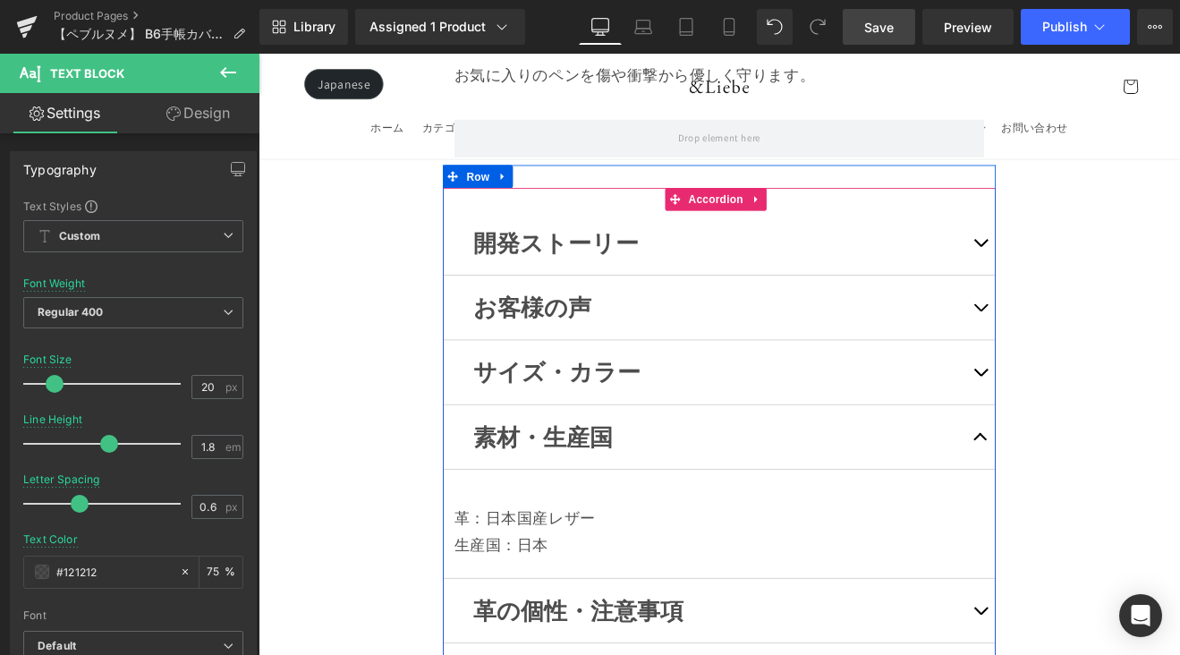
click at [1106, 432] on span "button" at bounding box center [1106, 432] width 0 height 0
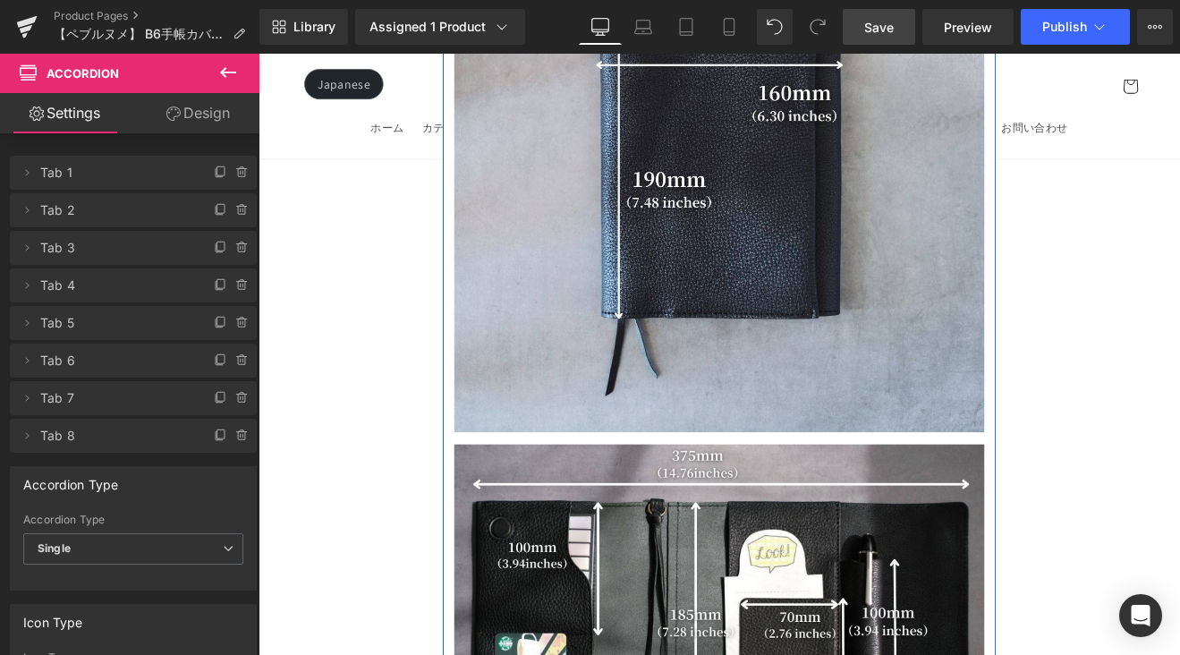
scroll to position [13961, 0]
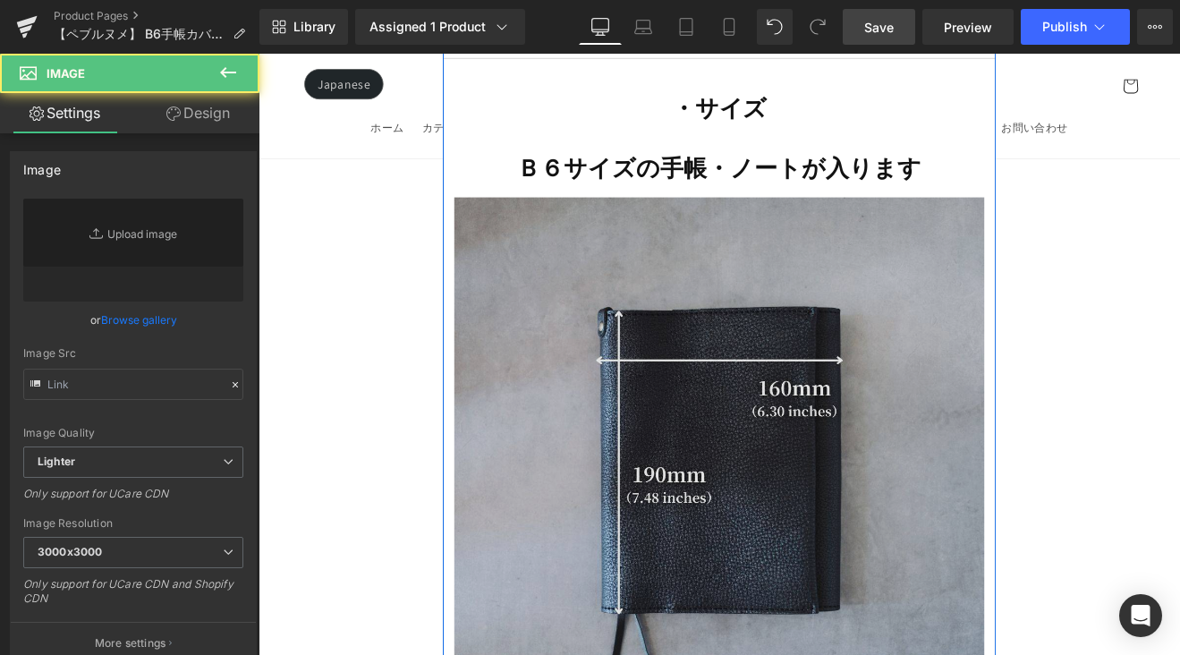
click at [965, 416] on img at bounding box center [799, 534] width 622 height 622
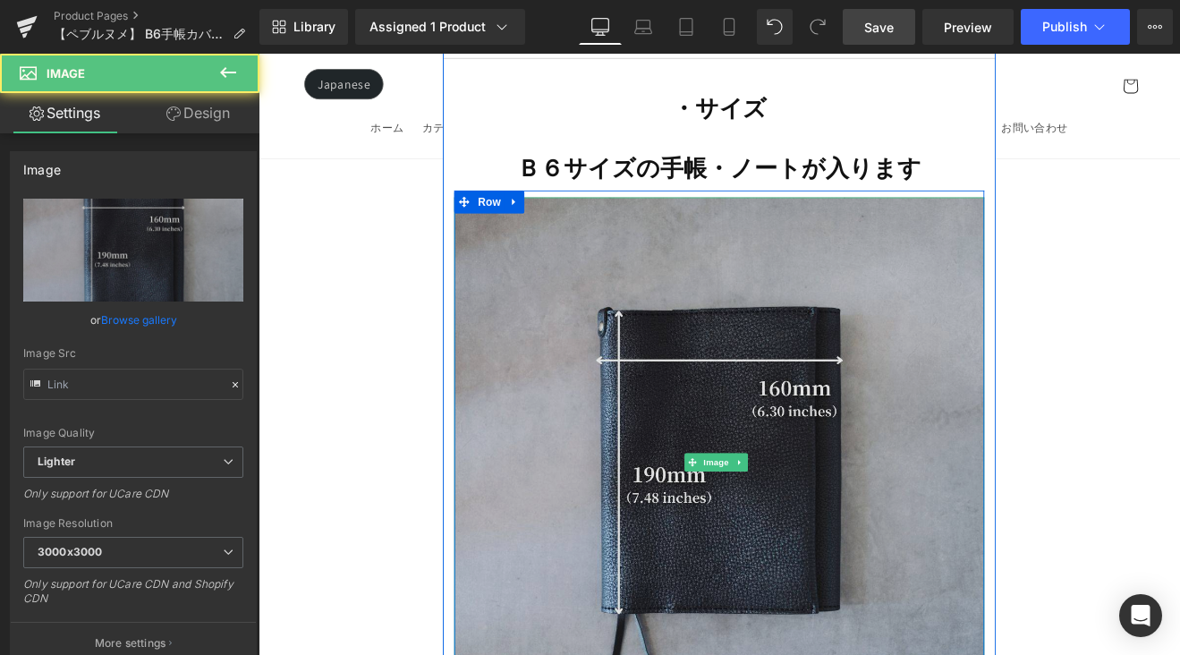
click at [650, 274] on img at bounding box center [799, 534] width 622 height 622
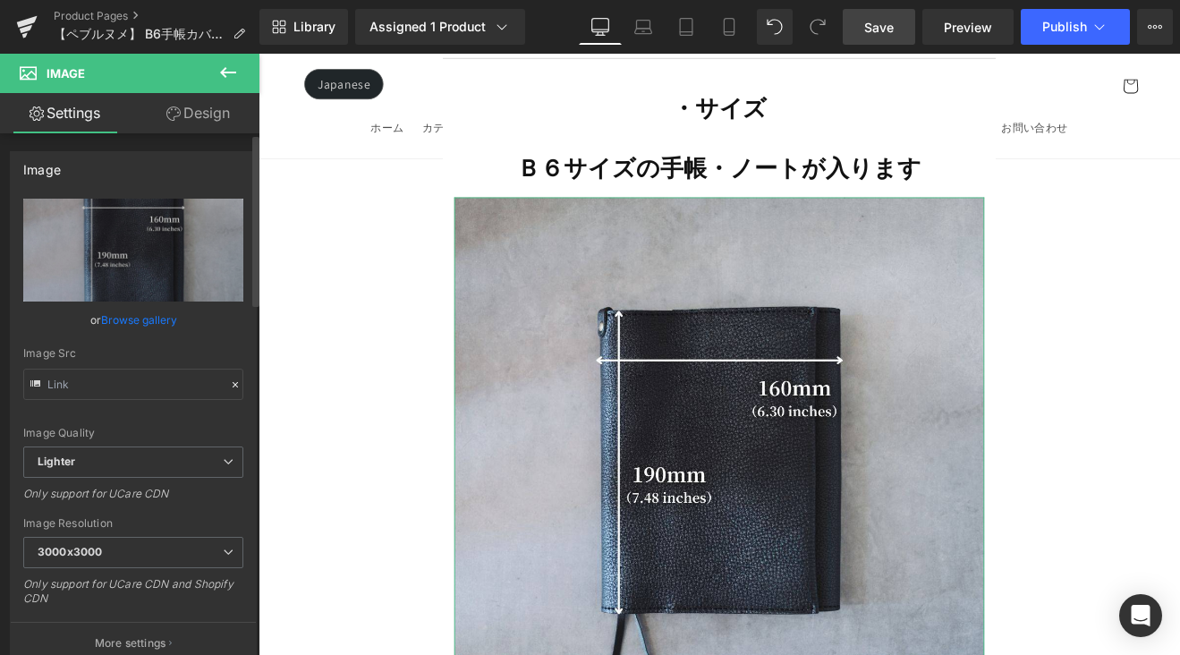
click at [170, 314] on link "Browse gallery" at bounding box center [139, 319] width 76 height 31
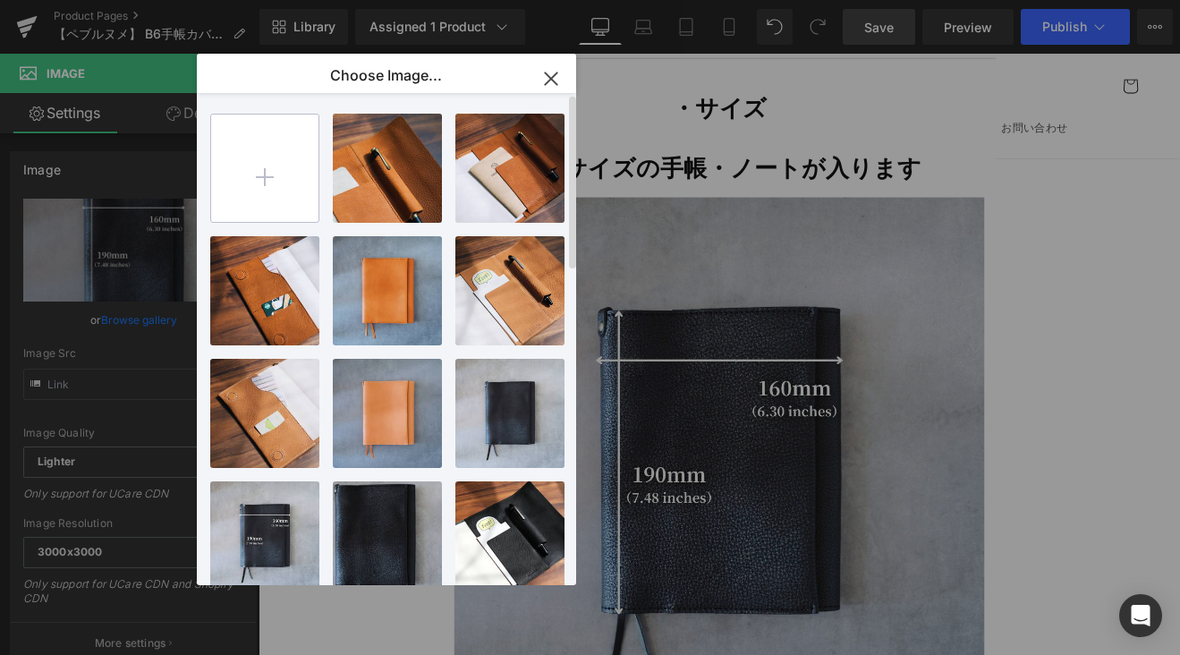
click at [262, 176] on input "file" at bounding box center [264, 167] width 107 height 107
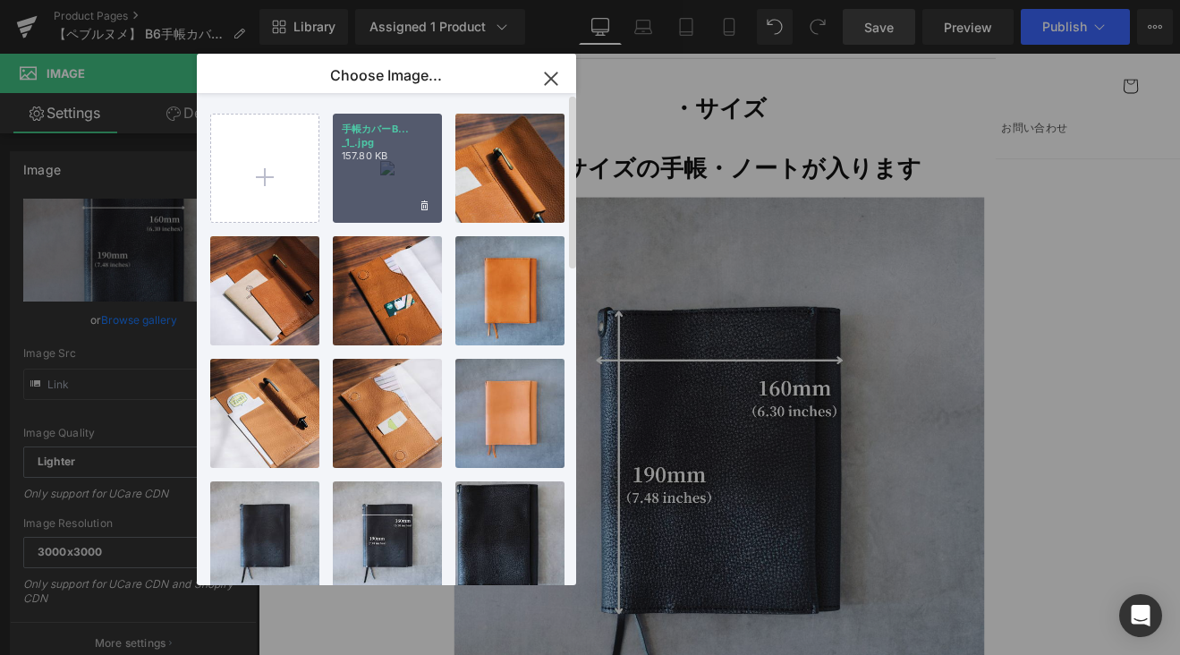
click at [389, 166] on div "手帳カバーB... _1_.jpg 157.80 KB" at bounding box center [387, 168] width 109 height 109
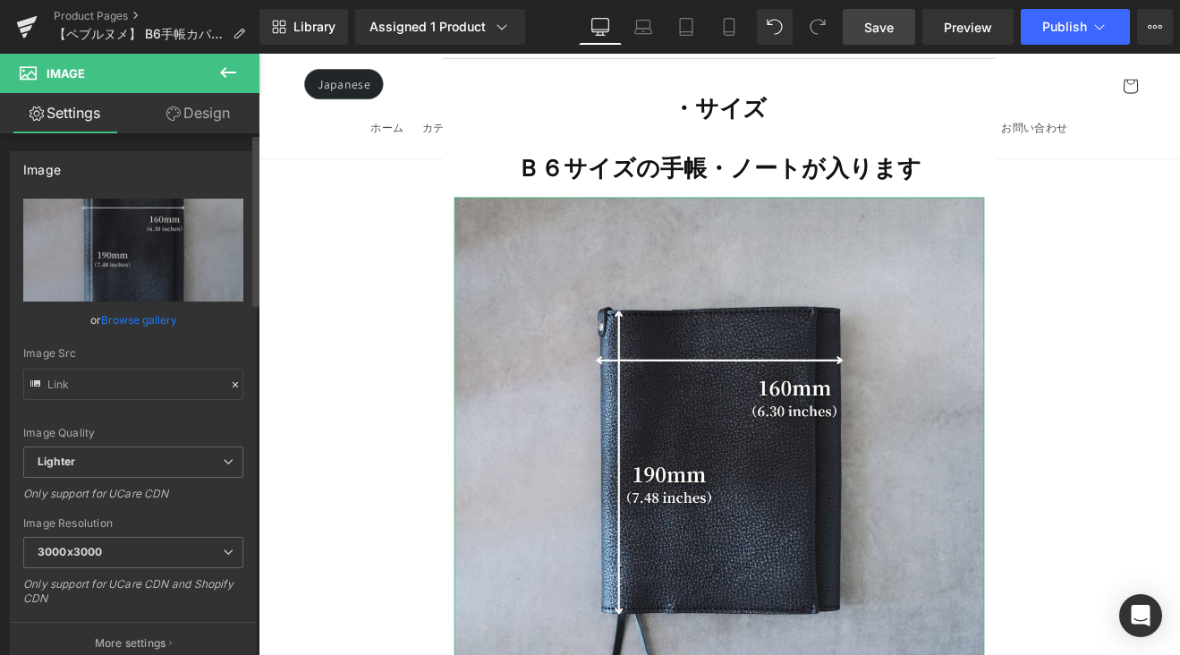
click at [131, 316] on link "Browse gallery" at bounding box center [139, 319] width 76 height 31
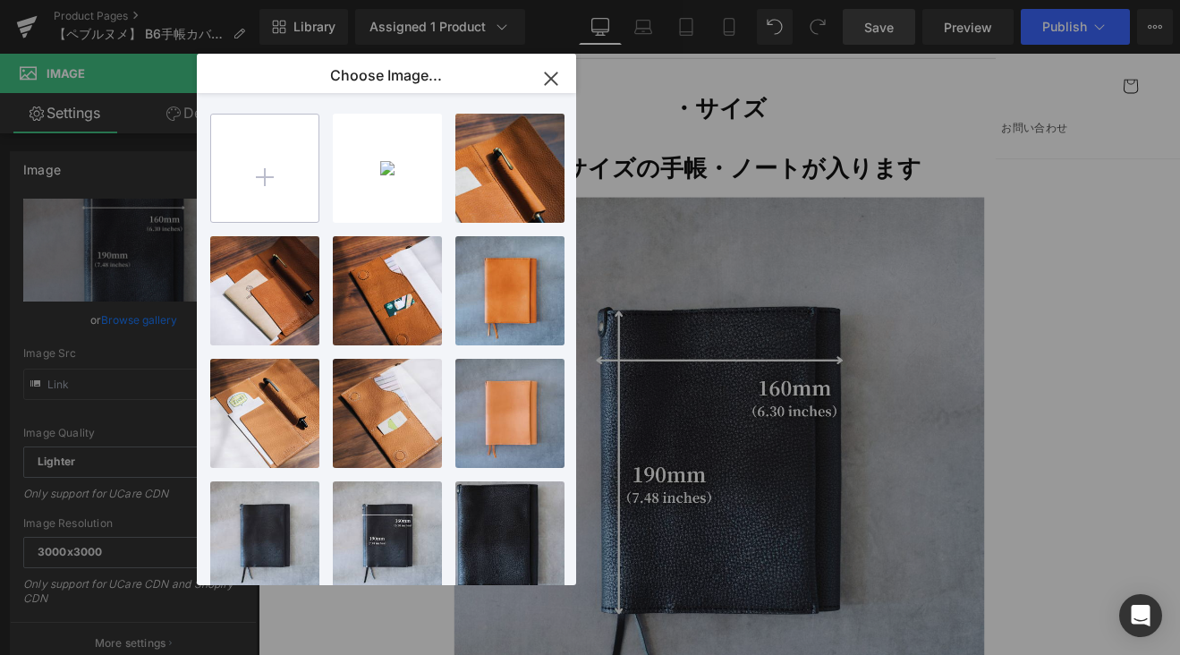
click at [251, 163] on input "file" at bounding box center [264, 167] width 107 height 107
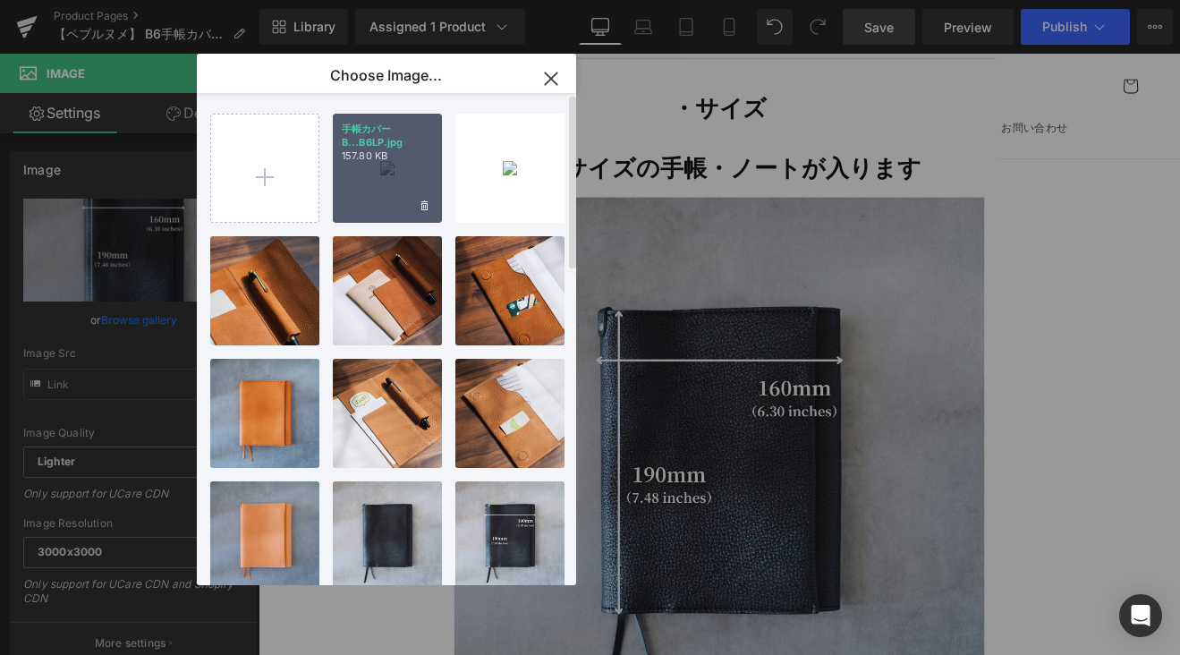
click at [383, 166] on div "手帳カバーB...B6LP.jpg 157.80 KB" at bounding box center [387, 168] width 109 height 109
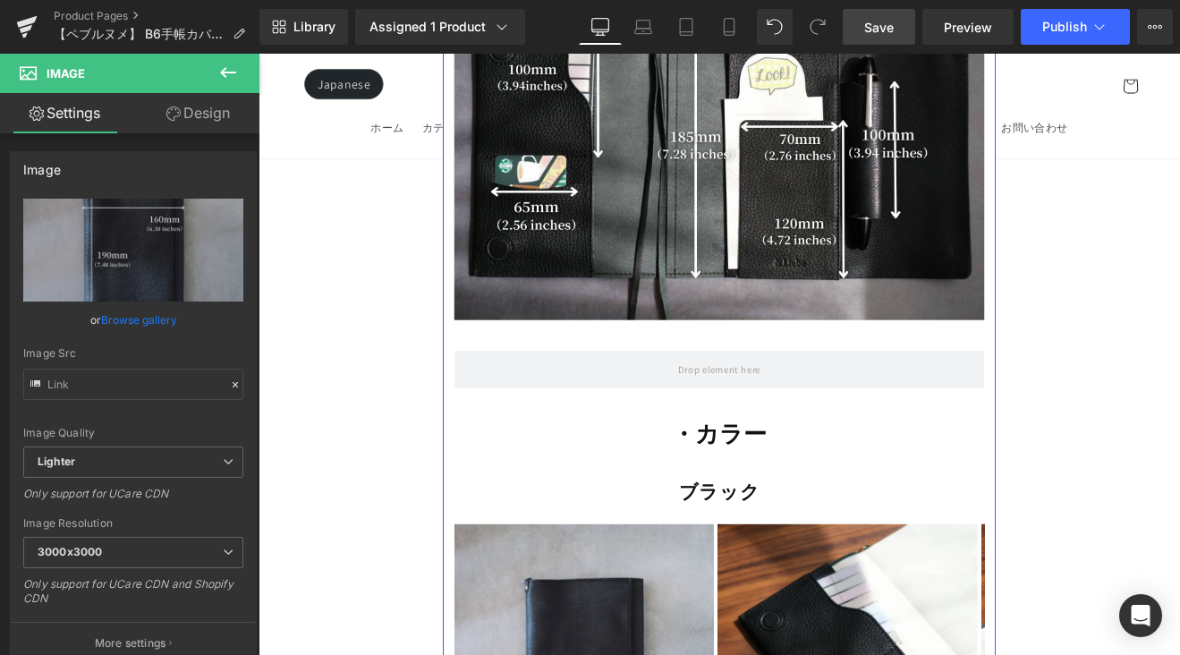
scroll to position [15113, 0]
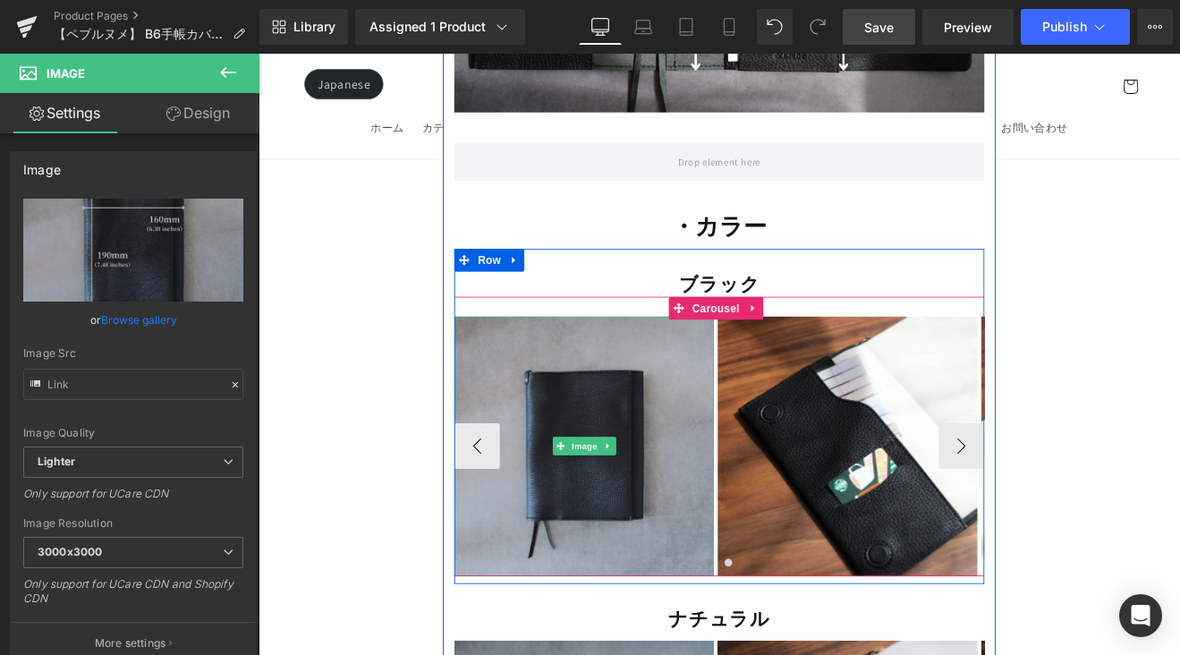
click at [642, 362] on img at bounding box center [640, 514] width 305 height 305
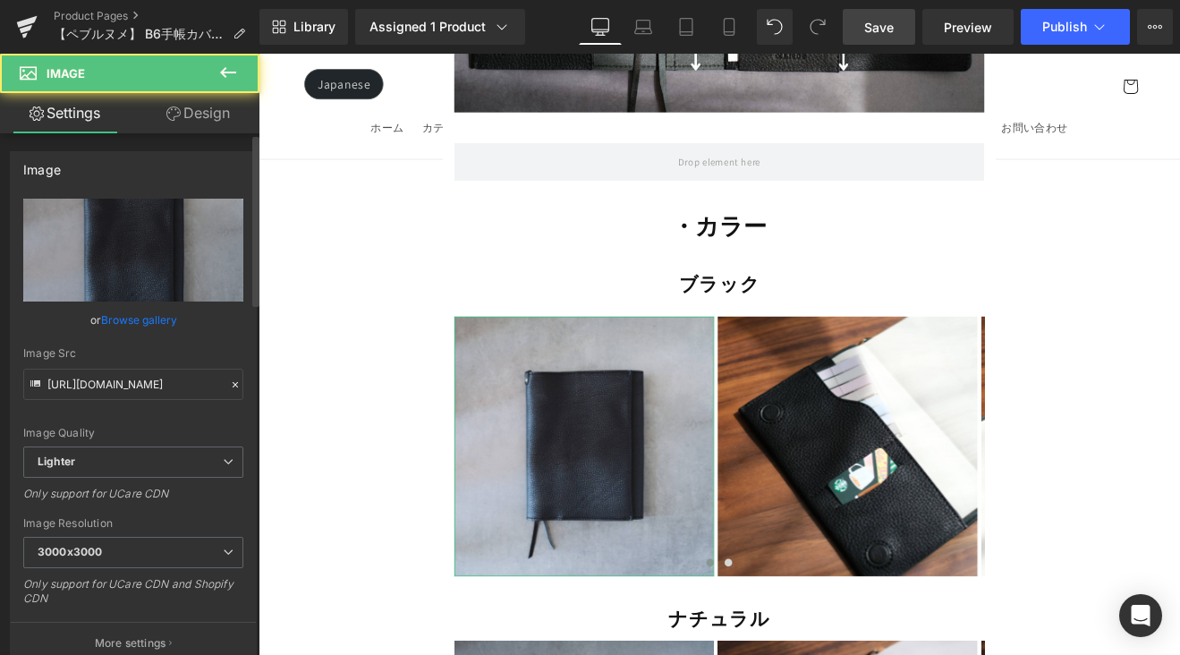
click at [161, 321] on link "Browse gallery" at bounding box center [139, 319] width 76 height 31
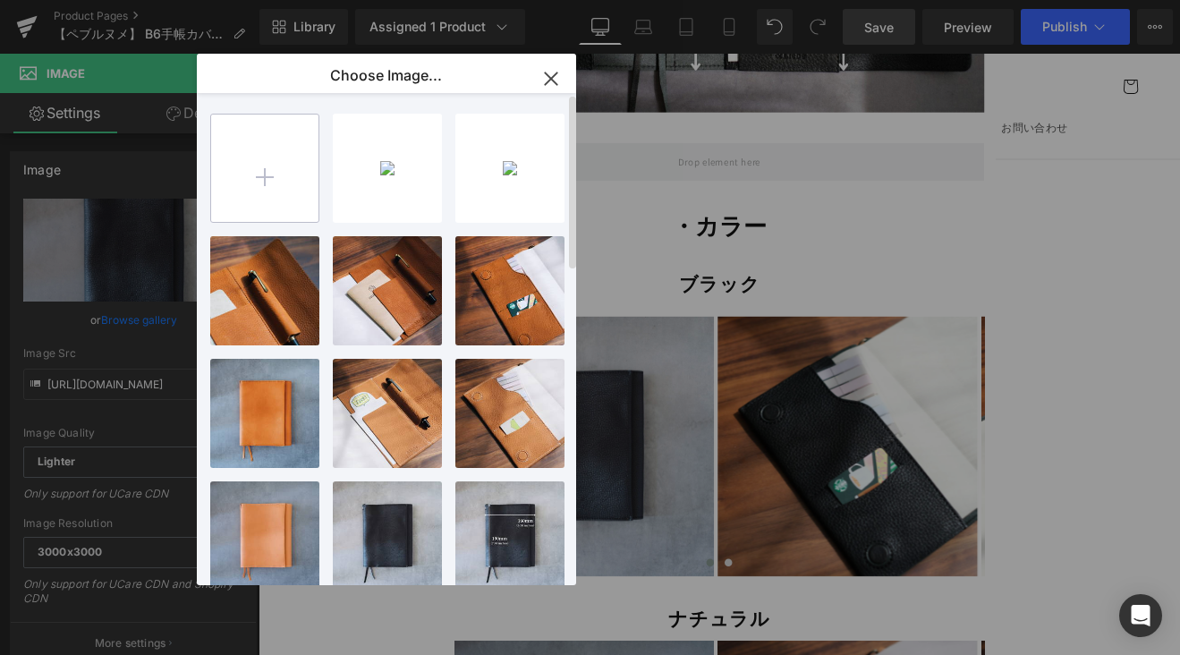
click at [284, 176] on input "file" at bounding box center [264, 167] width 107 height 107
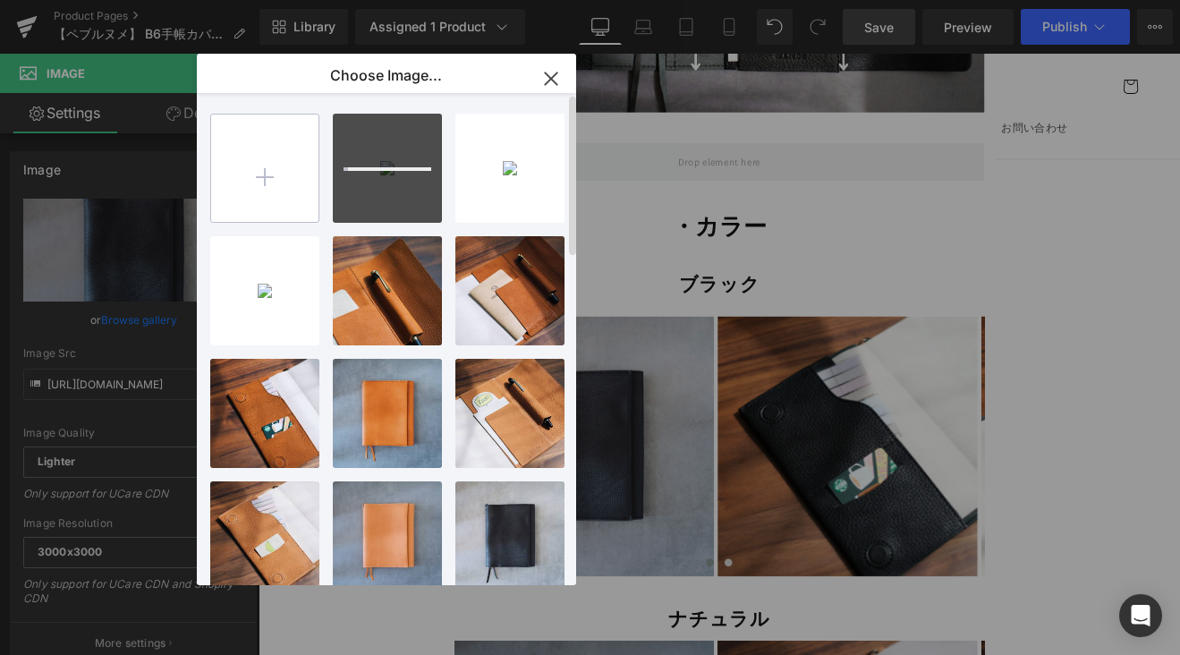
click at [265, 165] on input "file" at bounding box center [264, 167] width 107 height 107
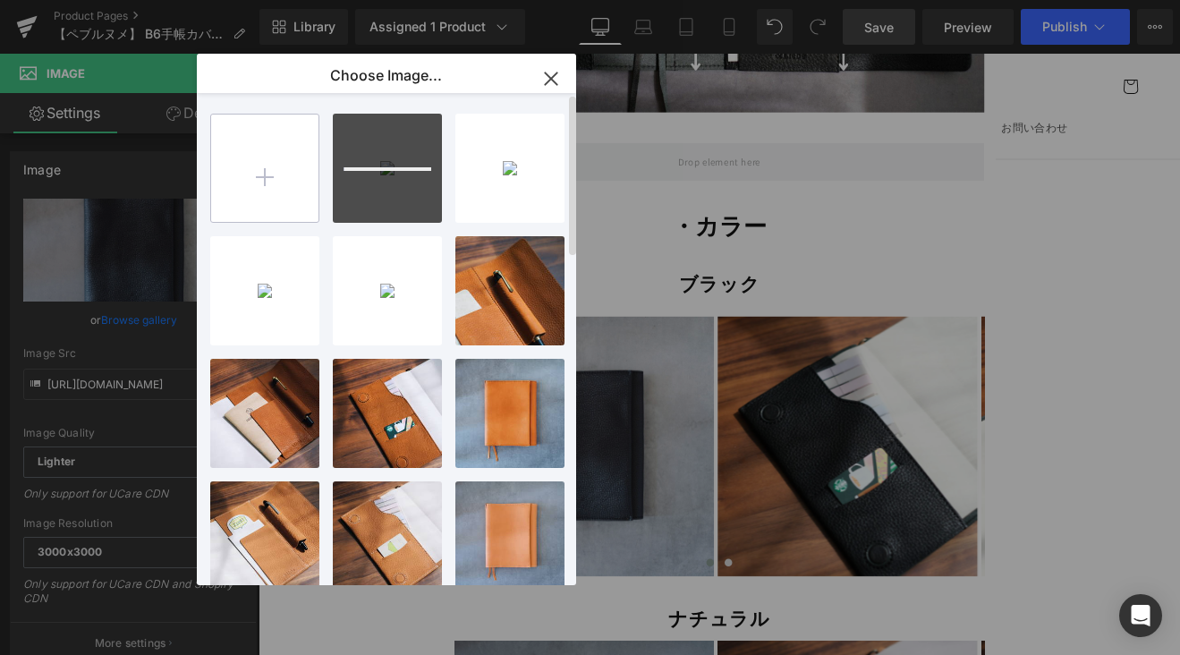
click at [263, 168] on input "file" at bounding box center [264, 167] width 107 height 107
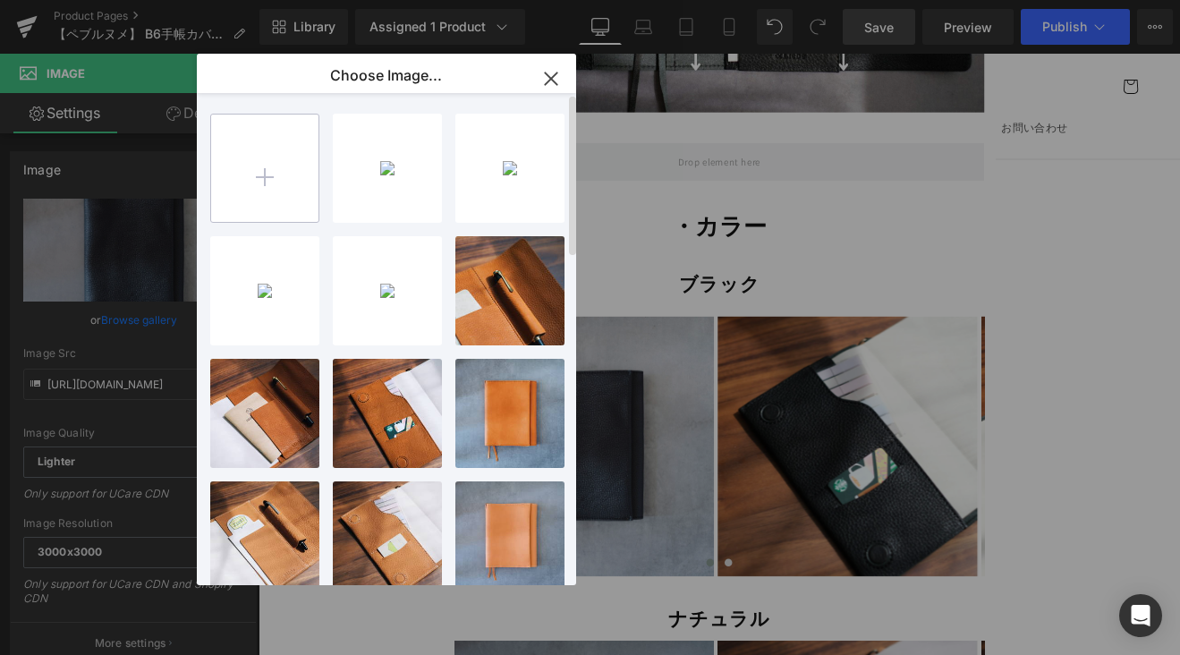
type input "C:\fakepath\C76079CD-E7B5-45FF-BC66-3F09934E2FE9-50591-00000CF51B016180_VSCO 2.…"
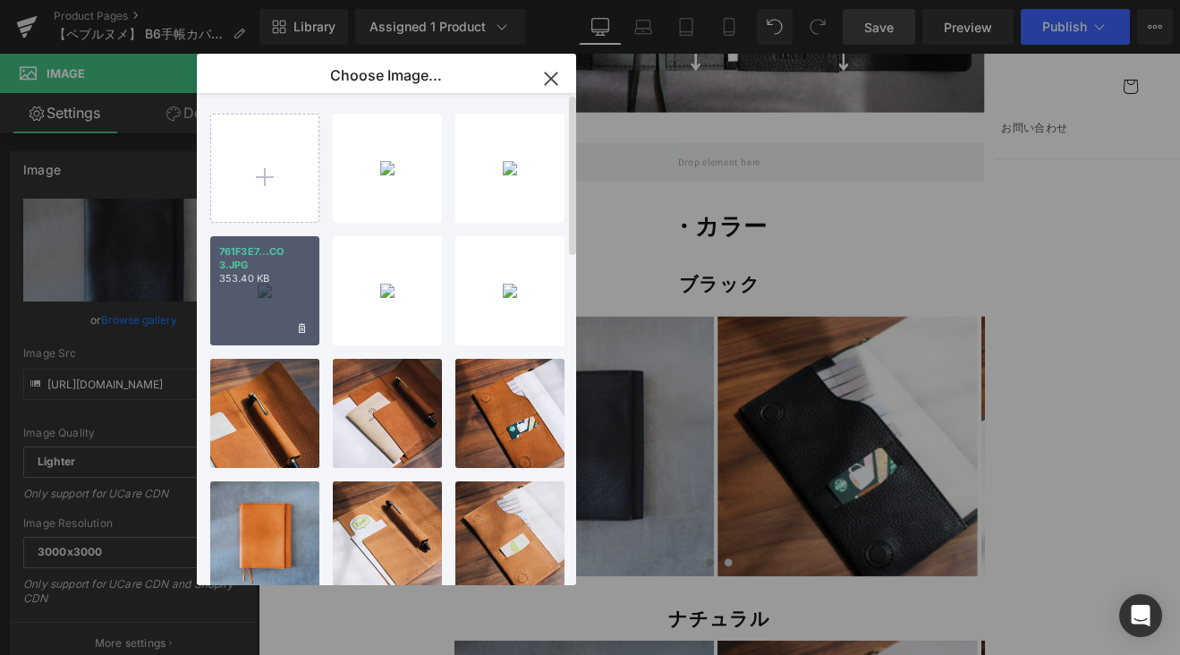
click at [245, 309] on div "761F3E7...CO 3.JPG 353.40 KB" at bounding box center [264, 290] width 109 height 109
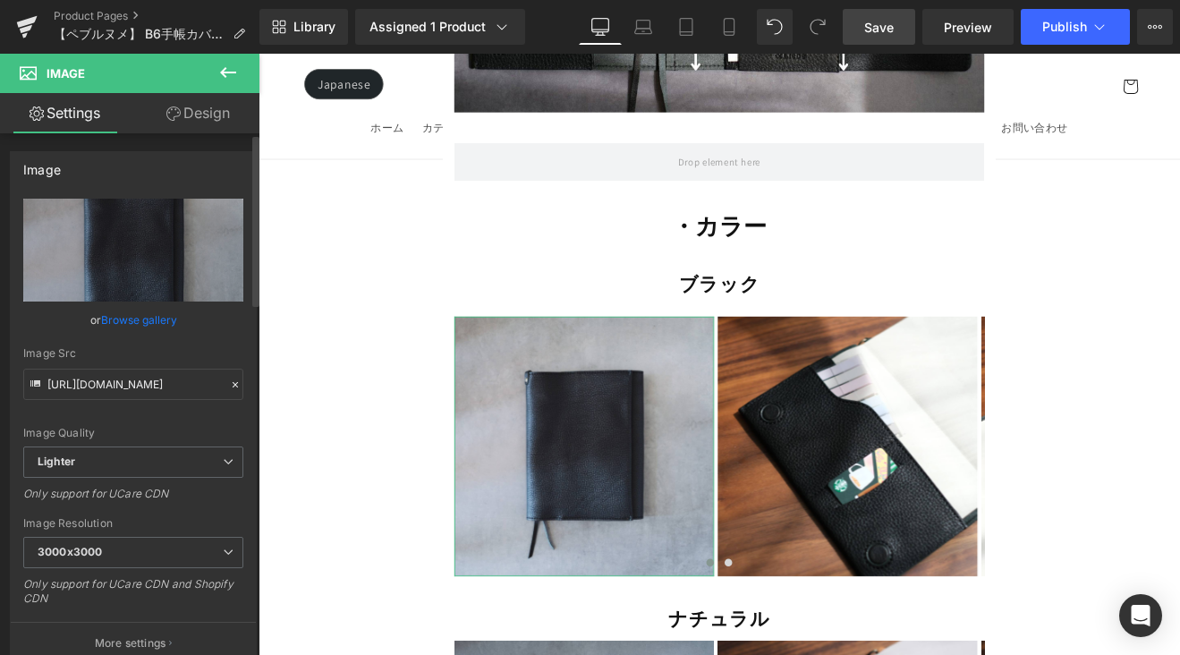
click at [158, 315] on link "Browse gallery" at bounding box center [139, 319] width 76 height 31
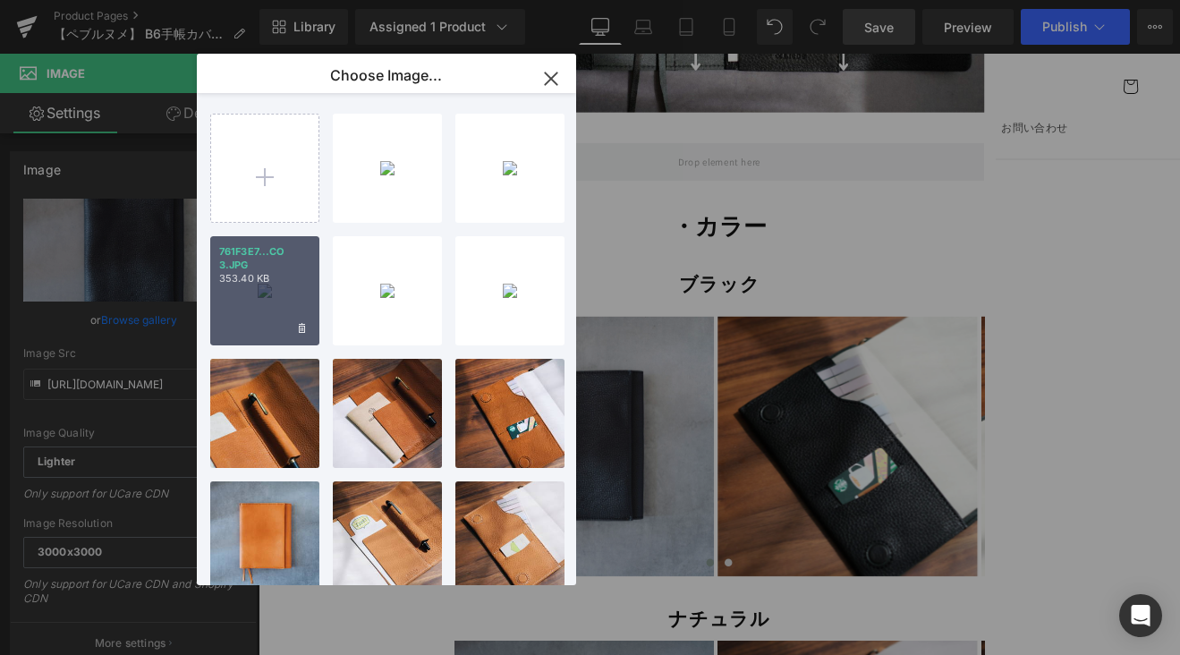
click at [232, 267] on p "761F3E7...CO 3.JPG" at bounding box center [264, 258] width 91 height 27
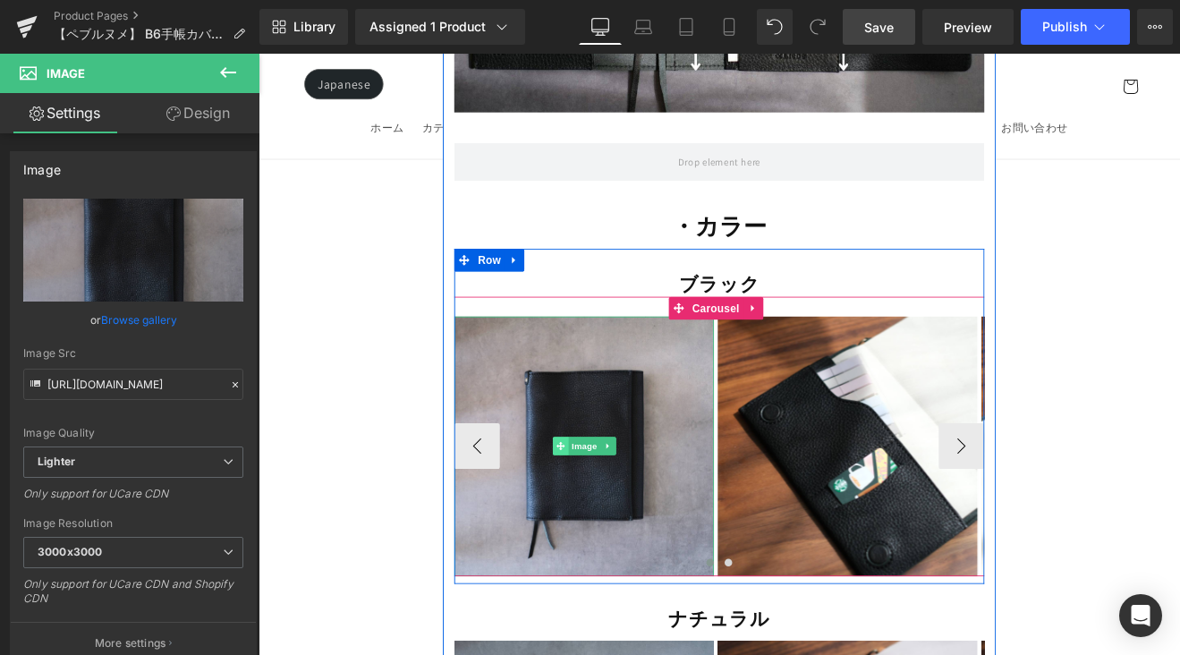
click at [614, 504] on span at bounding box center [613, 514] width 19 height 21
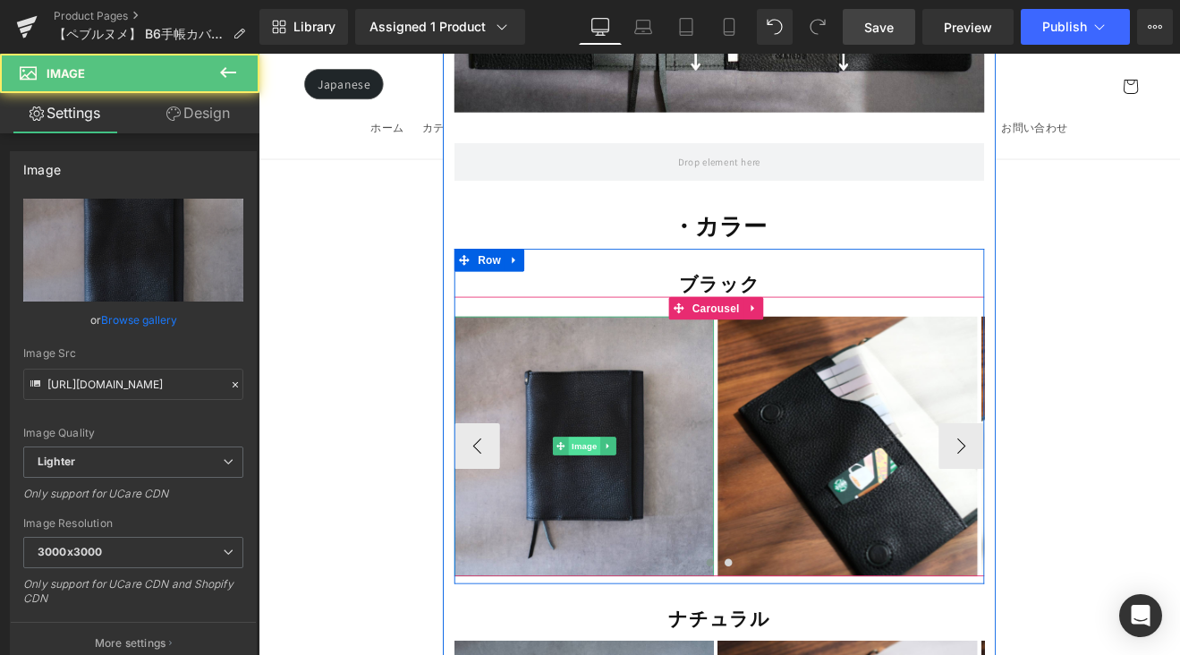
click at [635, 504] on span "Image" at bounding box center [641, 514] width 38 height 21
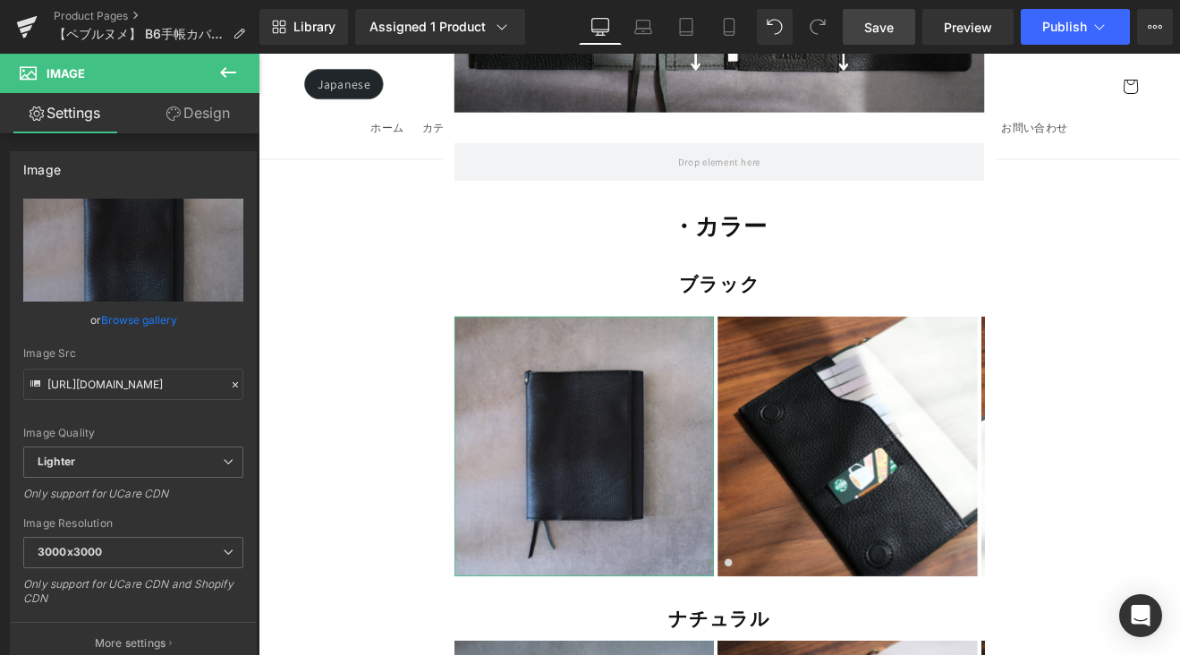
click at [164, 319] on link "Browse gallery" at bounding box center [139, 319] width 76 height 31
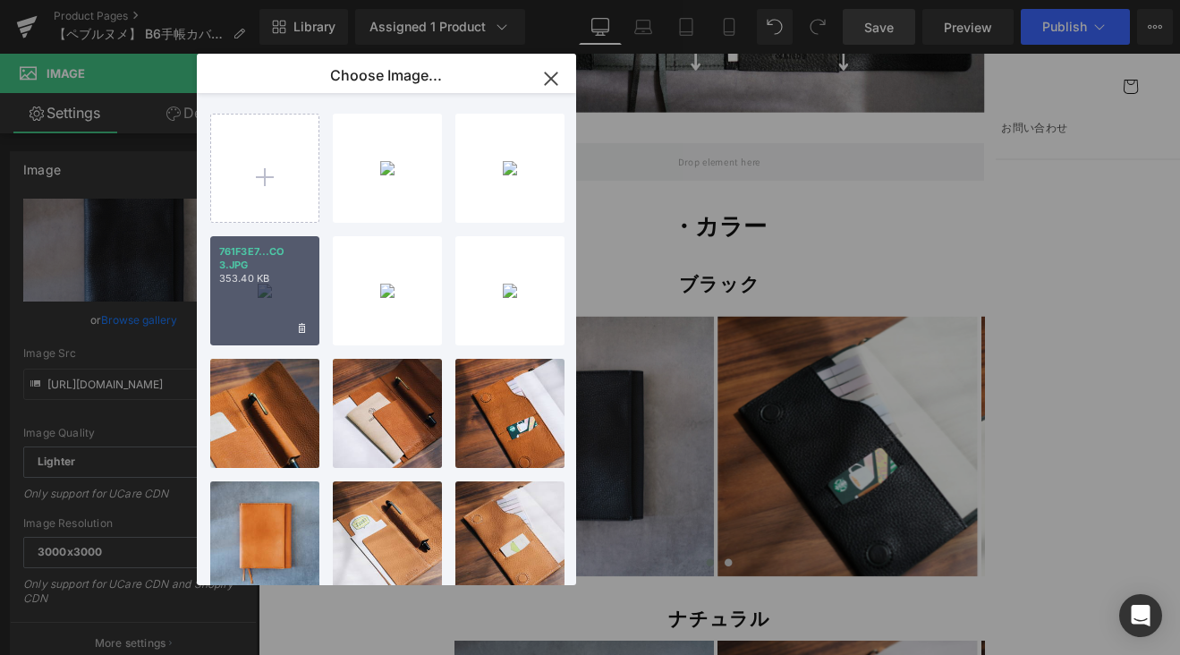
click at [276, 291] on div "761F3E7...CO 3.JPG 353.40 KB" at bounding box center [264, 290] width 109 height 109
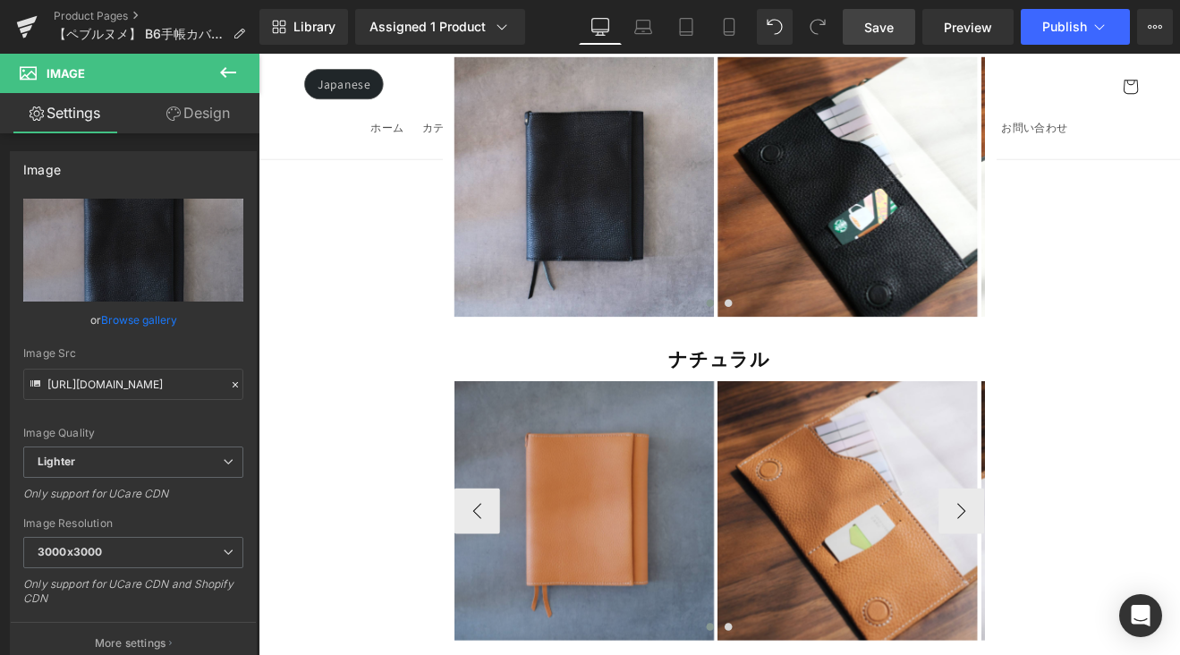
scroll to position [15428, 0]
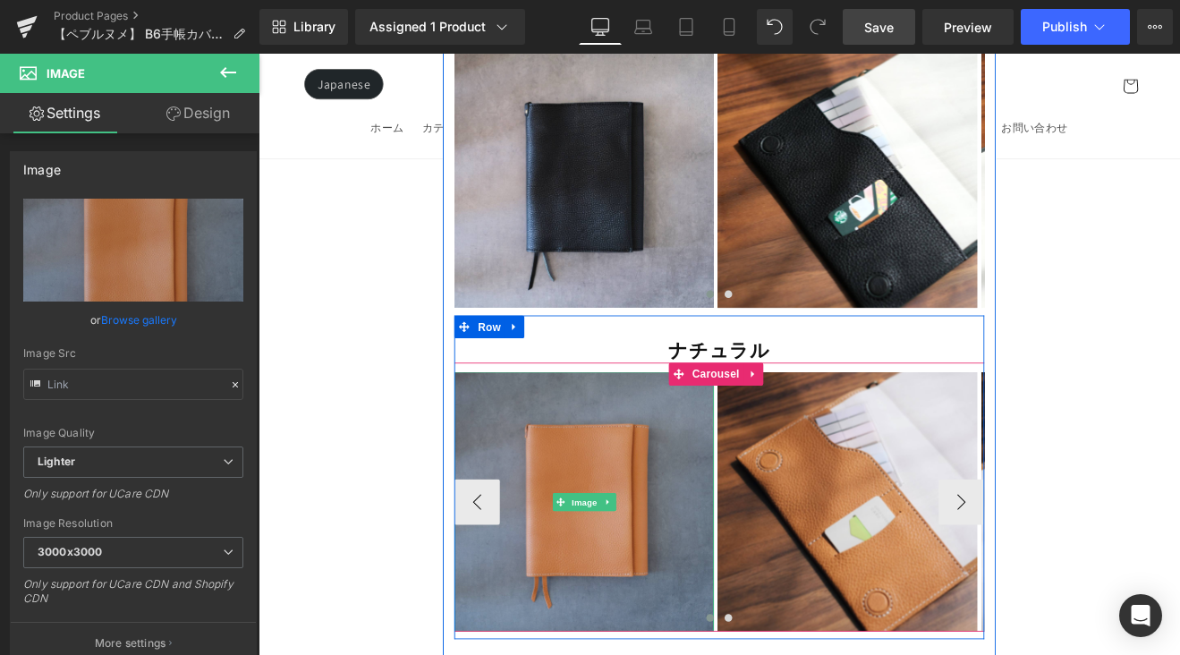
click at [606, 427] on img at bounding box center [640, 579] width 305 height 305
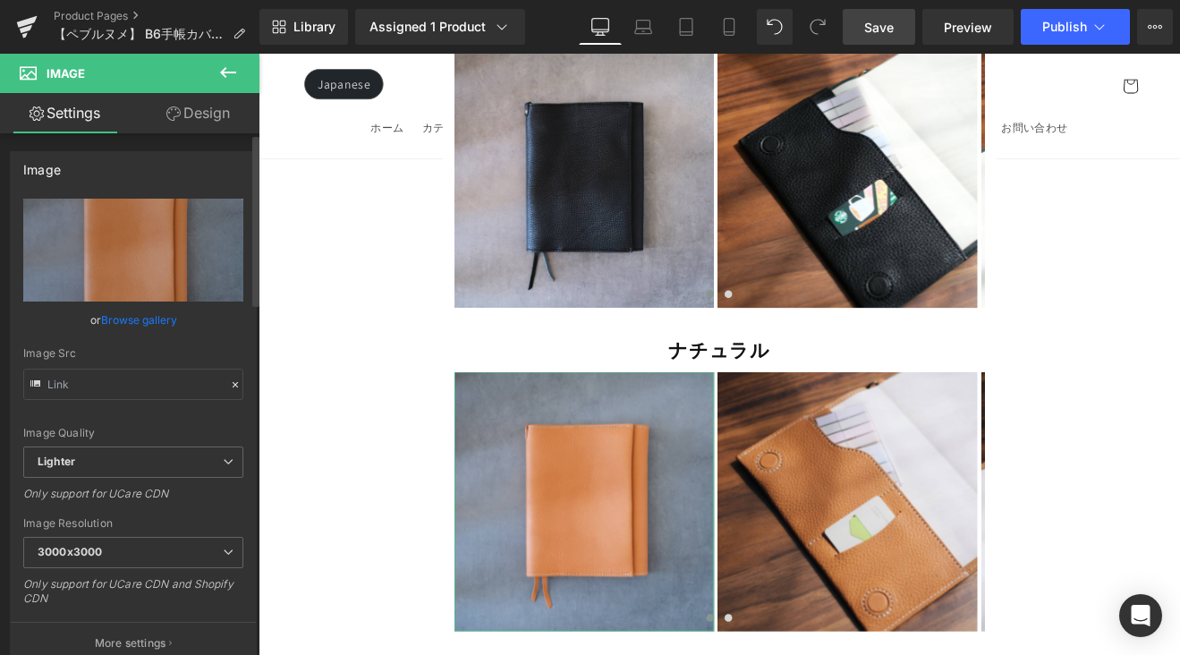
click at [157, 316] on link "Browse gallery" at bounding box center [139, 319] width 76 height 31
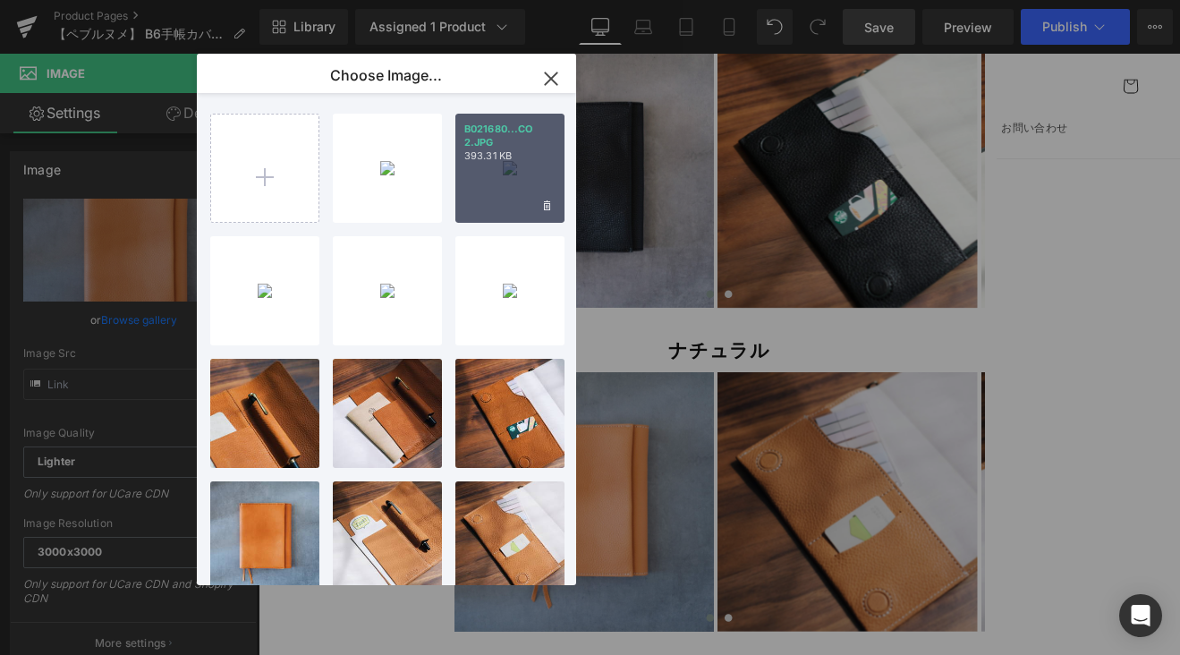
click at [513, 187] on div "B021680...CO 2.JPG 393.31 KB" at bounding box center [509, 168] width 109 height 109
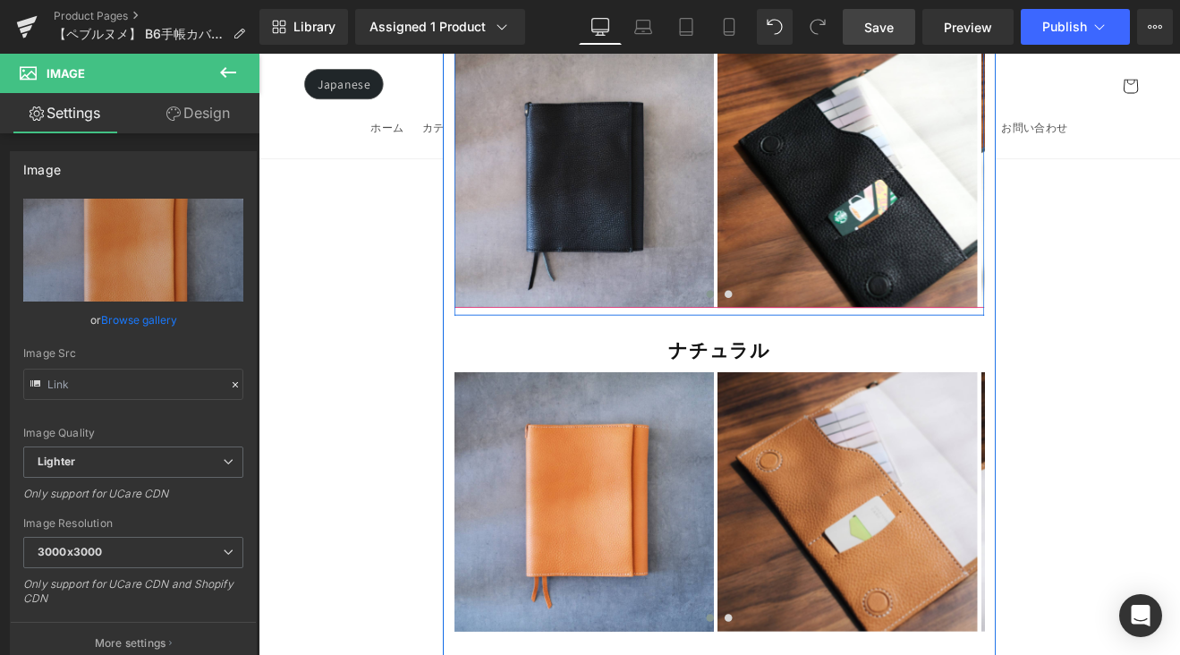
scroll to position [15810, 0]
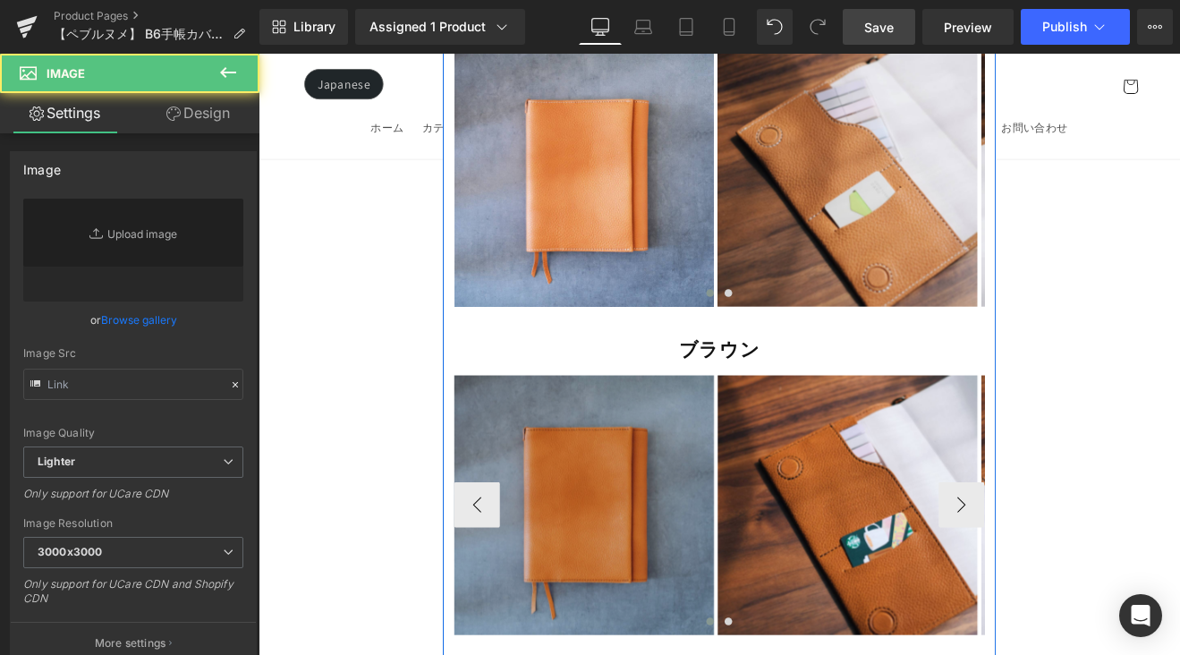
click at [625, 473] on div "Image" at bounding box center [640, 583] width 305 height 305
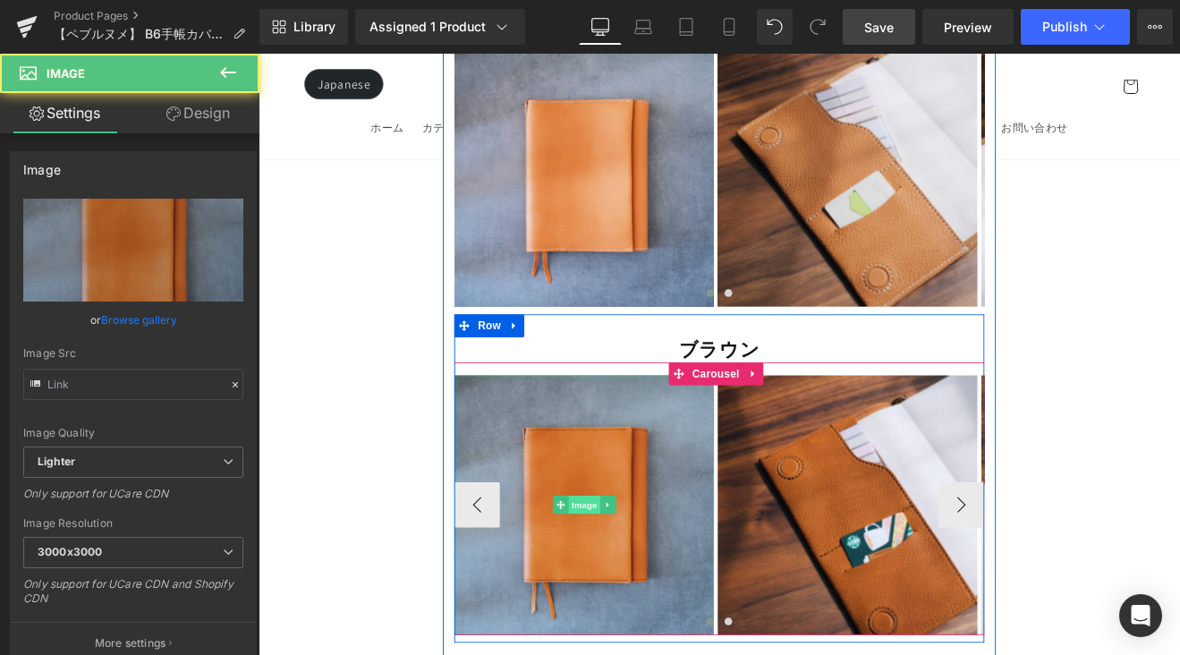
click at [626, 572] on span "Image" at bounding box center [641, 582] width 38 height 21
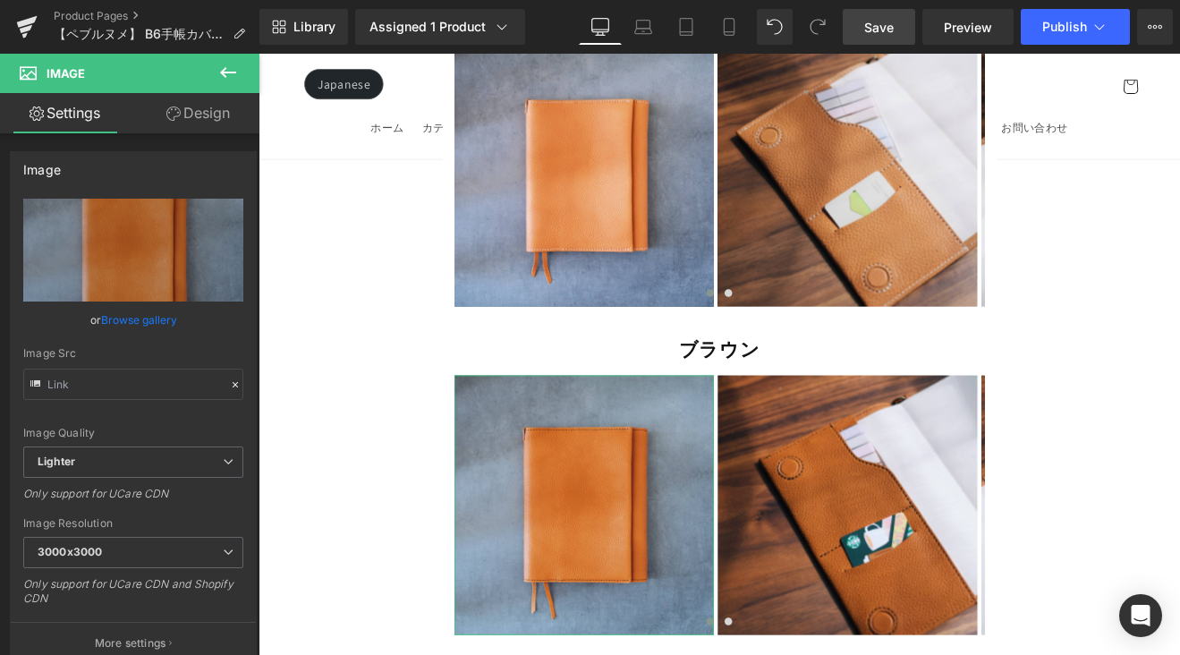
click at [148, 326] on link "Browse gallery" at bounding box center [139, 319] width 76 height 31
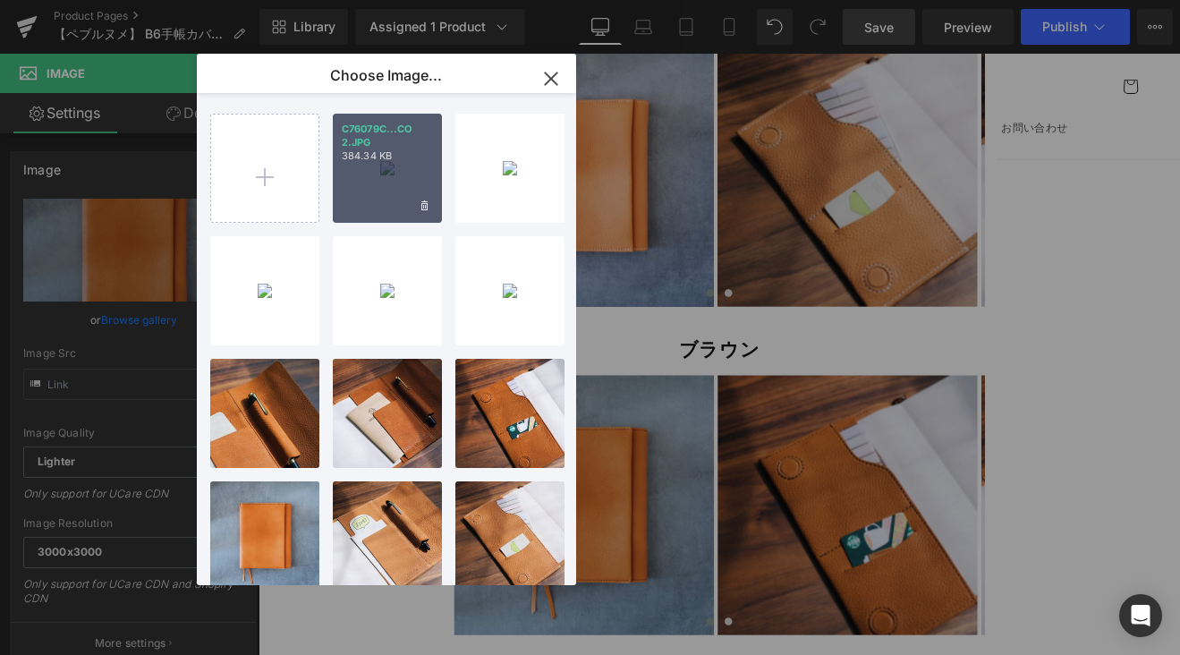
click at [394, 156] on p "384.34 KB" at bounding box center [387, 155] width 91 height 13
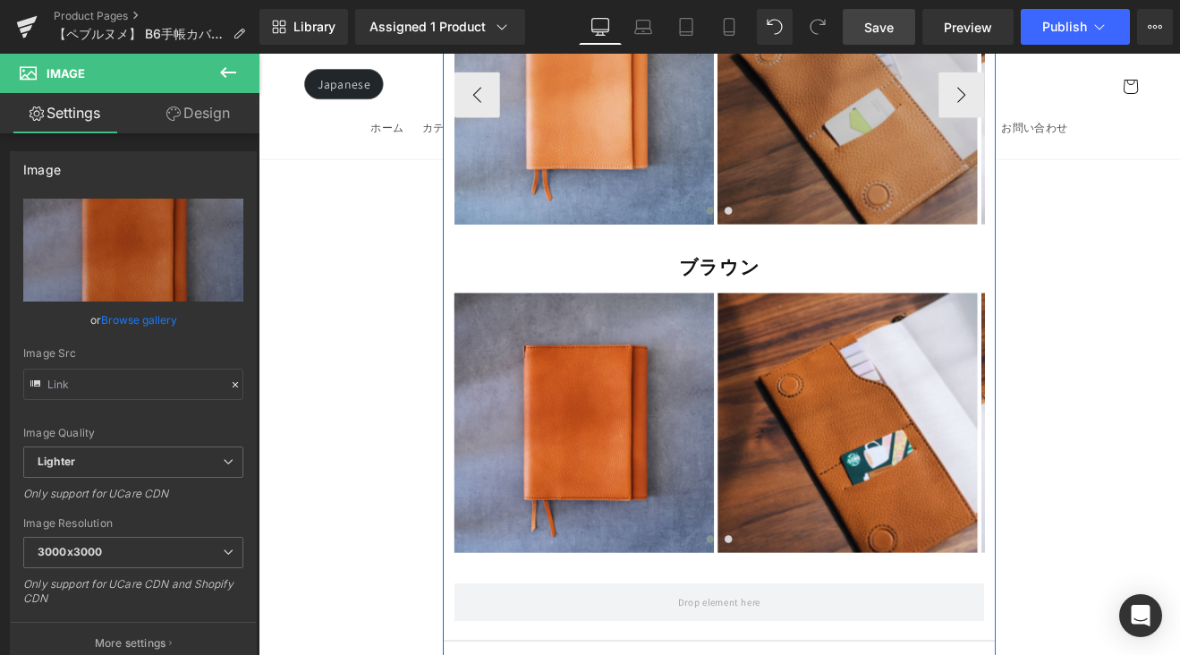
scroll to position [16174, 0]
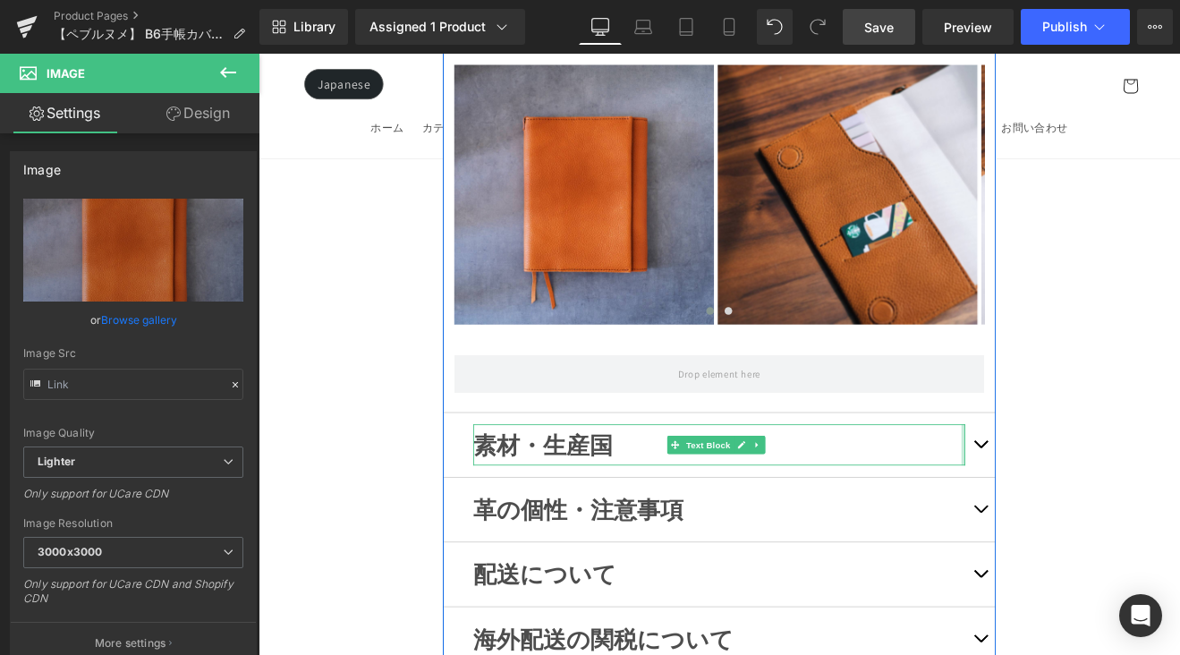
click at [1106, 517] on span "button" at bounding box center [1106, 517] width 0 height 0
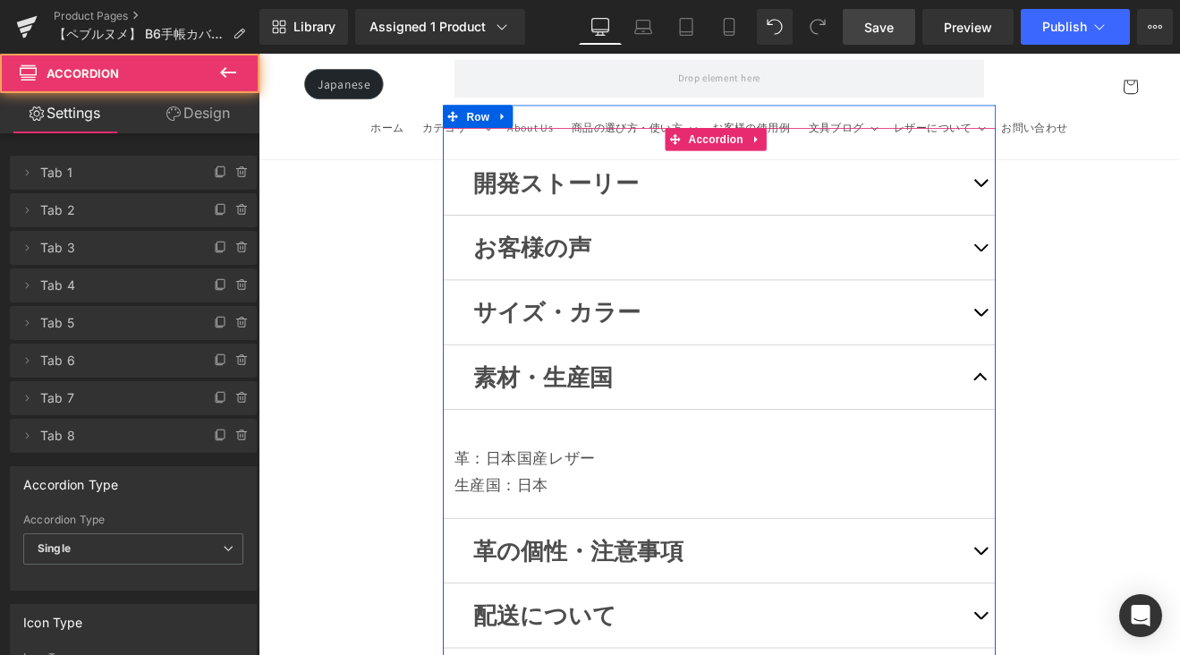
scroll to position [13854, 0]
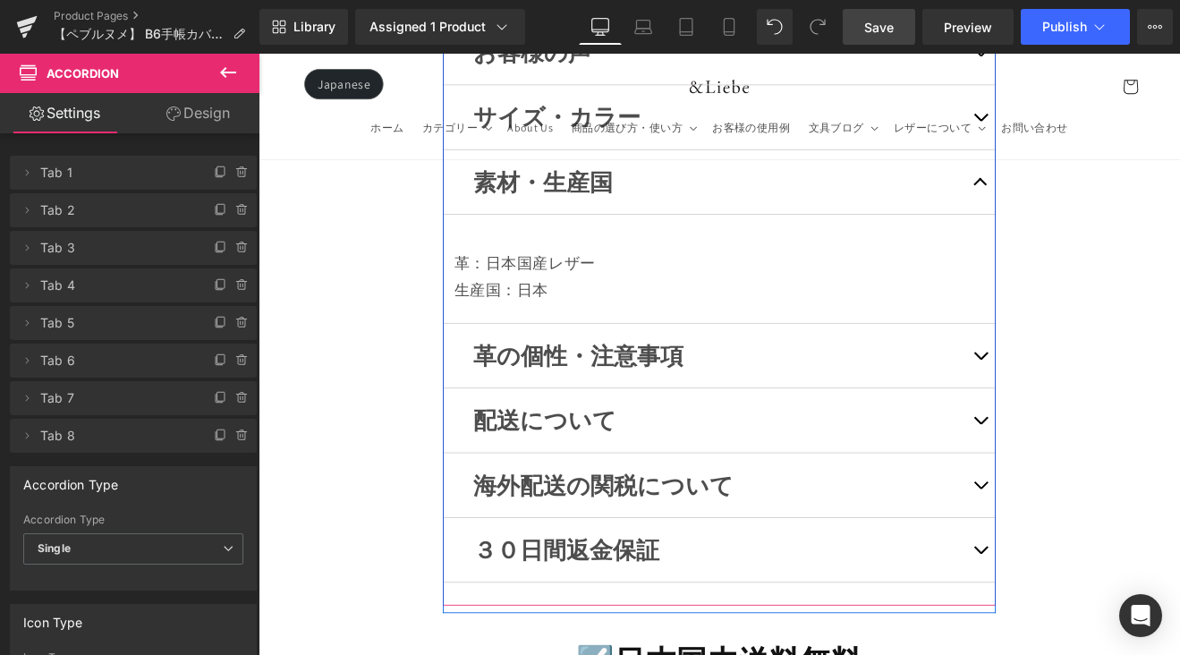
click at [1096, 371] on button "button" at bounding box center [1106, 408] width 36 height 75
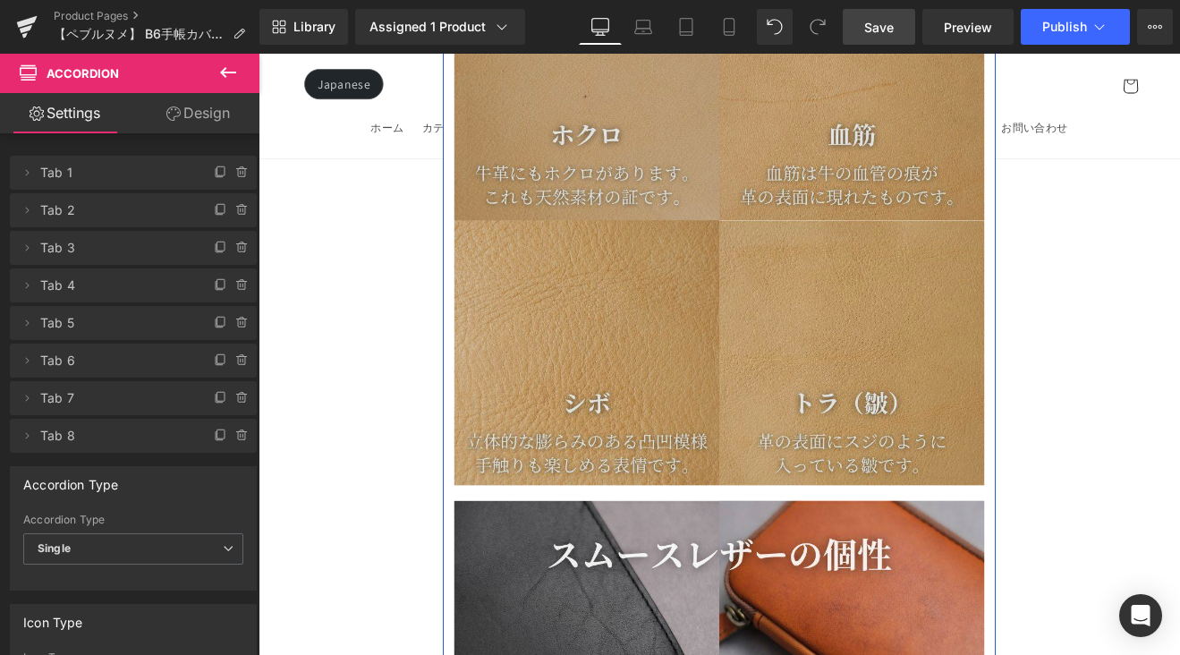
scroll to position [14336, 0]
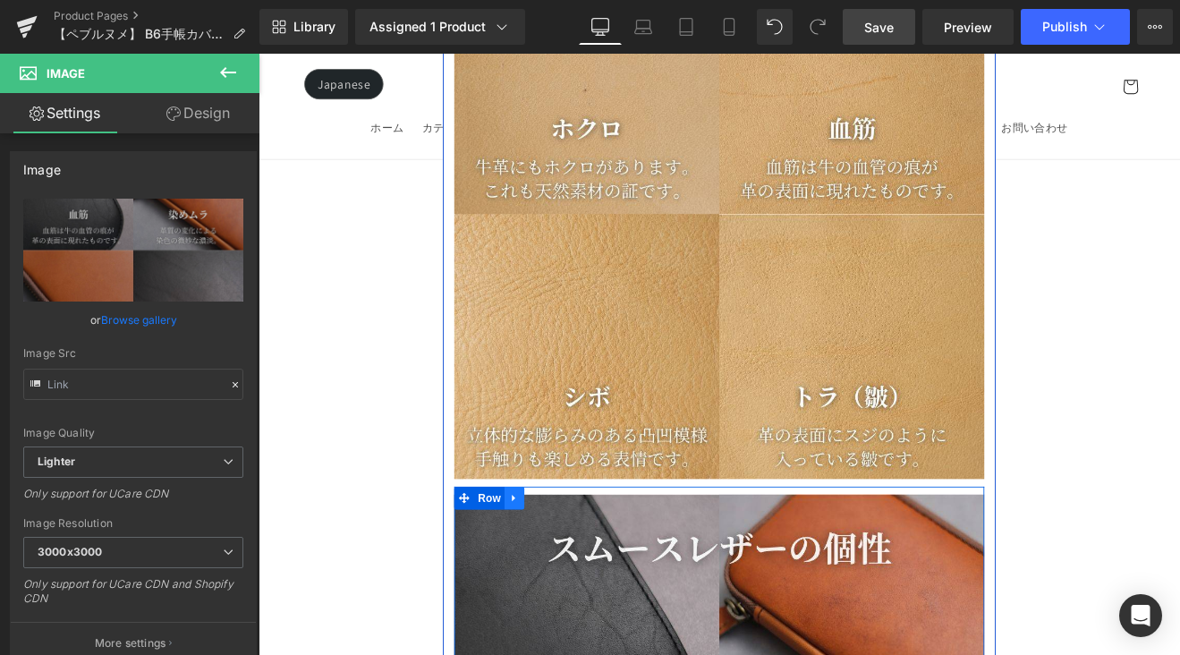
click at [556, 569] on icon at bounding box center [559, 575] width 13 height 13
click at [600, 569] on icon at bounding box center [605, 575] width 13 height 13
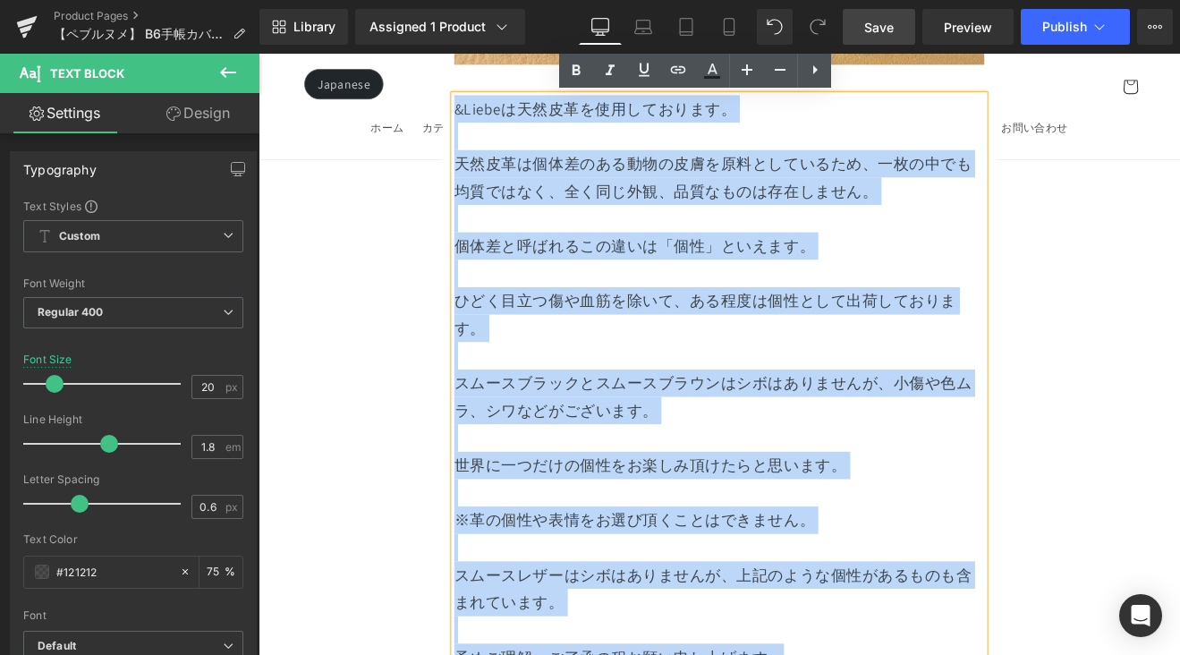
scroll to position [14833, 0]
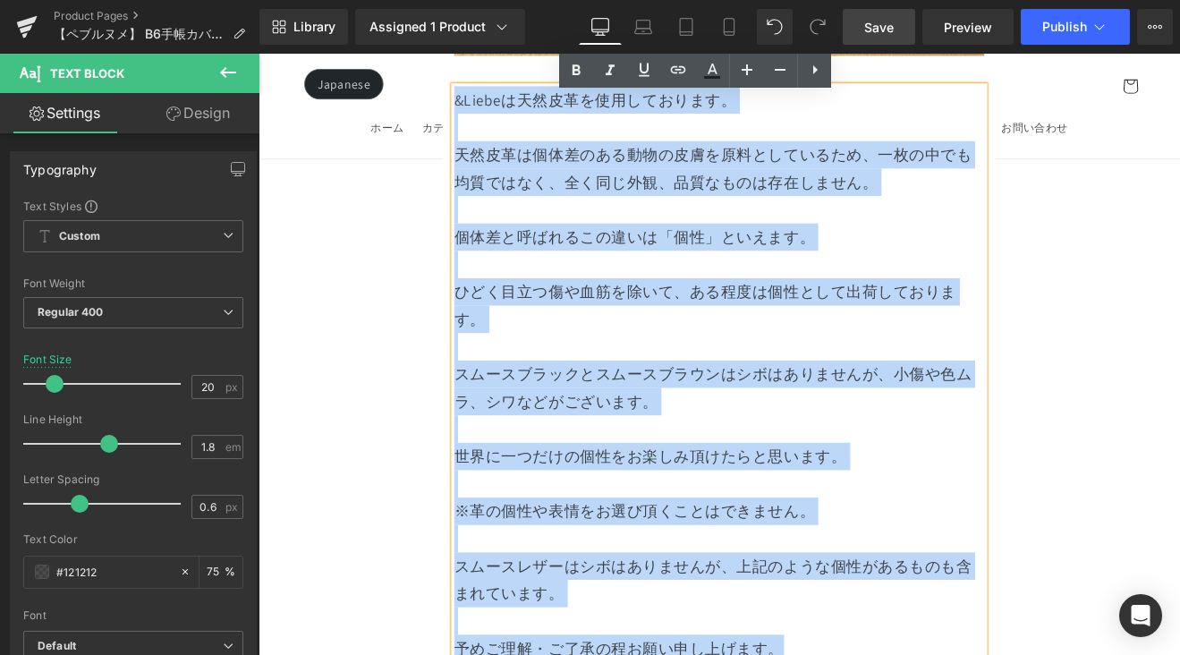
drag, startPoint x: 488, startPoint y: 491, endPoint x: 918, endPoint y: 707, distance: 481.1
click at [918, 654] on article "革の個性 Heading Row Image Row &Liebeは天然皮革を使用しております。 天然皮革は個体差のある動物の皮膚を原料としているため、一枚の…" at bounding box center [799, 106] width 649 height 1531
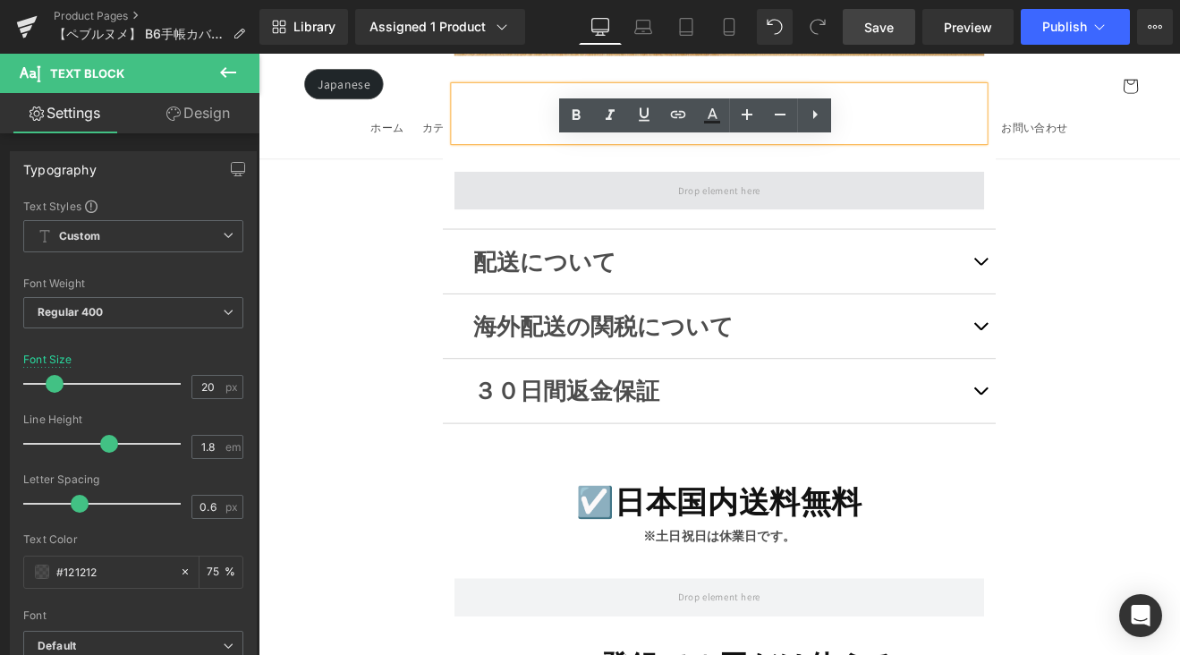
scroll to position [14763, 0]
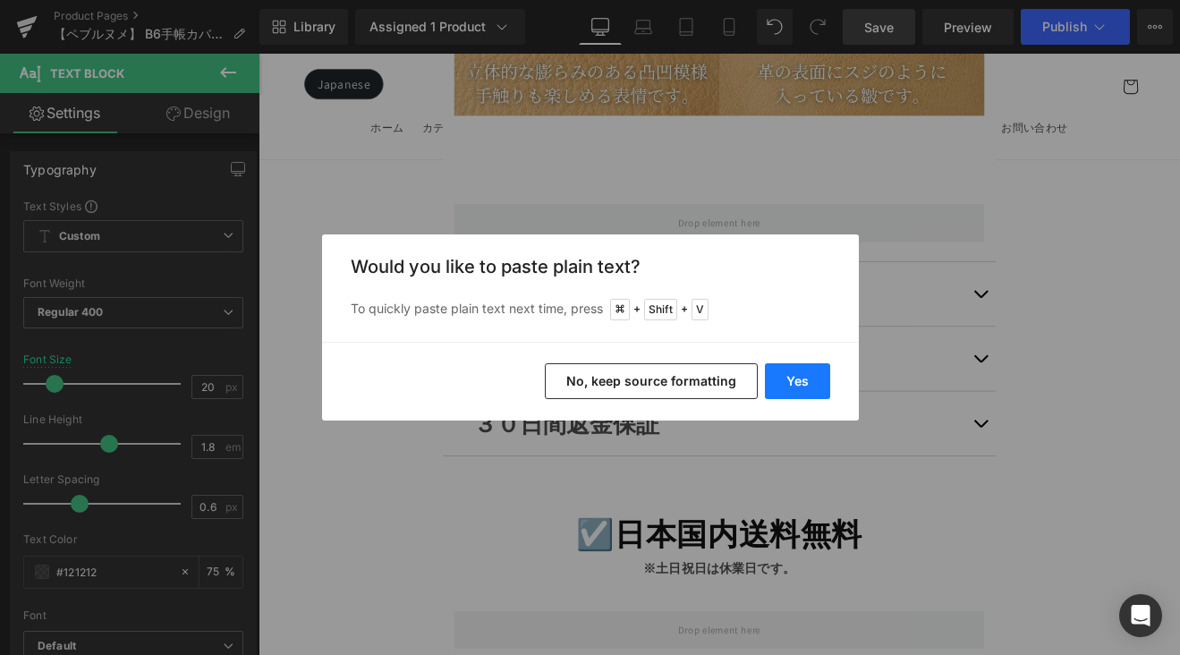
click at [816, 384] on button "Yes" at bounding box center [797, 381] width 65 height 36
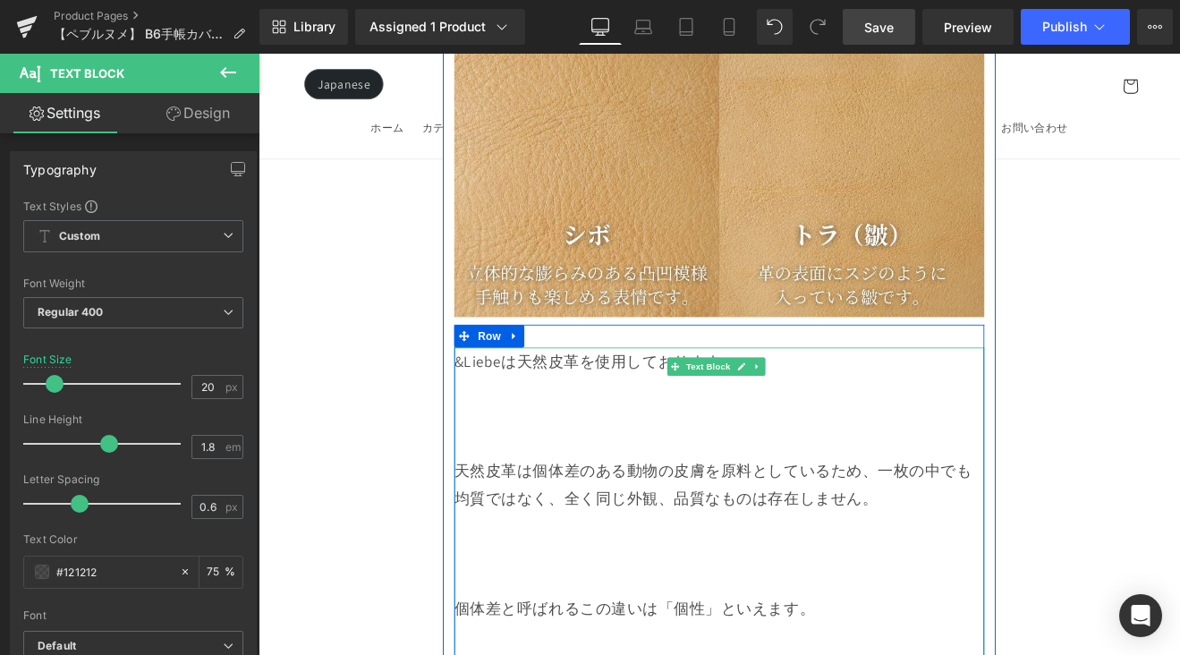
scroll to position [14480, 0]
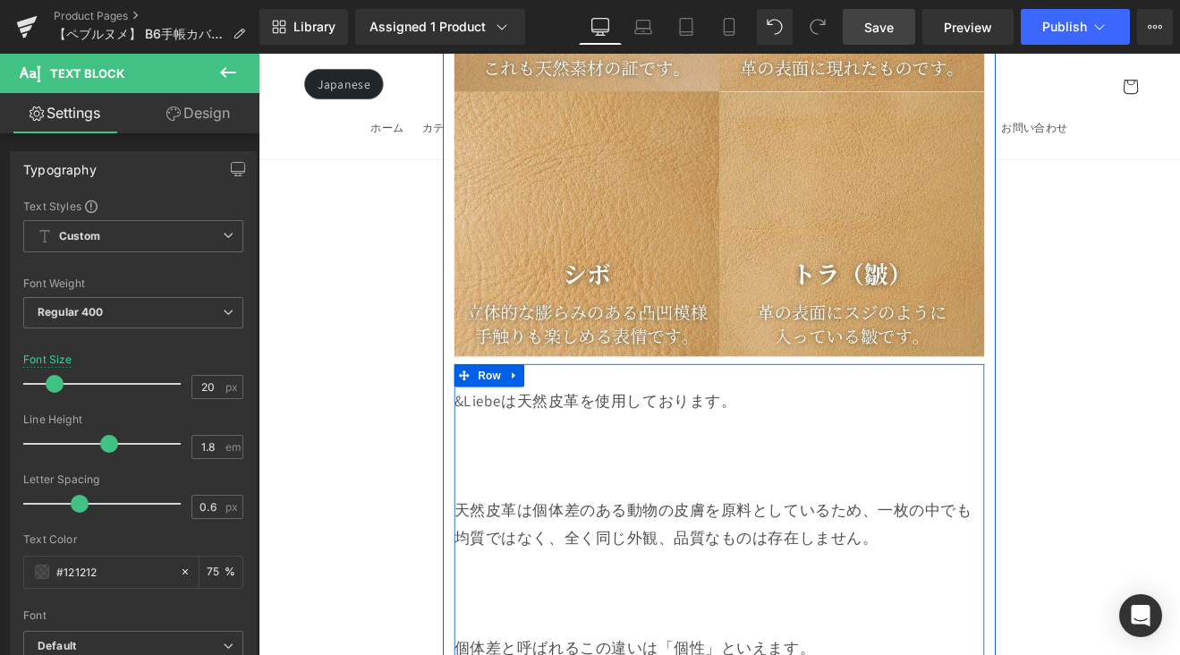
click at [706, 541] on div at bounding box center [799, 557] width 622 height 32
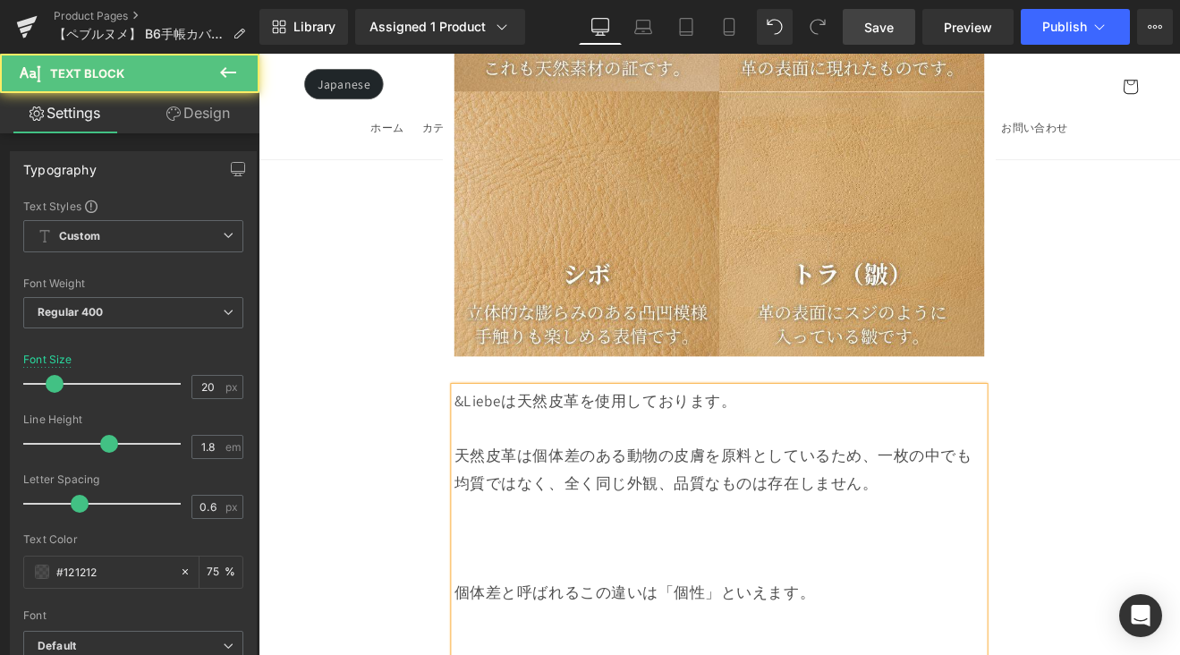
click at [666, 605] on div at bounding box center [799, 621] width 622 height 32
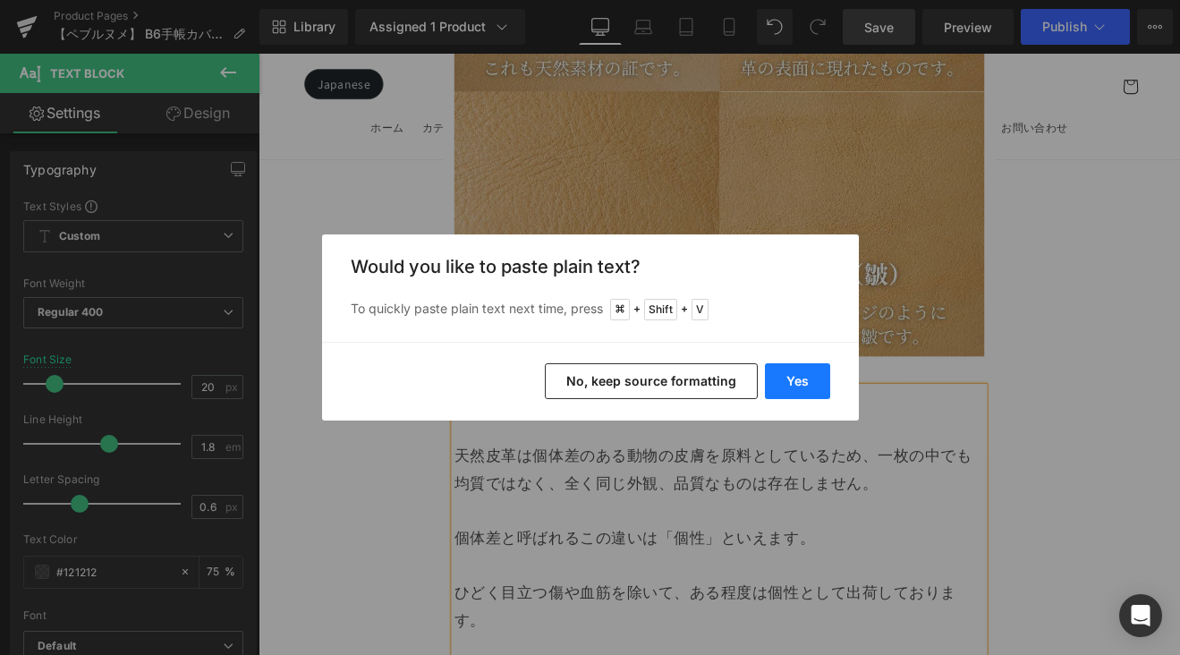
click at [783, 380] on button "Yes" at bounding box center [797, 381] width 65 height 36
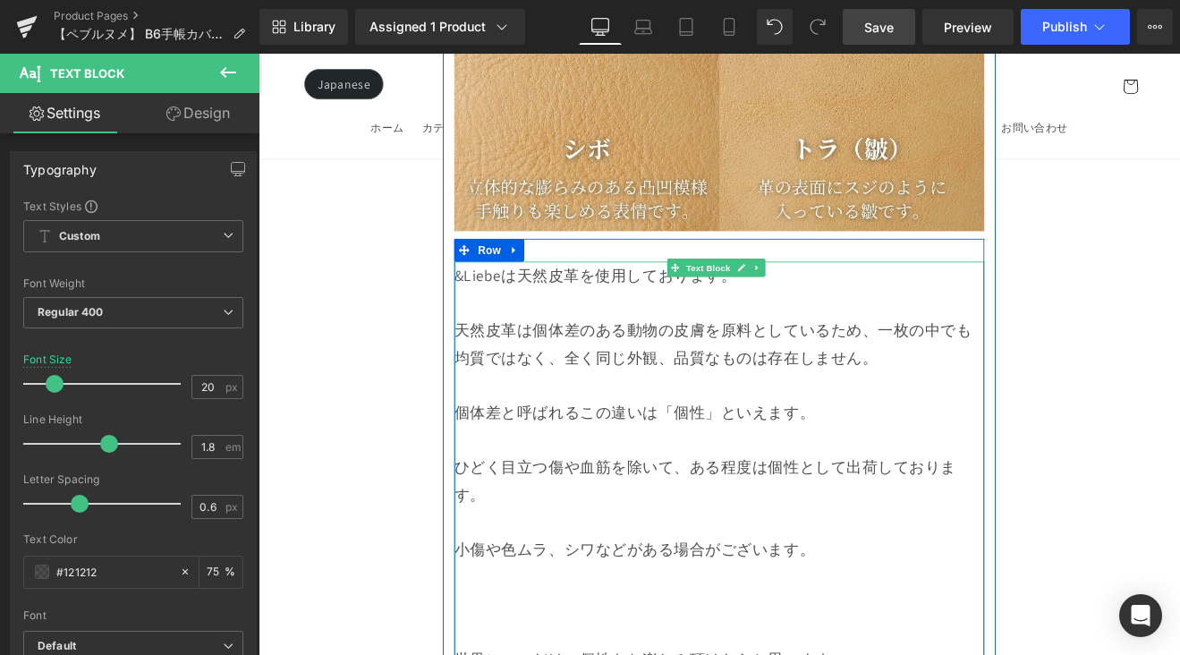
scroll to position [14628, 0]
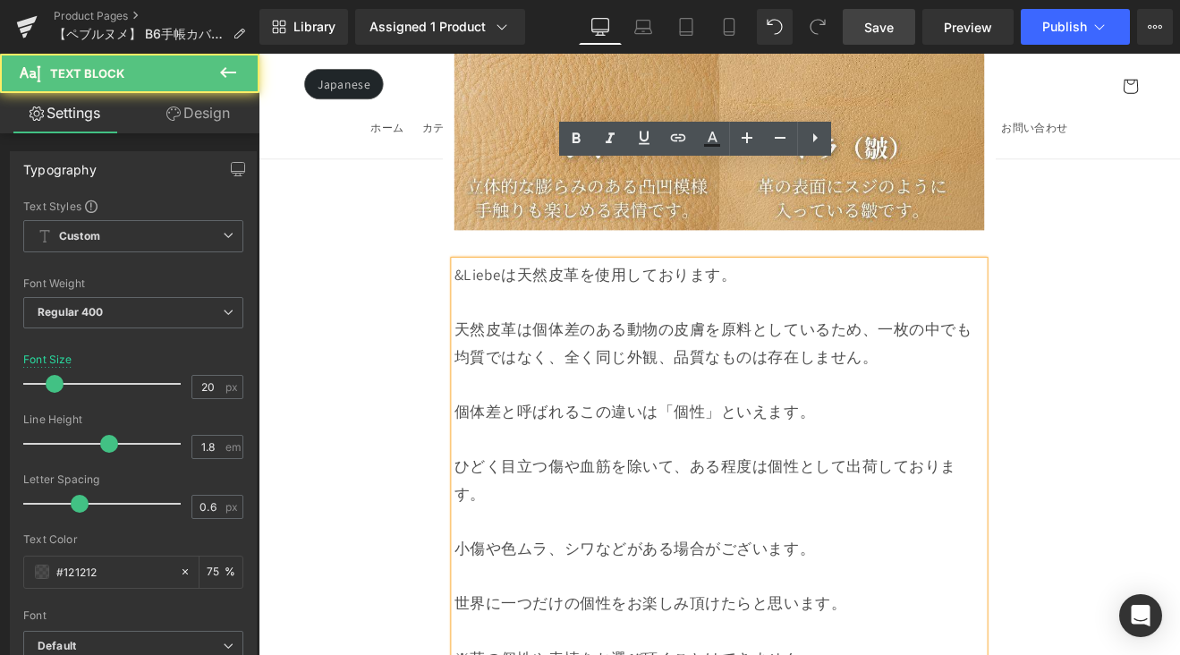
scroll to position [14450, 0]
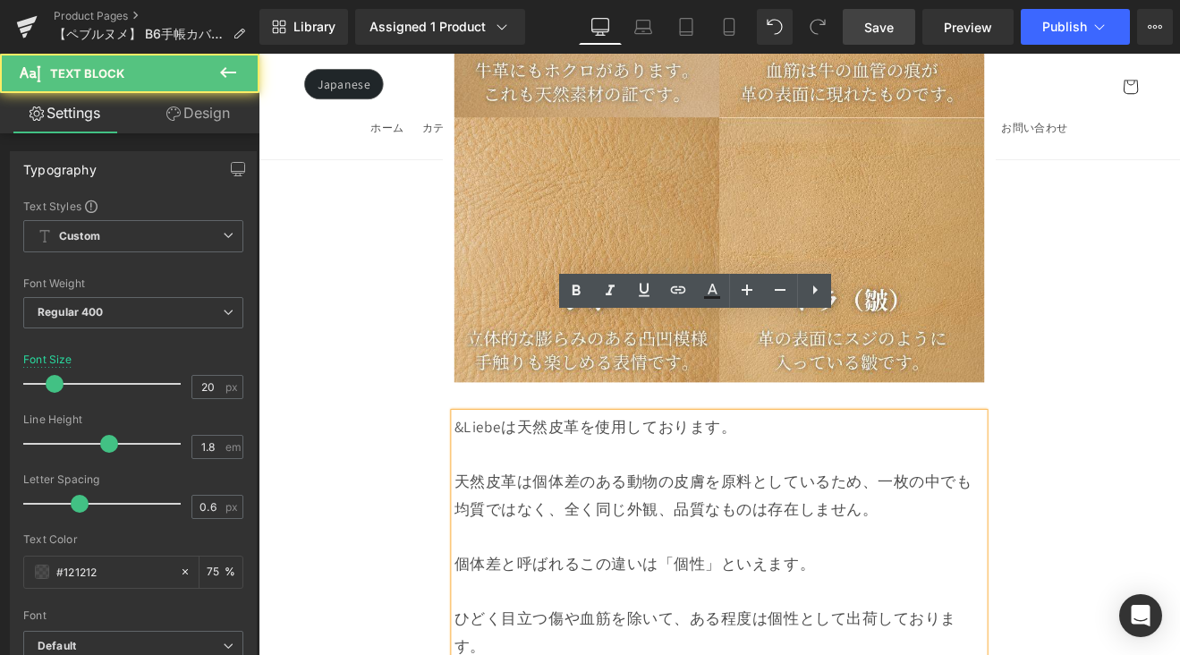
click at [595, 636] on div "個体差と呼ばれるこの違いは「個性」といえます。" at bounding box center [799, 652] width 622 height 32
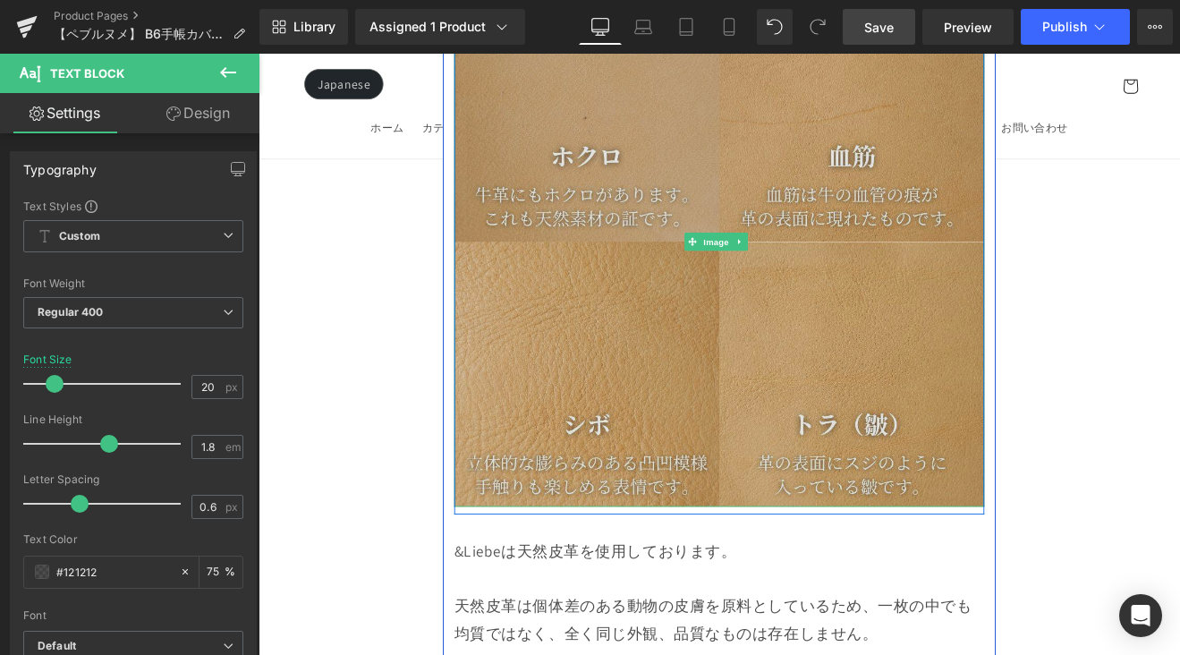
scroll to position [14298, 0]
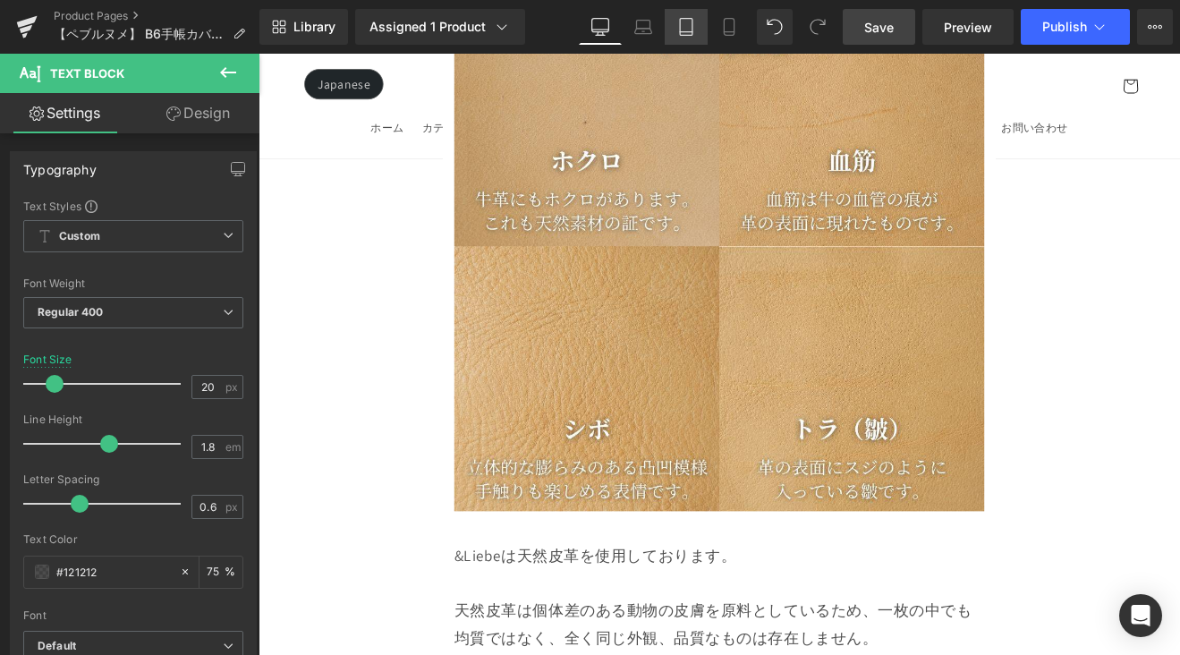
click at [688, 27] on icon at bounding box center [686, 27] width 18 height 18
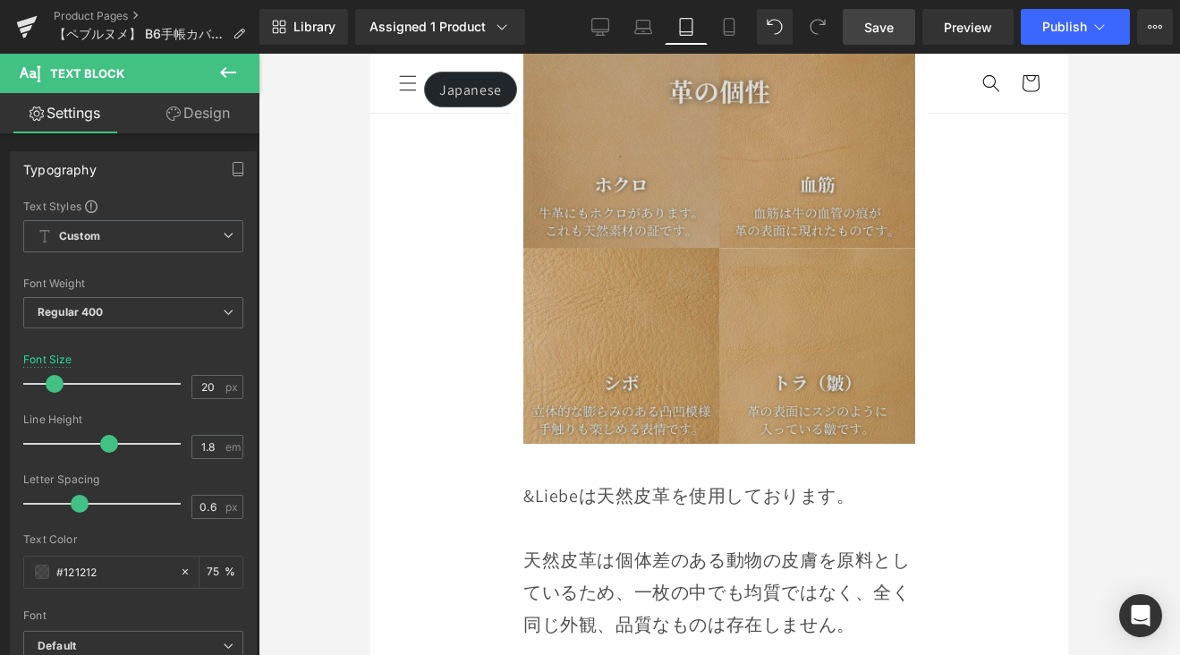
scroll to position [10554, 0]
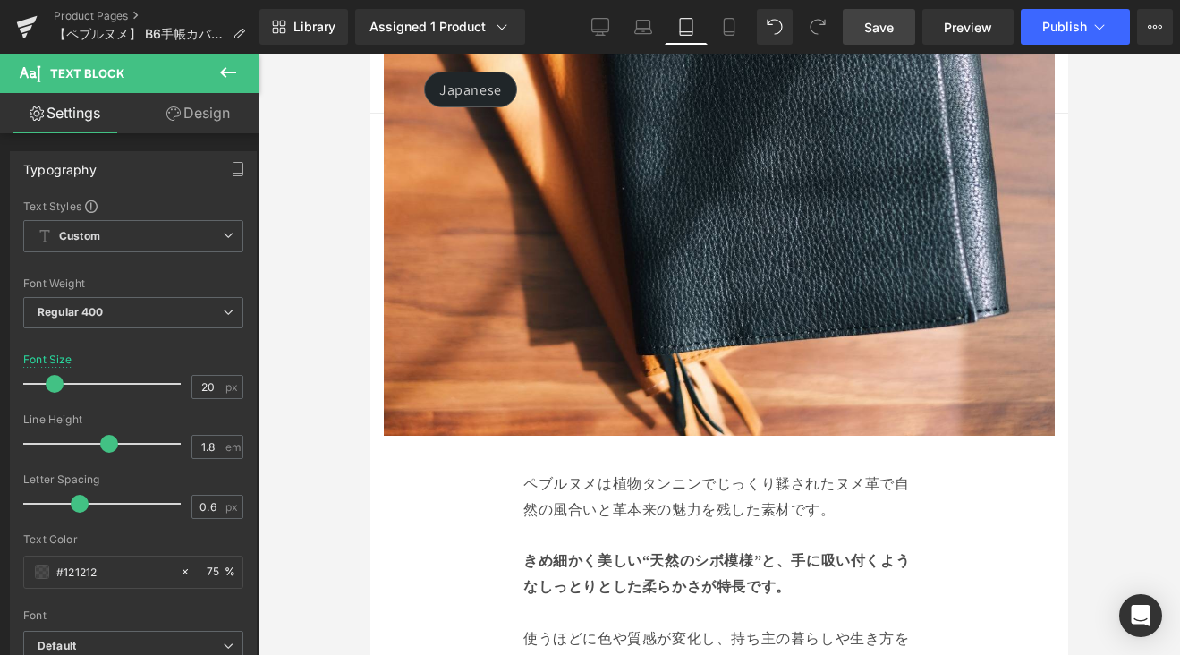
scroll to position [7741, 0]
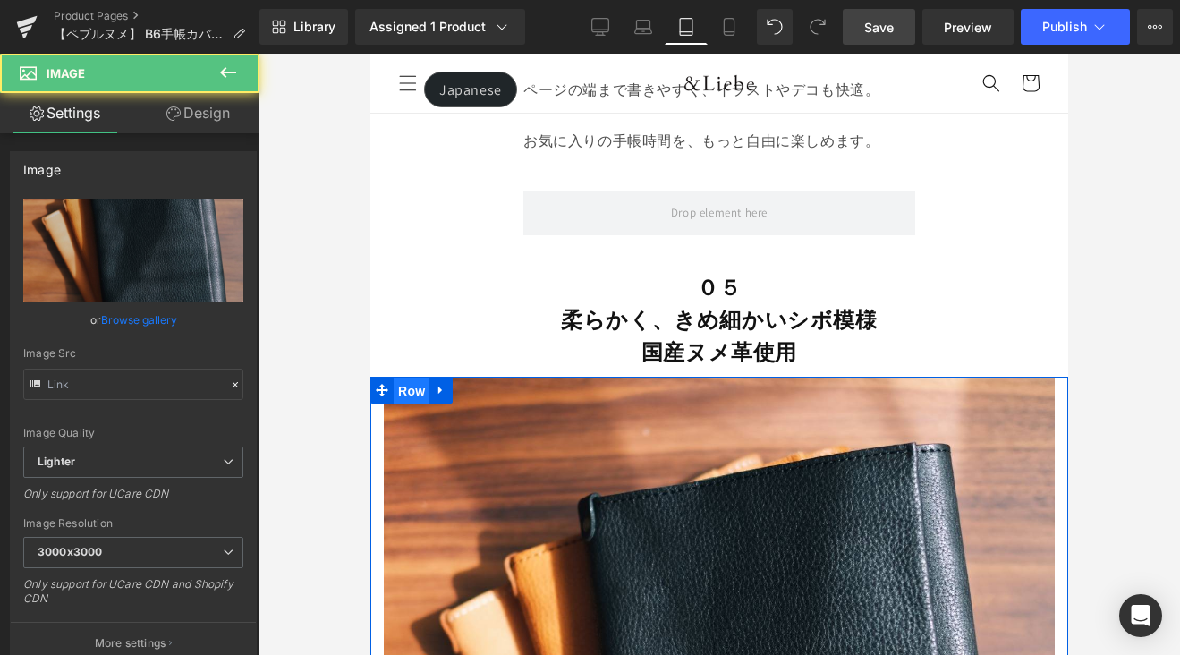
click at [418, 377] on span "Row" at bounding box center [412, 390] width 36 height 27
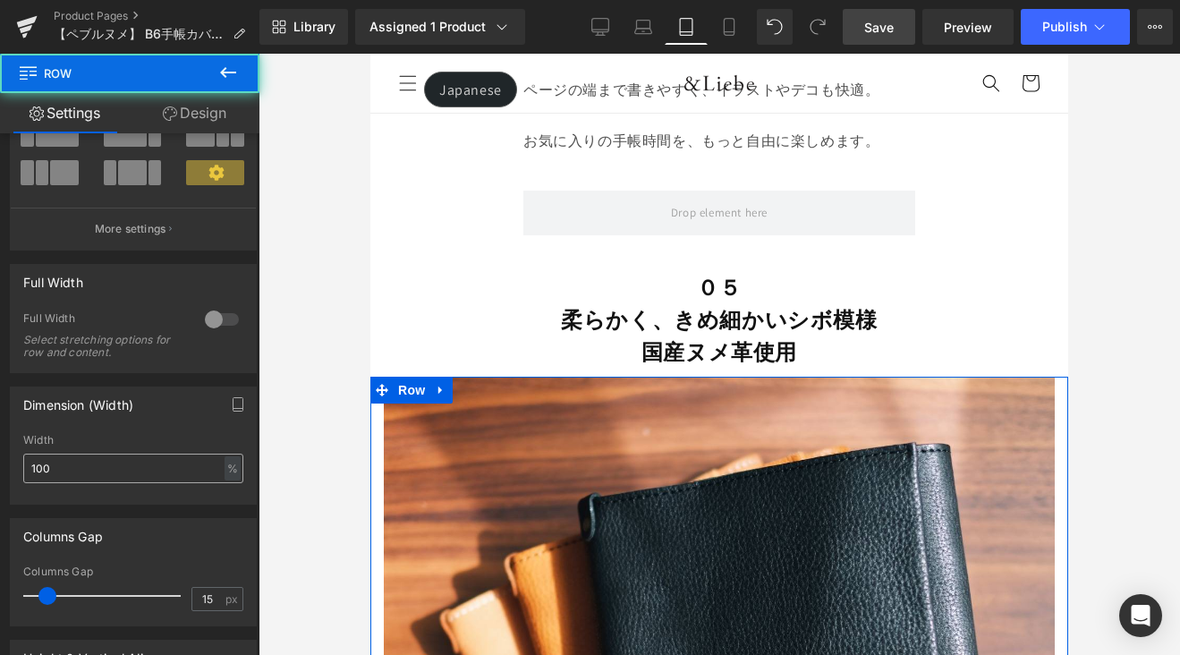
scroll to position [153, 0]
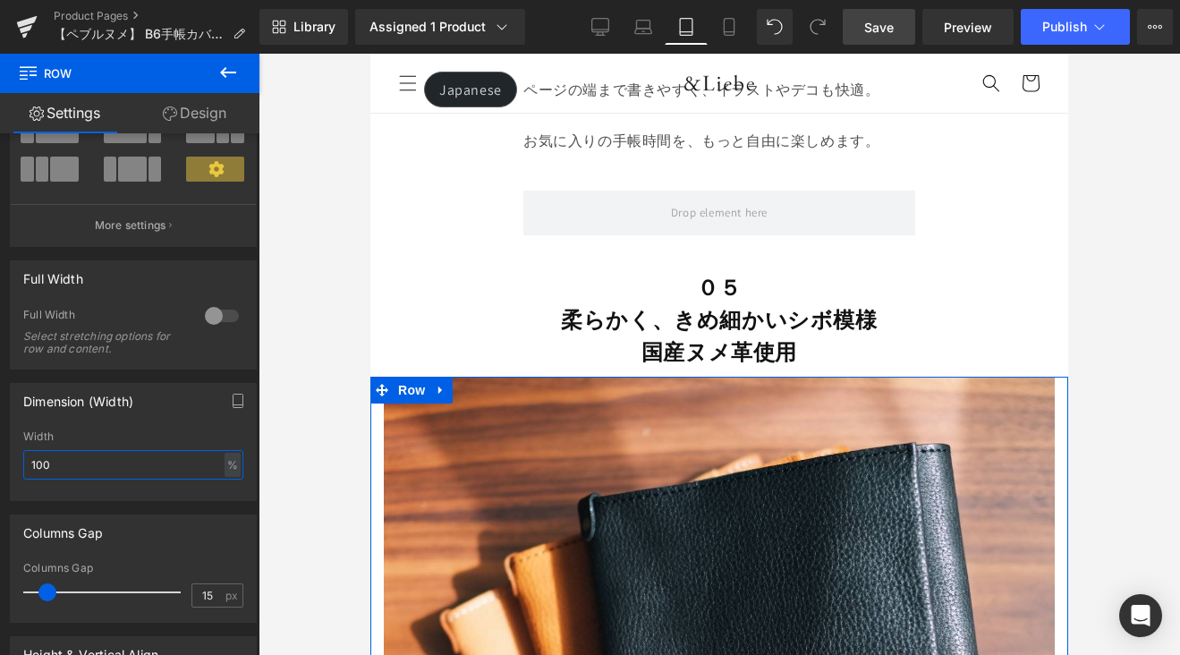
click at [79, 468] on input "100" at bounding box center [133, 465] width 220 height 30
type input "1"
type input "60"
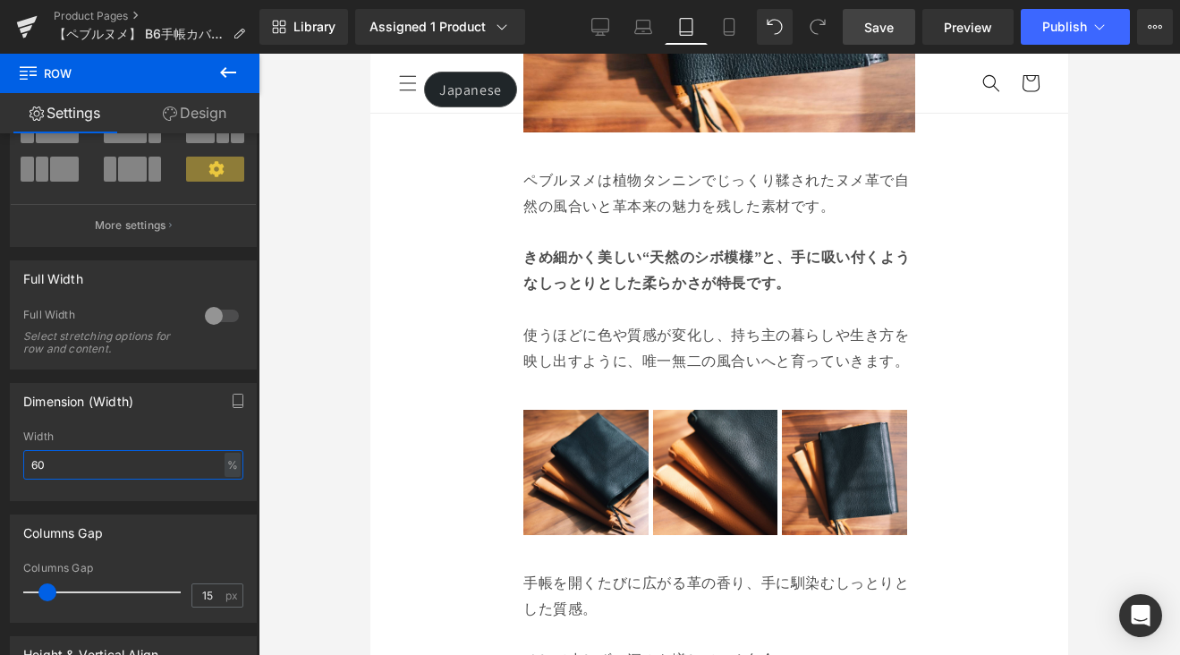
scroll to position [8349, 0]
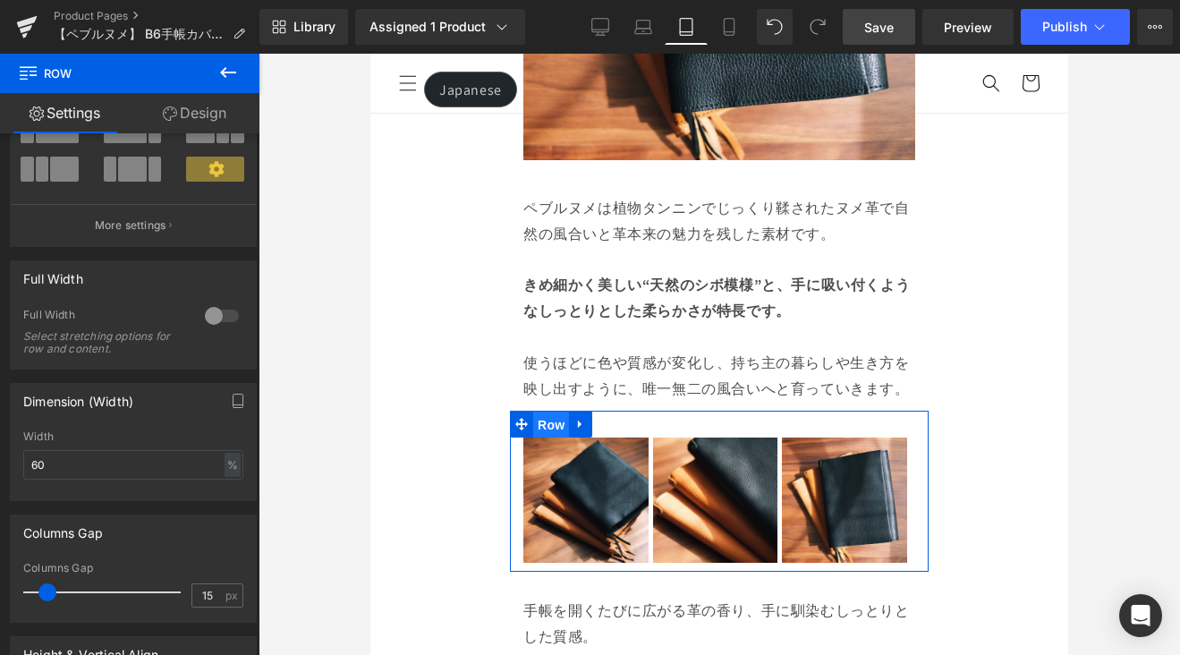
click at [550, 411] on span "Row" at bounding box center [551, 424] width 36 height 27
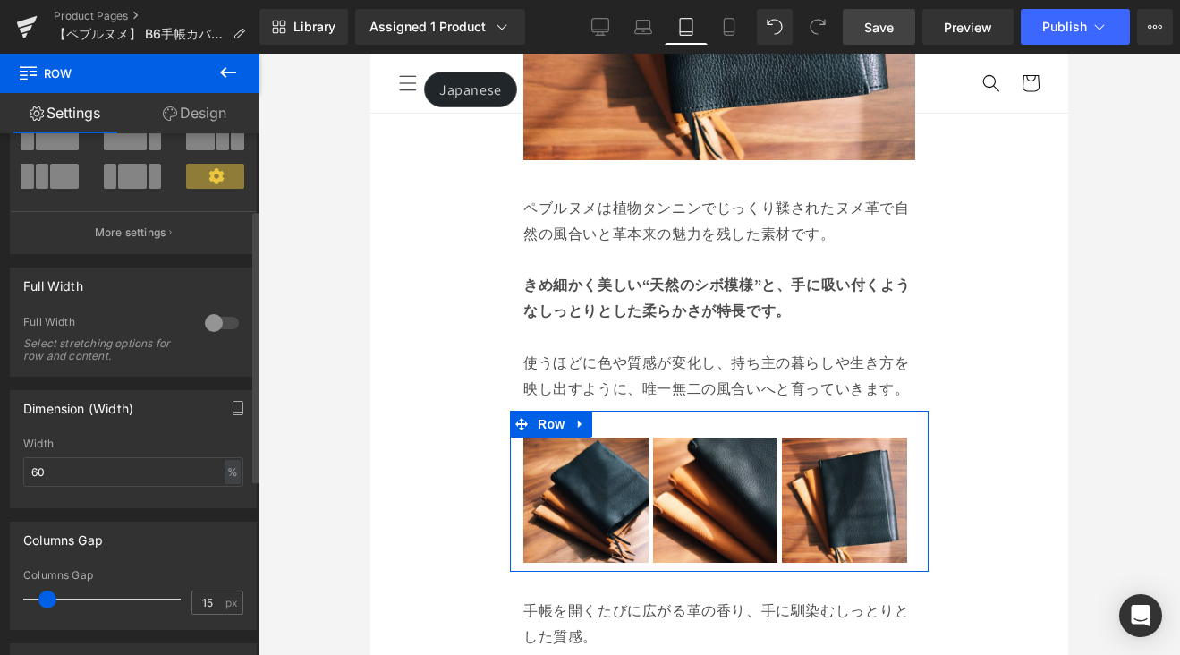
scroll to position [149, 0]
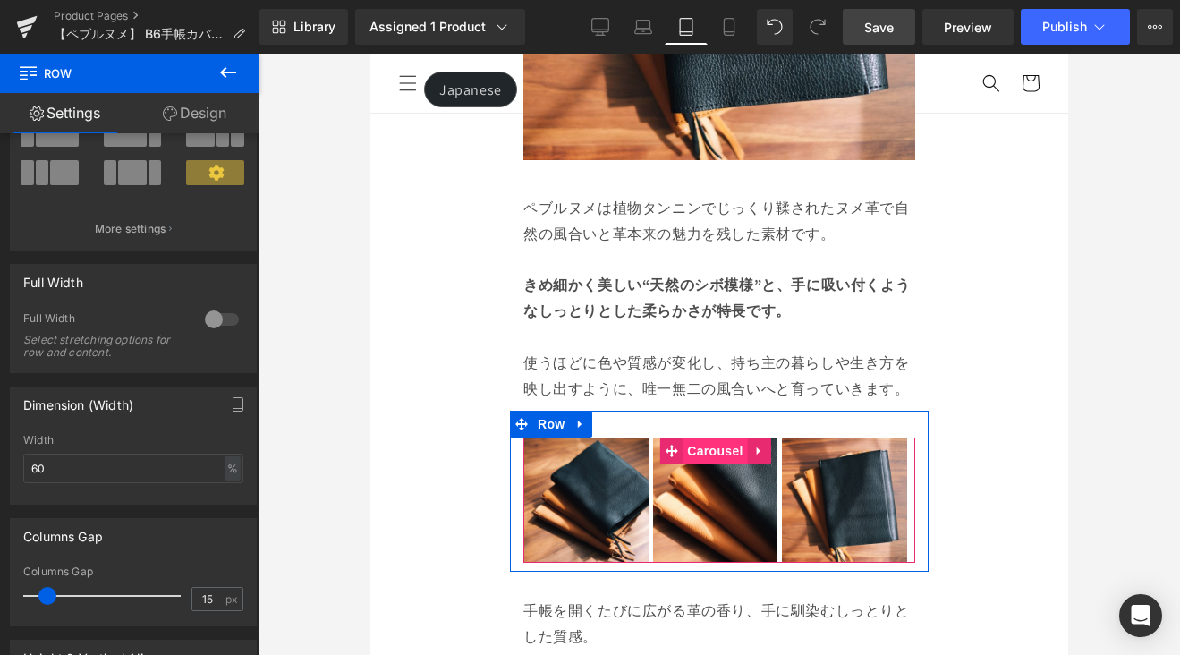
click at [696, 437] on span "Carousel" at bounding box center [714, 450] width 64 height 27
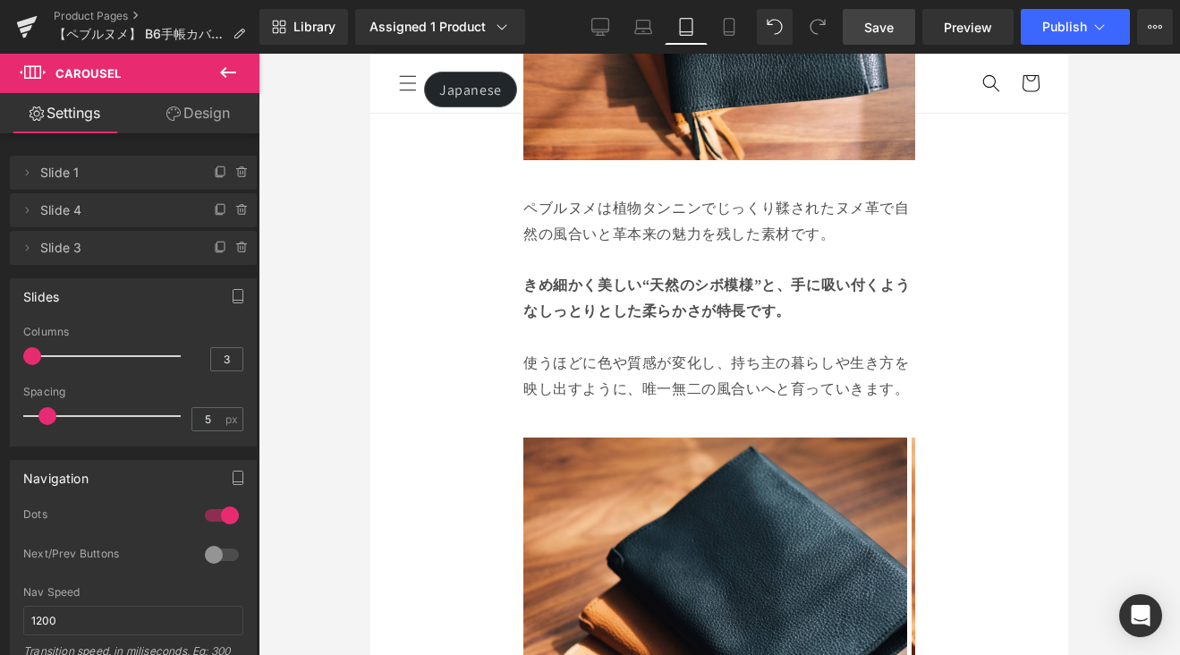
drag, startPoint x: 63, startPoint y: 356, endPoint x: -21, endPoint y: 364, distance: 84.5
click at [0, 364] on html "Carousel You are previewing how the will restyle your page. You can not edit El…" at bounding box center [590, 327] width 1180 height 655
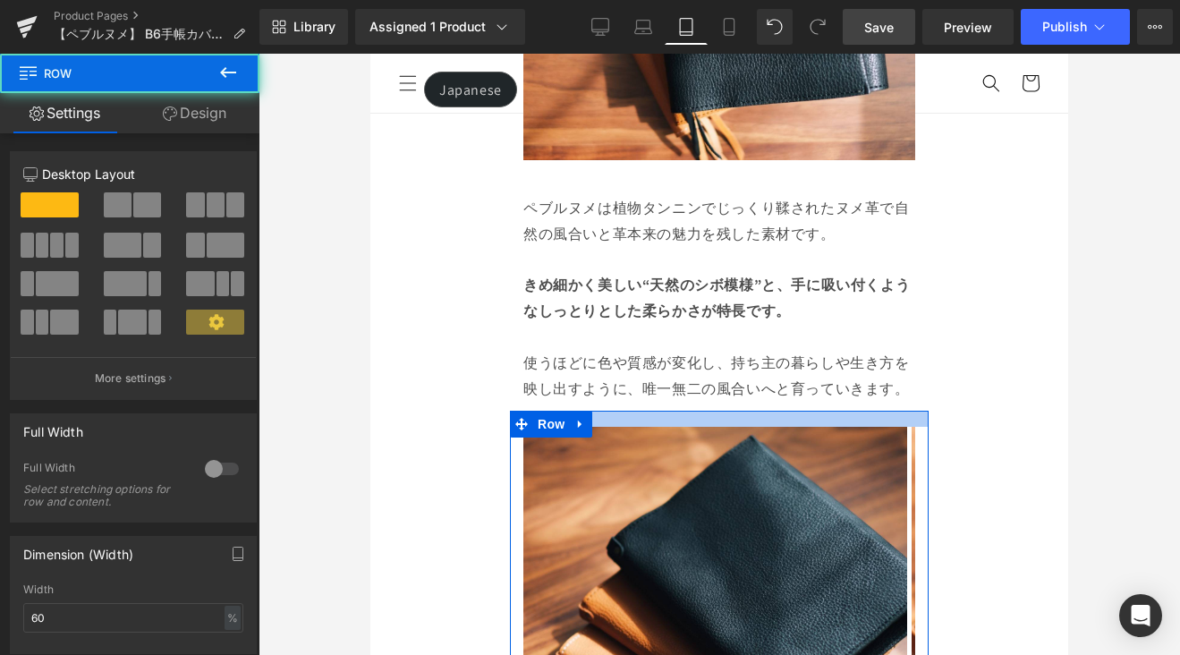
drag, startPoint x: 693, startPoint y: 391, endPoint x: 694, endPoint y: 380, distance: 10.8
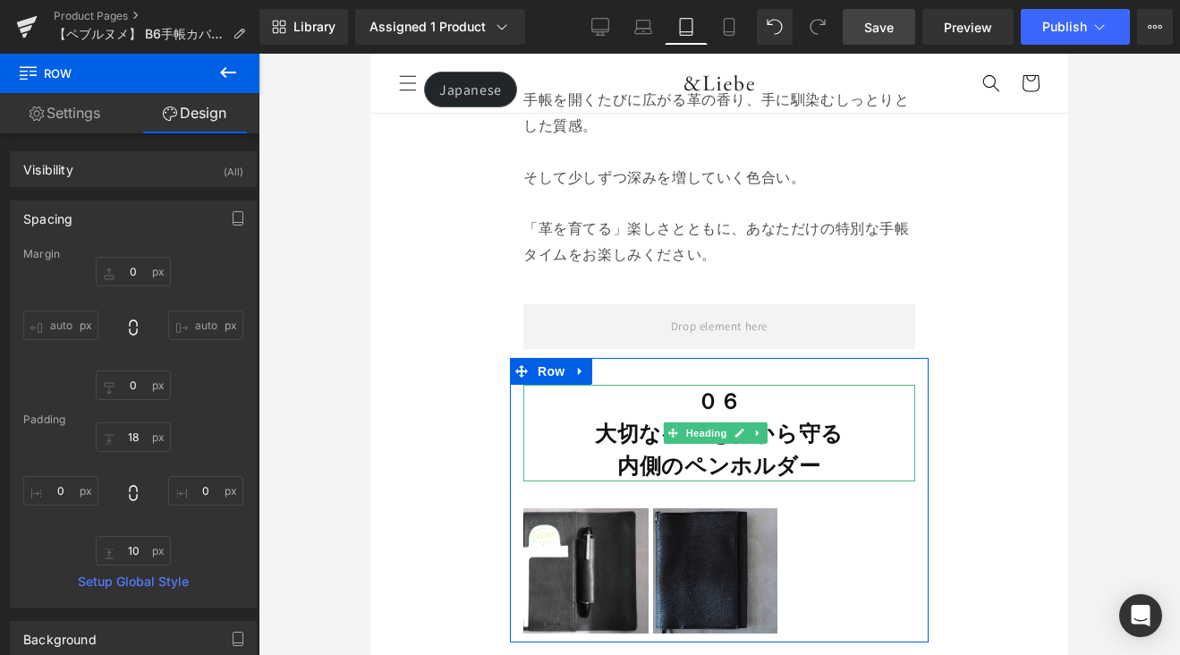
scroll to position [9109, 0]
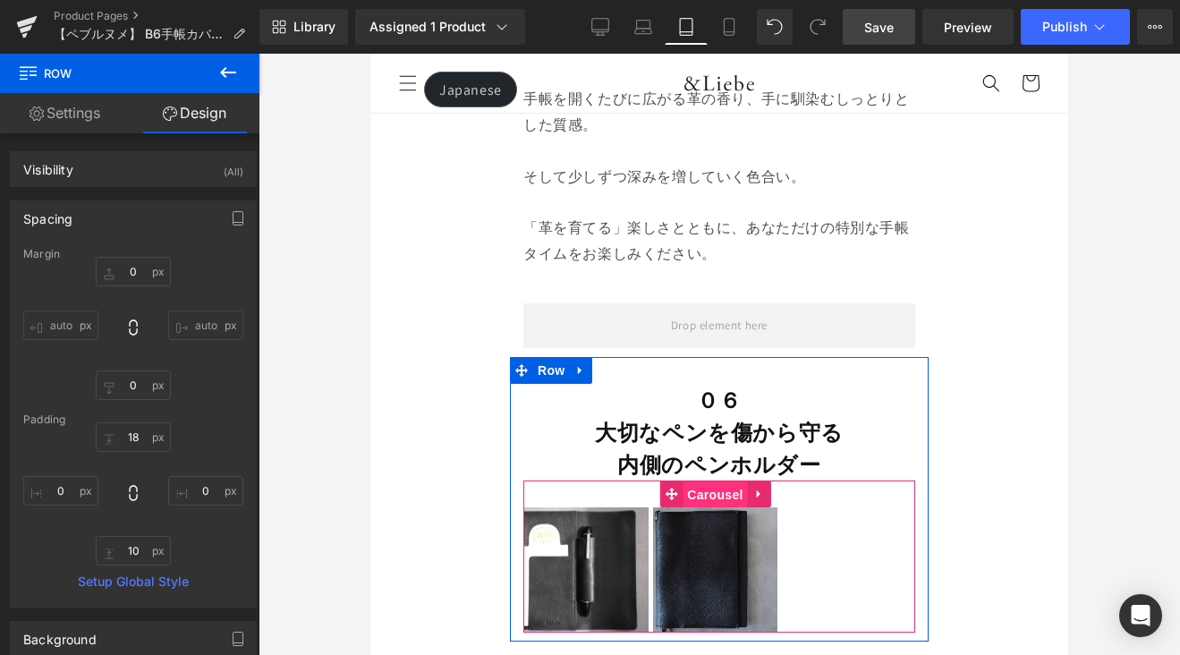
click at [701, 485] on span "Carousel" at bounding box center [714, 494] width 64 height 27
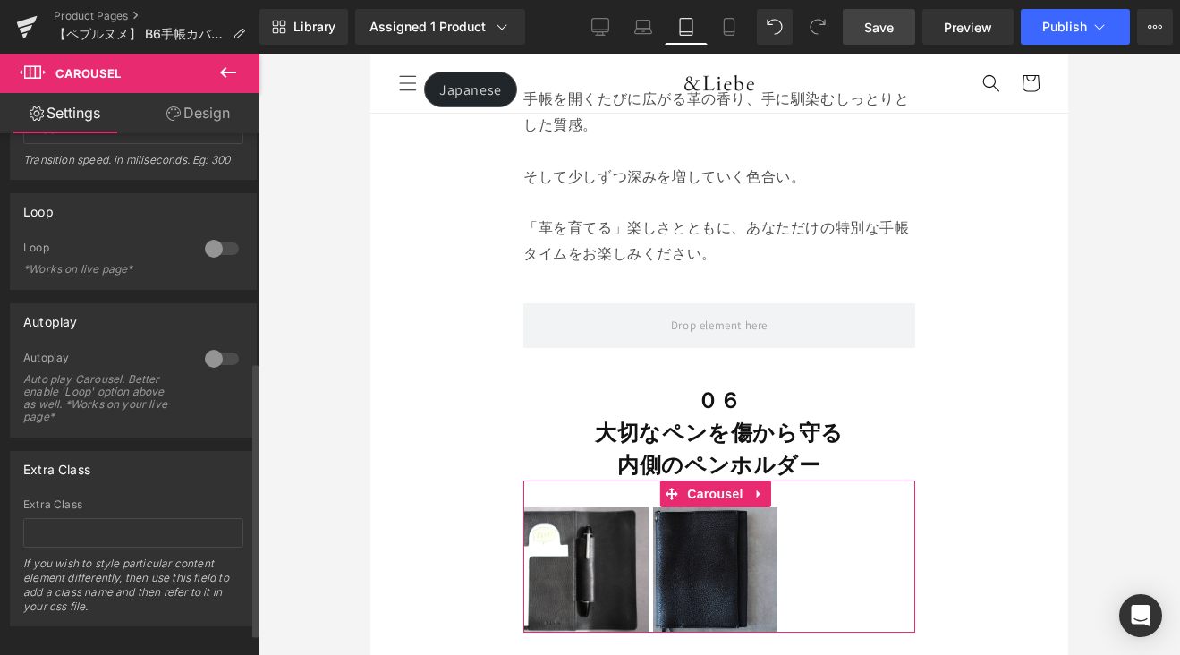
scroll to position [458, 0]
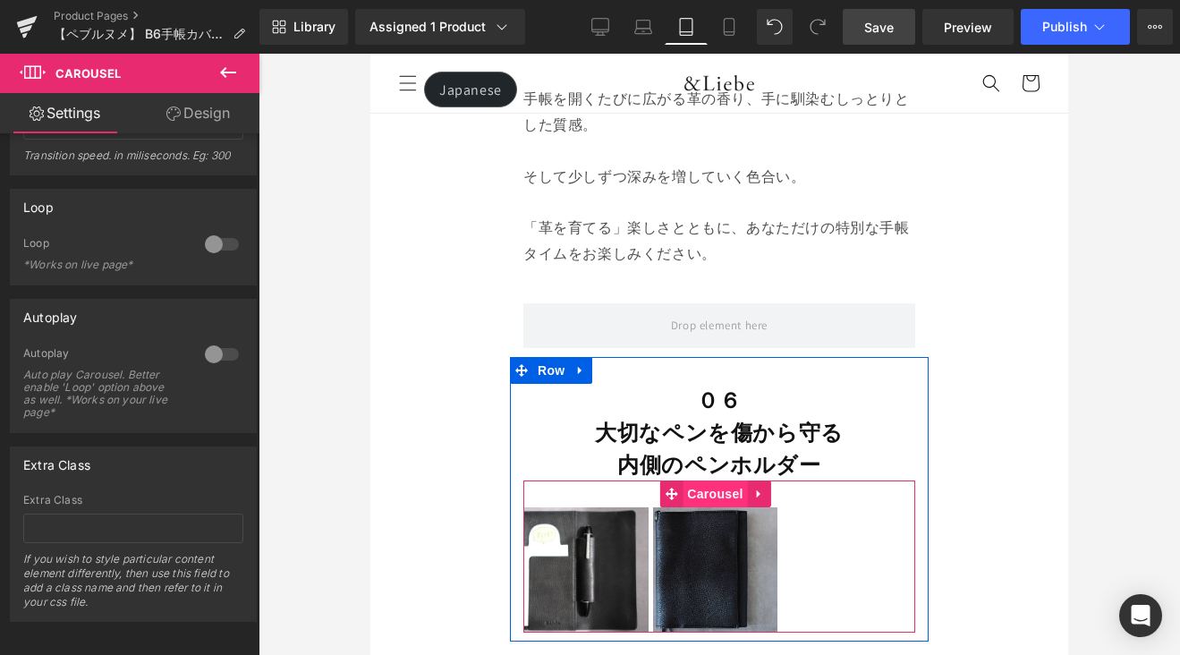
click at [702, 480] on span "Carousel" at bounding box center [714, 493] width 64 height 27
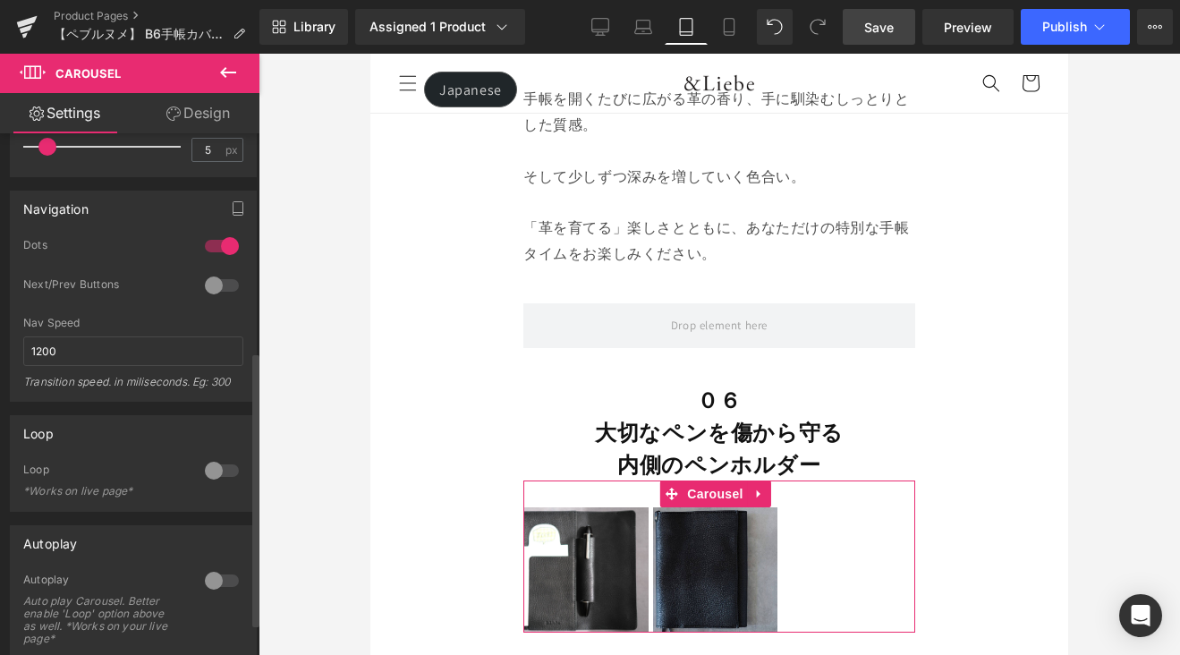
scroll to position [0, 0]
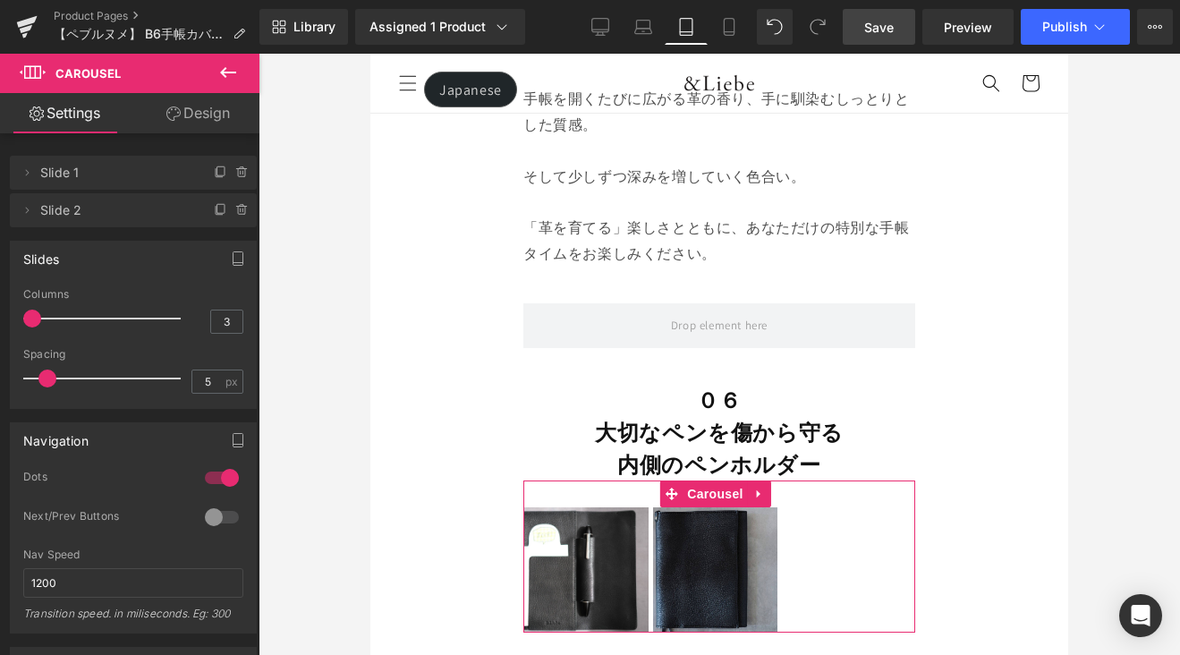
click at [0, 321] on html "Carousel You are previewing how the will restyle your page. You can not edit El…" at bounding box center [590, 327] width 1180 height 655
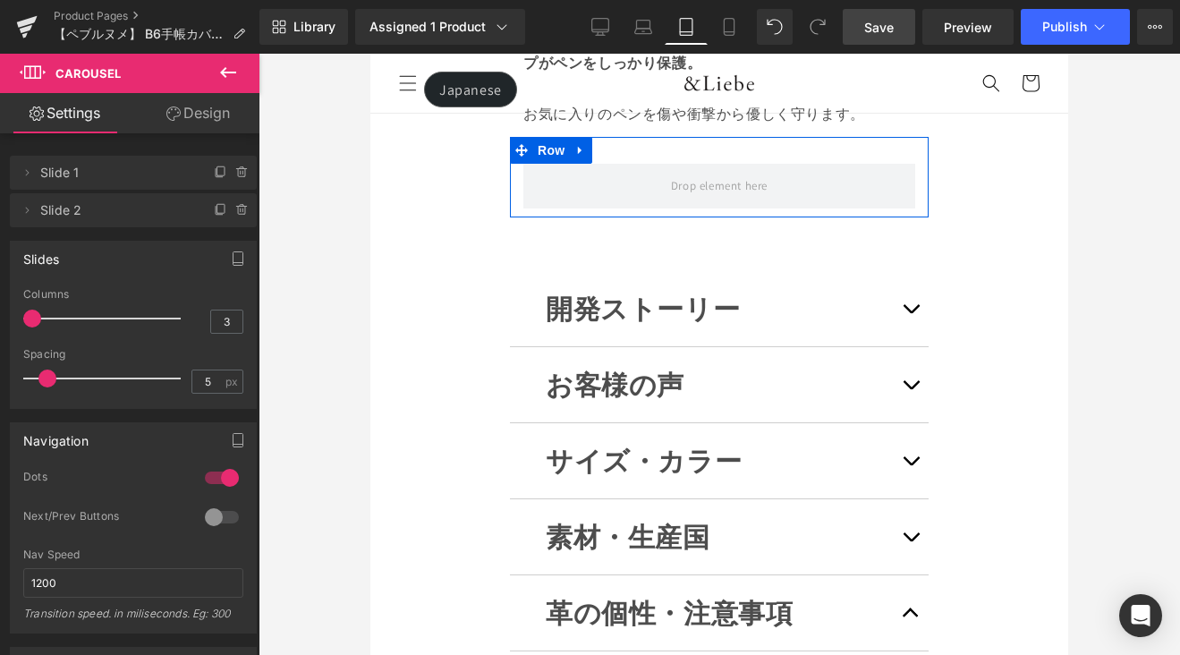
scroll to position [10017, 0]
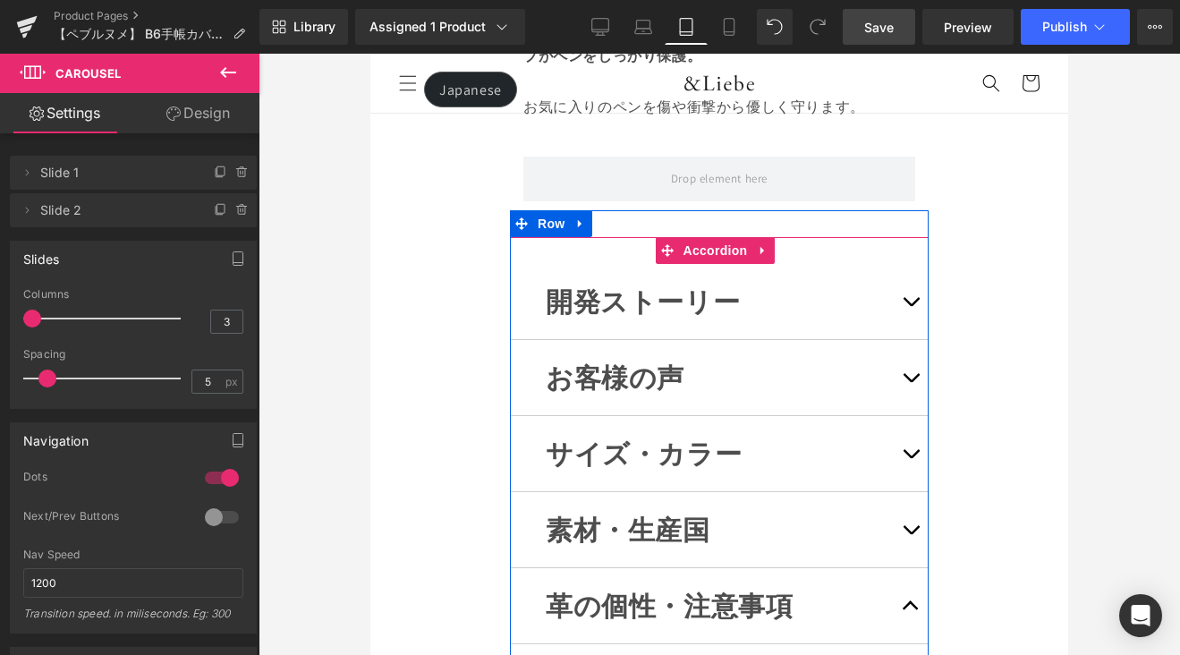
click at [910, 306] on span "button" at bounding box center [910, 306] width 0 height 0
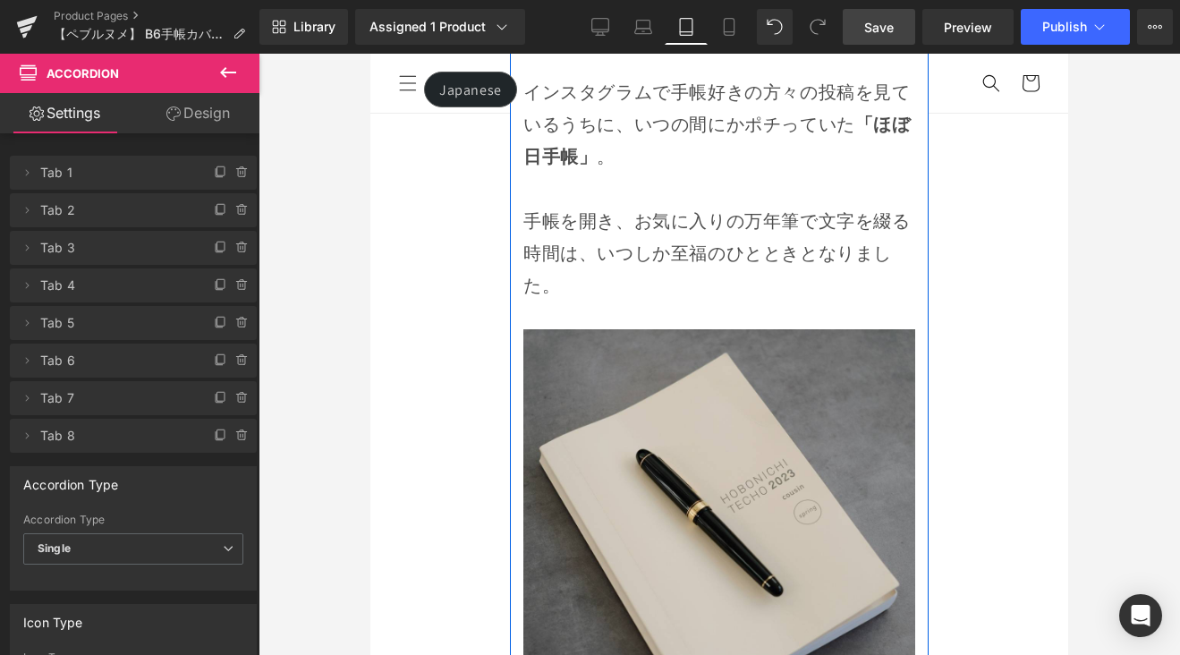
scroll to position [10592, 0]
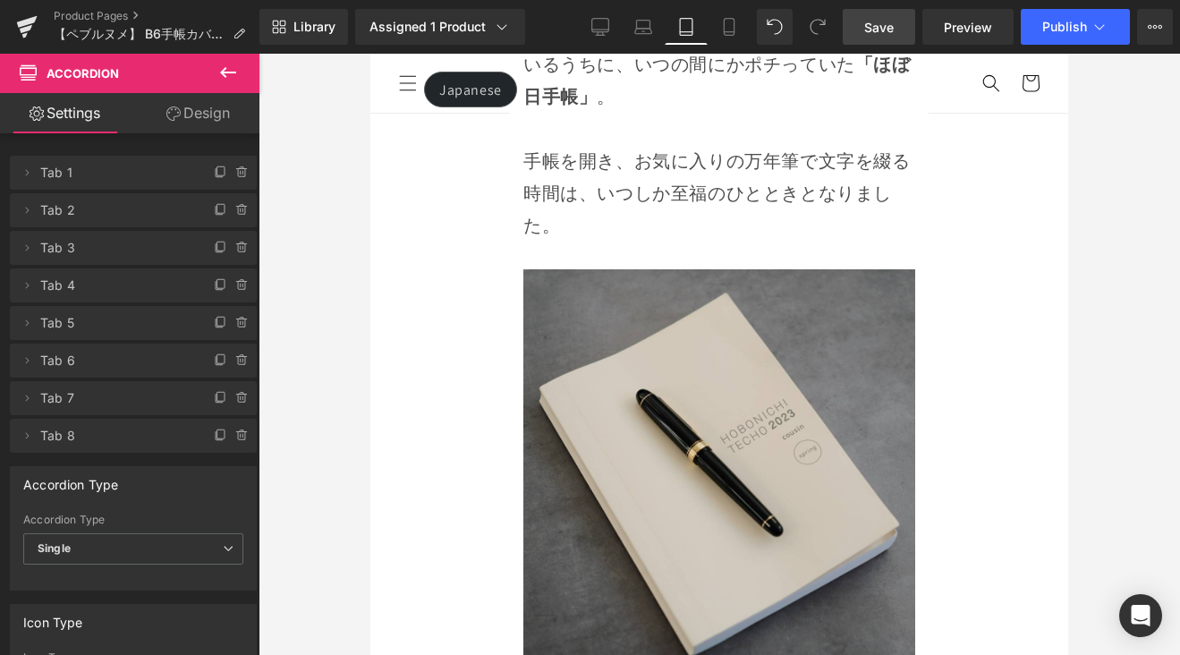
click at [868, 38] on link "Save" at bounding box center [878, 27] width 72 height 36
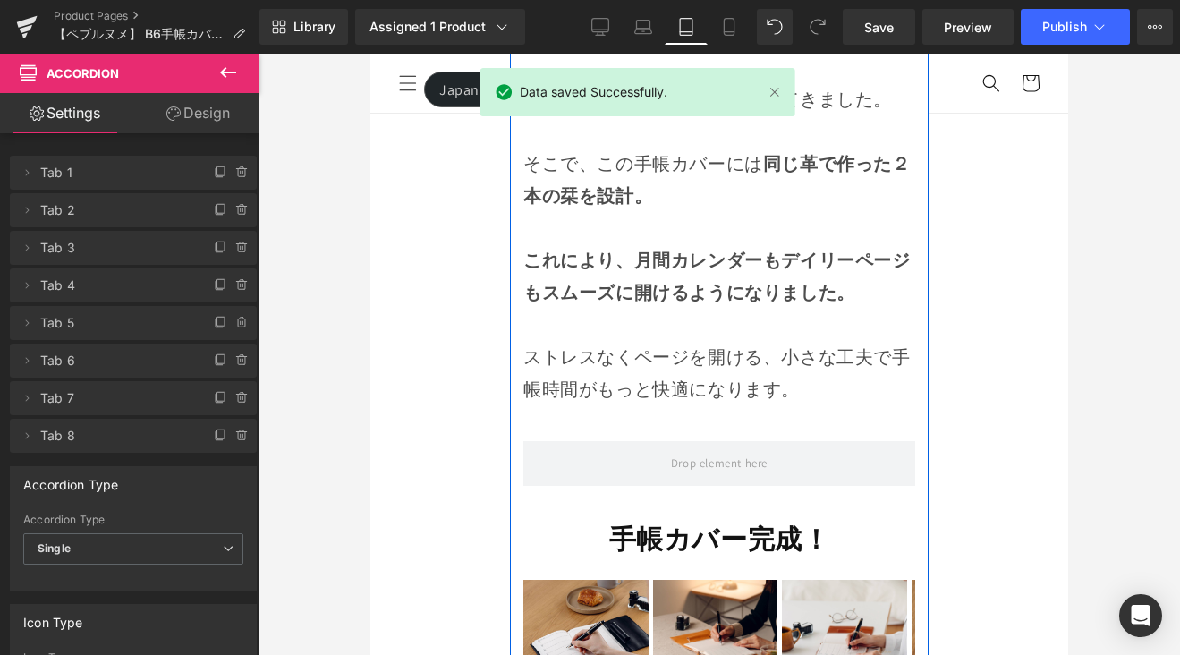
scroll to position [13614, 0]
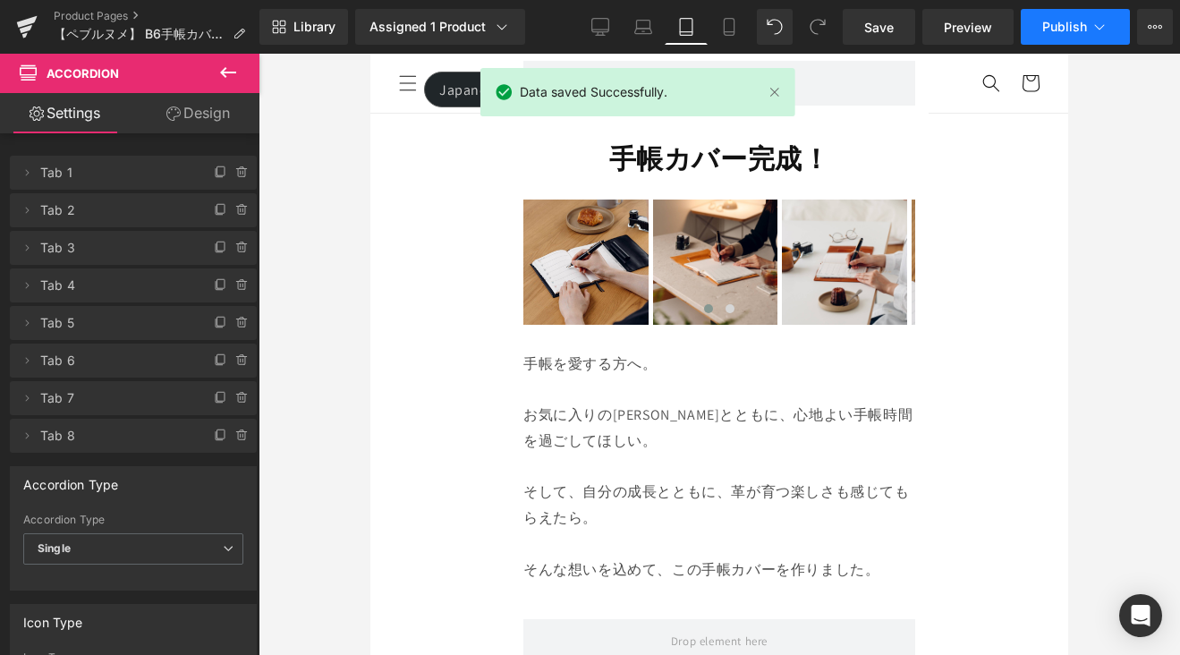
click at [1073, 29] on span "Publish" at bounding box center [1064, 27] width 45 height 14
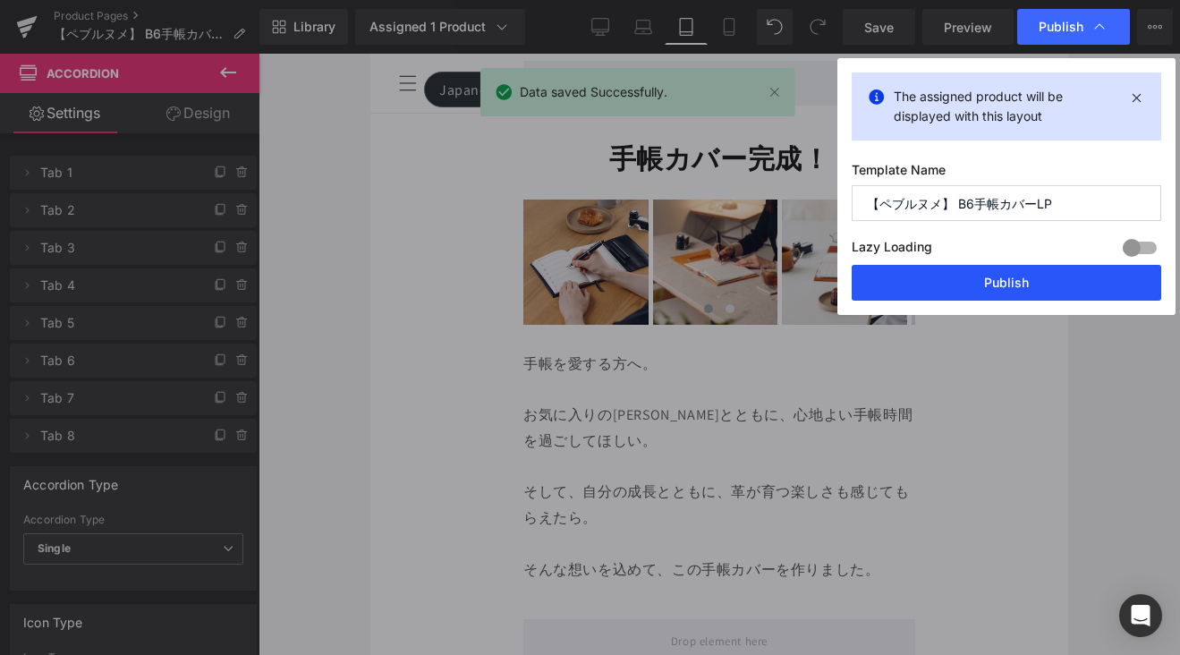
click at [1057, 279] on button "Publish" at bounding box center [1005, 283] width 309 height 36
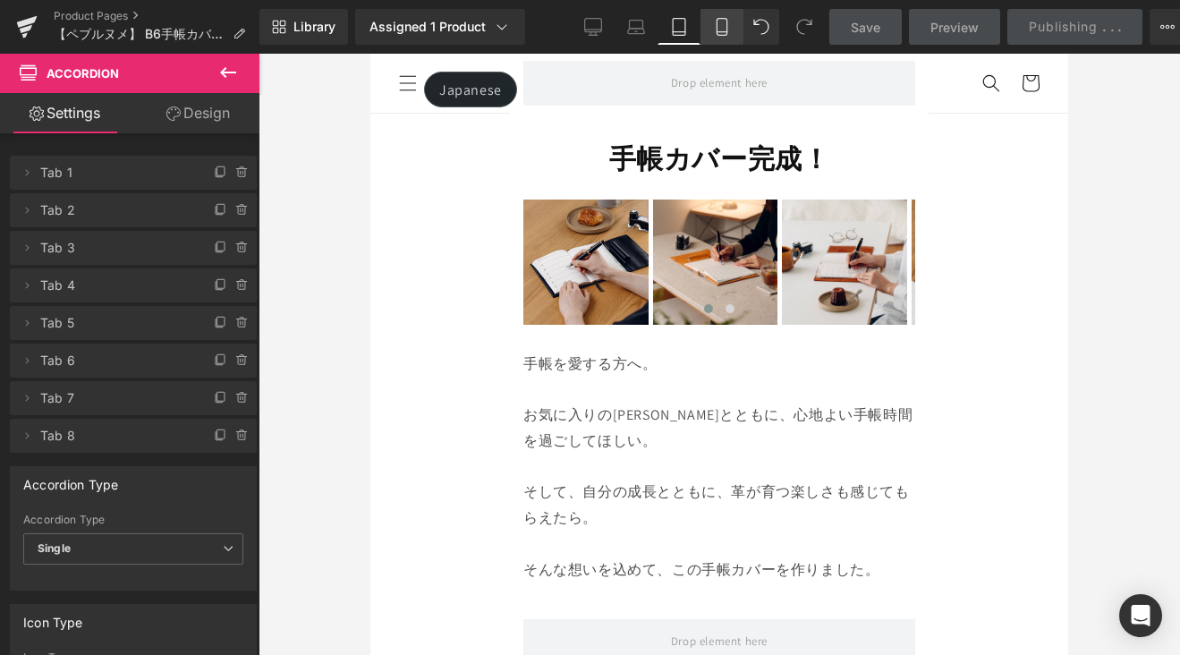
click at [724, 38] on link "Mobile" at bounding box center [721, 27] width 43 height 36
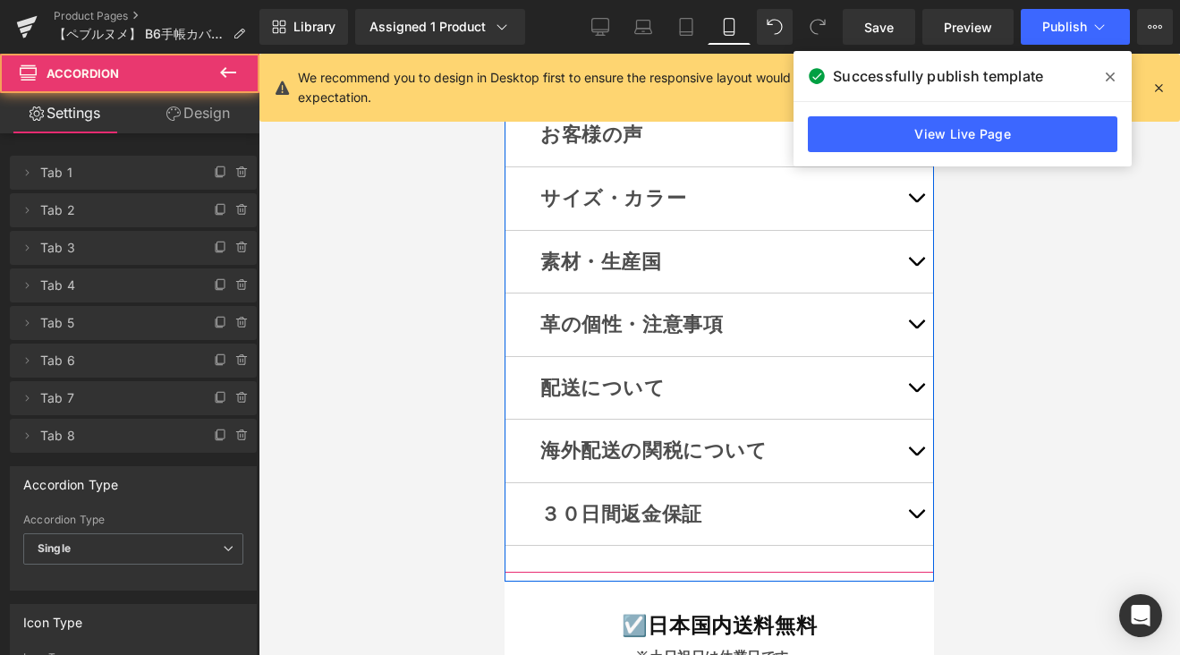
click at [901, 230] on button "button" at bounding box center [916, 198] width 36 height 63
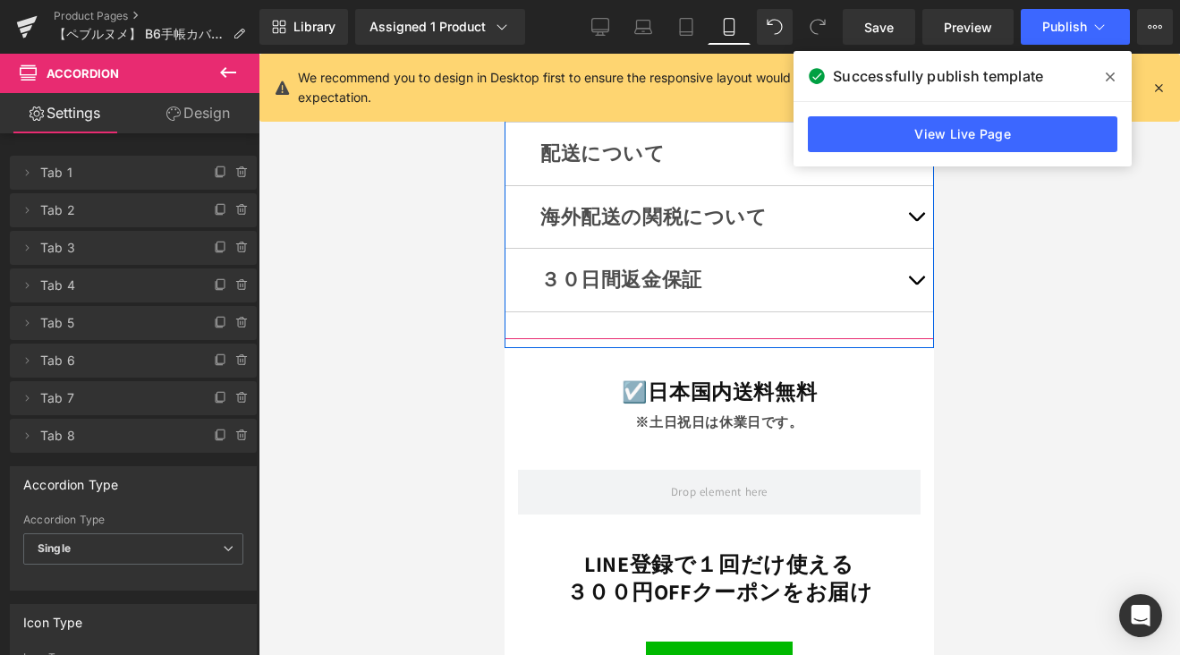
scroll to position [14363, 0]
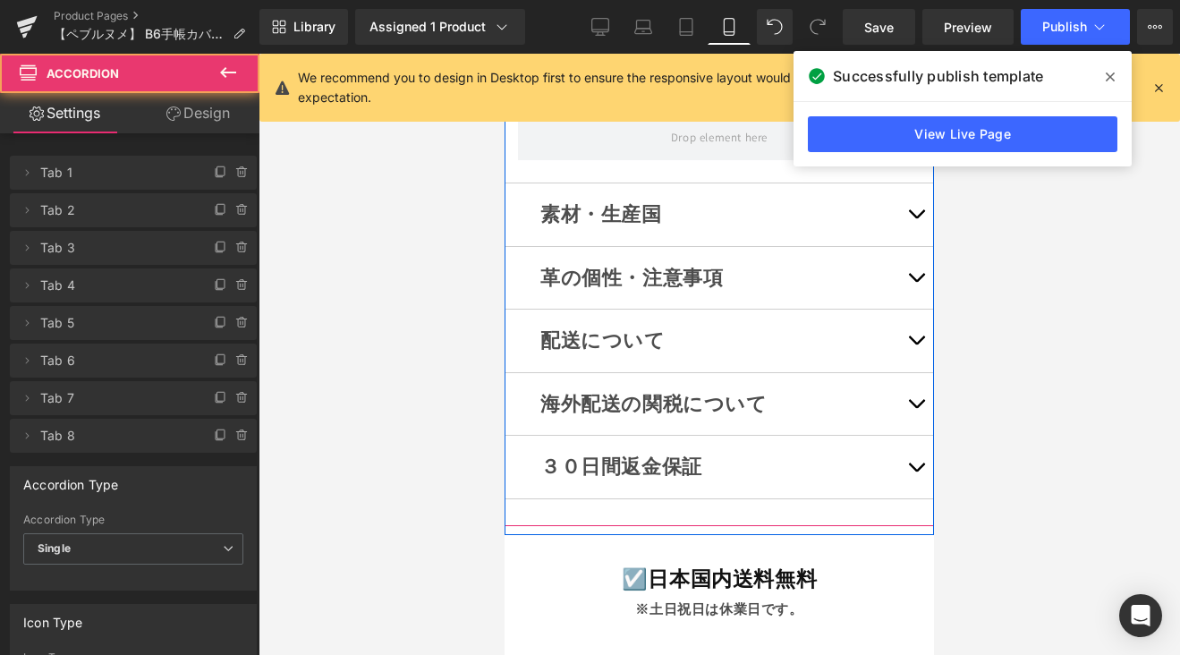
click at [902, 257] on button "button" at bounding box center [916, 278] width 36 height 63
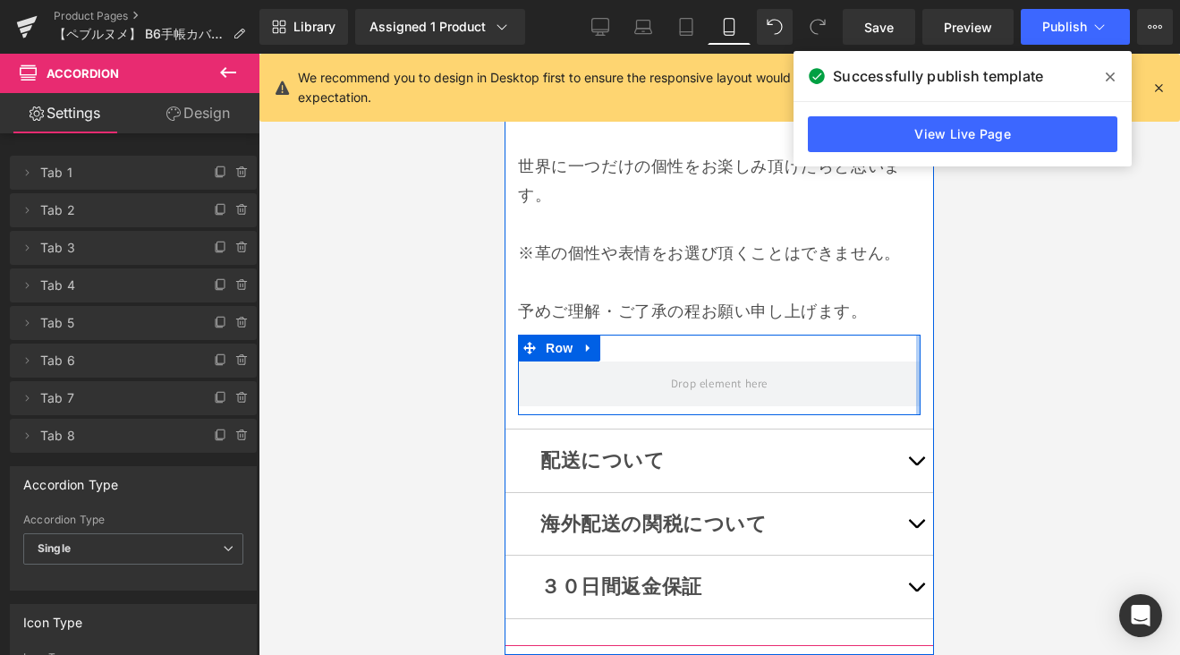
scroll to position [12903, 0]
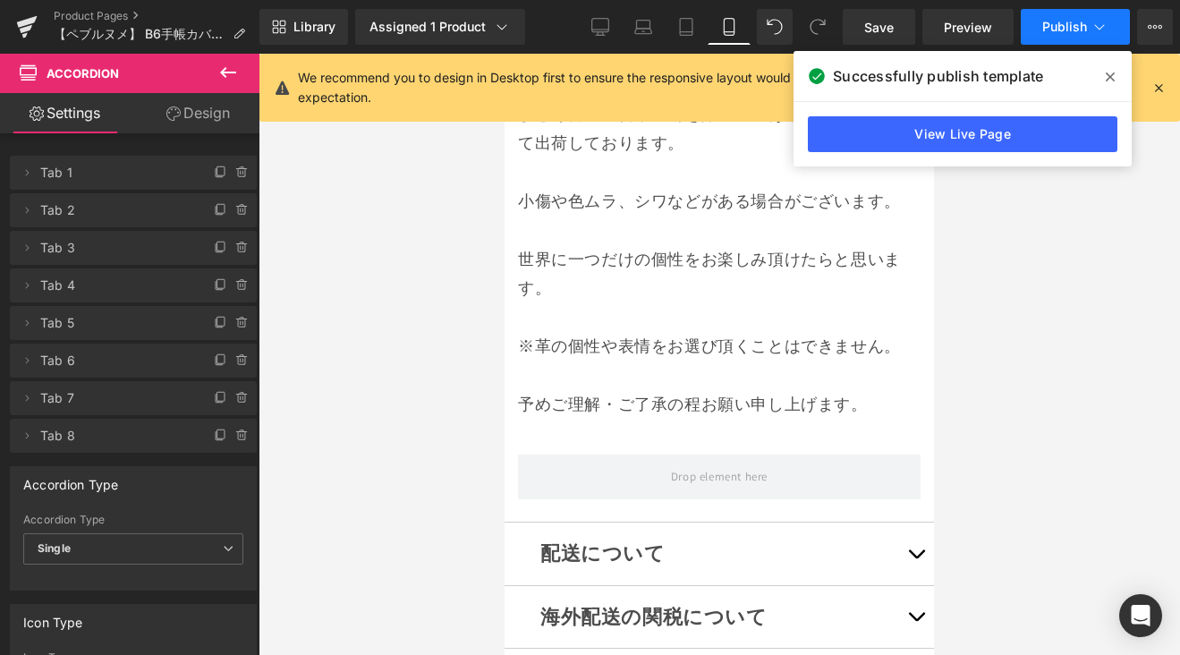
click at [1079, 33] on button "Publish" at bounding box center [1074, 27] width 109 height 36
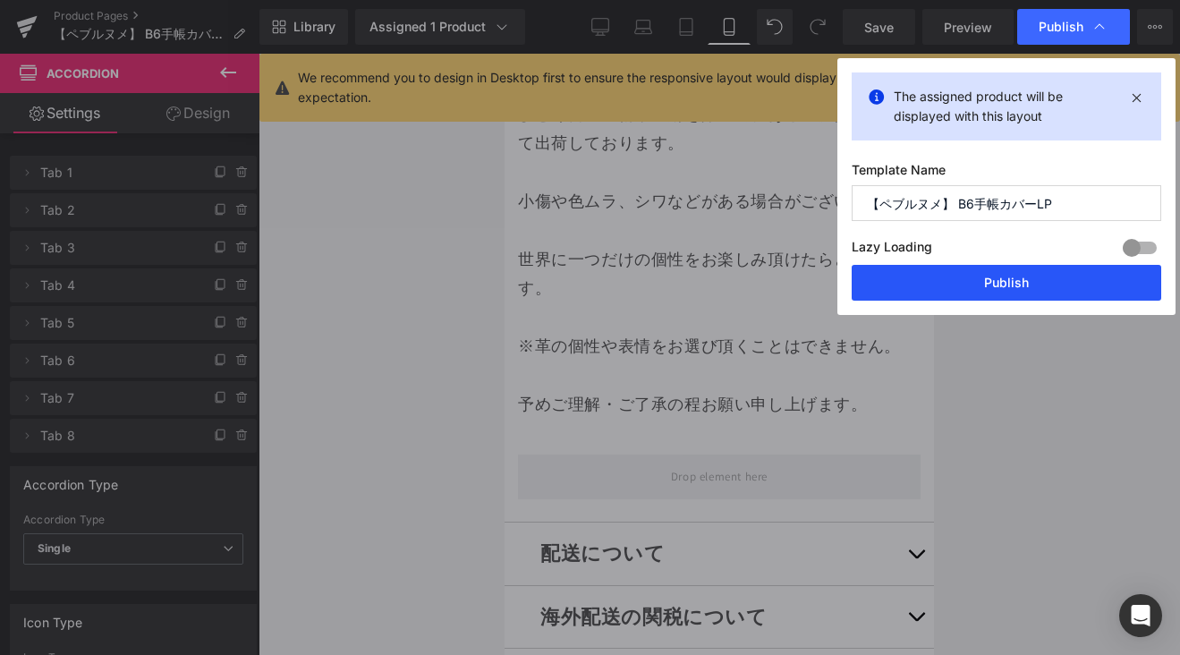
click at [1089, 269] on button "Publish" at bounding box center [1005, 283] width 309 height 36
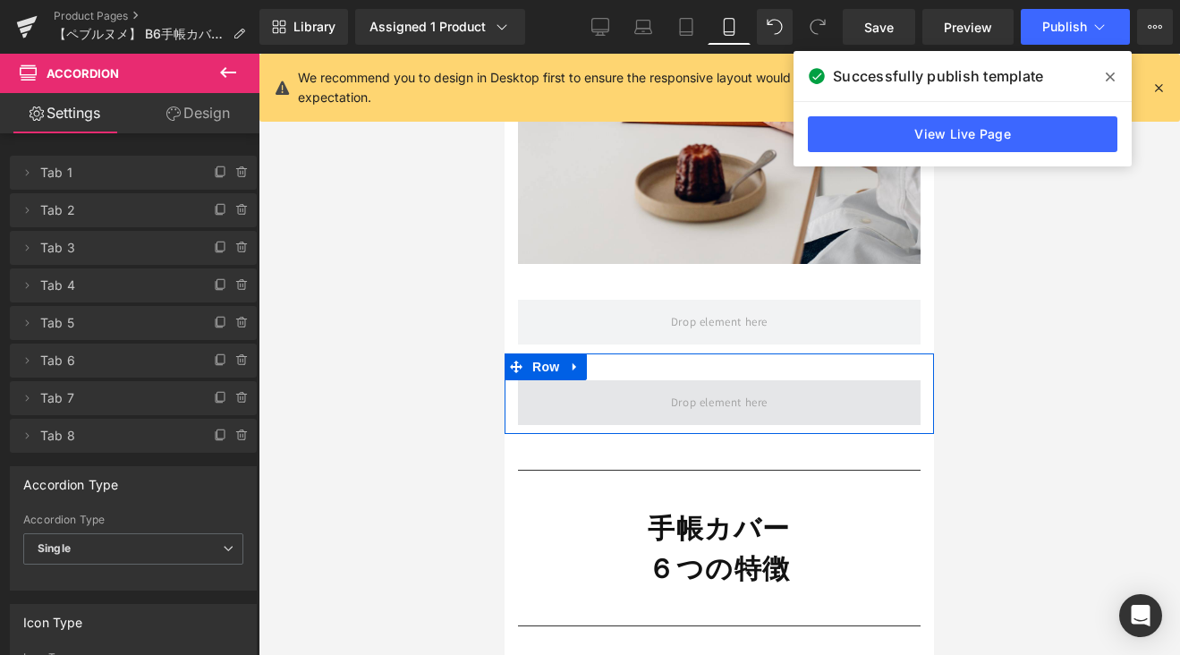
scroll to position [2941, 0]
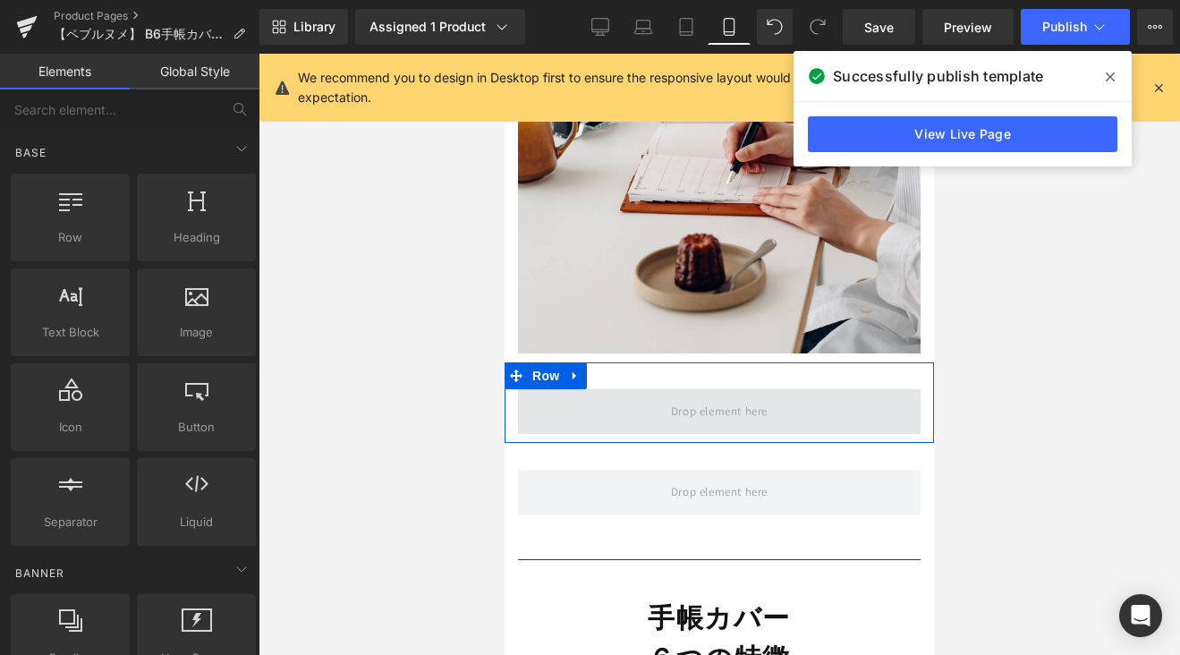
click at [671, 397] on span at bounding box center [718, 412] width 109 height 30
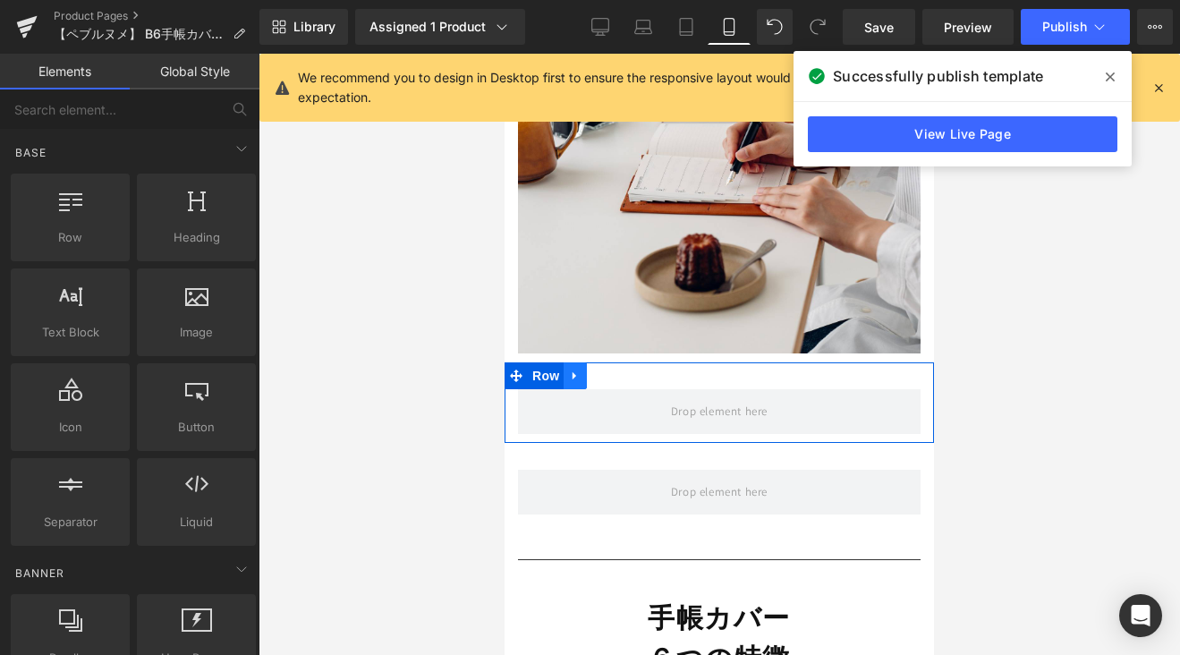
click at [572, 372] on icon at bounding box center [574, 376] width 4 height 8
click at [601, 369] on icon at bounding box center [598, 375] width 13 height 13
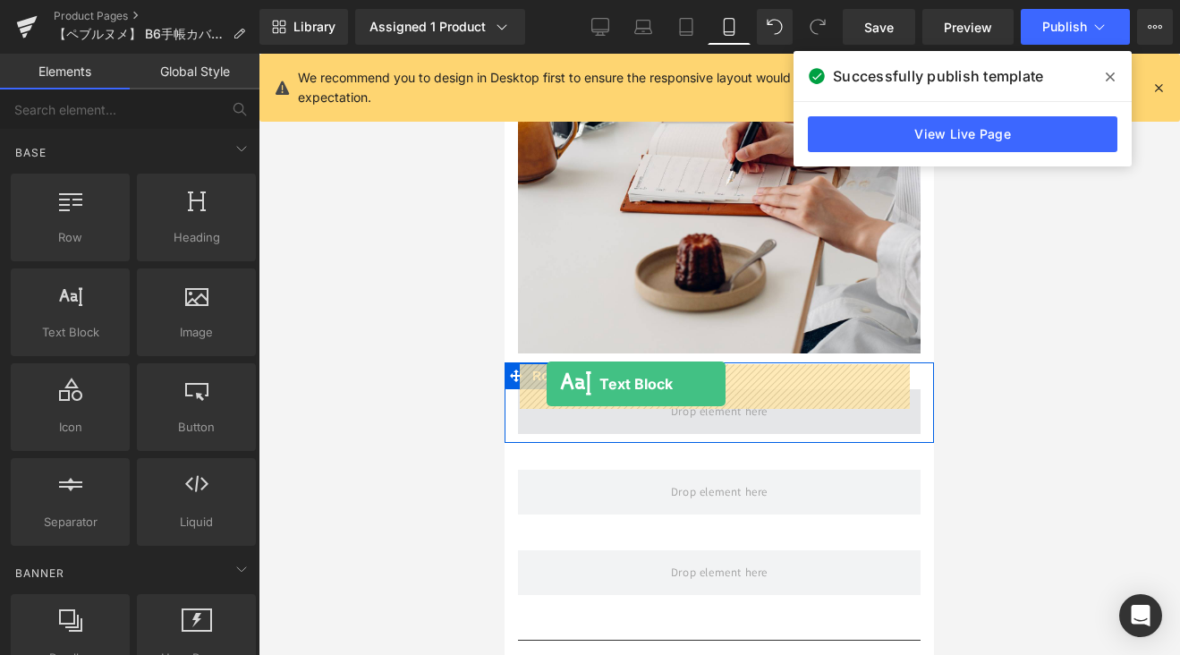
drag, startPoint x: 851, startPoint y: 398, endPoint x: 546, endPoint y: 384, distance: 305.3
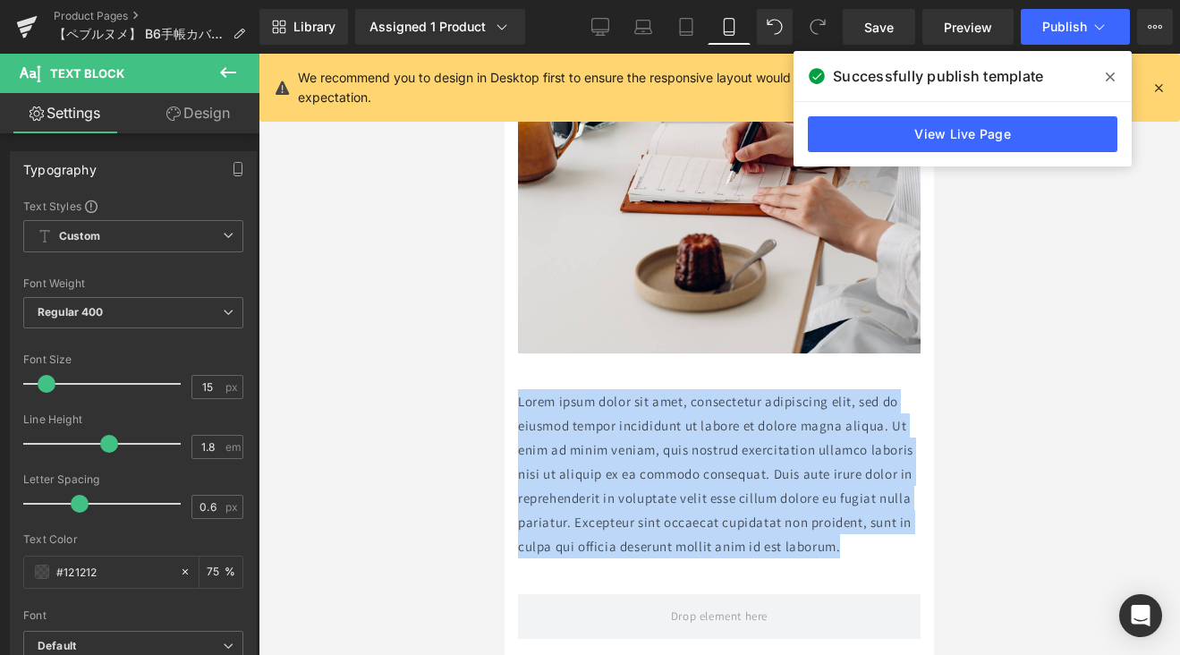
drag, startPoint x: 656, startPoint y: 541, endPoint x: 1006, endPoint y: 436, distance: 365.3
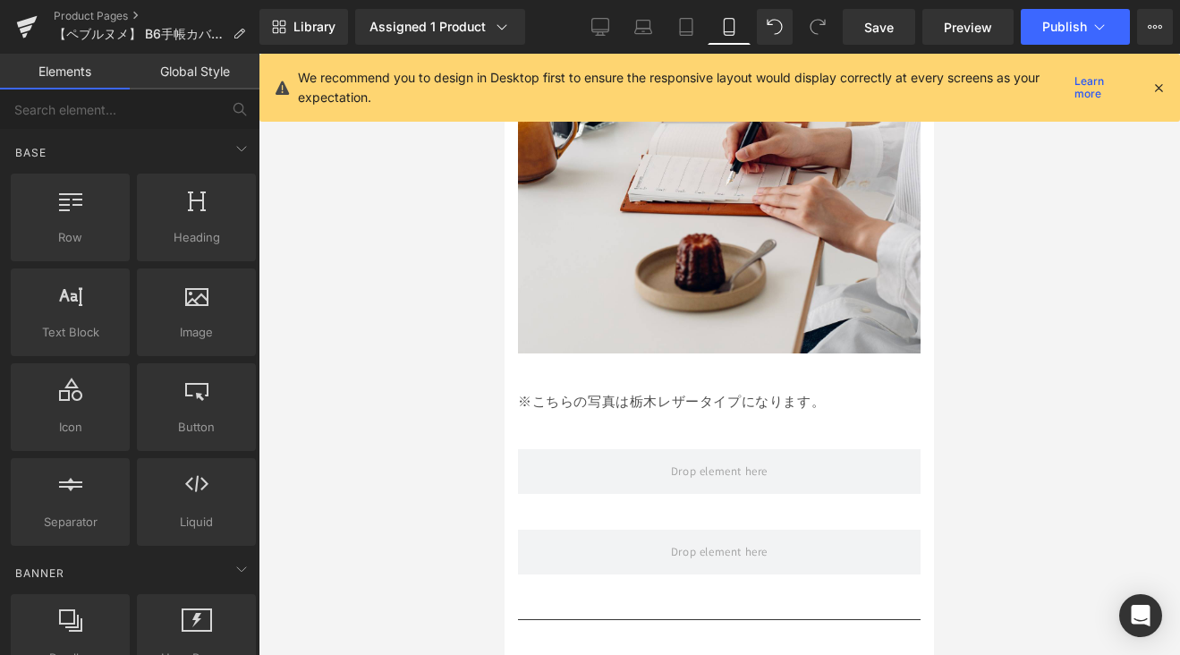
click at [1085, 358] on div at bounding box center [718, 354] width 921 height 601
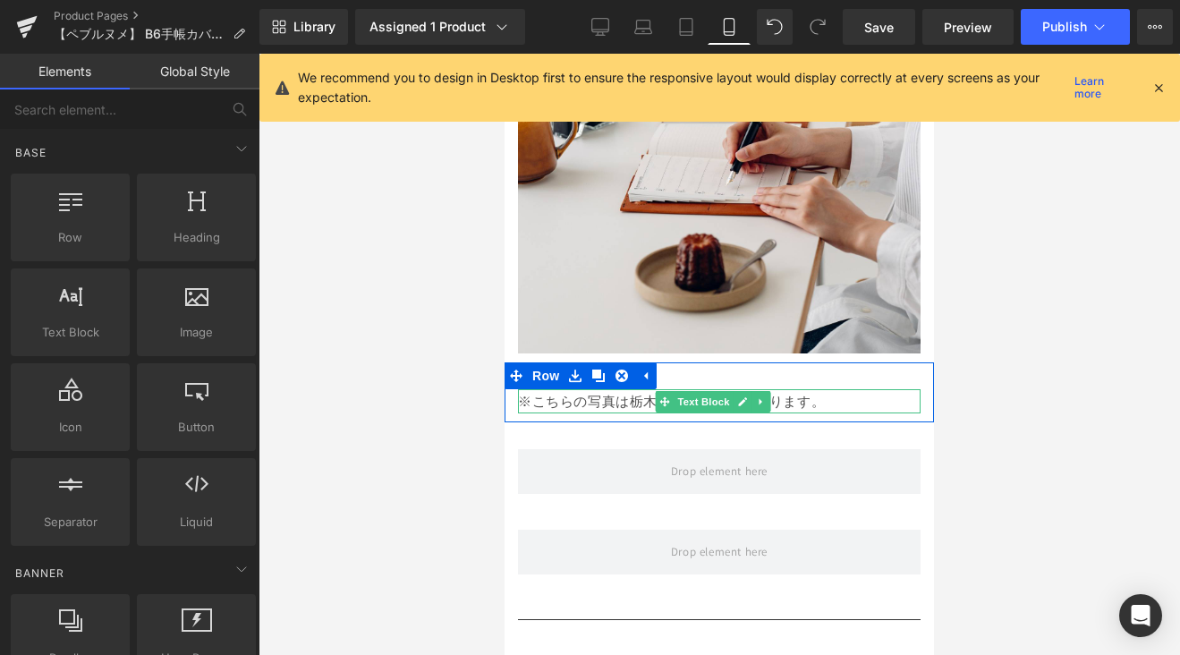
drag, startPoint x: 792, startPoint y: 378, endPoint x: 825, endPoint y: 376, distance: 32.3
click at [804, 389] on p "※こちらの写真は栃木レザータイプになります。" at bounding box center [719, 401] width 402 height 24
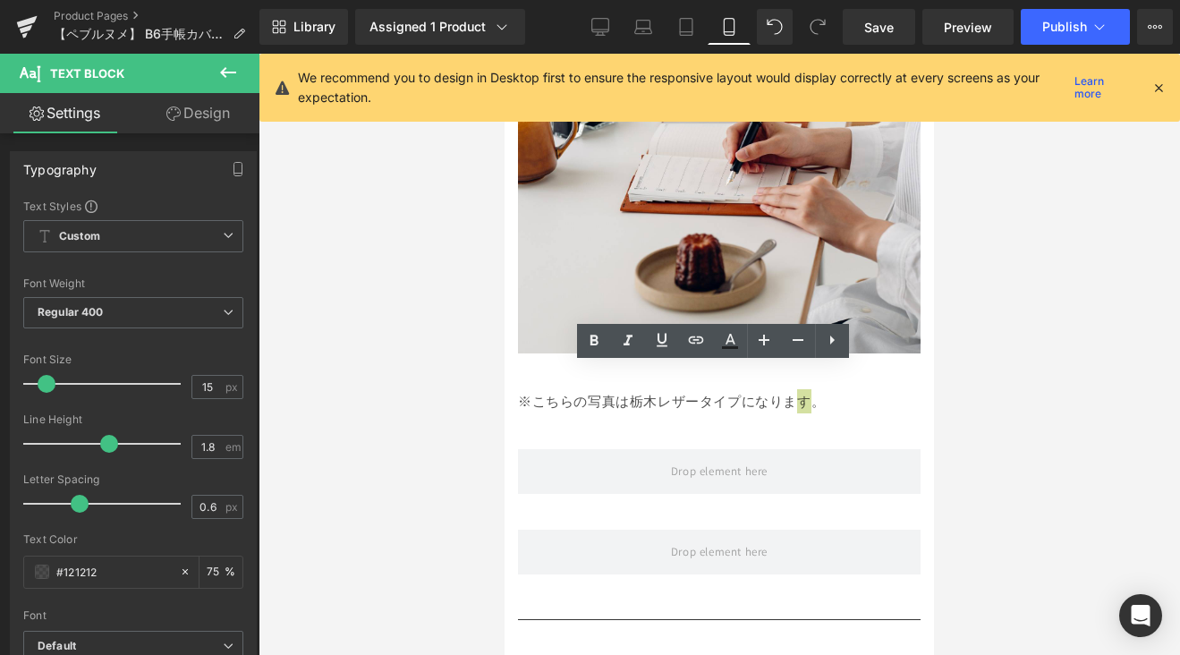
click at [1030, 372] on div at bounding box center [718, 354] width 921 height 601
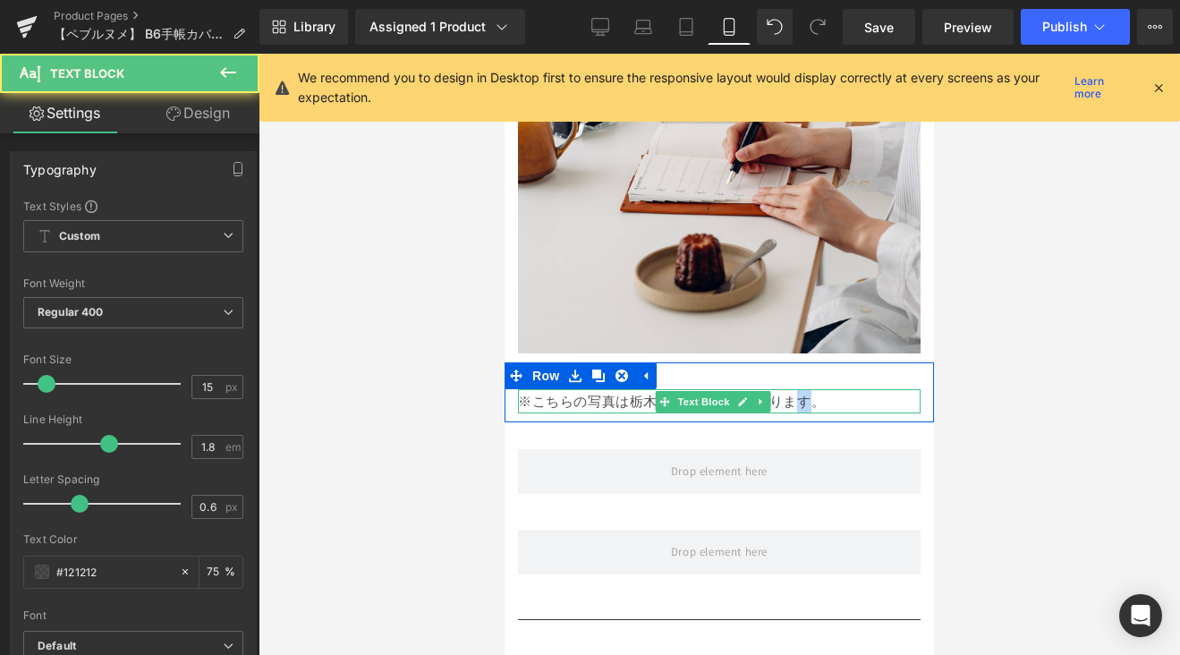
click at [860, 389] on p "※こちらの写真は栃木レザータイプになります。" at bounding box center [719, 401] width 402 height 24
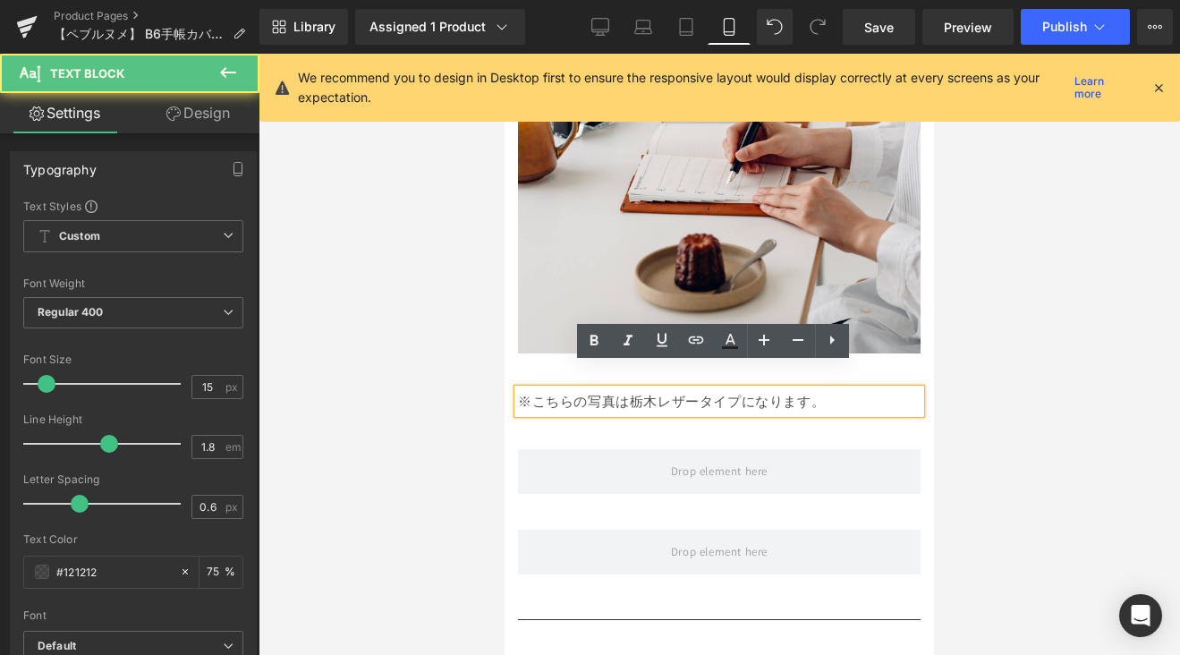
click at [905, 362] on div "※こちらの写真は栃木レザータイプになります。 Text Block Row" at bounding box center [718, 392] width 429 height 60
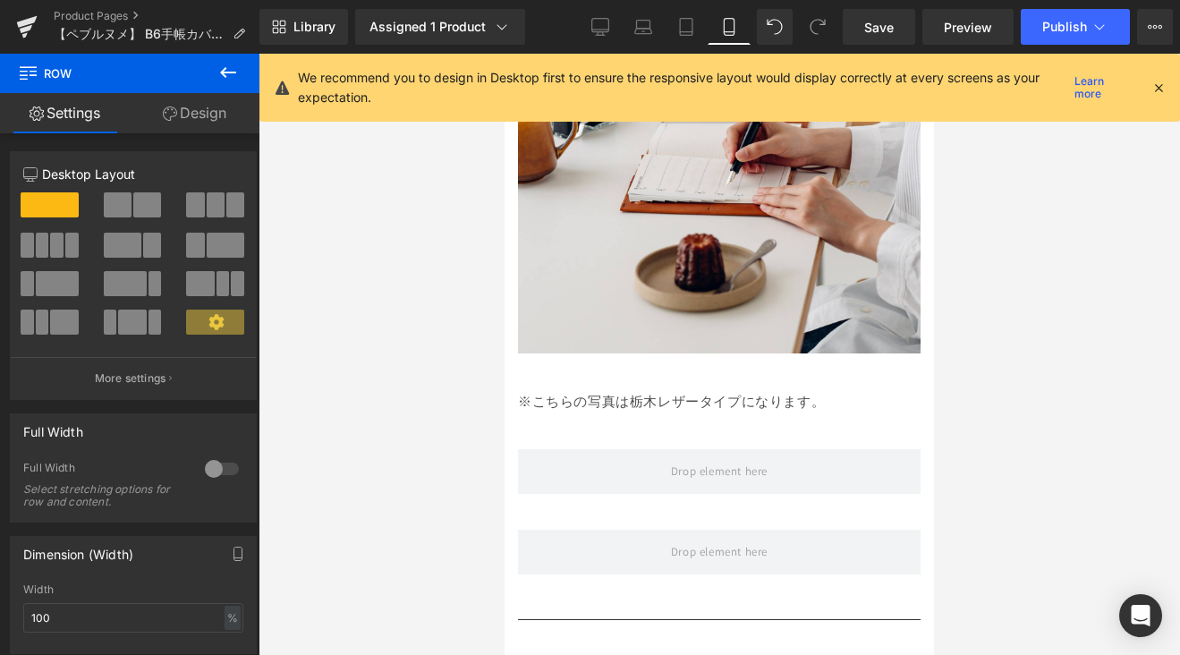
click at [838, 362] on div "※こちらの写真は栃木レザータイプになります。 Text Block Row" at bounding box center [718, 392] width 429 height 60
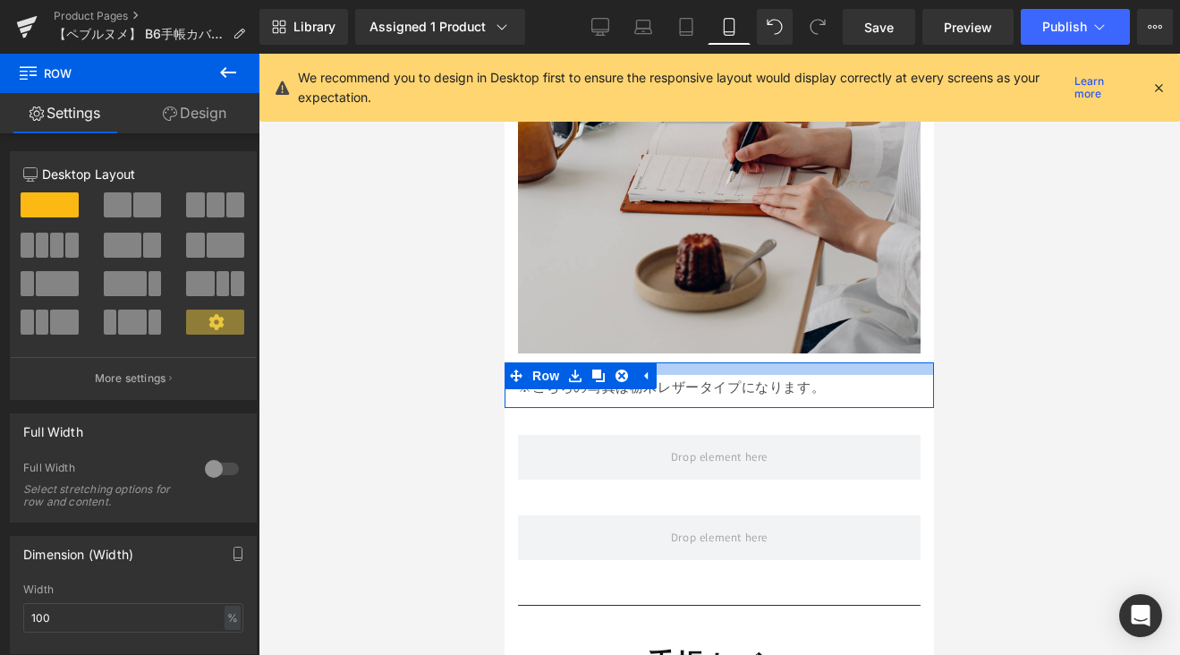
drag, startPoint x: 837, startPoint y: 340, endPoint x: 839, endPoint y: 326, distance: 14.4
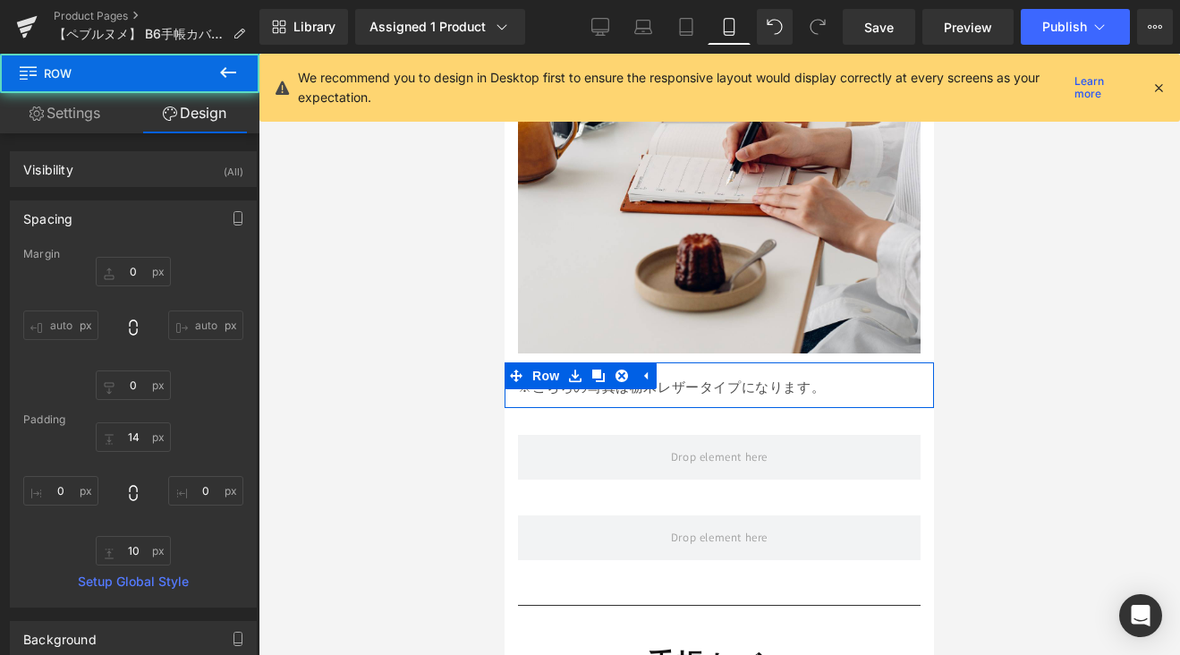
click at [944, 327] on div at bounding box center [718, 354] width 921 height 601
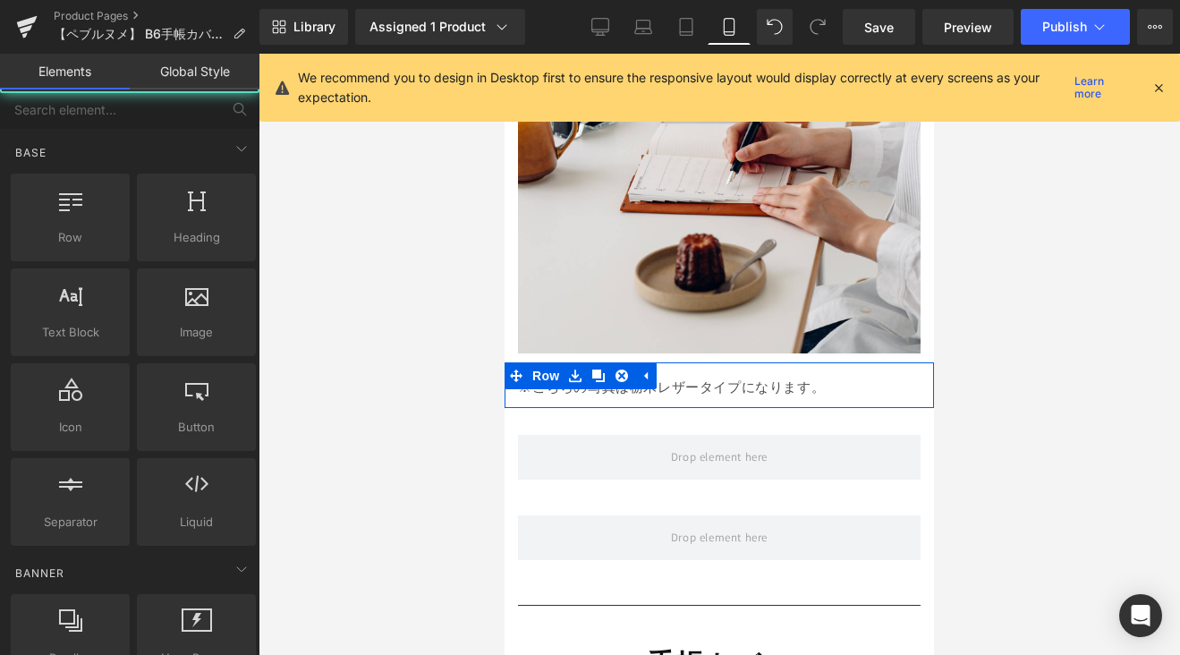
click at [1000, 329] on div at bounding box center [718, 354] width 921 height 601
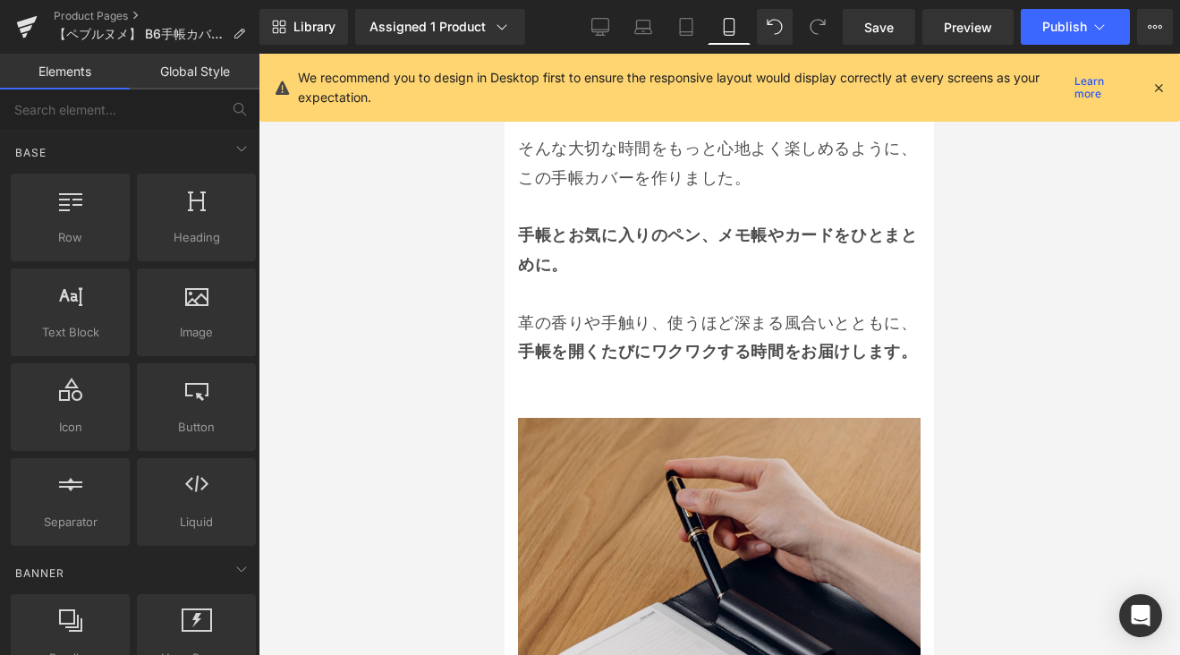
scroll to position [1432, 0]
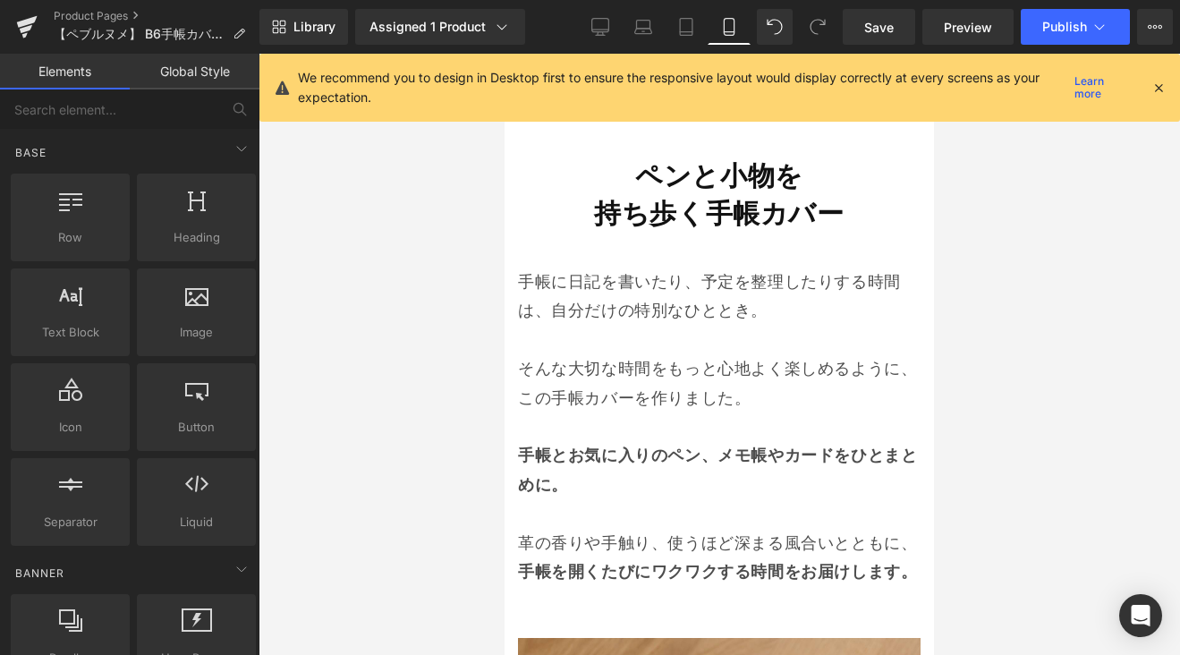
drag, startPoint x: 608, startPoint y: 35, endPoint x: 694, endPoint y: 115, distance: 117.7
click at [608, 35] on icon at bounding box center [600, 27] width 18 height 18
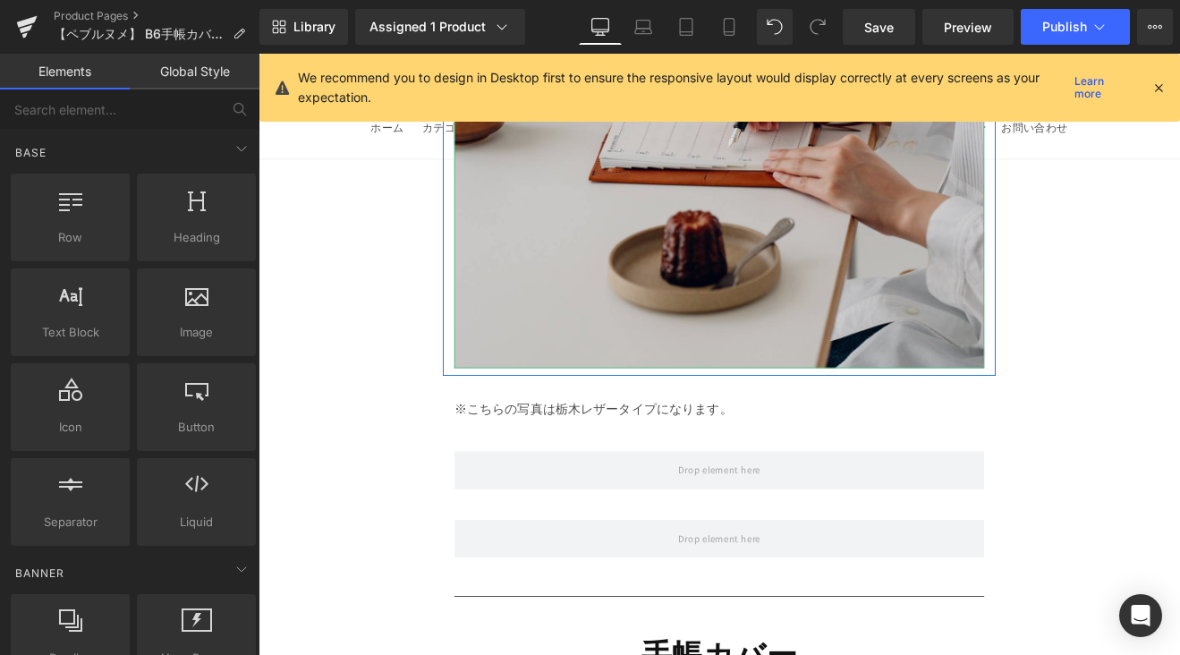
scroll to position [3539, 0]
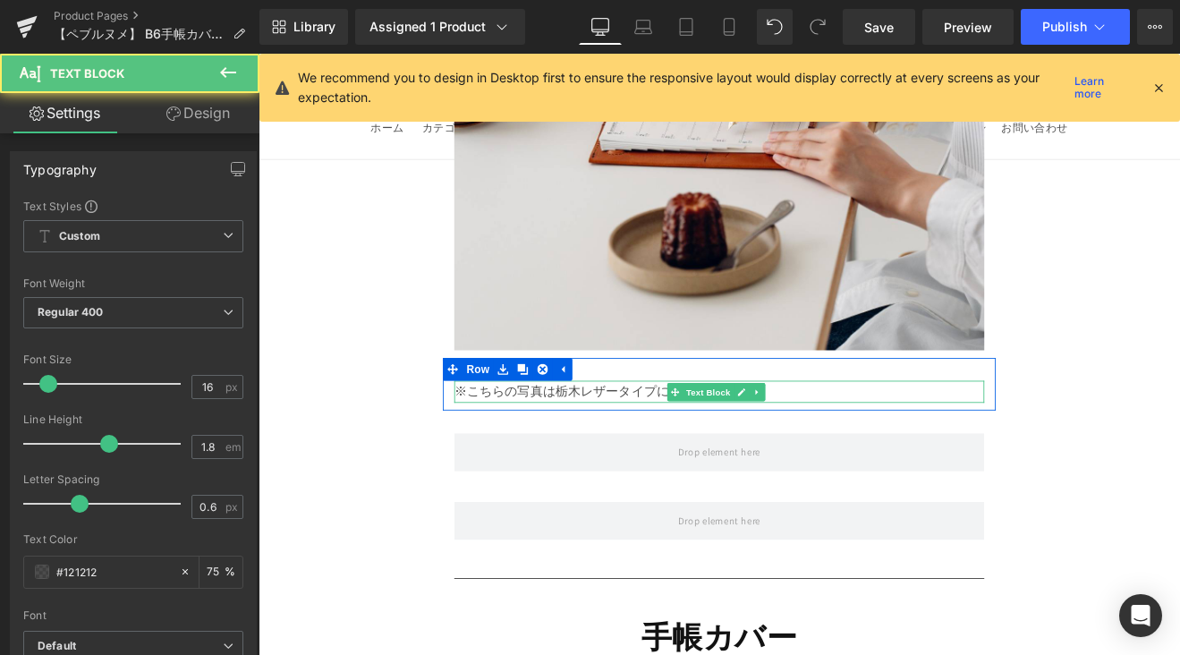
click at [680, 437] on p "※こちらの写真は栃木レザータイプになります。" at bounding box center [799, 450] width 622 height 26
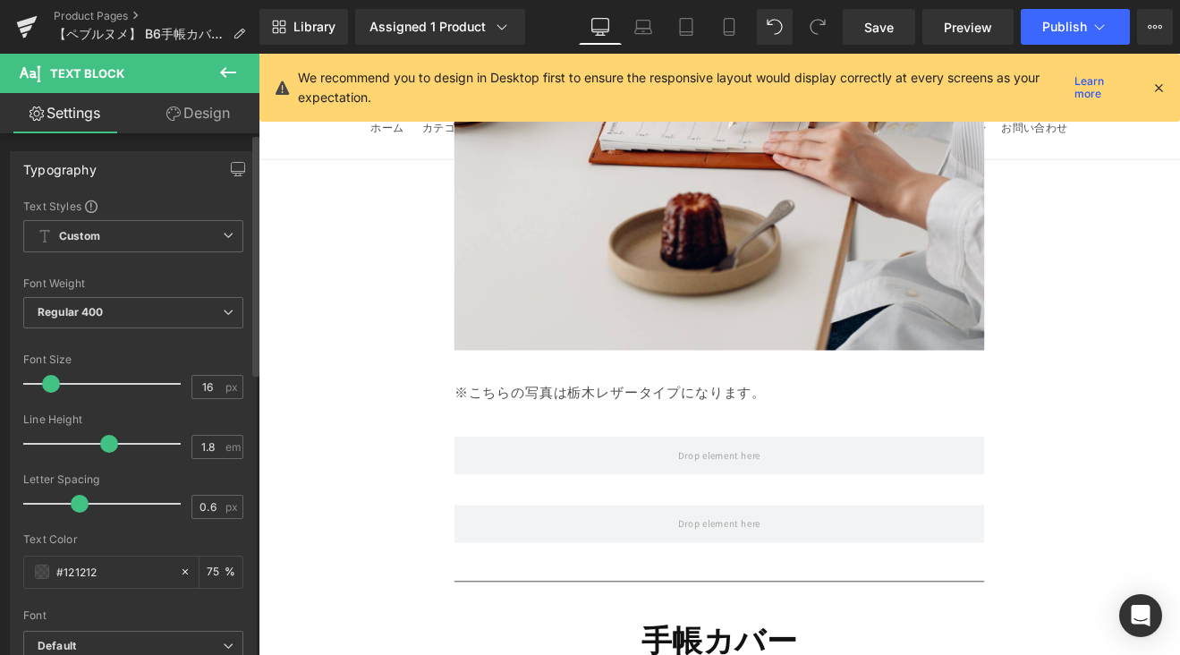
drag, startPoint x: 55, startPoint y: 382, endPoint x: 160, endPoint y: 335, distance: 115.3
click at [57, 382] on span at bounding box center [51, 384] width 18 height 18
click at [741, 26] on link "Mobile" at bounding box center [728, 27] width 43 height 36
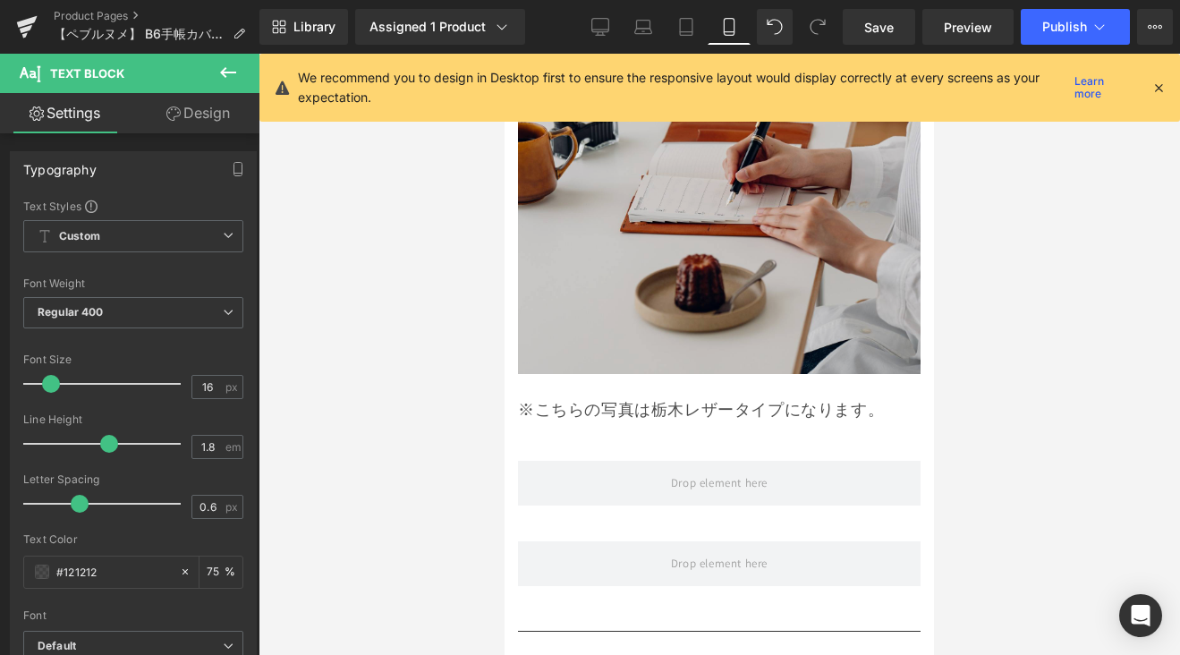
scroll to position [3048, 0]
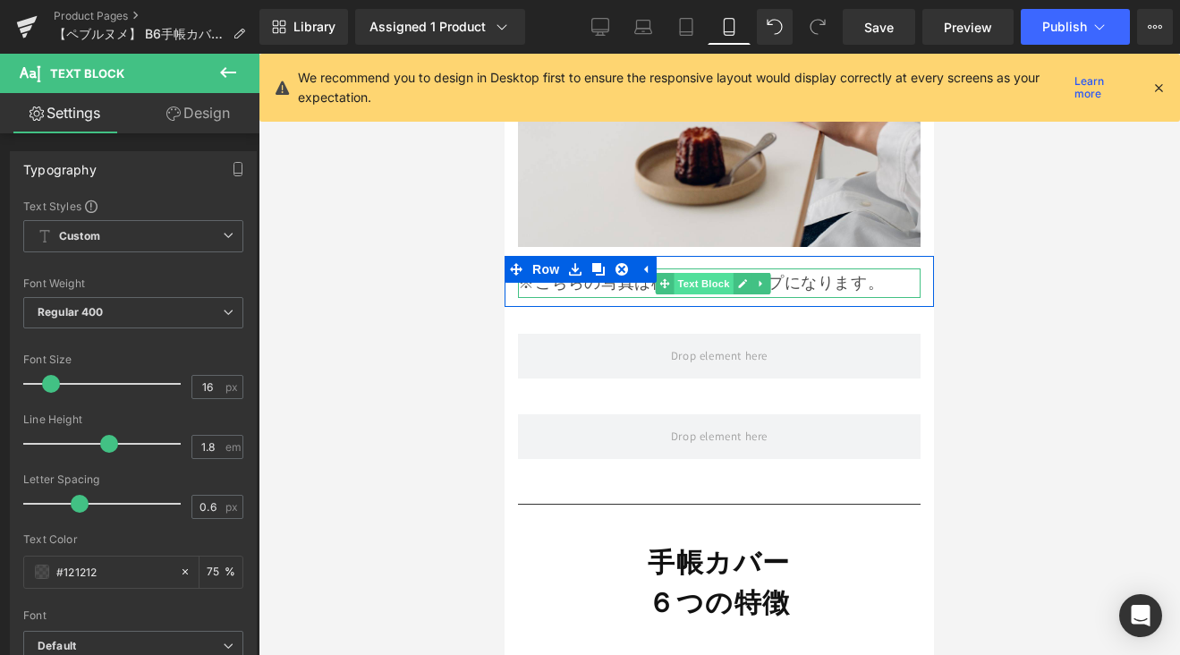
click at [704, 268] on div "※こちらの写真は栃木レザータイプになります。 Text Block" at bounding box center [719, 282] width 402 height 29
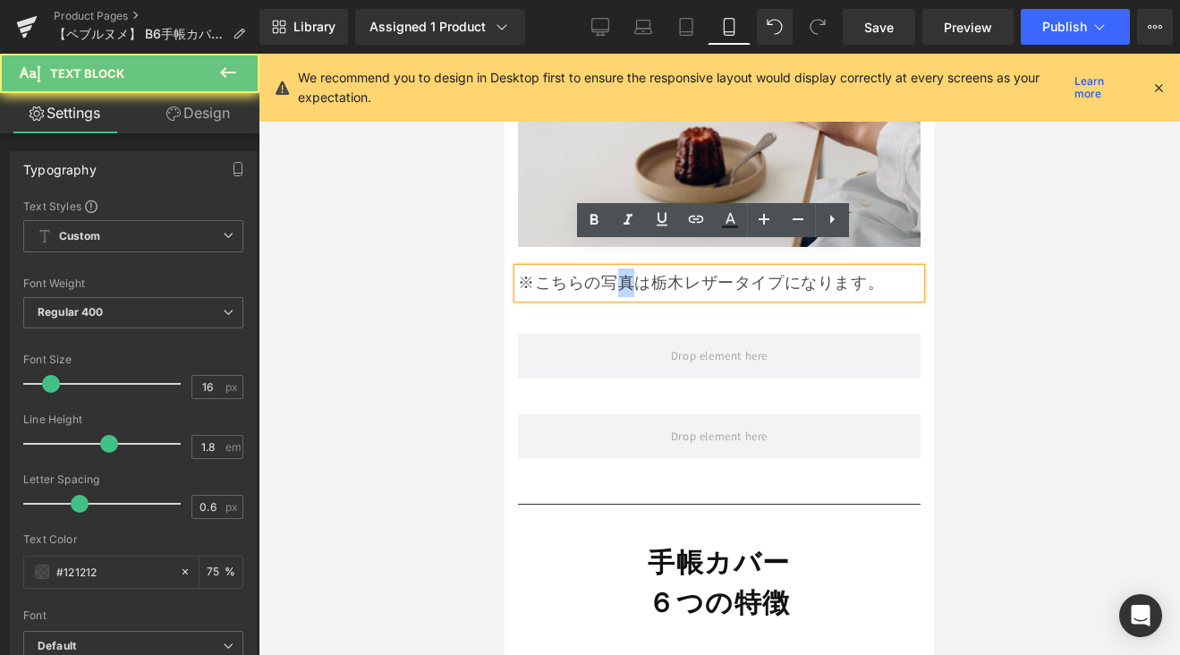
click at [625, 268] on p "※こちらの写真は栃木レザータイプになります。" at bounding box center [719, 282] width 402 height 29
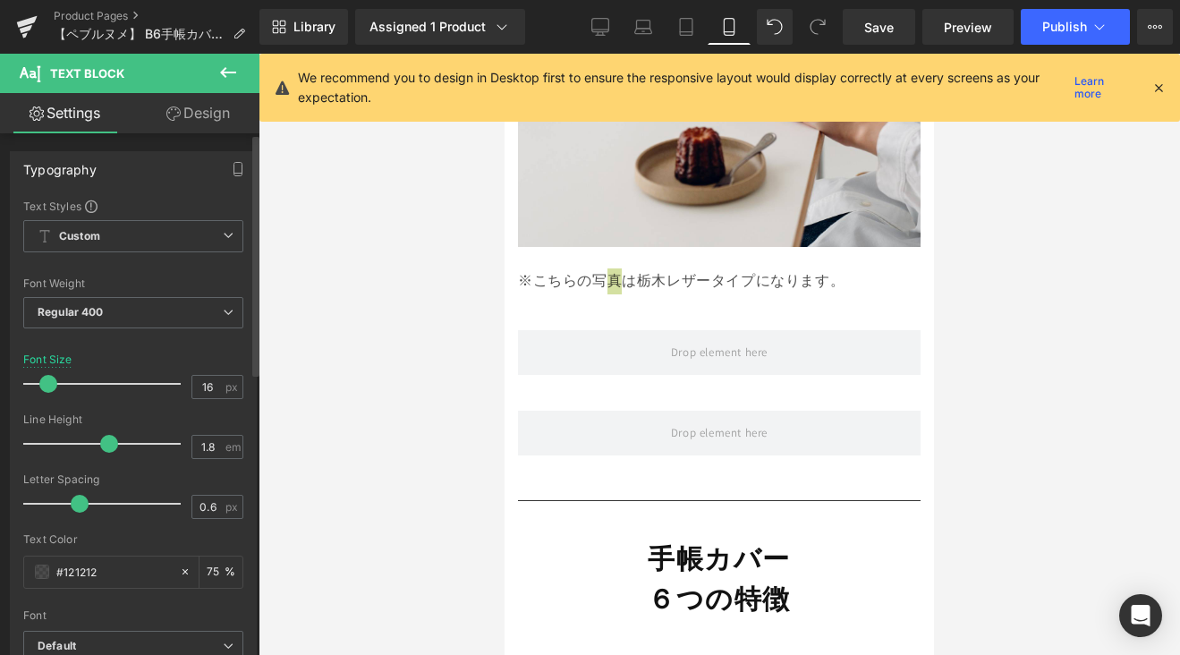
click at [48, 384] on span at bounding box center [48, 384] width 18 height 18
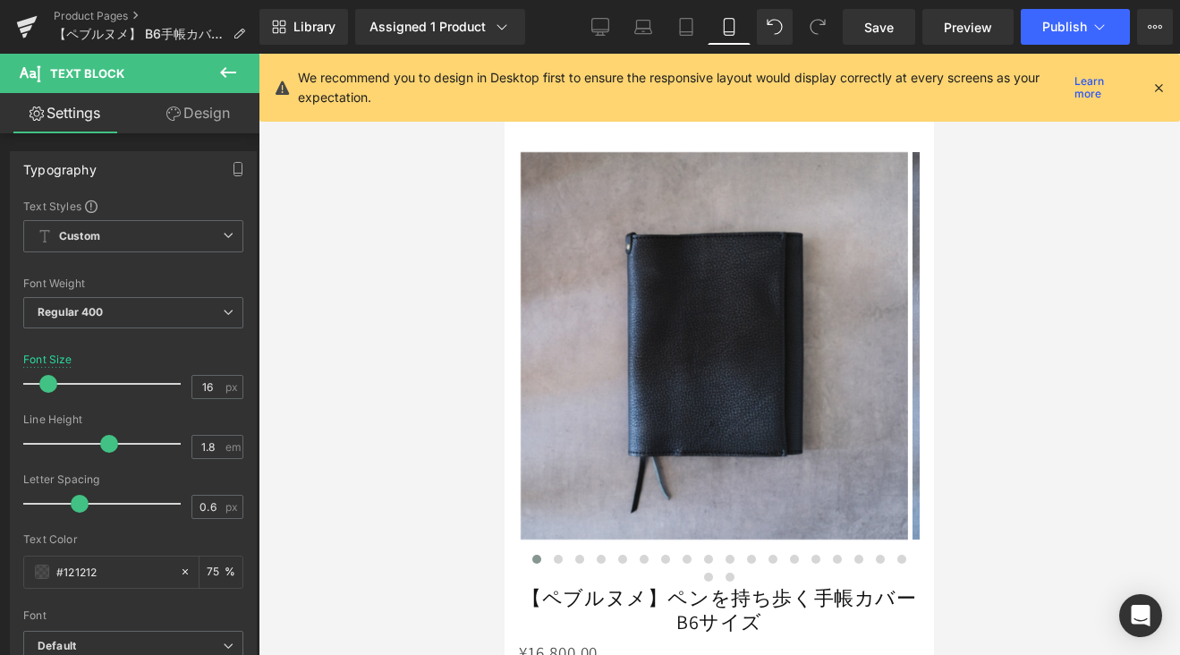
scroll to position [502, 0]
click at [869, 32] on span "Save" at bounding box center [879, 27] width 30 height 19
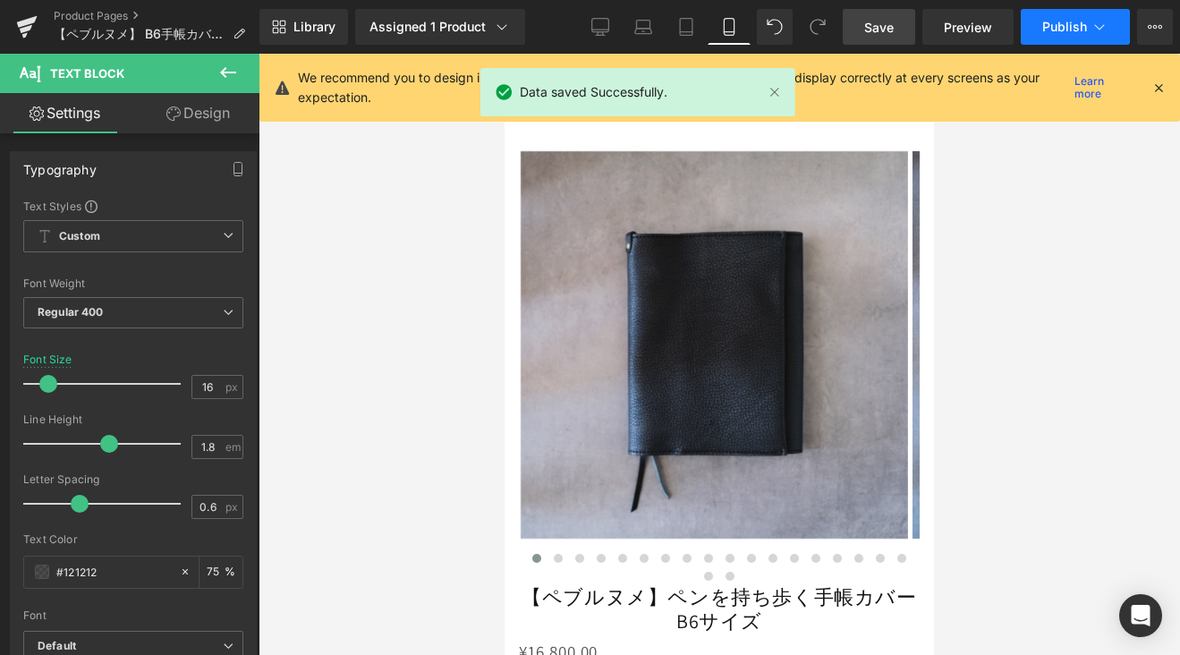
click at [1072, 38] on button "Publish" at bounding box center [1074, 27] width 109 height 36
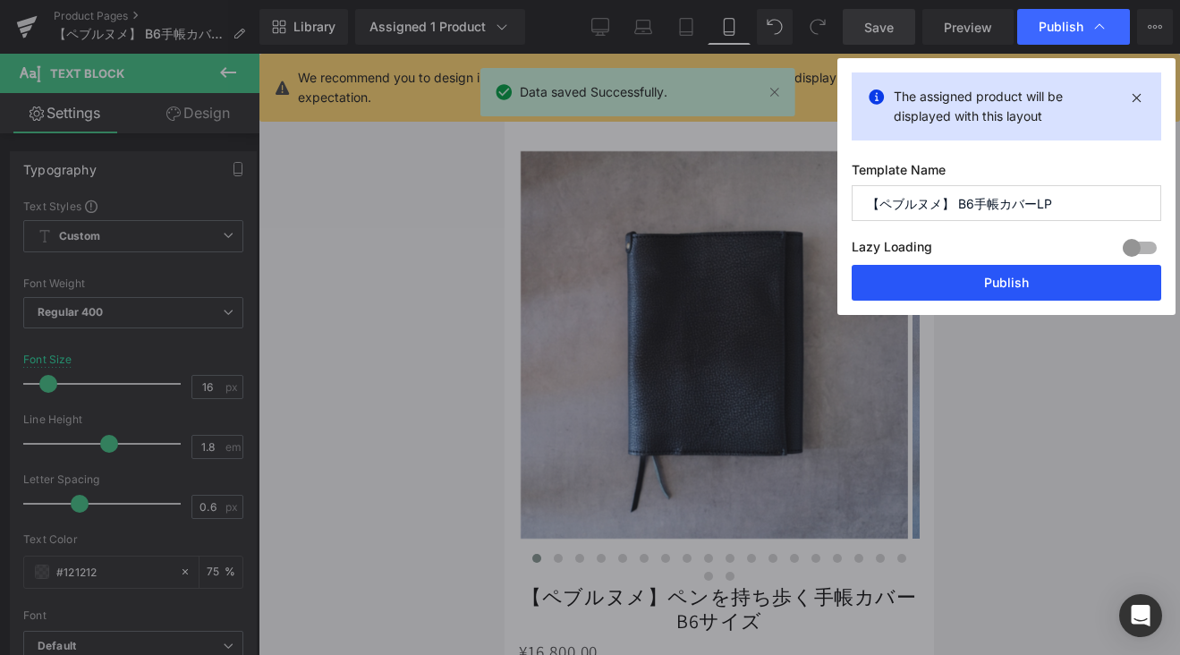
click at [1037, 286] on button "Publish" at bounding box center [1005, 283] width 309 height 36
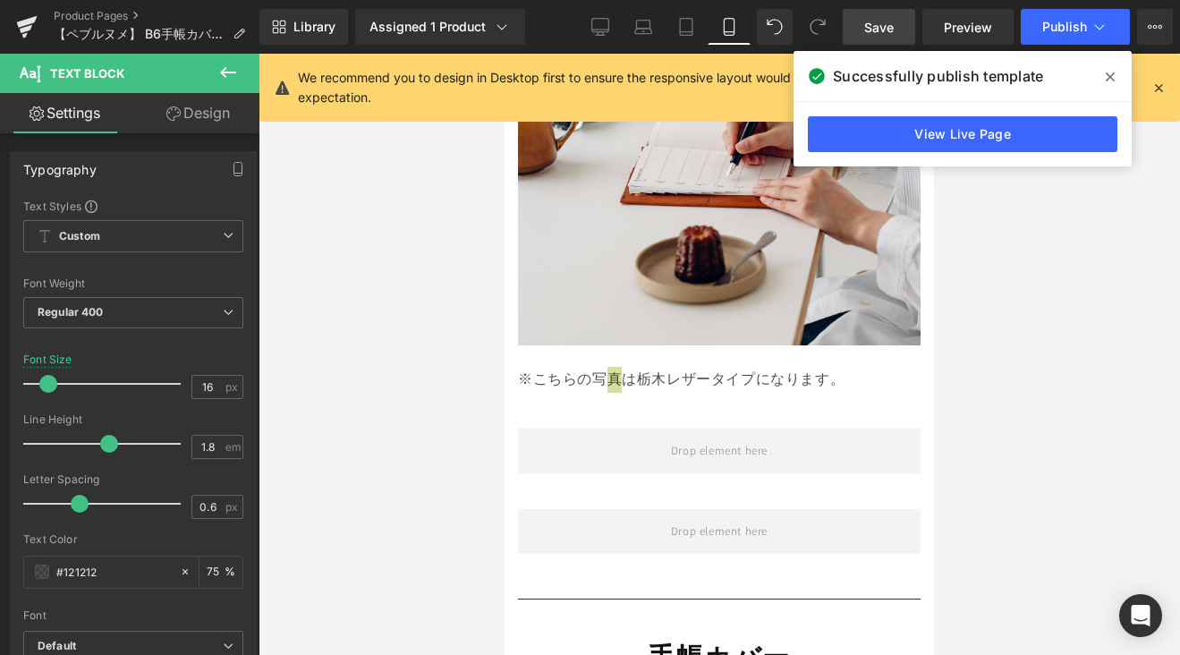
scroll to position [3089, 0]
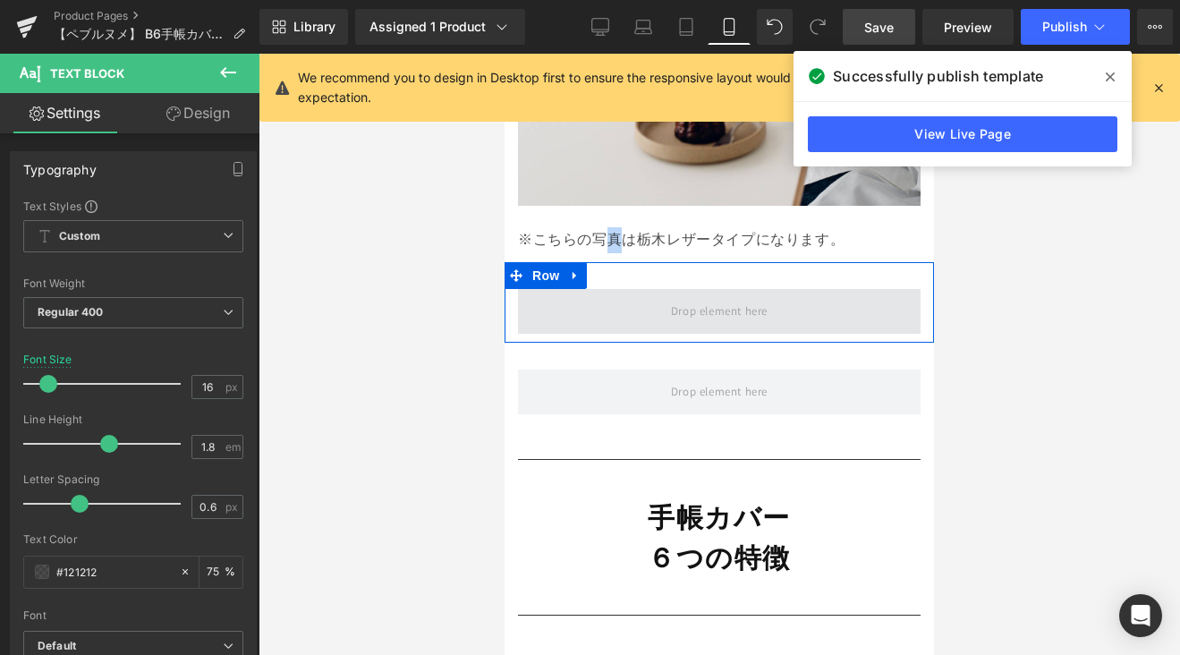
click at [707, 297] on span at bounding box center [718, 312] width 109 height 30
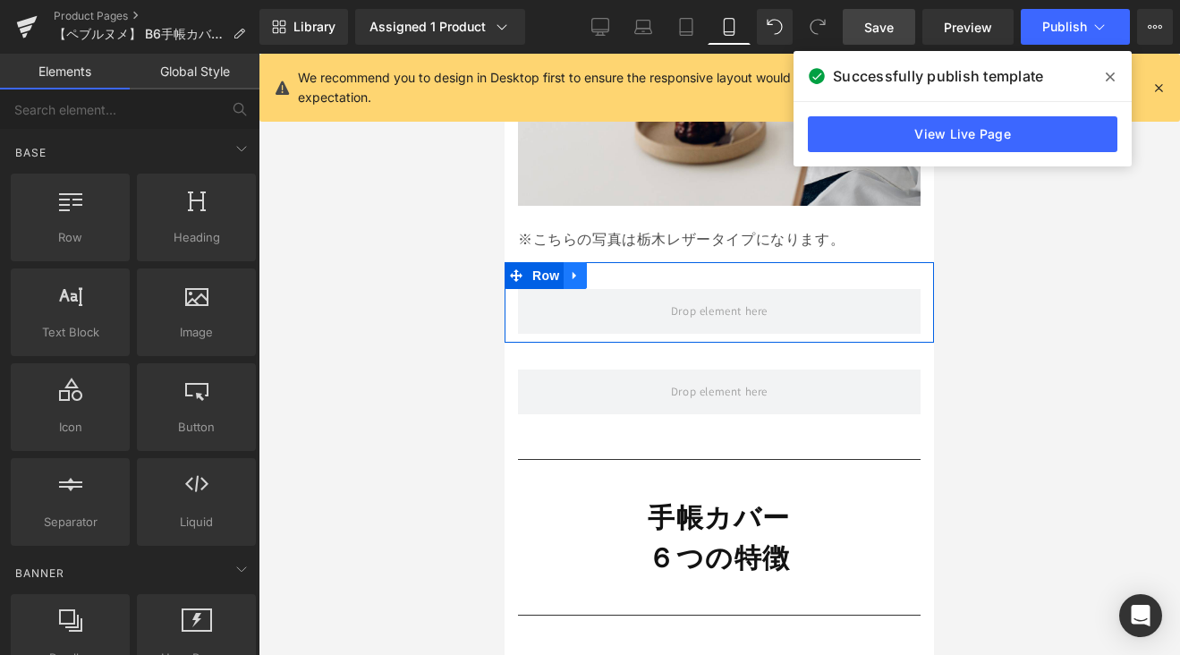
click at [582, 262] on link at bounding box center [574, 275] width 23 height 27
click at [623, 269] on icon at bounding box center [621, 275] width 13 height 13
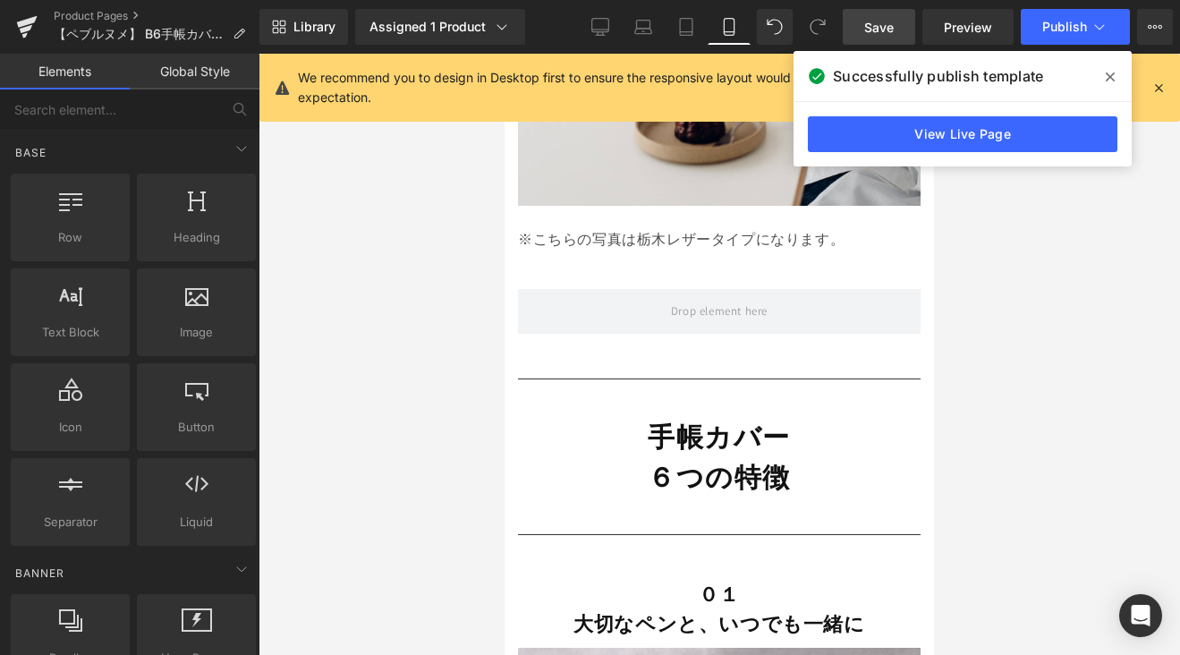
click at [892, 29] on span "Save" at bounding box center [879, 27] width 30 height 19
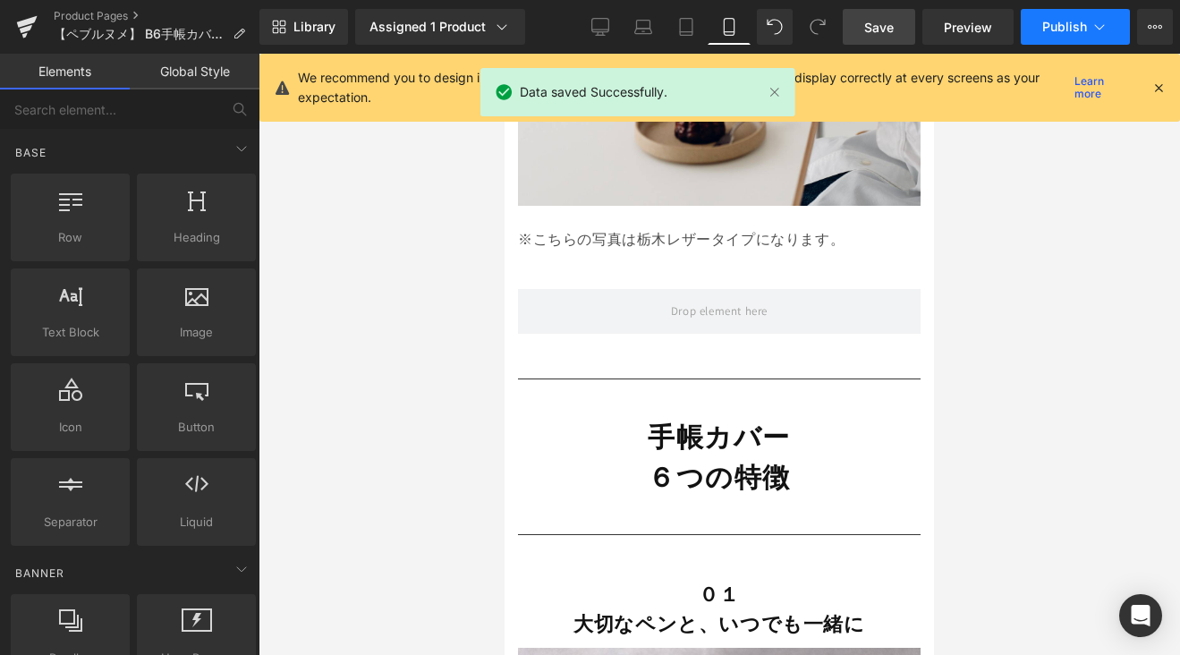
click at [1098, 38] on button "Publish" at bounding box center [1074, 27] width 109 height 36
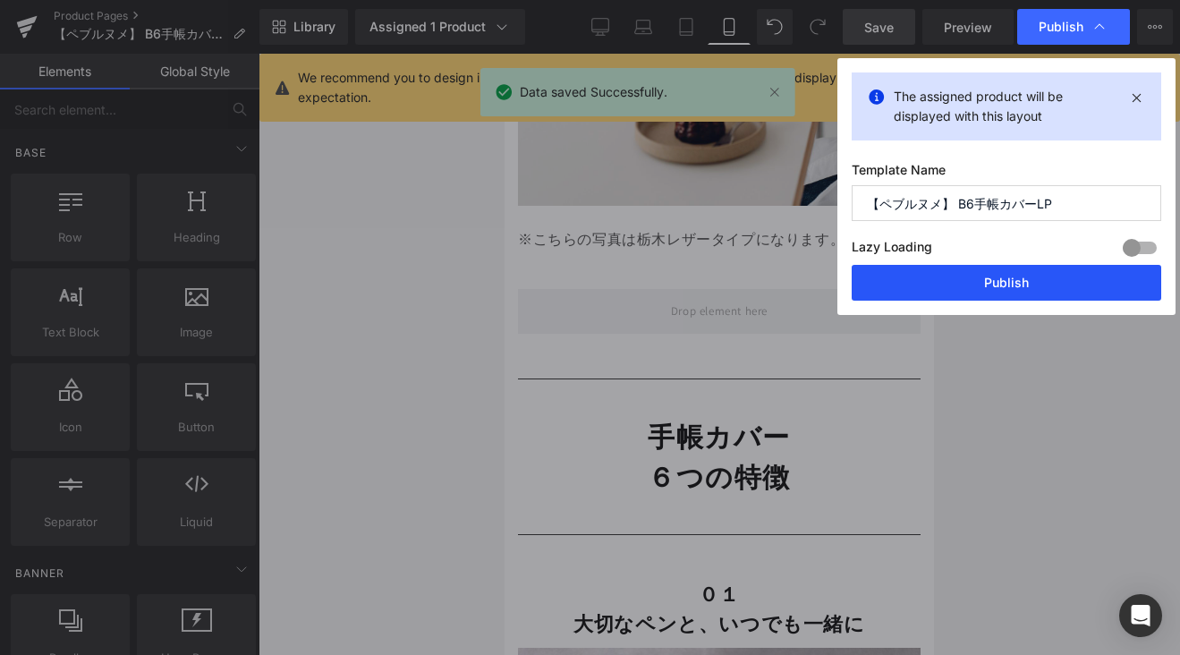
click at [1088, 284] on button "Publish" at bounding box center [1005, 283] width 309 height 36
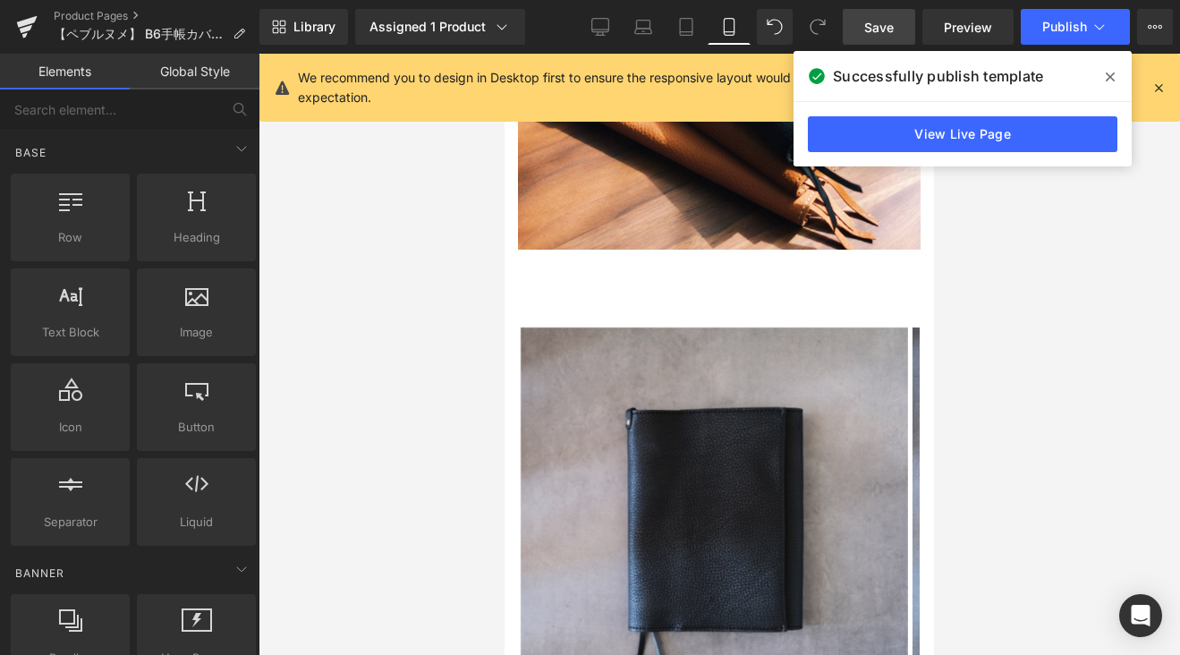
scroll to position [325, 0]
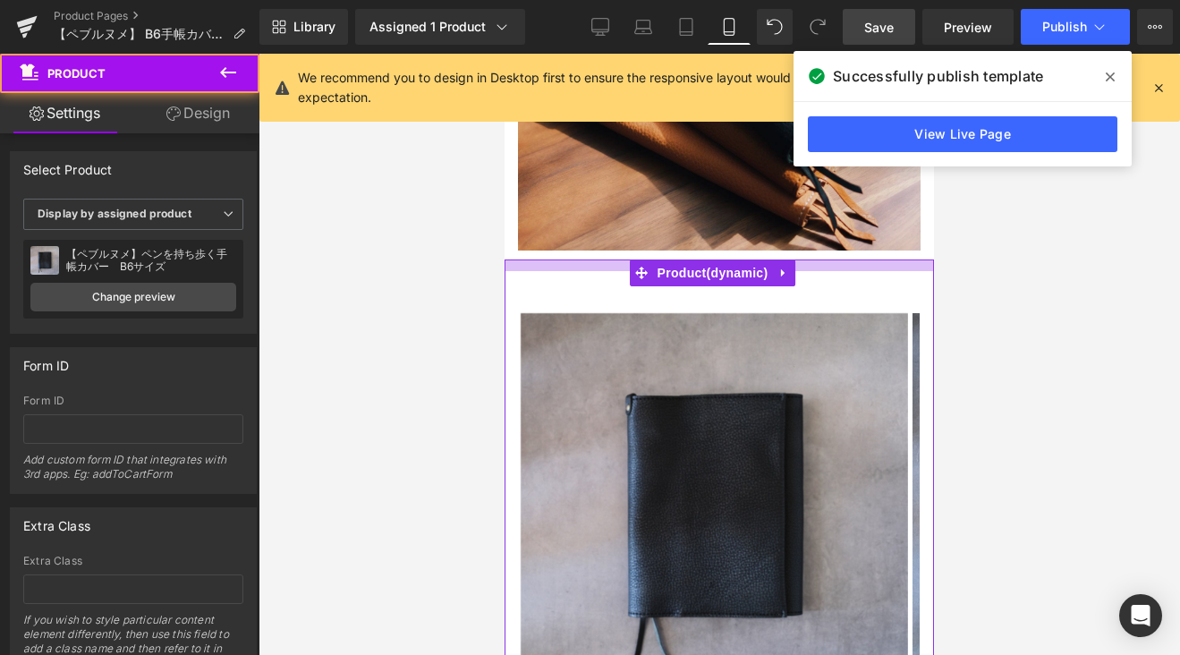
drag, startPoint x: 845, startPoint y: 240, endPoint x: 858, endPoint y: 203, distance: 38.7
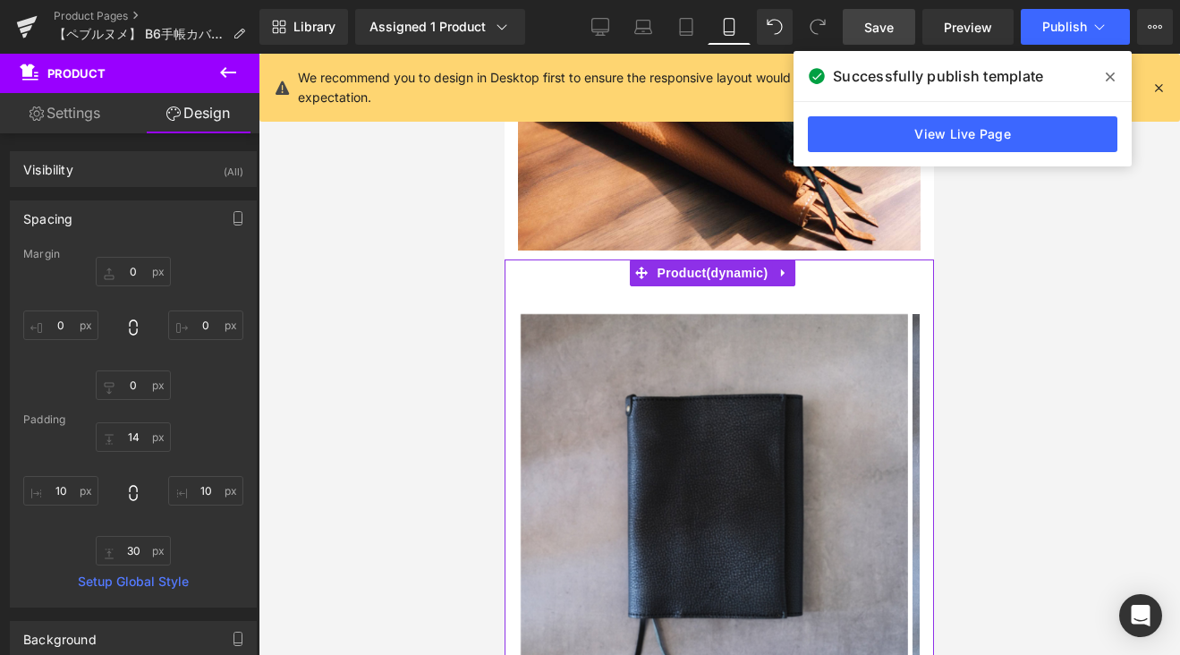
click at [882, 25] on span "Save" at bounding box center [879, 27] width 30 height 19
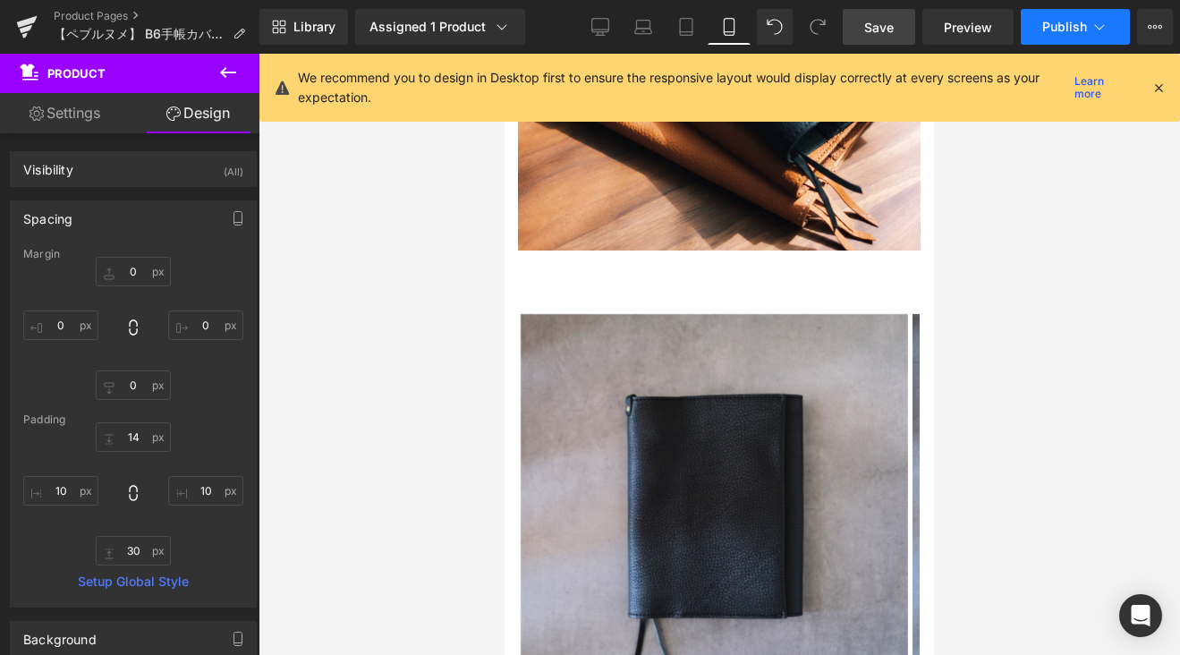
click at [1055, 28] on span "Publish" at bounding box center [1064, 27] width 45 height 14
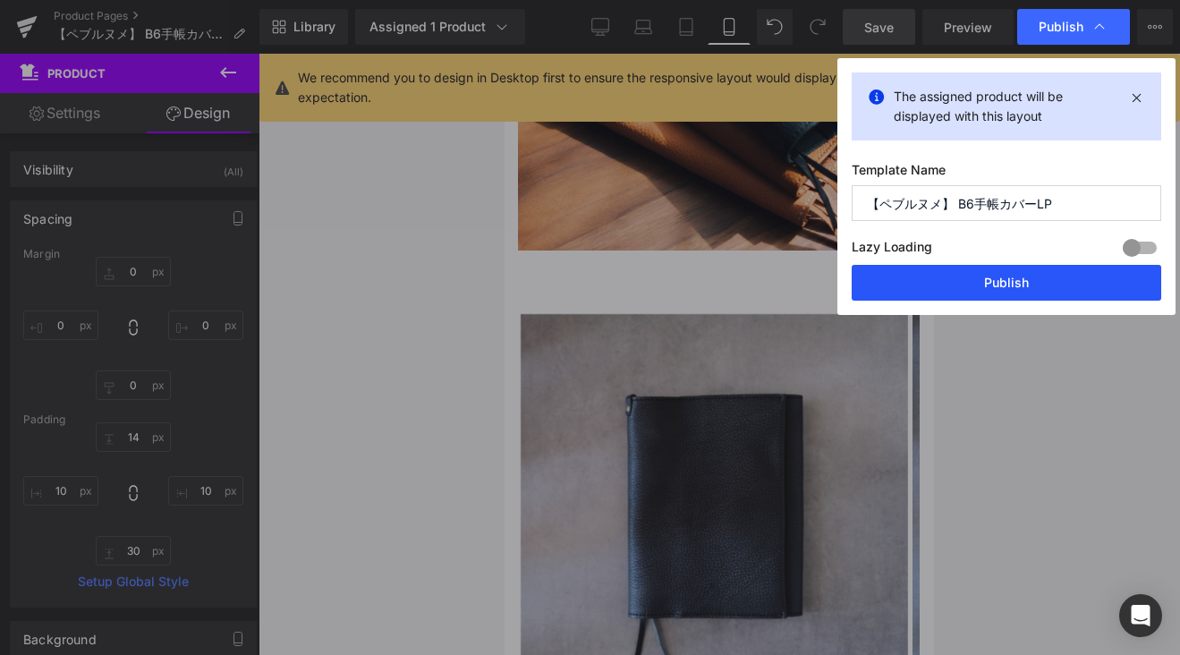
click at [1005, 277] on button "Publish" at bounding box center [1005, 283] width 309 height 36
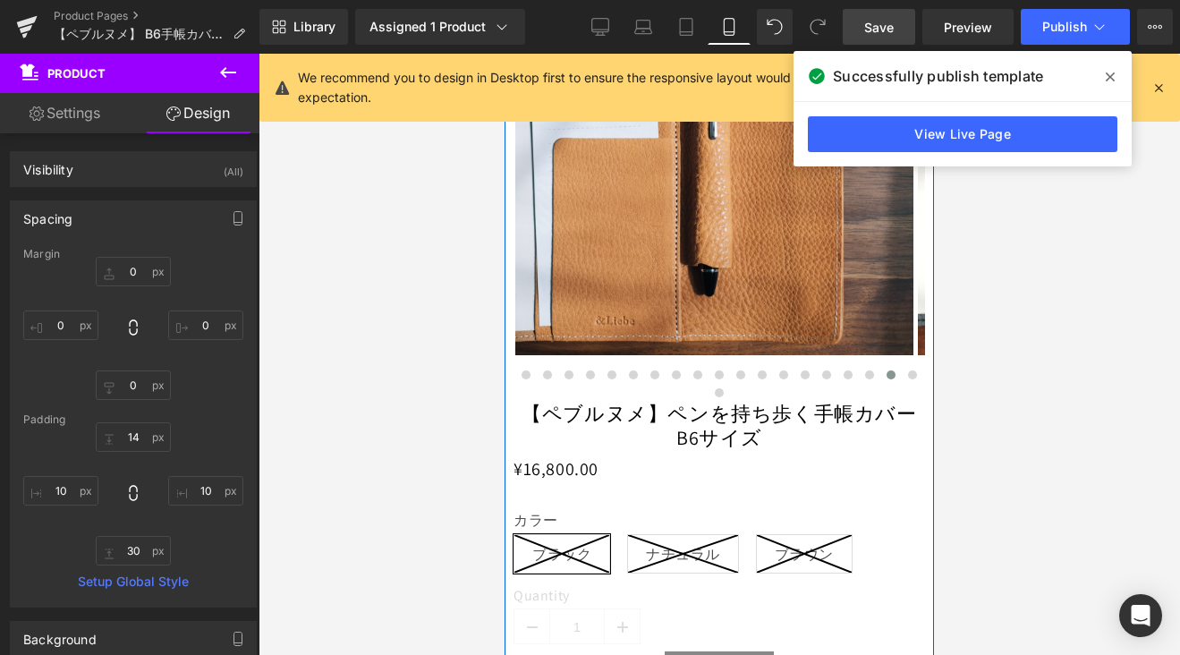
scroll to position [14096, 0]
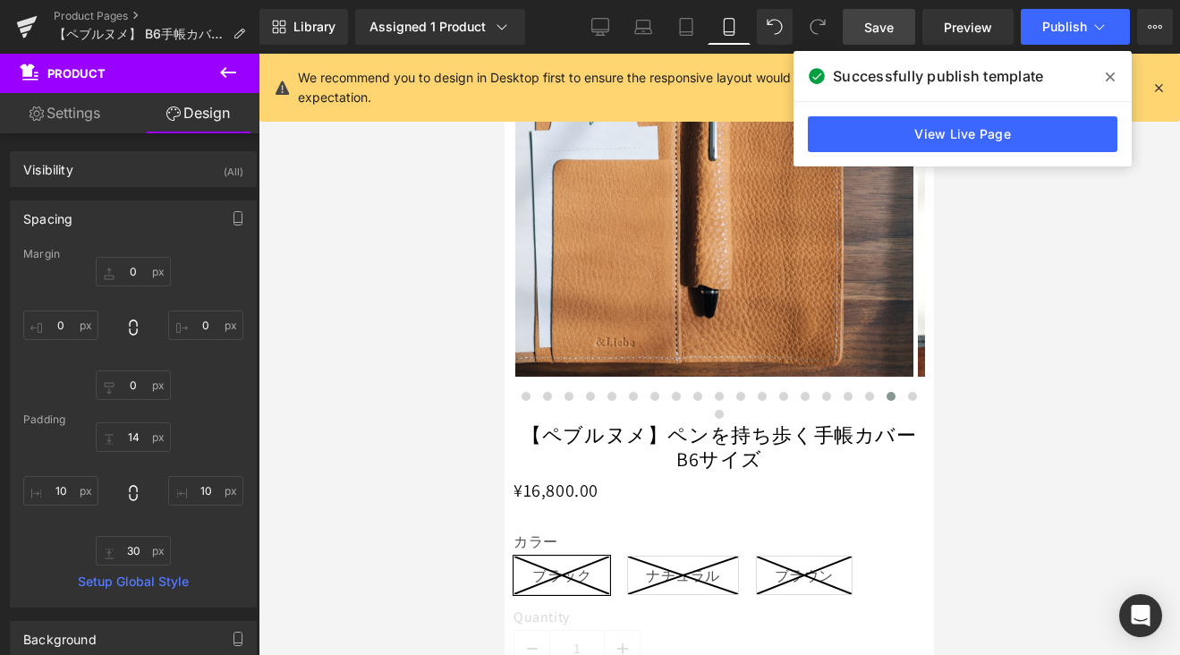
click at [1113, 73] on icon at bounding box center [1109, 77] width 9 height 14
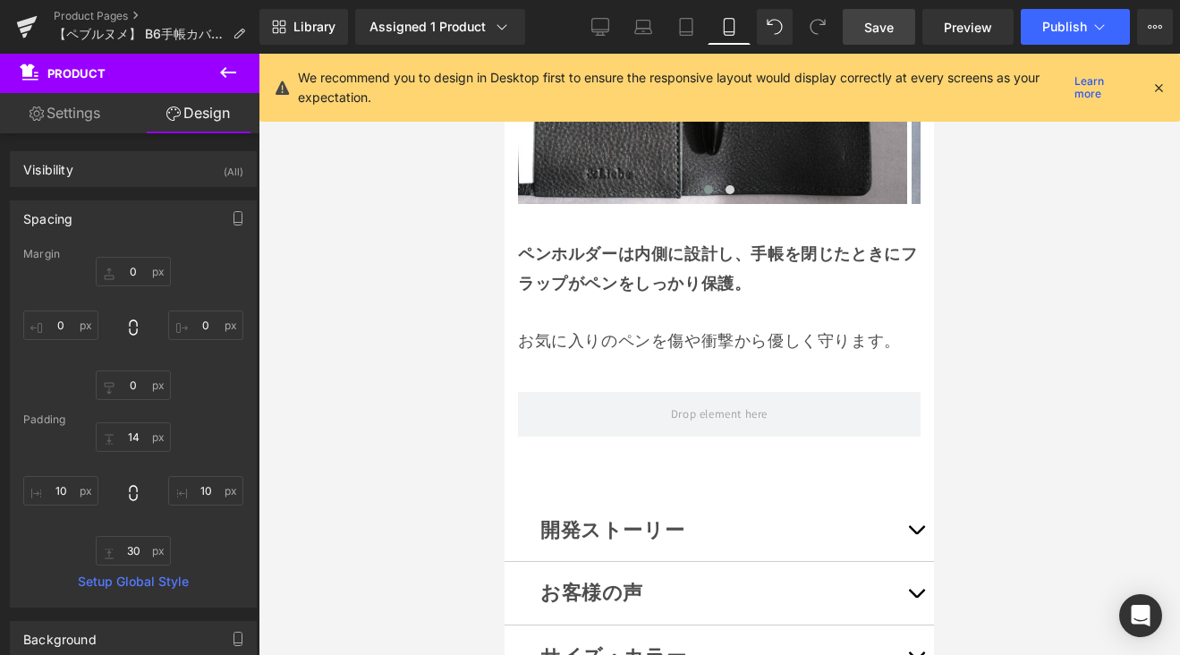
scroll to position [11742, 0]
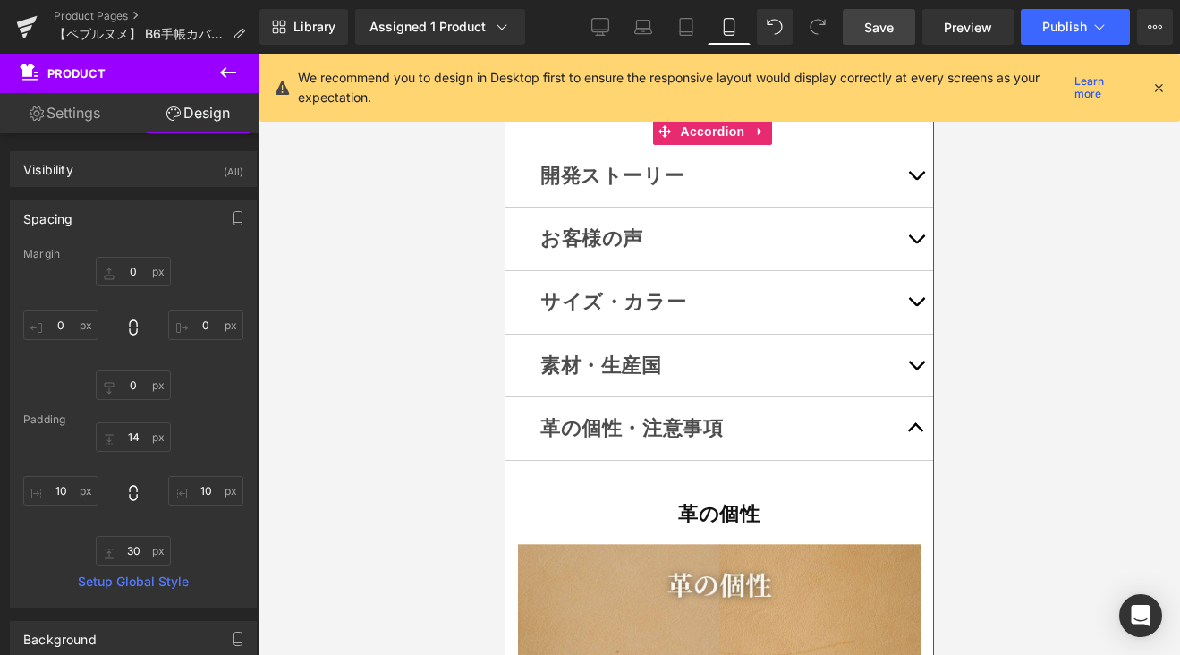
click at [916, 306] on span "button" at bounding box center [916, 306] width 0 height 0
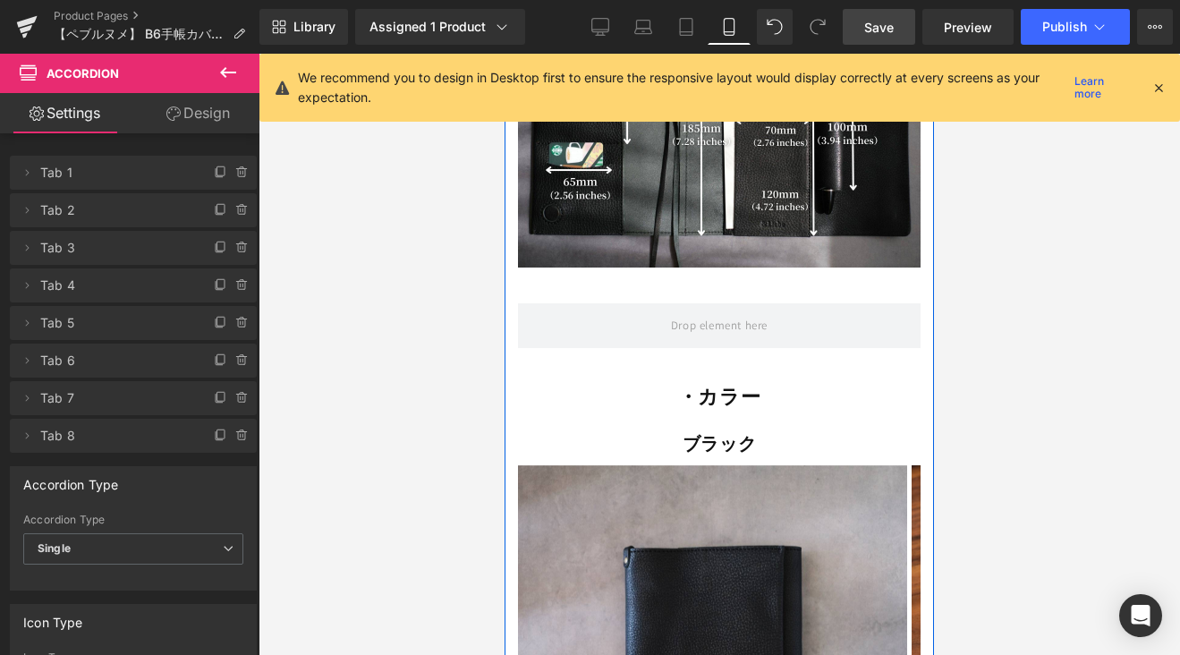
scroll to position [12804, 0]
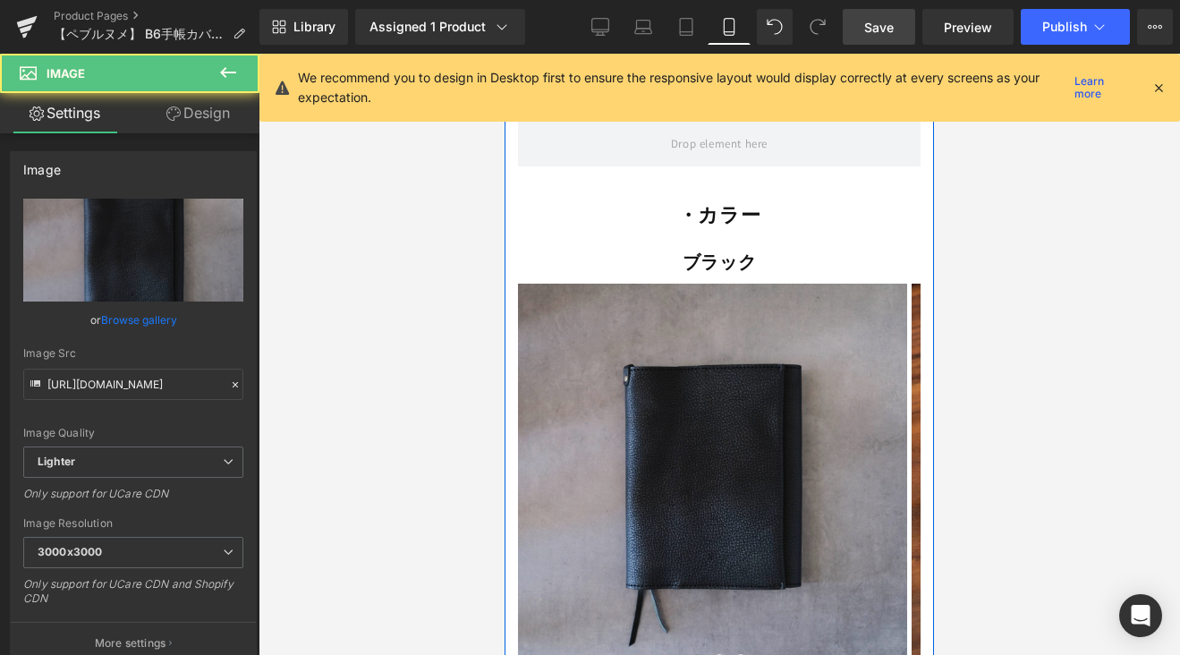
click at [688, 411] on img at bounding box center [712, 478] width 389 height 389
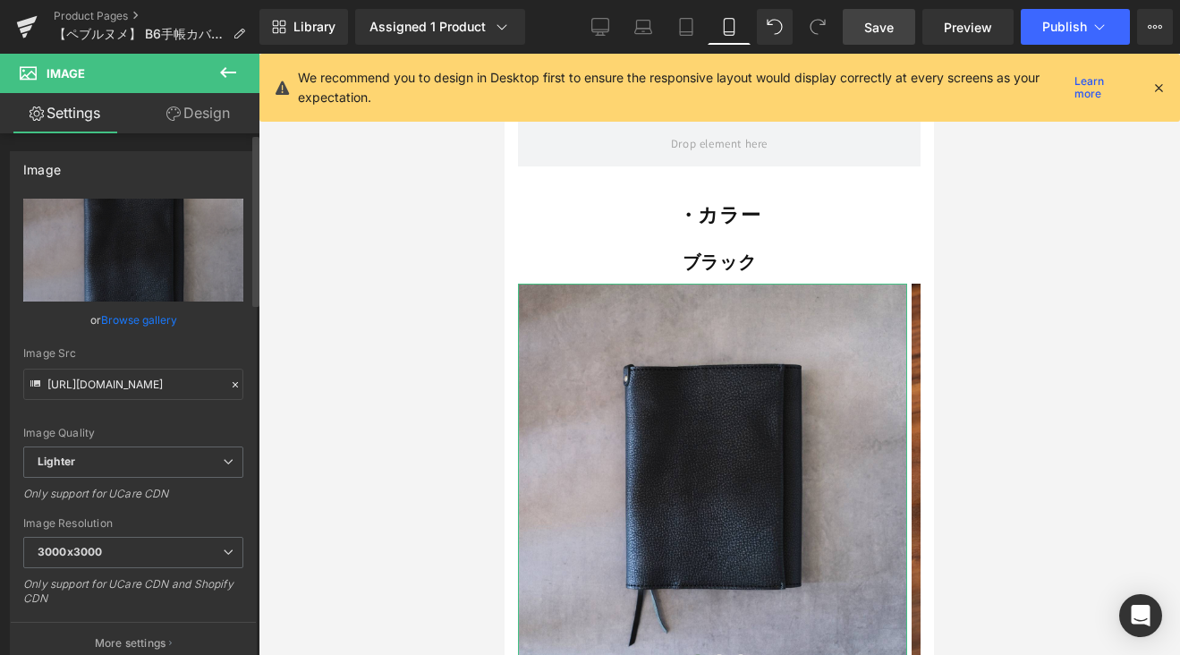
click at [158, 326] on link "Browse gallery" at bounding box center [139, 319] width 76 height 31
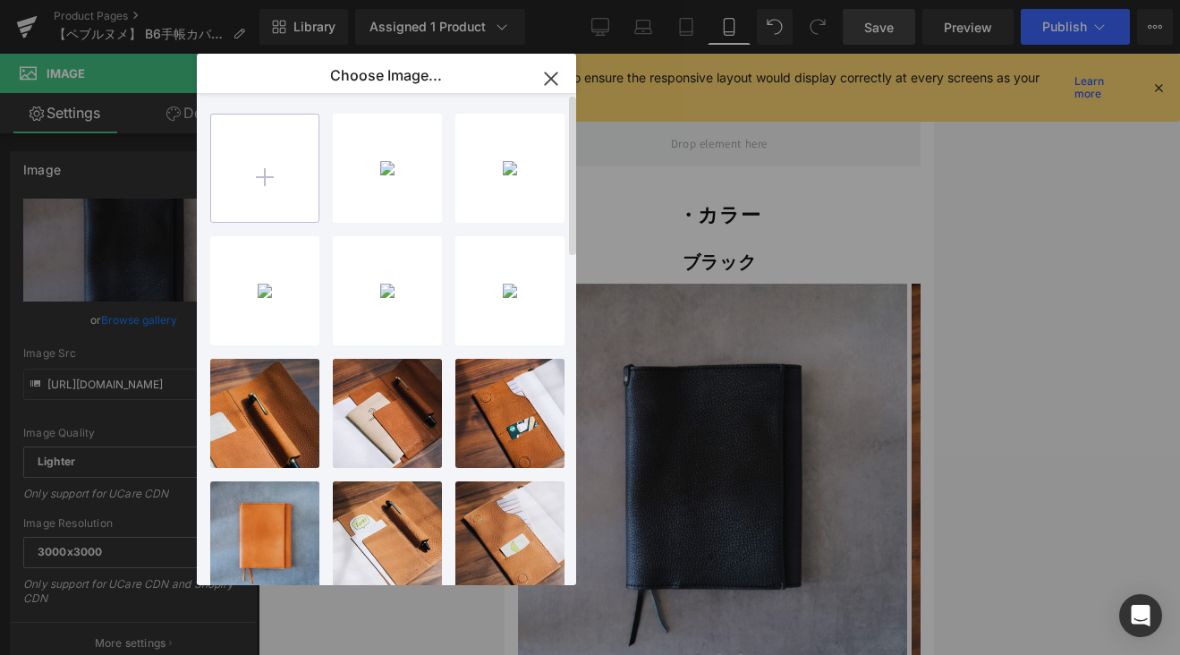
click at [272, 194] on input "file" at bounding box center [264, 167] width 107 height 107
type input "C:\fakepath\761F3E7E-A4C8-4C8E-98EA-5508433C4E0E-50591-00000CF52AE79CBC_VSCO 4の…"
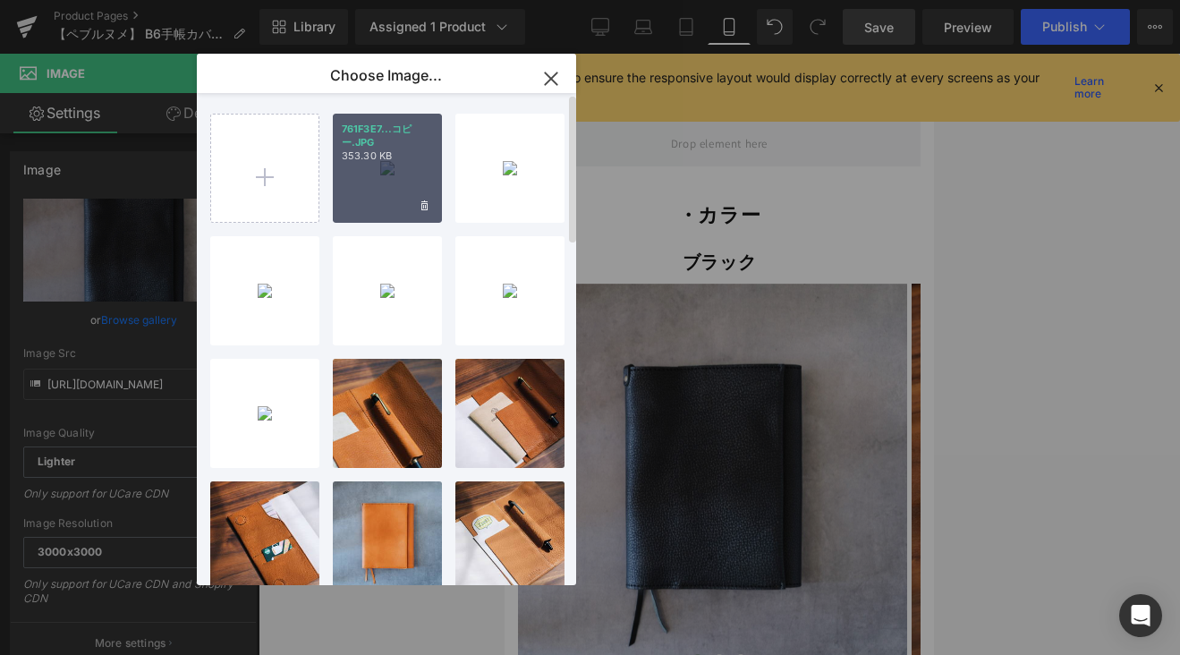
click at [377, 170] on div "761F3E7...コピー.JPG 353.30 KB" at bounding box center [387, 168] width 109 height 109
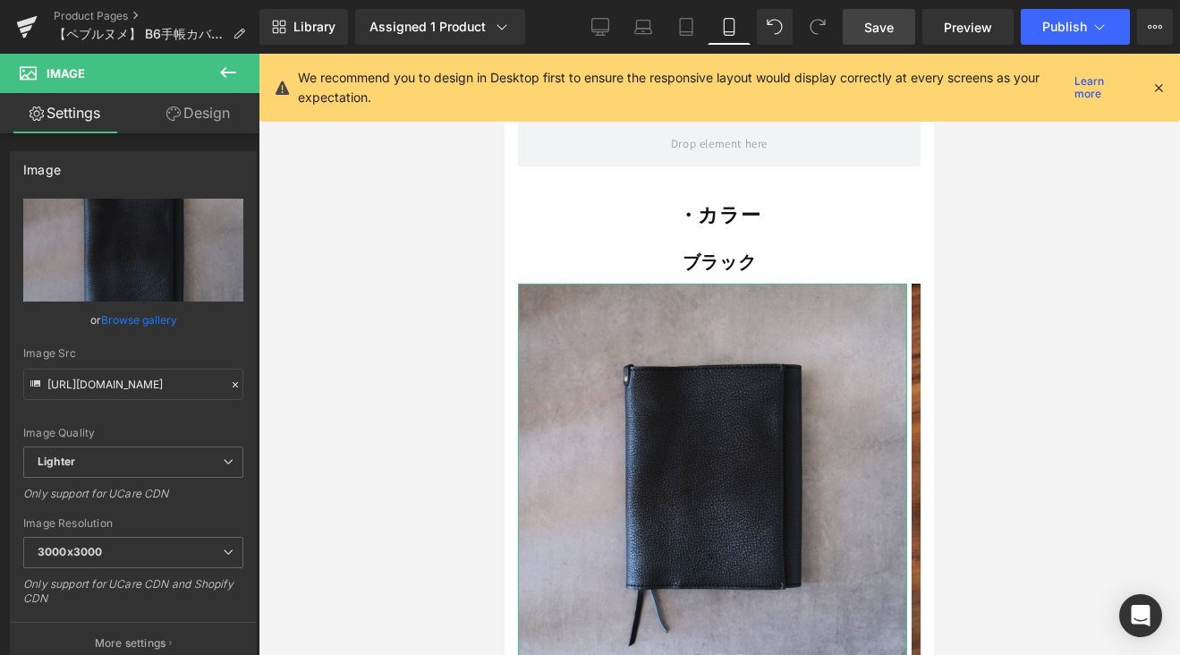
click at [141, 324] on link "Browse gallery" at bounding box center [139, 319] width 76 height 31
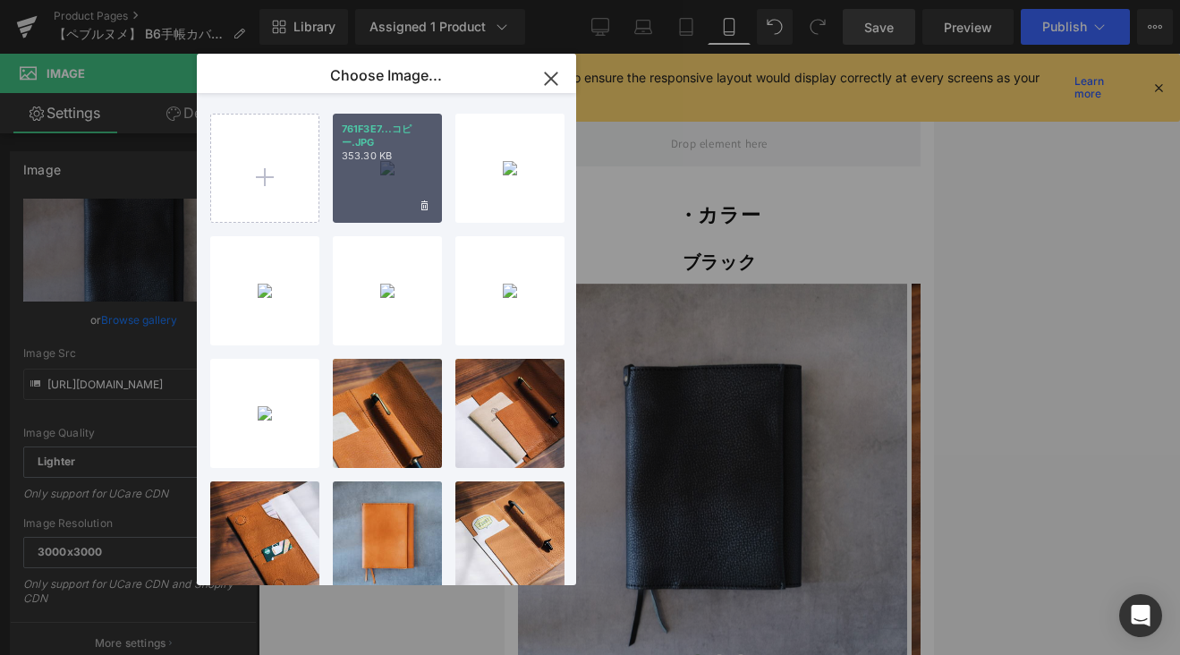
click at [370, 178] on div "761F3E7...コピー.JPG 353.30 KB" at bounding box center [387, 168] width 109 height 109
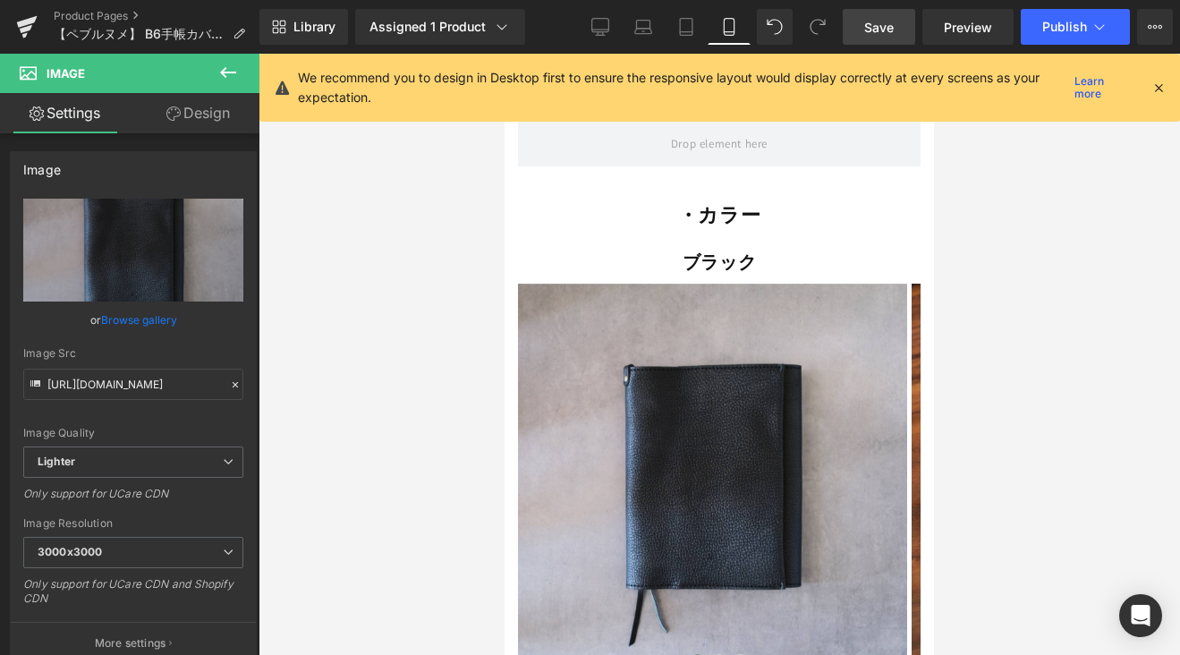
click at [870, 20] on span "Save" at bounding box center [879, 27] width 30 height 19
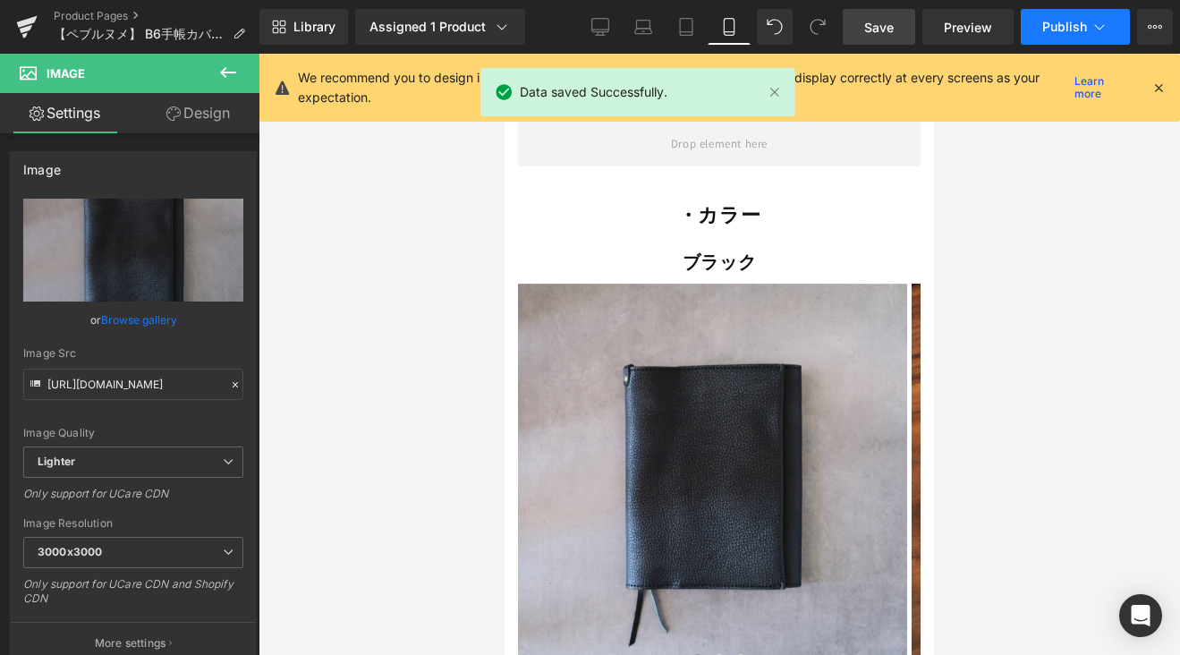
click at [1090, 21] on button "Publish" at bounding box center [1074, 27] width 109 height 36
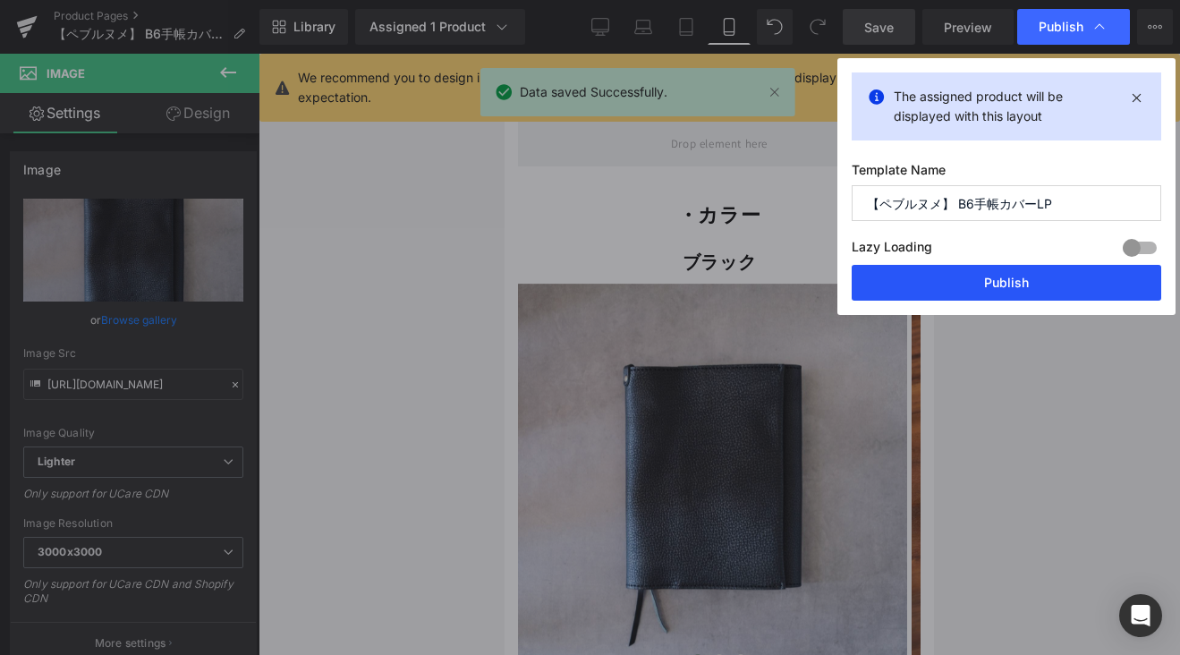
click at [1040, 291] on button "Publish" at bounding box center [1005, 283] width 309 height 36
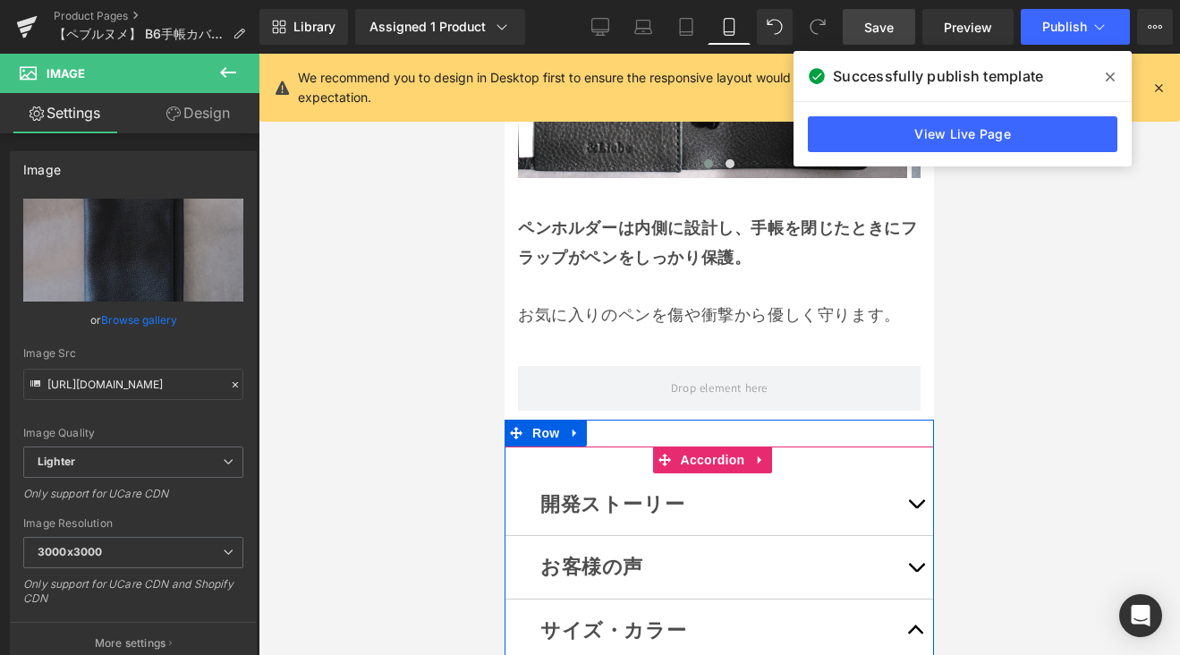
scroll to position [11450, 0]
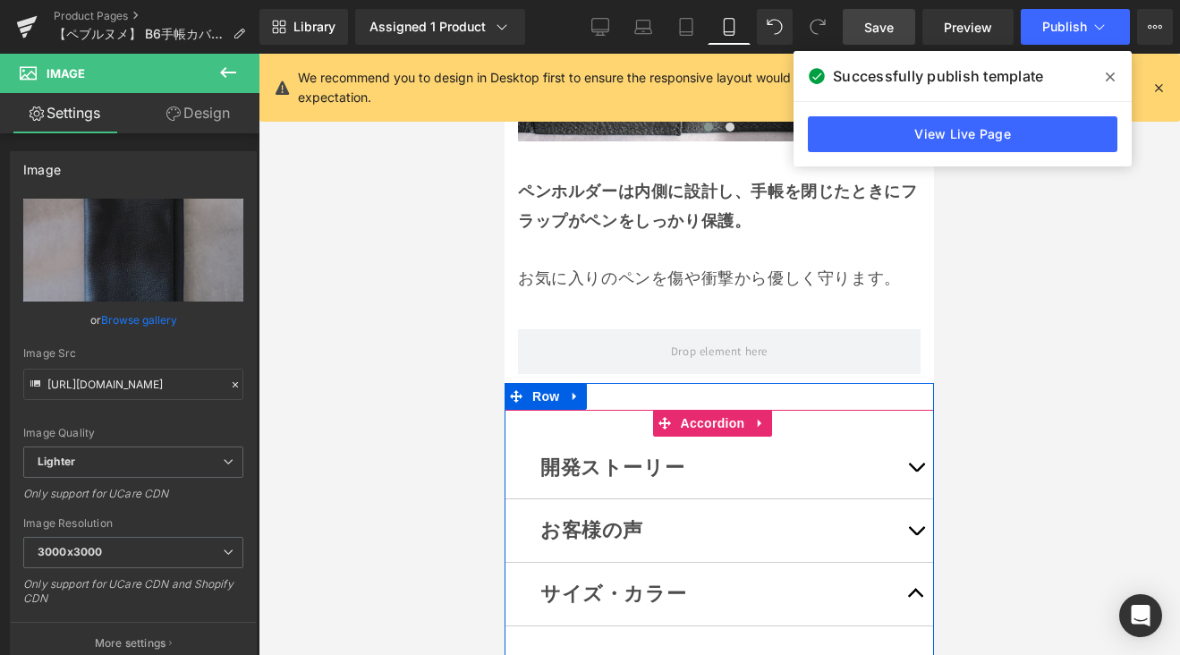
click at [898, 464] on button "button" at bounding box center [916, 467] width 36 height 63
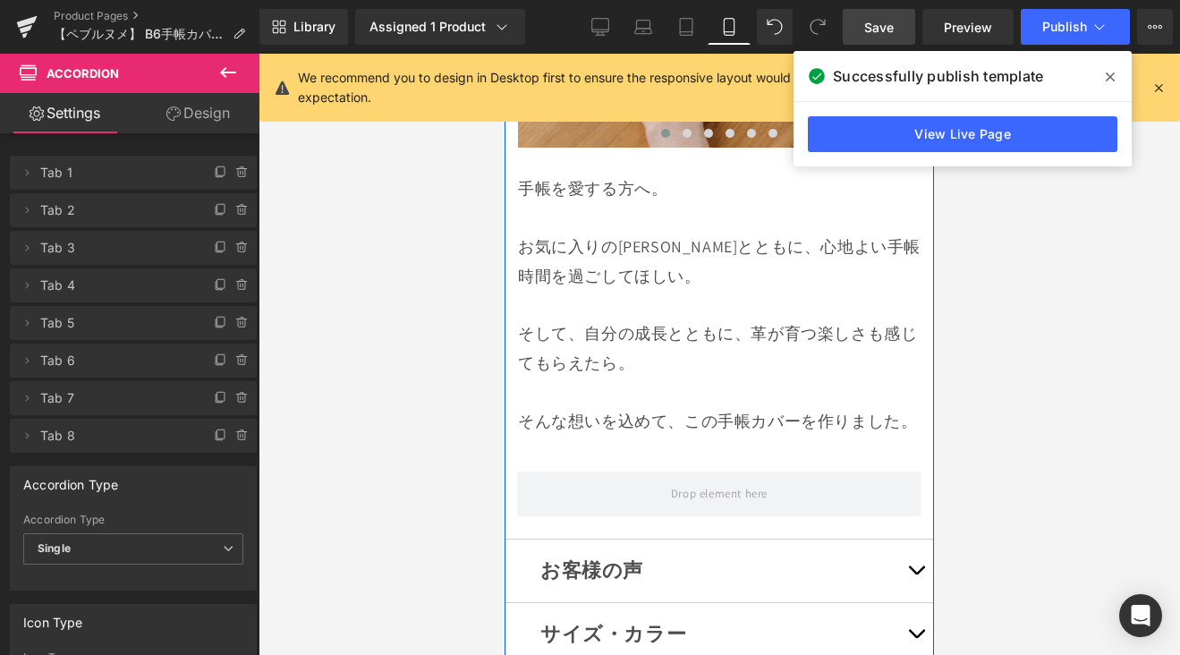
scroll to position [15477, 0]
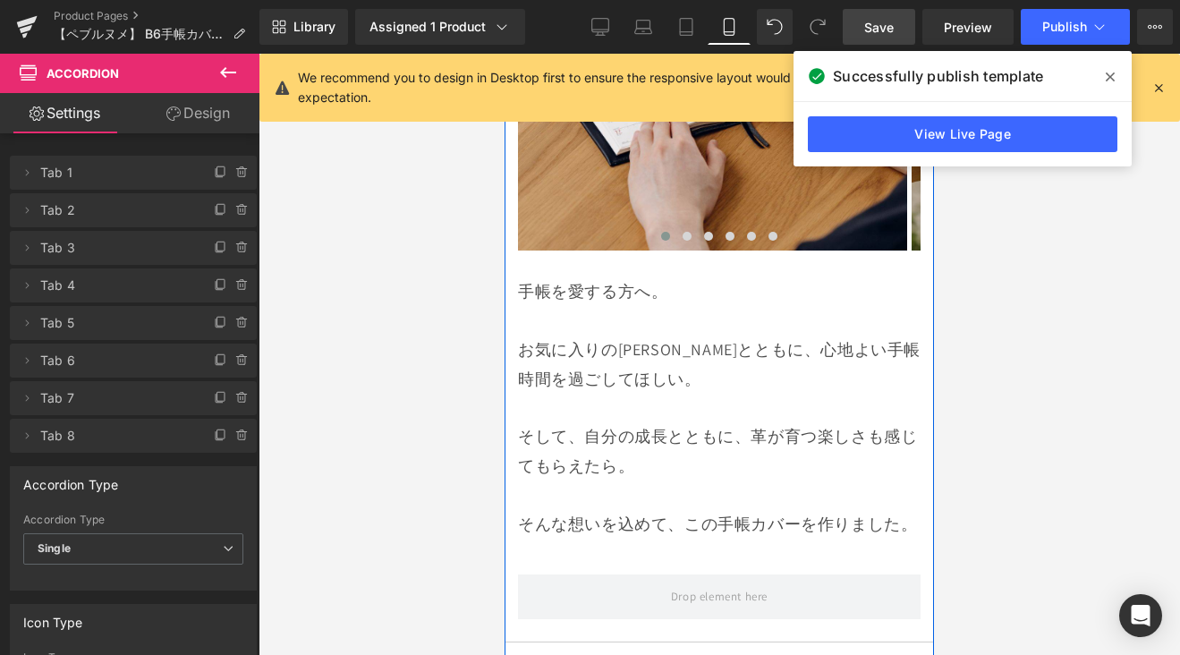
click at [718, 335] on p at bounding box center [719, 321] width 402 height 29
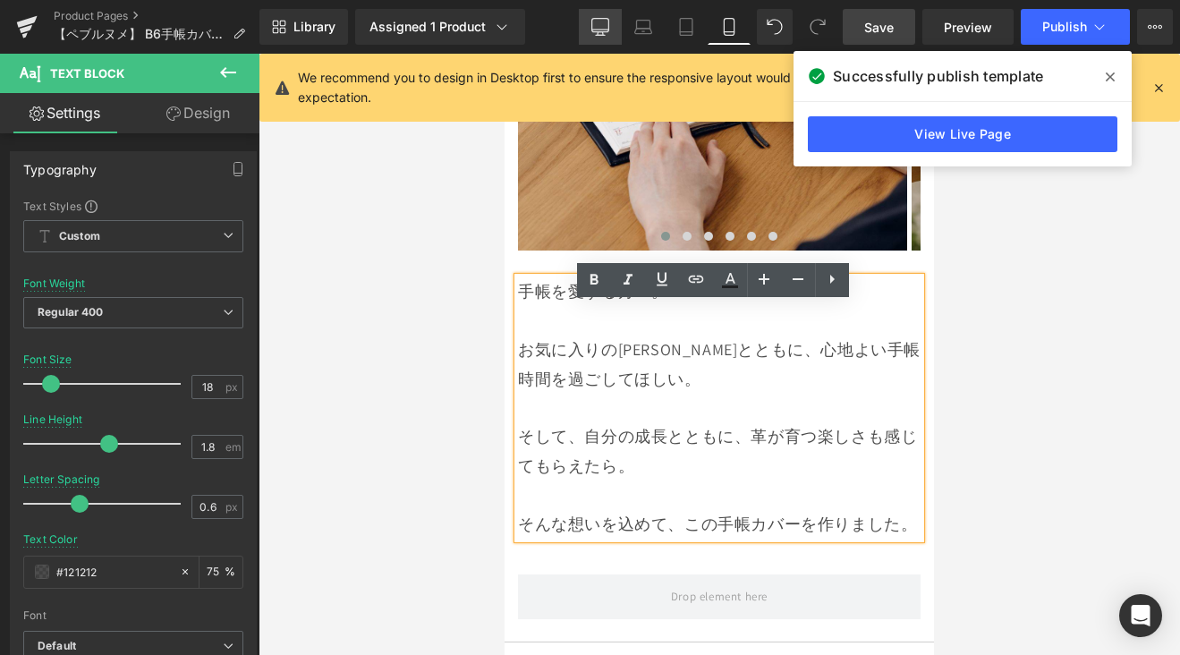
drag, startPoint x: 592, startPoint y: 29, endPoint x: 504, endPoint y: 128, distance: 133.0
click at [594, 28] on icon at bounding box center [600, 27] width 18 height 18
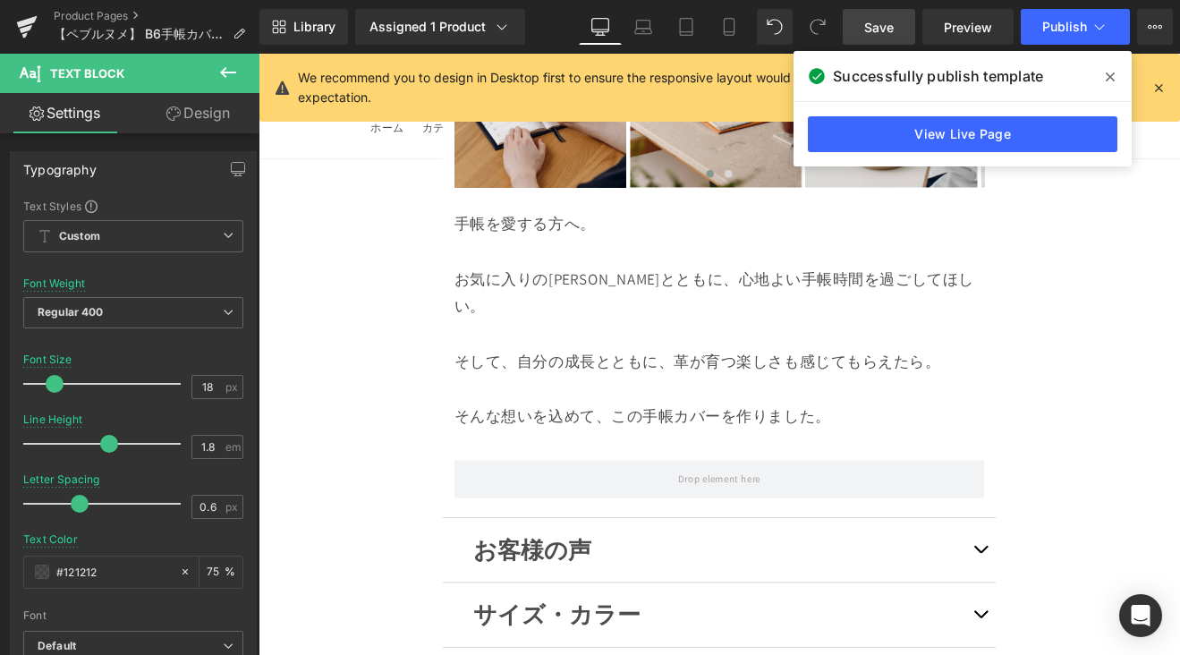
click at [726, 504] on div "Row" at bounding box center [799, 544] width 622 height 80
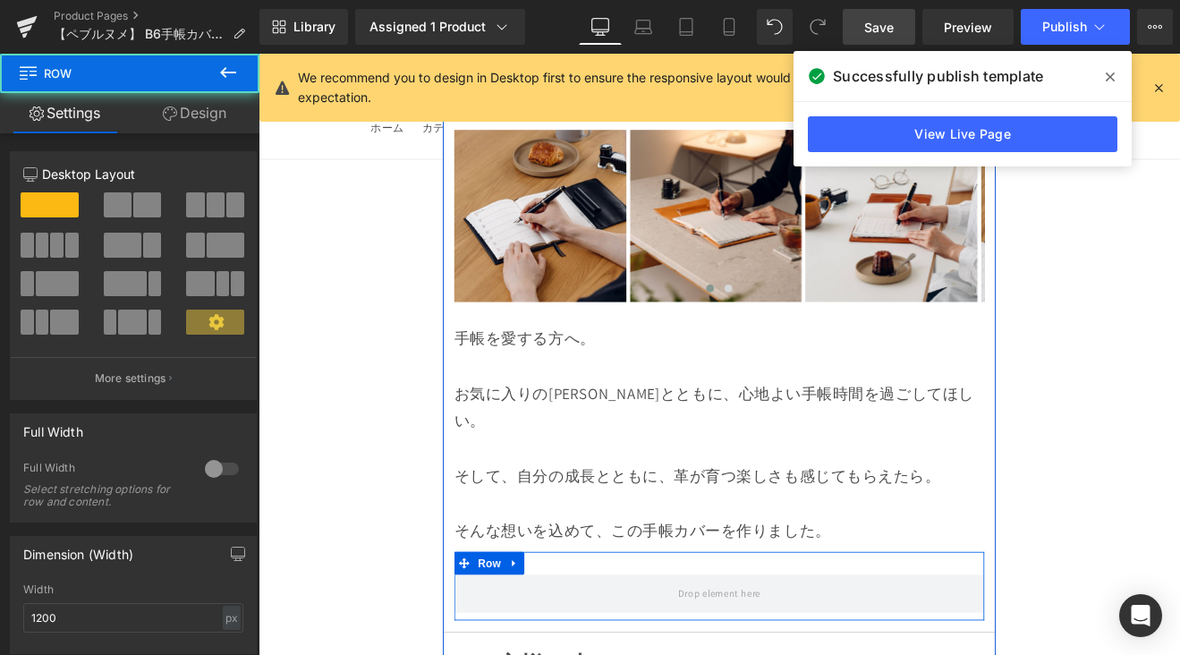
scroll to position [17154, 0]
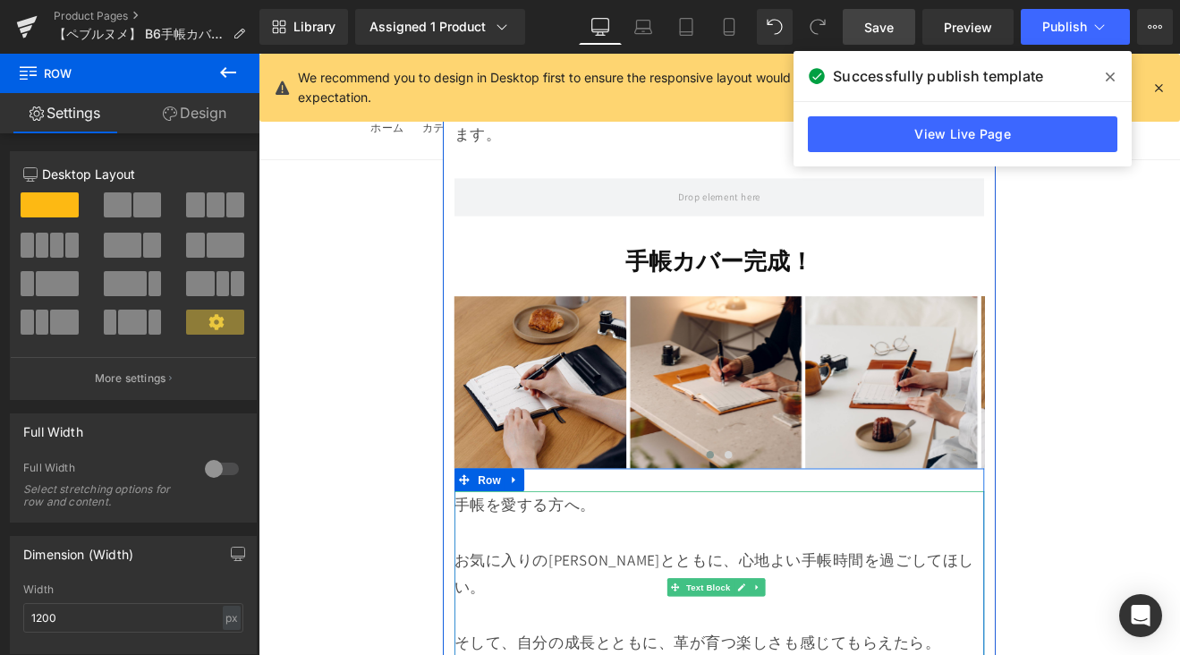
click at [666, 600] on p at bounding box center [799, 616] width 622 height 32
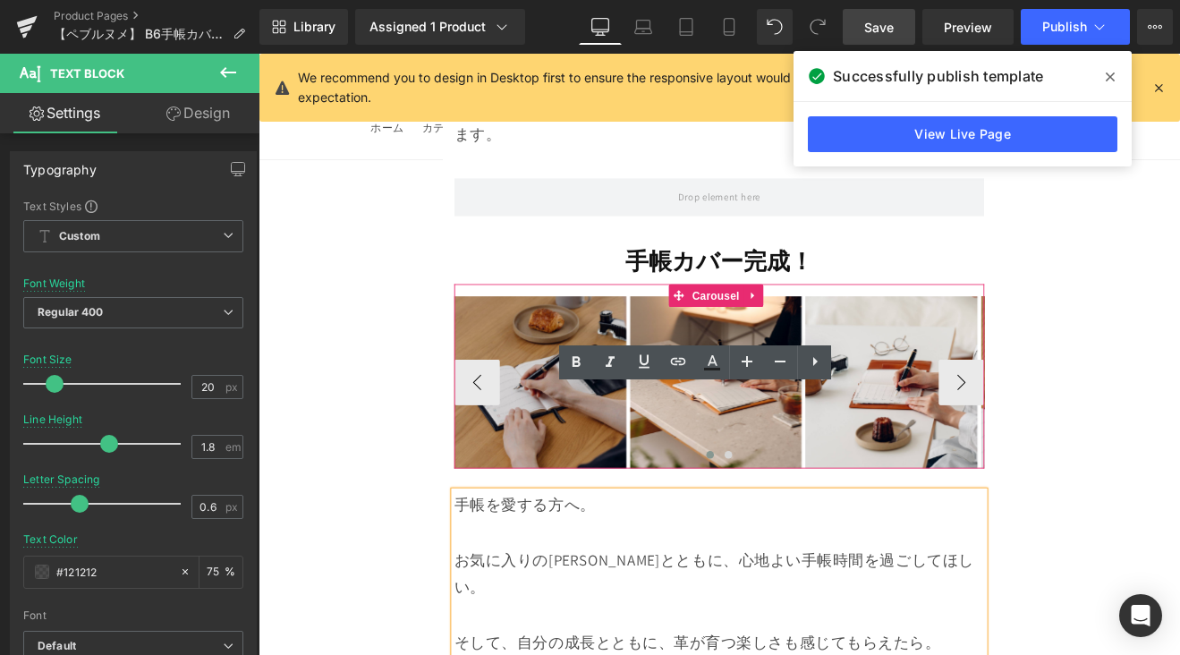
click at [258, 54] on div at bounding box center [258, 54] width 0 height 0
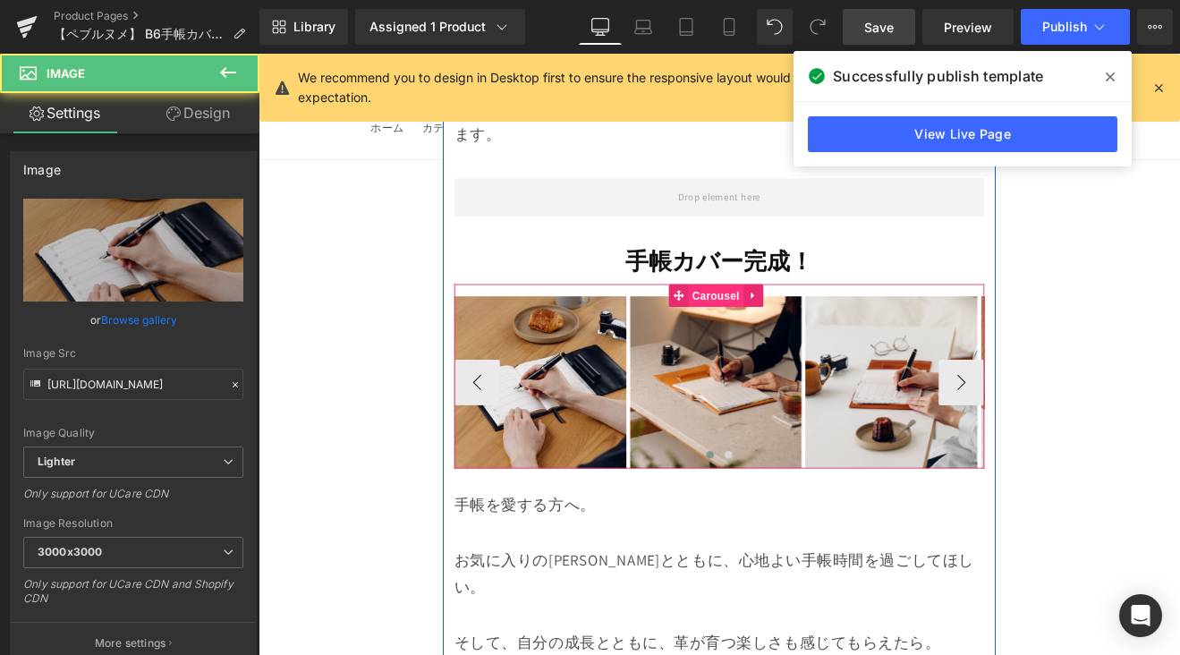
click at [786, 326] on span "Carousel" at bounding box center [795, 339] width 64 height 27
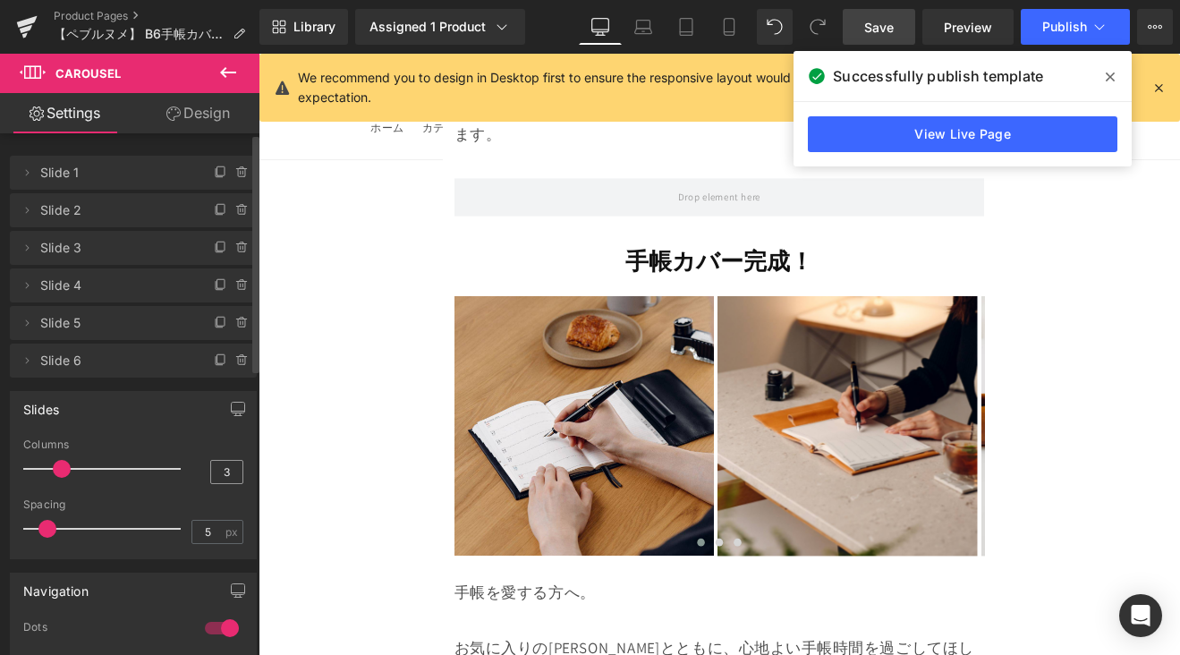
drag, startPoint x: 89, startPoint y: 470, endPoint x: 202, endPoint y: 478, distance: 113.0
click at [75, 474] on div at bounding box center [106, 469] width 148 height 36
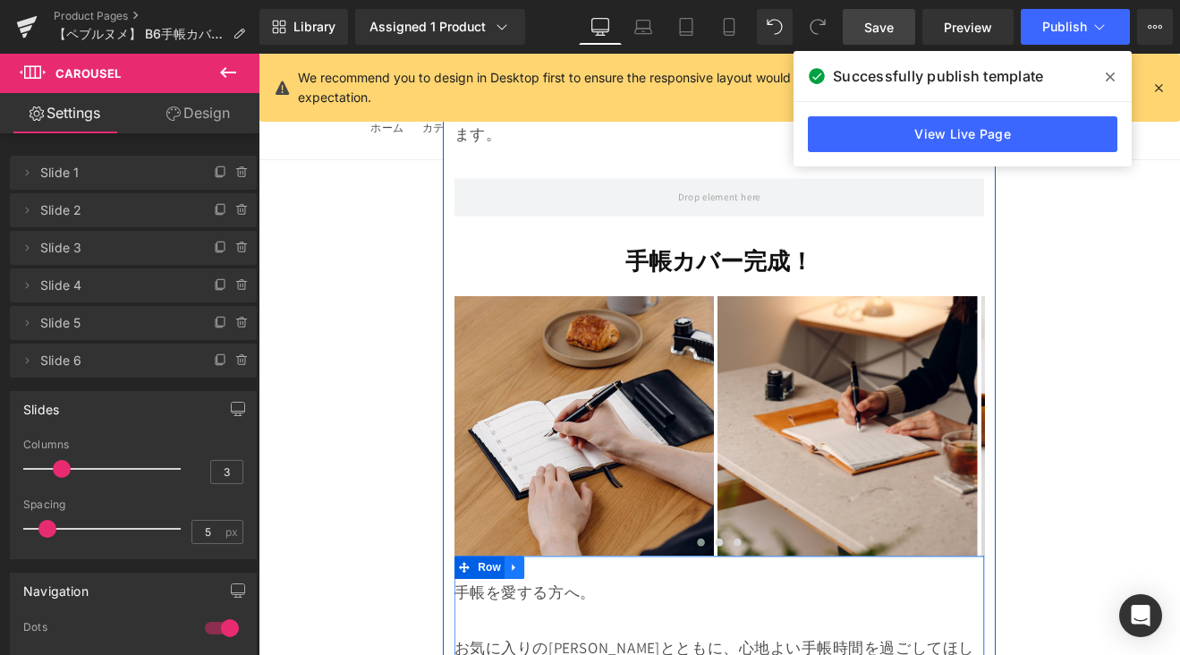
click at [559, 651] on icon at bounding box center [559, 657] width 13 height 13
click at [580, 651] on icon at bounding box center [582, 657] width 13 height 13
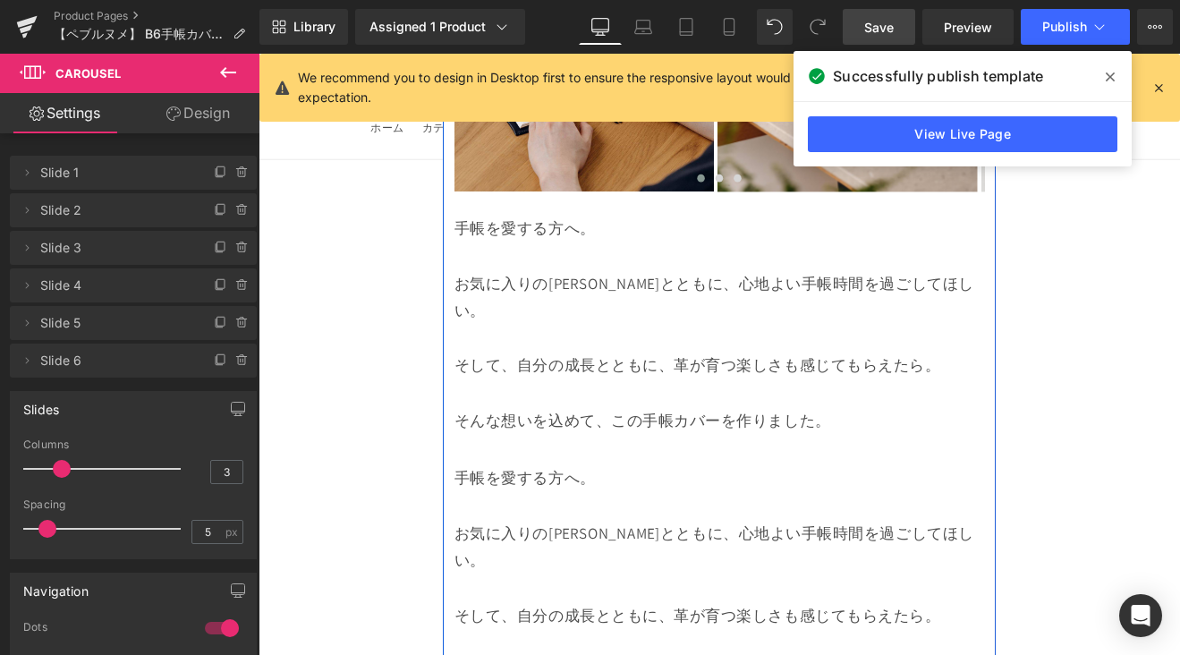
scroll to position [17448, 0]
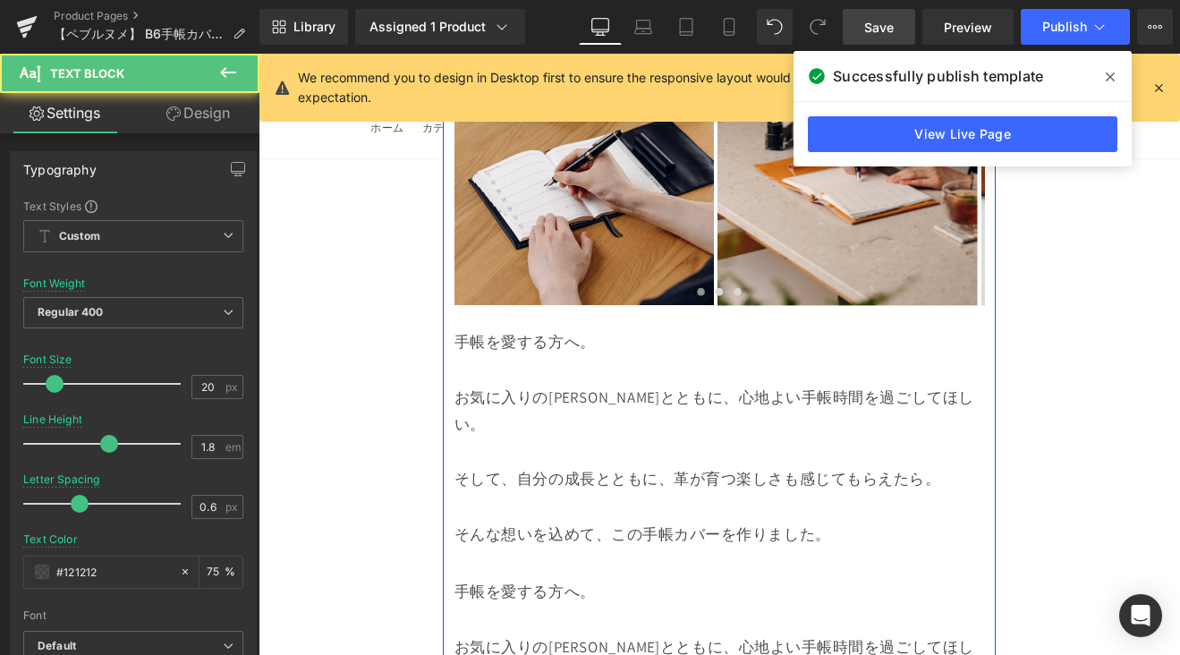
click at [684, 602] on p "そんな想いを込めて、この手帳カバーを作りました。" at bounding box center [799, 618] width 622 height 32
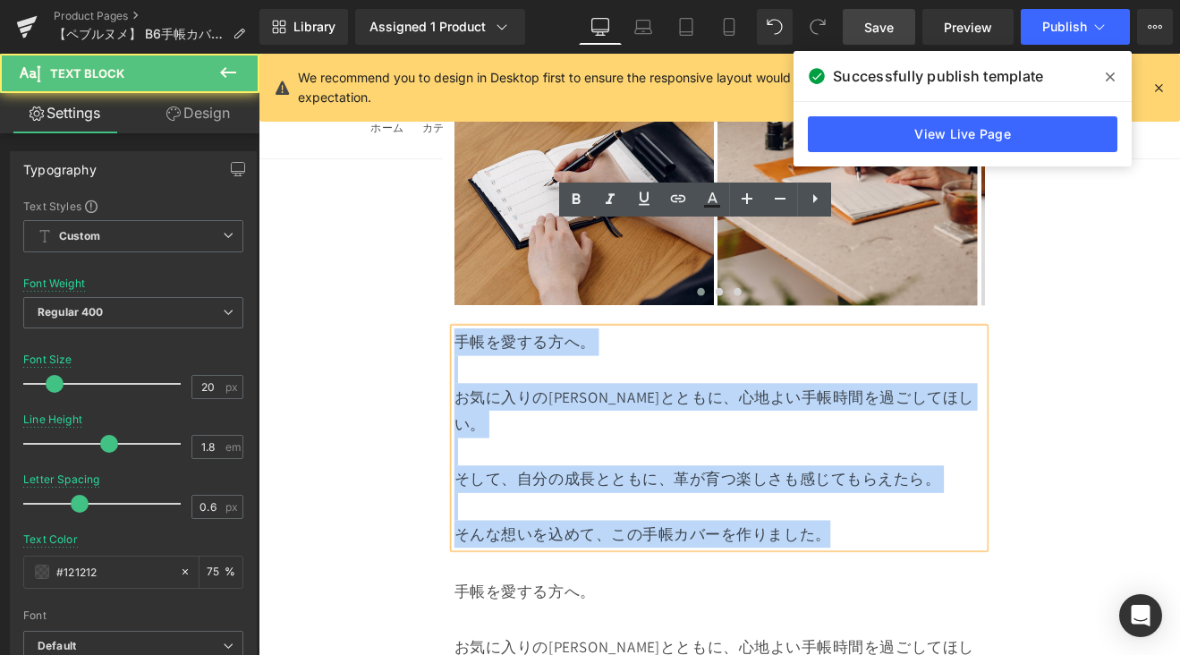
drag, startPoint x: 919, startPoint y: 465, endPoint x: 461, endPoint y: 273, distance: 496.6
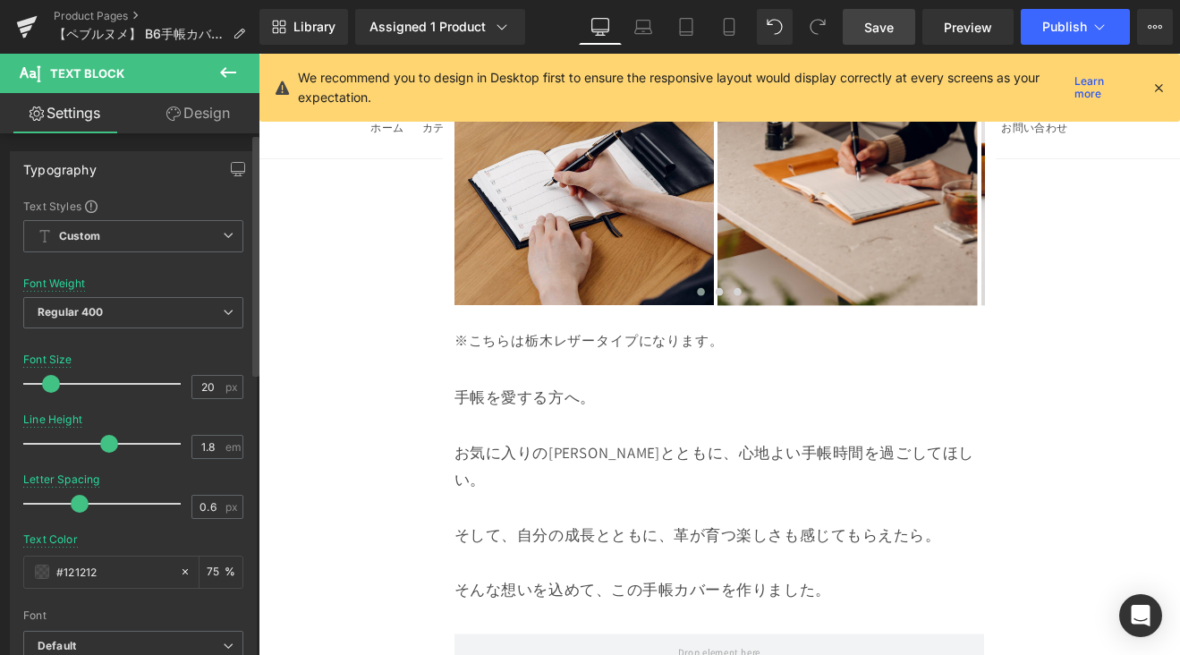
click at [57, 381] on span at bounding box center [51, 384] width 18 height 18
click at [724, 29] on icon at bounding box center [729, 27] width 18 height 18
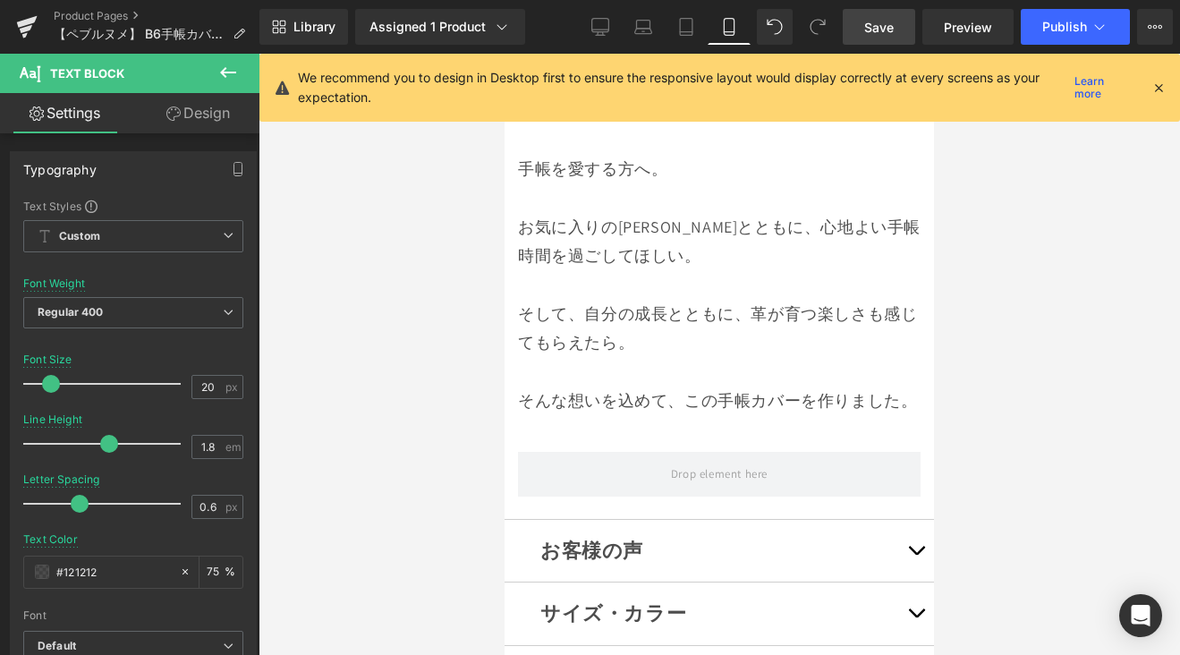
scroll to position [15441, 0]
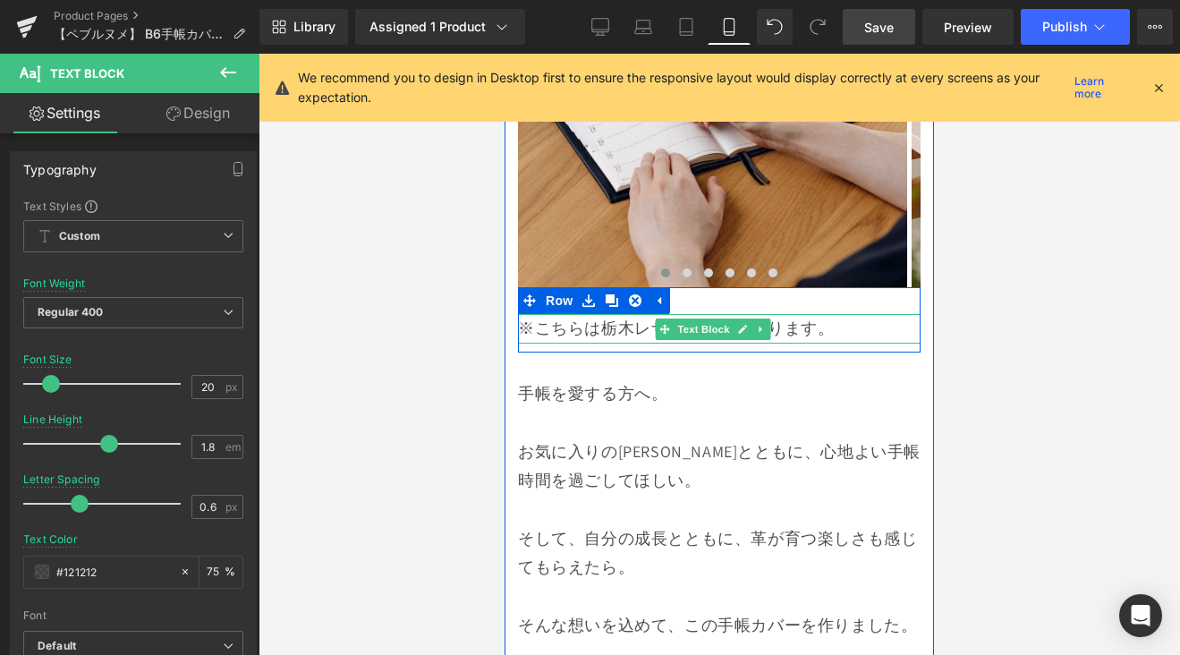
click at [626, 343] on p "※こちらは栃木レザータイプになります。" at bounding box center [719, 328] width 402 height 29
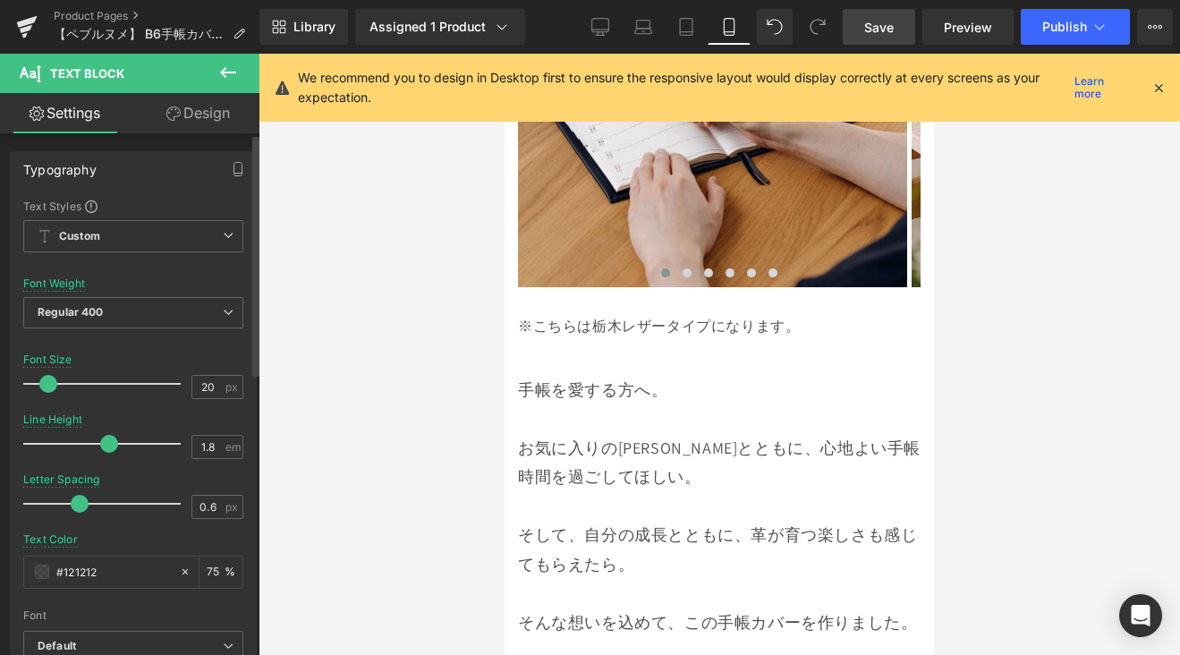
click at [48, 384] on span at bounding box center [48, 384] width 18 height 18
click at [870, 47] on div "Library Assigned 1 Product Product Preview 【ペブルヌメ】ペンを持ち歩く手帳カバー　B6サイズ Manage ass…" at bounding box center [719, 27] width 920 height 54
click at [874, 40] on link "Save" at bounding box center [878, 27] width 72 height 36
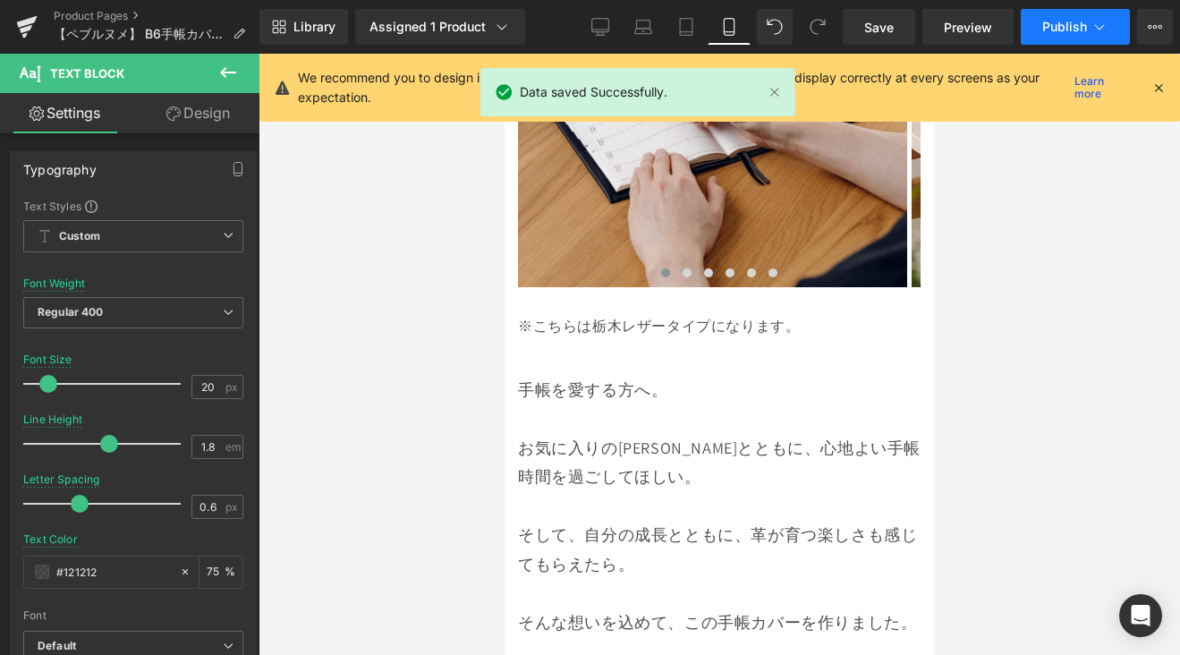
click at [1090, 26] on icon at bounding box center [1099, 27] width 18 height 18
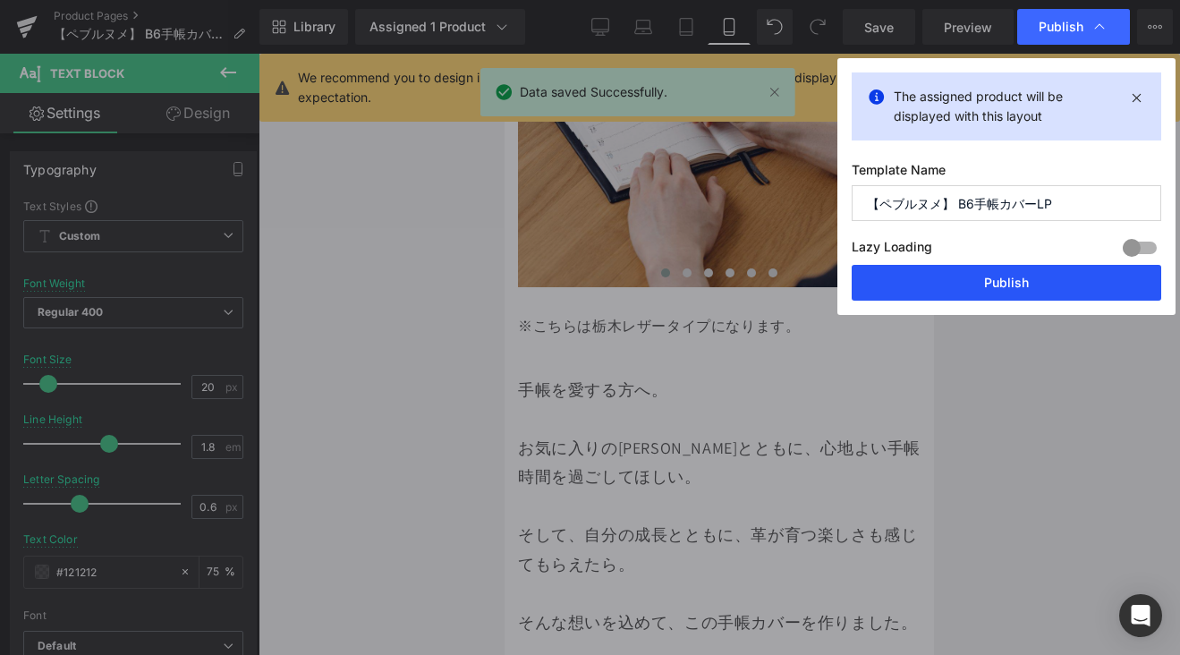
click at [1003, 272] on button "Publish" at bounding box center [1005, 283] width 309 height 36
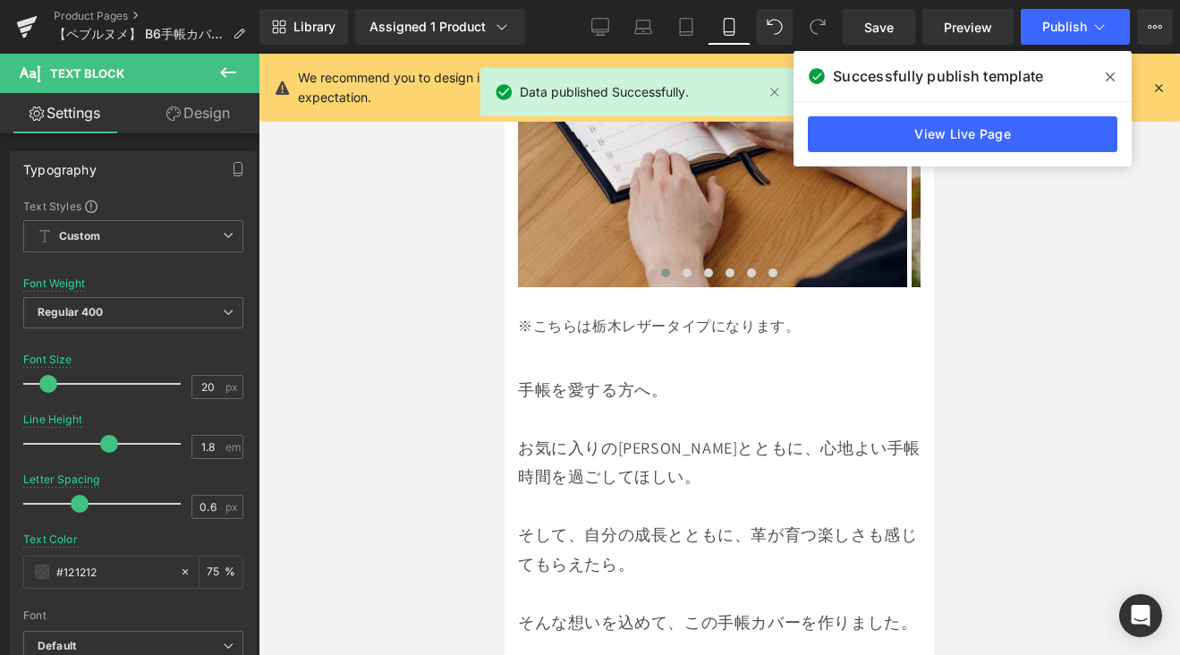
click at [1106, 80] on icon at bounding box center [1109, 76] width 9 height 9
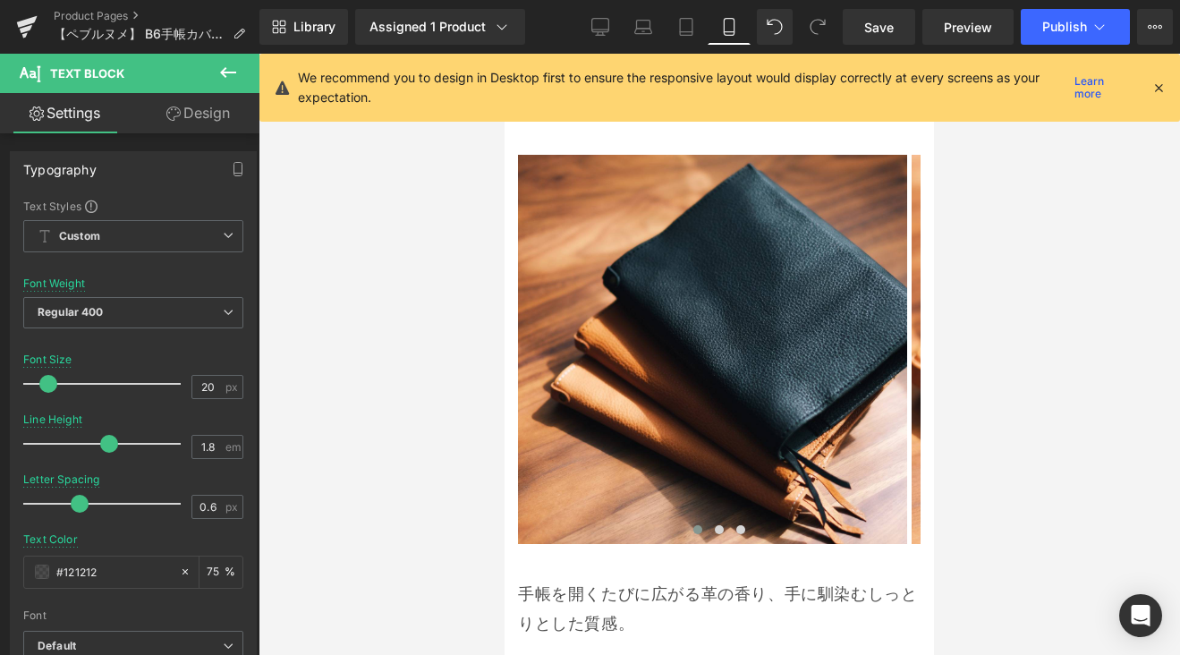
scroll to position [10465, 0]
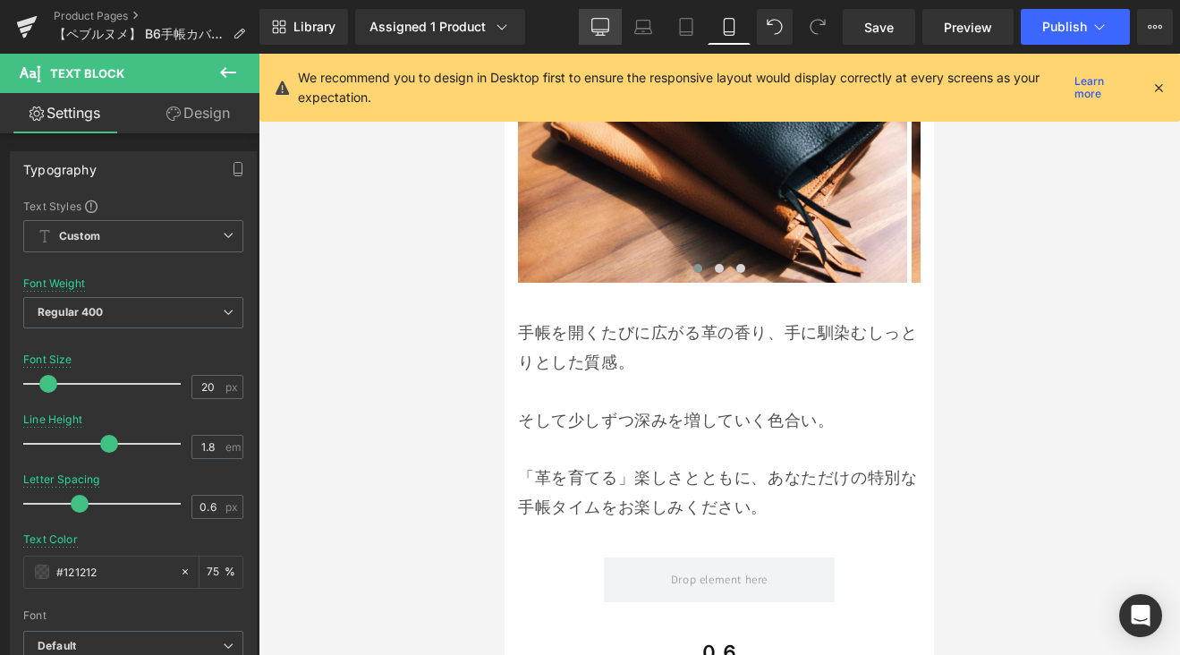
click at [604, 28] on icon at bounding box center [600, 27] width 18 height 18
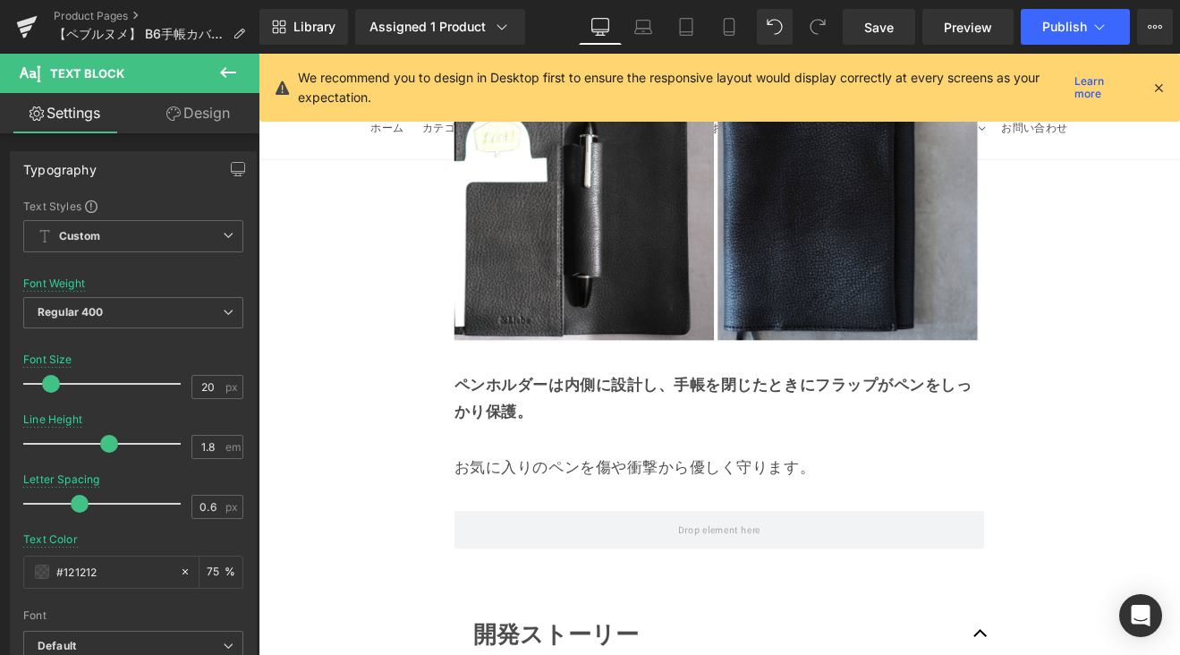
scroll to position [12451, 0]
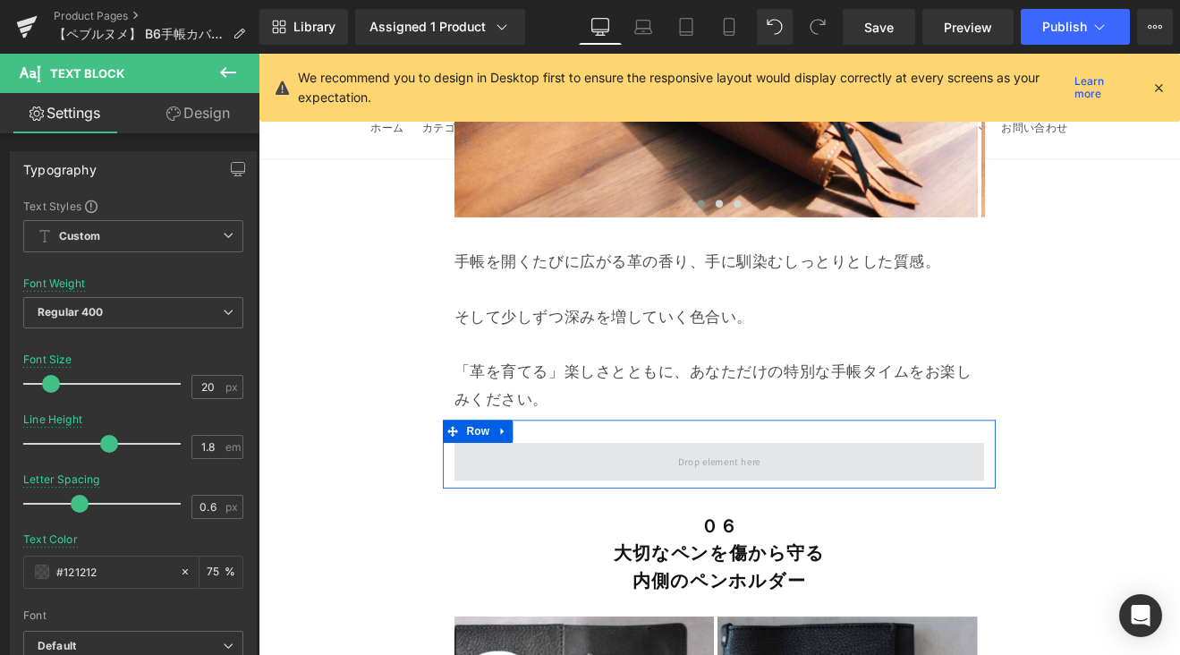
click at [794, 518] on span at bounding box center [799, 533] width 109 height 30
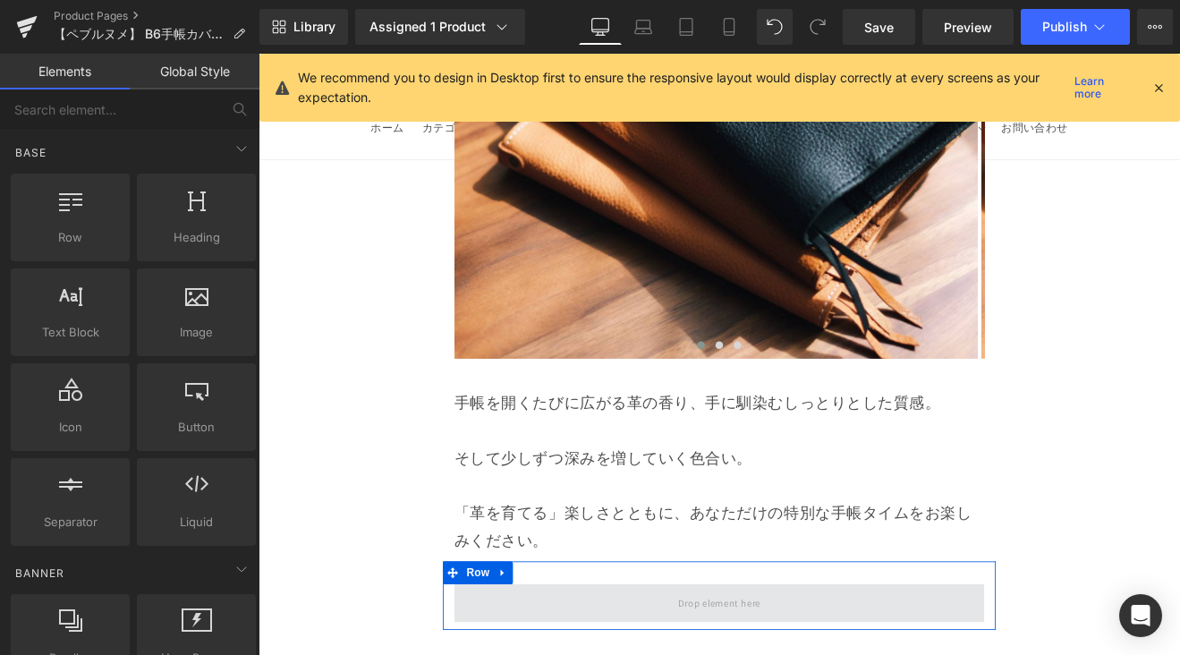
scroll to position [12284, 0]
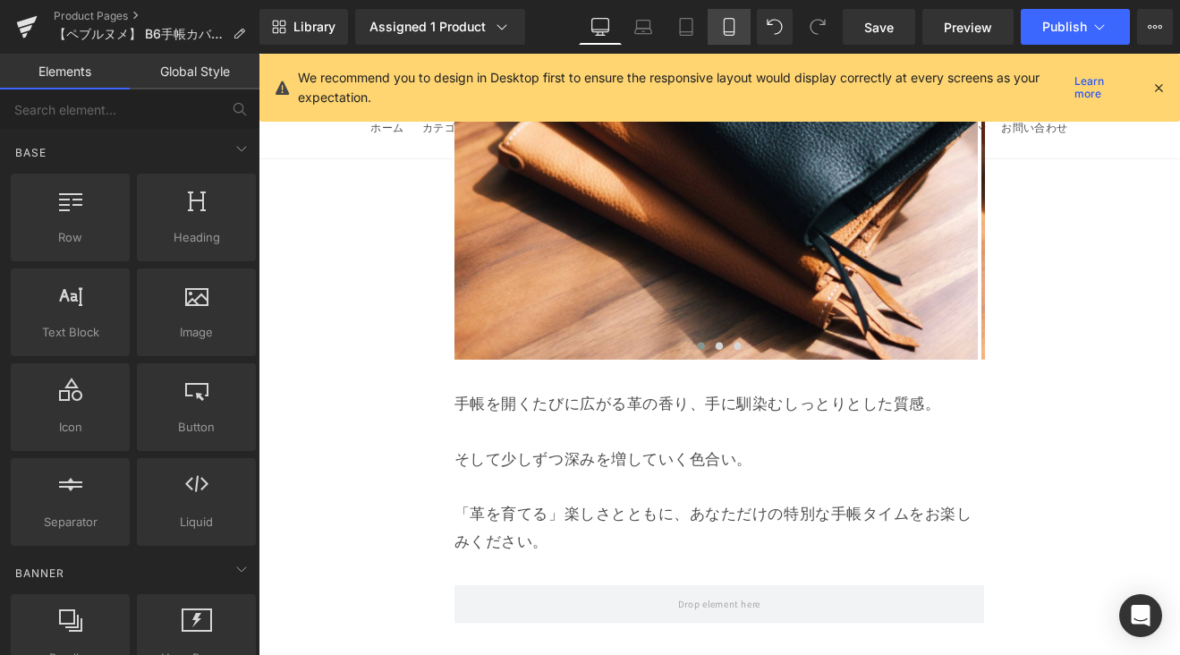
drag, startPoint x: 725, startPoint y: 41, endPoint x: 215, endPoint y: 135, distance: 519.2
click at [725, 41] on link "Mobile" at bounding box center [728, 27] width 43 height 36
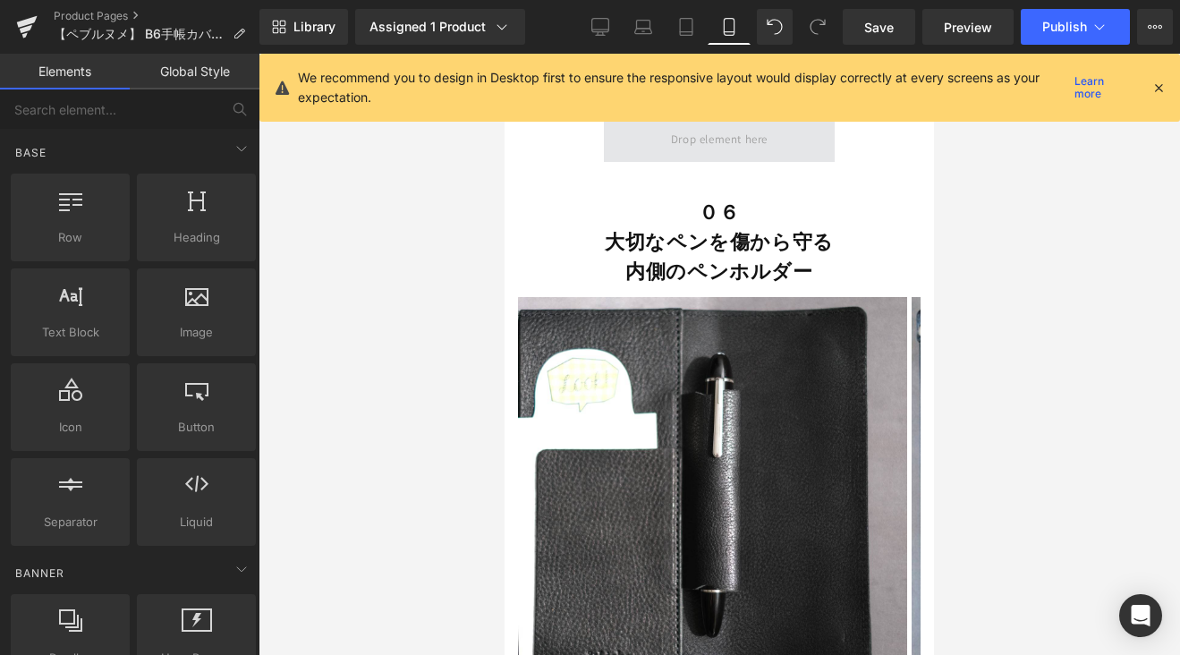
scroll to position [10699, 0]
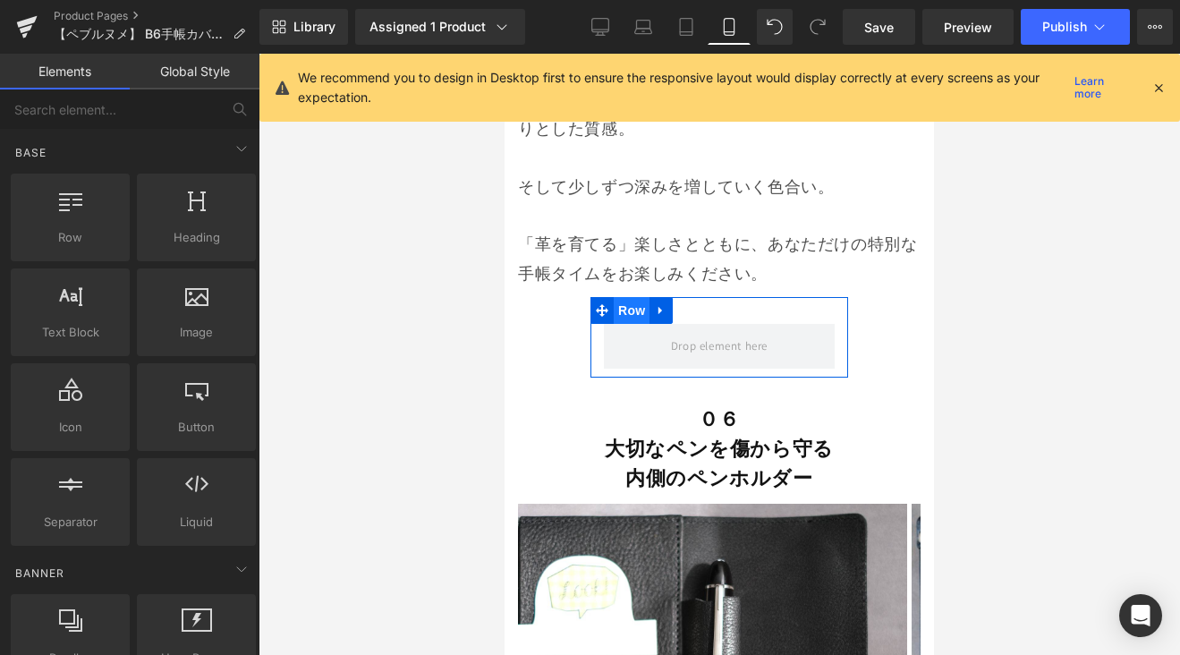
click at [622, 308] on span "Row" at bounding box center [632, 310] width 36 height 27
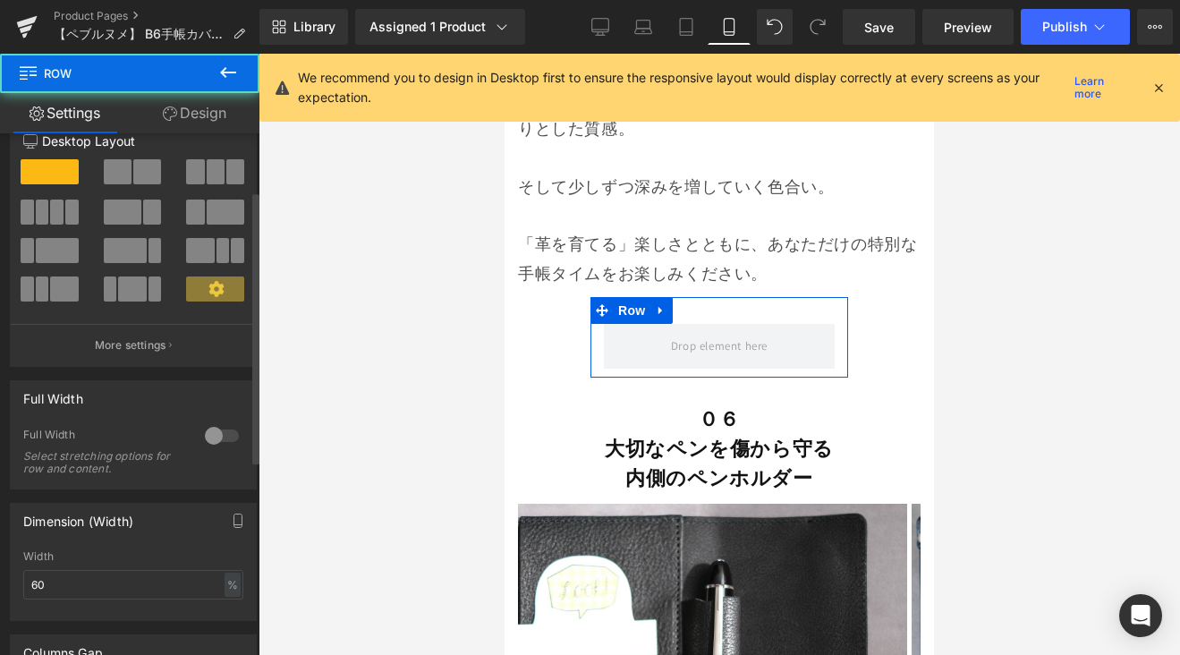
scroll to position [132, 0]
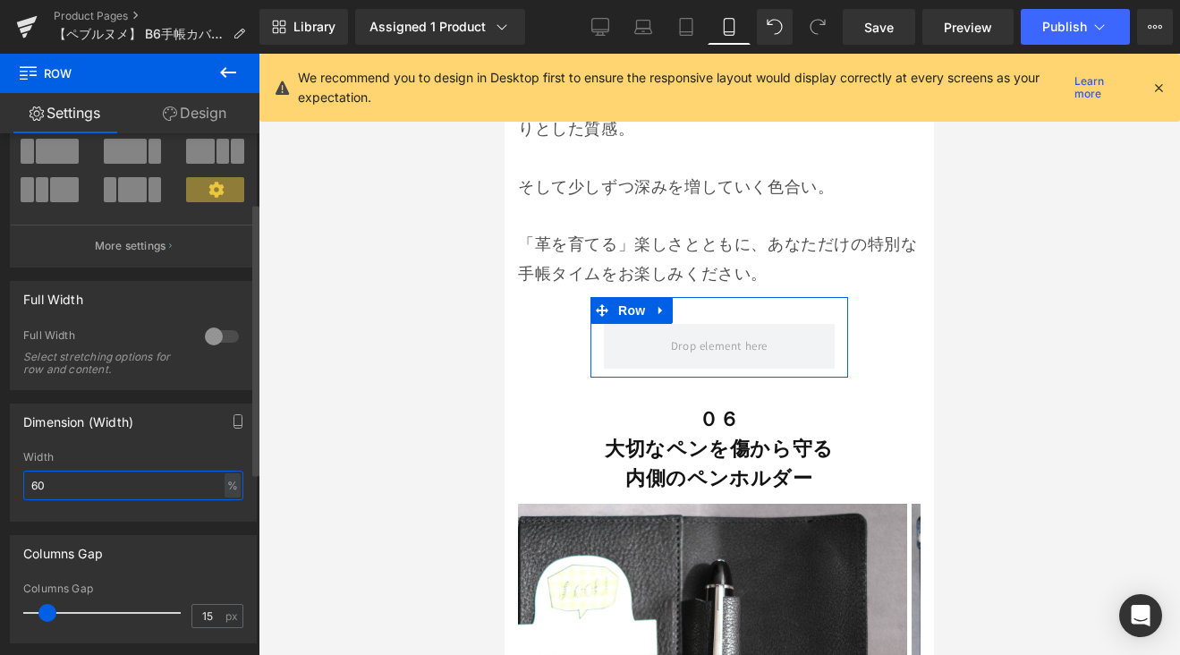
click at [80, 494] on input "60" at bounding box center [133, 485] width 220 height 30
type input "6"
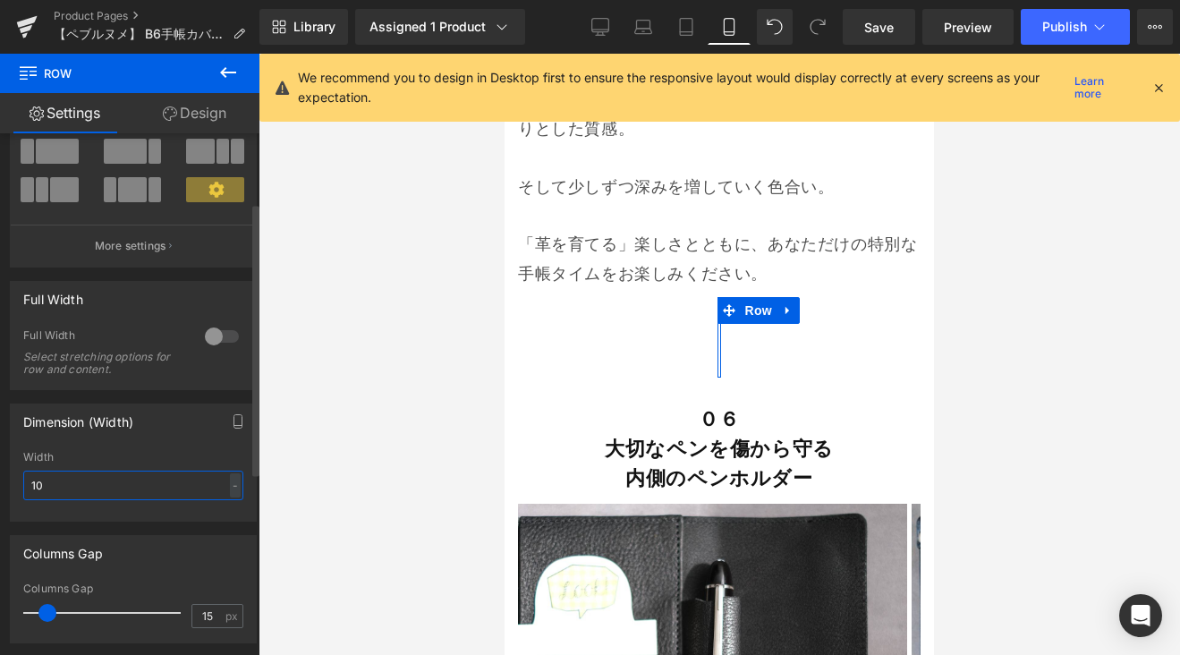
type input "100"
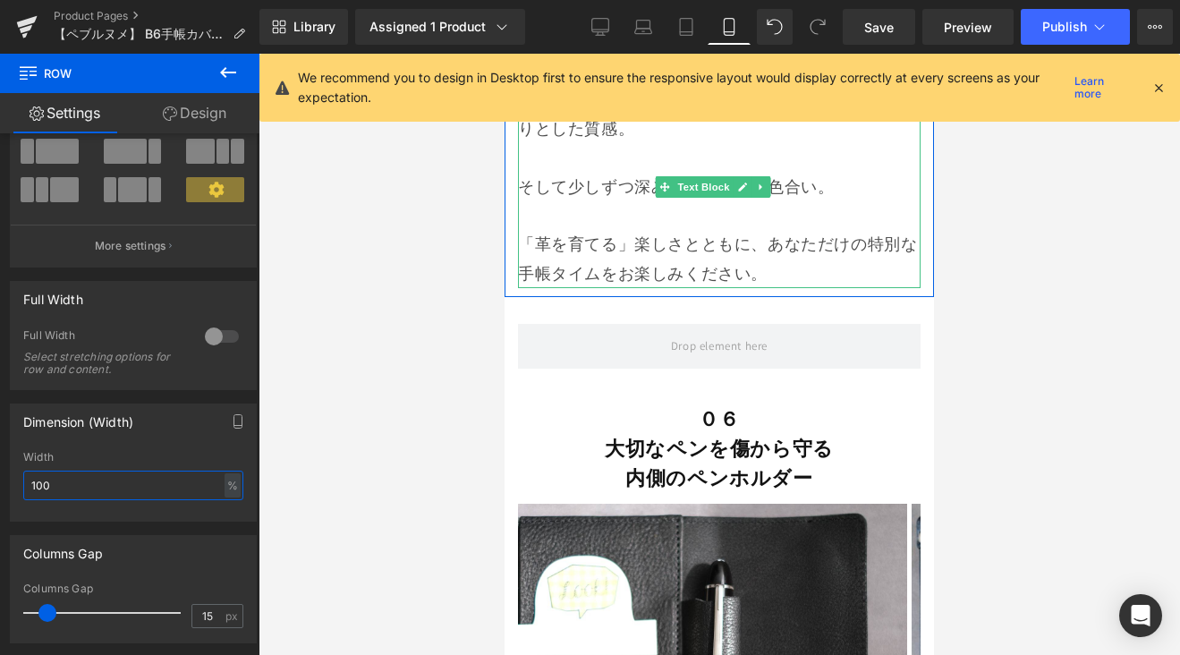
scroll to position [10662, 0]
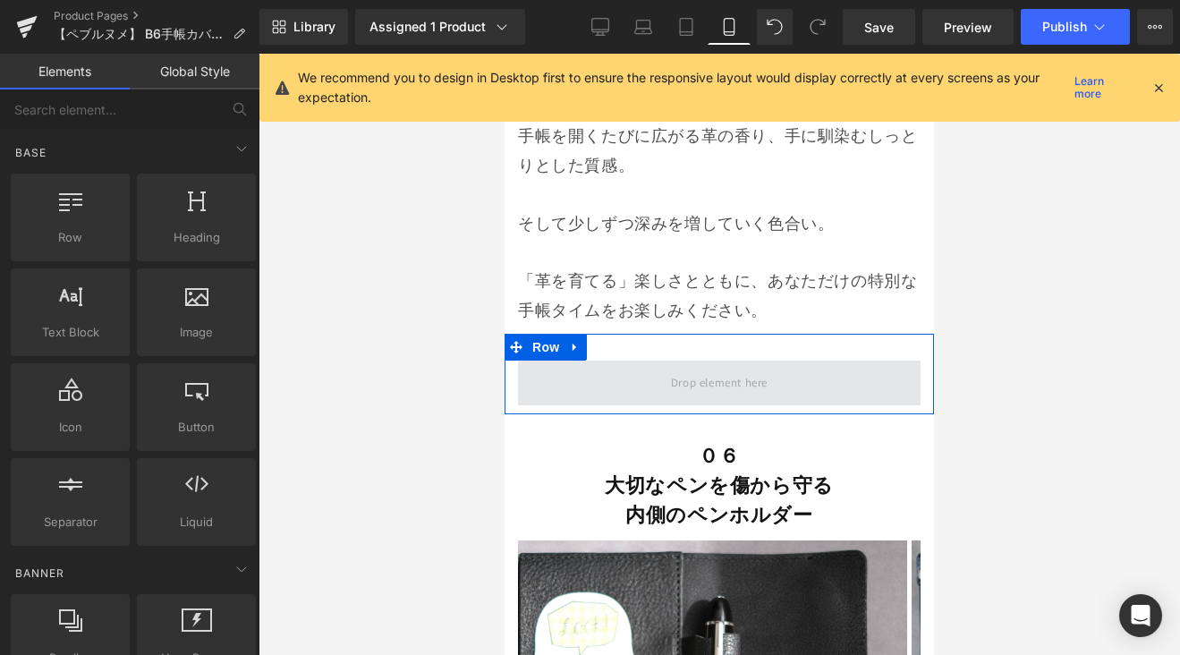
click at [664, 380] on span at bounding box center [718, 383] width 109 height 30
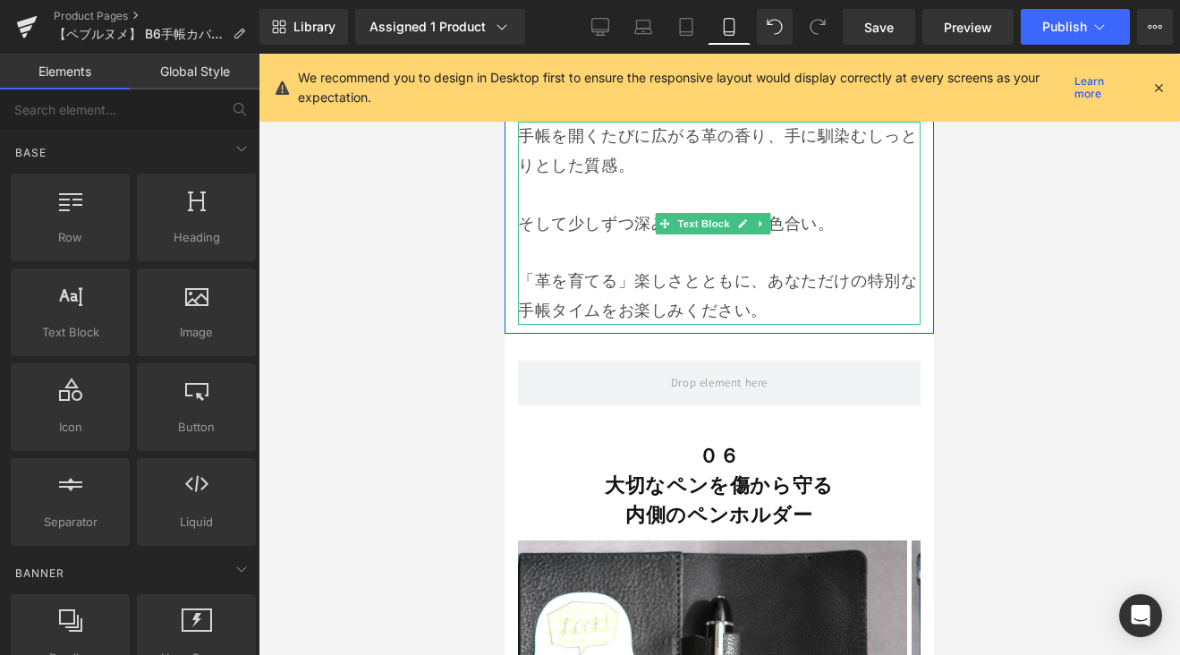
click at [790, 307] on p "「革を育てる」楽しさとともに、あなただけの特別な手帳タイムをお楽しみください。" at bounding box center [719, 296] width 402 height 58
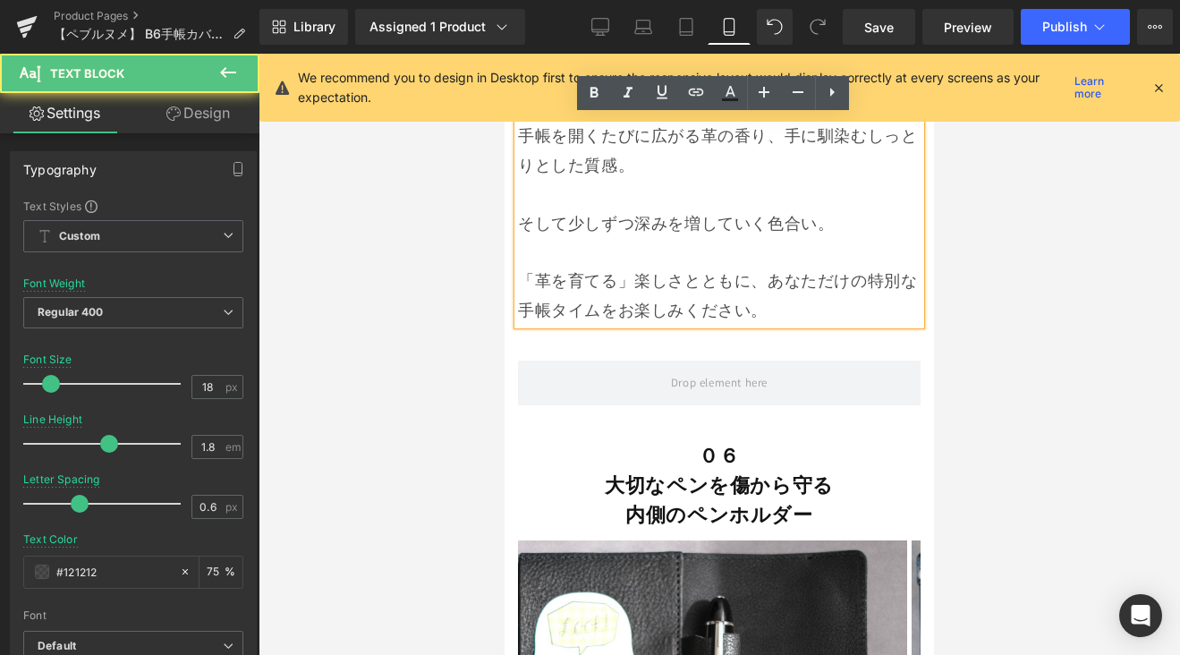
click at [790, 307] on p "「革を育てる」楽しさとともに、あなただけの特別な手帳タイムをお楽しみください。" at bounding box center [719, 296] width 402 height 58
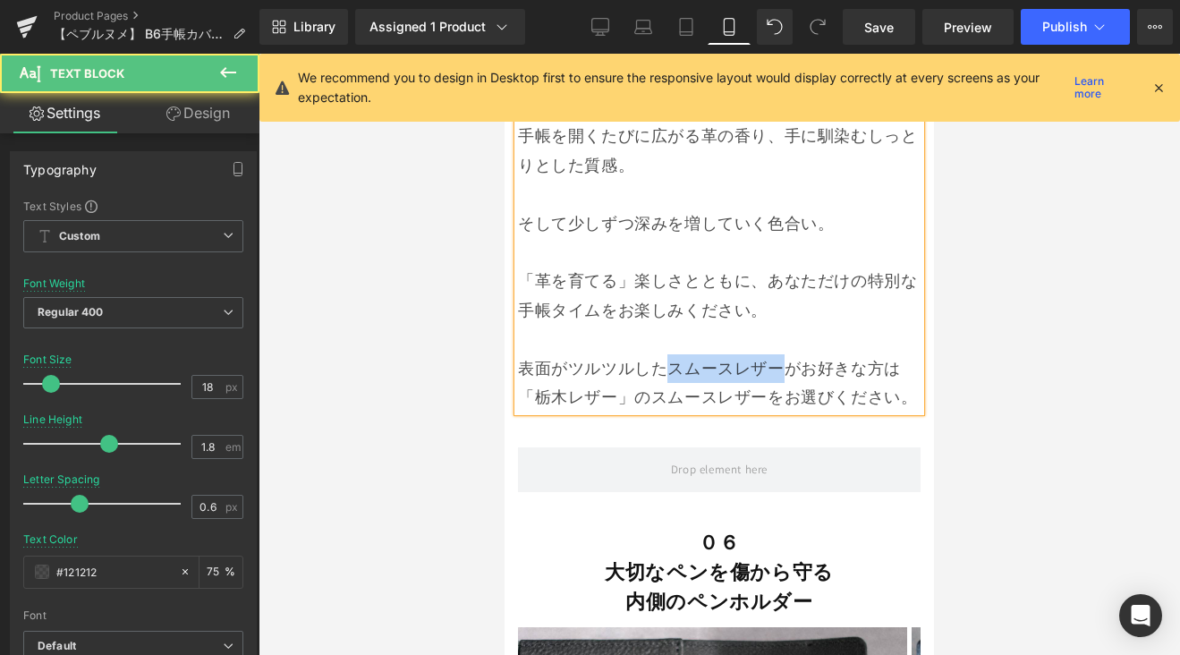
drag, startPoint x: 774, startPoint y: 368, endPoint x: 668, endPoint y: 367, distance: 106.4
click at [668, 367] on p "表面がツルツルしたスムースレザーがお好きな方は「栃木レザー」のスムースレザーをお選びください。" at bounding box center [719, 383] width 402 height 58
click at [567, 391] on p "表面がツルツルした質感がお好きな方は「栃木レザー」のスムースレザーをお選びください。" at bounding box center [719, 383] width 402 height 58
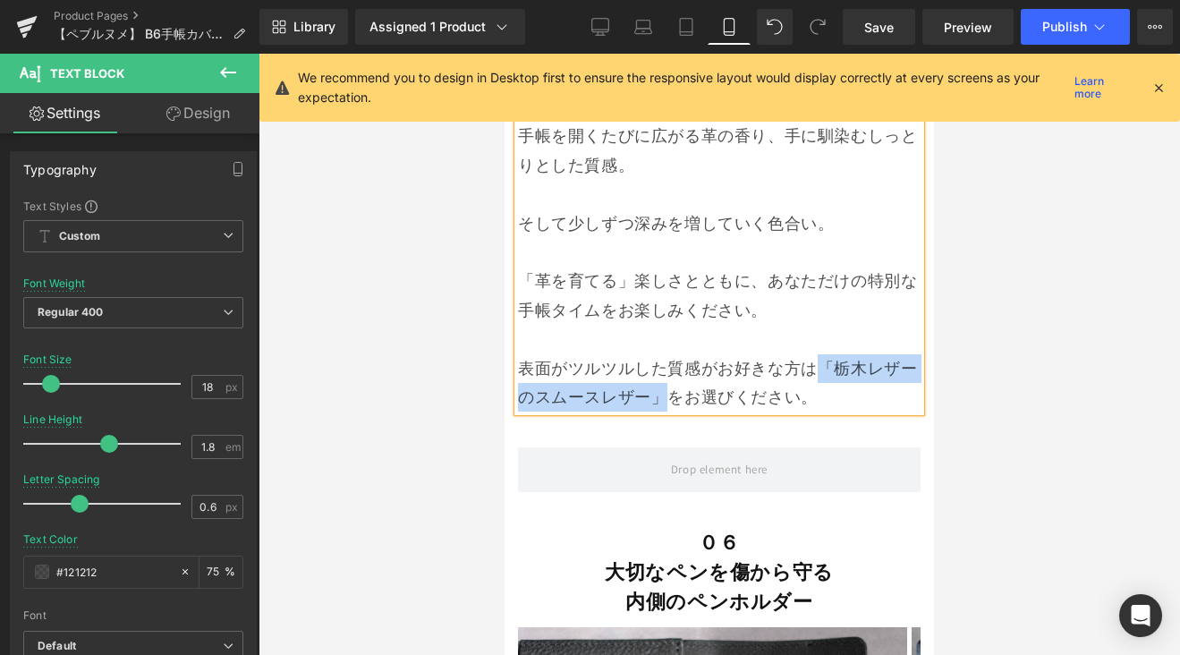
drag, startPoint x: 819, startPoint y: 362, endPoint x: 674, endPoint y: 390, distance: 147.5
click at [674, 390] on p "表面がツルツルした質感がお好きな方は「栃木レザーのスムースレザー」をお選びください。" at bounding box center [719, 383] width 402 height 58
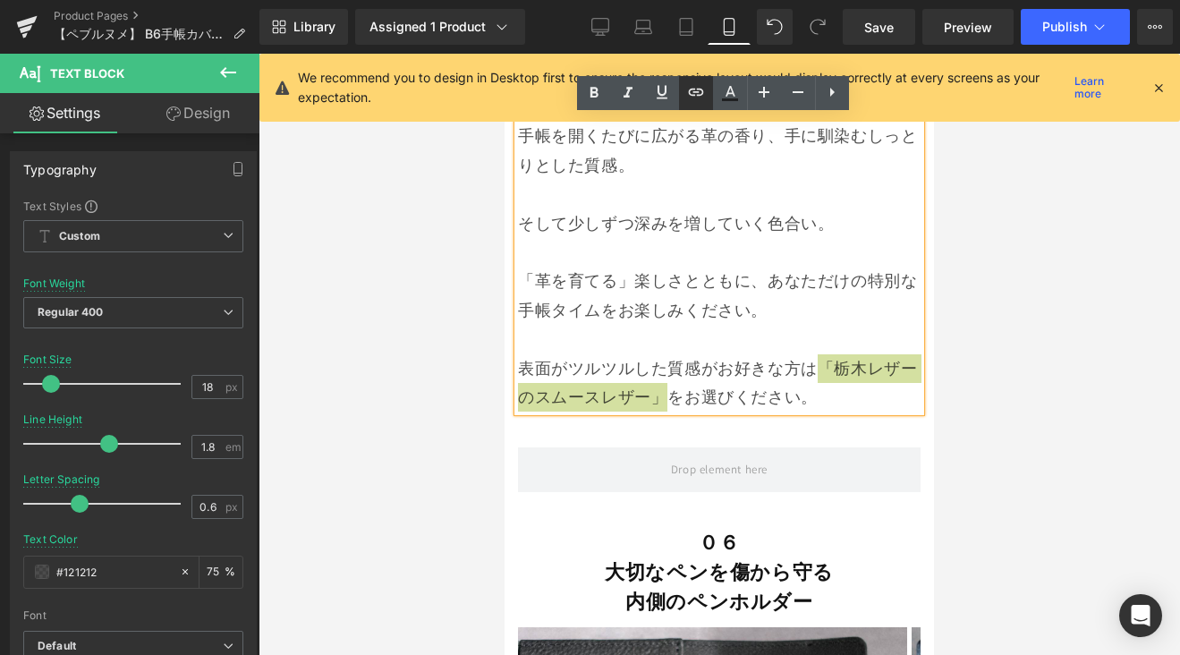
click at [689, 96] on icon at bounding box center [695, 91] width 21 height 21
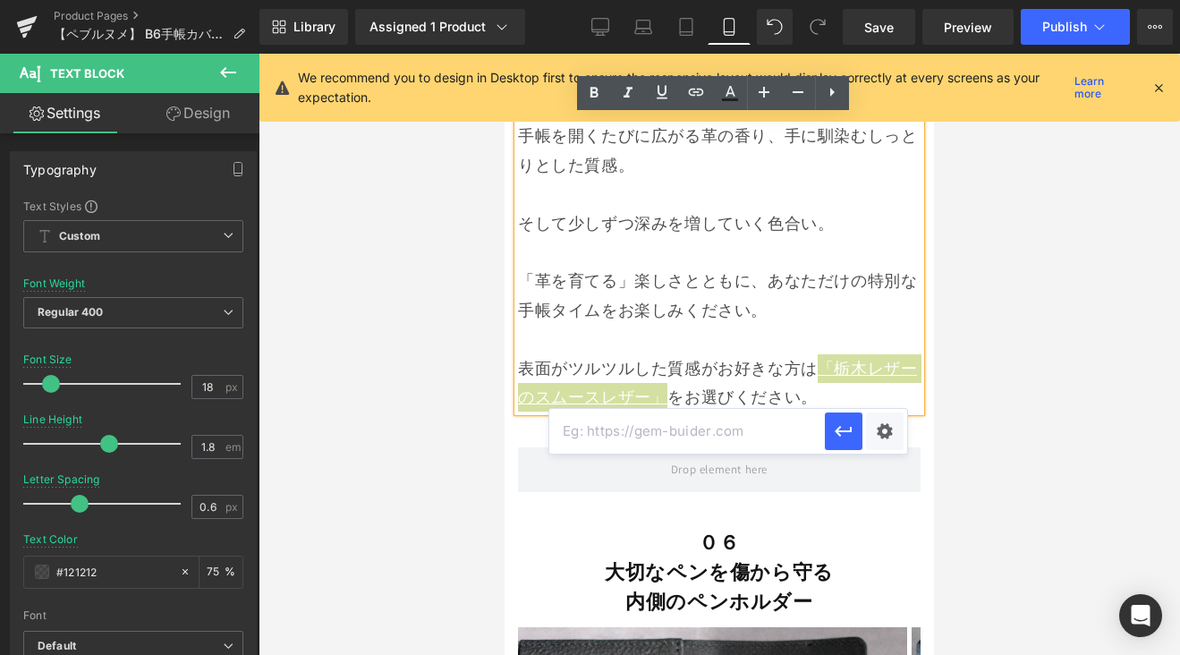
click at [745, 434] on input "text" at bounding box center [686, 431] width 275 height 45
paste input "[URL][DOMAIN_NAME]"
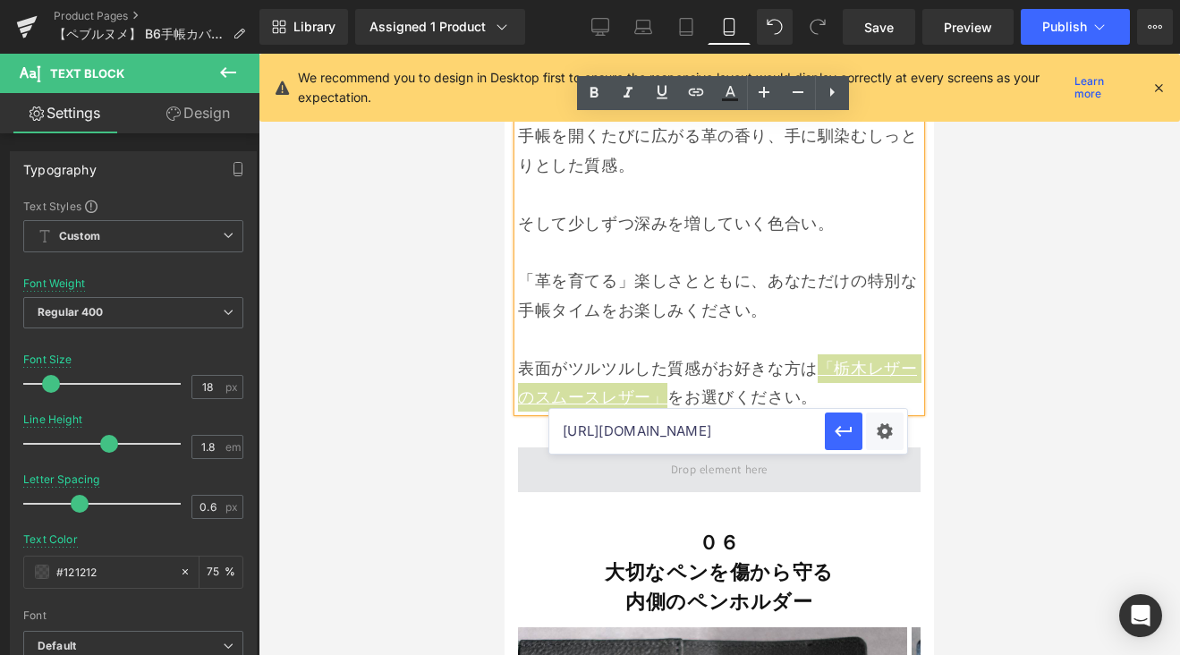
scroll to position [0, 1825]
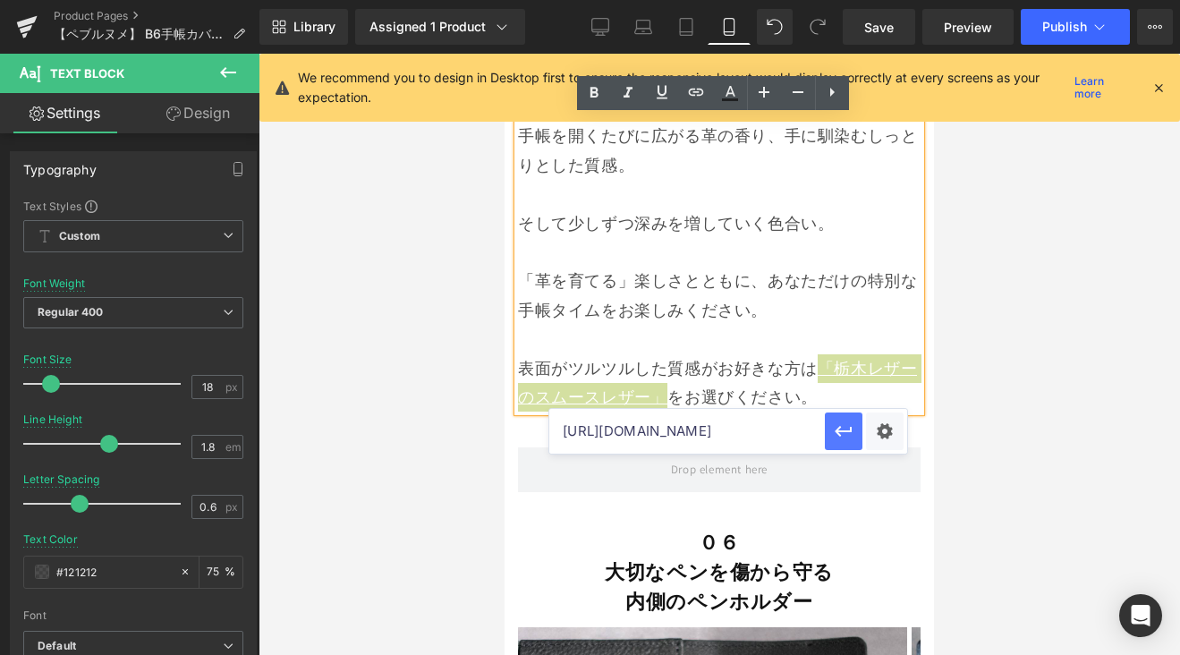
type input "[URL][DOMAIN_NAME]"
click at [842, 433] on icon "button" at bounding box center [843, 430] width 21 height 21
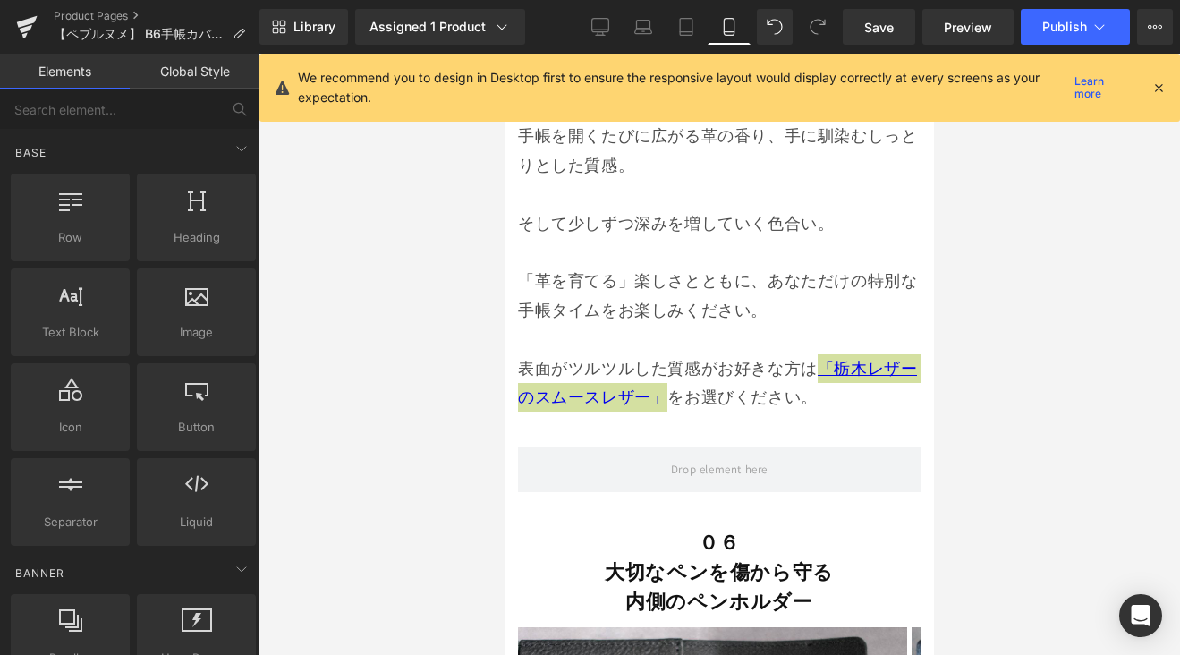
click at [993, 385] on div at bounding box center [718, 354] width 921 height 601
click at [877, 30] on span "Save" at bounding box center [879, 27] width 30 height 19
click at [1068, 30] on span "Publish" at bounding box center [1064, 27] width 45 height 14
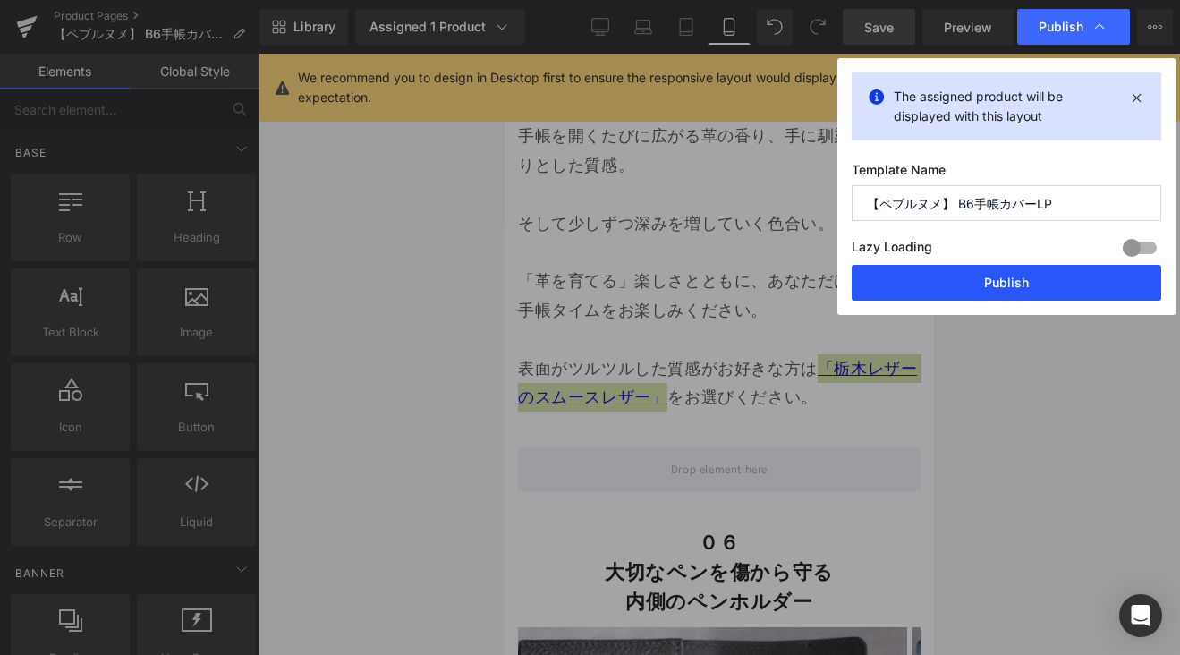
click at [1028, 277] on button "Publish" at bounding box center [1005, 283] width 309 height 36
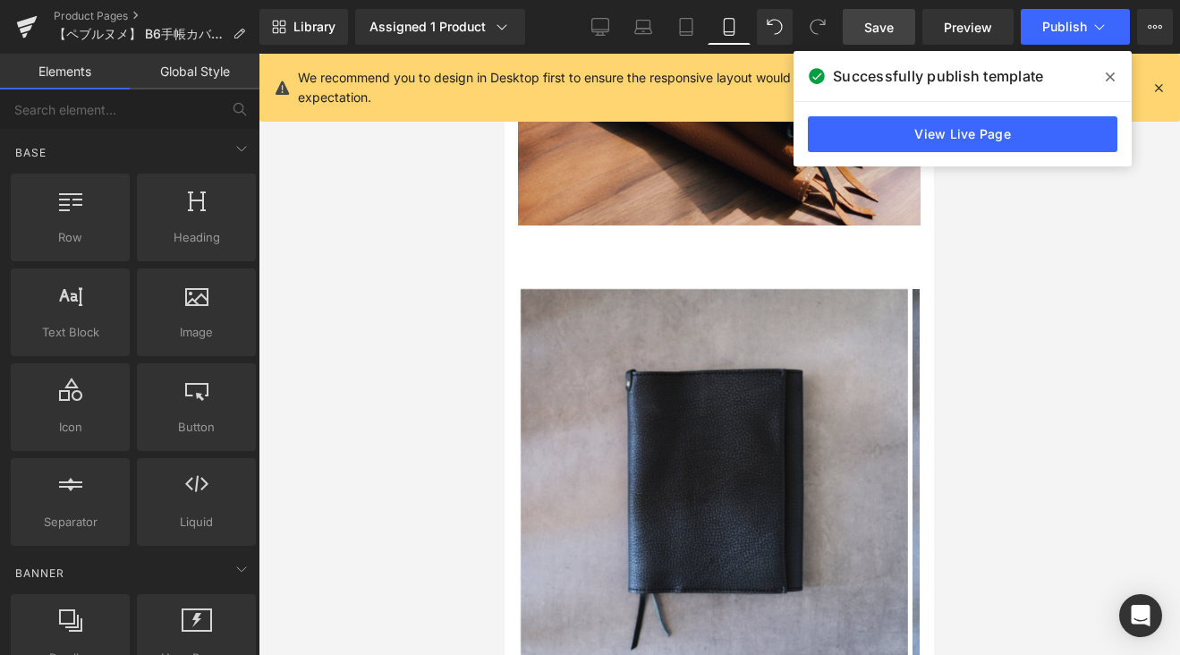
scroll to position [349, 0]
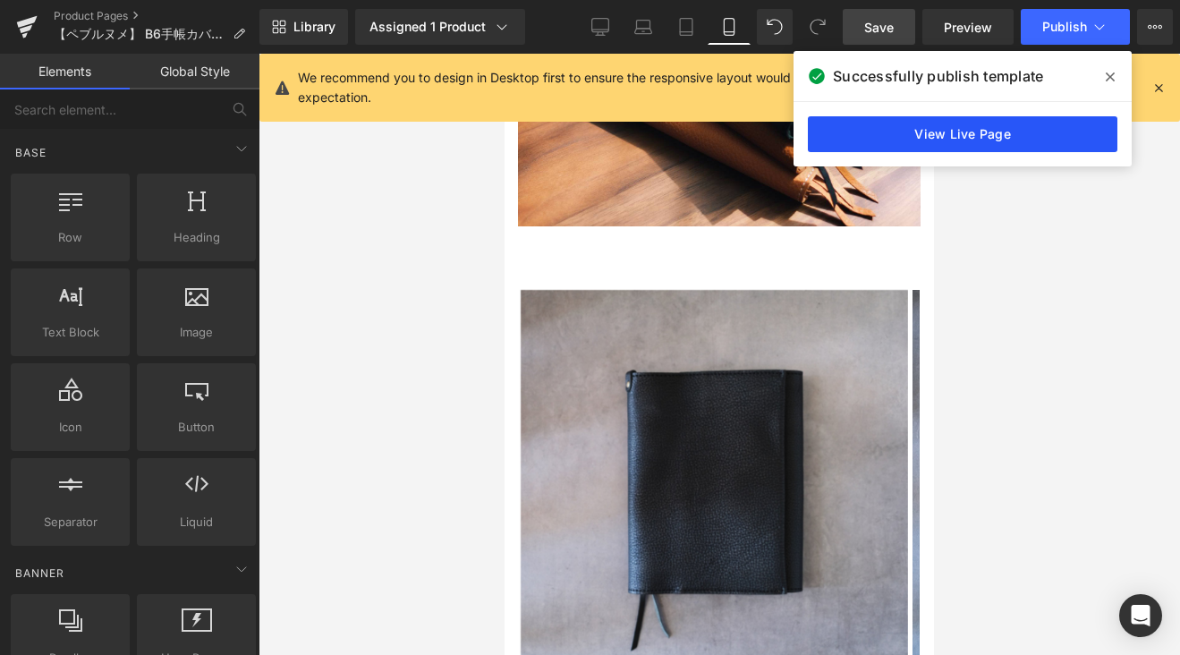
click at [1018, 141] on link "View Live Page" at bounding box center [962, 134] width 309 height 36
